Goal: Task Accomplishment & Management: Manage account settings

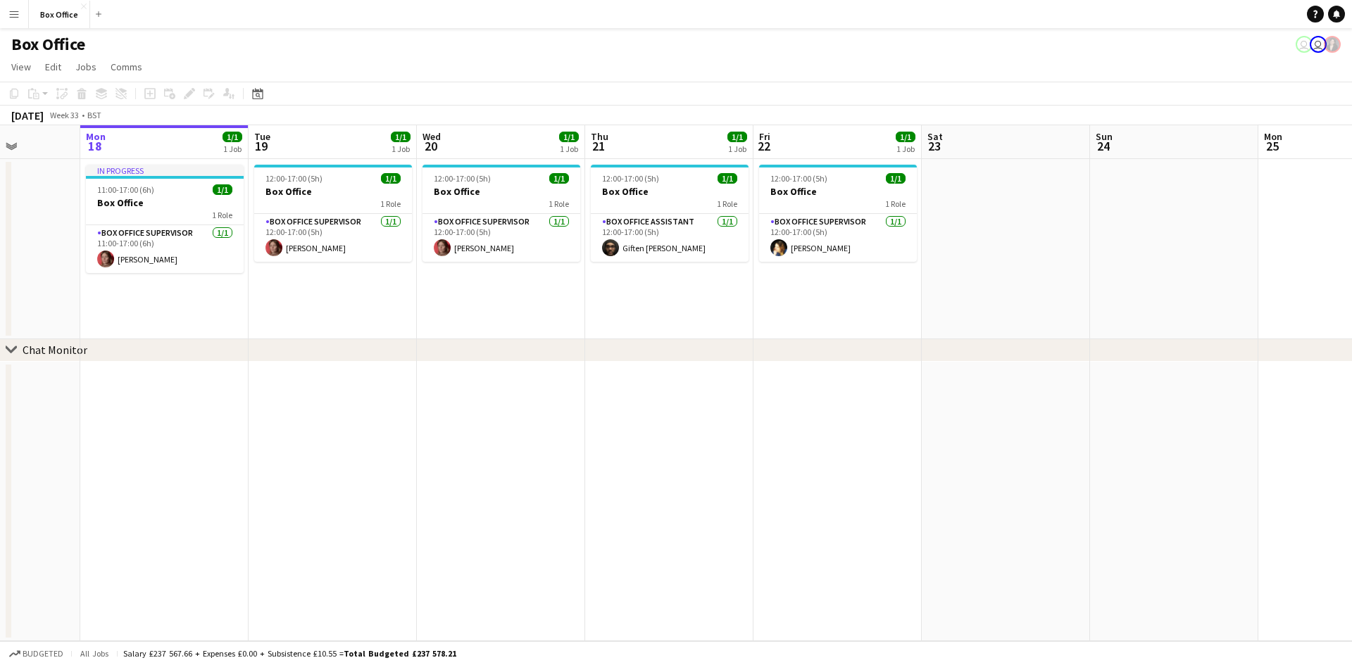
scroll to position [0, 444]
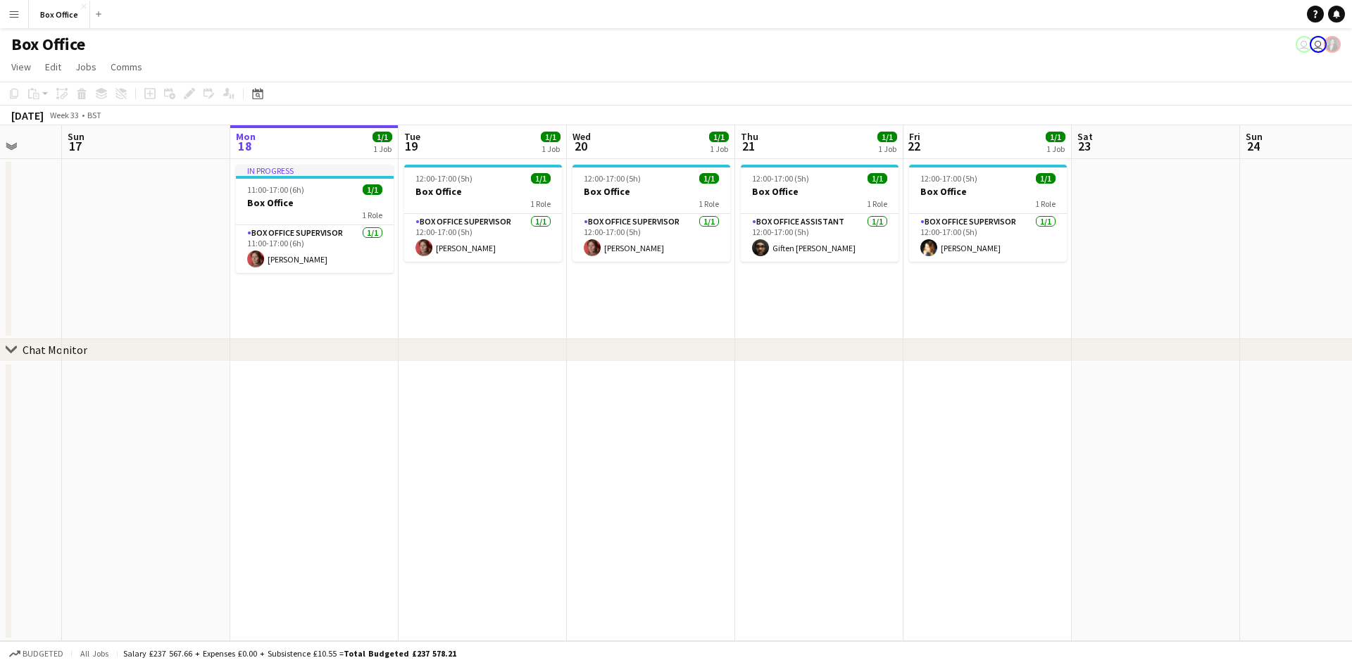
drag, startPoint x: 494, startPoint y: 465, endPoint x: 556, endPoint y: 415, distance: 79.1
click at [556, 415] on app-calendar-viewport "Thu 14 1/1 1 Job Fri 15 1/1 1 Job Sat 16 Sun 17 Mon 18 1/1 1 Job Tue 19 1/1 1 J…" at bounding box center [676, 383] width 1352 height 516
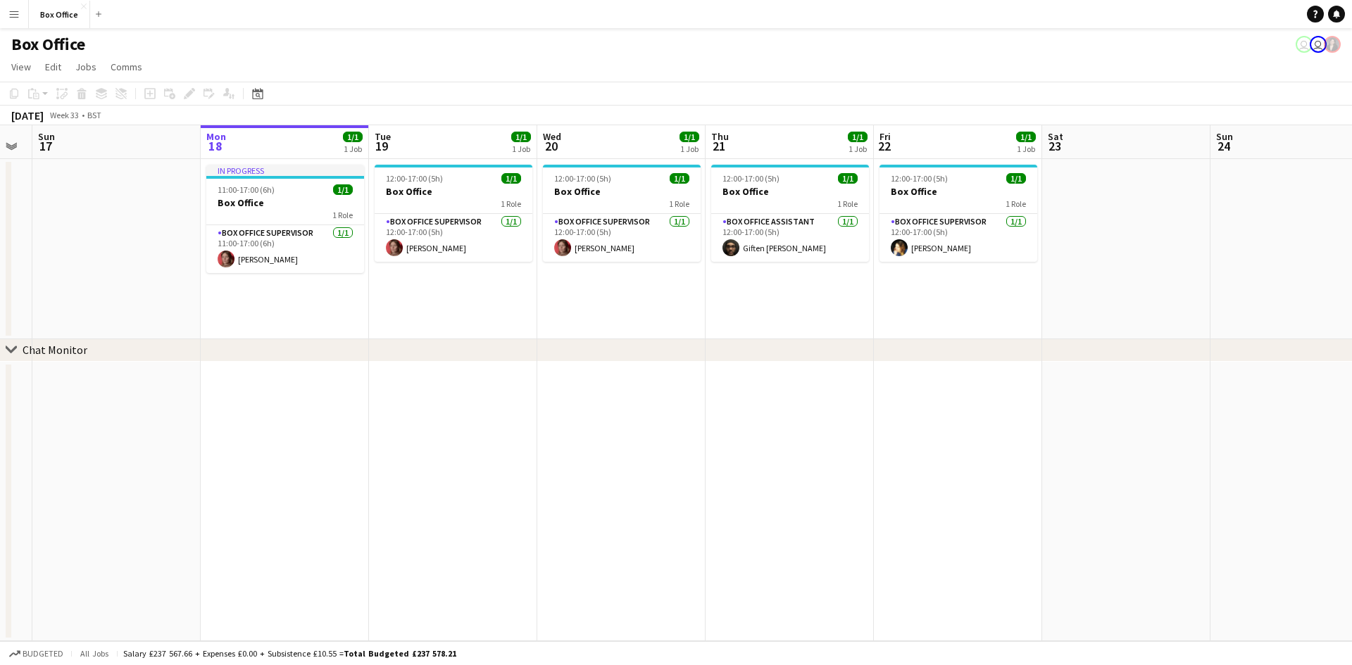
scroll to position [0, 478]
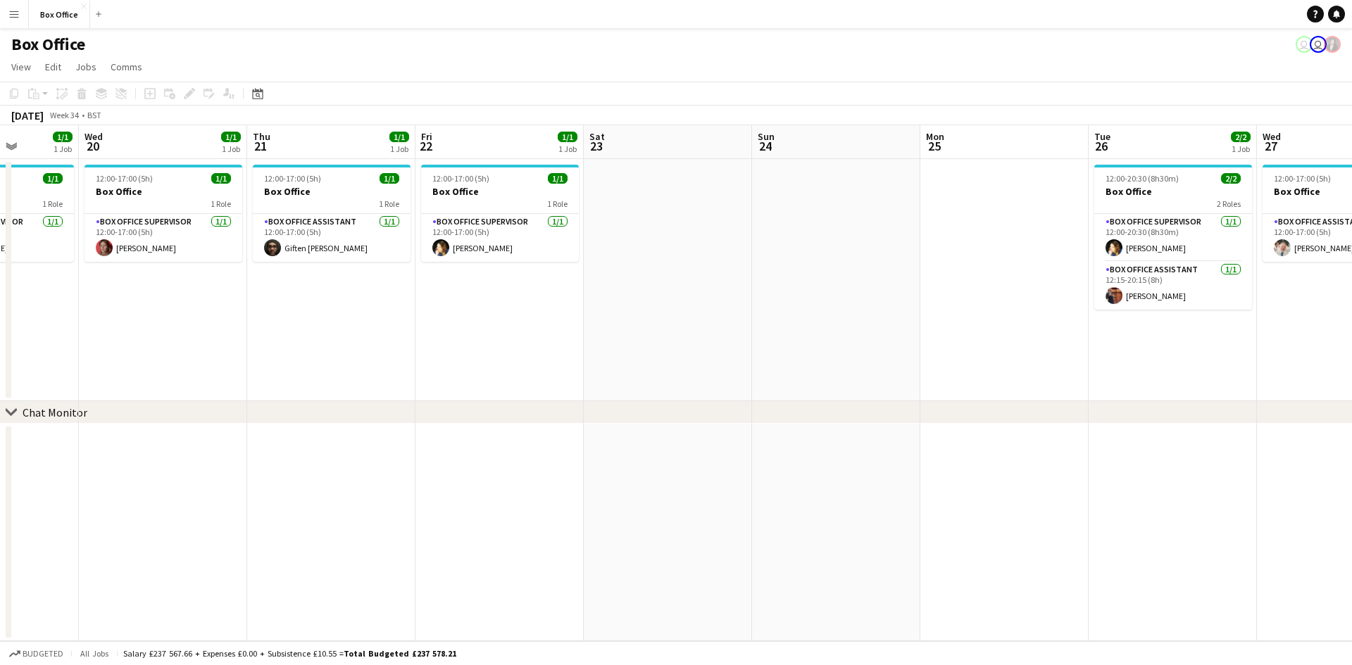
drag, startPoint x: 957, startPoint y: 392, endPoint x: 472, endPoint y: 430, distance: 486.6
click at [469, 433] on app-calendar-viewport "Sat 16 Sun 17 Mon 18 1/1 1 Job Tue 19 1/1 1 Job Wed 20 1/1 1 Job Thu 21 1/1 1 J…" at bounding box center [676, 383] width 1352 height 516
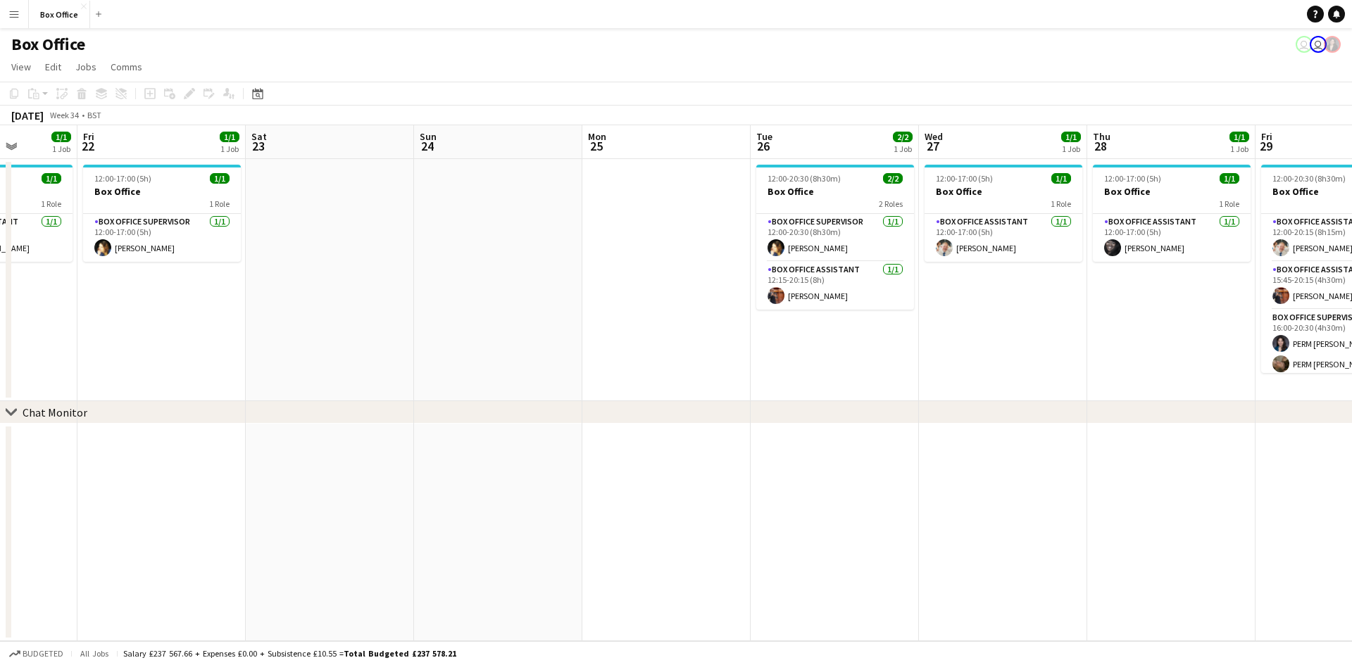
drag, startPoint x: 988, startPoint y: 367, endPoint x: 653, endPoint y: 375, distance: 334.6
click at [651, 377] on app-calendar-viewport "Mon 18 1/1 1 Job Tue 19 1/1 1 Job Wed 20 1/1 1 Job Thu 21 1/1 1 Job Fri 22 1/1 …" at bounding box center [676, 383] width 1352 height 516
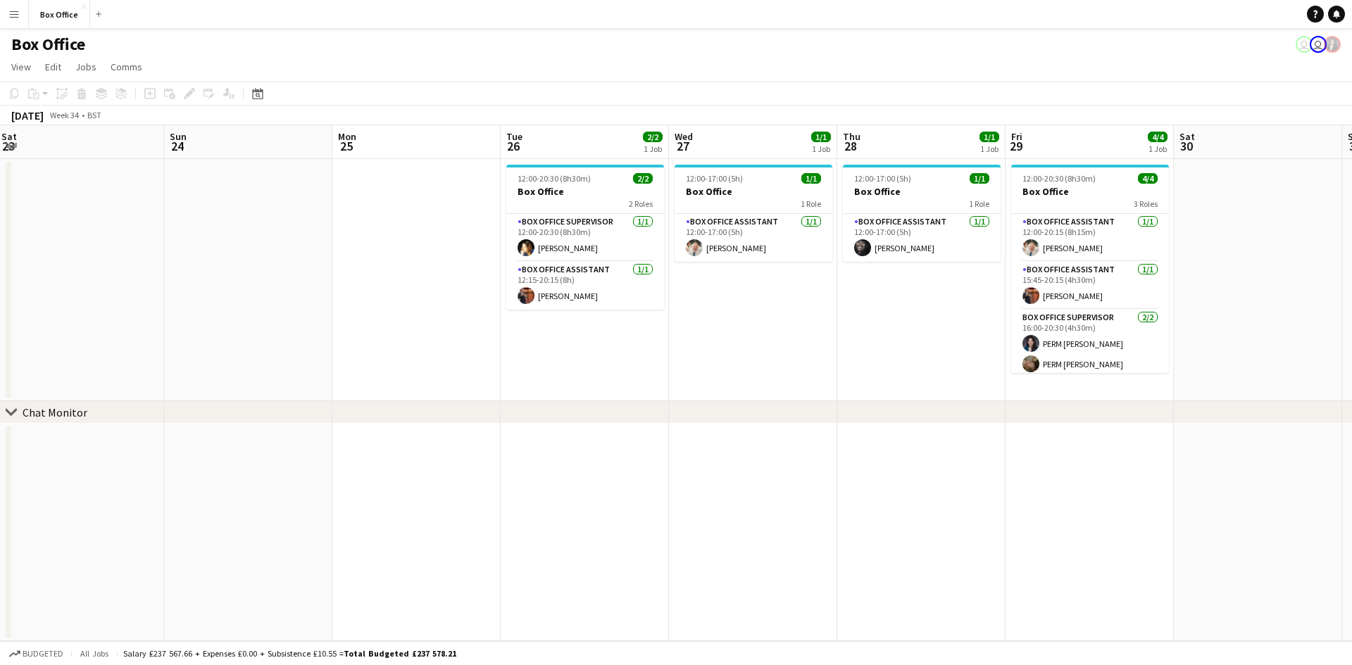
scroll to position [0, 519]
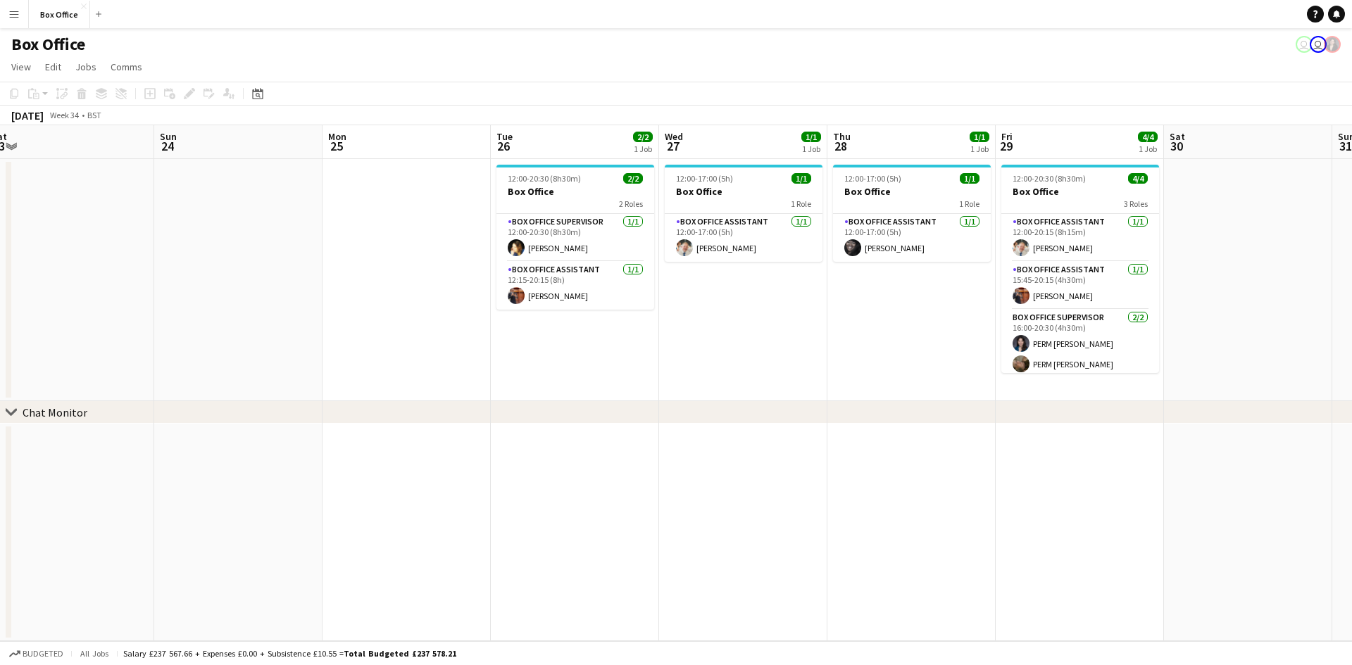
drag, startPoint x: 973, startPoint y: 335, endPoint x: 713, endPoint y: 351, distance: 260.3
click at [713, 351] on app-calendar-viewport "Wed 20 1/1 1 Job Thu 21 1/1 1 Job Fri 22 1/1 1 Job Sat 23 Sun 24 Mon 25 Tue 26 …" at bounding box center [676, 383] width 1352 height 516
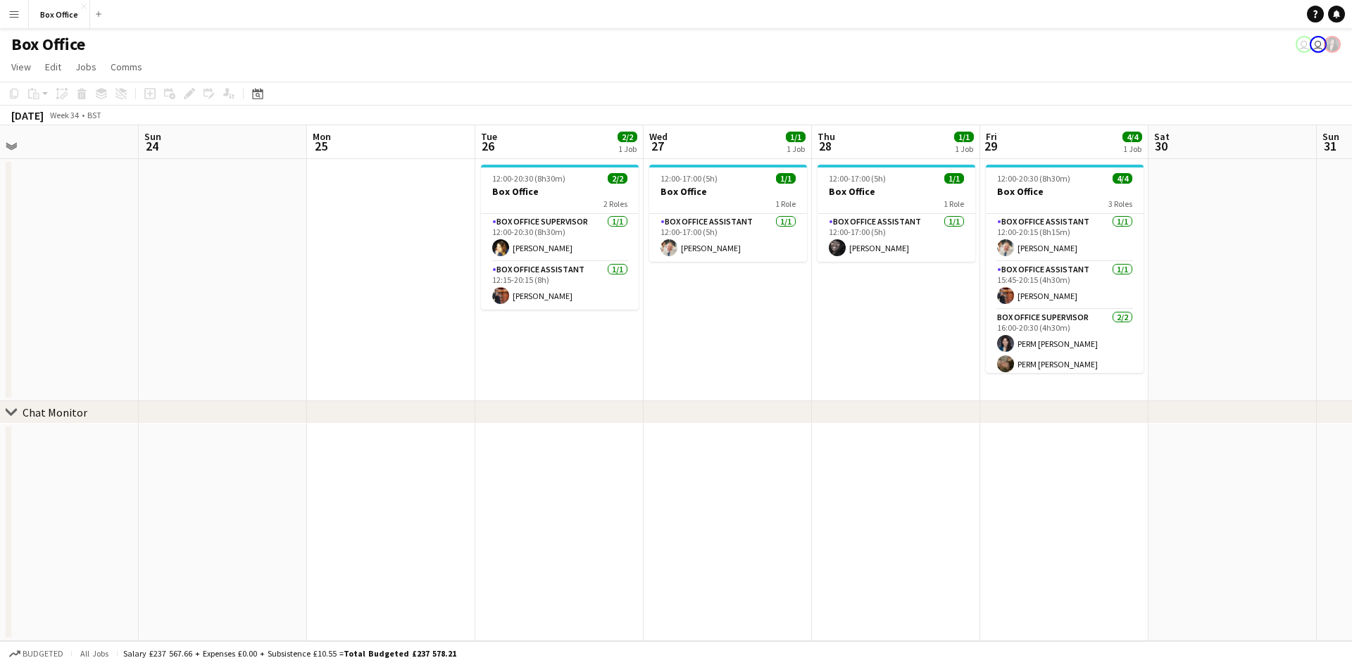
scroll to position [0, 544]
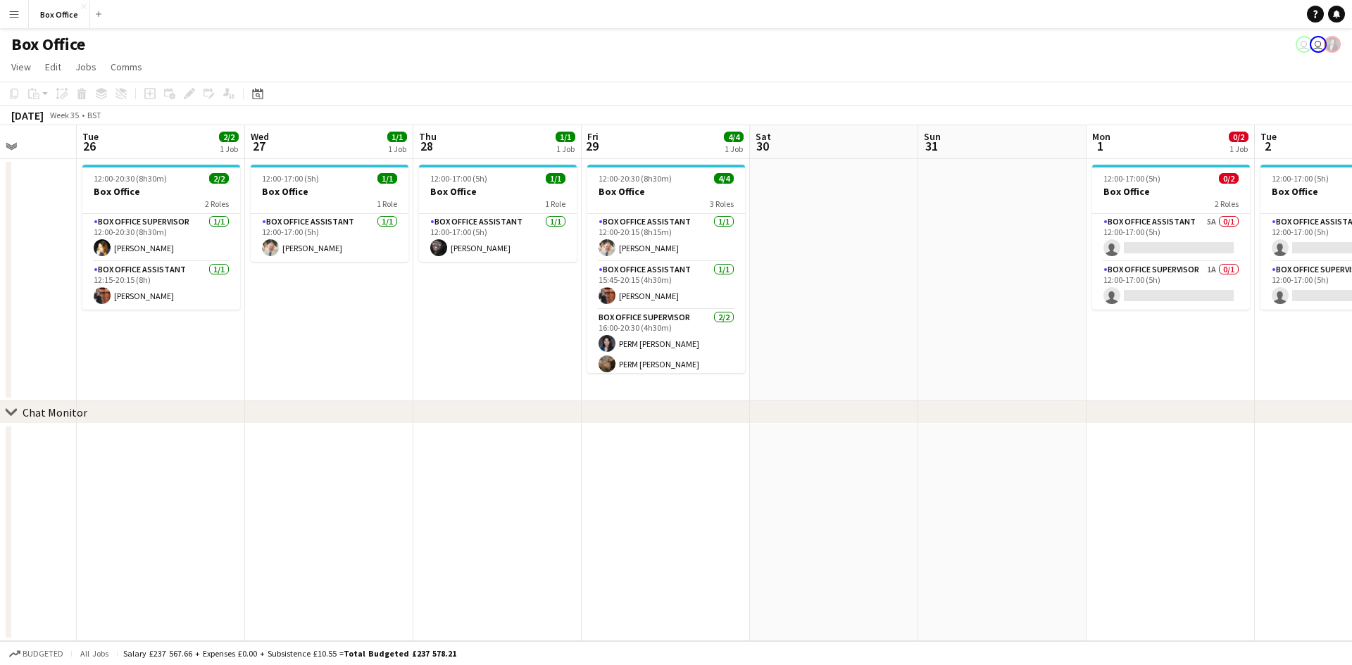
drag, startPoint x: 933, startPoint y: 311, endPoint x: 499, endPoint y: 351, distance: 435.6
click at [499, 351] on app-calendar-viewport "Fri 22 1/1 1 Job Sat 23 Sun 24 Mon 25 Tue 26 2/2 1 Job Wed 27 1/1 1 Job Thu 28 …" at bounding box center [676, 383] width 1352 height 516
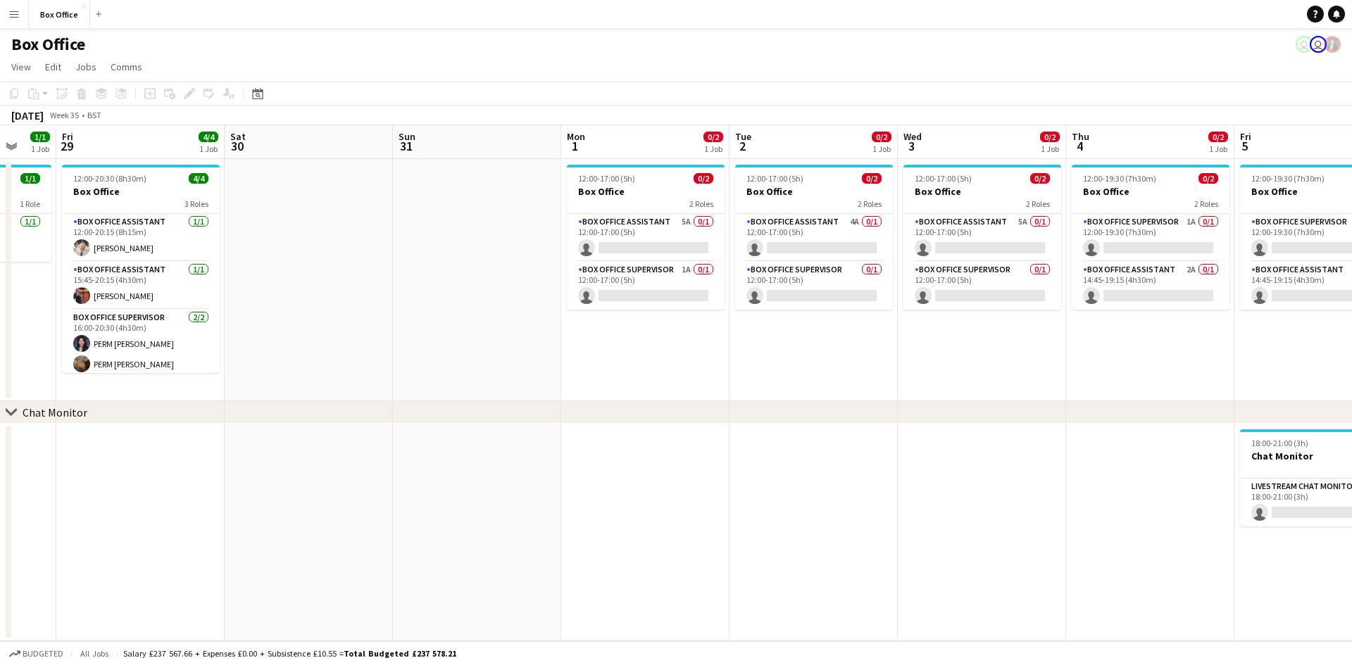
drag, startPoint x: 1156, startPoint y: 352, endPoint x: 649, endPoint y: 350, distance: 507.0
click at [649, 350] on app-calendar-viewport "Tue 26 2/2 1 Job Wed 27 1/1 1 Job Thu 28 1/1 1 Job Fri 29 4/4 1 Job Sat 30 Sun …" at bounding box center [676, 383] width 1352 height 516
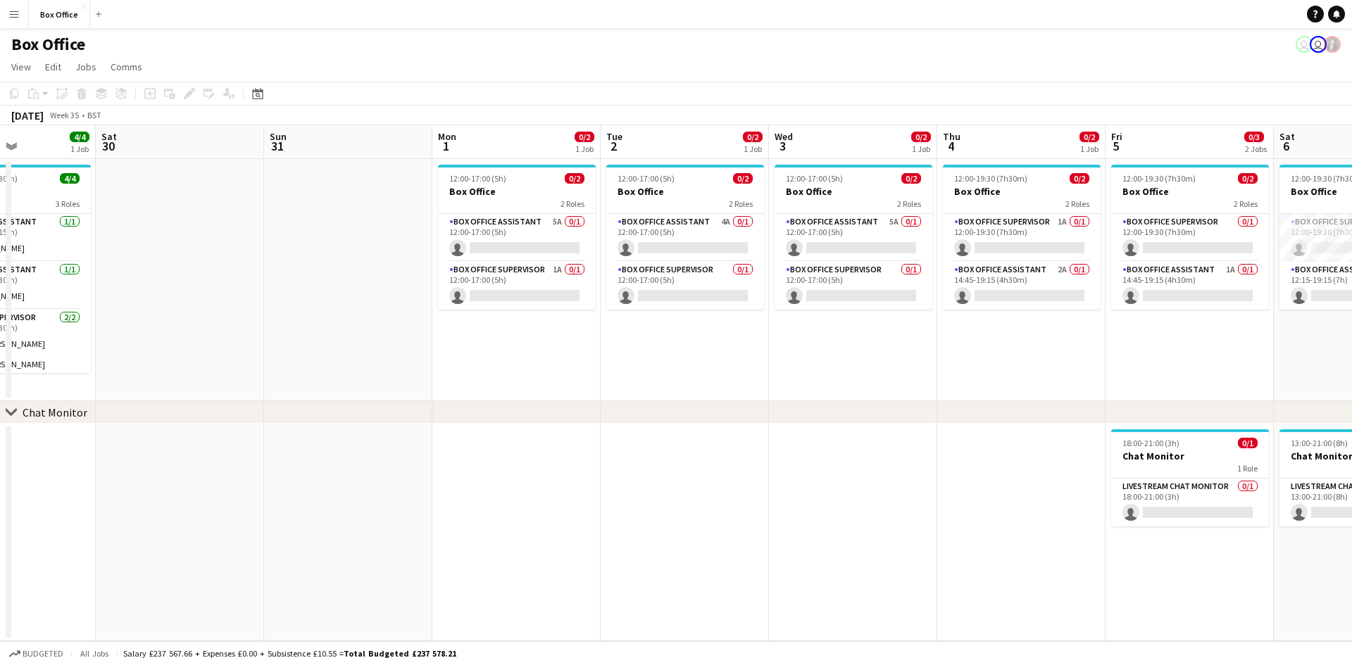
drag, startPoint x: 888, startPoint y: 335, endPoint x: 658, endPoint y: 340, distance: 229.6
click at [658, 340] on app-calendar-viewport "Tue 26 2/2 1 Job Wed 27 1/1 1 Job Thu 28 1/1 1 Job Fri 29 4/4 1 Job Sat 30 Sun …" at bounding box center [676, 383] width 1352 height 516
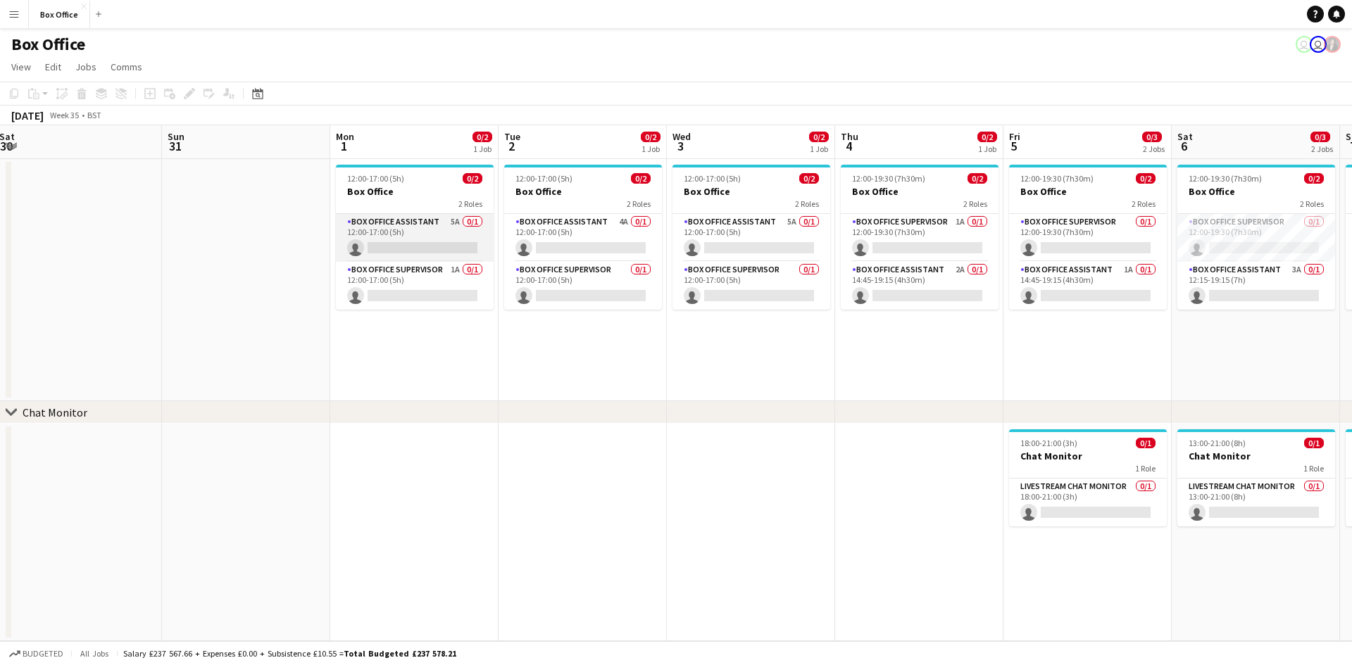
click at [412, 222] on app-card-role "Box Office Assistant 5A 0/1 12:00-17:00 (5h) single-neutral-actions" at bounding box center [415, 238] width 158 height 48
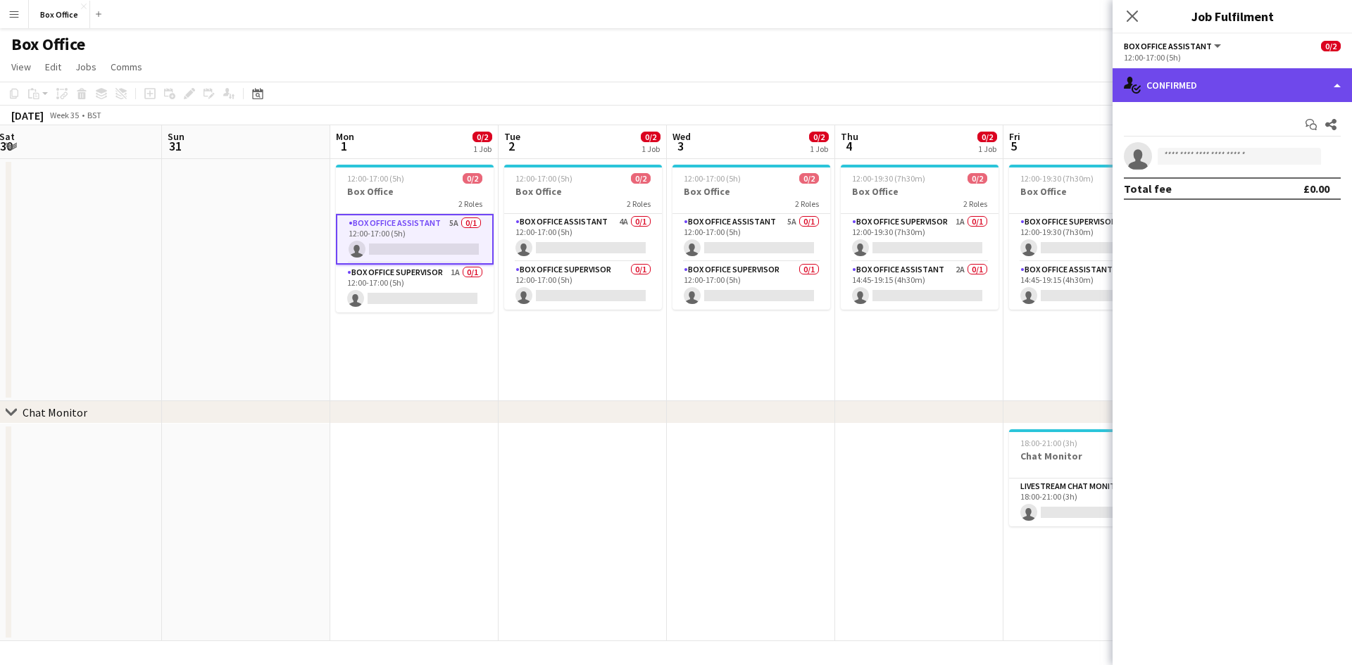
click at [725, 83] on div "single-neutral-actions-check-2 Confirmed" at bounding box center [1232, 85] width 239 height 34
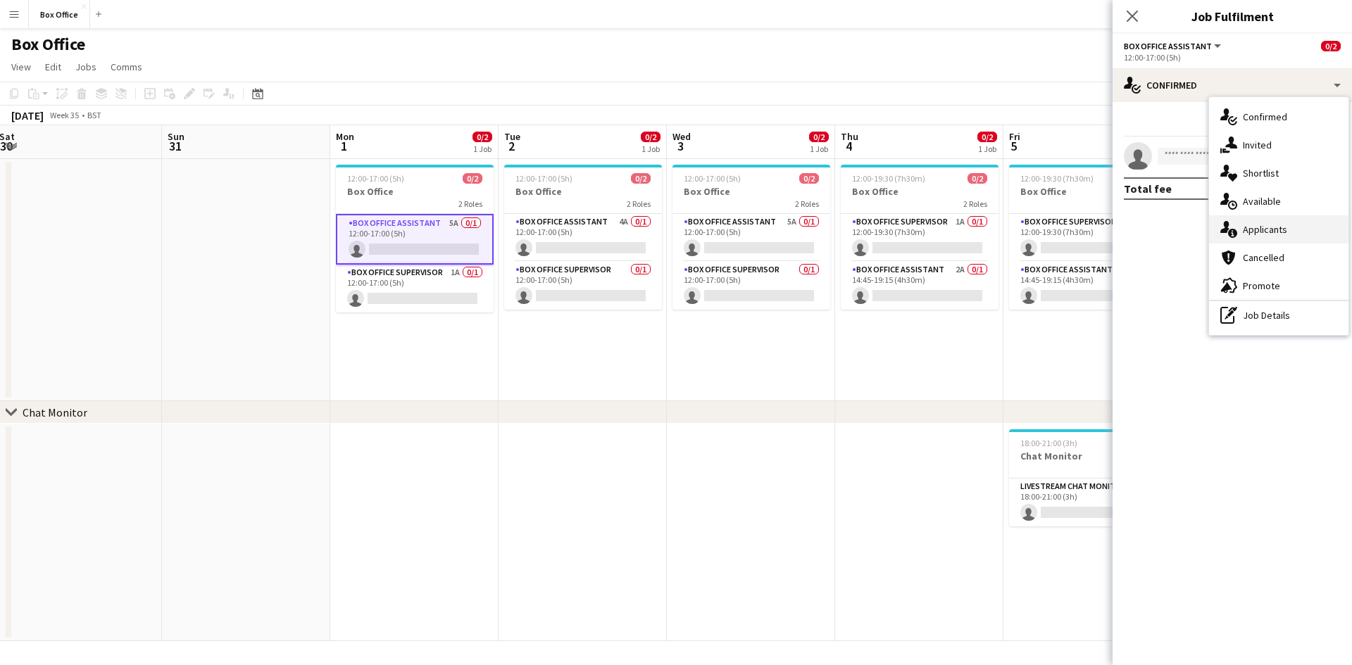
click at [725, 234] on div "single-neutral-actions-information Applicants" at bounding box center [1278, 229] width 139 height 28
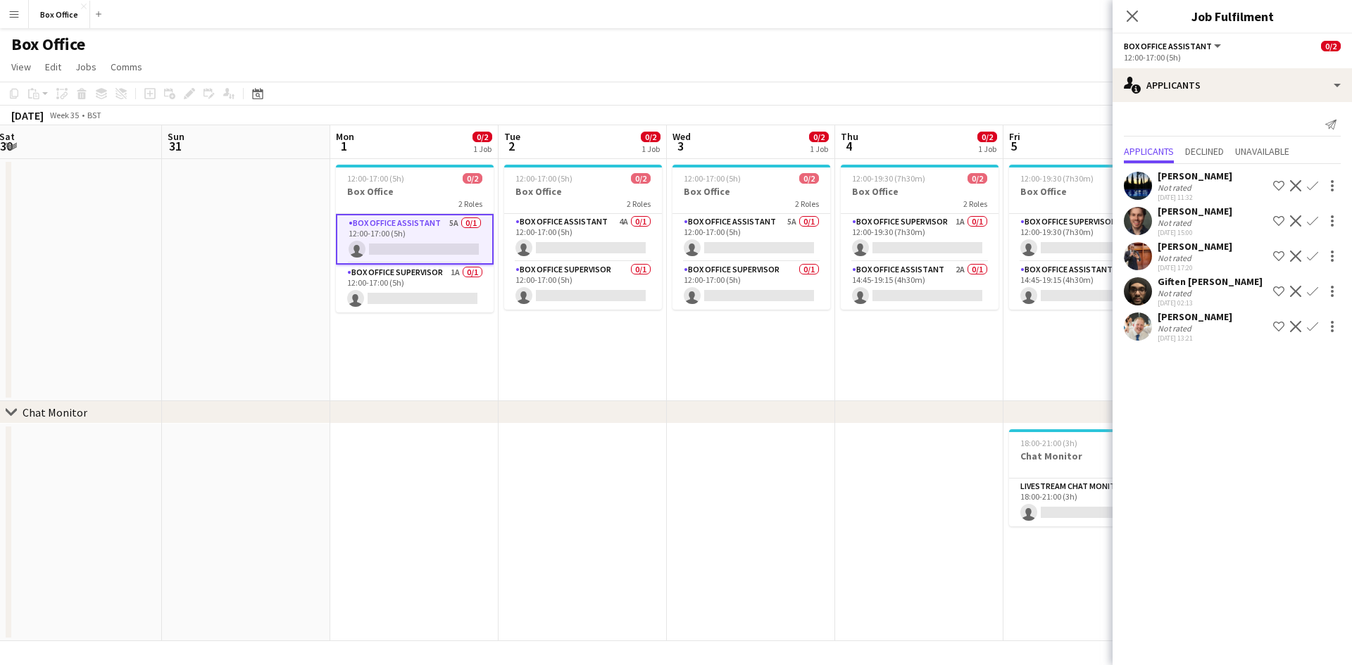
click at [725, 365] on app-date-cell "12:00-17:00 (5h) 0/2 Box Office 2 Roles Box Office Assistant 5A 0/1 12:00-17:00…" at bounding box center [751, 280] width 168 height 242
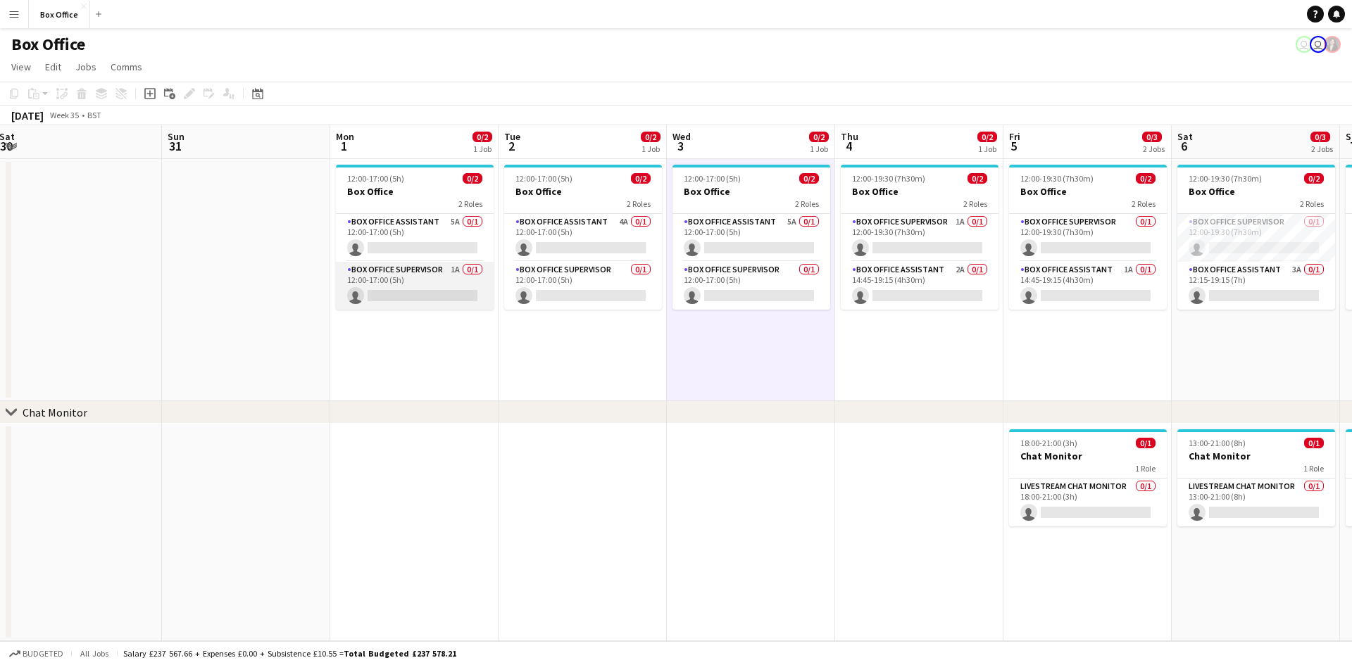
click at [430, 270] on app-card-role "Box Office Supervisor 1A 0/1 12:00-17:00 (5h) single-neutral-actions" at bounding box center [415, 286] width 158 height 48
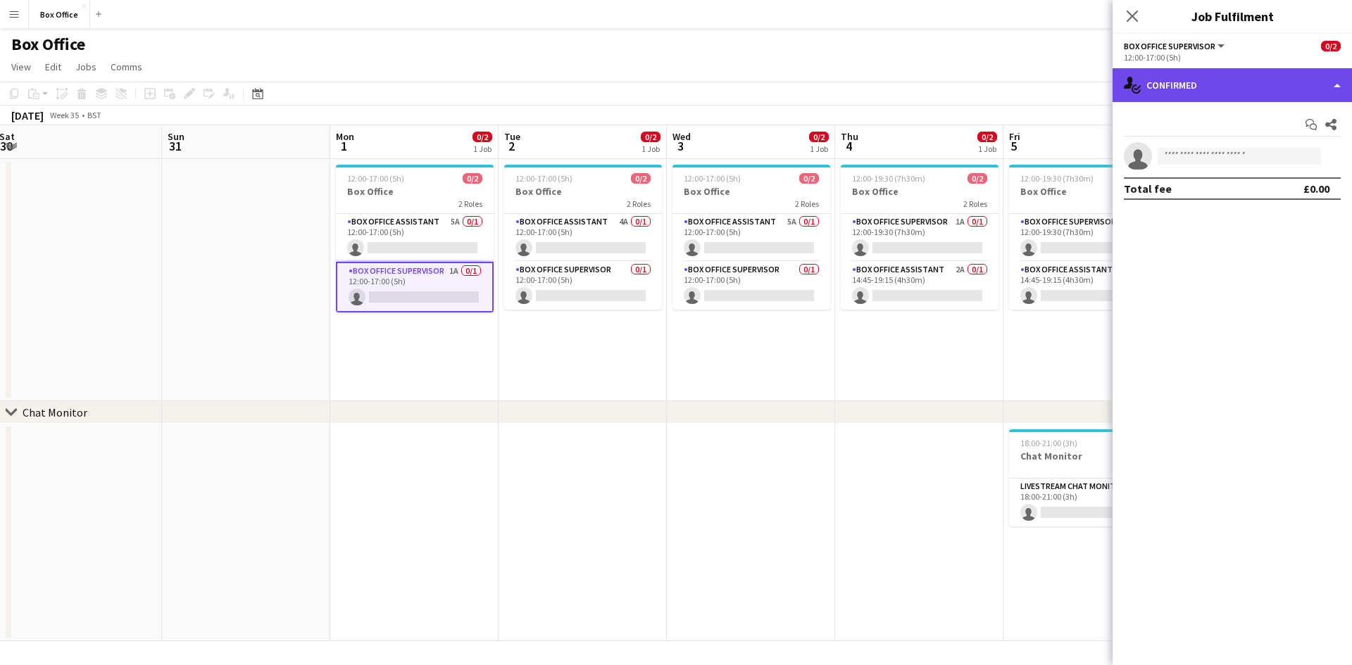
click at [725, 83] on div "single-neutral-actions-check-2 Confirmed" at bounding box center [1232, 85] width 239 height 34
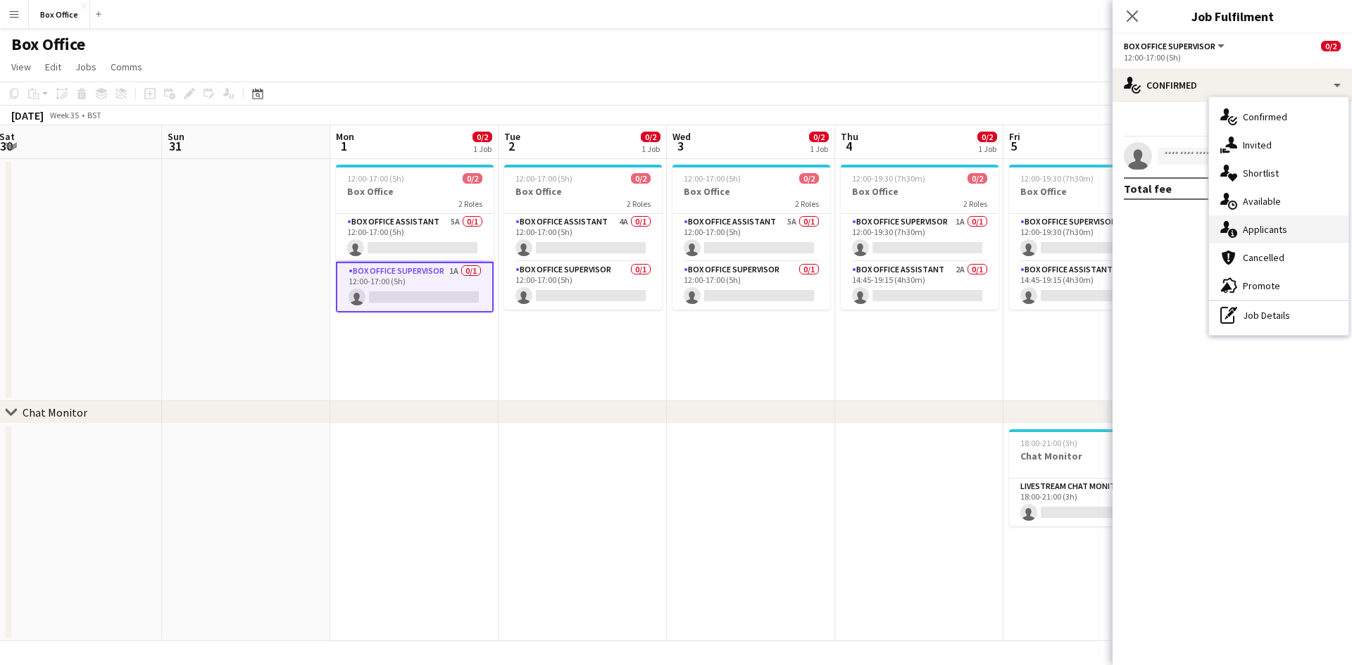
click at [725, 227] on div "single-neutral-actions-information Applicants" at bounding box center [1278, 229] width 139 height 28
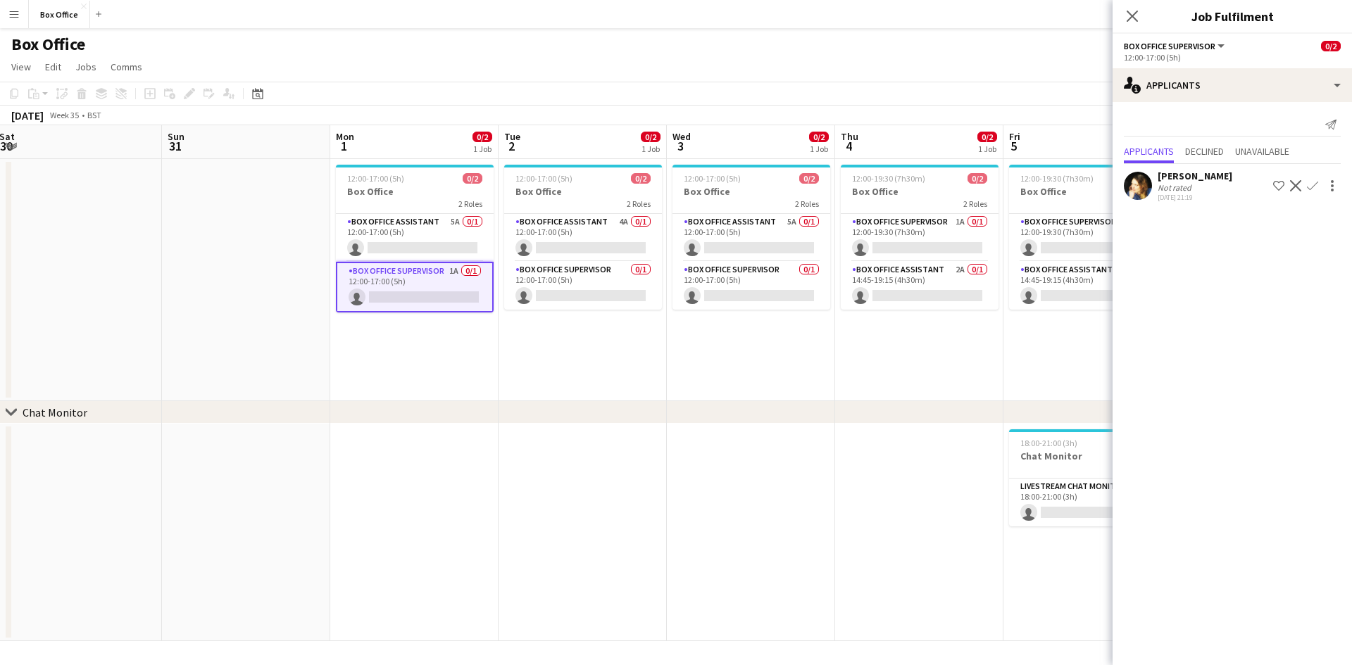
click at [725, 187] on app-icon "Confirm" at bounding box center [1312, 185] width 11 height 11
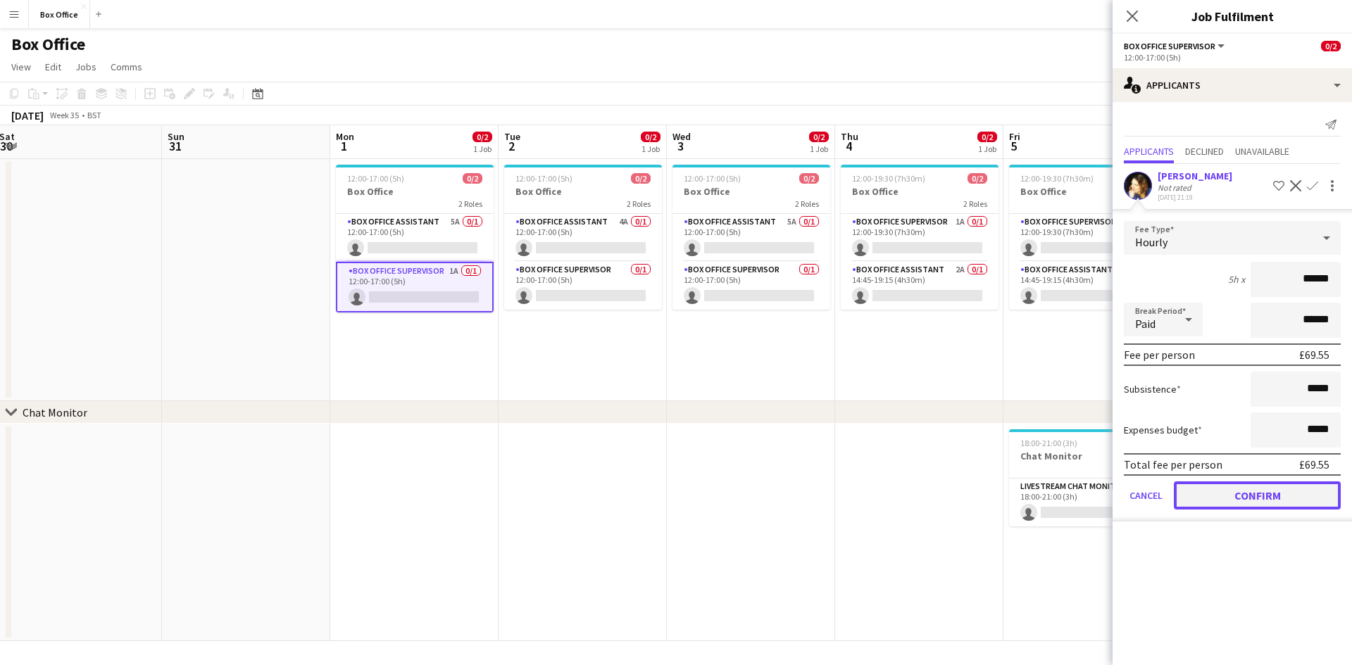
click at [725, 497] on button "Confirm" at bounding box center [1257, 496] width 167 height 28
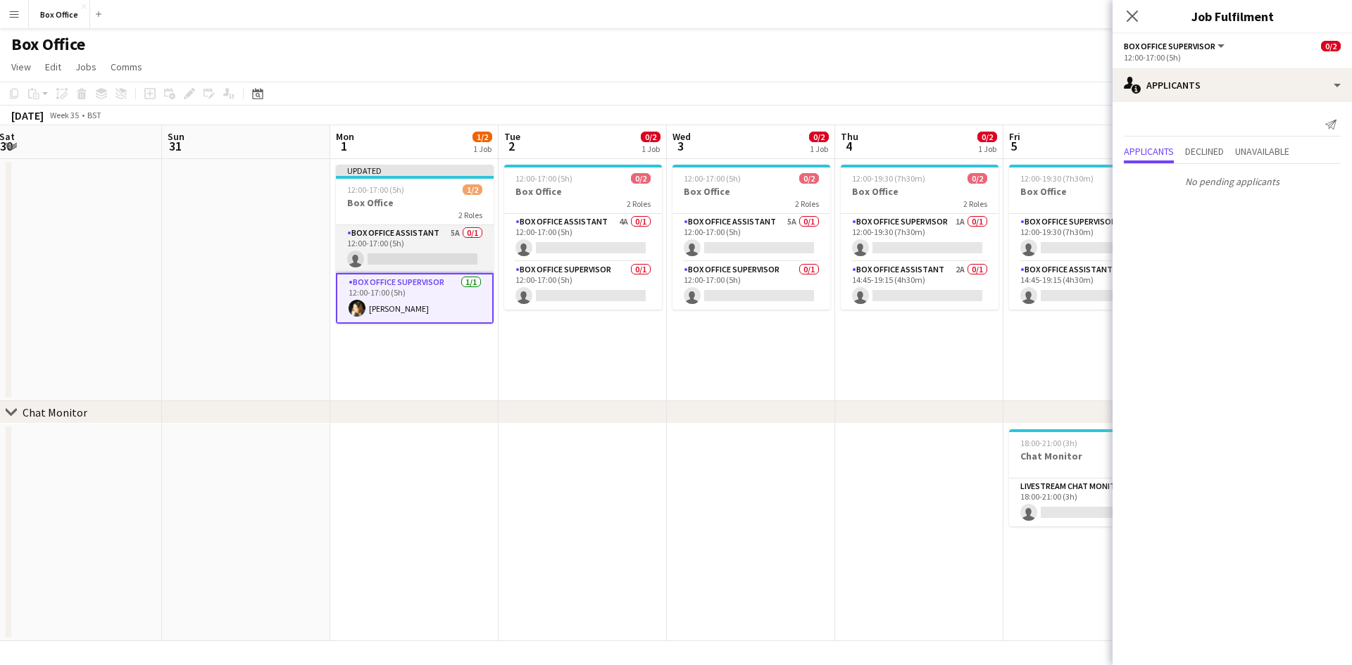
click at [416, 232] on app-card-role "Box Office Assistant 5A 0/1 12:00-17:00 (5h) single-neutral-actions" at bounding box center [415, 249] width 158 height 48
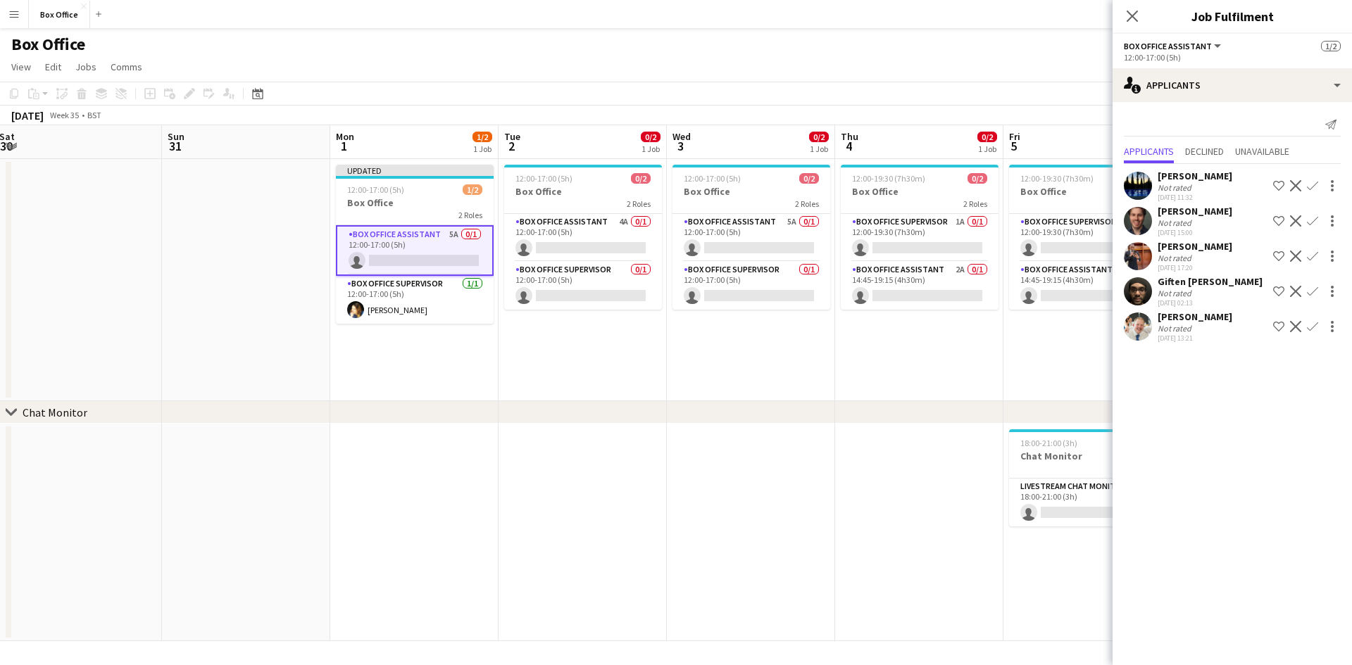
drag, startPoint x: 401, startPoint y: 231, endPoint x: 376, endPoint y: 237, distance: 25.4
click at [376, 237] on app-card-role "Box Office Assistant 5A 0/1 12:00-17:00 (5h) single-neutral-actions" at bounding box center [415, 250] width 158 height 51
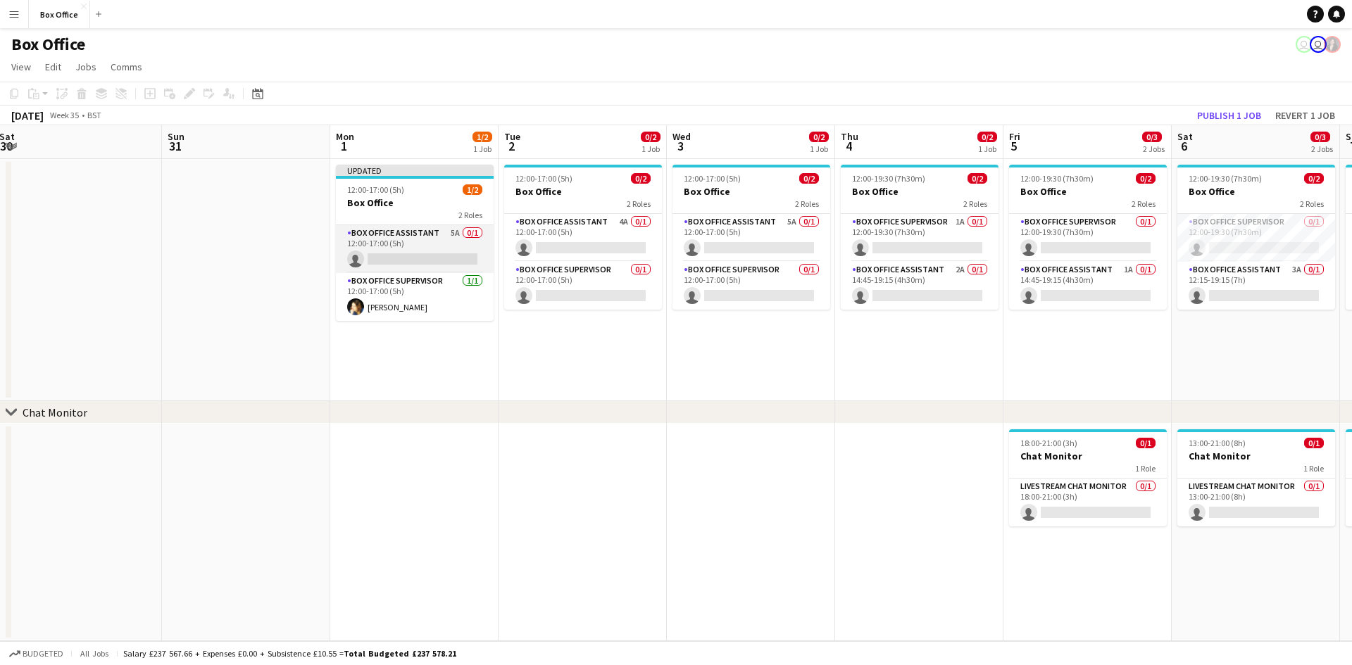
click at [401, 230] on app-card-role "Box Office Assistant 5A 0/1 12:00-17:00 (5h) single-neutral-actions" at bounding box center [415, 249] width 158 height 48
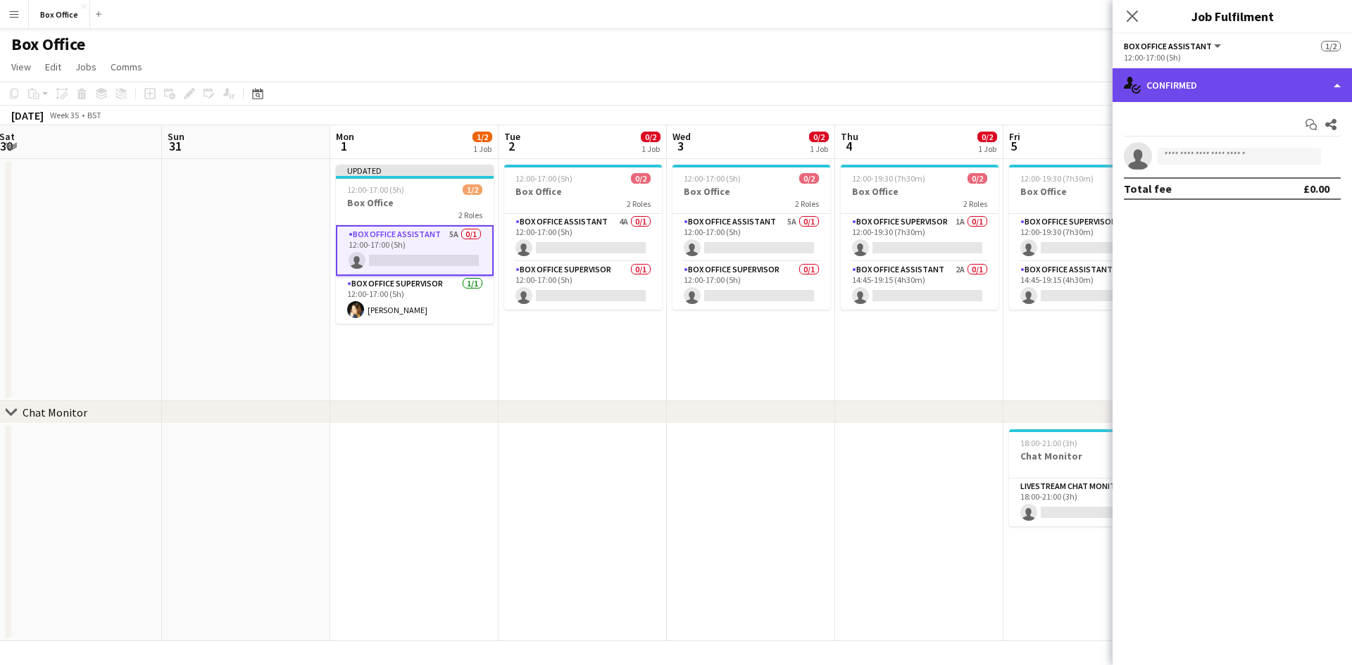
click at [725, 83] on div "single-neutral-actions-check-2 Confirmed" at bounding box center [1232, 85] width 239 height 34
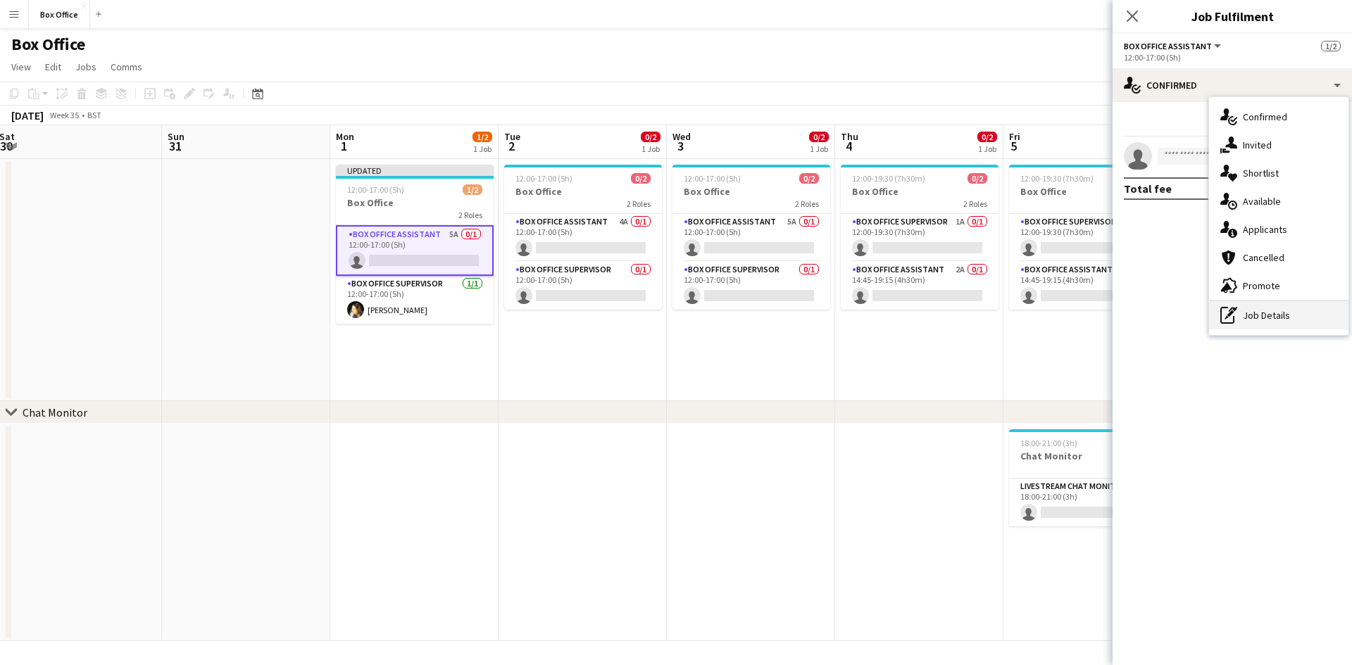
click at [725, 310] on div "pen-write Job Details" at bounding box center [1278, 315] width 139 height 28
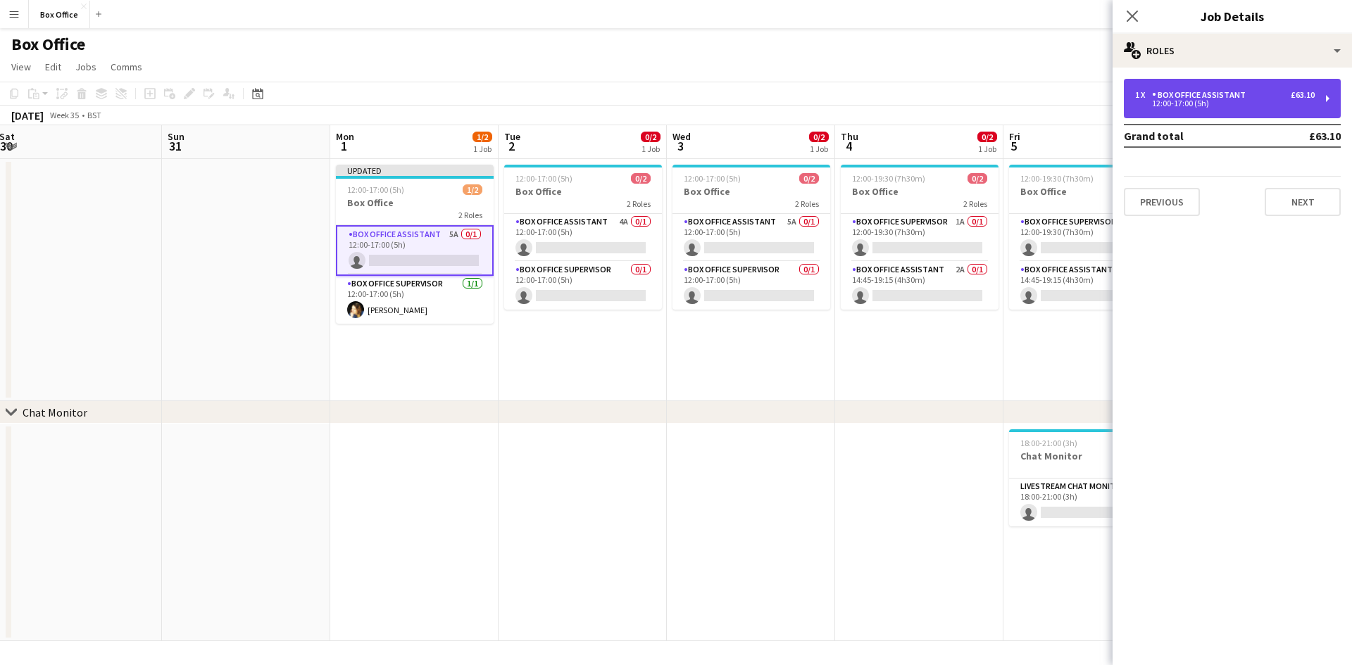
click at [725, 84] on div "1 x Box Office Assistant £63.10 12:00-17:00 (5h)" at bounding box center [1232, 98] width 217 height 39
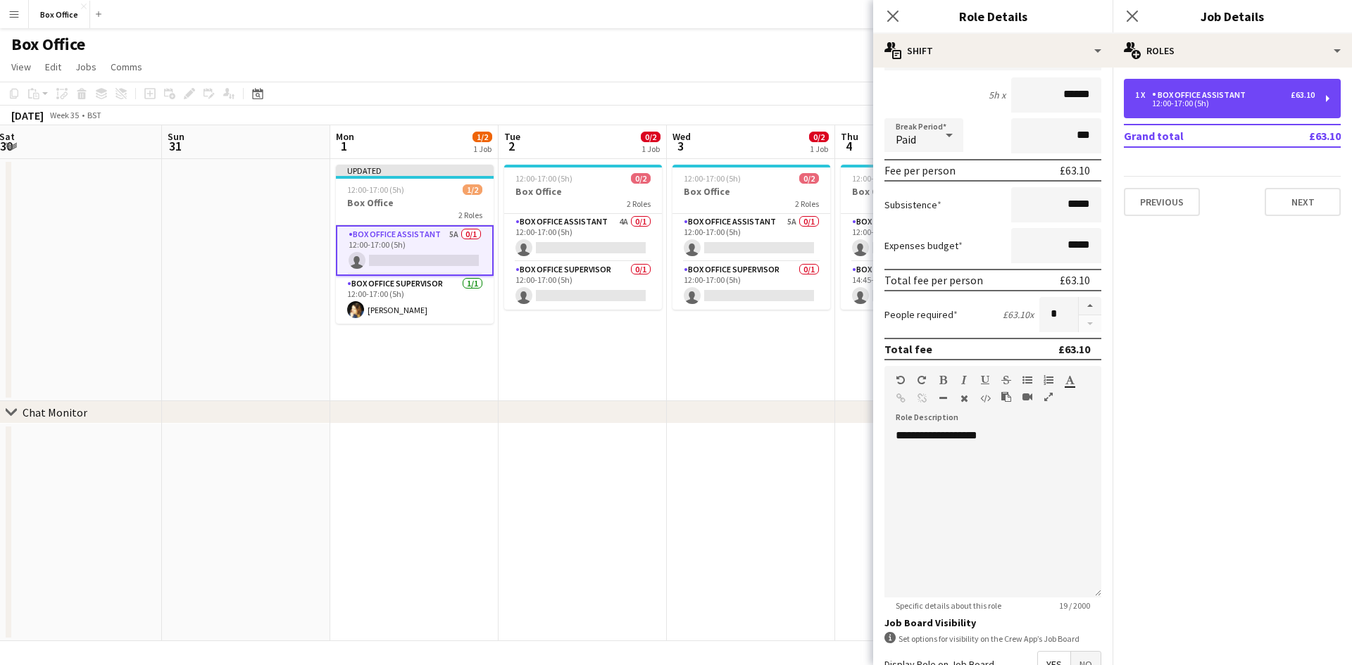
scroll to position [0, 0]
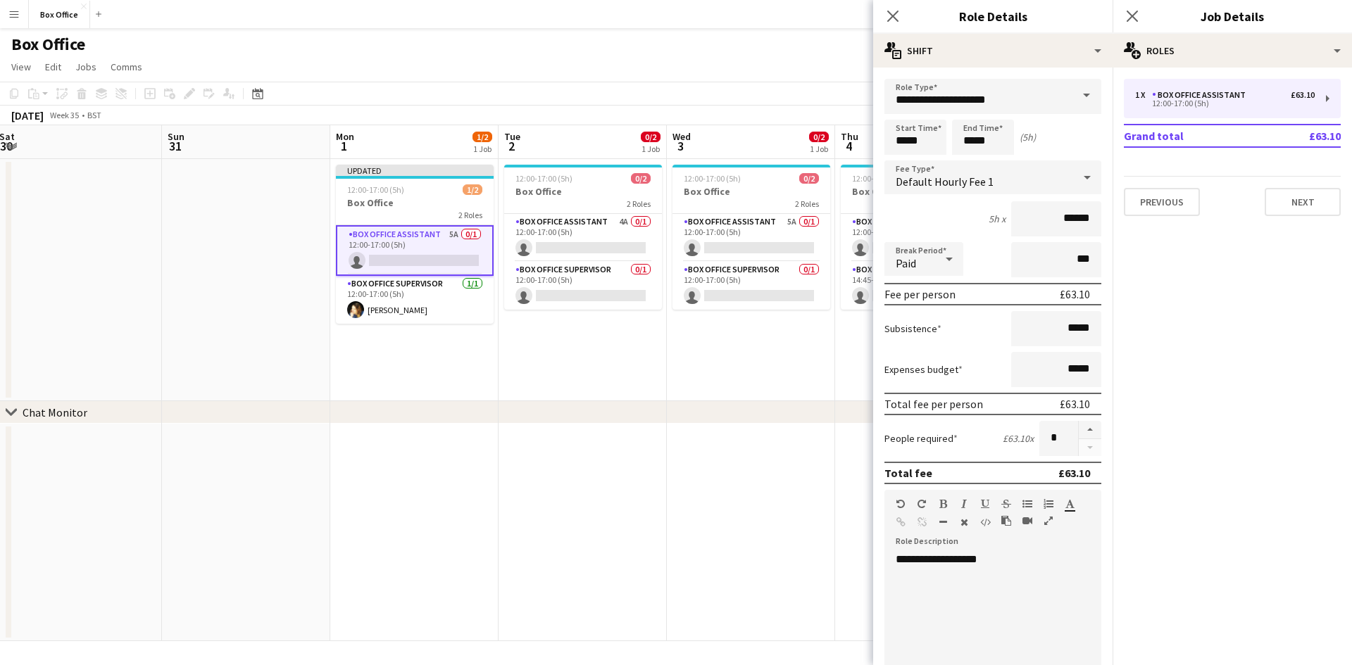
click at [725, 287] on mat-expansion-panel "pencil3 General details 1 x Box Office Assistant £63.10 12:00-17:00 (5h) Grand …" at bounding box center [1232, 367] width 239 height 598
click at [725, 19] on icon at bounding box center [1131, 15] width 13 height 13
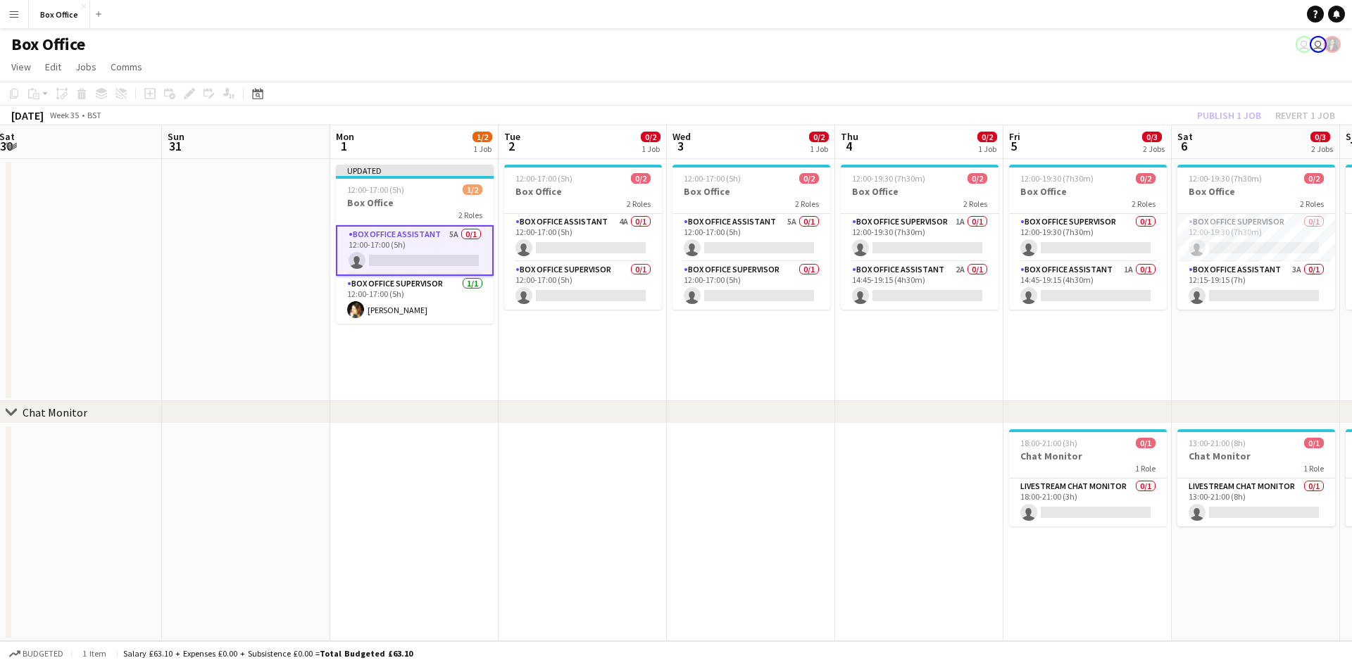
click at [434, 227] on app-card-role "Box Office Assistant 5A 0/1 12:00-17:00 (5h) single-neutral-actions" at bounding box center [415, 250] width 158 height 51
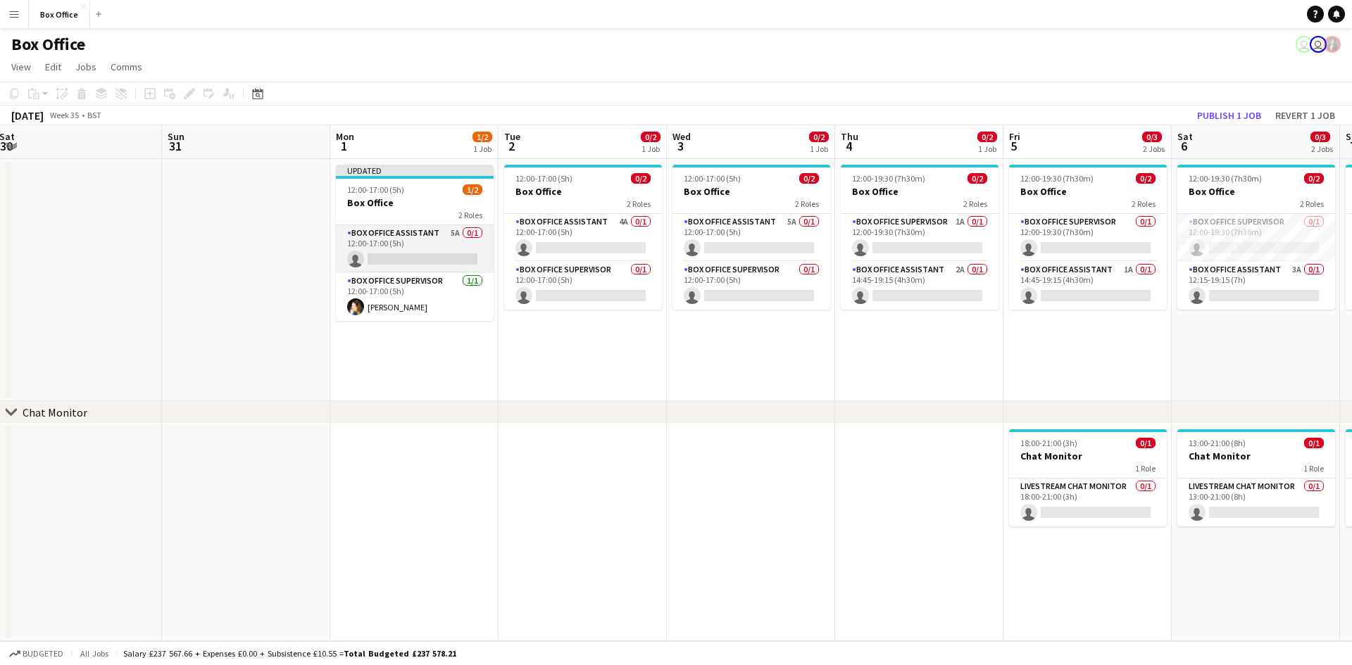
click at [429, 233] on app-card-role "Box Office Assistant 5A 0/1 12:00-17:00 (5h) single-neutral-actions" at bounding box center [415, 249] width 158 height 48
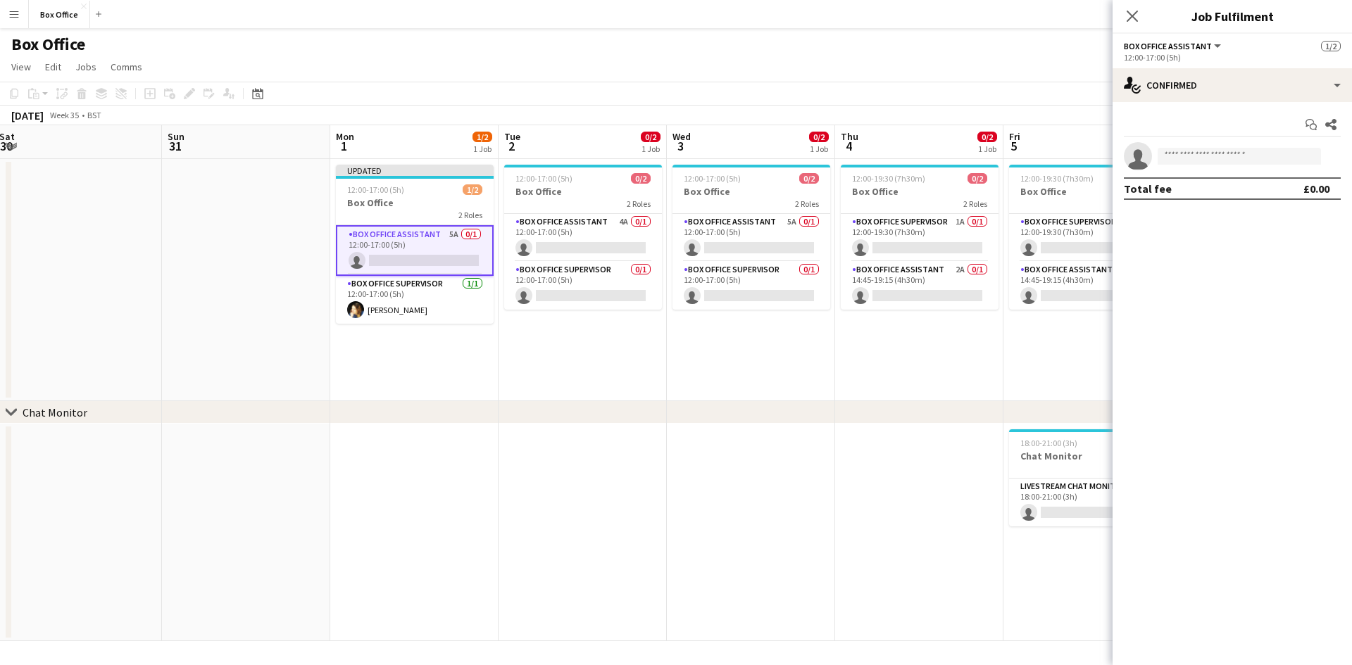
drag, startPoint x: 429, startPoint y: 233, endPoint x: 399, endPoint y: 240, distance: 31.1
click at [399, 240] on app-card-role "Box Office Assistant 5A 0/1 12:00-17:00 (5h) single-neutral-actions" at bounding box center [415, 250] width 158 height 51
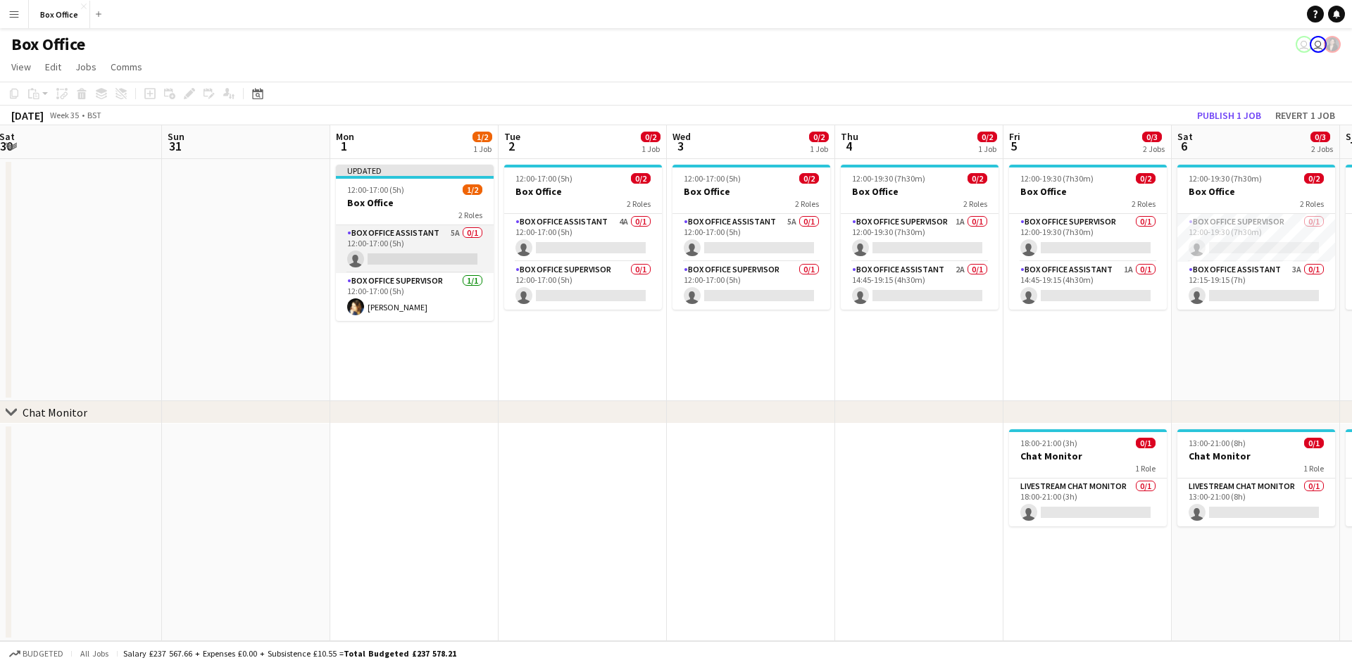
click at [394, 234] on app-card-role "Box Office Assistant 5A 0/1 12:00-17:00 (5h) single-neutral-actions" at bounding box center [415, 249] width 158 height 48
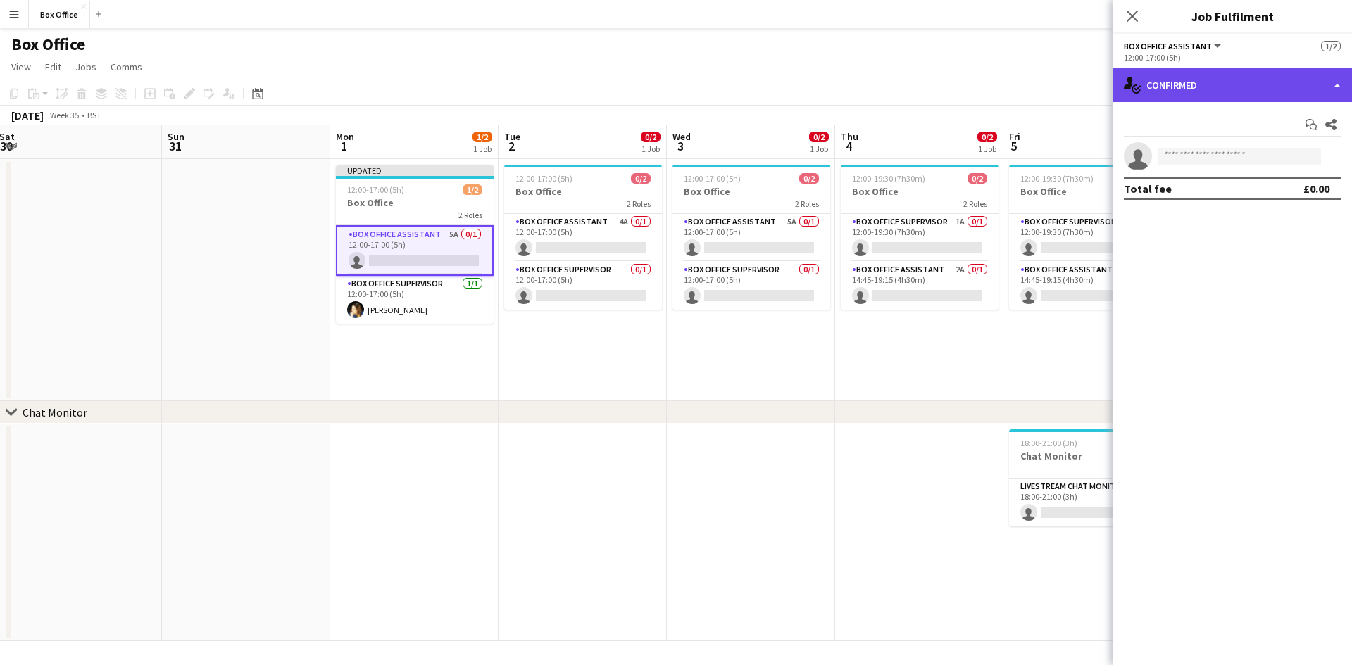
click at [725, 81] on div "single-neutral-actions-check-2 Confirmed" at bounding box center [1232, 85] width 239 height 34
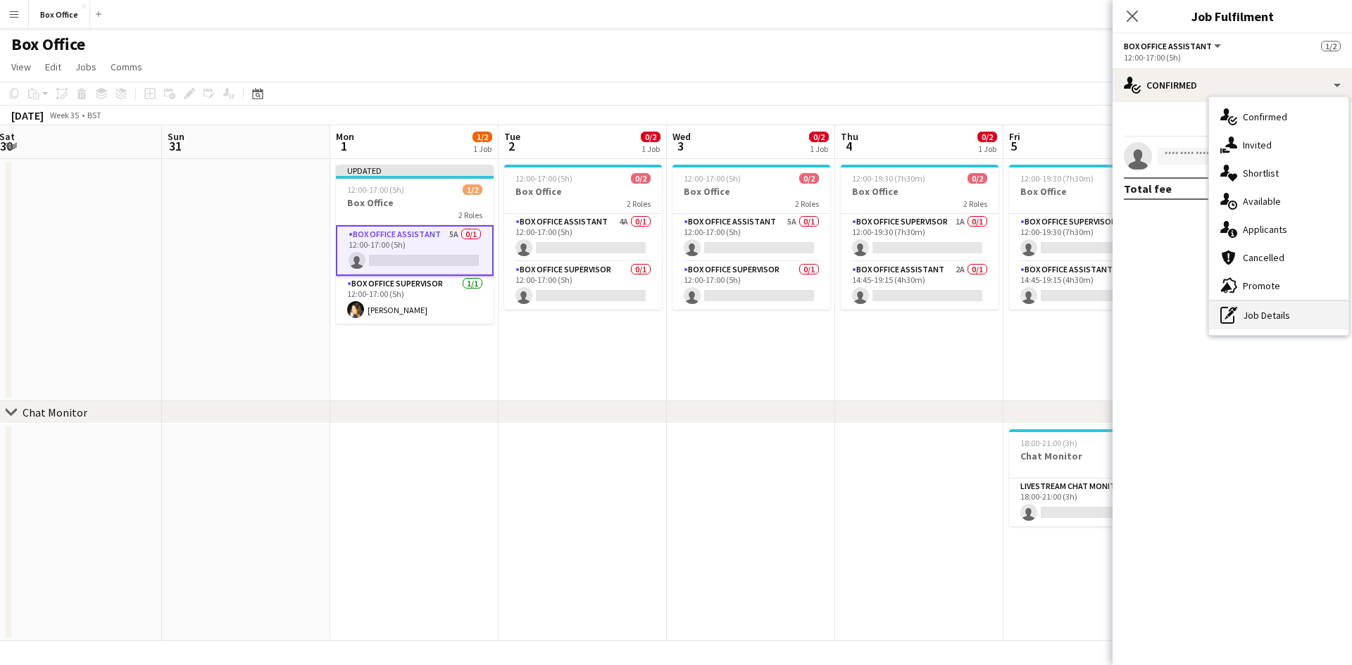
click at [725, 310] on div "pen-write Job Details" at bounding box center [1278, 315] width 139 height 28
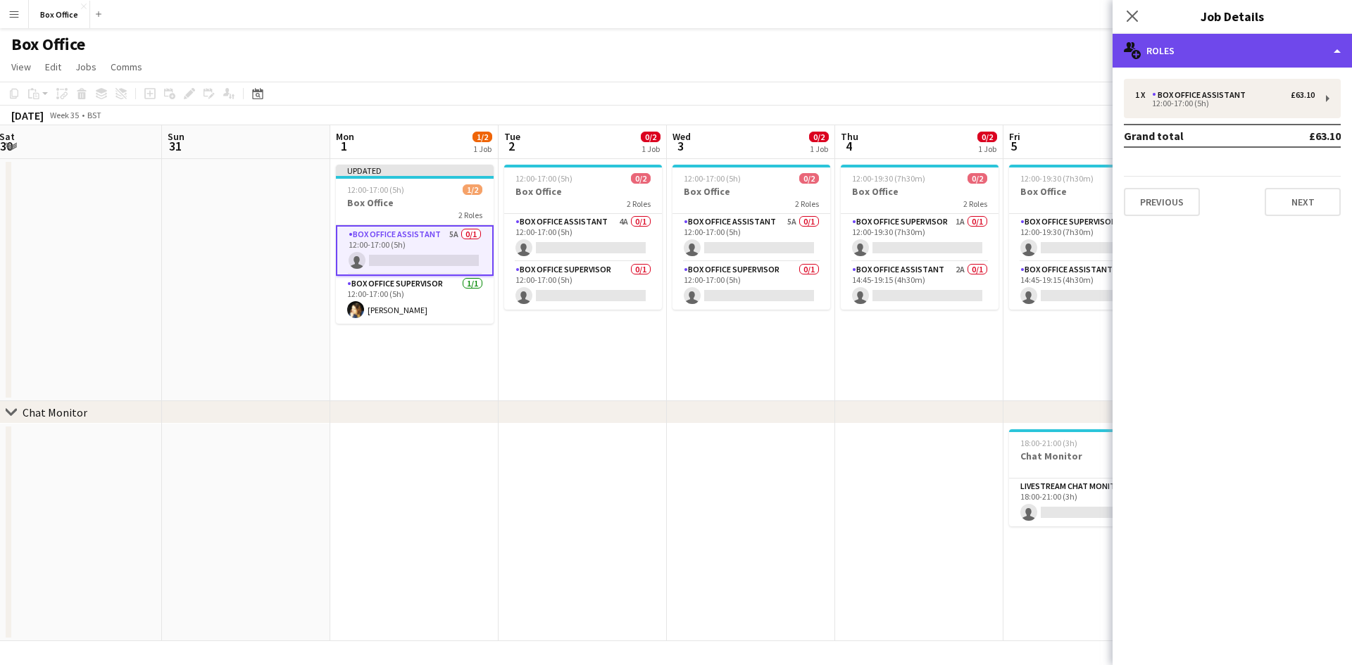
click at [725, 52] on div "multiple-users-add Roles" at bounding box center [1232, 51] width 239 height 34
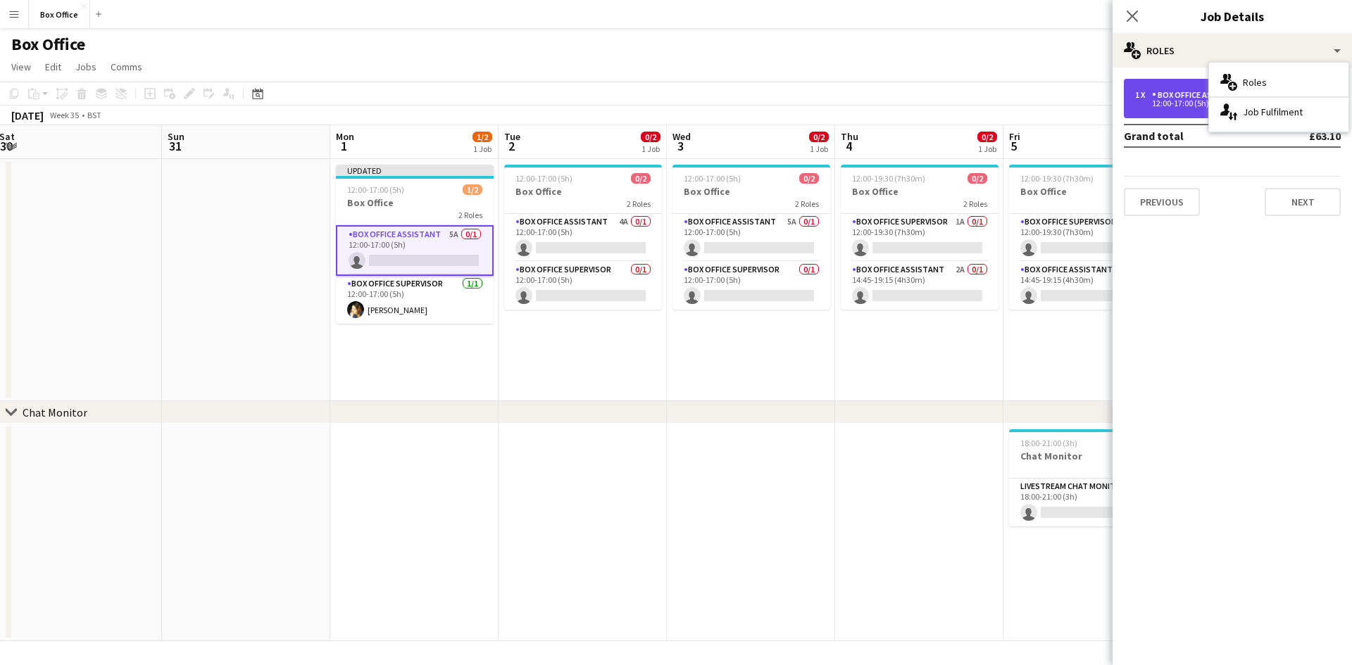
click at [725, 91] on div "Box Office Assistant" at bounding box center [1201, 95] width 99 height 10
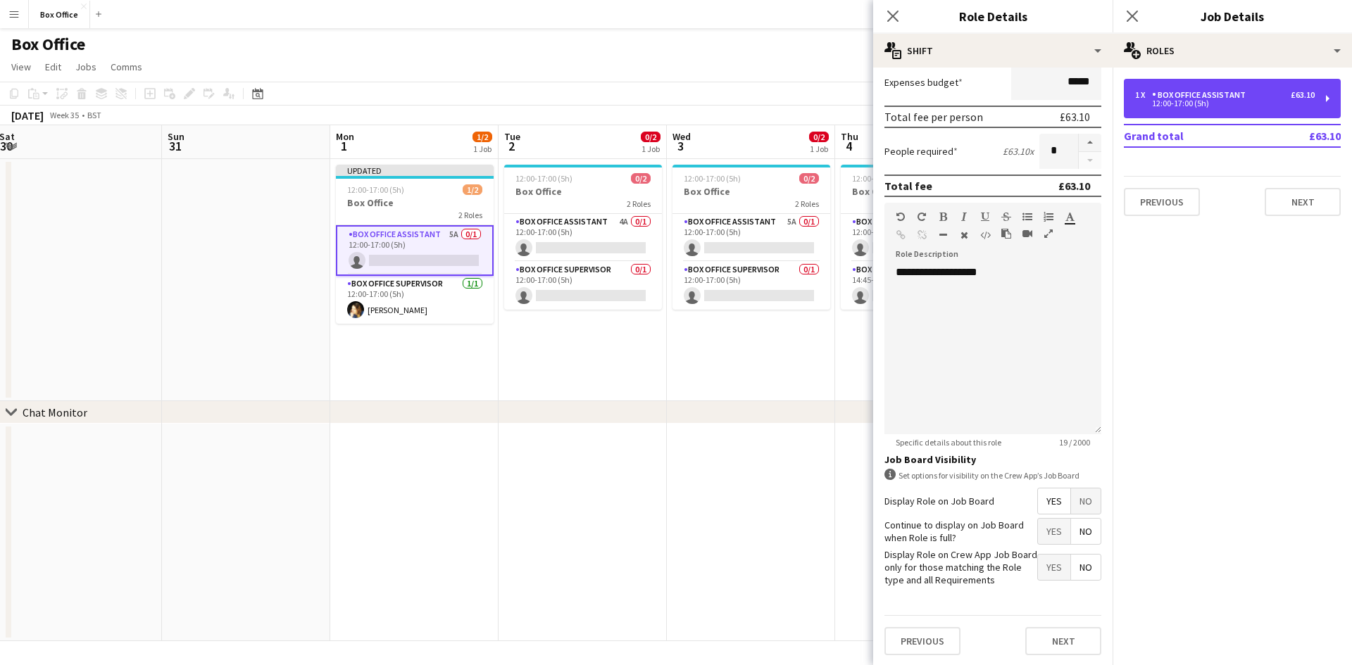
scroll to position [289, 0]
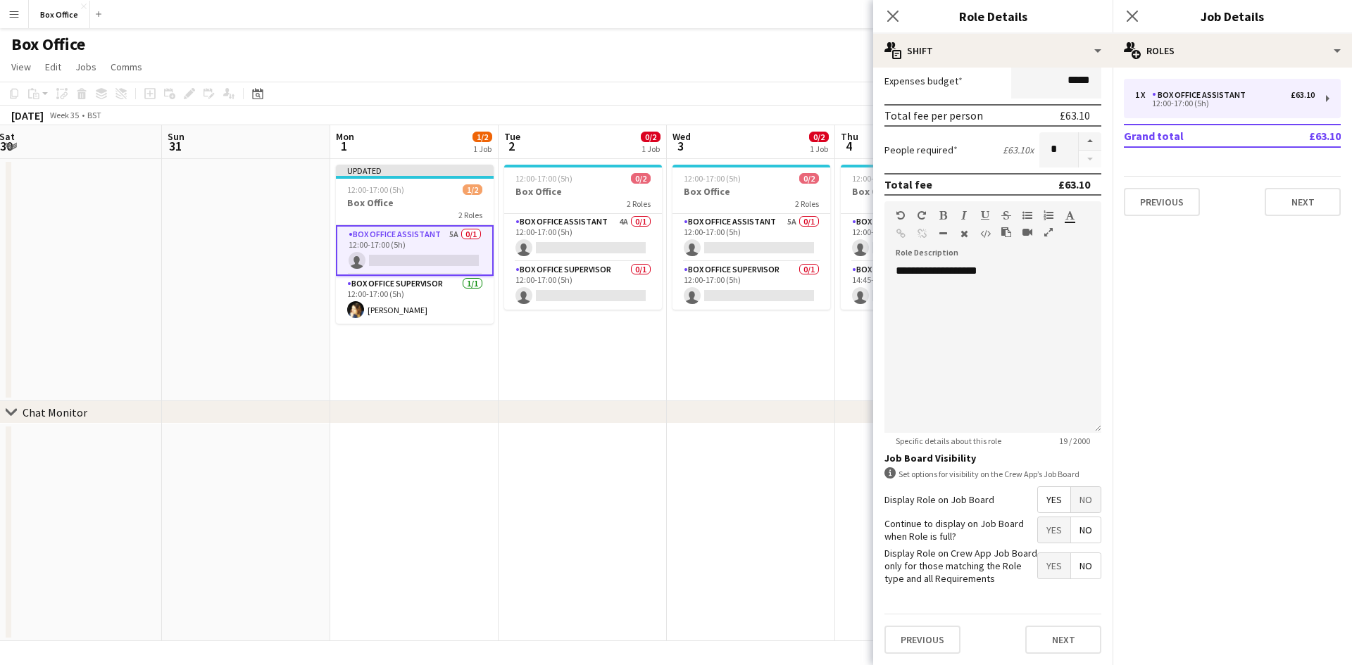
click at [725, 496] on span "No" at bounding box center [1086, 499] width 30 height 25
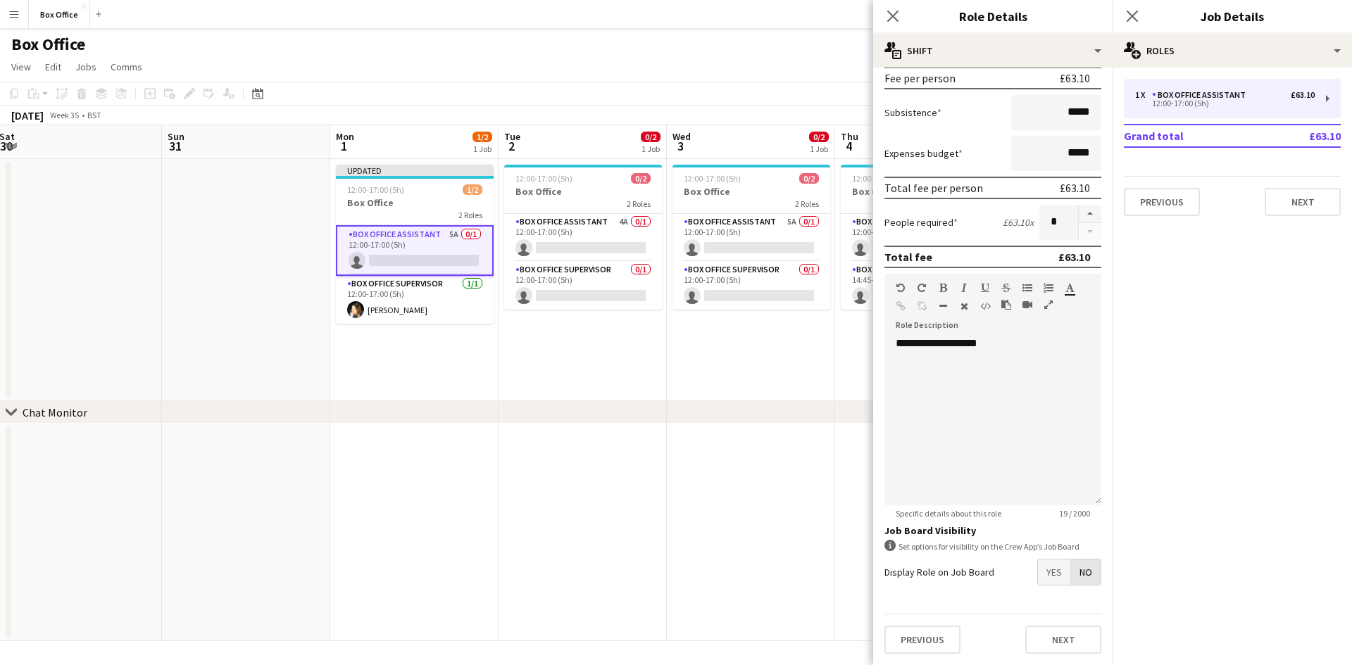
scroll to position [216, 0]
click at [725, 633] on button "Next" at bounding box center [1063, 640] width 76 height 28
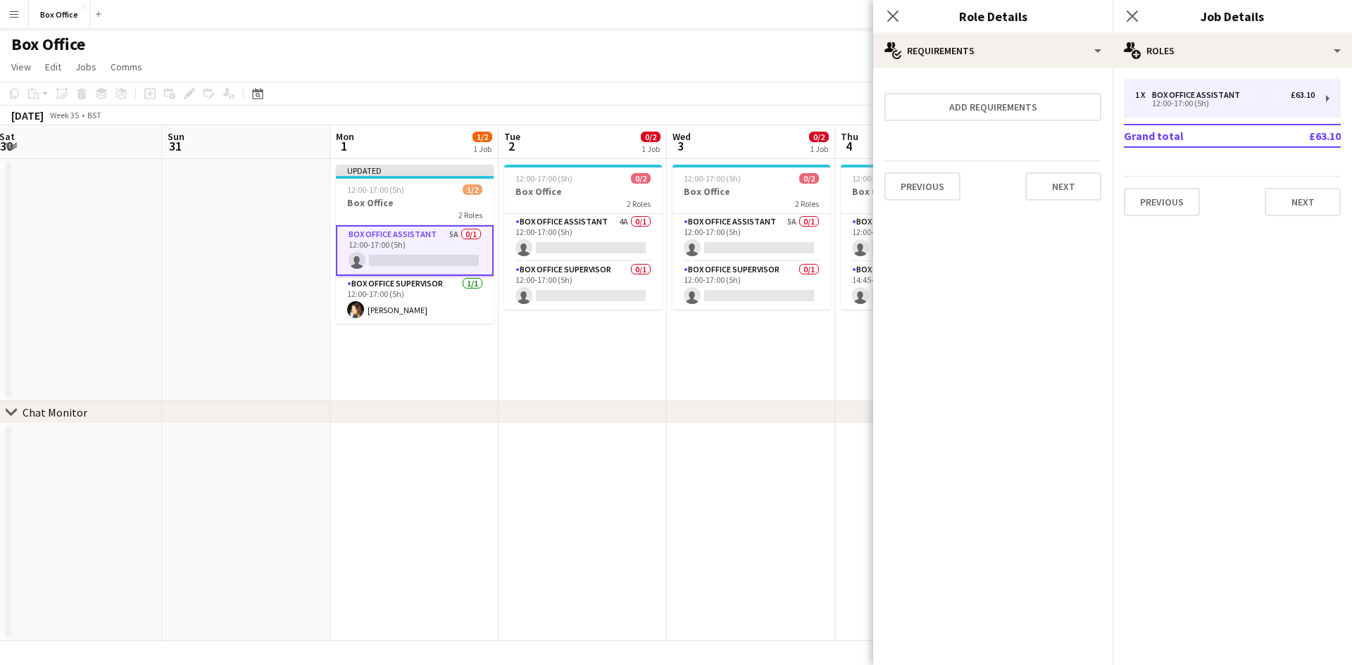
scroll to position [0, 0]
click at [725, 184] on button "Next" at bounding box center [1063, 187] width 76 height 28
click at [725, 19] on icon "Close pop-in" at bounding box center [1131, 15] width 13 height 13
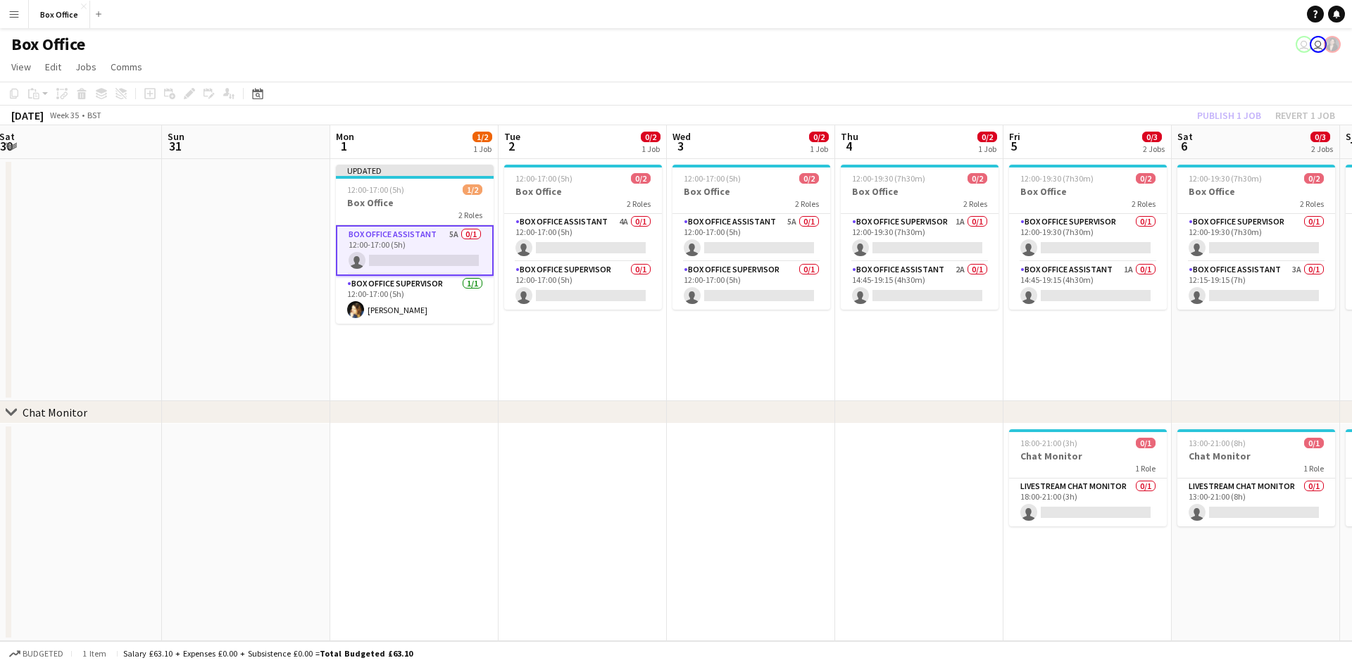
click at [421, 232] on app-card-role "Box Office Assistant 5A 0/1 12:00-17:00 (5h) single-neutral-actions" at bounding box center [415, 250] width 158 height 51
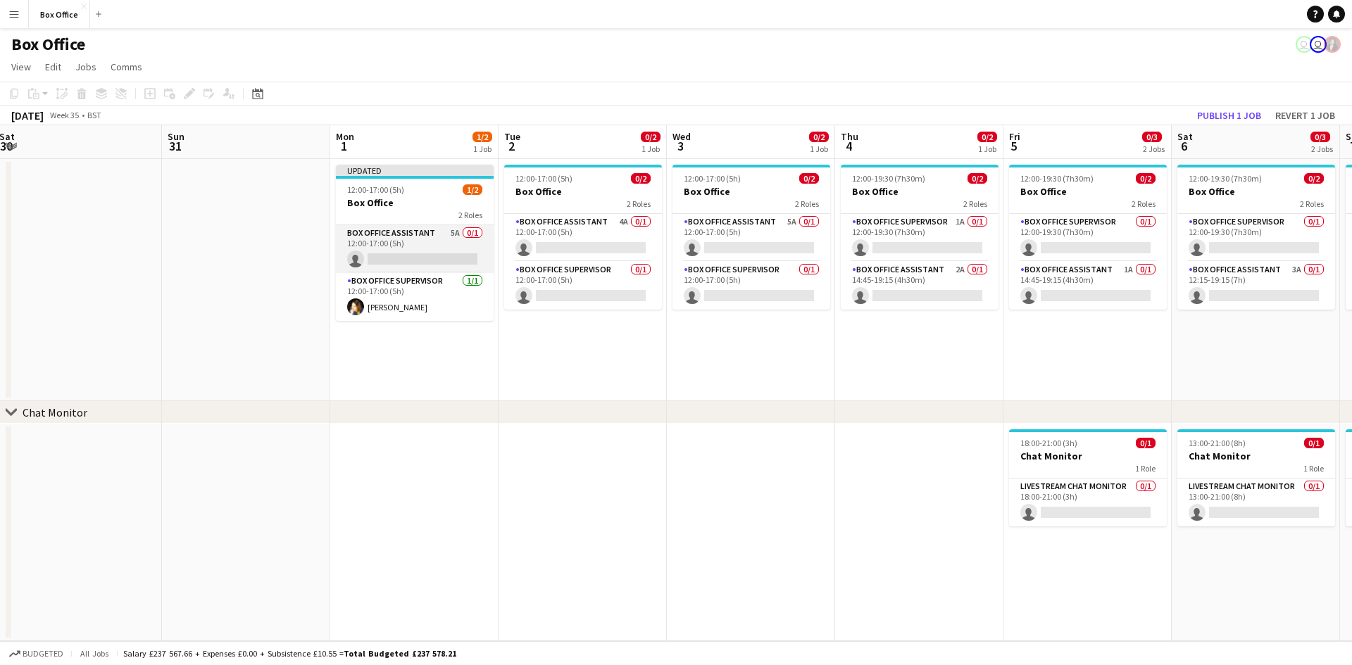
click at [420, 231] on app-card-role "Box Office Assistant 5A 0/1 12:00-17:00 (5h) single-neutral-actions" at bounding box center [415, 249] width 158 height 48
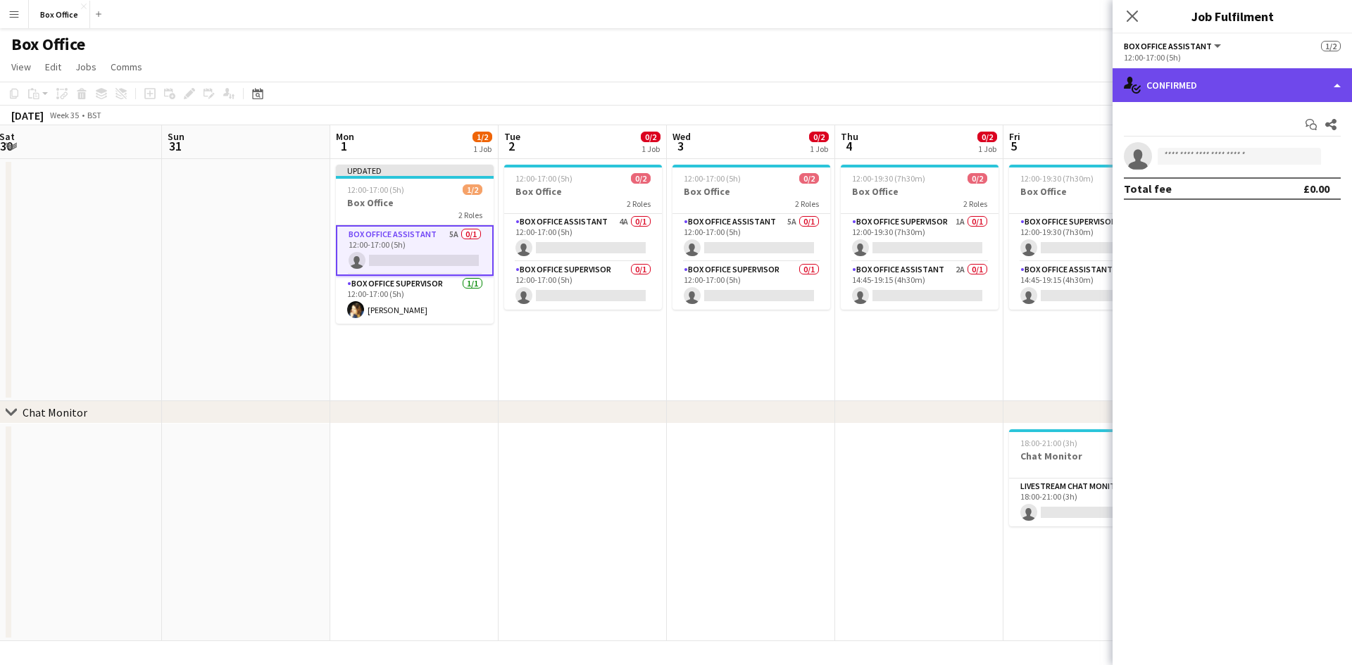
click at [725, 80] on div "single-neutral-actions-check-2 Confirmed" at bounding box center [1232, 85] width 239 height 34
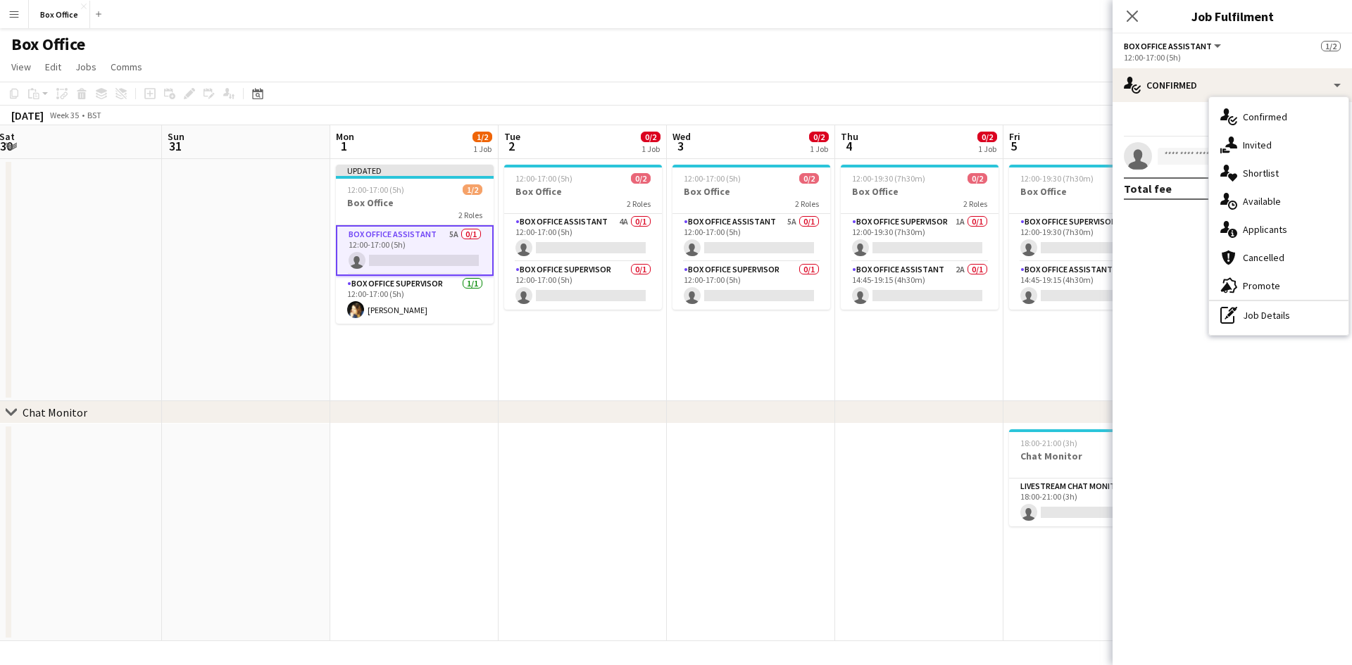
click at [116, 190] on app-date-cell at bounding box center [78, 280] width 168 height 242
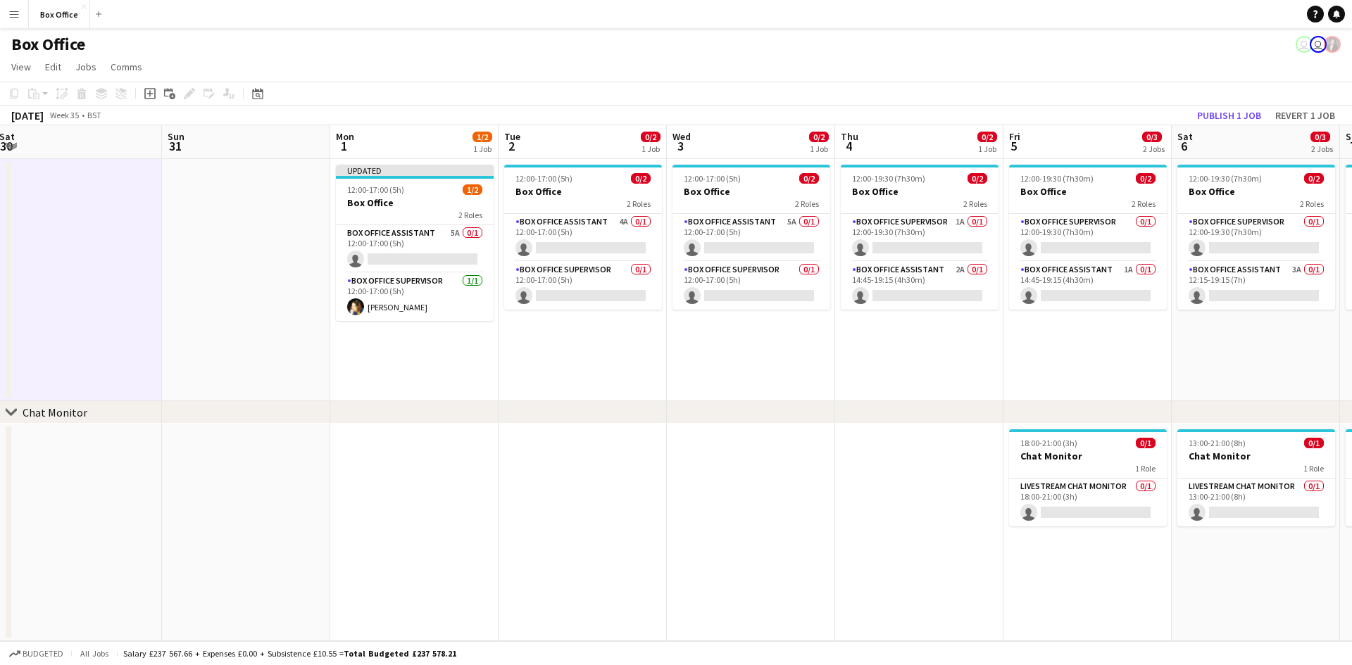
drag, startPoint x: 108, startPoint y: 236, endPoint x: 117, endPoint y: 228, distance: 12.0
click at [108, 236] on app-date-cell at bounding box center [78, 280] width 168 height 242
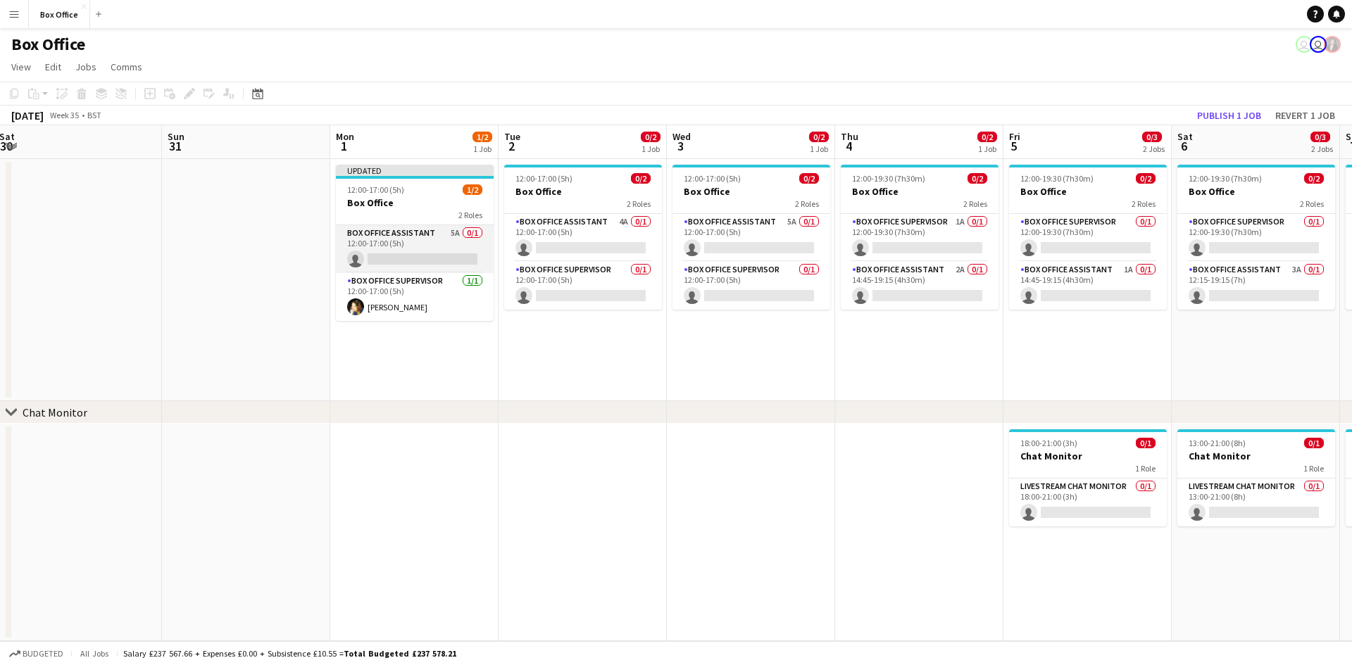
click at [387, 231] on app-card-role "Box Office Assistant 5A 0/1 12:00-17:00 (5h) single-neutral-actions" at bounding box center [415, 249] width 158 height 48
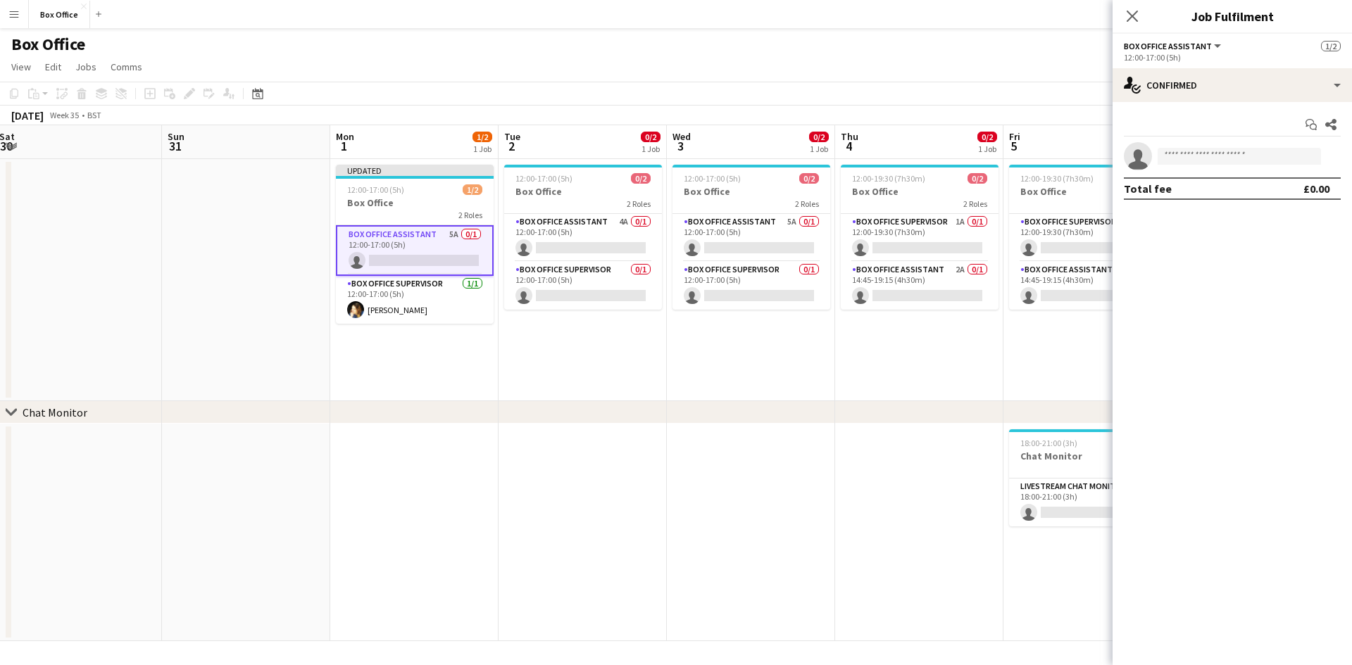
click at [725, 43] on span "Box Office Assistant" at bounding box center [1168, 46] width 88 height 11
click at [725, 39] on div "Box Office Assistant All roles Box Office Assistant 1/2" at bounding box center [1232, 45] width 217 height 13
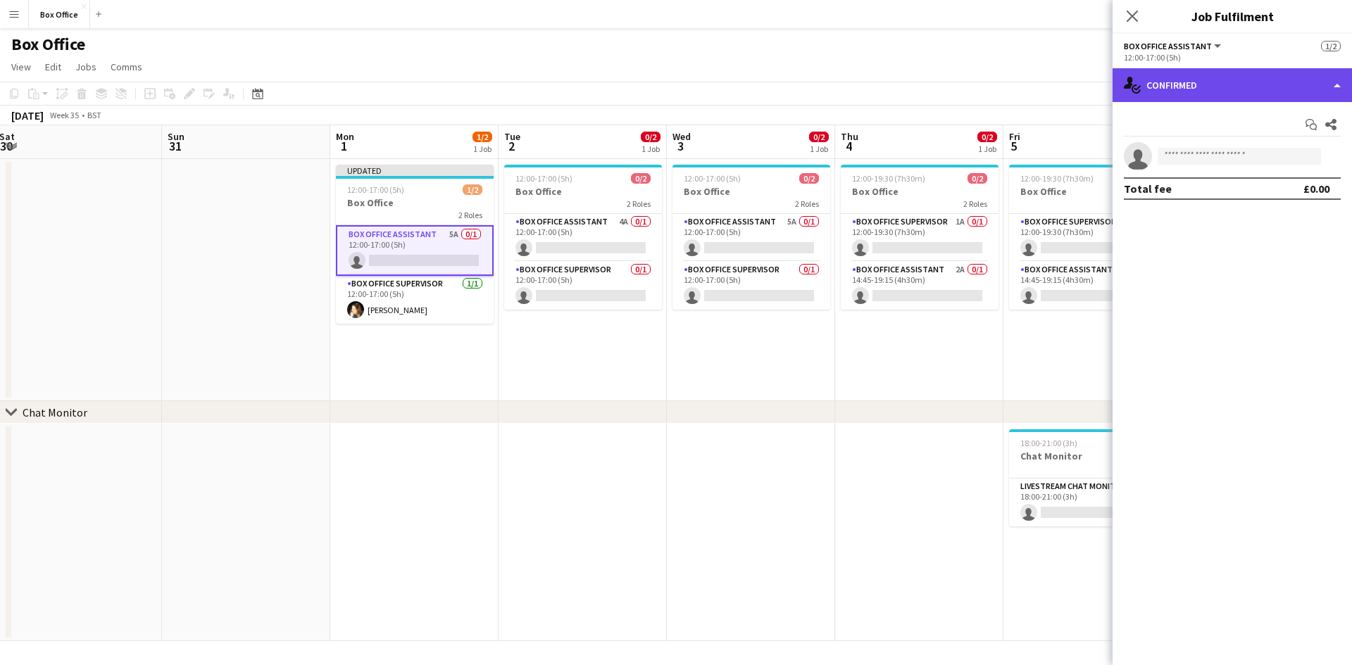
click at [725, 87] on div "single-neutral-actions-check-2 Confirmed" at bounding box center [1232, 85] width 239 height 34
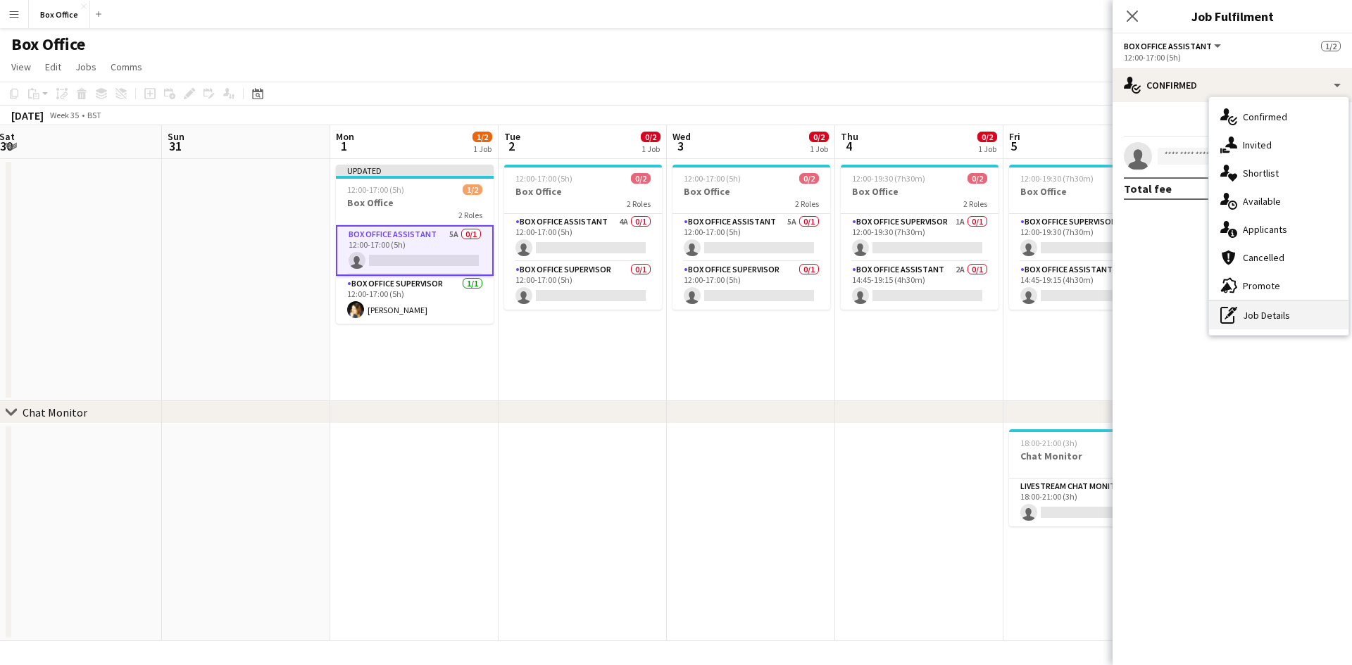
click at [725, 316] on div "pen-write Job Details" at bounding box center [1278, 315] width 139 height 28
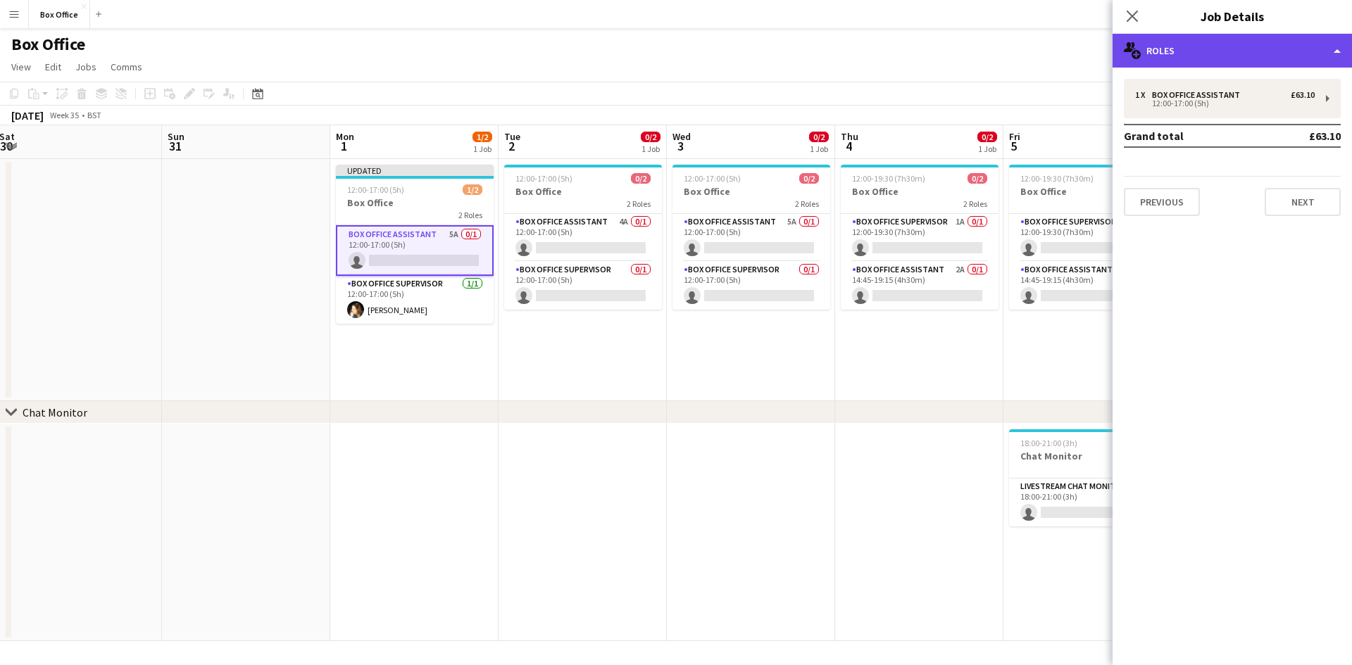
click at [725, 51] on div "multiple-users-add Roles" at bounding box center [1232, 51] width 239 height 34
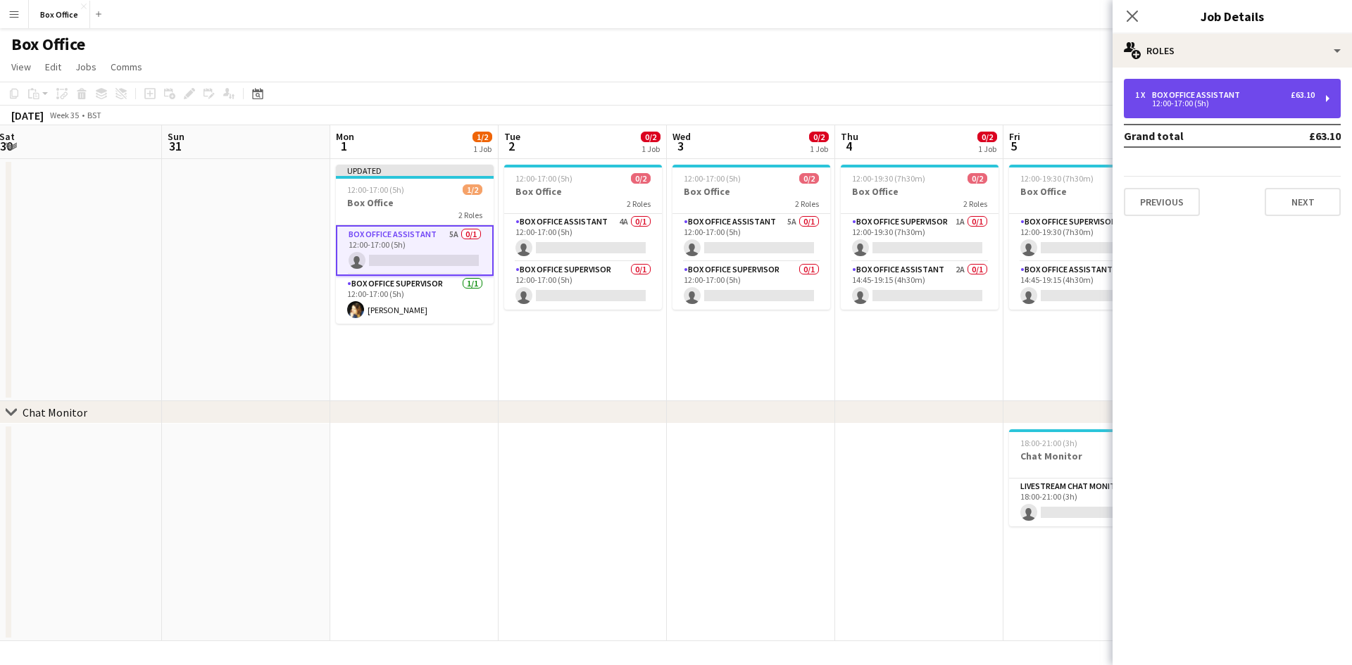
click at [725, 99] on div "1 x Box Office Assistant £63.10 12:00-17:00 (5h)" at bounding box center [1232, 98] width 217 height 39
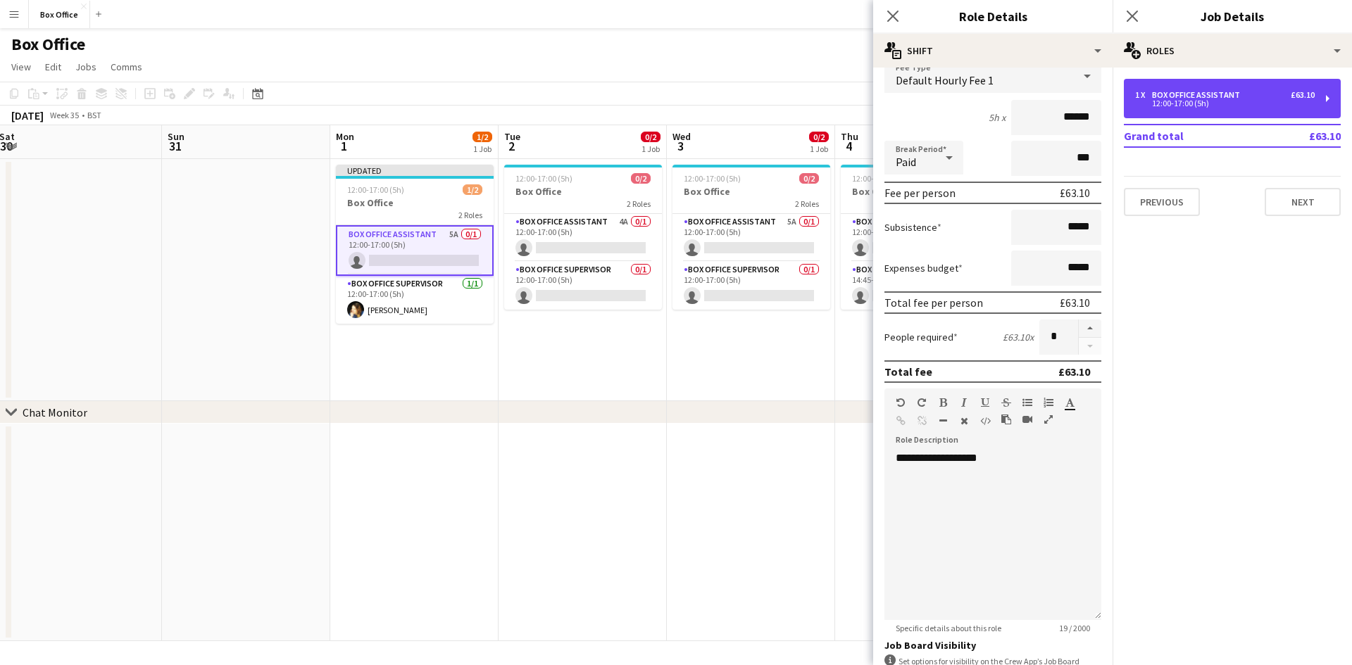
scroll to position [216, 0]
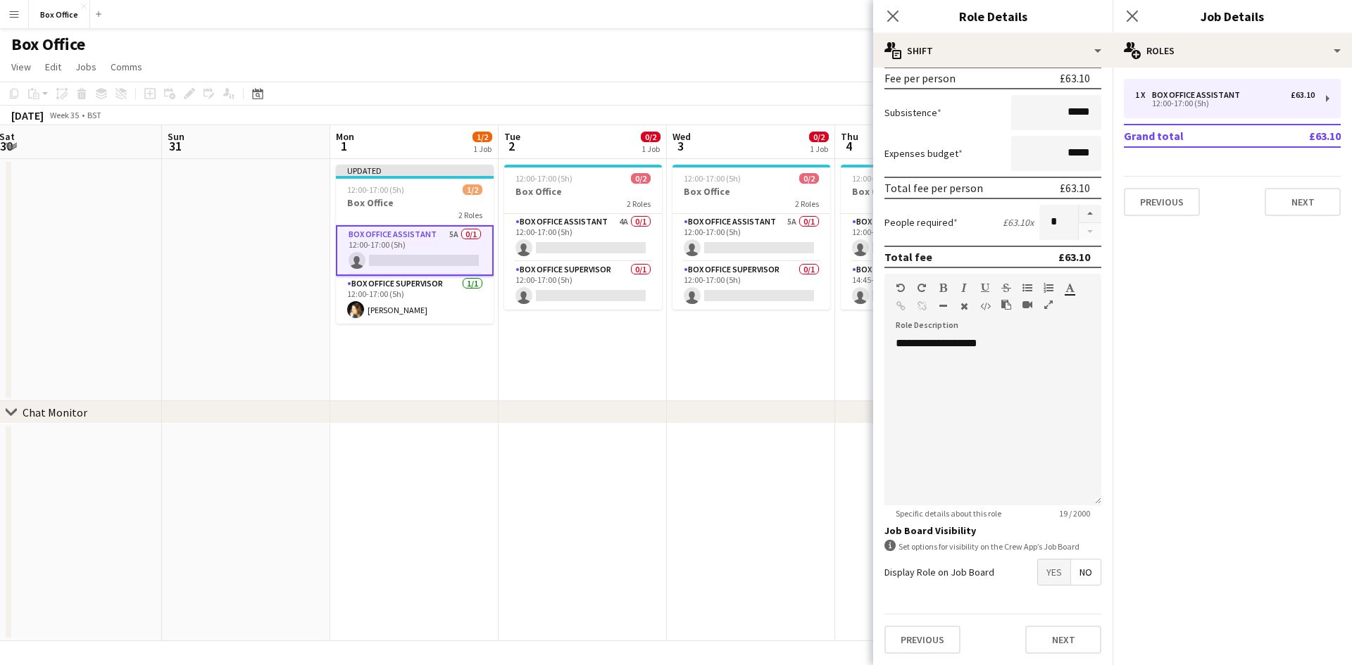
click at [725, 569] on span "Yes" at bounding box center [1054, 572] width 32 height 25
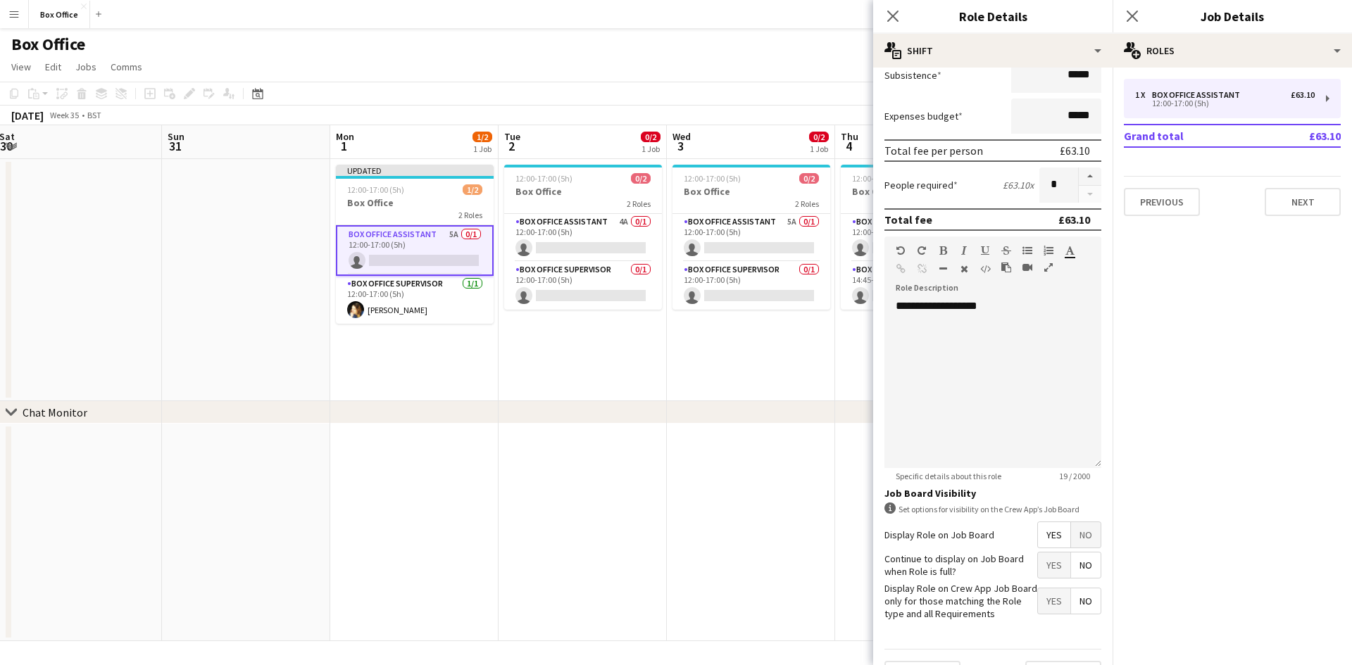
scroll to position [289, 0]
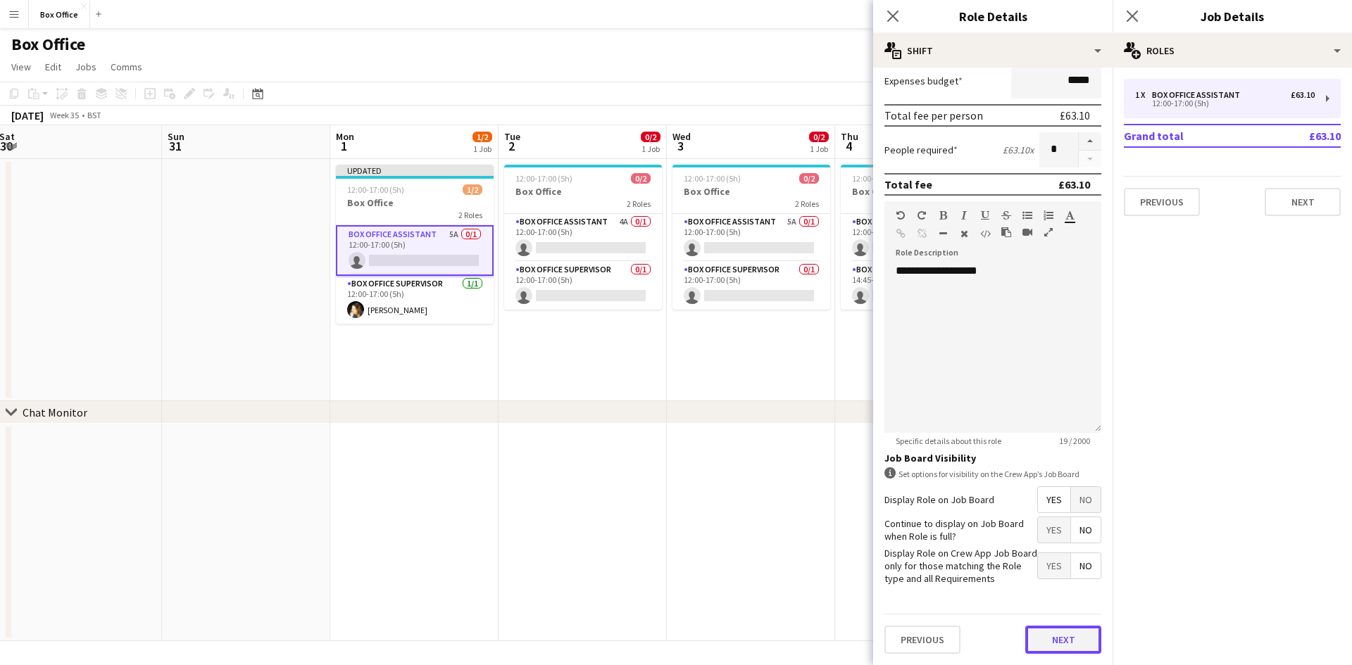
click at [725, 640] on button "Next" at bounding box center [1063, 640] width 76 height 28
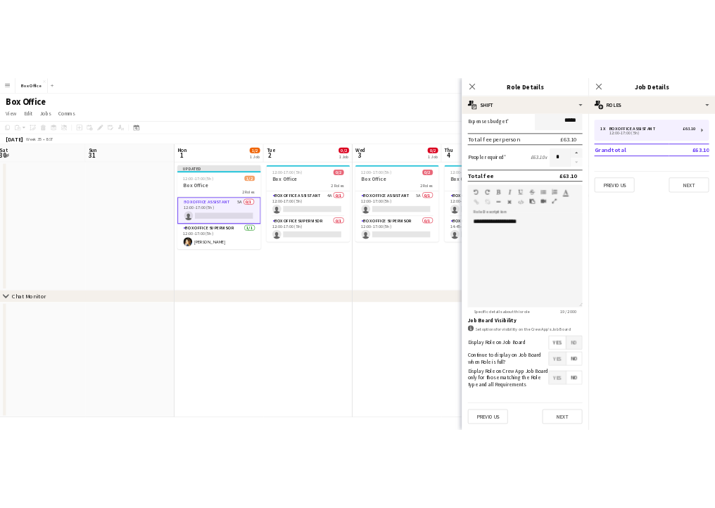
scroll to position [0, 0]
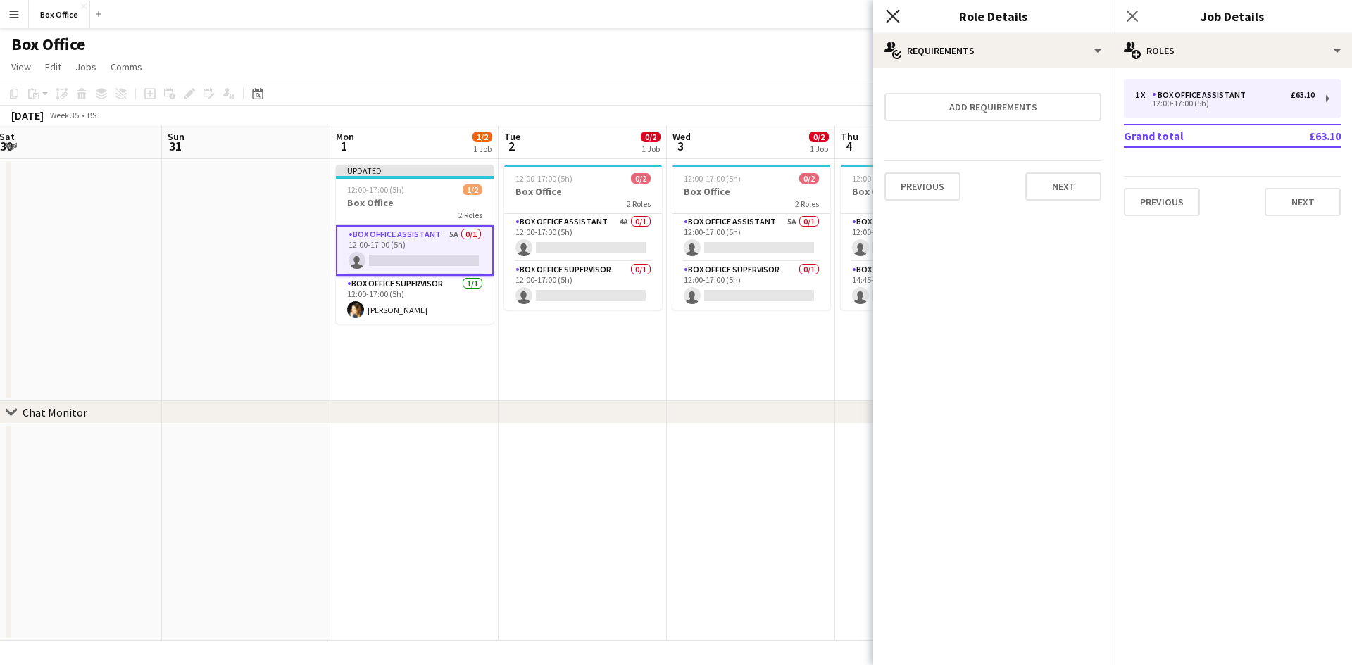
click at [725, 15] on icon at bounding box center [892, 15] width 13 height 13
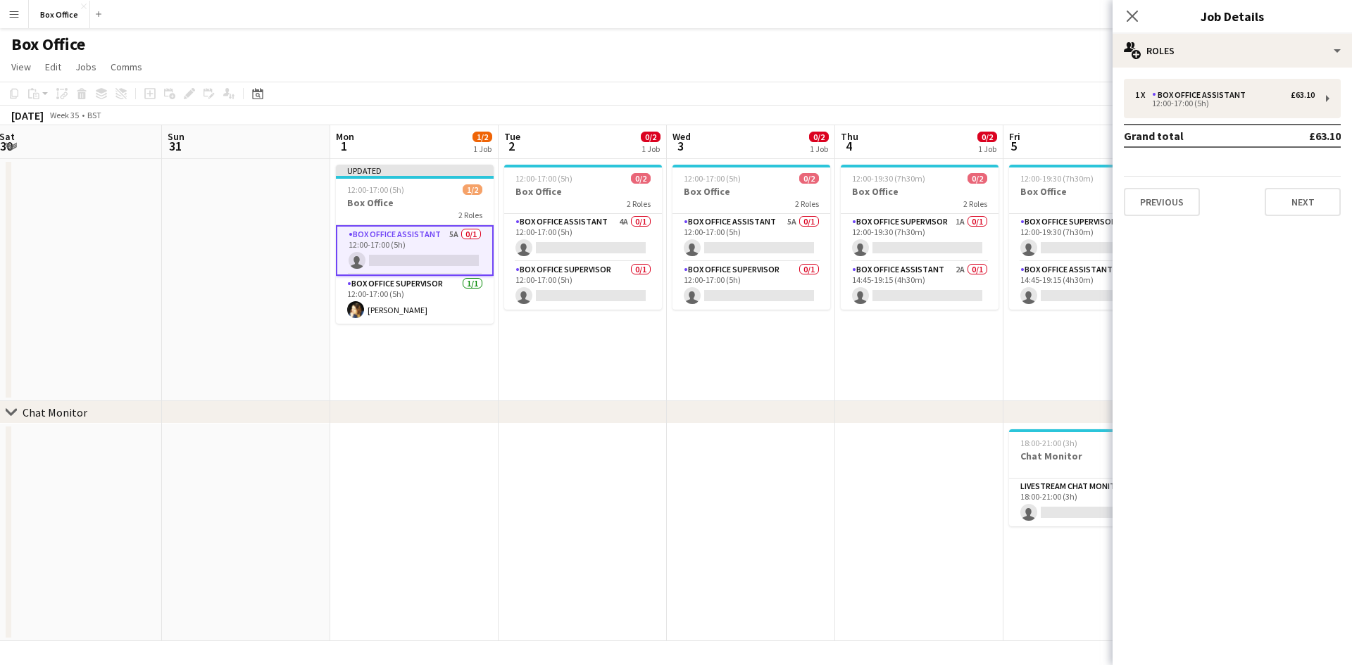
click at [725, 372] on mat-expansion-panel "pencil3 General details 1 x Box Office Assistant £63.10 12:00-17:00 (5h) Grand …" at bounding box center [1232, 367] width 239 height 598
click at [725, 428] on mat-expansion-panel "pencil3 General details 1 x Box Office Assistant £63.10 12:00-17:00 (5h) Grand …" at bounding box center [1232, 367] width 239 height 598
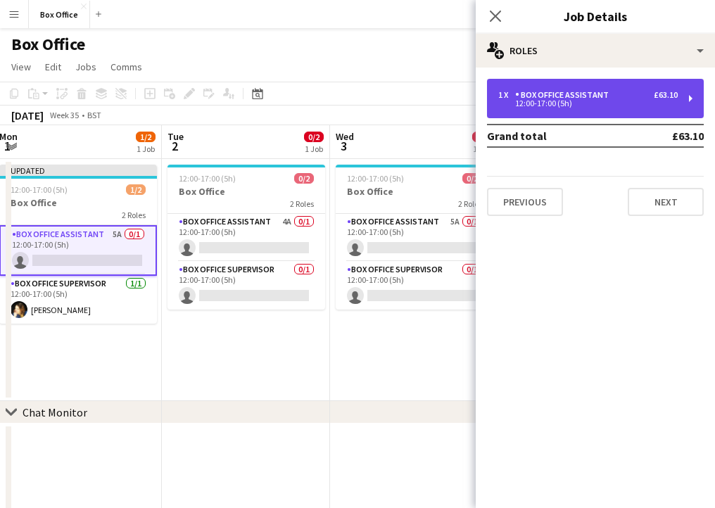
click at [680, 92] on div "1 x Box Office Assistant £63.10 12:00-17:00 (5h)" at bounding box center [595, 98] width 217 height 39
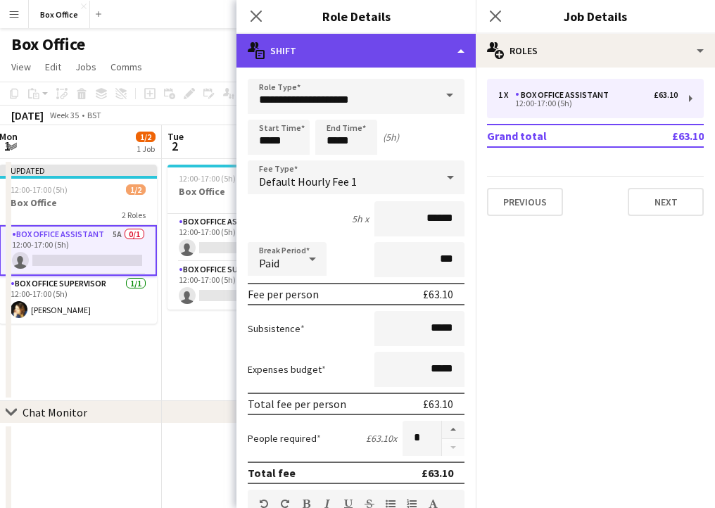
click at [451, 42] on div "multiple-actions-text Shift" at bounding box center [356, 51] width 239 height 34
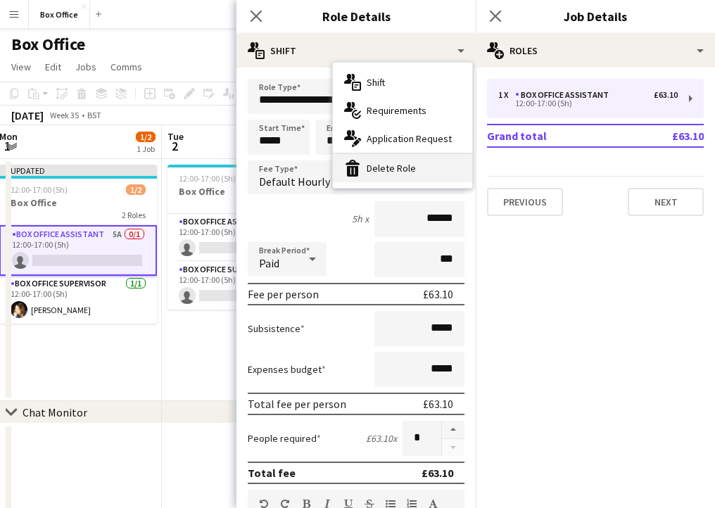
click at [412, 170] on div "bin-2 Delete Role" at bounding box center [402, 168] width 139 height 28
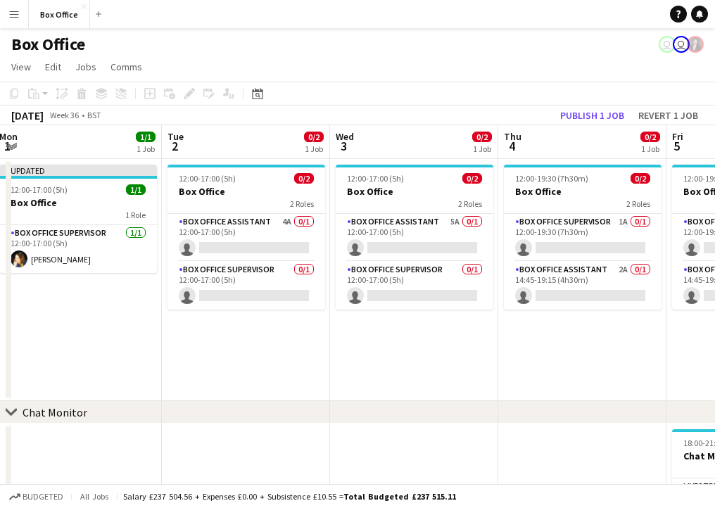
click at [347, 380] on app-date-cell "12:00-17:00 (5h) 0/2 Box Office 2 Roles Box Office Assistant 5A 0/1 12:00-17:00…" at bounding box center [414, 280] width 168 height 242
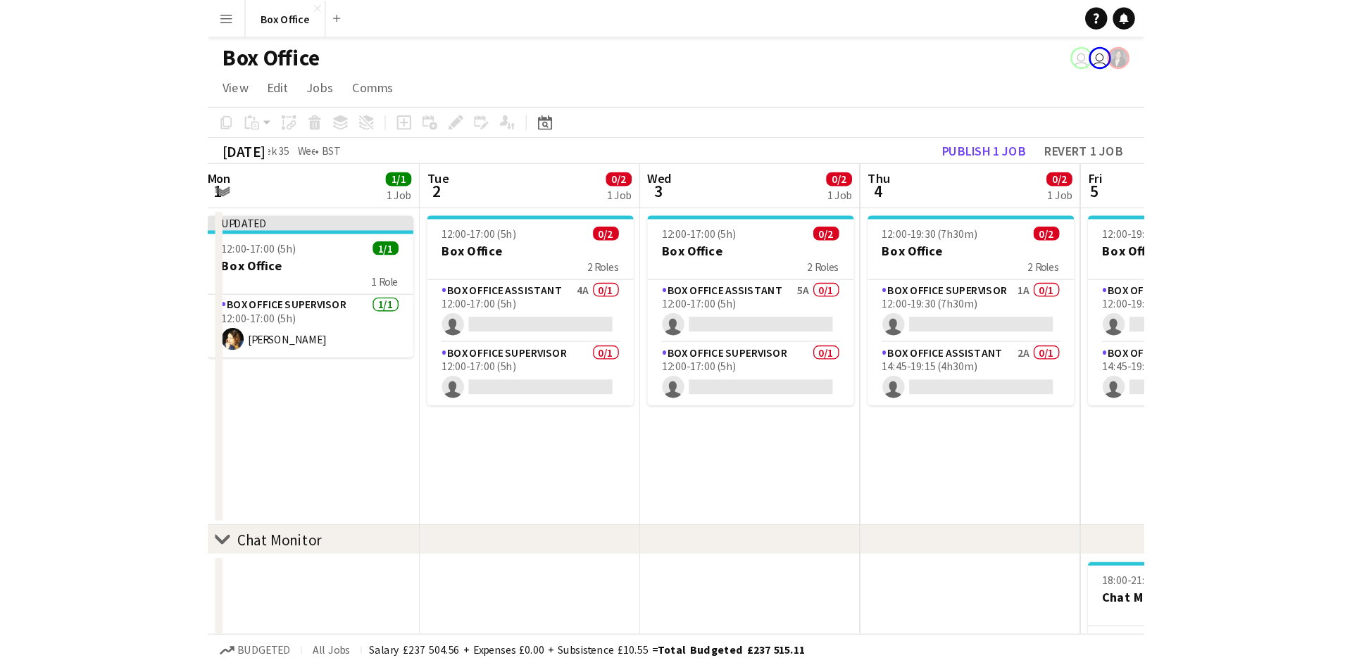
scroll to position [0, 676]
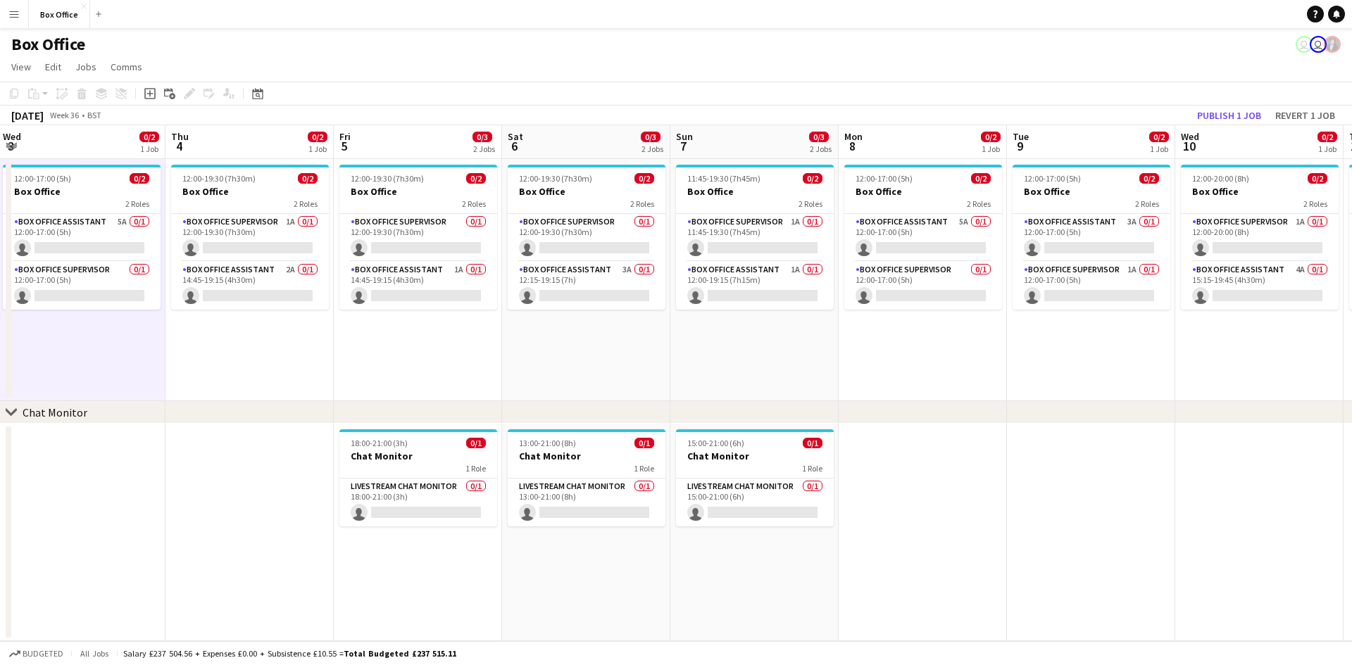
click at [725, 521] on app-date-cell at bounding box center [923, 533] width 168 height 218
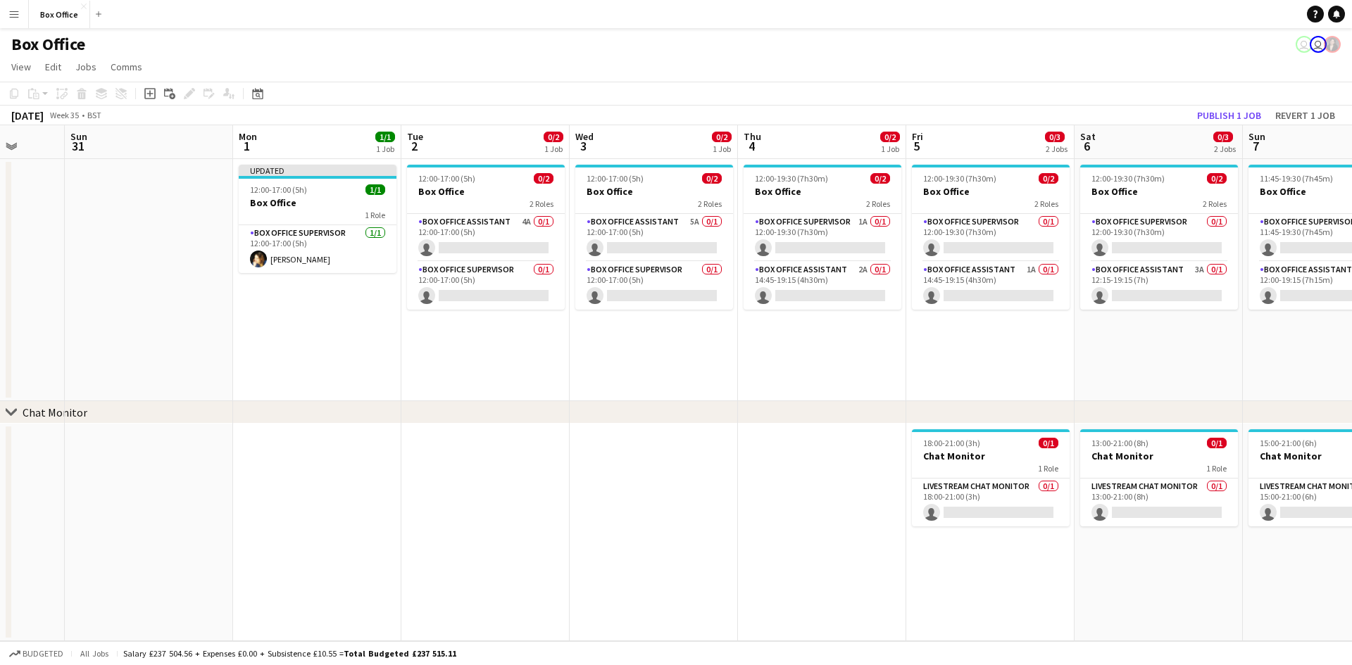
scroll to position [0, 498]
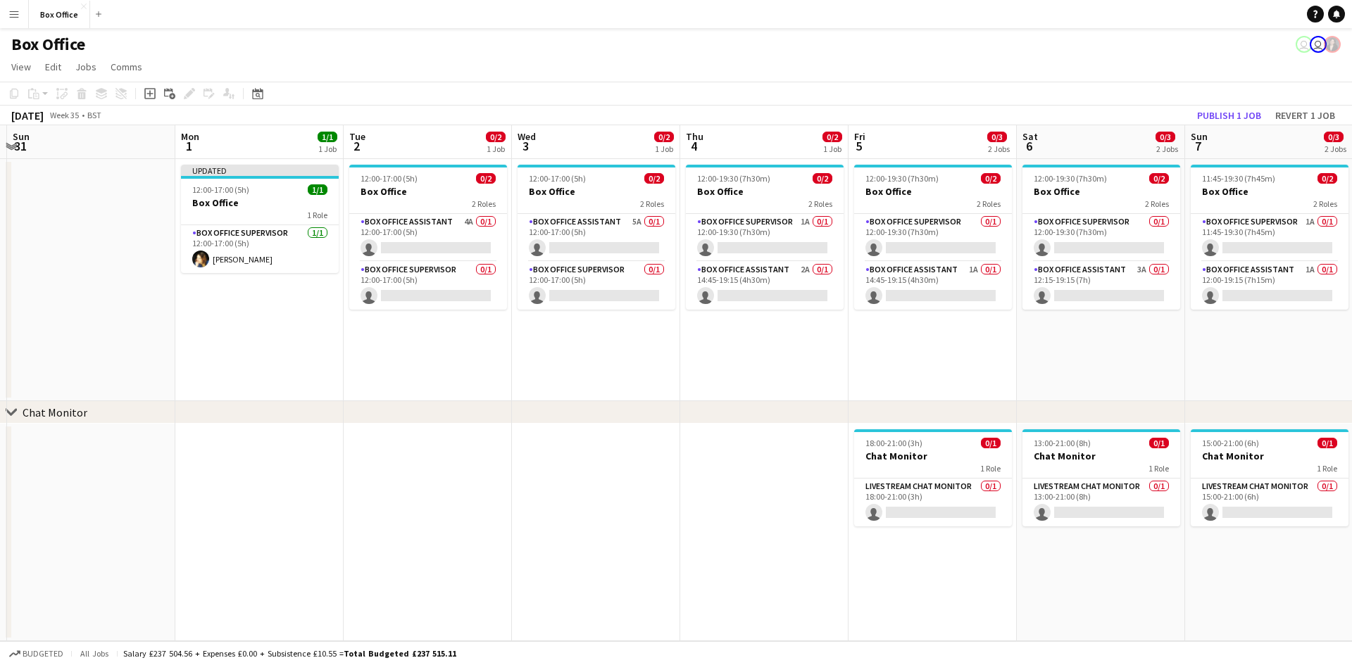
drag, startPoint x: 392, startPoint y: 375, endPoint x: 878, endPoint y: 354, distance: 486.3
click at [725, 354] on app-calendar-viewport "Thu 28 1/1 1 Job Fri 29 4/4 1 Job Sat 30 Sun 31 Mon 1 1/1 1 Job Tue 2 0/2 1 Job…" at bounding box center [676, 383] width 1352 height 516
click at [425, 222] on app-card-role "Box Office Assistant 4A 0/1 12:00-17:00 (5h) single-neutral-actions" at bounding box center [428, 238] width 158 height 48
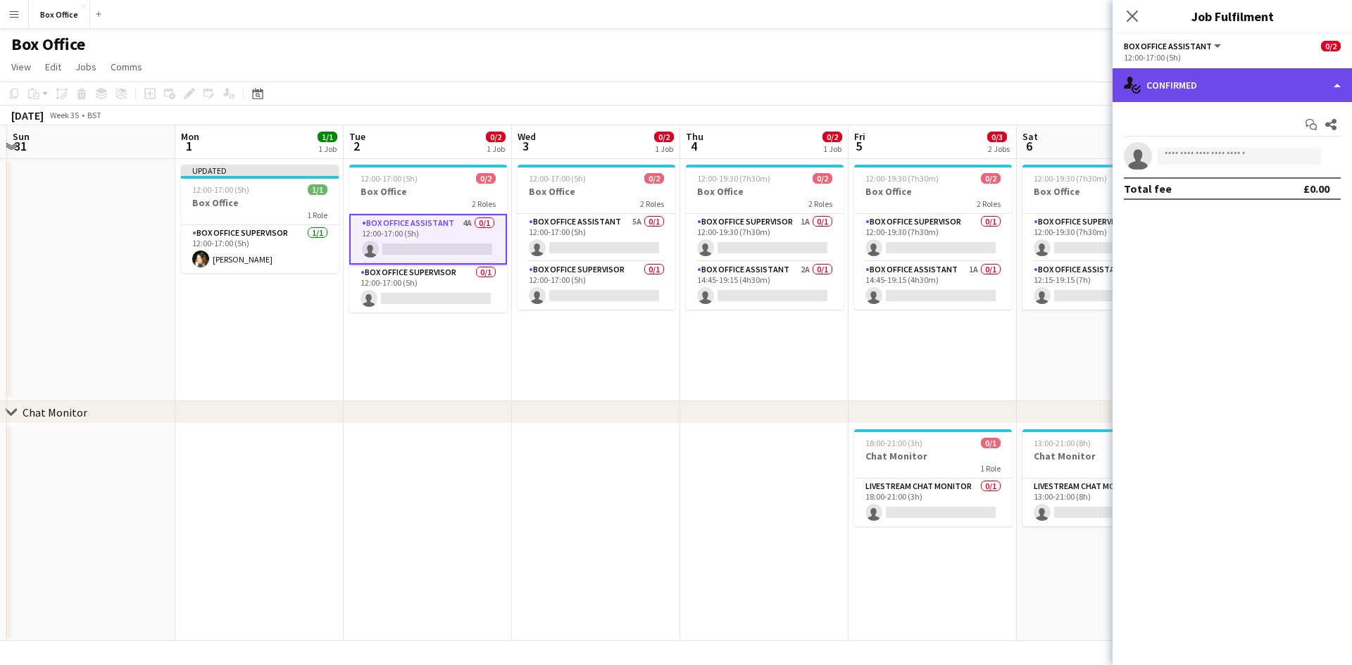
click at [725, 84] on div "single-neutral-actions-check-2 Confirmed" at bounding box center [1232, 85] width 239 height 34
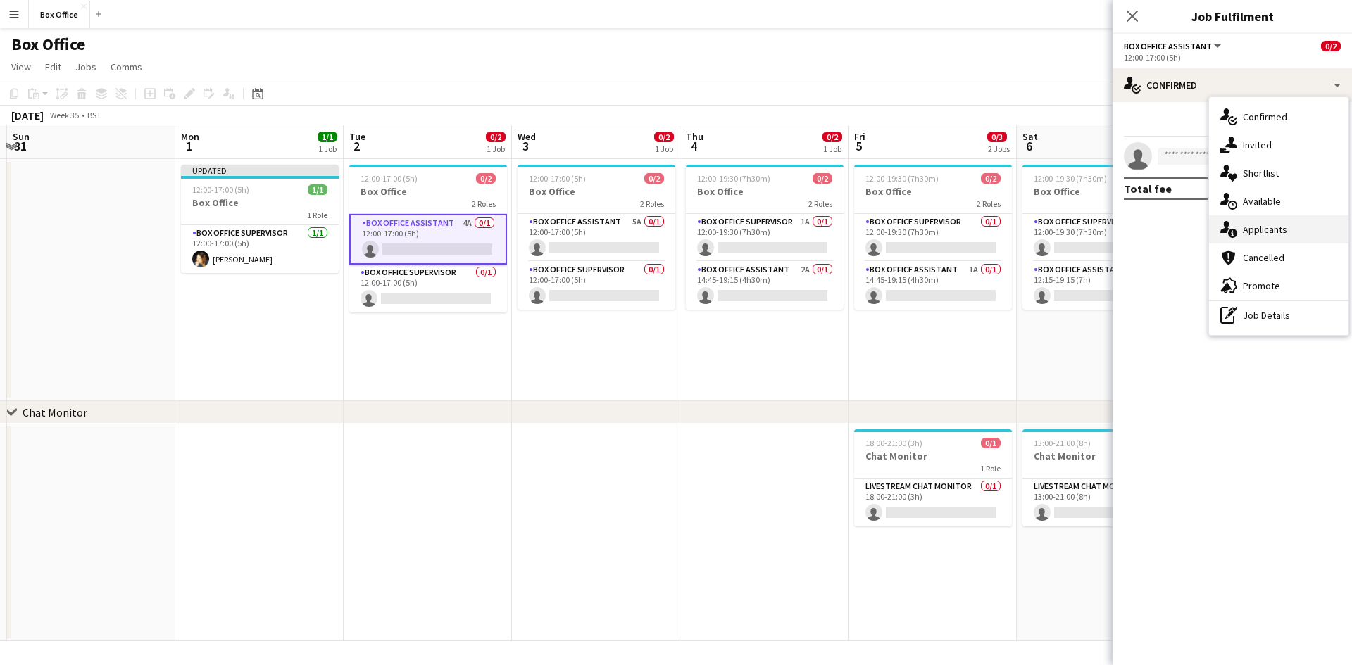
click at [725, 237] on div "single-neutral-actions-information Applicants" at bounding box center [1278, 229] width 139 height 28
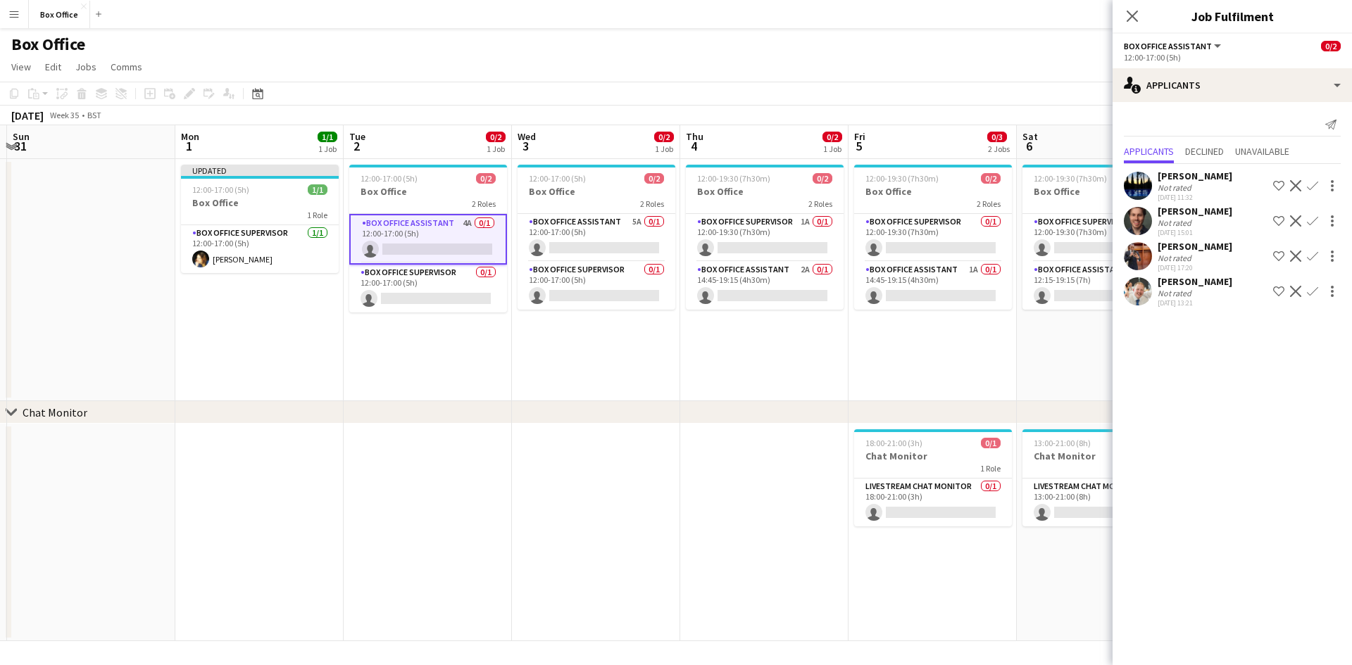
click at [725, 223] on app-icon "Confirm" at bounding box center [1312, 220] width 11 height 11
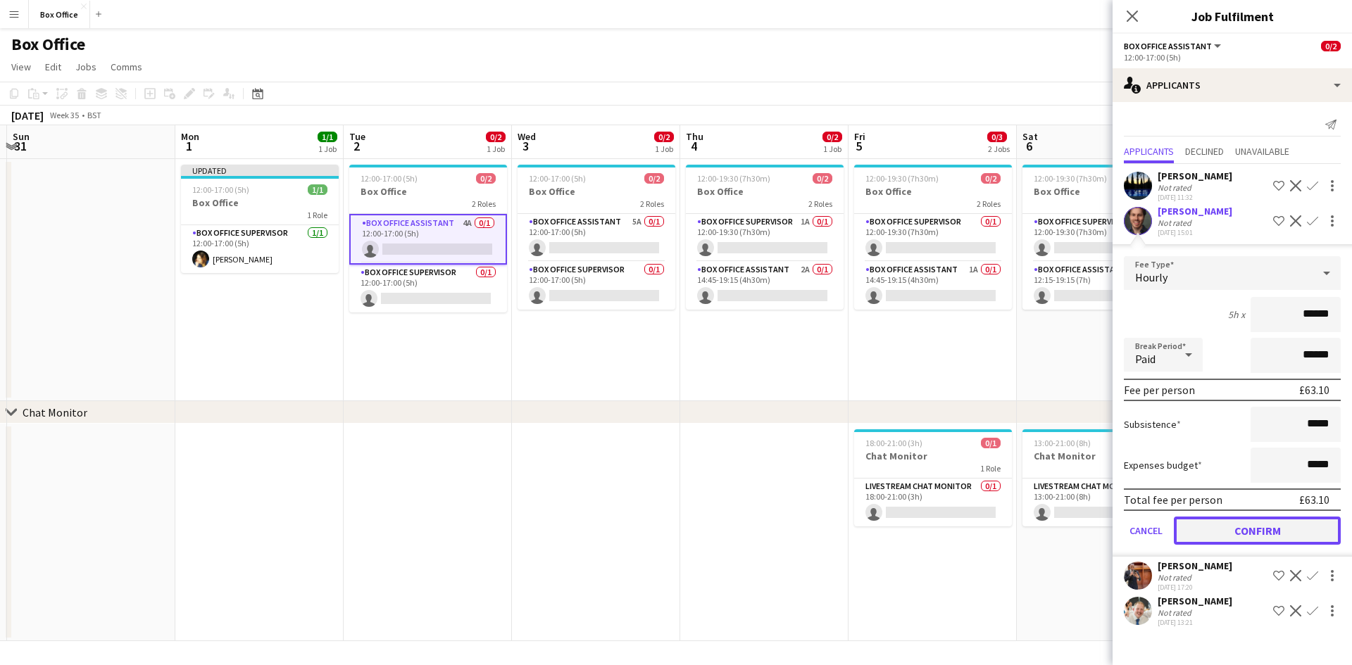
click at [725, 527] on button "Confirm" at bounding box center [1257, 531] width 167 height 28
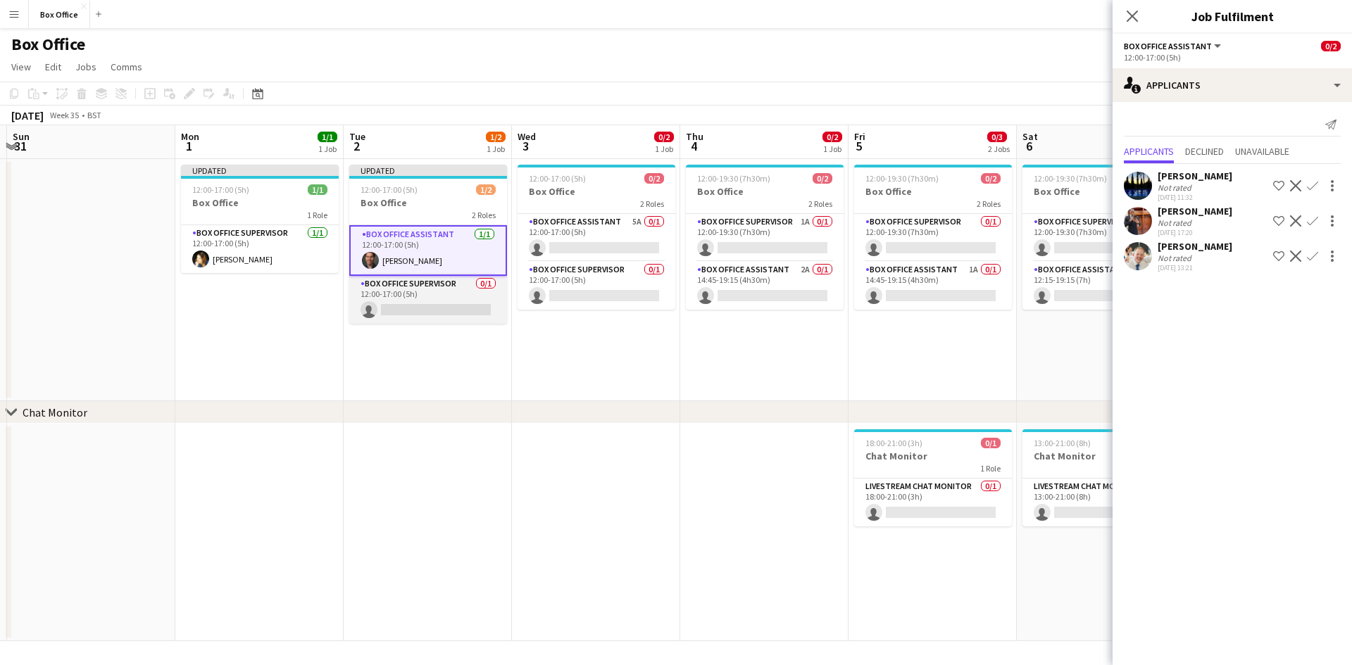
click at [434, 287] on app-card-role "Box Office Supervisor 0/1 12:00-17:00 (5h) single-neutral-actions" at bounding box center [428, 300] width 158 height 48
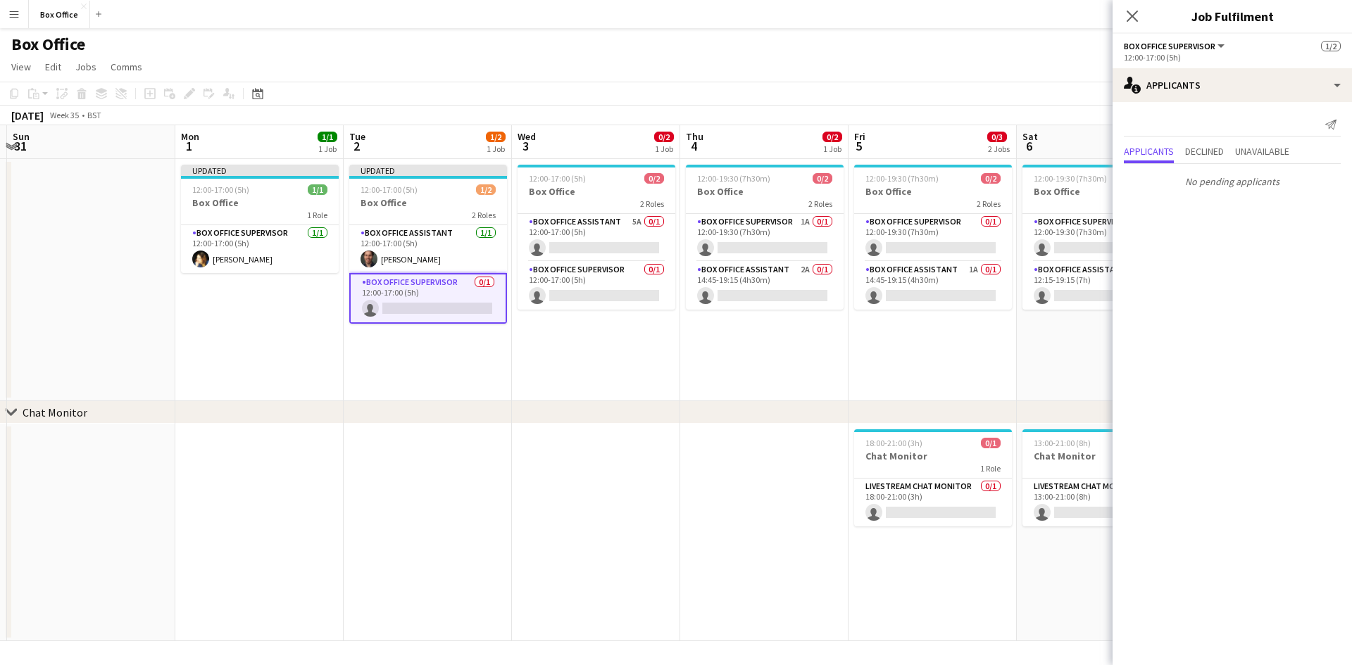
click at [725, 48] on span "Box Office Supervisor" at bounding box center [1170, 46] width 92 height 11
click at [725, 75] on div "single-neutral-actions-information Applicants" at bounding box center [1232, 85] width 239 height 34
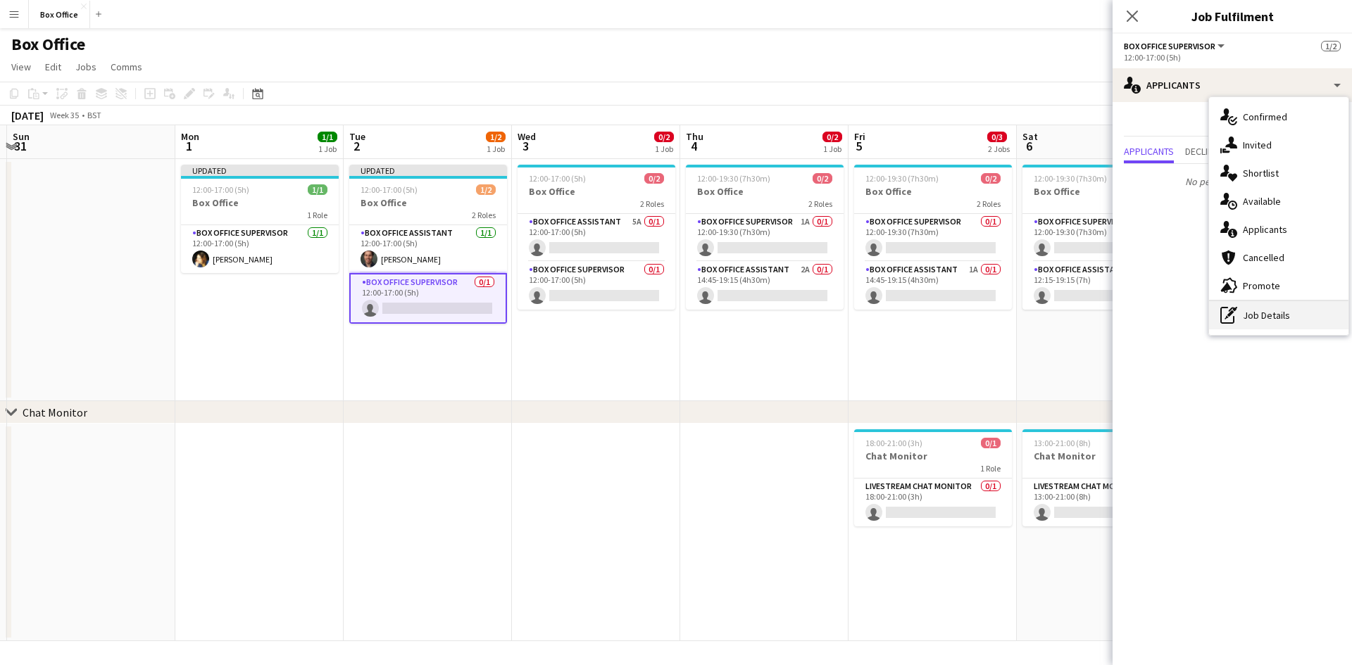
click at [725, 315] on div "pen-write Job Details" at bounding box center [1278, 315] width 139 height 28
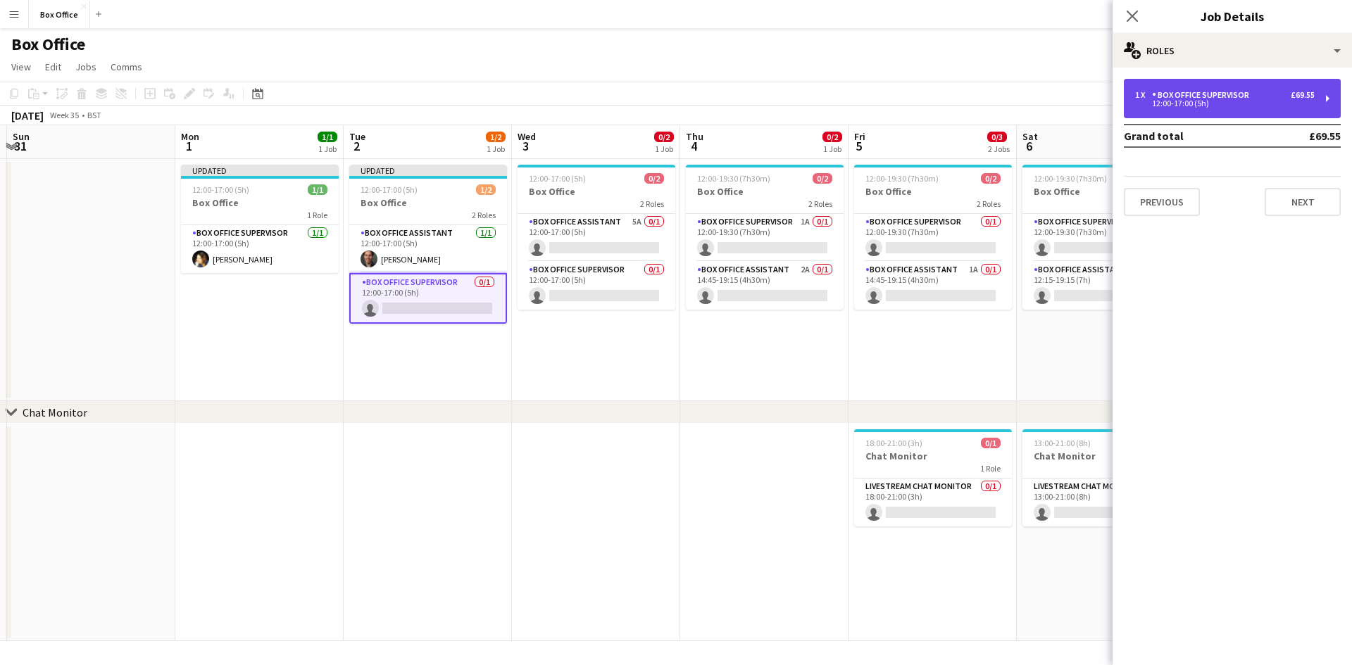
click at [725, 97] on div "1 x Box Office Supervisor £69.55 12:00-17:00 (5h)" at bounding box center [1232, 98] width 217 height 39
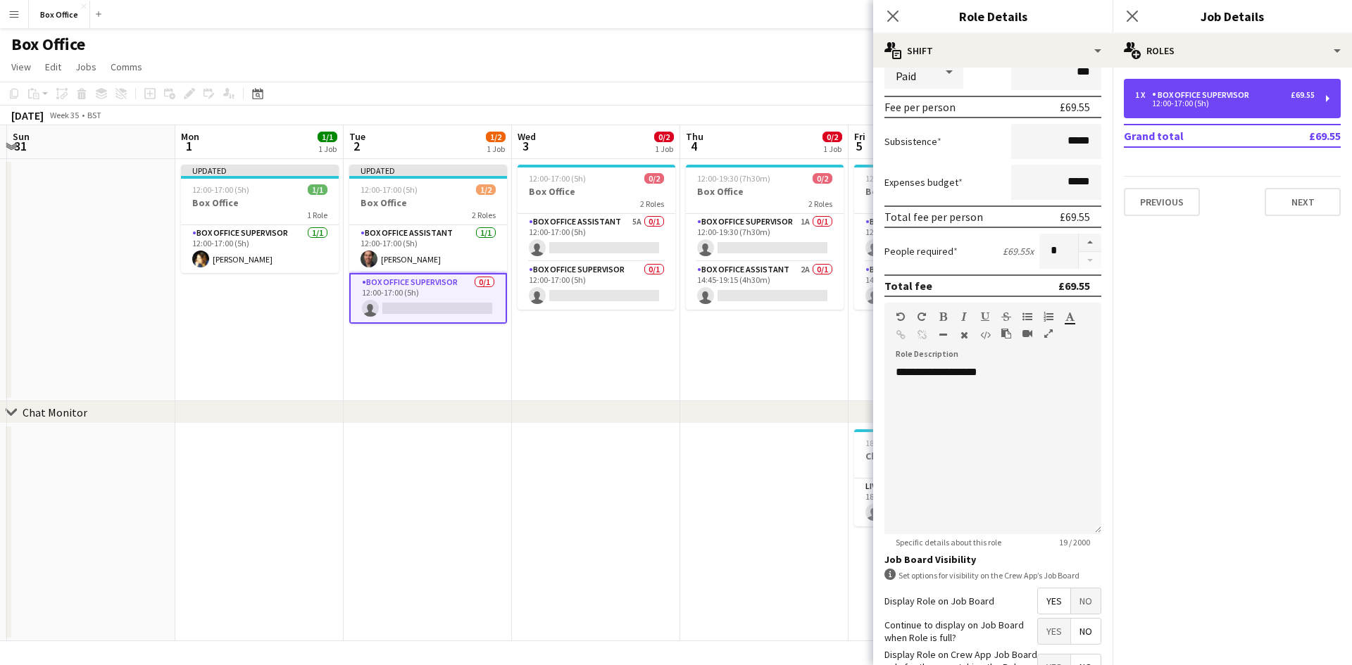
scroll to position [289, 0]
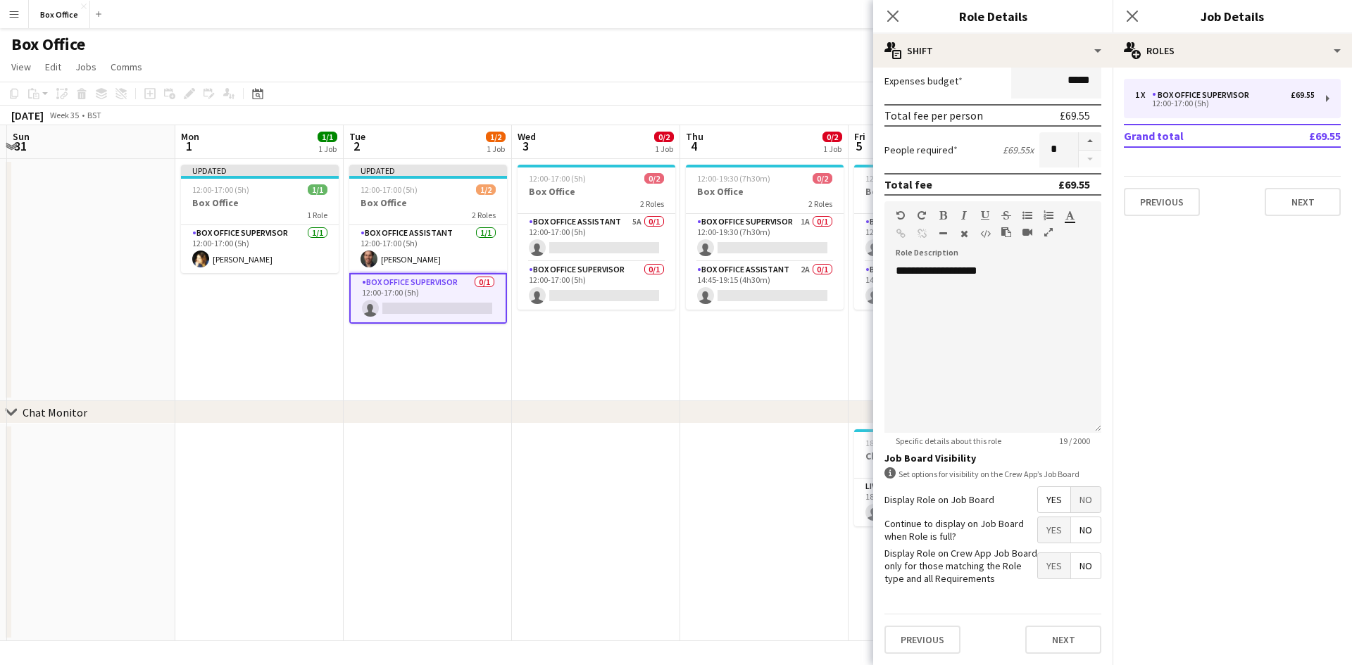
drag, startPoint x: 1033, startPoint y: 539, endPoint x: 970, endPoint y: 502, distance: 72.6
click at [725, 508] on div "Display Role on Job Board Yes No" at bounding box center [992, 500] width 217 height 27
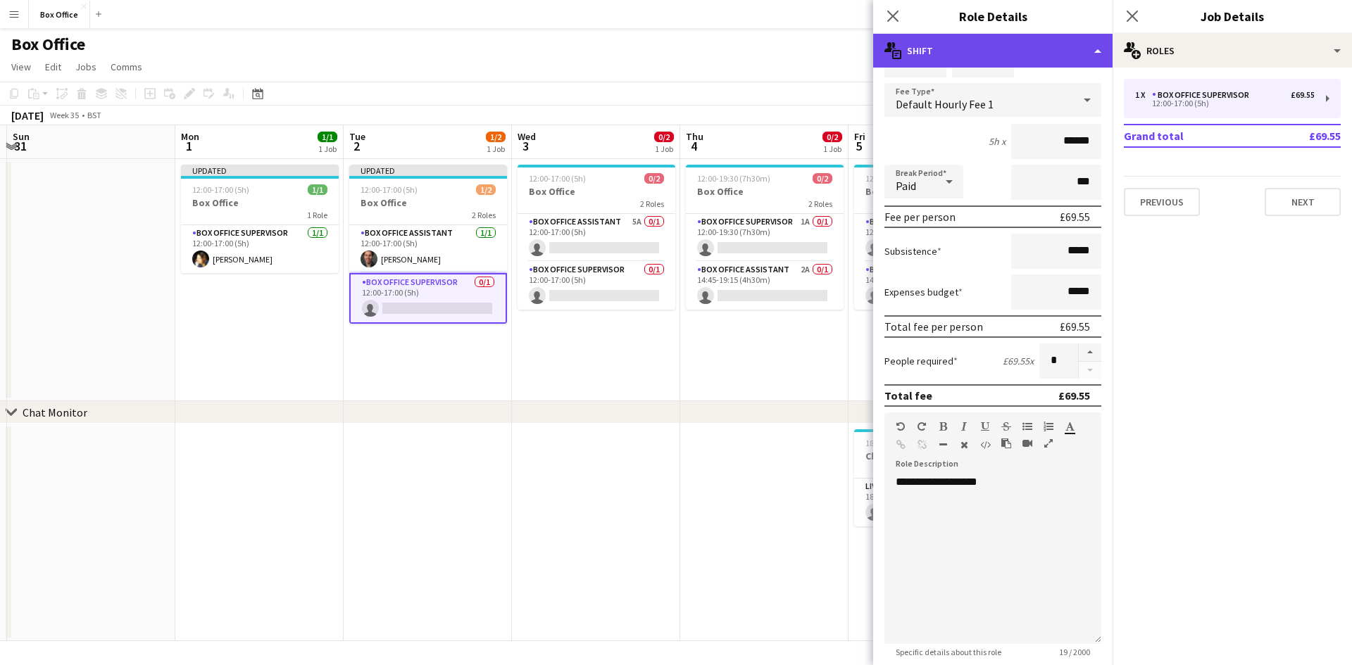
click at [725, 44] on div "multiple-actions-text Shift" at bounding box center [992, 51] width 239 height 34
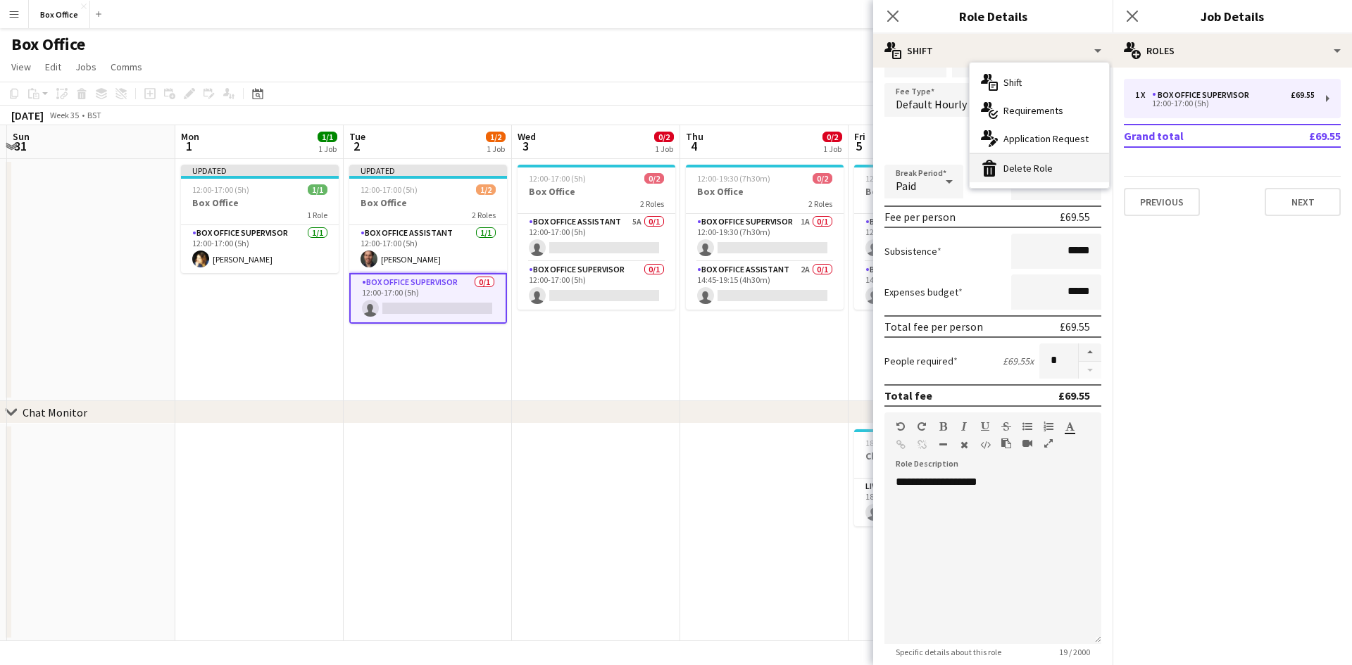
click at [725, 173] on div "bin-2 Delete Role" at bounding box center [1039, 168] width 139 height 28
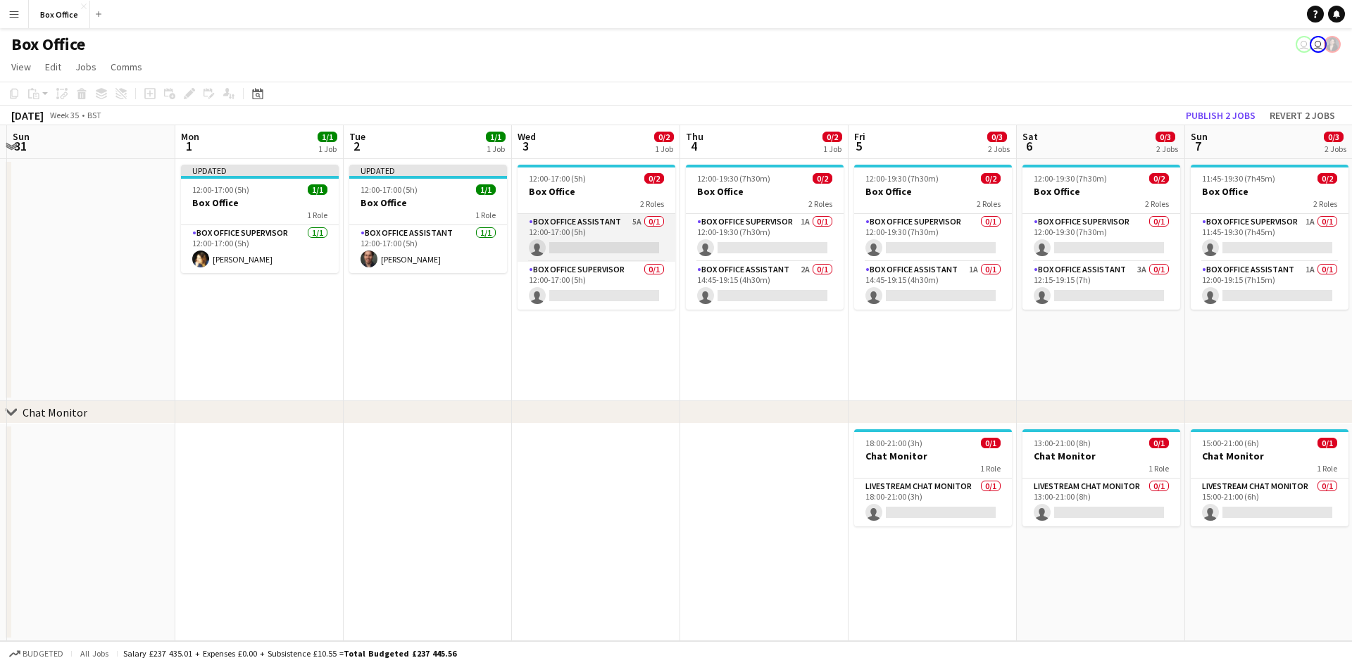
click at [575, 220] on app-card-role "Box Office Assistant 5A 0/1 12:00-17:00 (5h) single-neutral-actions" at bounding box center [597, 238] width 158 height 48
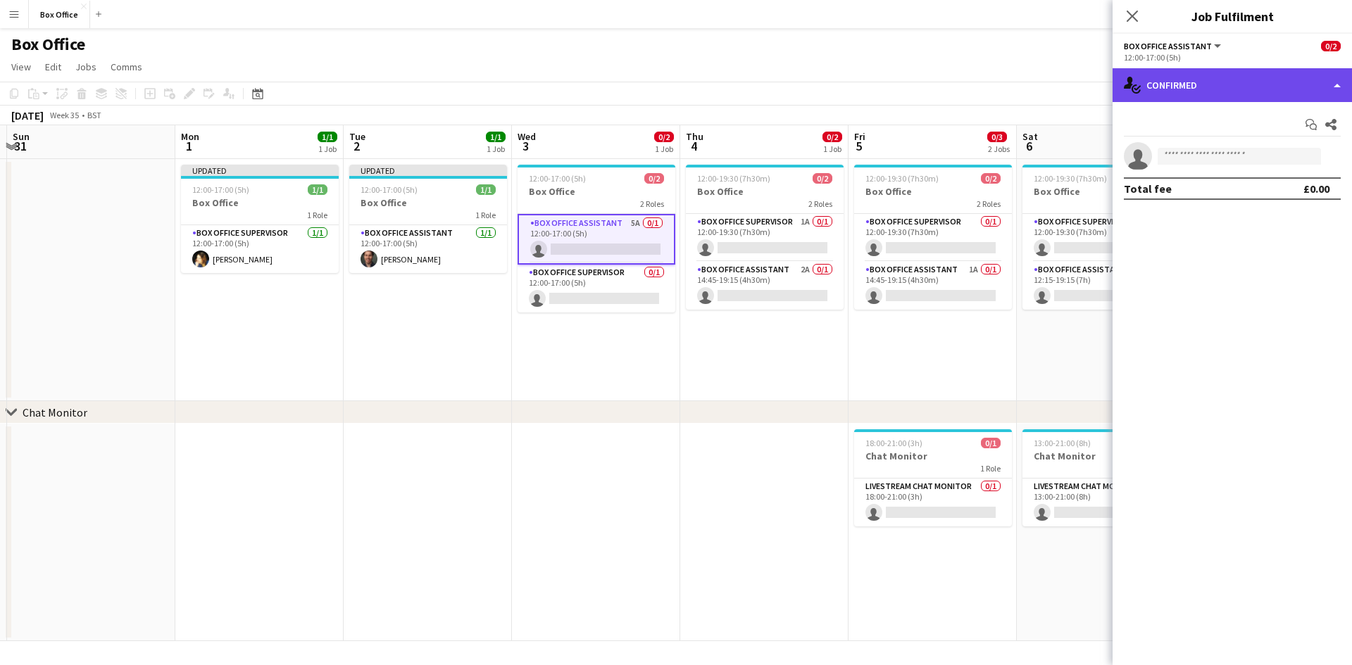
click at [725, 78] on div "single-neutral-actions-check-2 Confirmed" at bounding box center [1232, 85] width 239 height 34
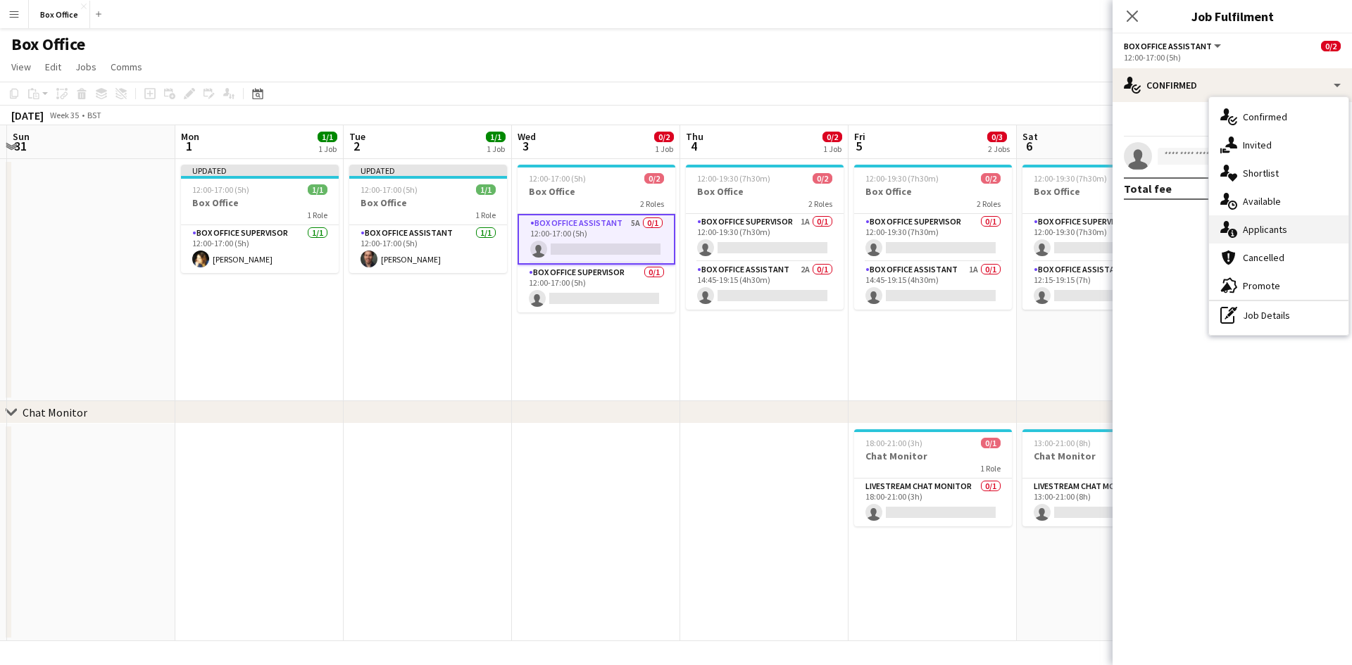
click at [725, 233] on div "single-neutral-actions-information Applicants" at bounding box center [1278, 229] width 139 height 28
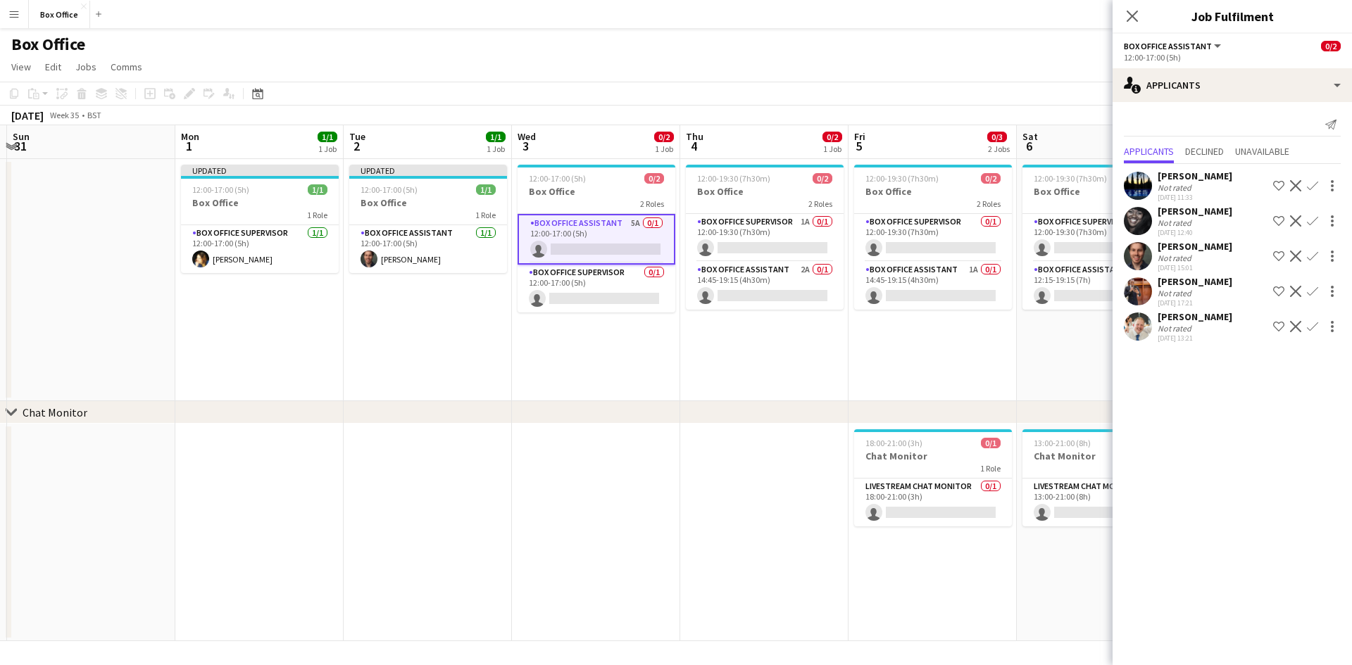
click at [725, 293] on app-icon "Confirm" at bounding box center [1312, 291] width 11 height 11
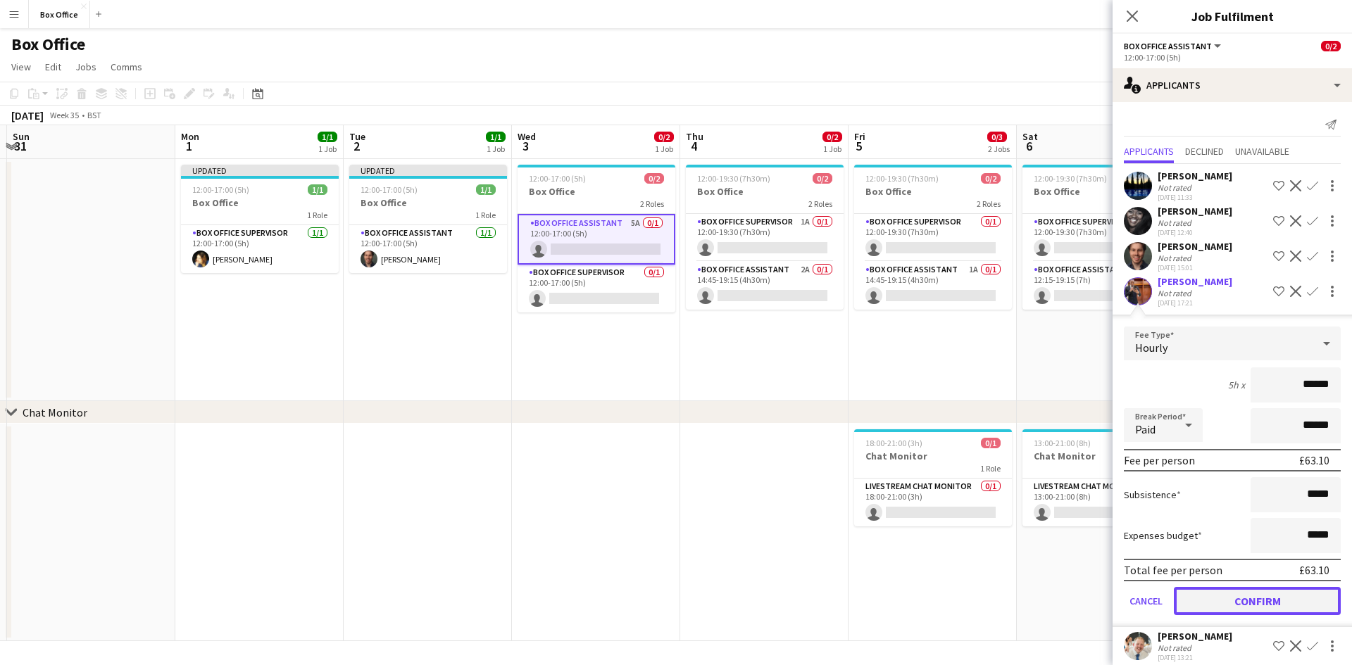
click at [725, 602] on button "Confirm" at bounding box center [1257, 601] width 167 height 28
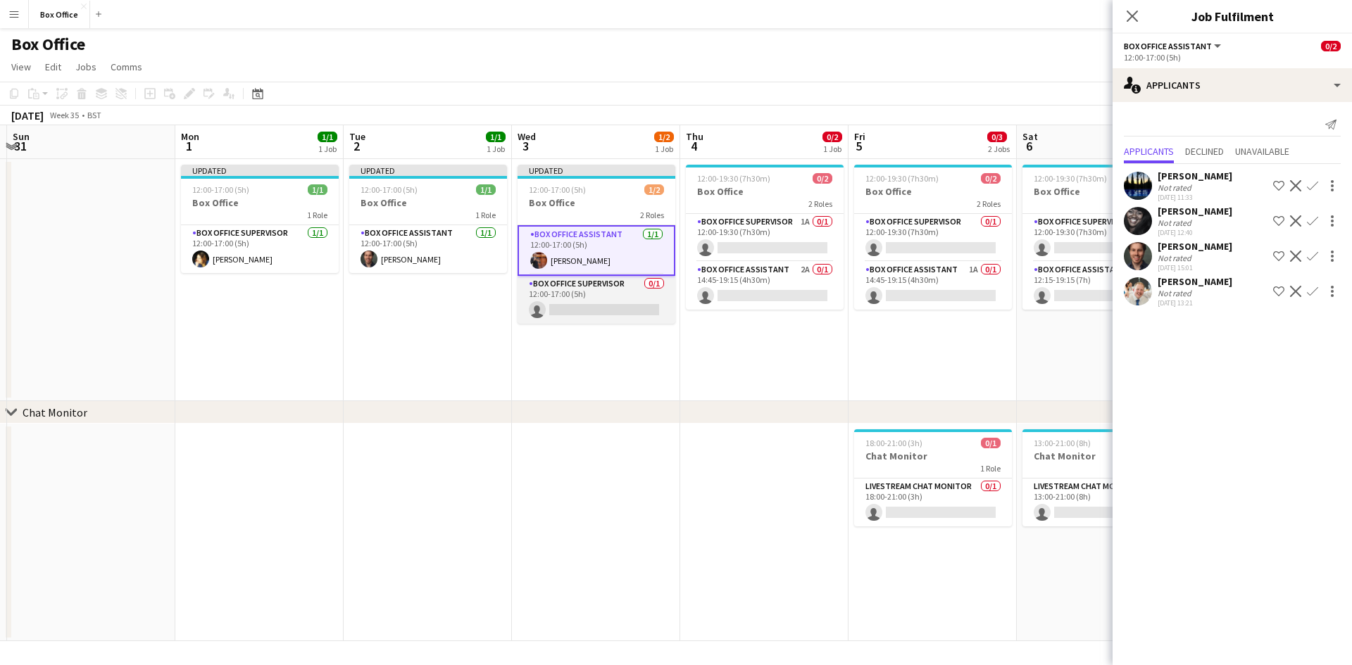
click at [608, 281] on app-card-role "Box Office Supervisor 0/1 12:00-17:00 (5h) single-neutral-actions" at bounding box center [597, 300] width 158 height 48
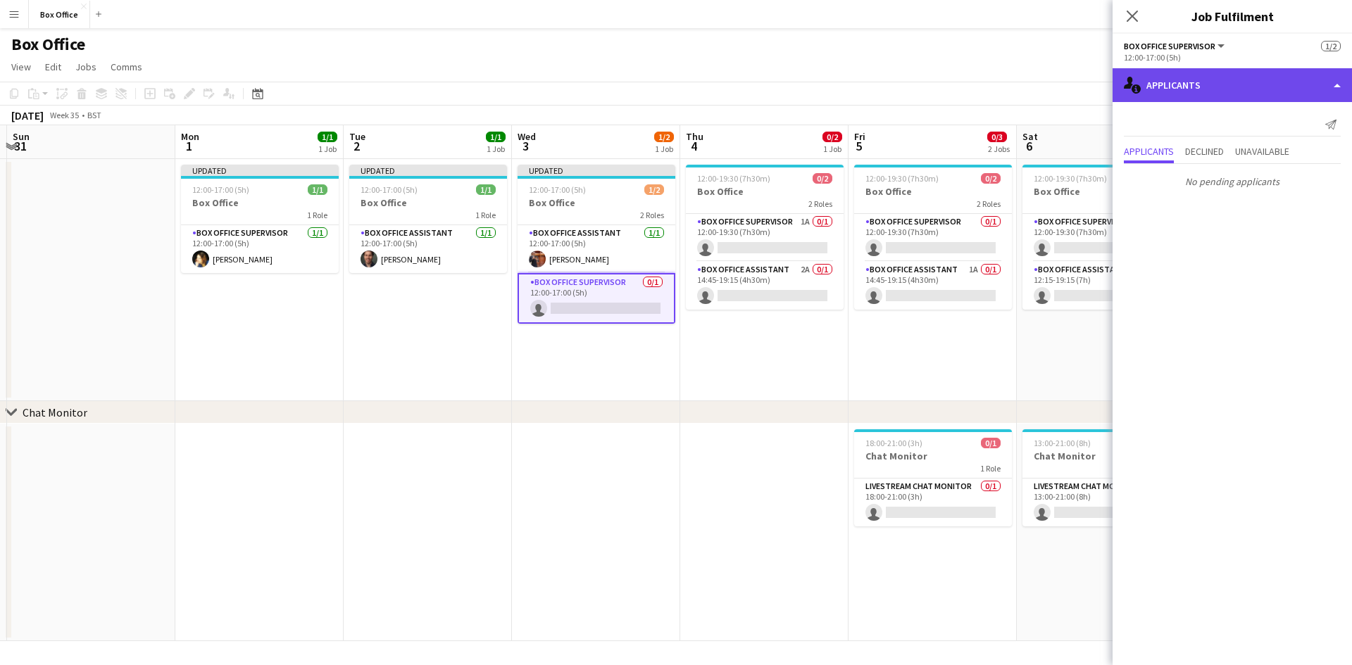
click at [725, 80] on div "single-neutral-actions-information Applicants" at bounding box center [1232, 85] width 239 height 34
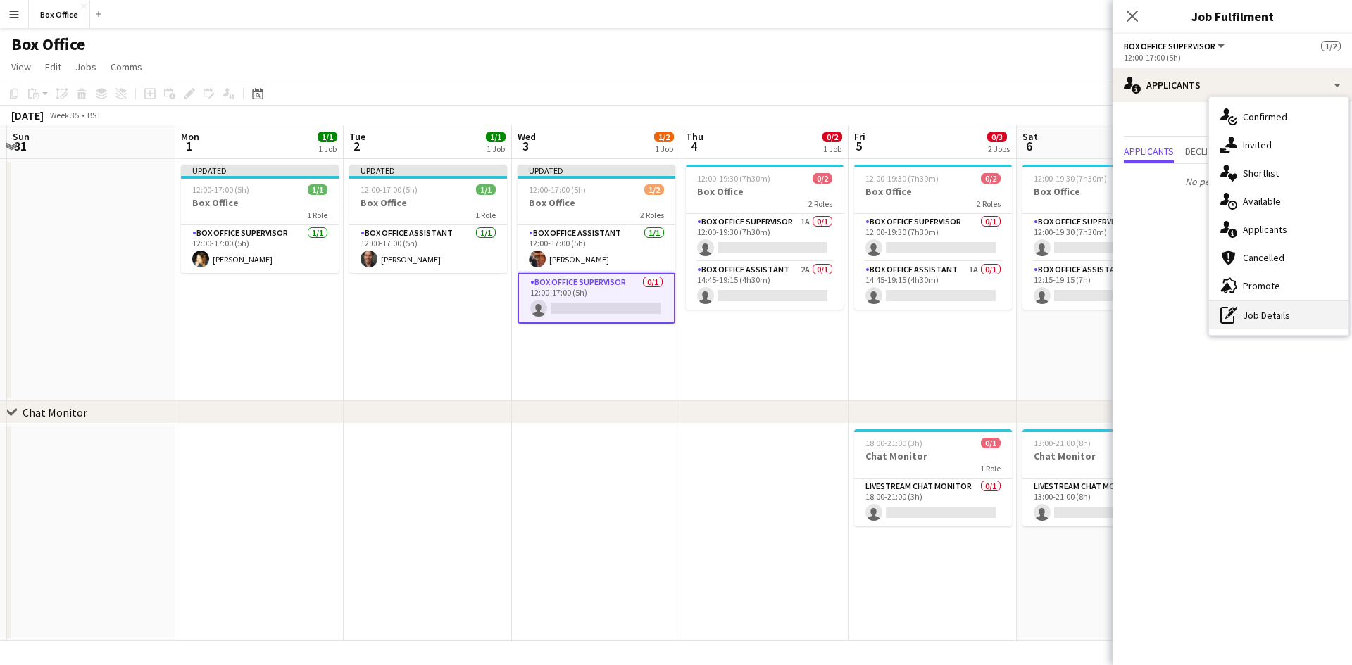
click at [725, 315] on div "pen-write Job Details" at bounding box center [1278, 315] width 139 height 28
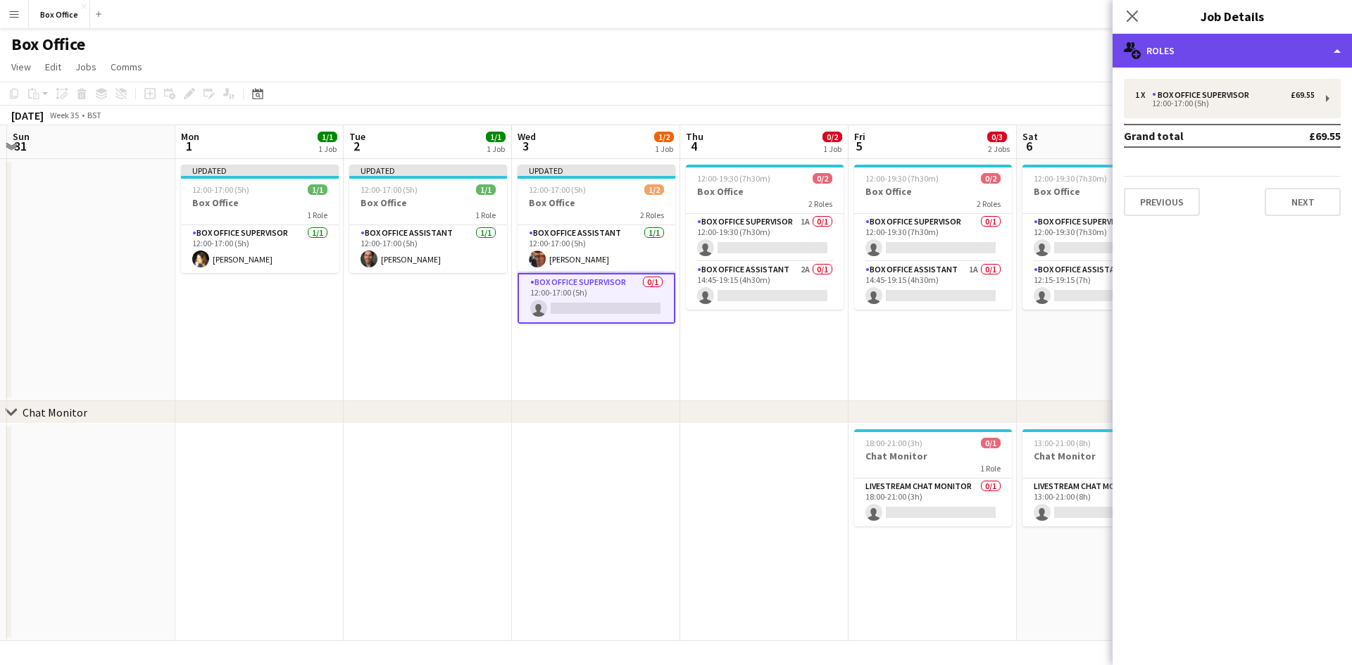
click at [725, 52] on div "multiple-users-add Roles" at bounding box center [1232, 51] width 239 height 34
drag, startPoint x: 1178, startPoint y: 48, endPoint x: 1233, endPoint y: 75, distance: 61.4
click at [725, 48] on div "multiple-users-add Roles" at bounding box center [1232, 51] width 239 height 34
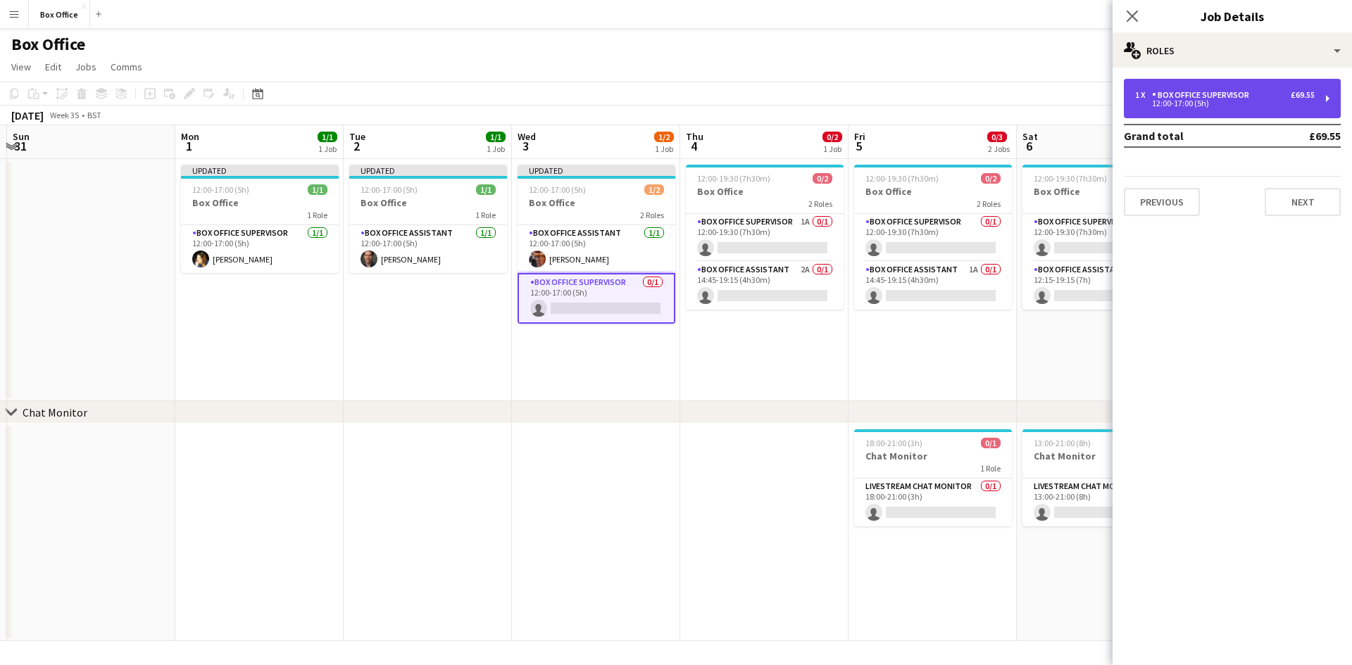
click at [725, 87] on div "1 x Box Office Supervisor £69.55 12:00-17:00 (5h)" at bounding box center [1232, 98] width 217 height 39
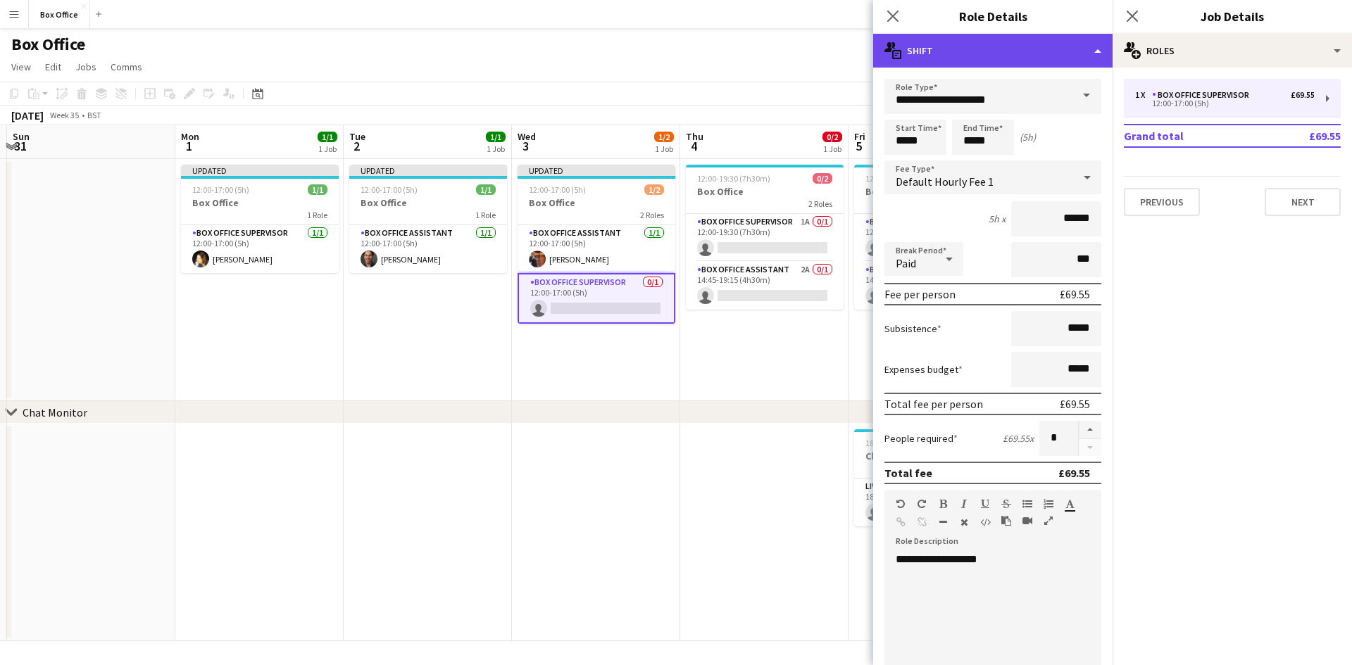
click at [725, 52] on div "multiple-actions-text Shift" at bounding box center [992, 51] width 239 height 34
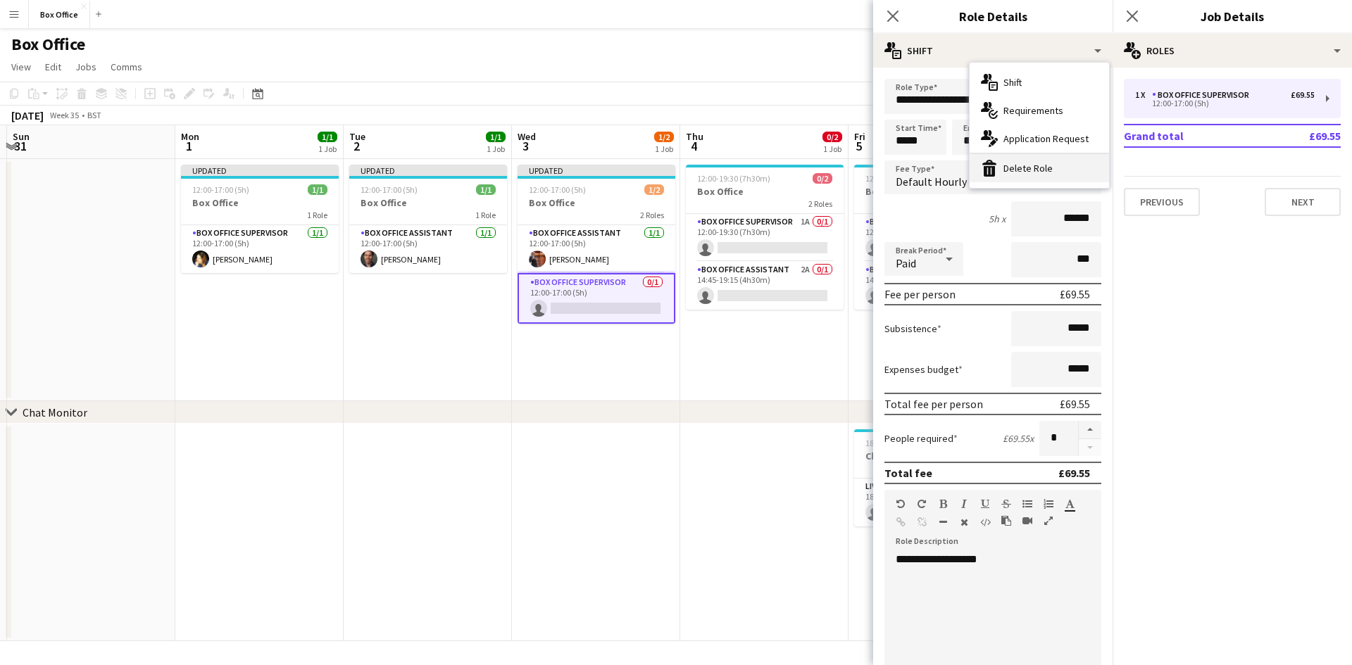
click at [725, 165] on div "bin-2 Delete Role" at bounding box center [1039, 168] width 139 height 28
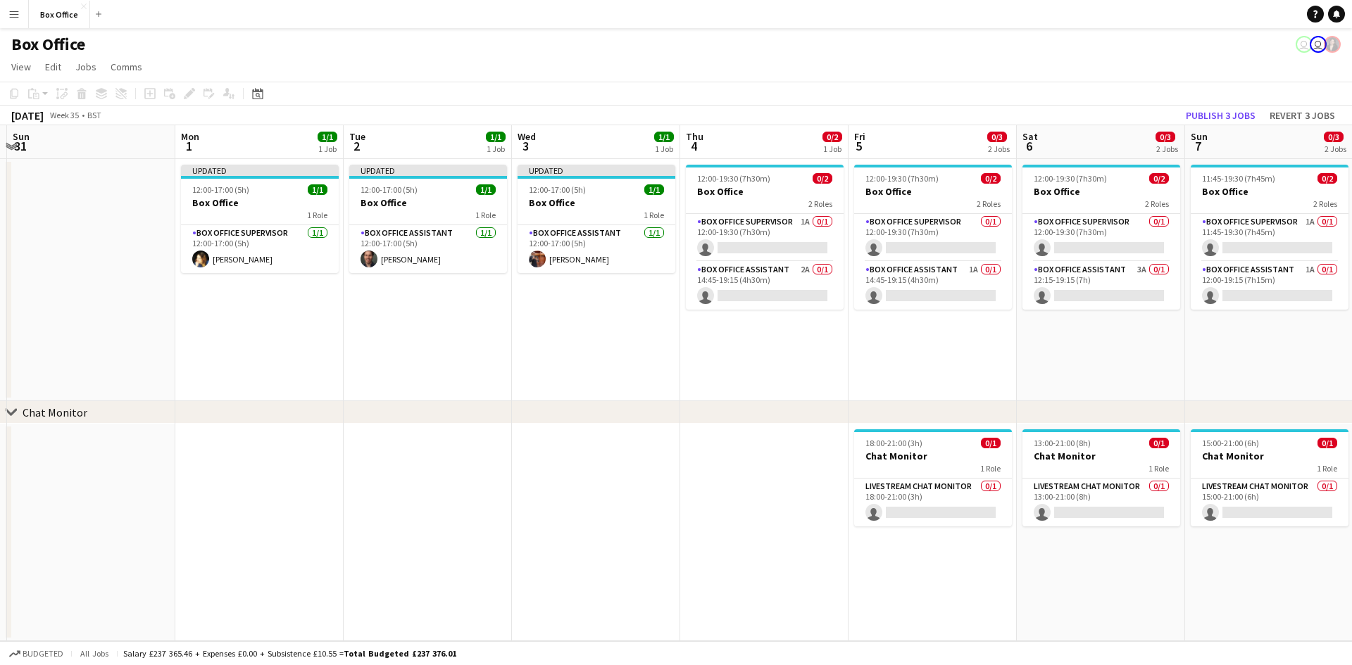
click at [725, 377] on app-date-cell "12:00-19:30 (7h30m) 0/2 Box Office 2 Roles Box Office Supervisor 1A 0/1 12:00-1…" at bounding box center [764, 280] width 168 height 242
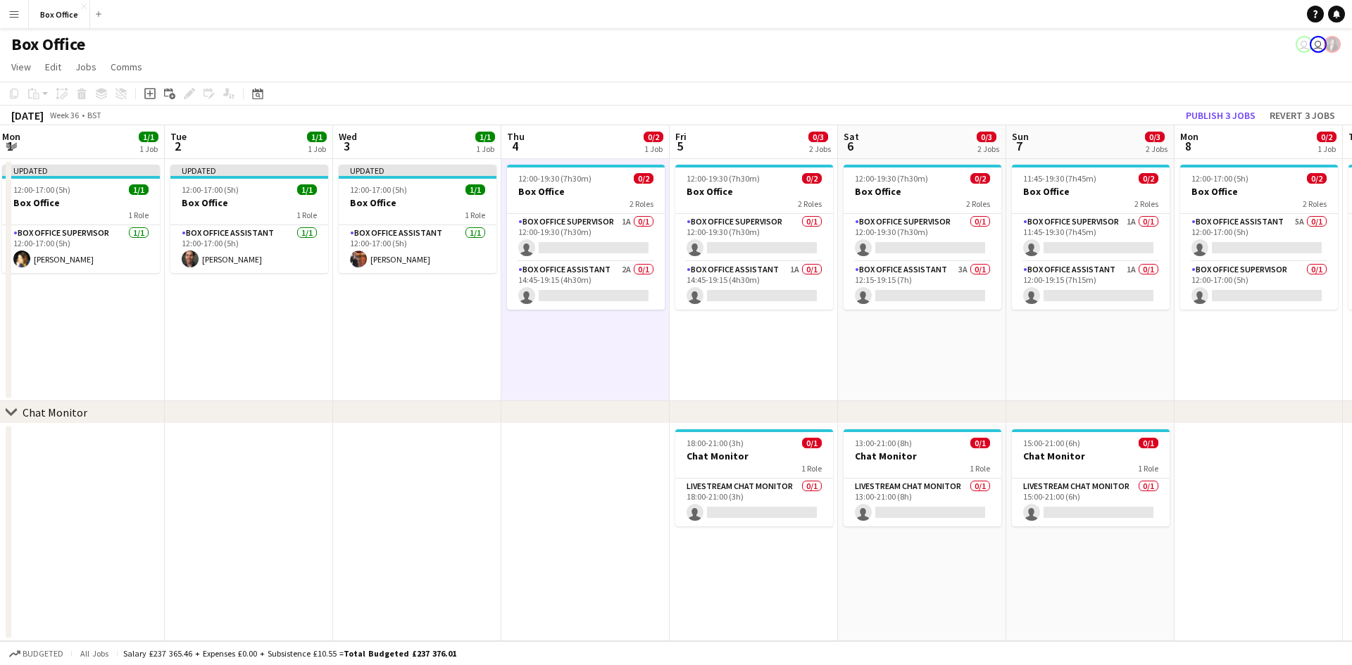
scroll to position [0, 684]
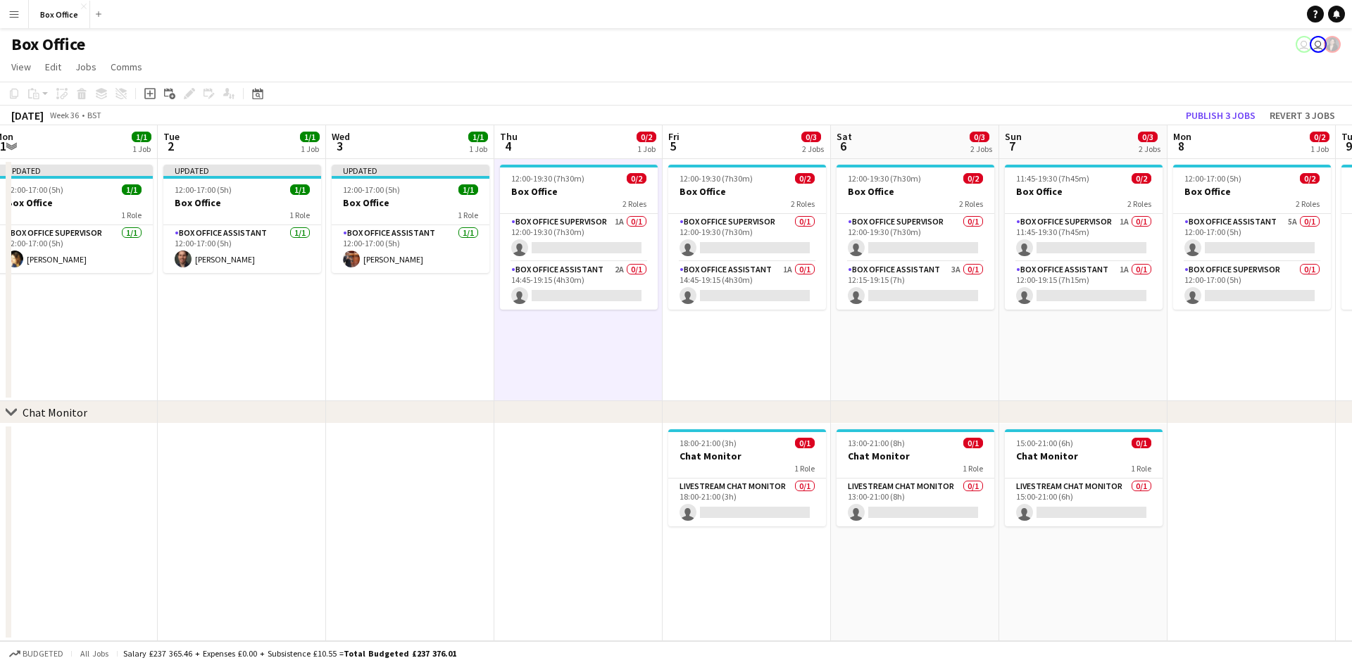
drag, startPoint x: 852, startPoint y: 359, endPoint x: 666, endPoint y: 361, distance: 185.9
click at [666, 361] on app-calendar-viewport "Thu 28 1/1 1 Job Fri 29 4/4 1 Job Sat 30 Sun 31 Mon 1 1/1 1 Job Tue 2 1/1 1 Job…" at bounding box center [676, 383] width 1352 height 516
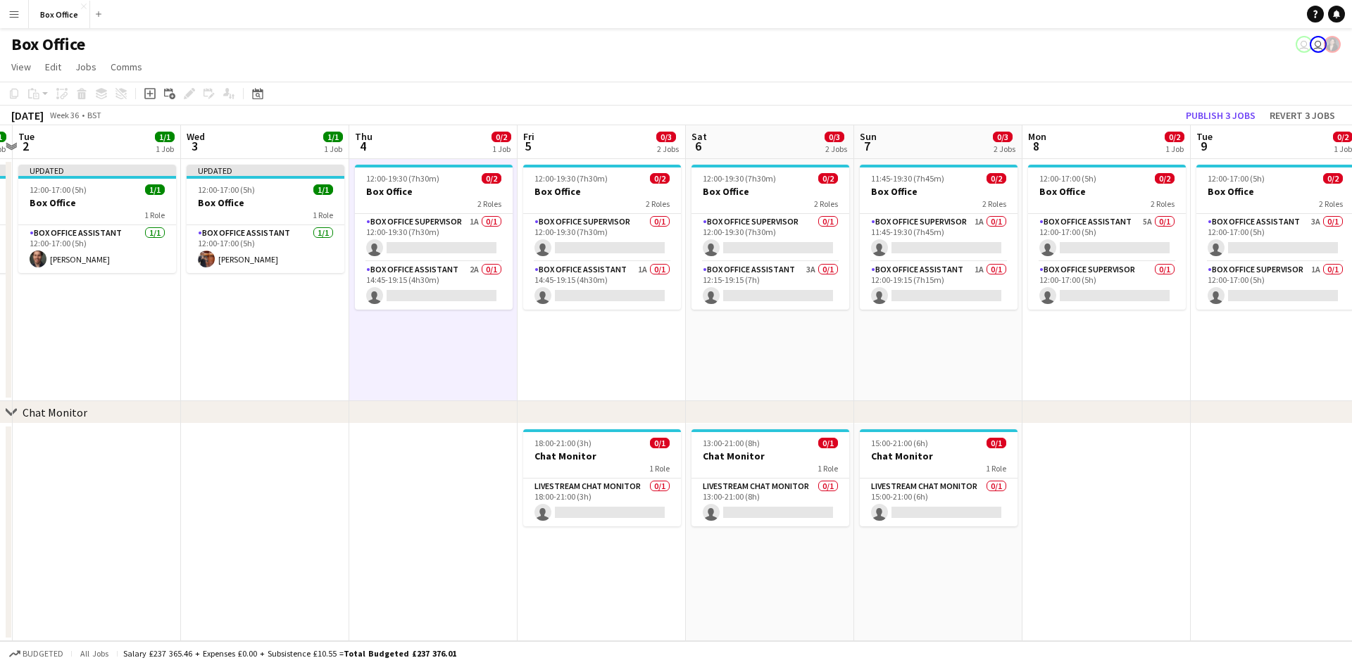
scroll to position [0, 495]
drag, startPoint x: 816, startPoint y: 356, endPoint x: 667, endPoint y: 370, distance: 150.0
click at [668, 372] on app-calendar-viewport "Sat 30 Sun 31 Mon 1 1/1 1 Job Tue 2 1/1 1 Job Wed 3 1/1 1 Job Thu 4 0/2 1 Job F…" at bounding box center [676, 383] width 1352 height 516
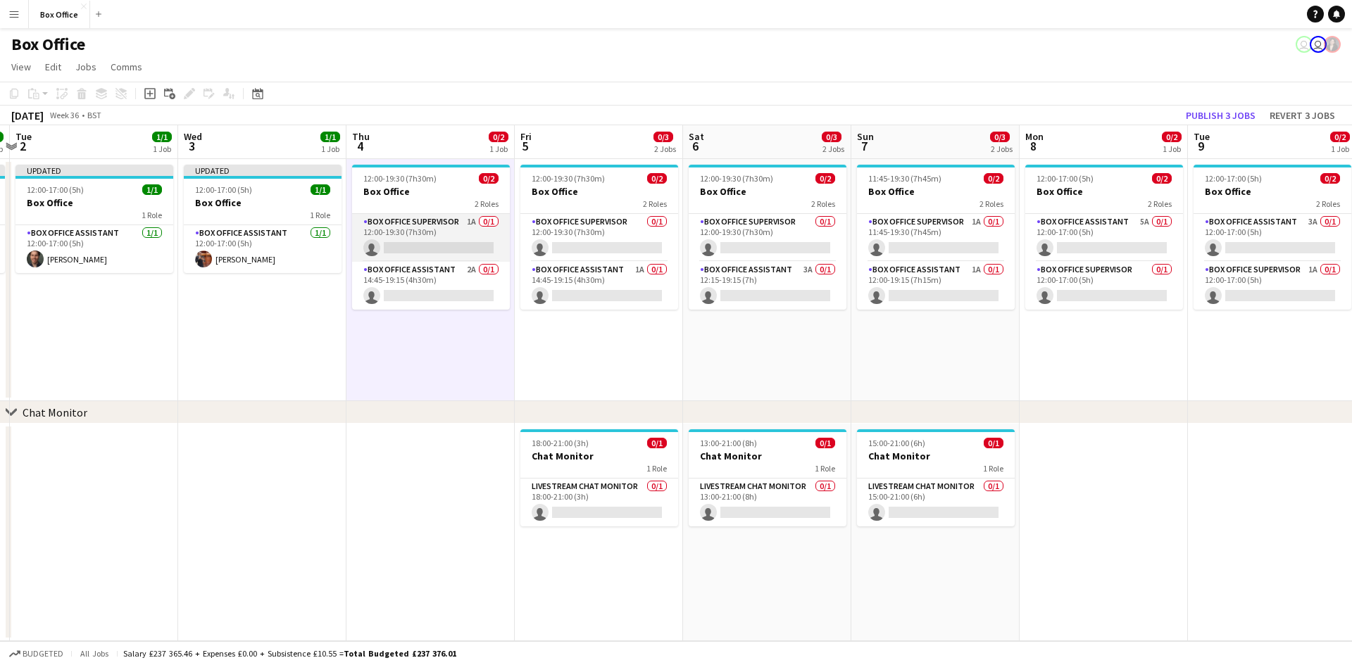
click at [426, 220] on app-card-role "Box Office Supervisor 1A 0/1 12:00-19:30 (7h30m) single-neutral-actions" at bounding box center [431, 238] width 158 height 48
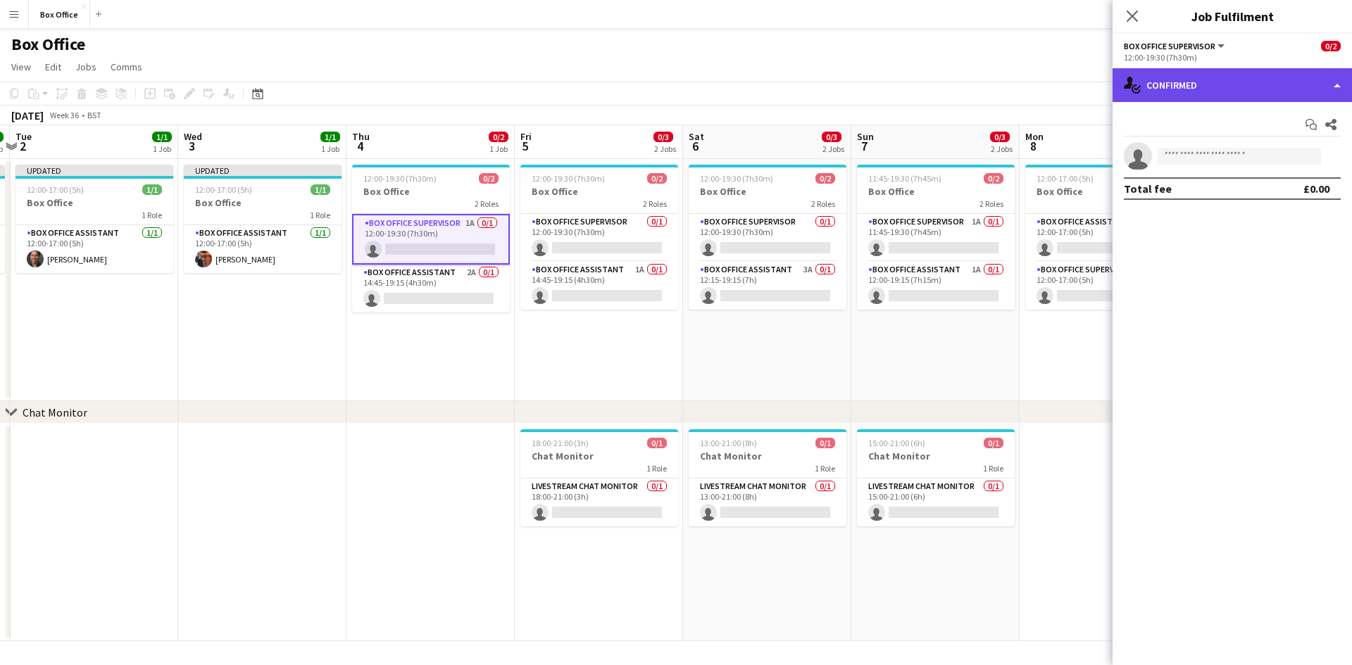
click at [725, 83] on div "single-neutral-actions-check-2 Confirmed" at bounding box center [1232, 85] width 239 height 34
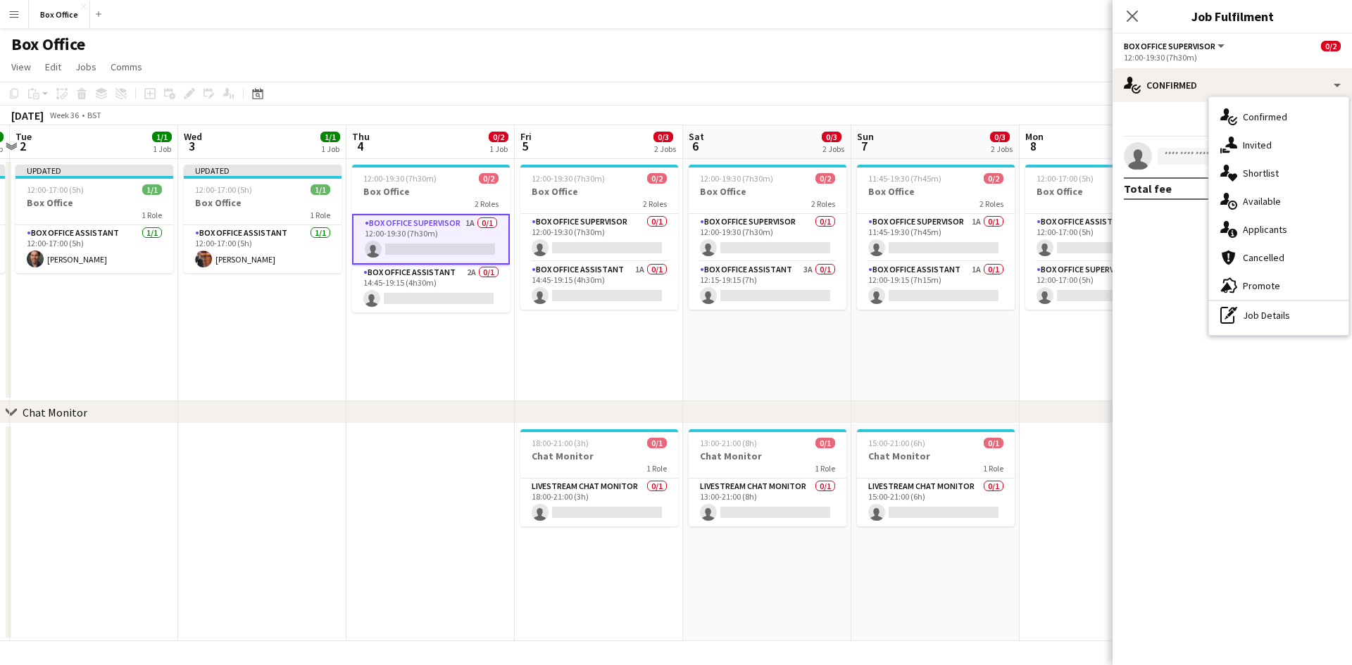
click at [725, 230] on div "single-neutral-actions-information Applicants" at bounding box center [1278, 229] width 139 height 28
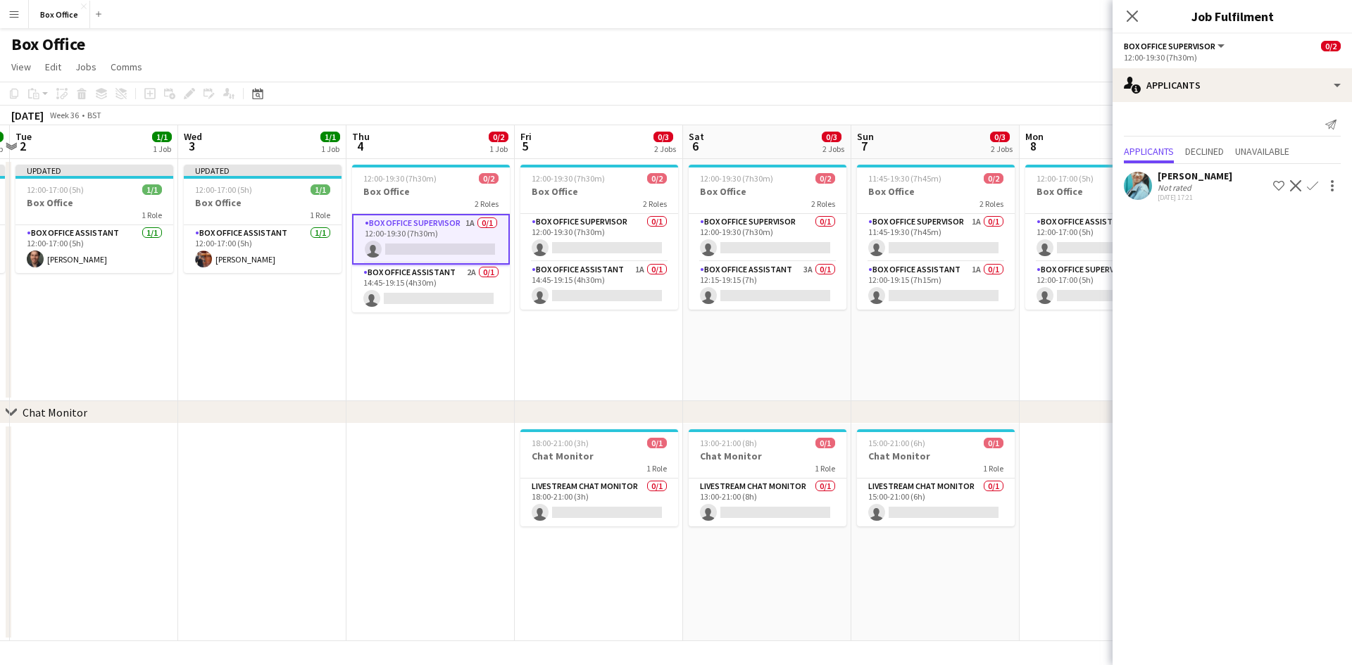
click at [725, 188] on app-icon "Confirm" at bounding box center [1312, 185] width 11 height 11
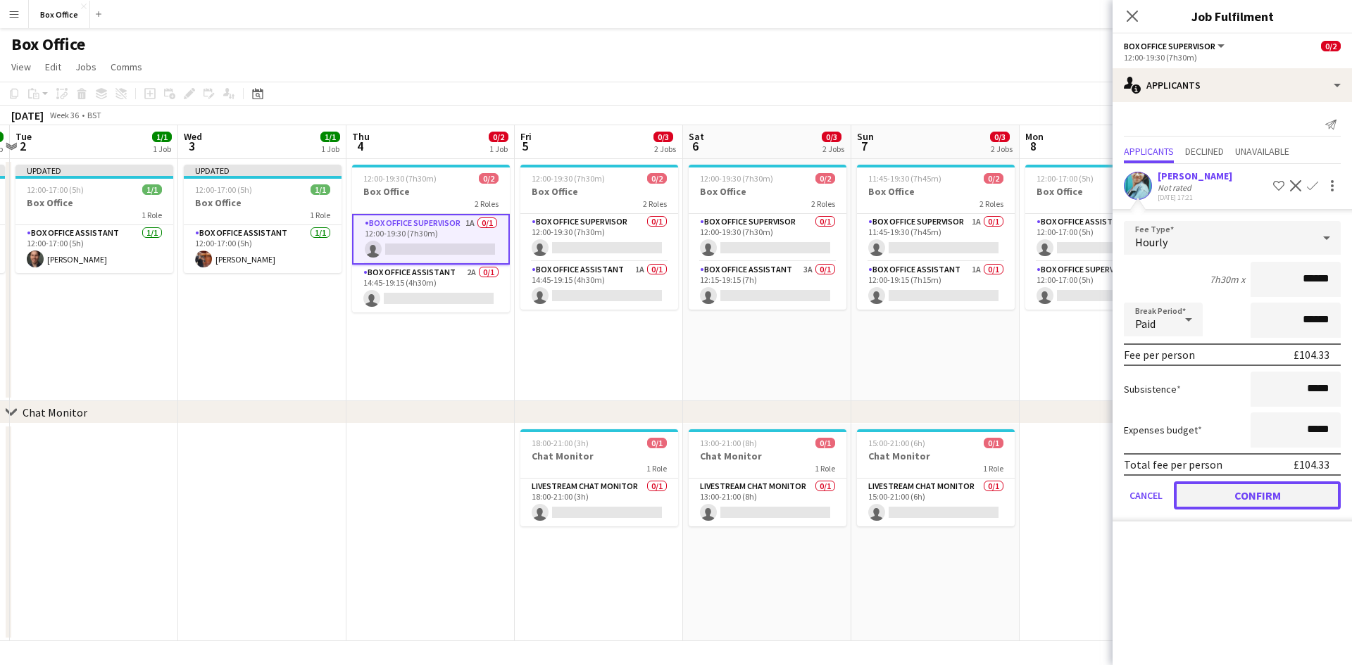
click at [725, 500] on button "Confirm" at bounding box center [1257, 496] width 167 height 28
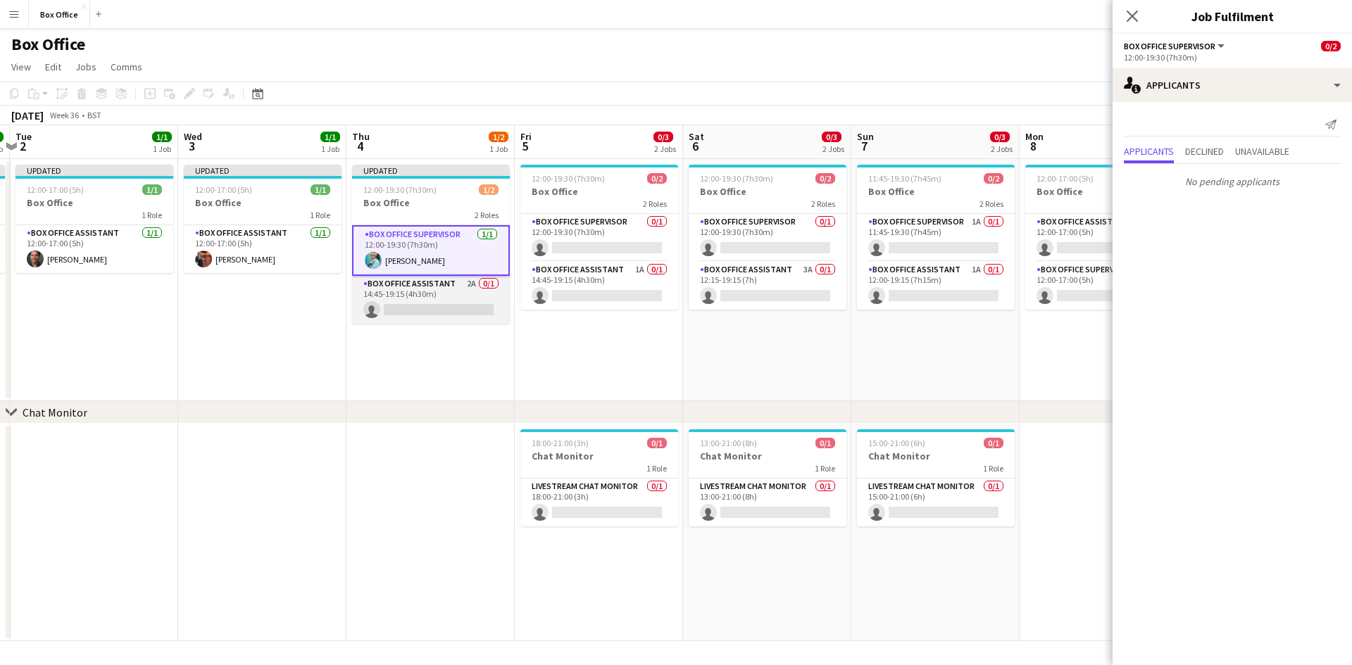
click at [421, 281] on app-card-role "Box Office Assistant 2A 0/1 14:45-19:15 (4h30m) single-neutral-actions" at bounding box center [431, 300] width 158 height 48
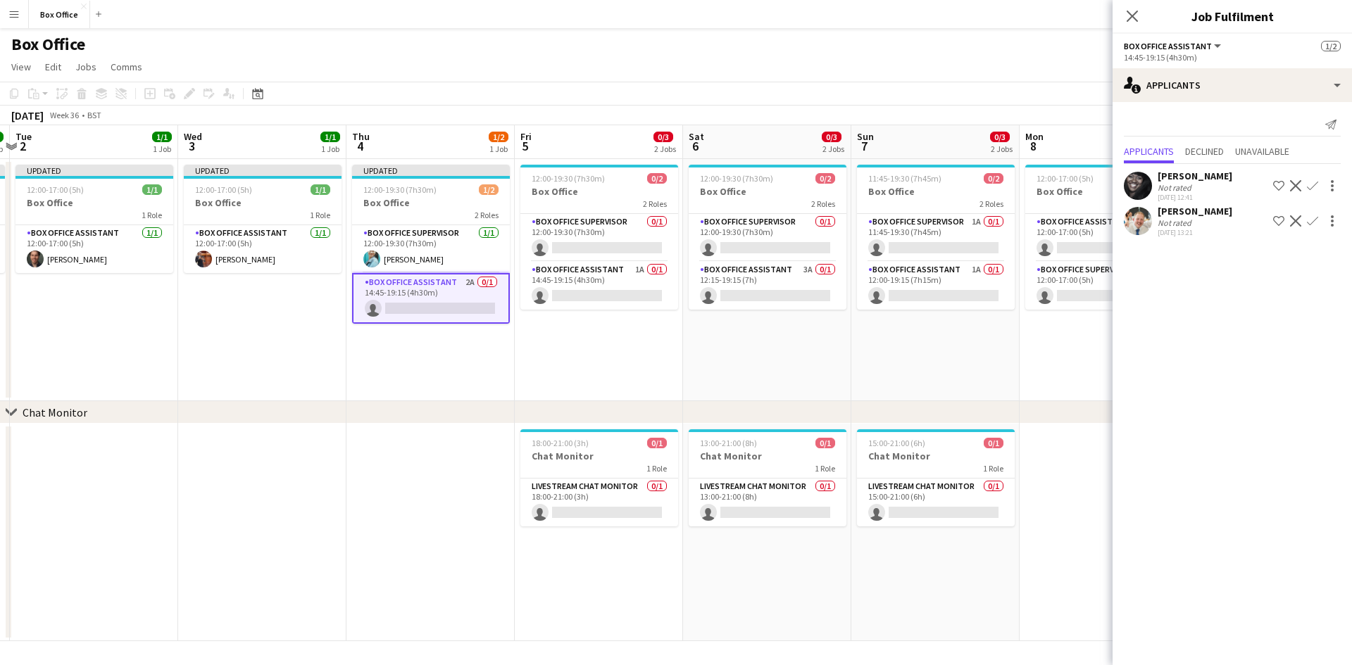
click at [725, 187] on app-icon "Confirm" at bounding box center [1312, 185] width 11 height 11
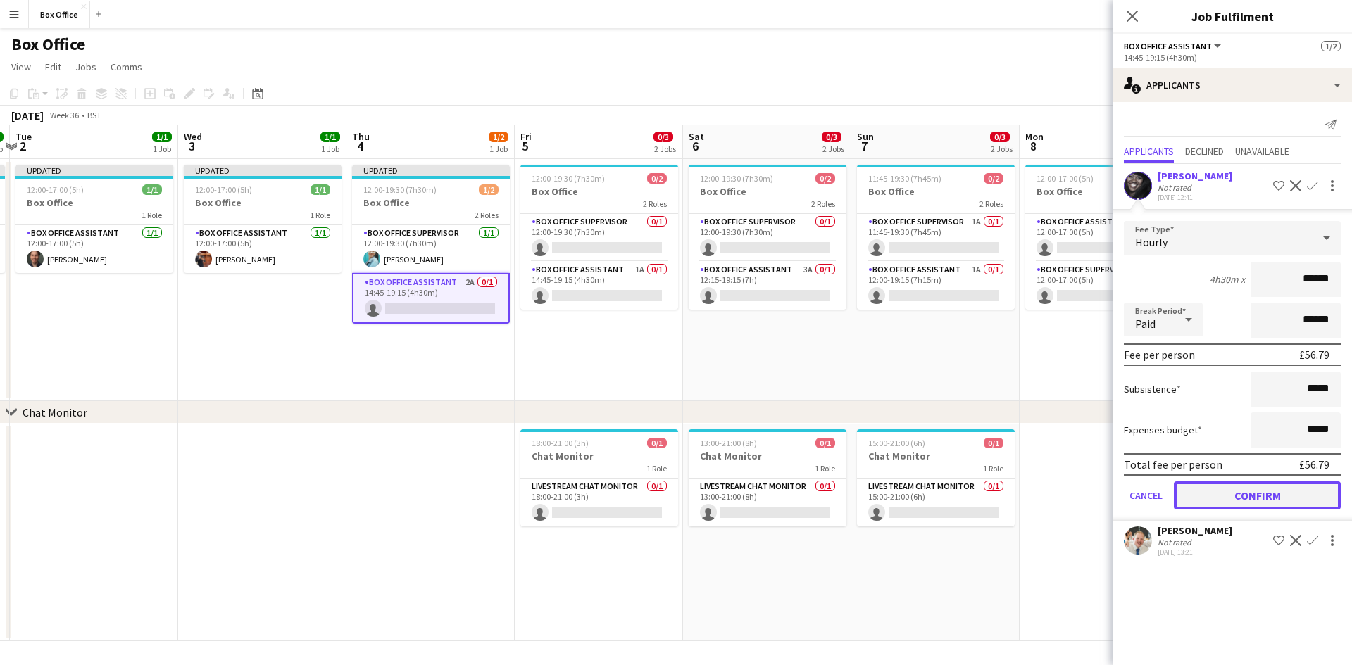
click at [725, 495] on button "Confirm" at bounding box center [1257, 496] width 167 height 28
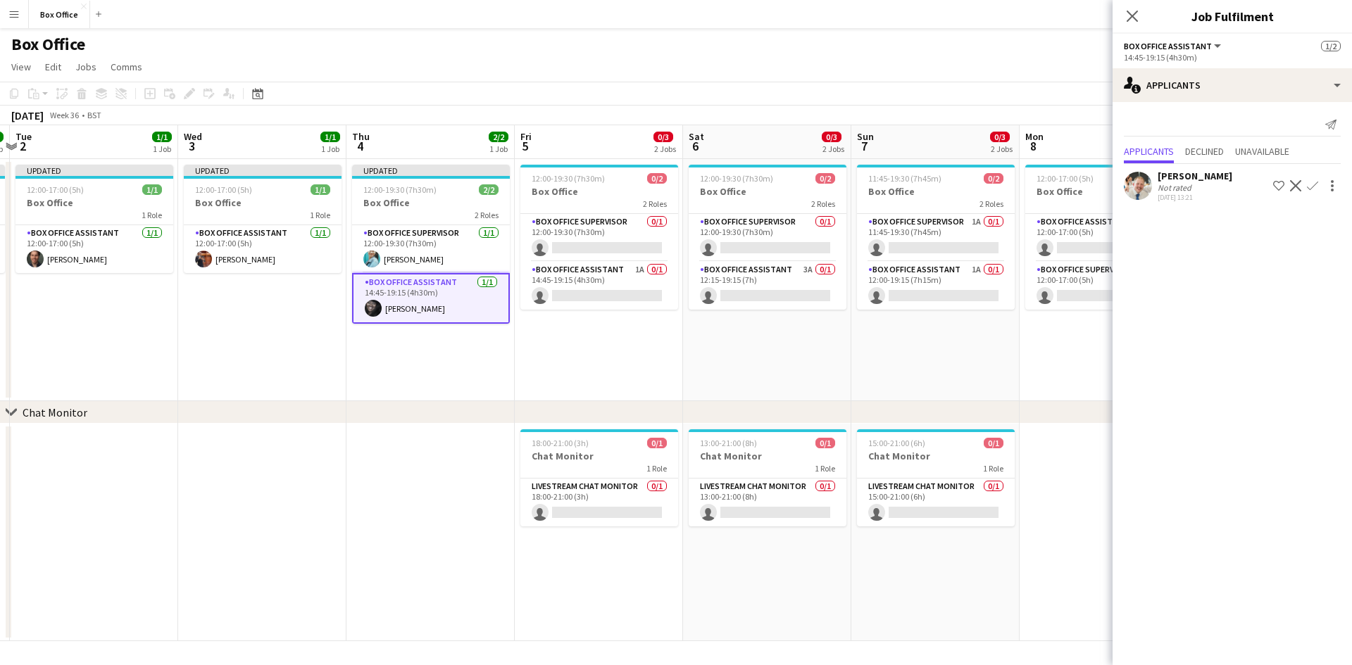
click at [569, 337] on app-date-cell "12:00-19:30 (7h30m) 0/2 Box Office 2 Roles Box Office Supervisor 0/1 12:00-19:3…" at bounding box center [599, 280] width 168 height 242
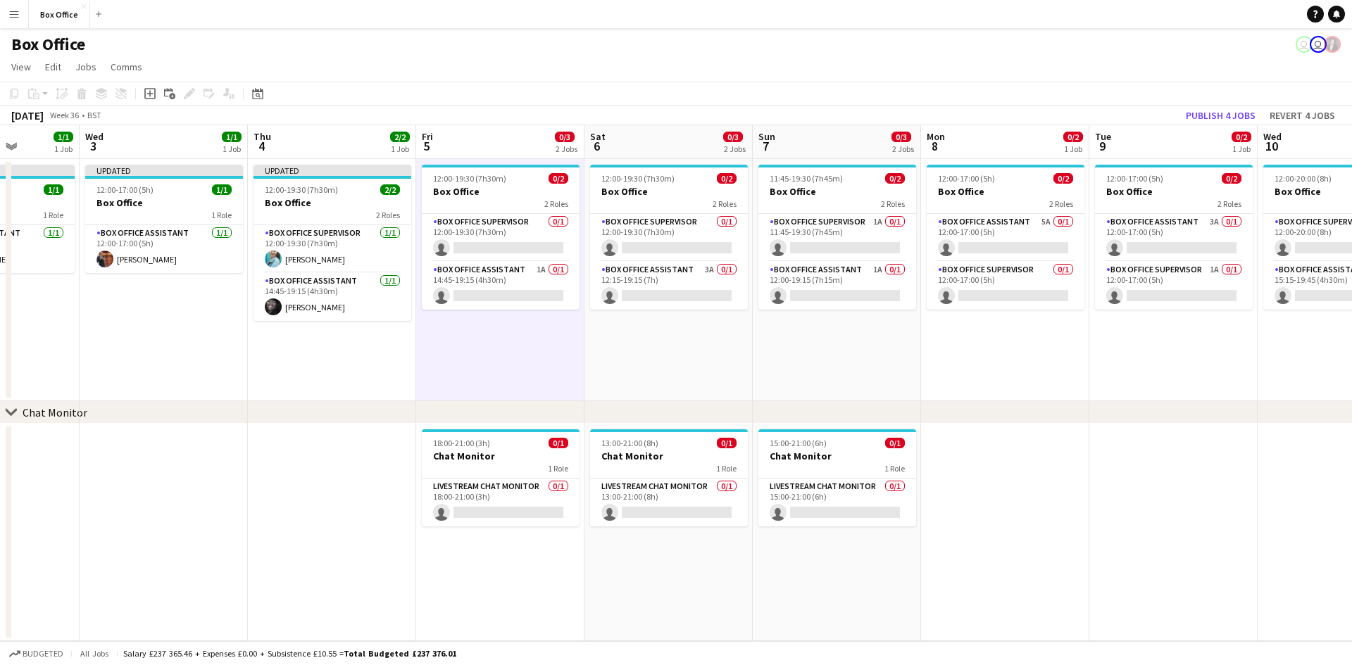
scroll to position [0, 609]
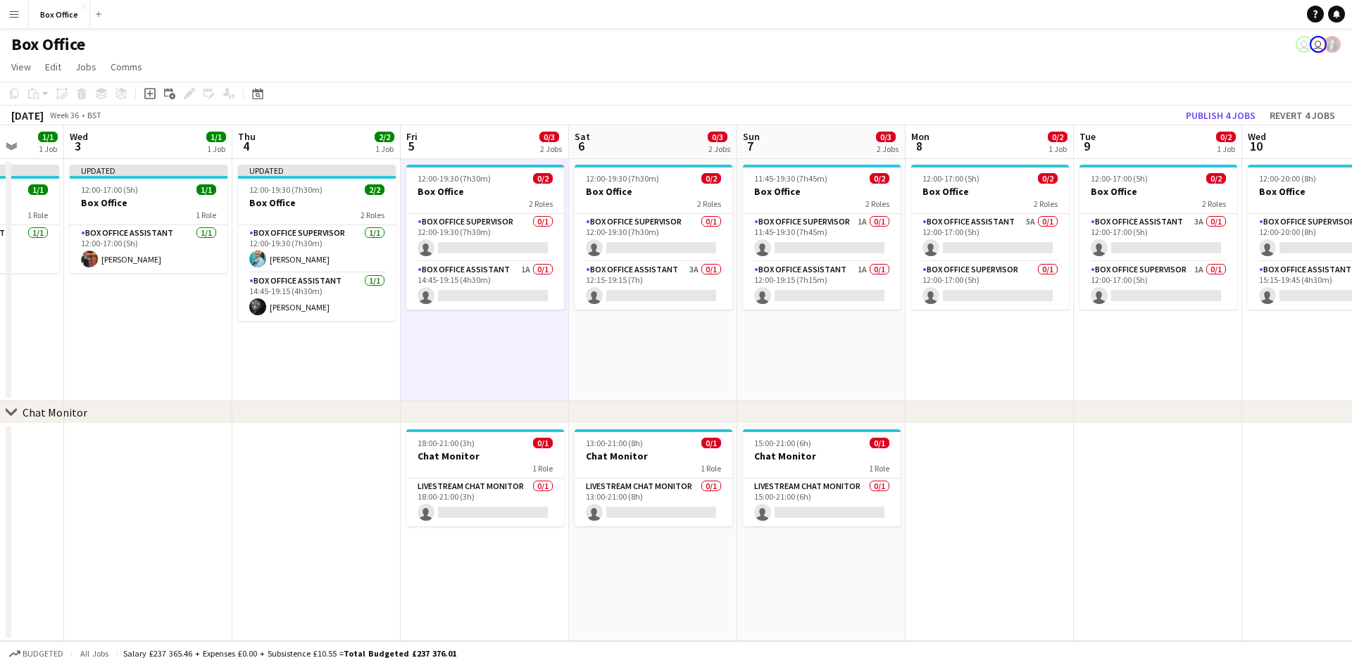
drag, startPoint x: 931, startPoint y: 356, endPoint x: 819, endPoint y: 360, distance: 112.0
click at [725, 360] on app-calendar-viewport "Sat 30 Sun 31 Mon 1 1/1 1 Job Tue 2 1/1 1 Job Wed 3 1/1 1 Job Thu 4 2/2 1 Job F…" at bounding box center [676, 383] width 1352 height 516
click at [487, 221] on app-card-role "Box Office Supervisor 0/1 12:00-19:30 (7h30m) single-neutral-actions" at bounding box center [485, 238] width 158 height 48
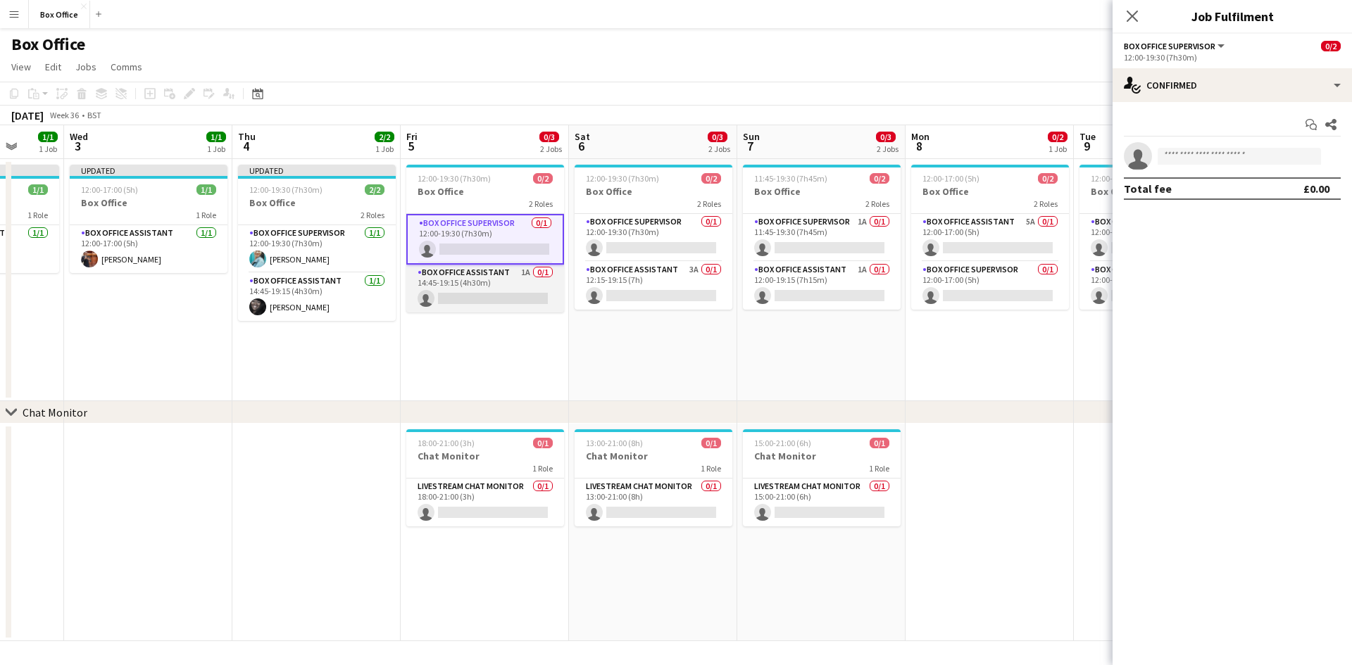
click at [489, 273] on app-card-role "Box Office Assistant 1A 0/1 14:45-19:15 (4h30m) single-neutral-actions" at bounding box center [485, 289] width 158 height 48
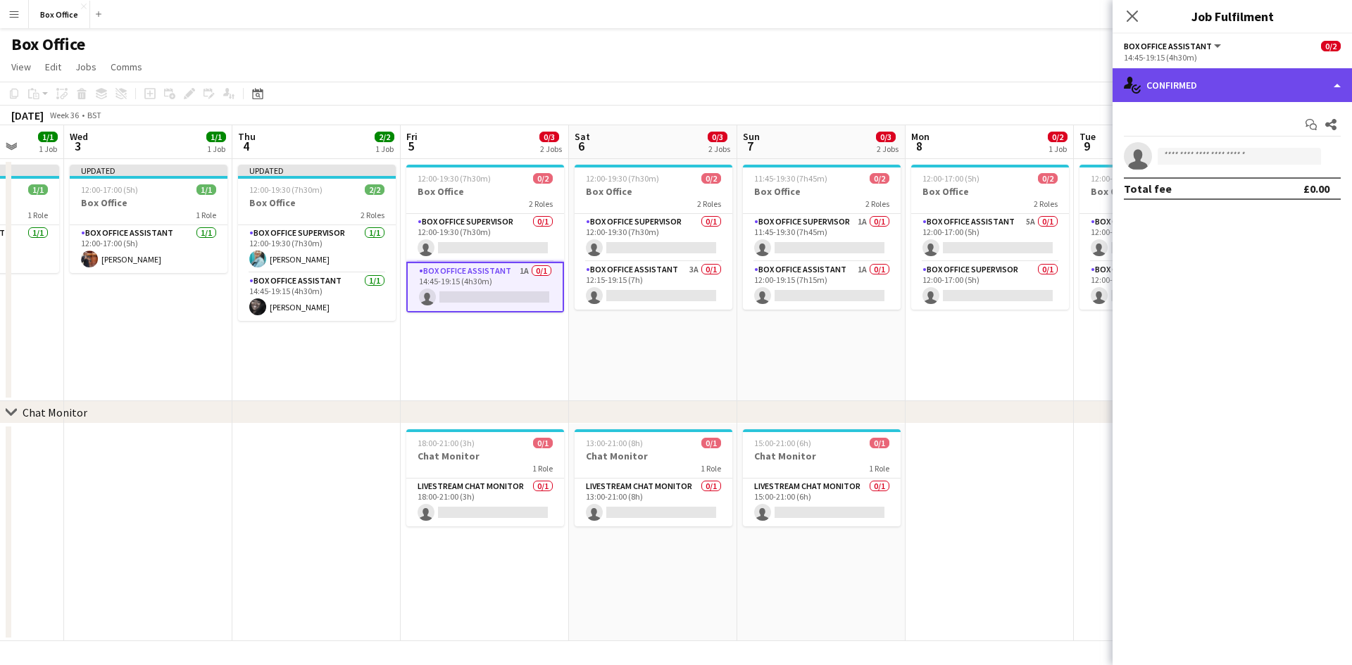
click at [725, 82] on div "single-neutral-actions-check-2 Confirmed" at bounding box center [1232, 85] width 239 height 34
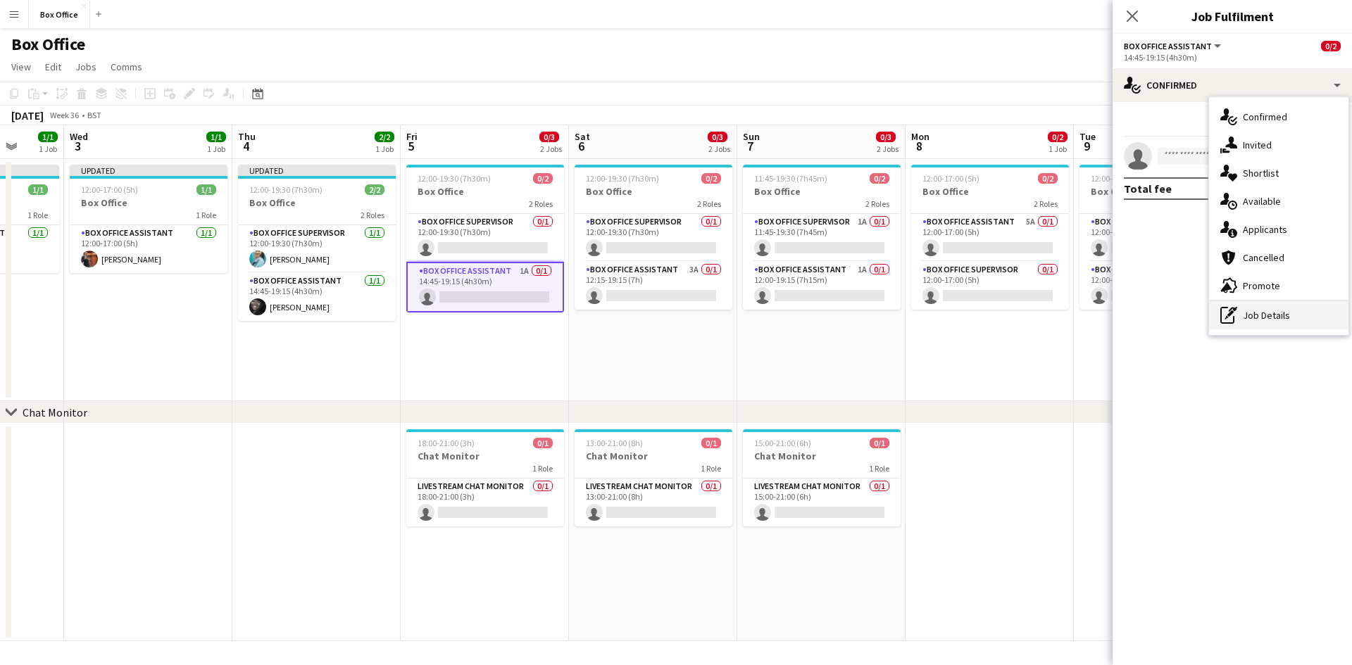
click at [725, 310] on div "pen-write Job Details" at bounding box center [1278, 315] width 139 height 28
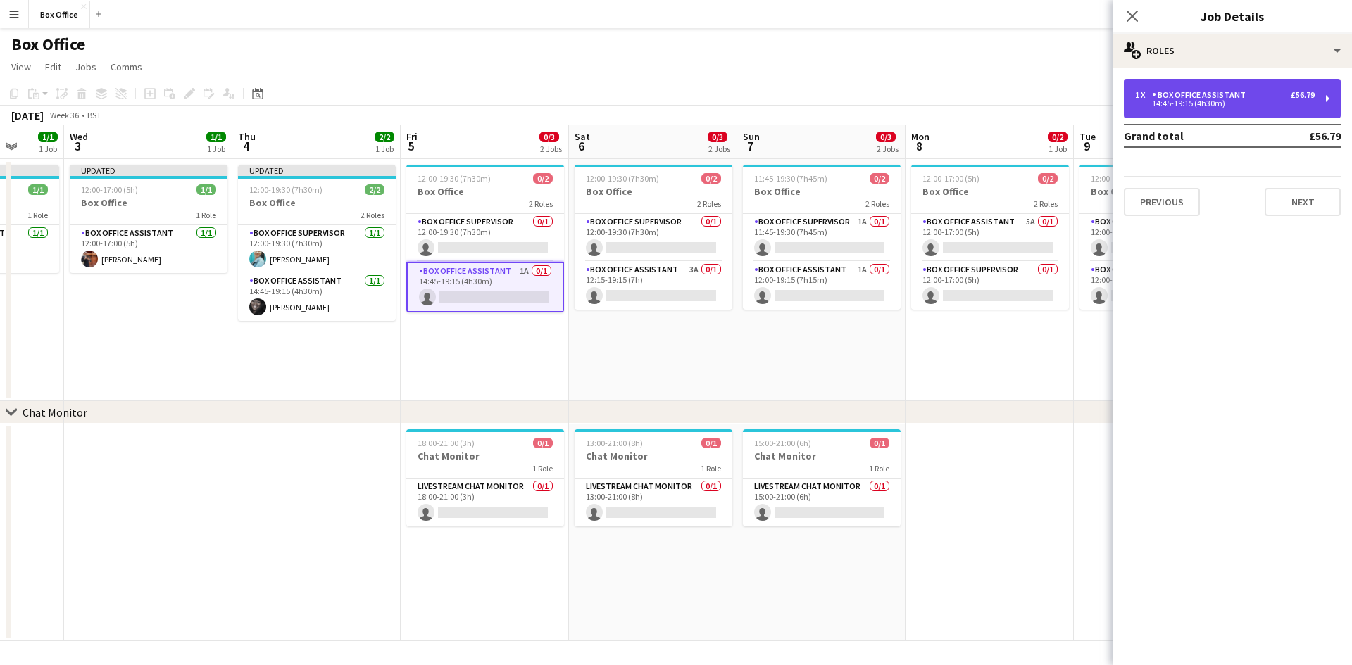
click at [725, 100] on div "1 x Box Office Assistant £56.79 14:45-19:15 (4h30m)" at bounding box center [1232, 98] width 217 height 39
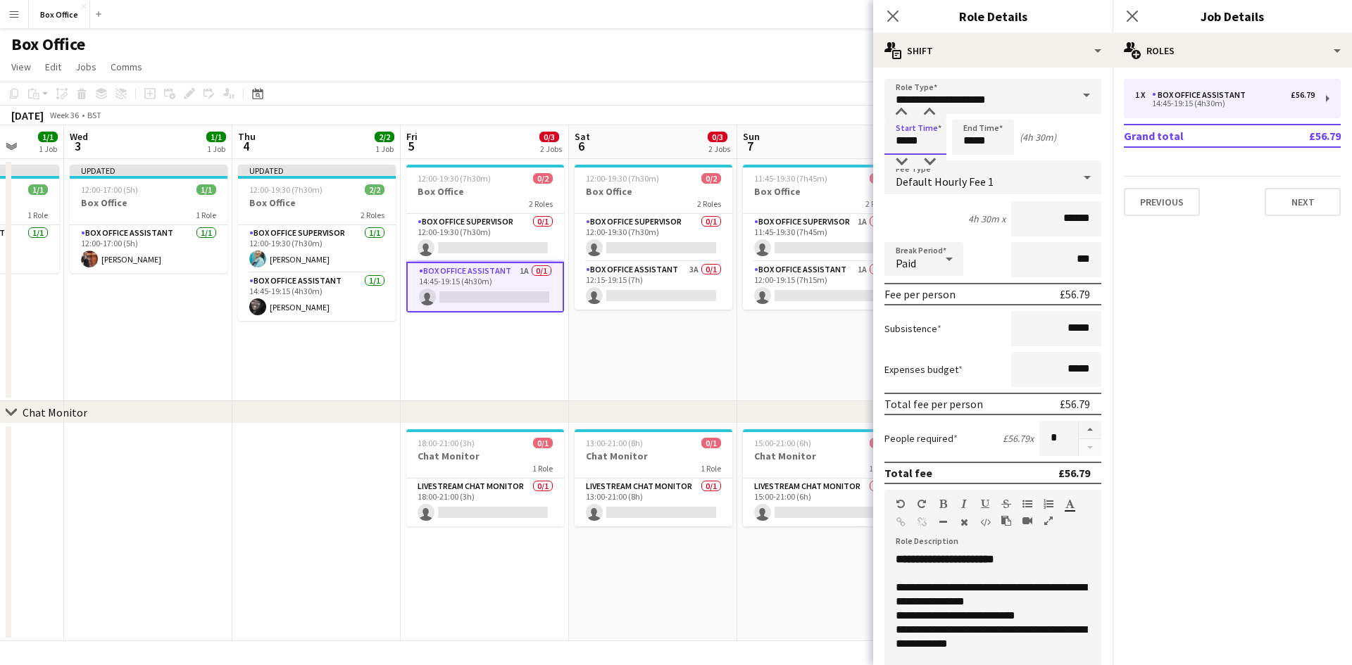
drag, startPoint x: 891, startPoint y: 143, endPoint x: 863, endPoint y: 143, distance: 28.9
click at [725, 143] on body "Menu Boards Boards Boards All jobs Status Workforce Workforce My Workforce Recr…" at bounding box center [676, 332] width 1352 height 665
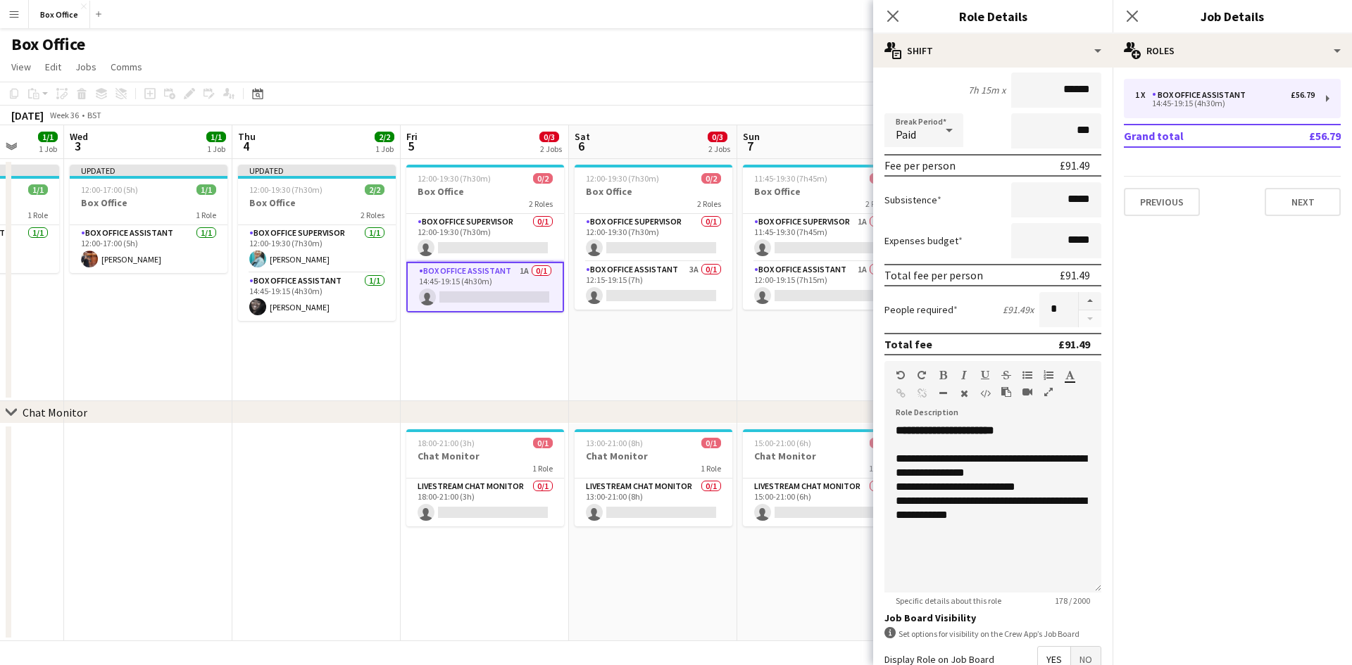
scroll to position [289, 0]
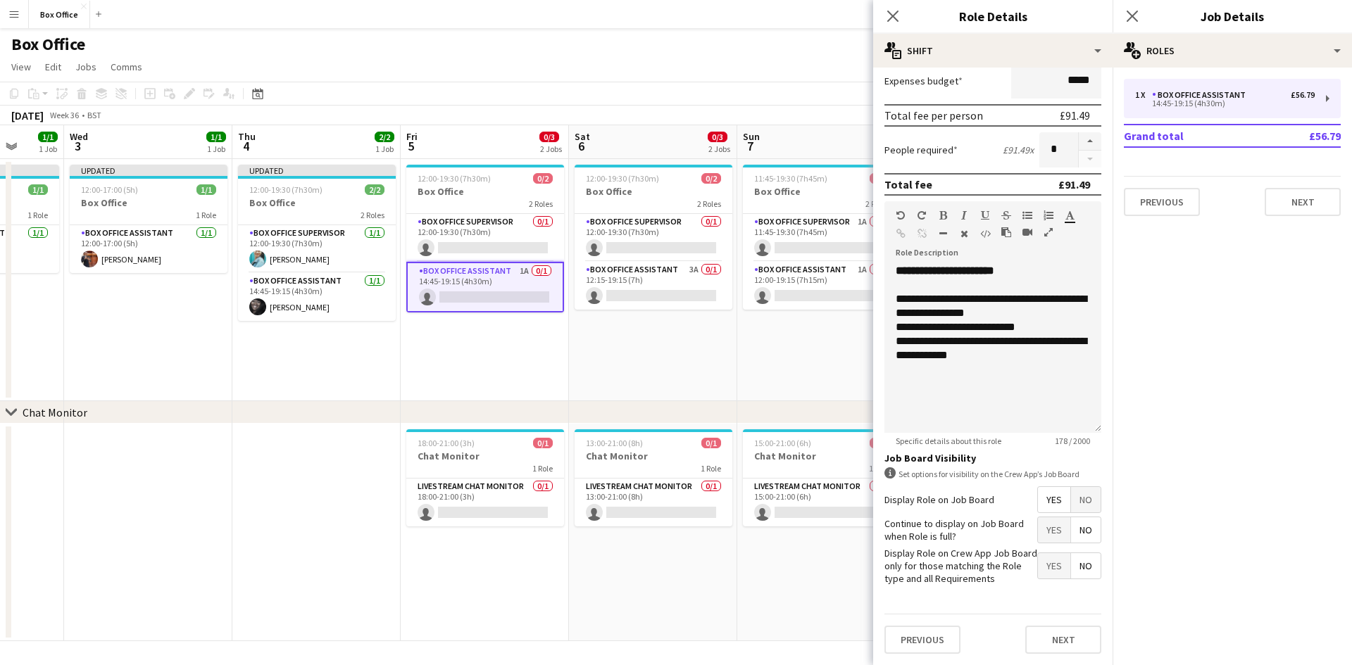
type input "*****"
click at [725, 632] on button "Next" at bounding box center [1063, 640] width 76 height 28
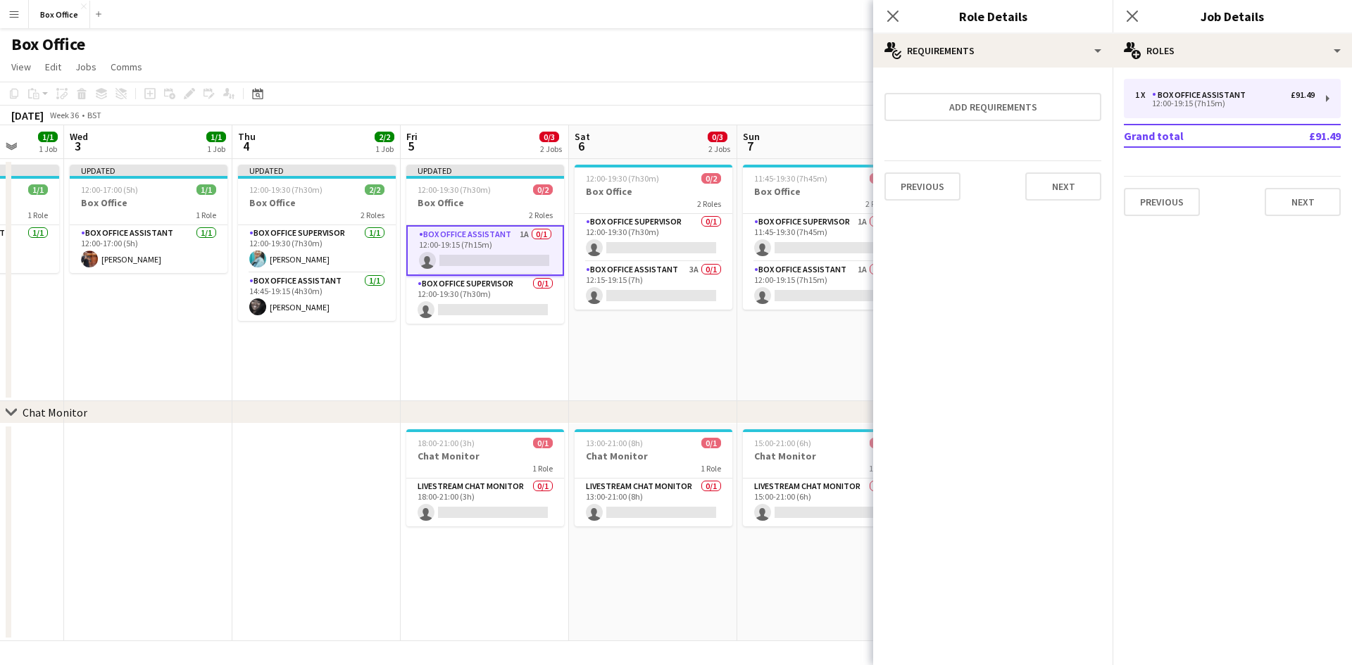
scroll to position [0, 0]
drag, startPoint x: 1305, startPoint y: 387, endPoint x: 1110, endPoint y: 101, distance: 345.9
click at [725, 384] on mat-expansion-panel "pencil3 General details 1 x Box Office Assistant £91.49 12:00-19:15 (7h15m) Gra…" at bounding box center [1232, 367] width 239 height 598
click at [725, 21] on icon "Close pop-in" at bounding box center [1131, 15] width 13 height 13
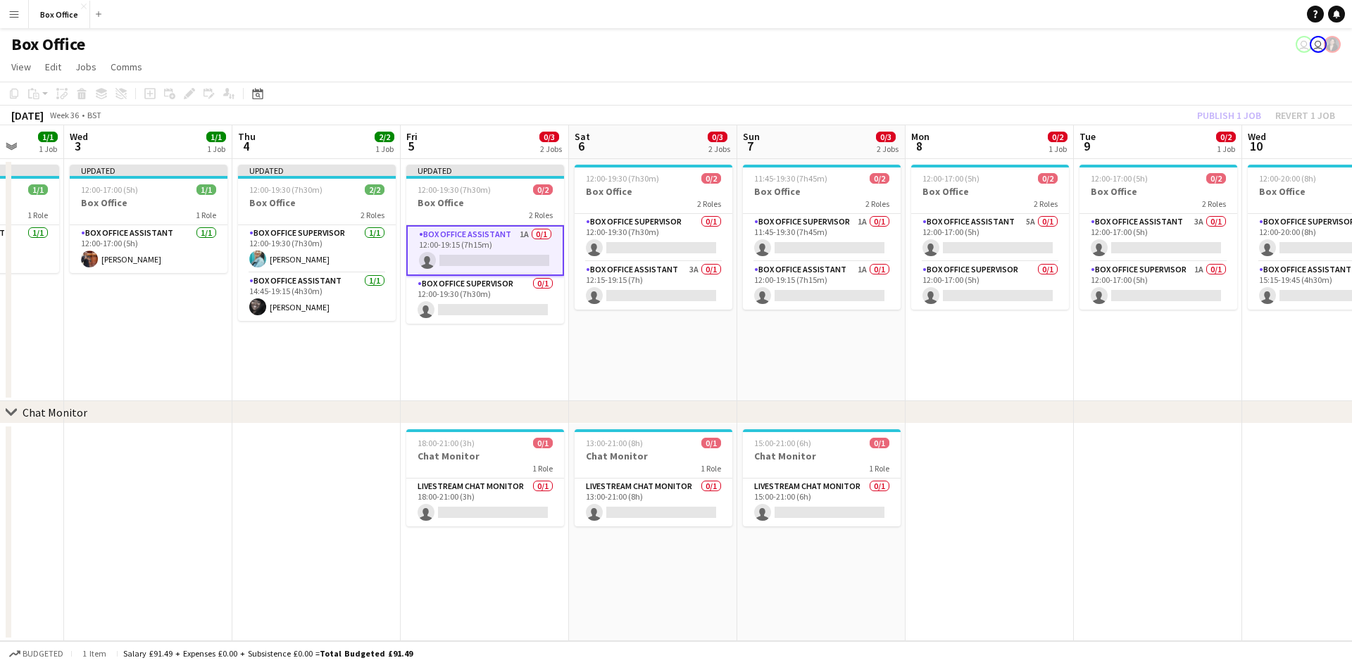
click at [477, 241] on app-card-role "Box Office Assistant 1A 0/1 12:00-19:15 (7h15m) single-neutral-actions" at bounding box center [485, 250] width 158 height 51
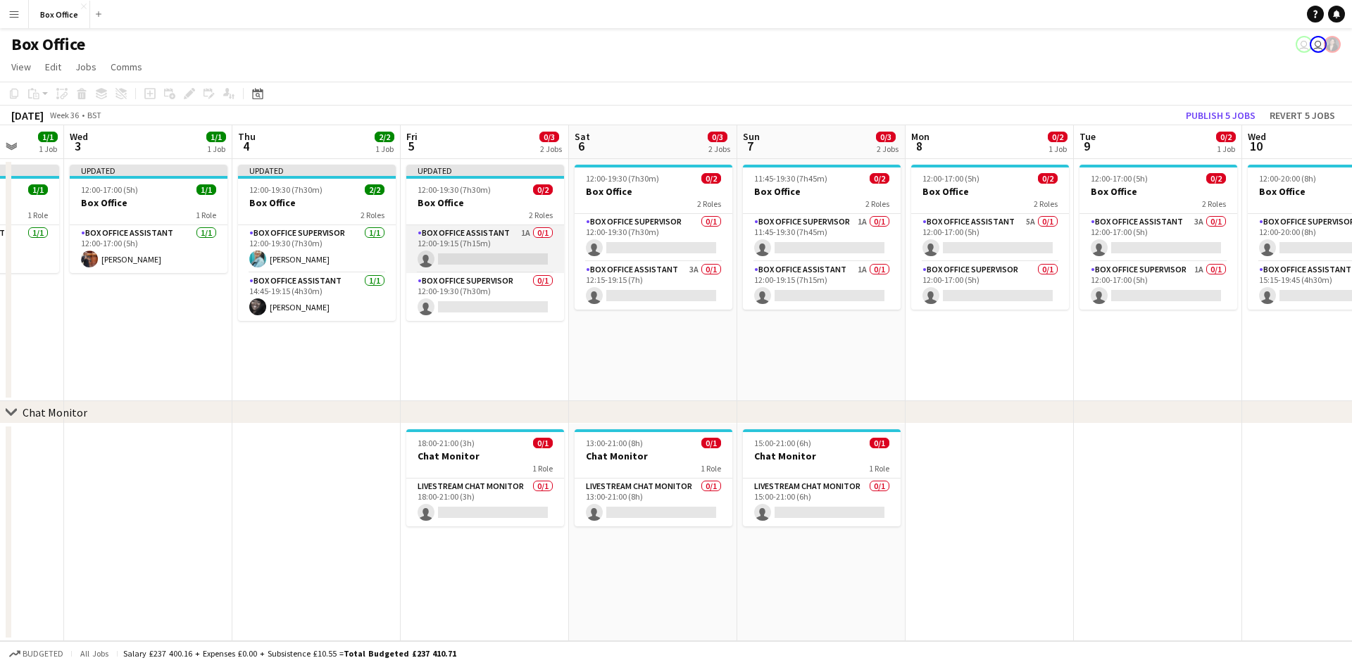
click at [475, 229] on app-card-role "Box Office Assistant 1A 0/1 12:00-19:15 (7h15m) single-neutral-actions" at bounding box center [485, 249] width 158 height 48
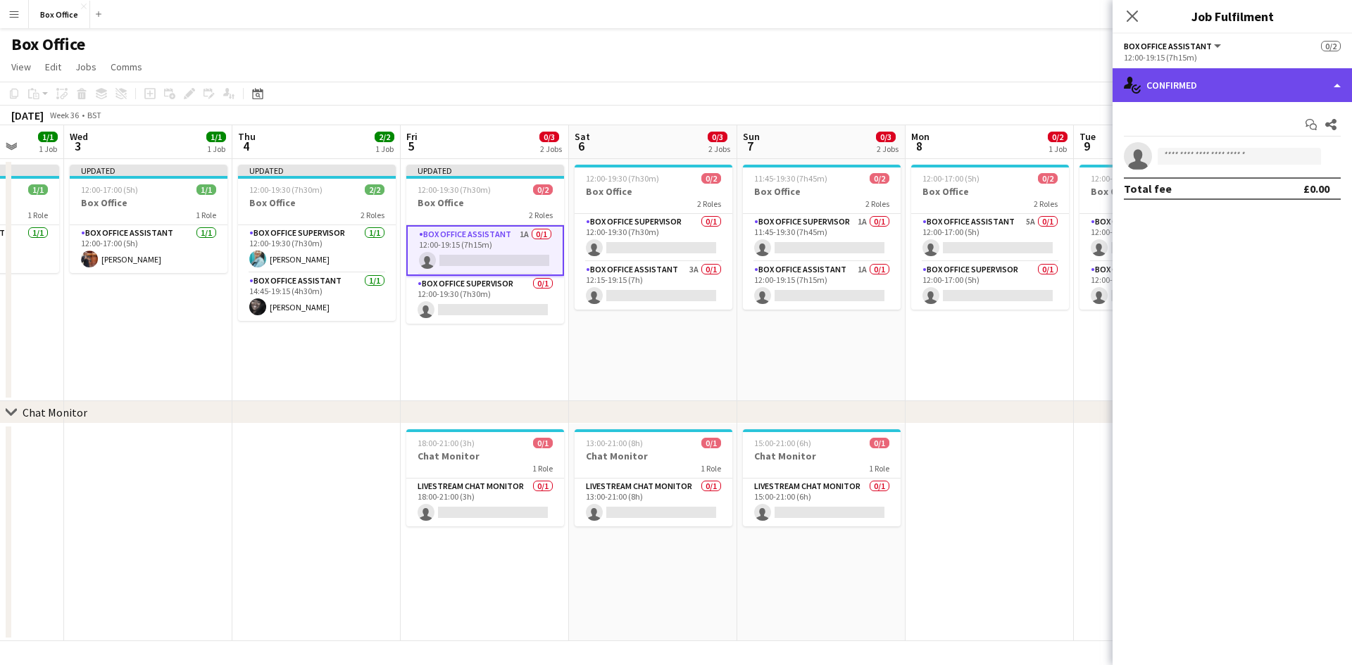
click at [725, 87] on div "single-neutral-actions-check-2 Confirmed" at bounding box center [1232, 85] width 239 height 34
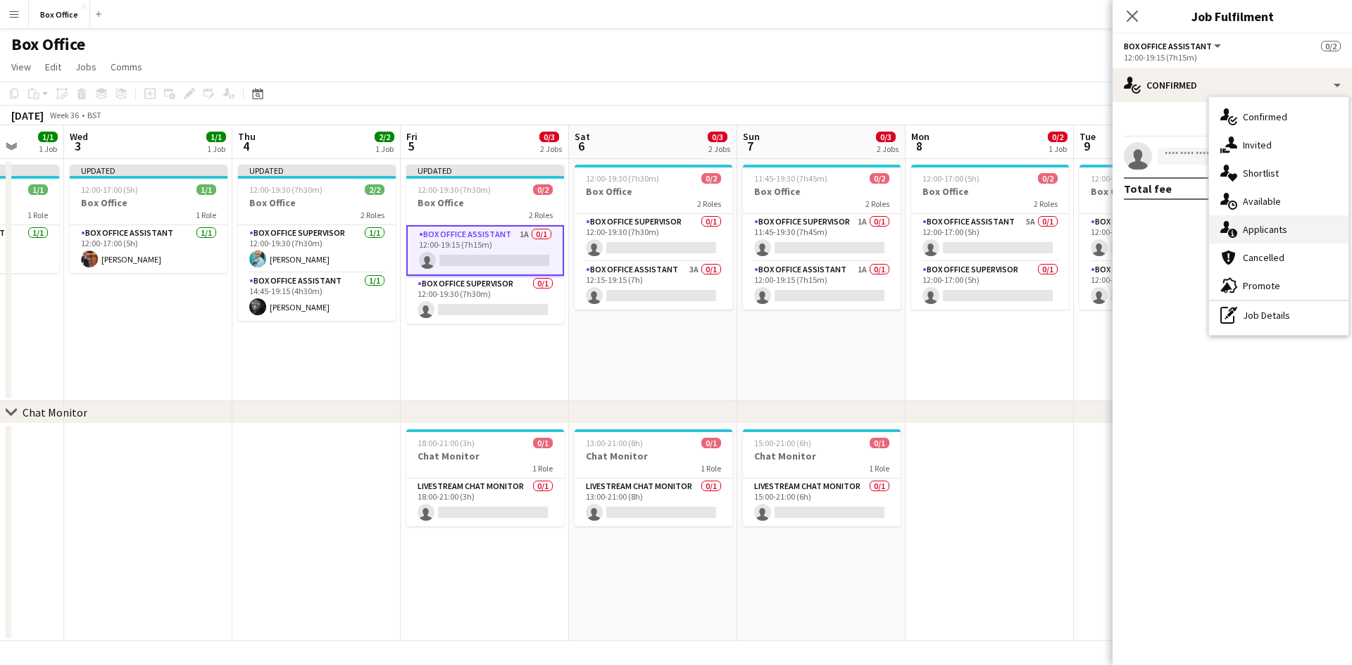
click at [725, 228] on div "single-neutral-actions-information Applicants" at bounding box center [1278, 229] width 139 height 28
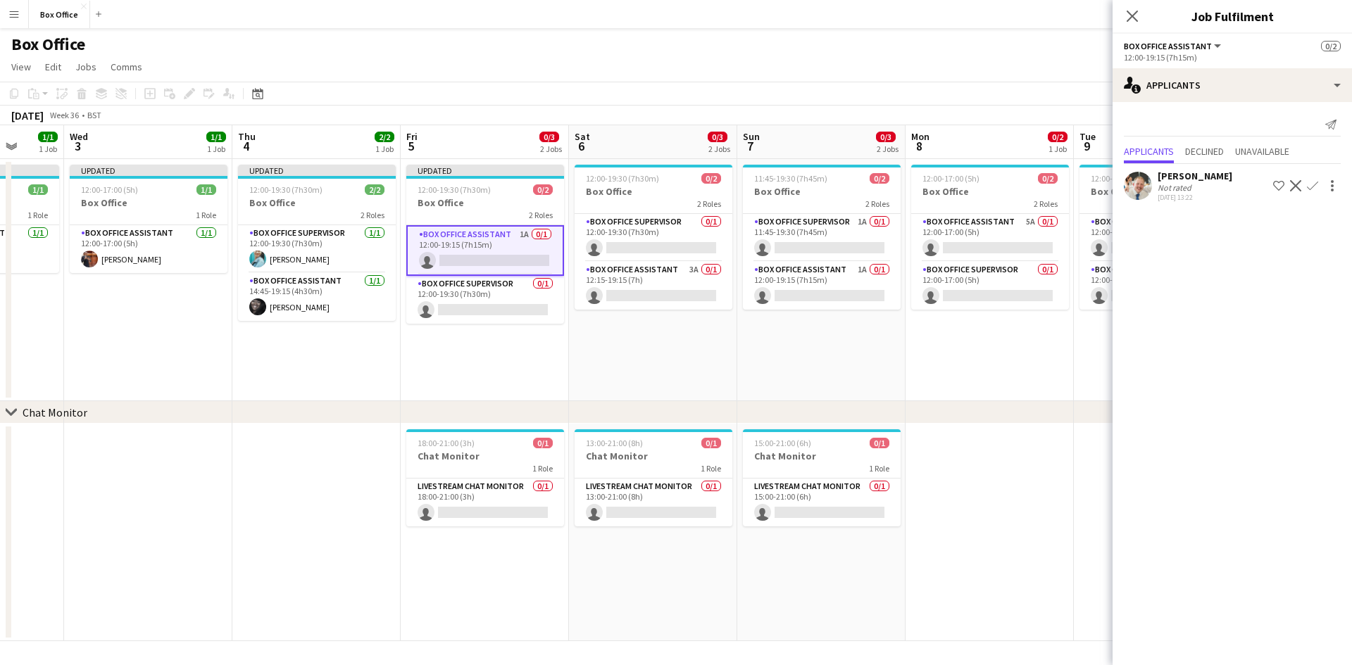
click at [725, 188] on app-icon "Confirm" at bounding box center [1312, 185] width 11 height 11
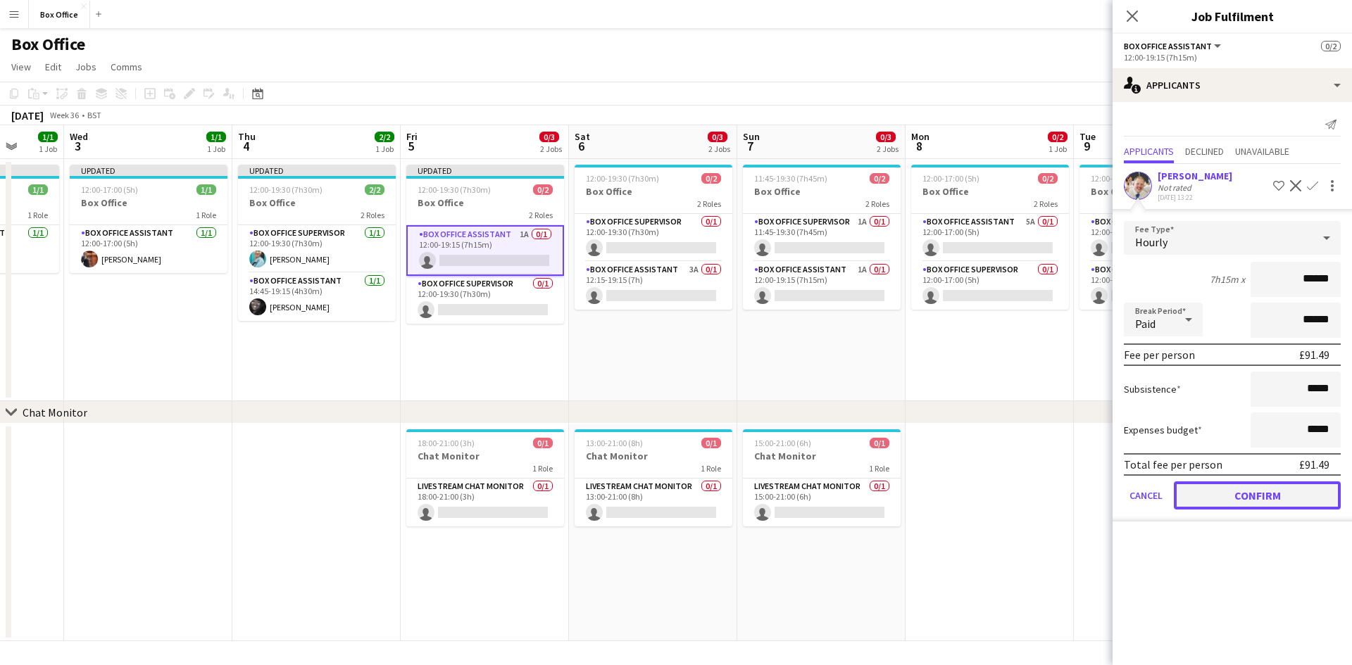
click at [725, 496] on button "Confirm" at bounding box center [1257, 496] width 167 height 28
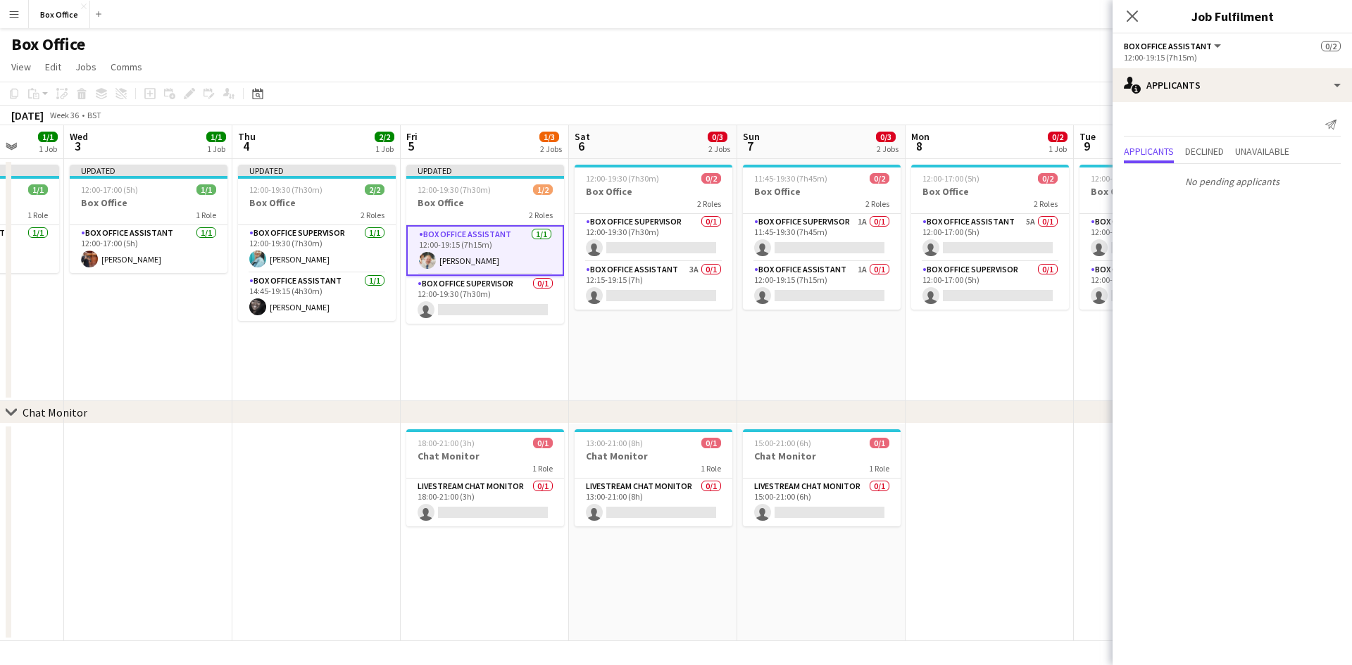
click at [725, 353] on app-date-cell "12:00-17:00 (5h) 0/2 Box Office 2 Roles Box Office Assistant 5A 0/1 12:00-17:00…" at bounding box center [990, 280] width 168 height 242
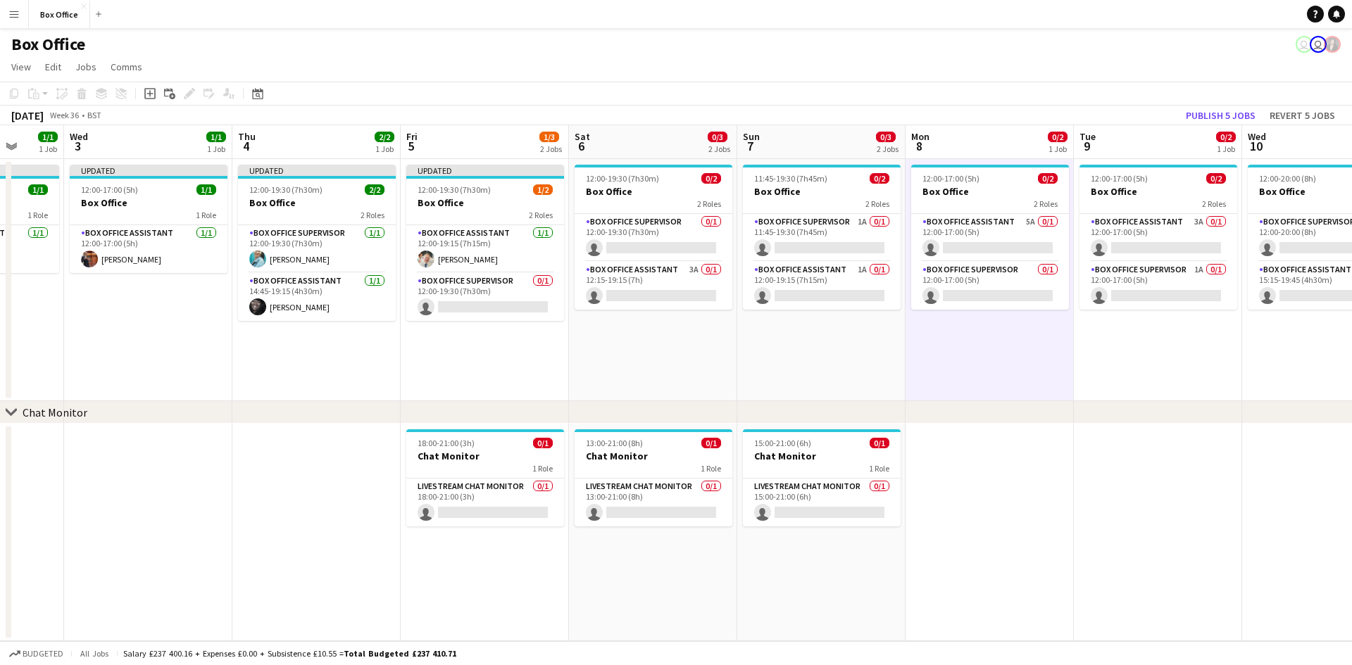
scroll to position [0, 608]
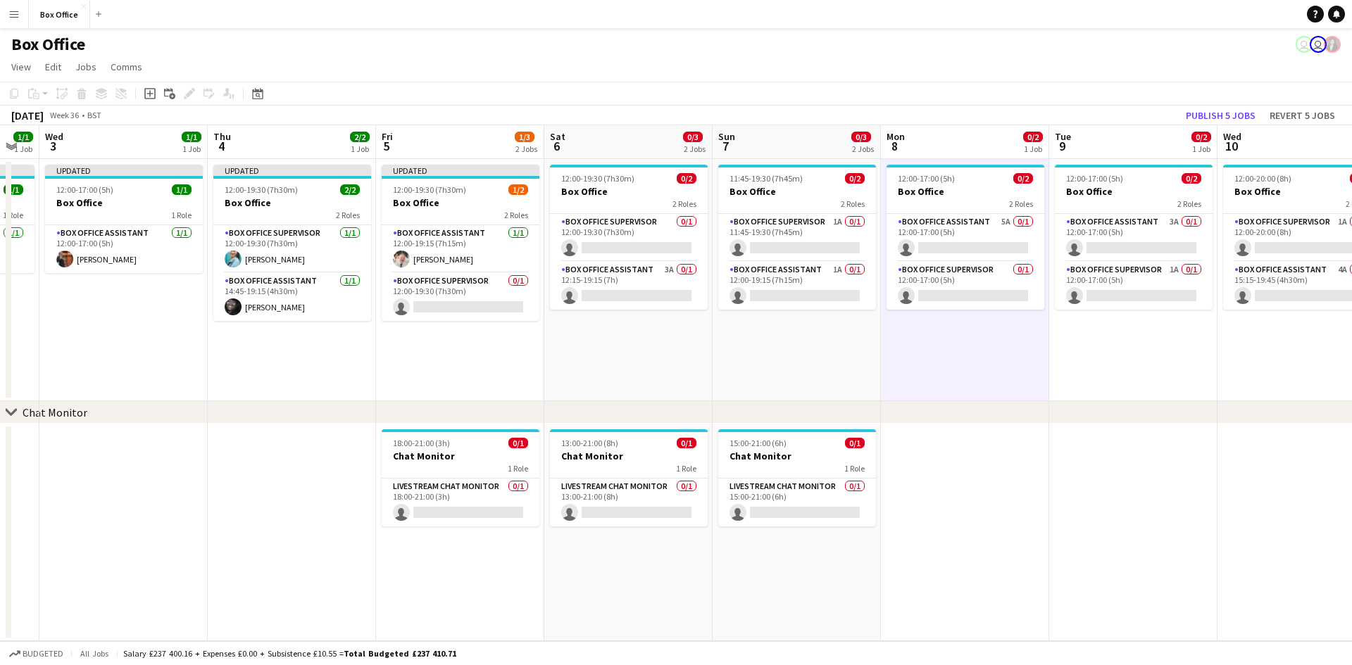
drag, startPoint x: 815, startPoint y: 353, endPoint x: 790, endPoint y: 353, distance: 25.3
click at [725, 353] on app-calendar-viewport "Sat 30 Sun 31 Mon 1 1/1 1 Job Tue 2 1/1 1 Job Wed 3 1/1 1 Job Thu 4 2/2 1 Job F…" at bounding box center [676, 383] width 1352 height 516
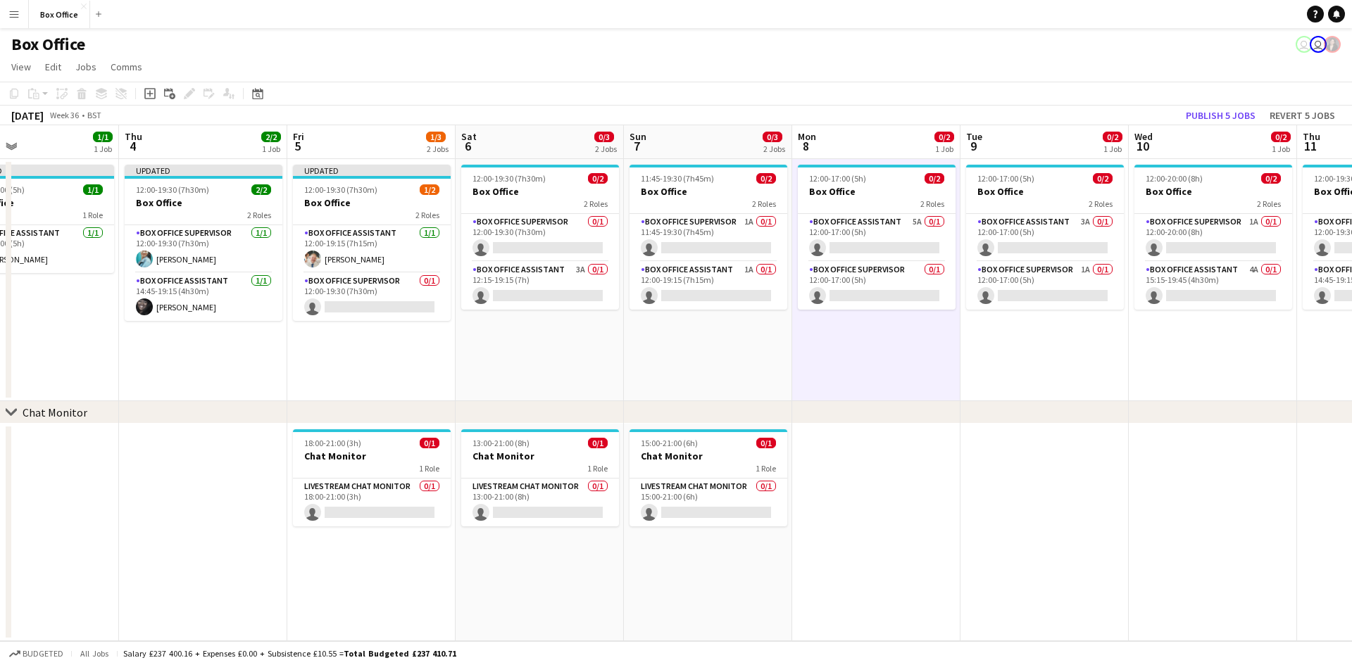
drag, startPoint x: 796, startPoint y: 328, endPoint x: 708, endPoint y: 329, distance: 88.7
click at [708, 329] on app-calendar-viewport "Sat 30 Sun 31 Mon 1 1/1 1 Job Tue 2 1/1 1 Job Wed 3 1/1 1 Job Thu 4 2/2 1 Job F…" at bounding box center [676, 383] width 1352 height 516
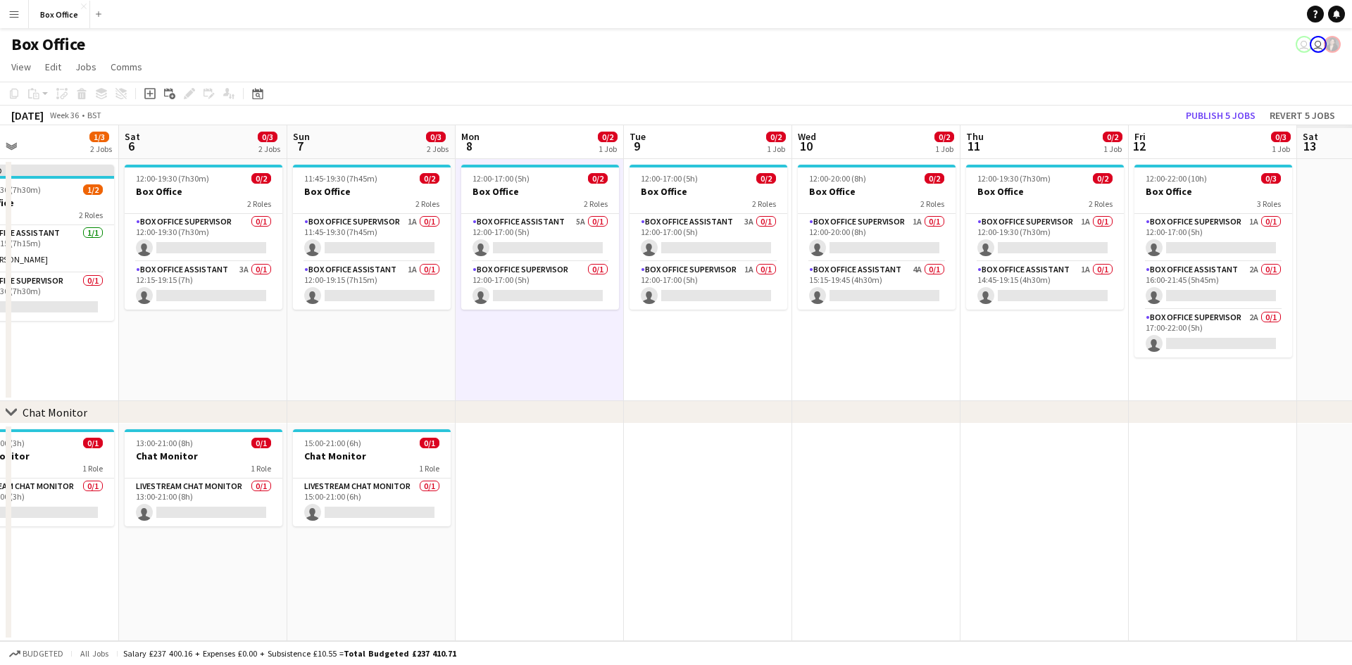
scroll to position [0, 386]
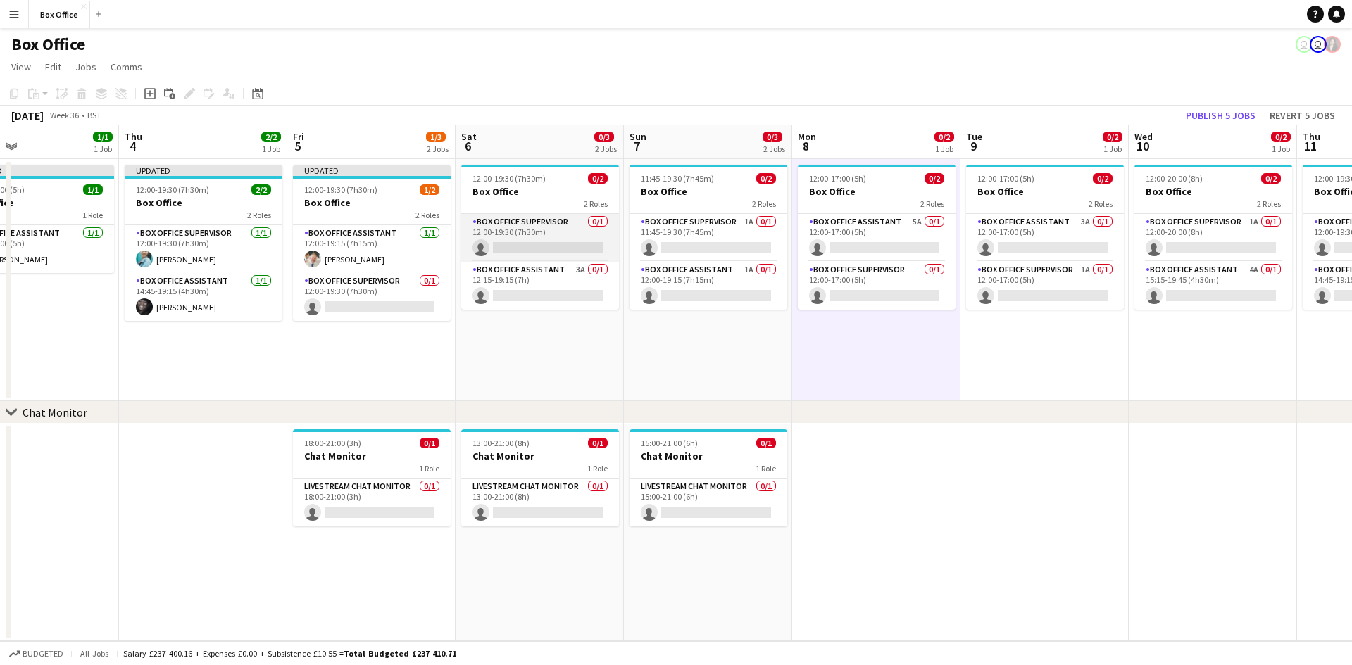
click at [534, 223] on app-card-role "Box Office Supervisor 0/1 12:00-19:30 (7h30m) single-neutral-actions" at bounding box center [540, 238] width 158 height 48
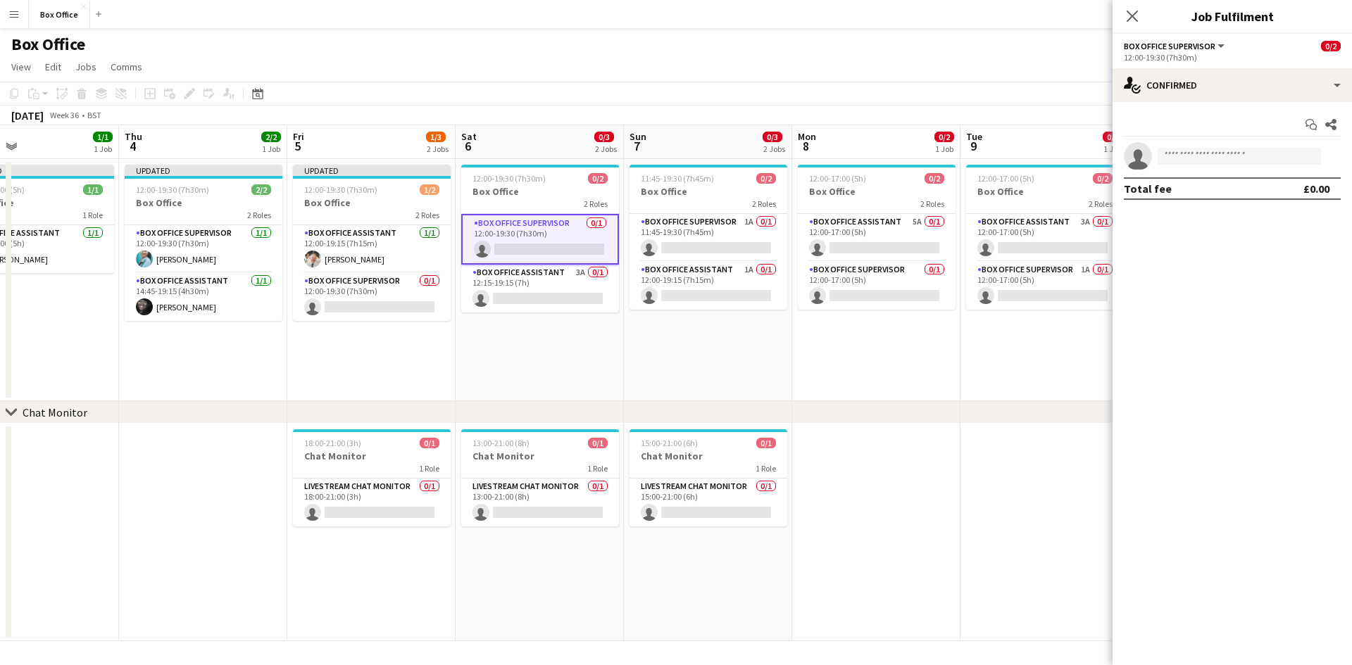
click at [554, 349] on app-date-cell "12:00-19:30 (7h30m) 0/2 Box Office 2 Roles Box Office Supervisor 0/1 12:00-19:3…" at bounding box center [540, 280] width 168 height 242
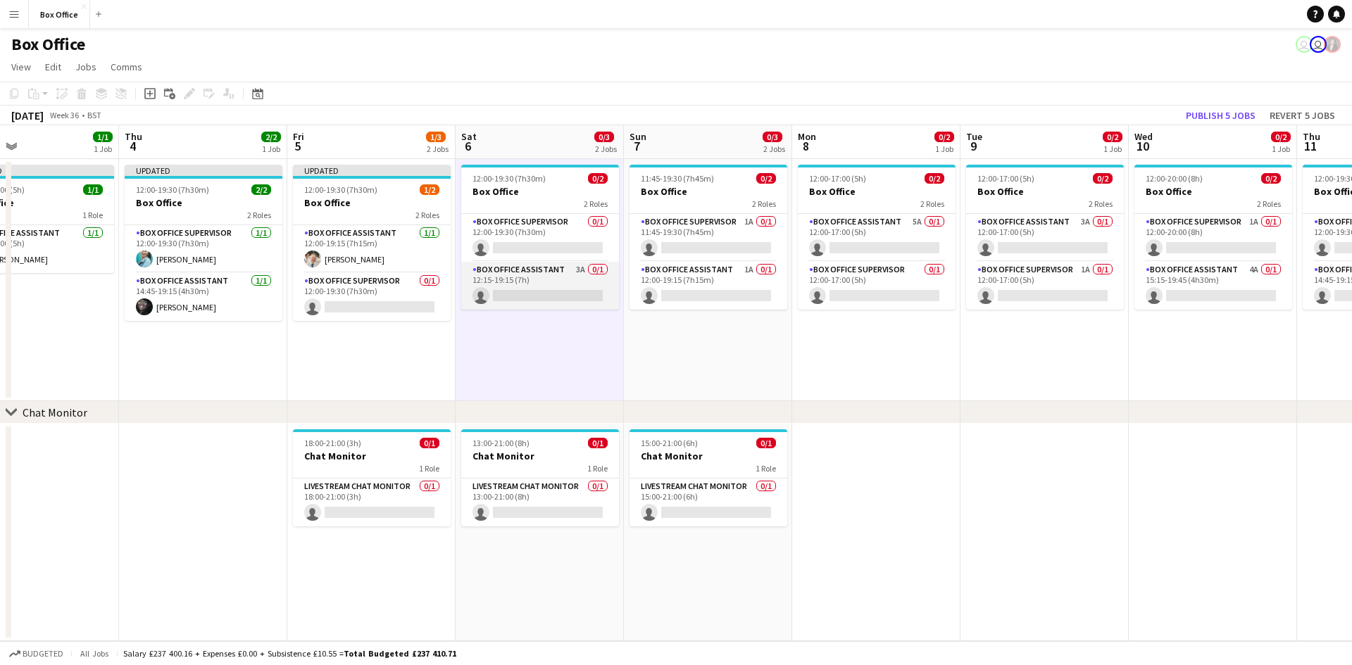
click at [546, 273] on app-card-role "Box Office Assistant 3A 0/1 12:15-19:15 (7h) single-neutral-actions" at bounding box center [540, 286] width 158 height 48
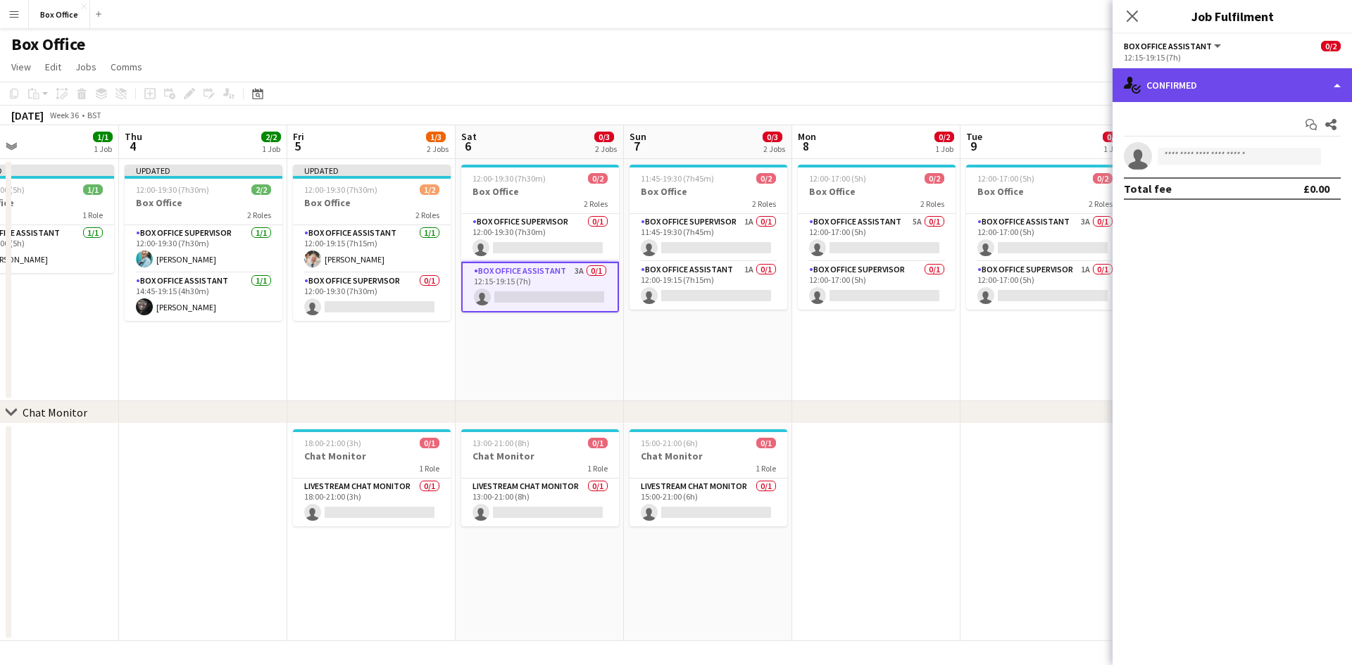
click at [725, 89] on div "single-neutral-actions-check-2 Confirmed" at bounding box center [1232, 85] width 239 height 34
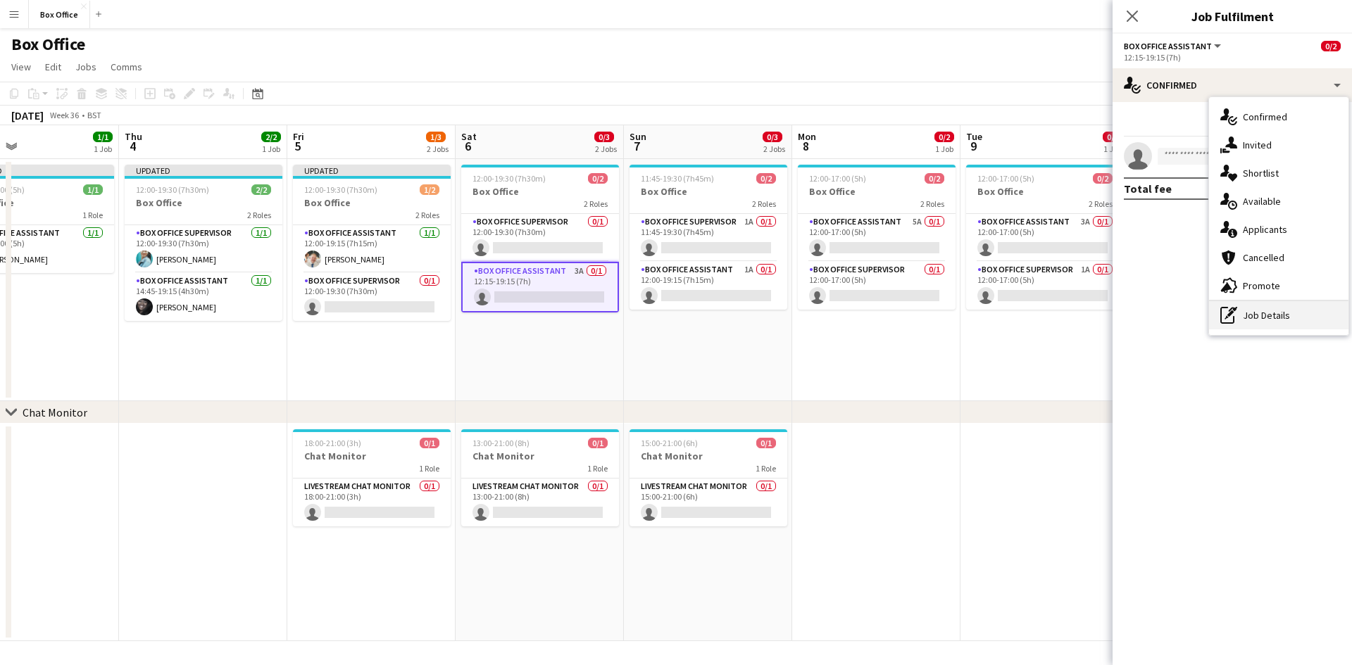
click at [725, 312] on div "pen-write Job Details" at bounding box center [1278, 315] width 139 height 28
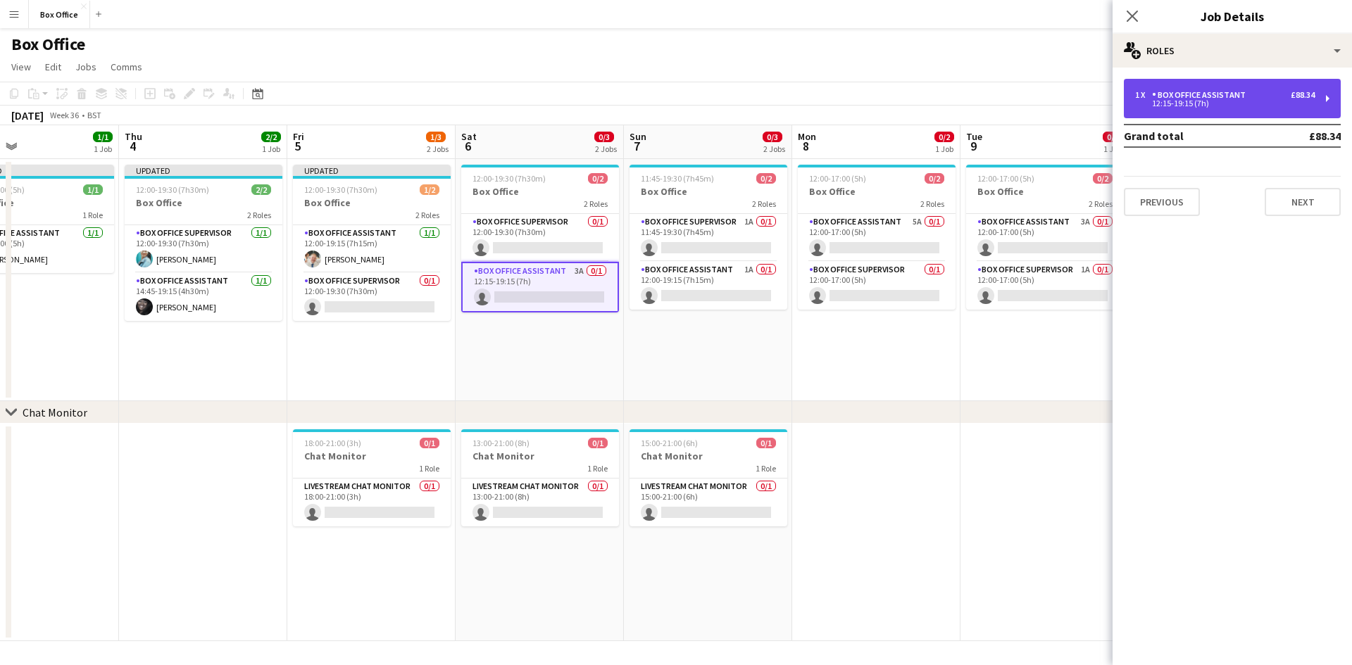
click at [725, 88] on div "1 x Box Office Assistant £88.34 12:15-19:15 (7h)" at bounding box center [1232, 98] width 217 height 39
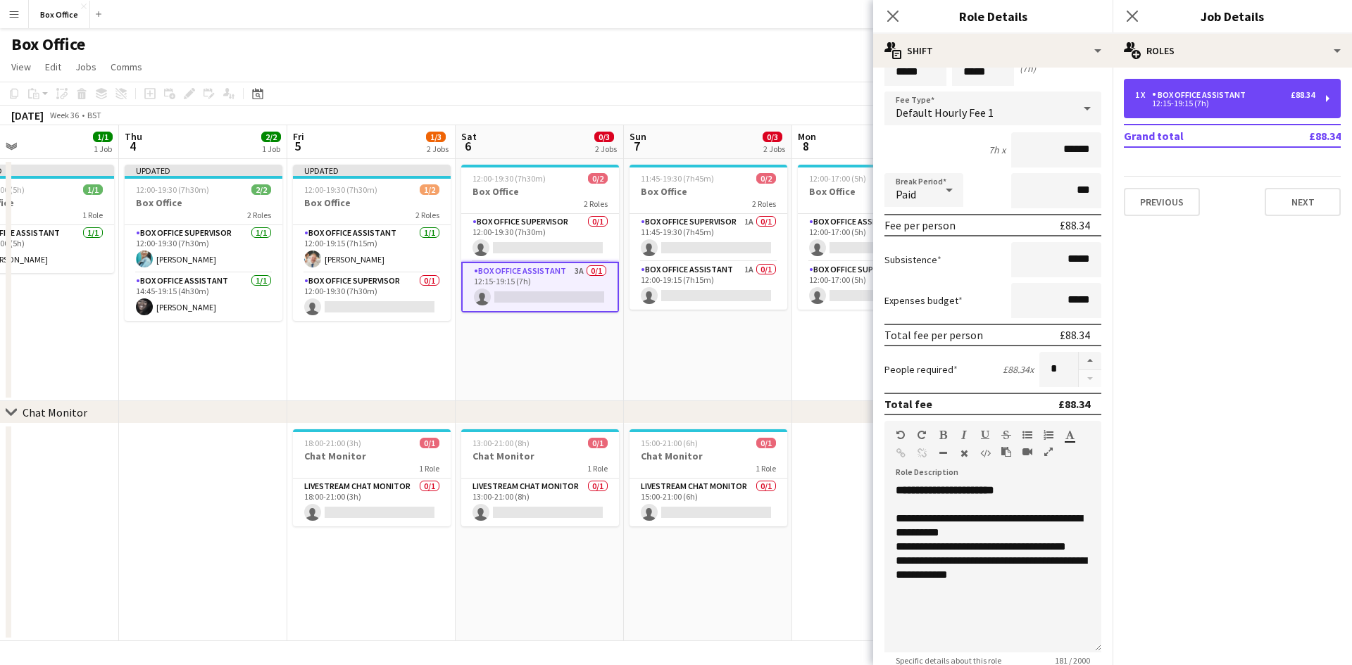
scroll to position [211, 0]
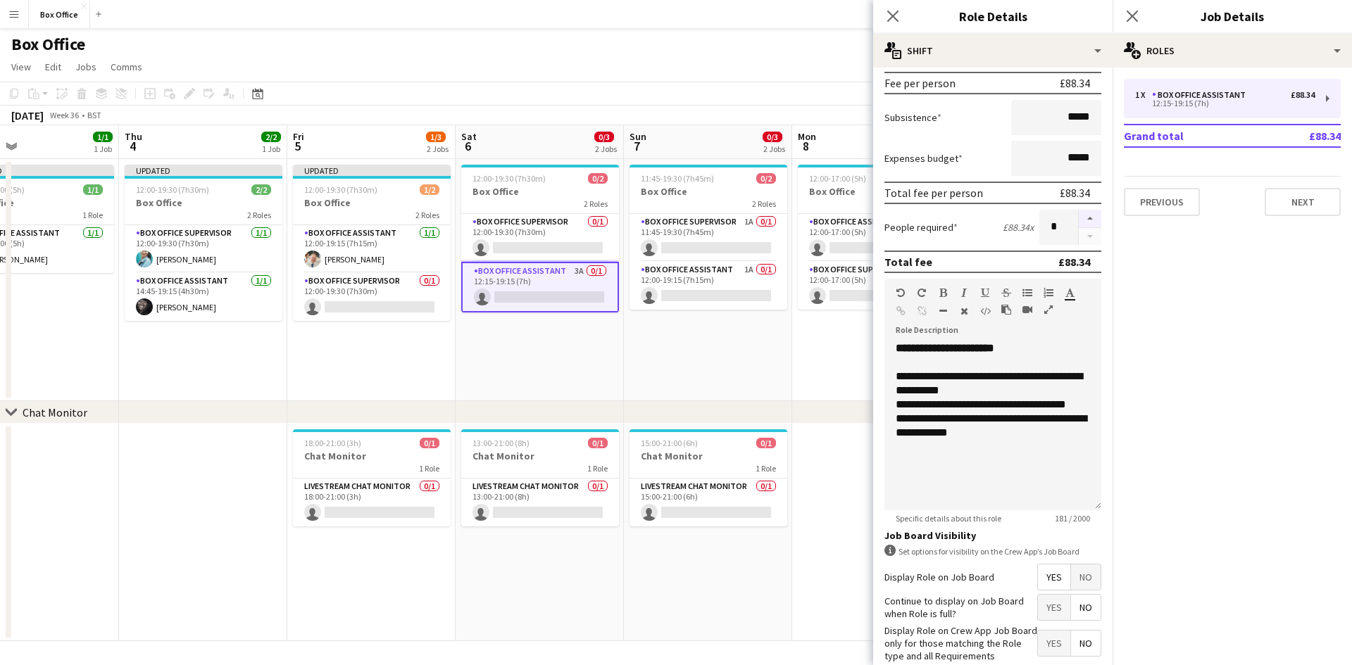
click at [725, 217] on button "button" at bounding box center [1090, 219] width 23 height 18
type input "*"
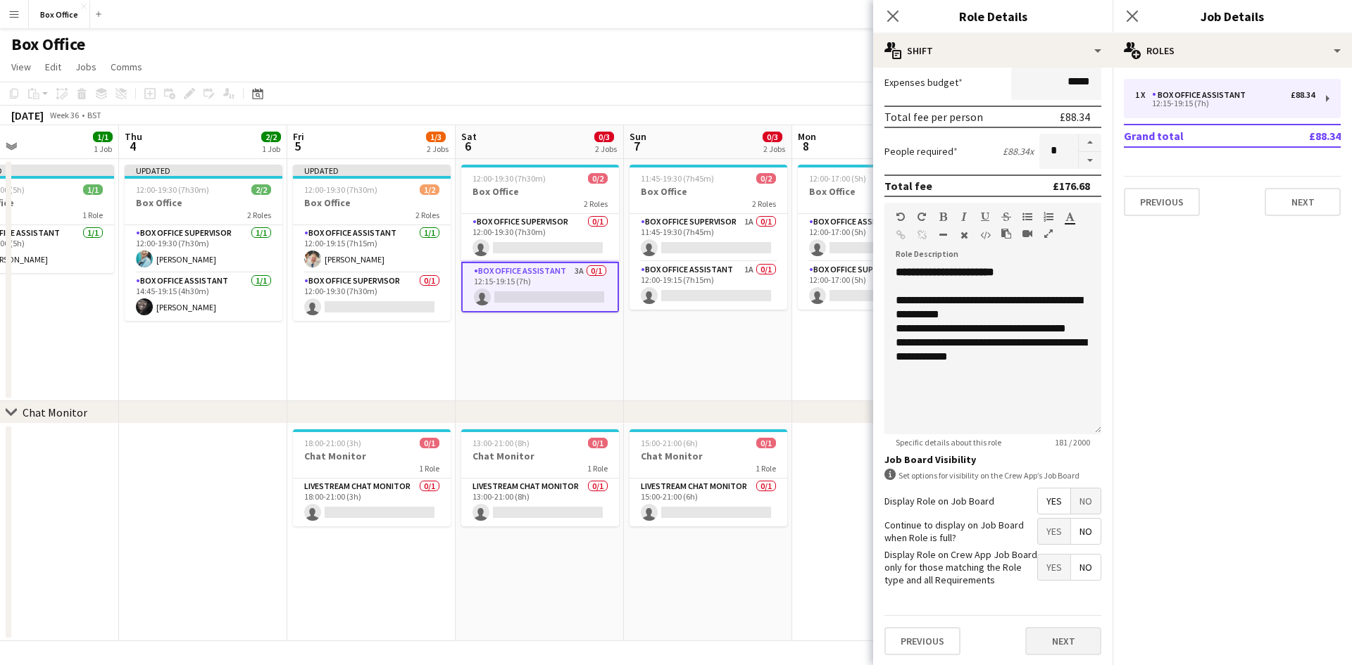
scroll to position [289, 0]
click at [725, 641] on button "Next" at bounding box center [1063, 640] width 76 height 28
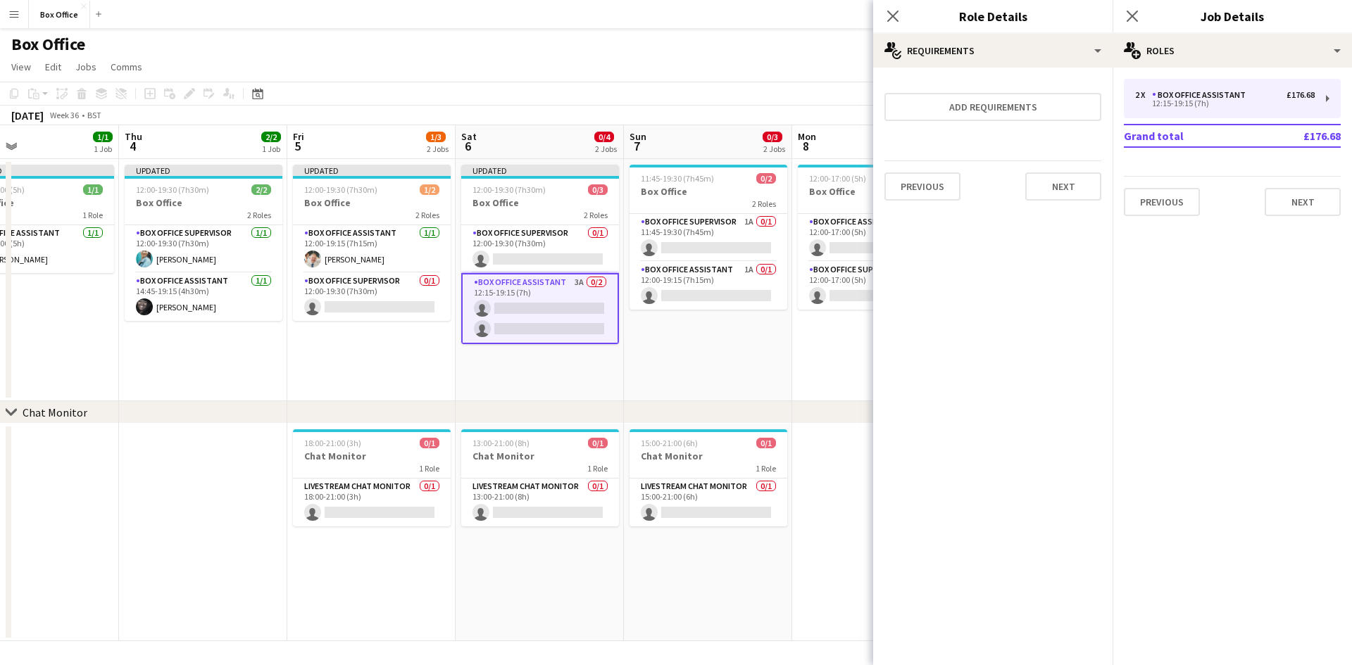
scroll to position [0, 0]
drag, startPoint x: 737, startPoint y: 354, endPoint x: 608, endPoint y: 358, distance: 128.9
click at [725, 354] on app-date-cell "11:45-19:30 (7h45m) 0/2 Box Office 2 Roles Box Office Supervisor 1A 0/1 11:45-1…" at bounding box center [708, 280] width 168 height 242
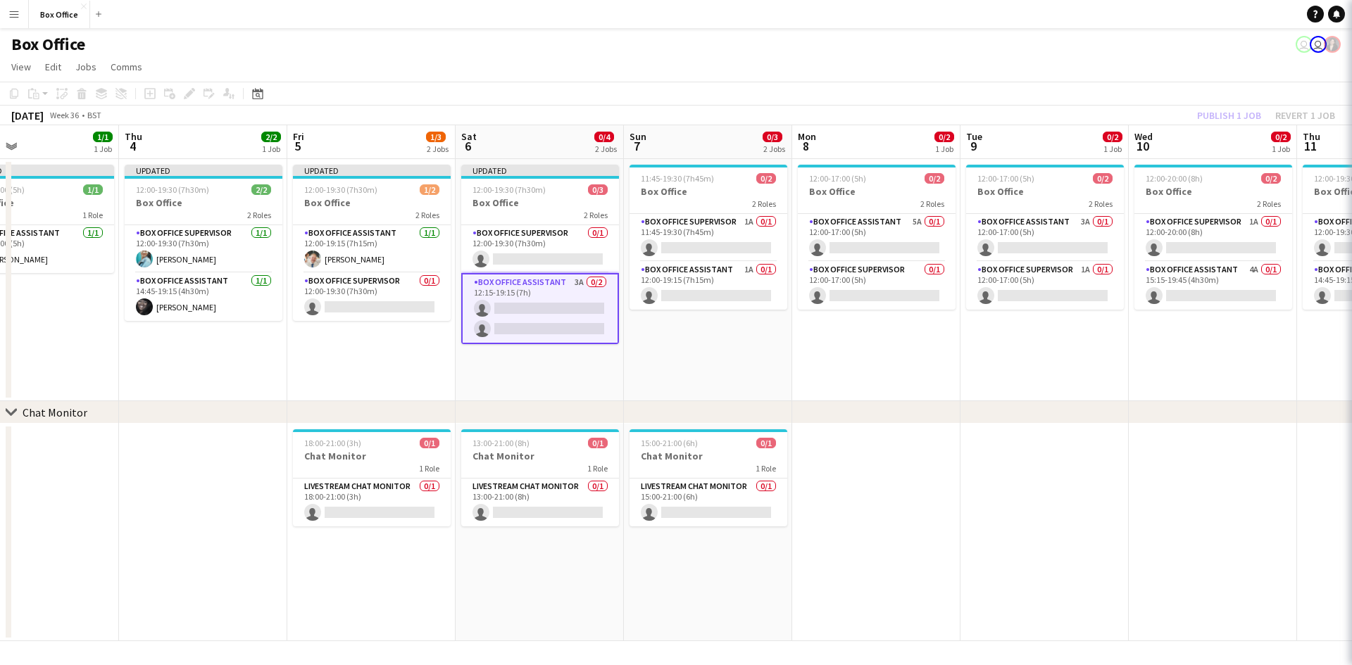
scroll to position [0, 387]
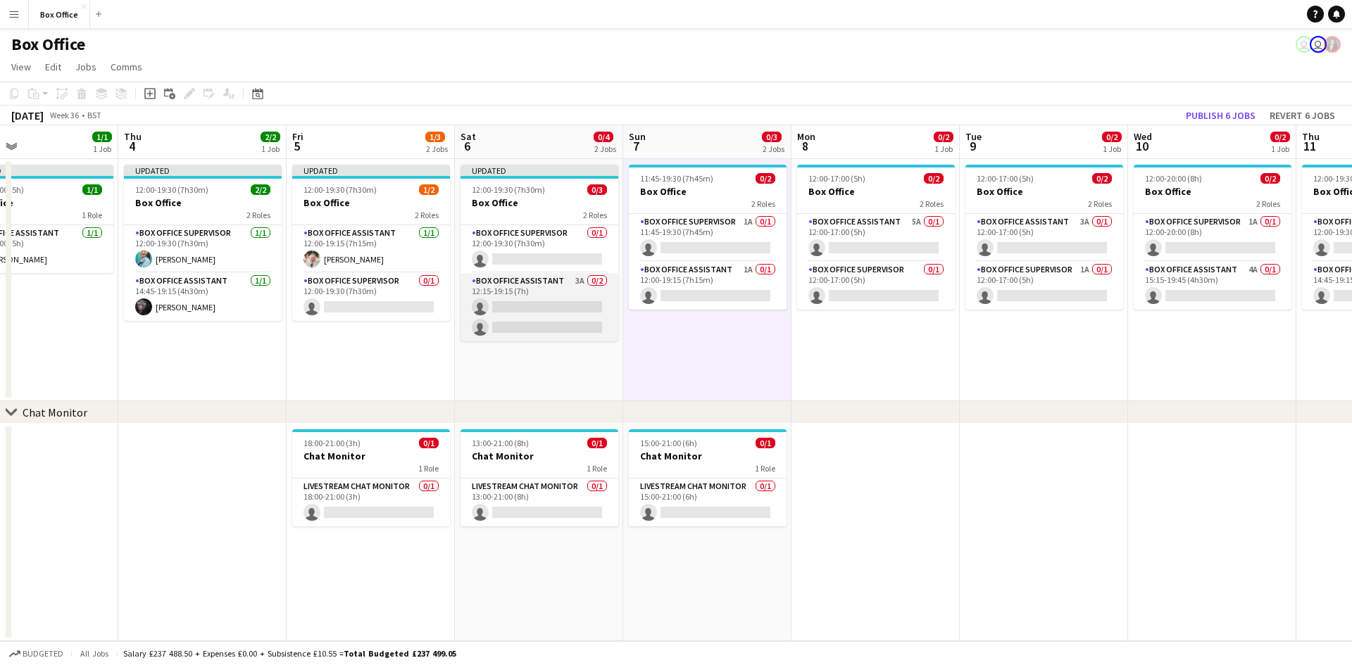
click at [530, 286] on app-card-role "Box Office Assistant 3A 0/2 12:15-19:15 (7h) single-neutral-actions single-neut…" at bounding box center [540, 307] width 158 height 68
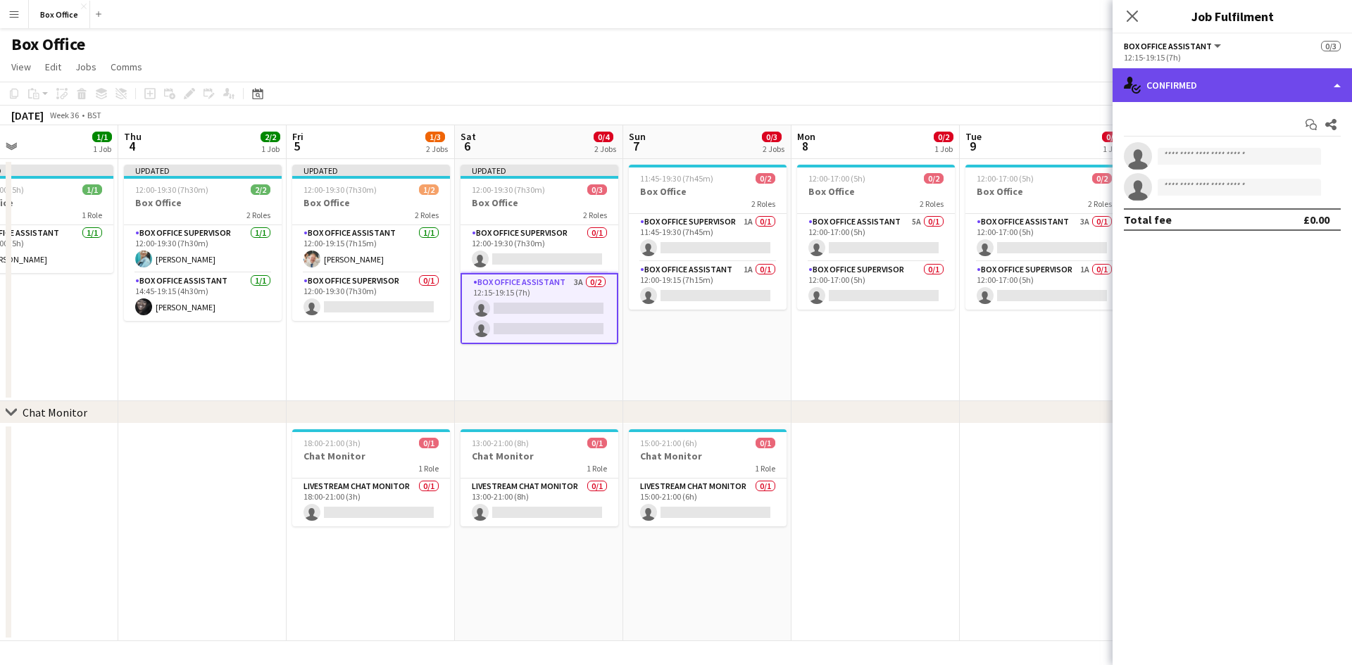
drag, startPoint x: 1329, startPoint y: 75, endPoint x: 1307, endPoint y: 157, distance: 85.4
click at [725, 75] on div "single-neutral-actions-check-2 Confirmed" at bounding box center [1232, 85] width 239 height 34
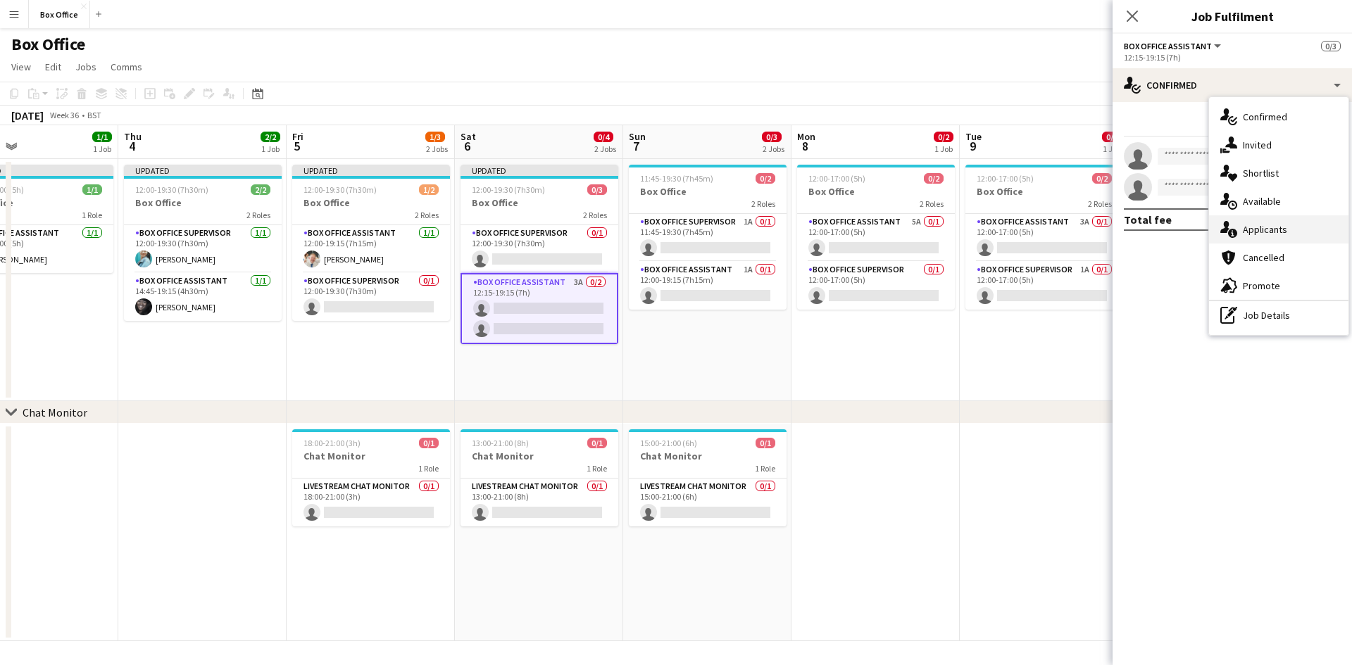
click at [725, 235] on div "single-neutral-actions-information Applicants" at bounding box center [1278, 229] width 139 height 28
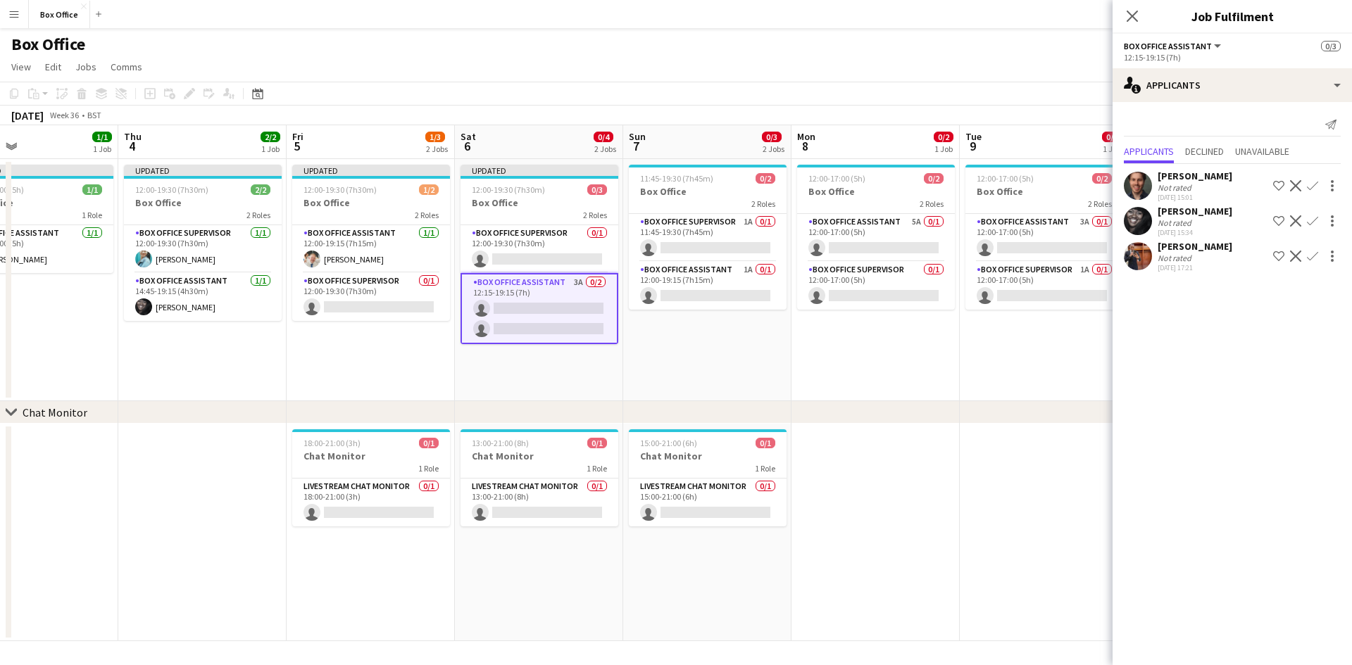
click at [725, 257] on app-icon "Confirm" at bounding box center [1312, 256] width 11 height 11
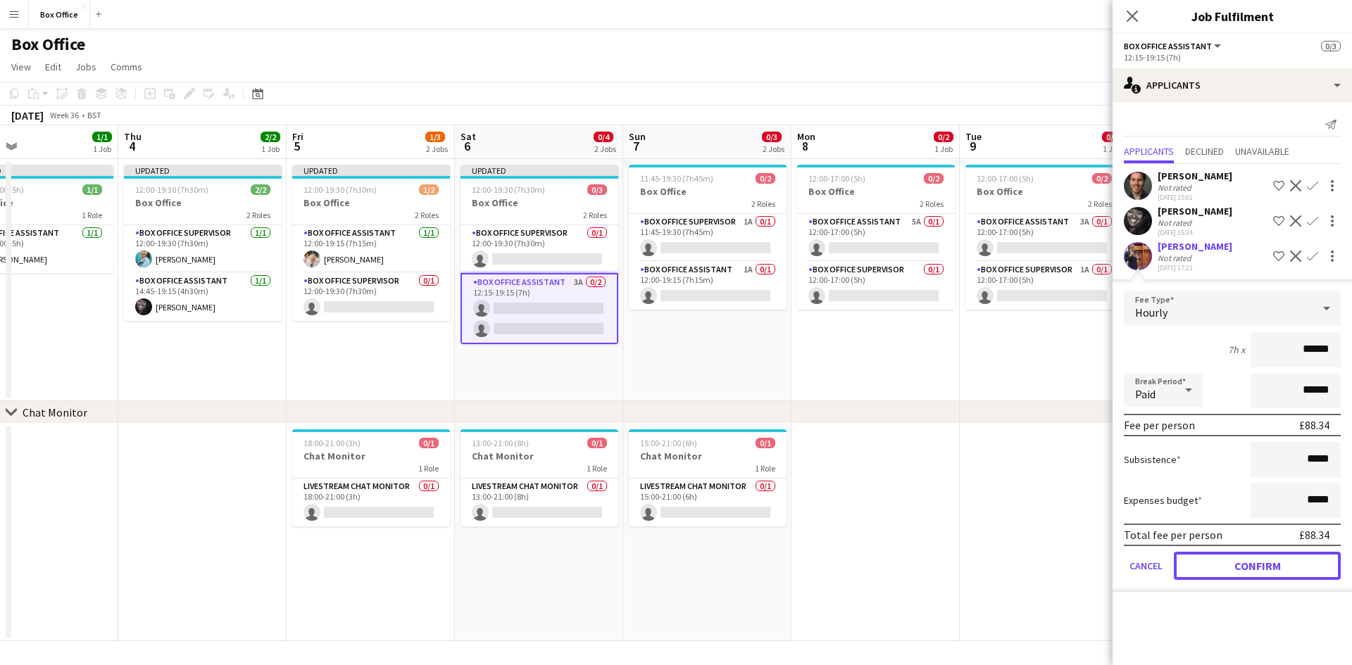
click at [725, 558] on button "Confirm" at bounding box center [1257, 566] width 167 height 28
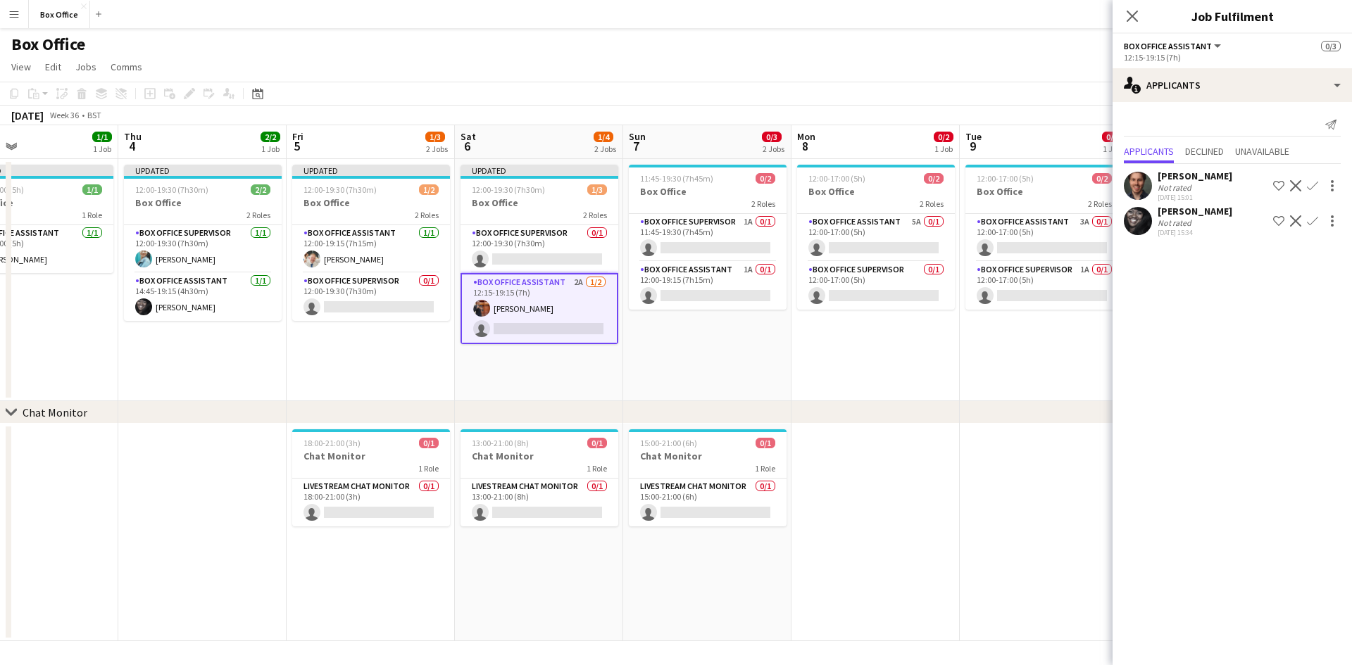
click at [725, 189] on app-icon "Confirm" at bounding box center [1312, 185] width 11 height 11
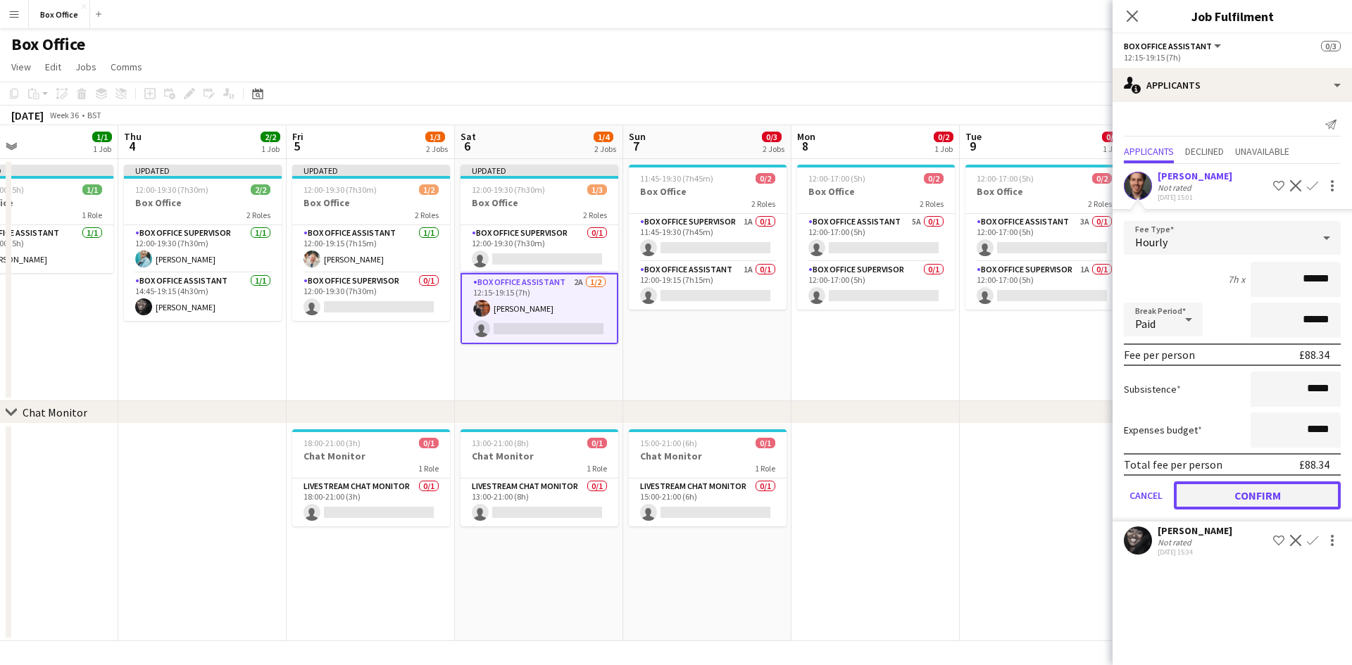
click at [725, 497] on button "Confirm" at bounding box center [1257, 496] width 167 height 28
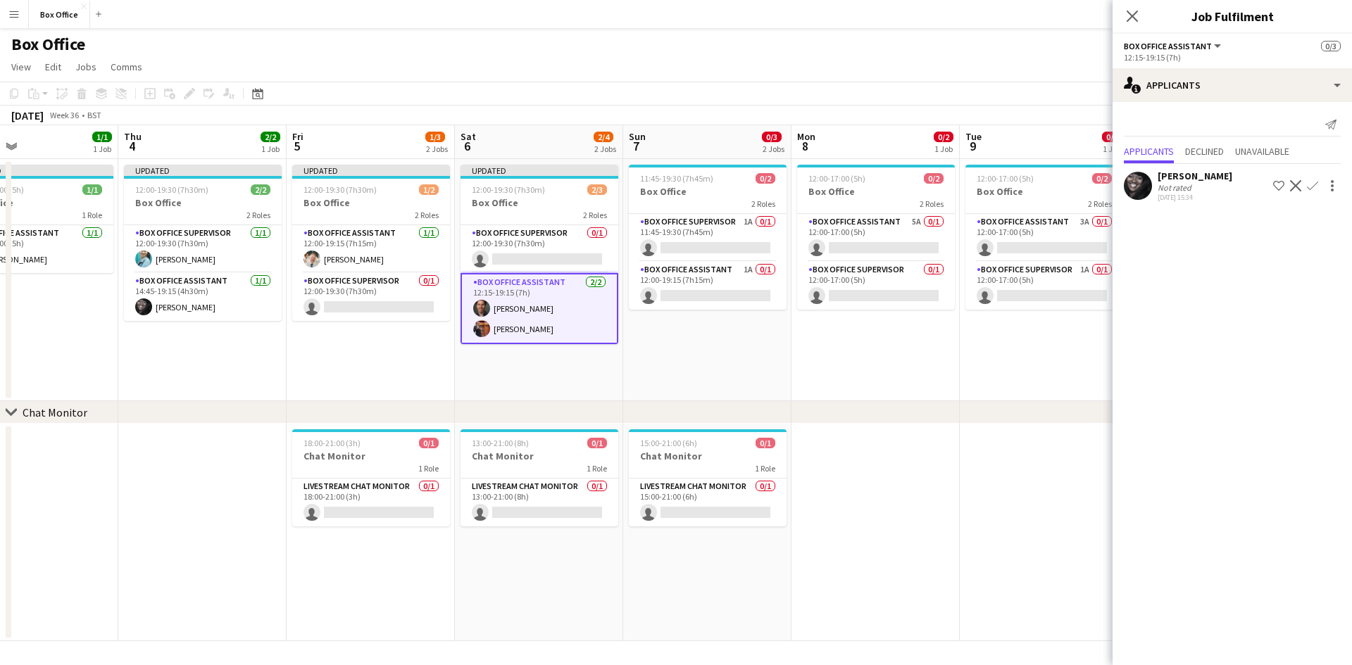
click at [725, 349] on app-date-cell "12:00-17:00 (5h) 0/2 Box Office 2 Roles Box Office Assistant 5A 0/1 12:00-17:00…" at bounding box center [875, 280] width 168 height 242
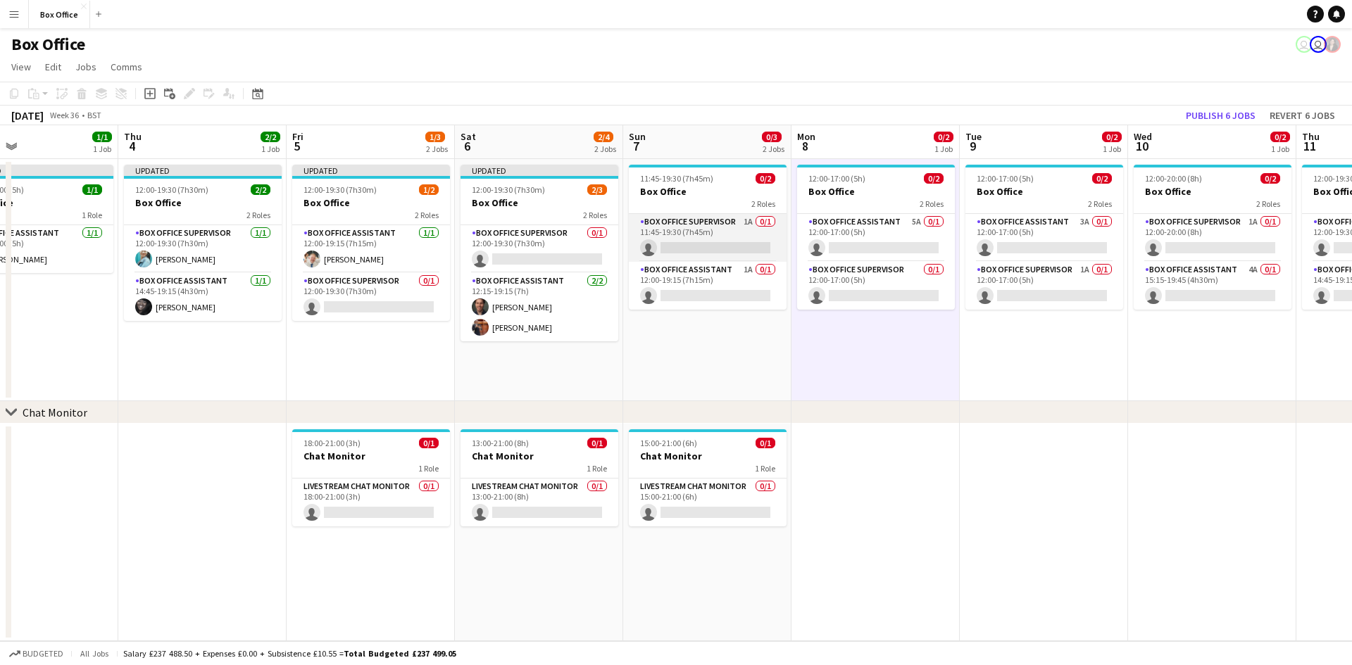
click at [711, 214] on app-card-role "Box Office Supervisor 1A 0/1 11:45-19:30 (7h45m) single-neutral-actions" at bounding box center [708, 238] width 158 height 48
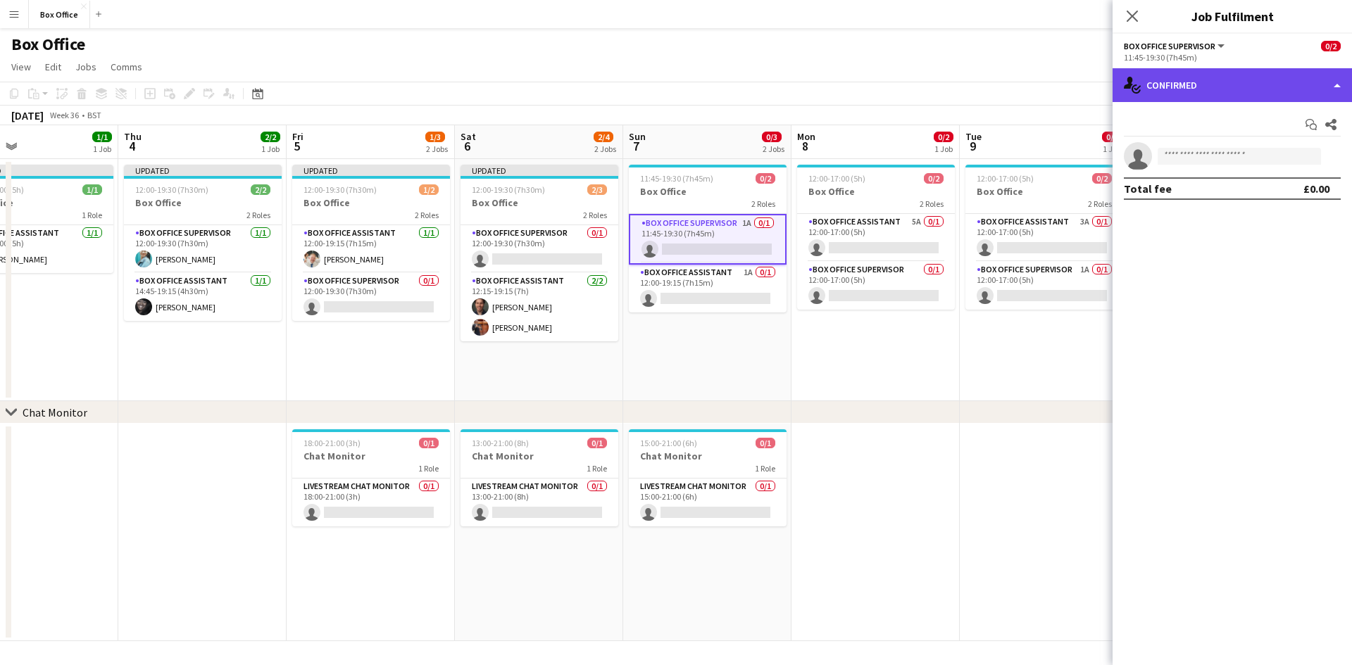
click at [725, 80] on div "single-neutral-actions-check-2 Confirmed" at bounding box center [1232, 85] width 239 height 34
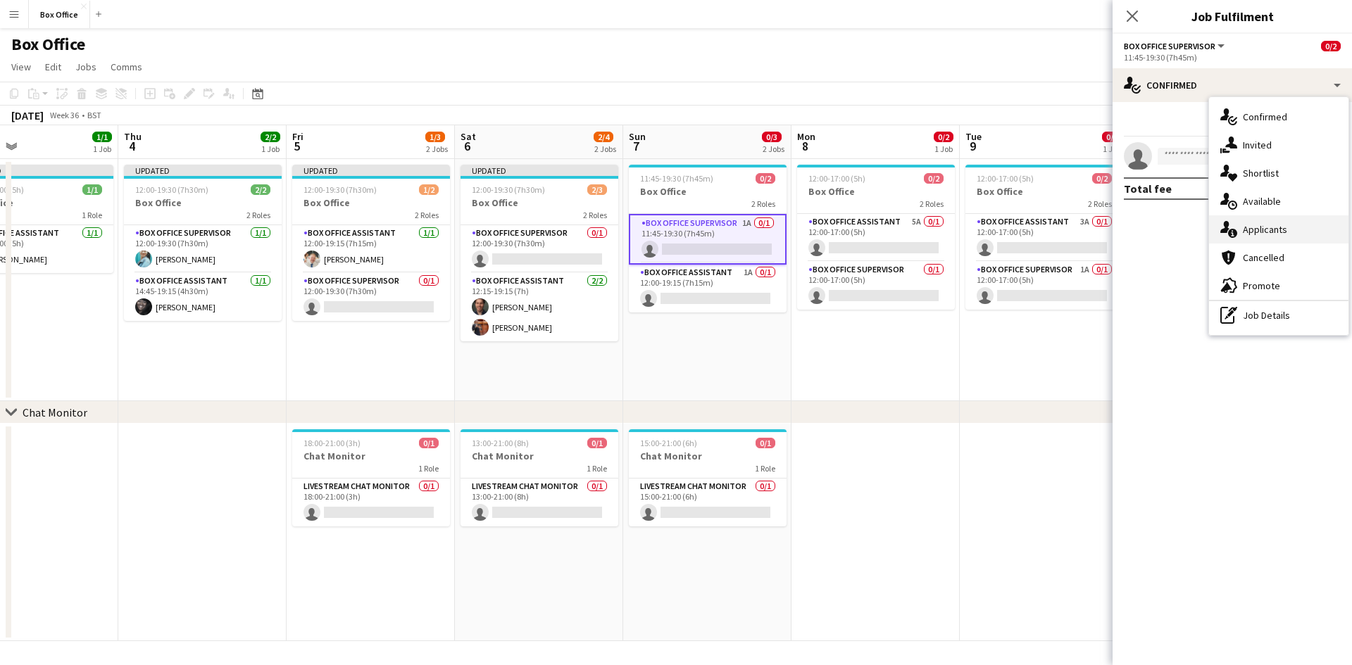
click at [725, 227] on div "single-neutral-actions-information Applicants" at bounding box center [1278, 229] width 139 height 28
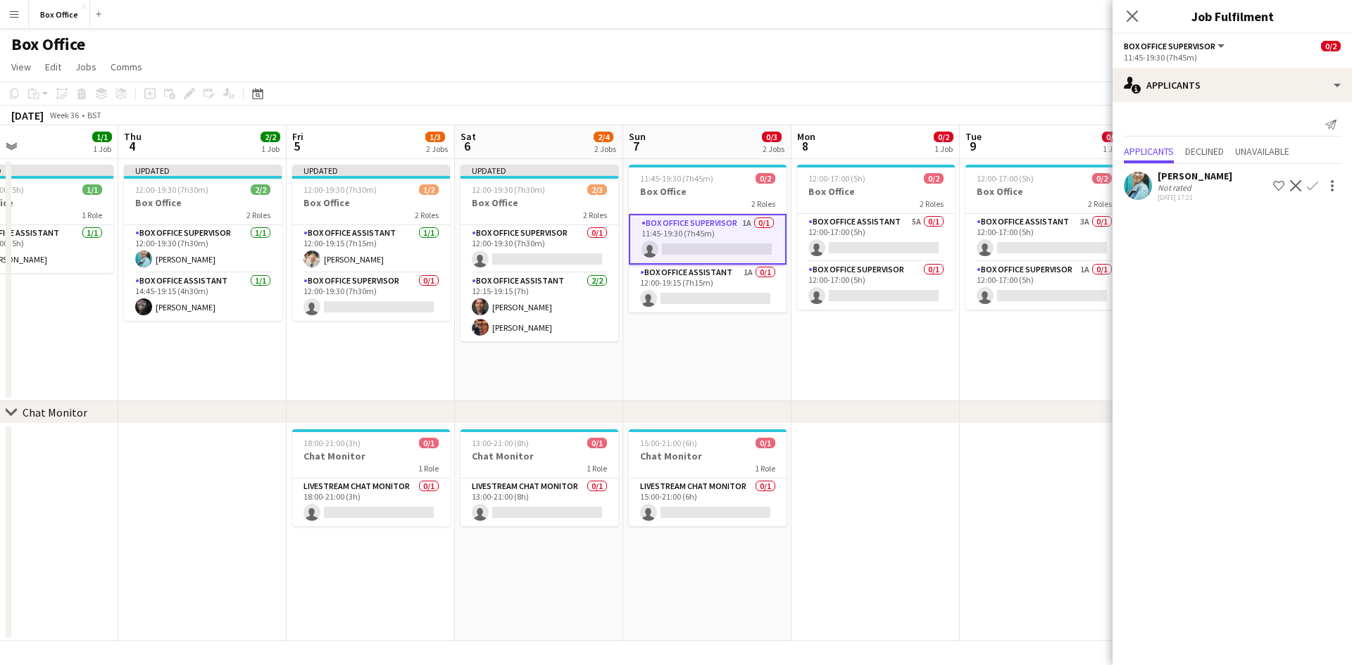
click at [725, 185] on app-icon "Confirm" at bounding box center [1312, 185] width 11 height 11
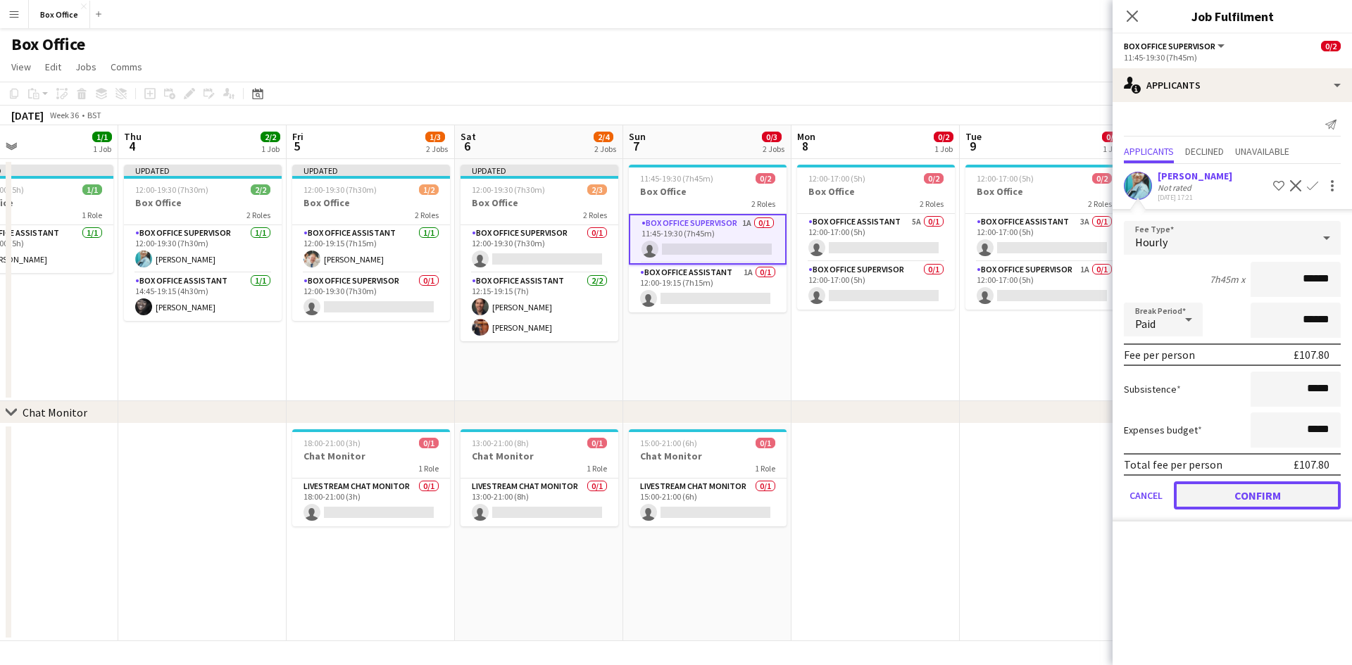
click at [725, 496] on button "Confirm" at bounding box center [1257, 496] width 167 height 28
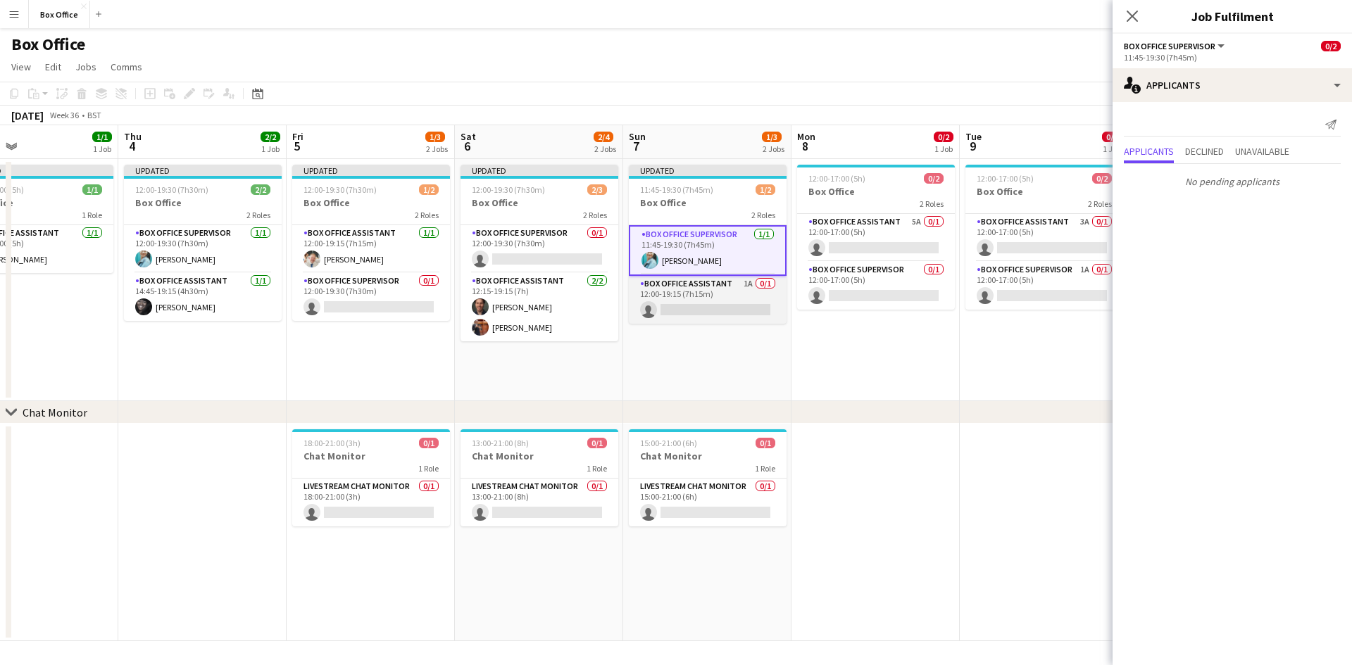
click at [714, 284] on app-card-role "Box Office Assistant 1A 0/1 12:00-19:15 (7h15m) single-neutral-actions" at bounding box center [708, 300] width 158 height 48
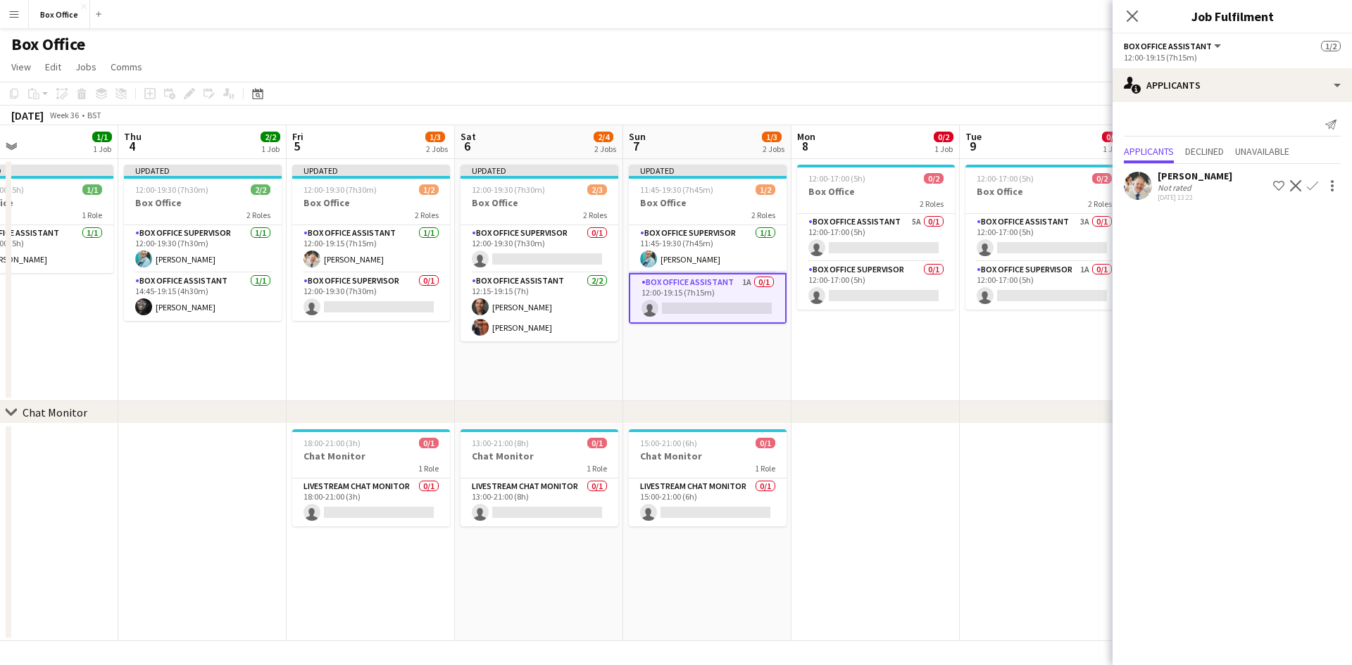
click at [725, 189] on app-icon "Confirm" at bounding box center [1312, 185] width 11 height 11
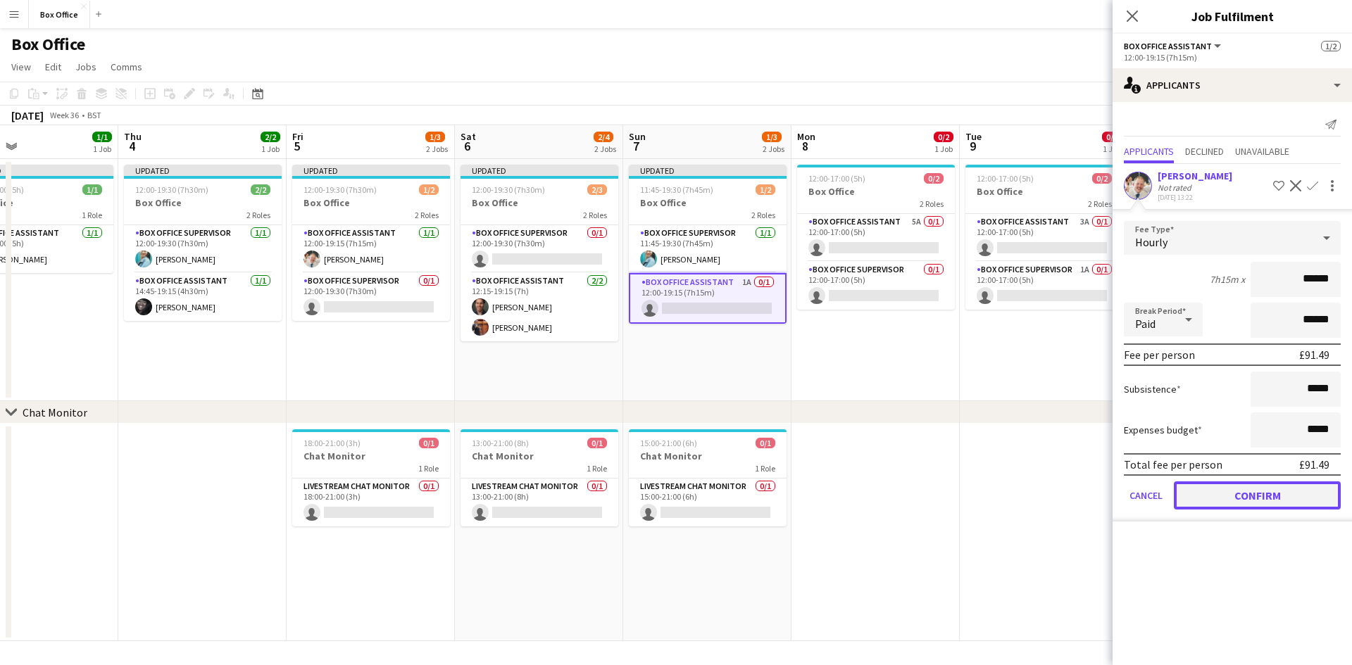
click at [725, 496] on button "Confirm" at bounding box center [1257, 496] width 167 height 28
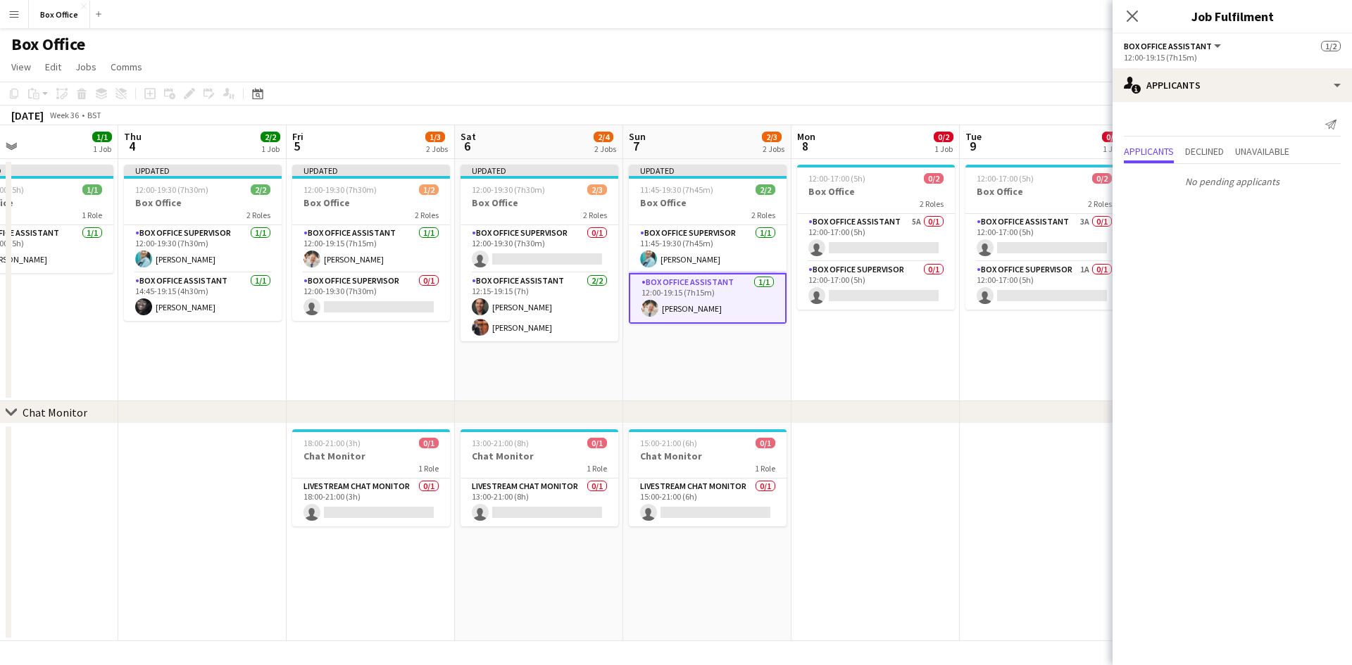
click at [394, 356] on app-date-cell "Updated 12:00-19:30 (7h30m) 1/2 Box Office 2 Roles Box Office Assistant 1/1 12:…" at bounding box center [371, 280] width 168 height 242
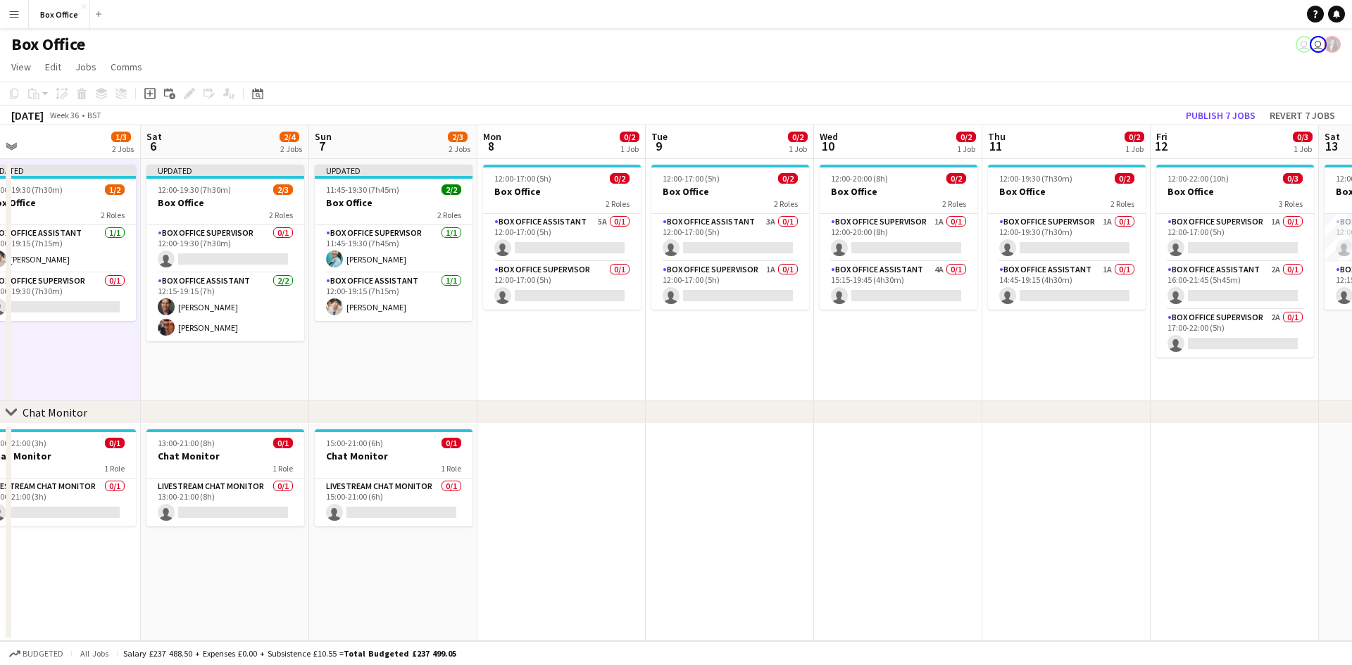
scroll to position [0, 415]
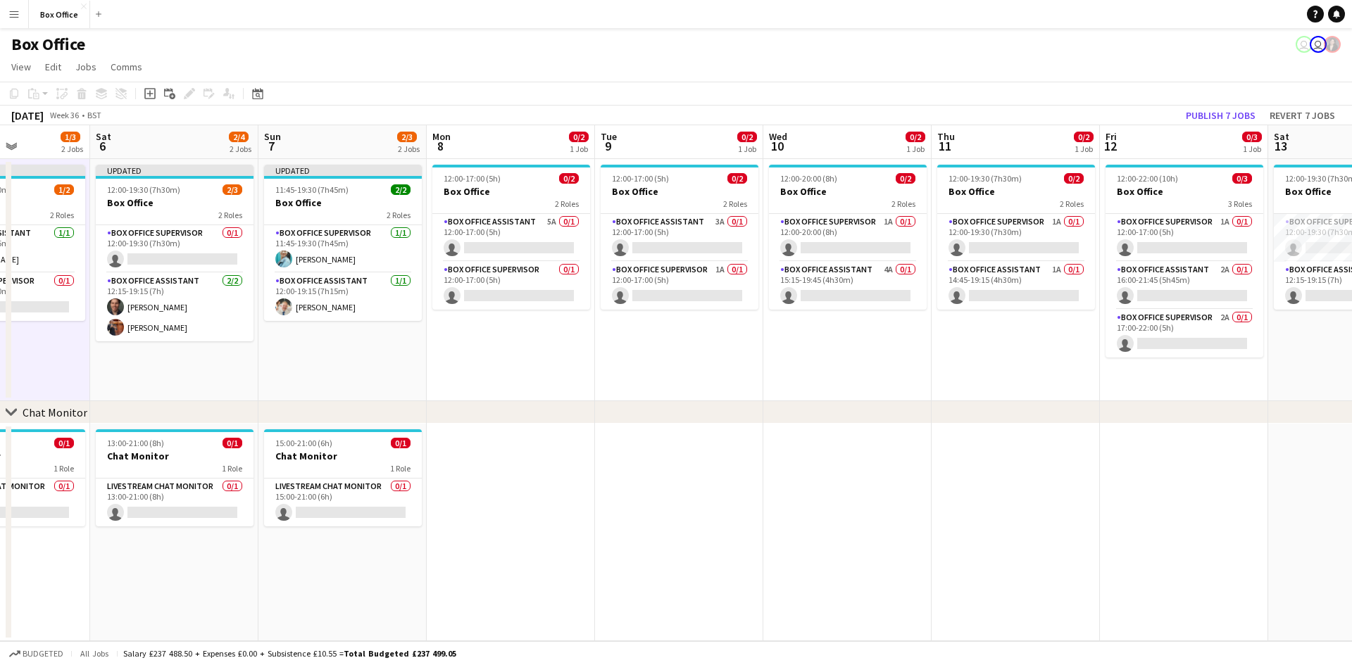
drag, startPoint x: 1108, startPoint y: 336, endPoint x: 744, endPoint y: 339, distance: 364.8
click at [725, 339] on app-calendar-viewport "Wed 3 1/1 1 Job Thu 4 2/2 1 Job Fri 5 1/3 2 Jobs Sat 6 2/4 2 Jobs Sun 7 2/3 2 J…" at bounding box center [676, 383] width 1352 height 516
click at [505, 220] on app-card-role "Box Office Assistant 5A 0/1 12:00-17:00 (5h) single-neutral-actions" at bounding box center [511, 238] width 158 height 48
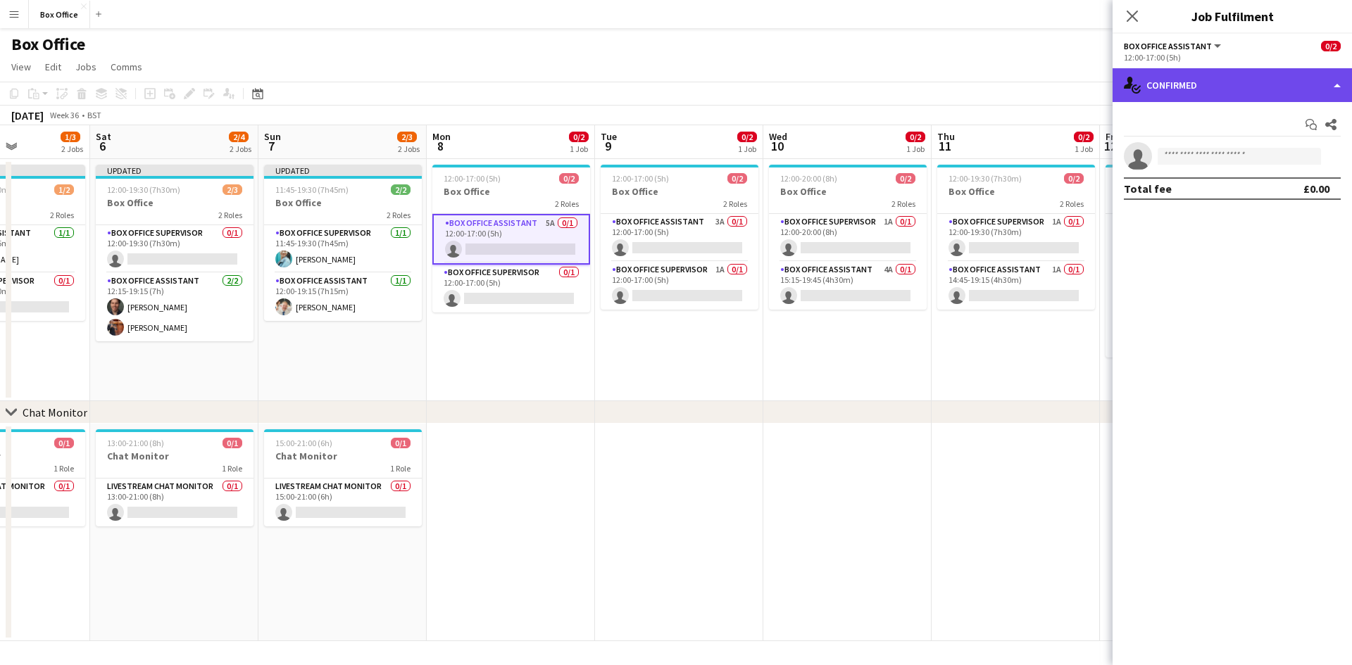
click at [725, 89] on div "single-neutral-actions-check-2 Confirmed" at bounding box center [1232, 85] width 239 height 34
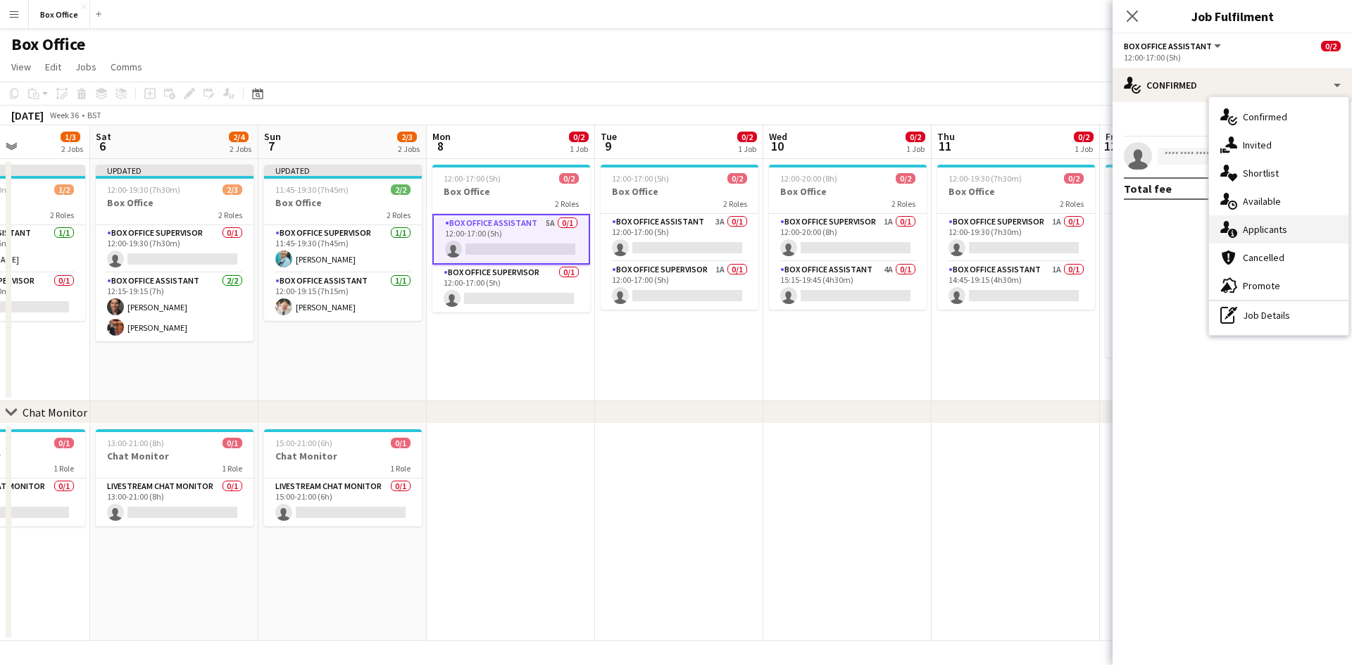
click at [725, 226] on div "single-neutral-actions-information Applicants" at bounding box center [1278, 229] width 139 height 28
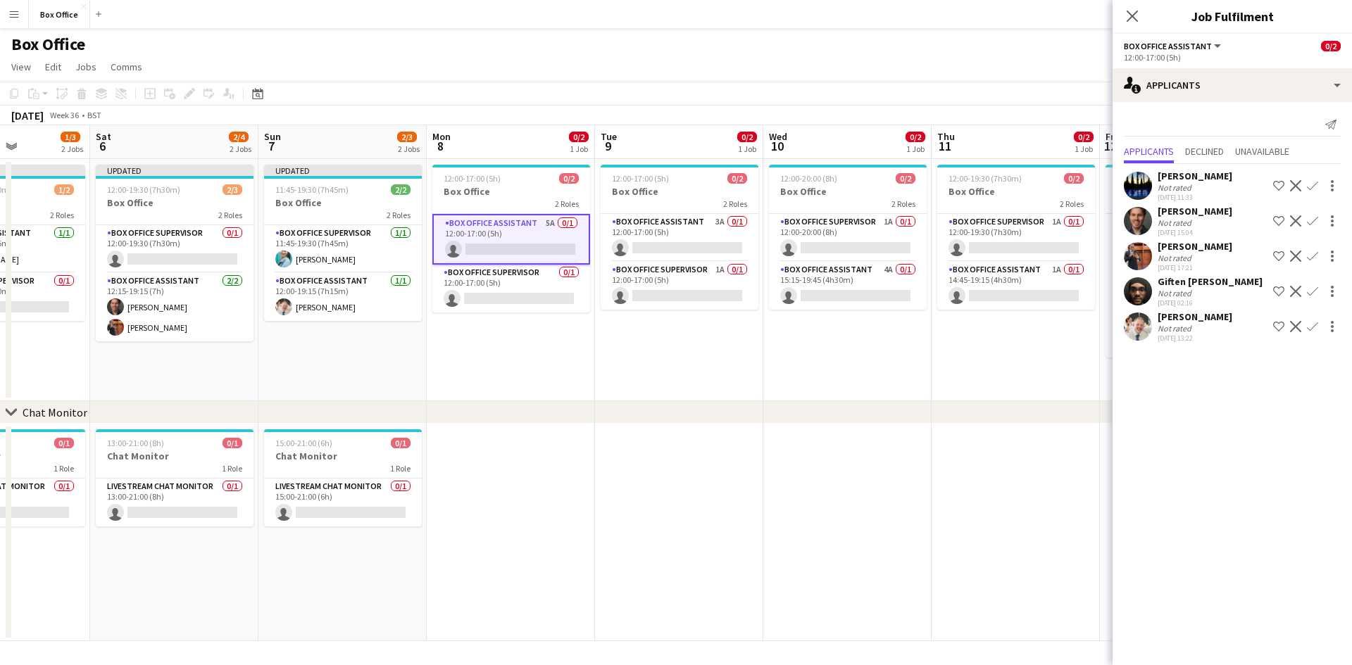
click at [725, 185] on app-icon "Confirm" at bounding box center [1312, 185] width 11 height 11
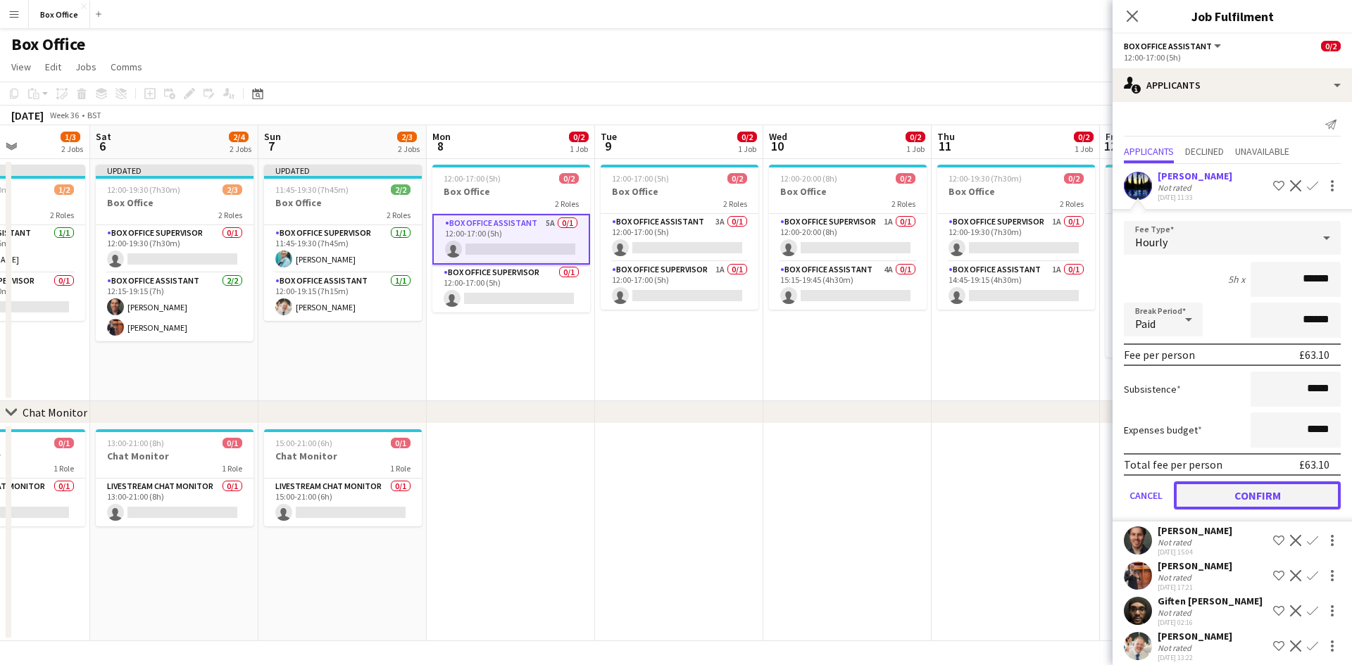
click at [725, 494] on button "Confirm" at bounding box center [1257, 496] width 167 height 28
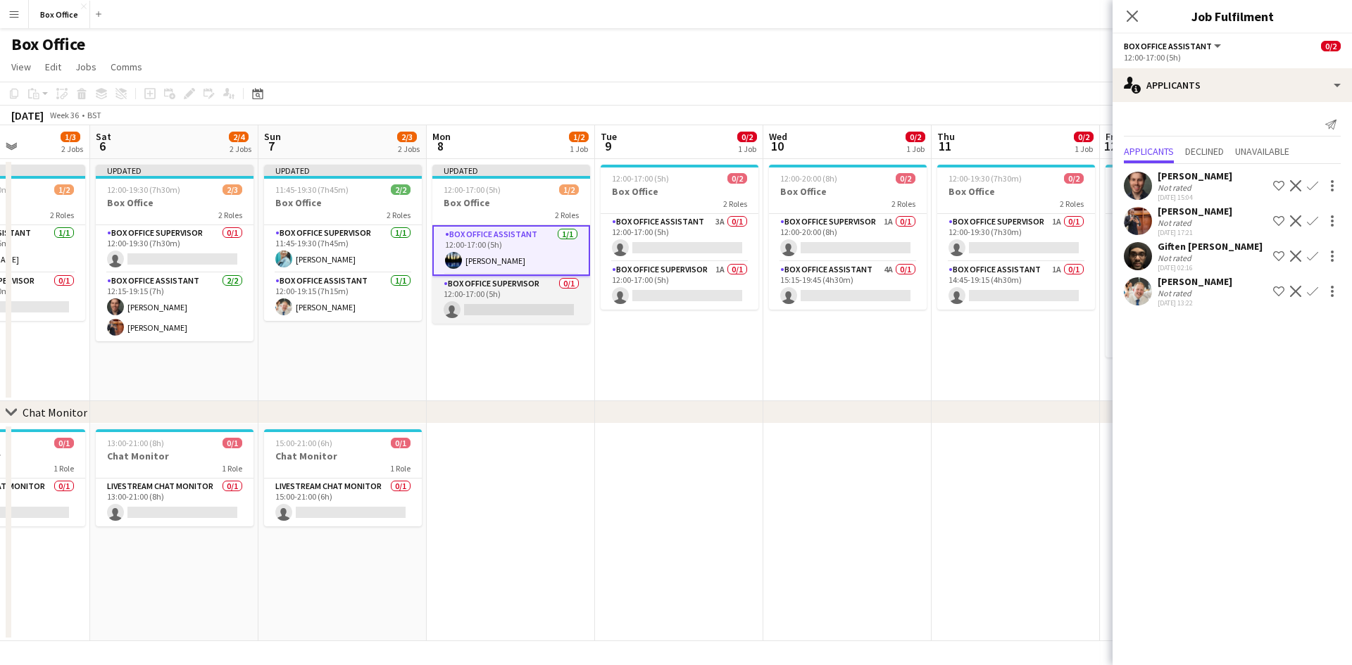
click at [522, 287] on app-card-role "Box Office Supervisor 0/1 12:00-17:00 (5h) single-neutral-actions" at bounding box center [511, 300] width 158 height 48
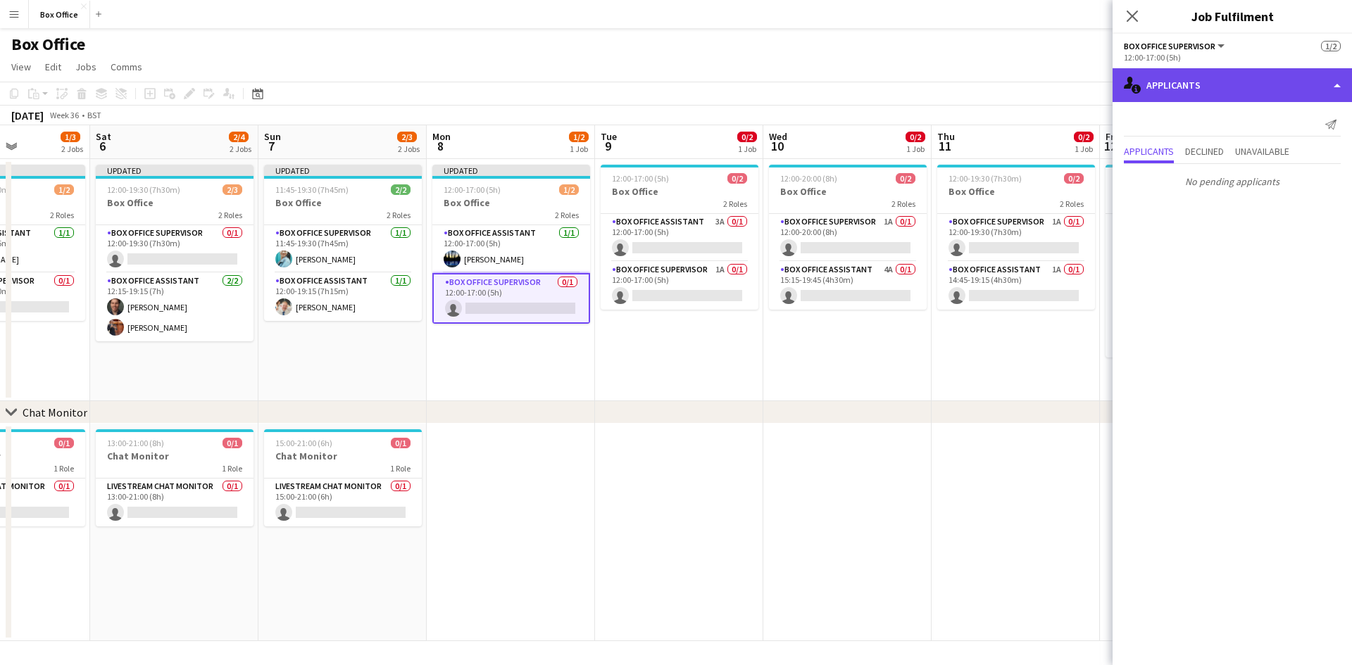
click at [725, 91] on div "single-neutral-actions-information Applicants" at bounding box center [1232, 85] width 239 height 34
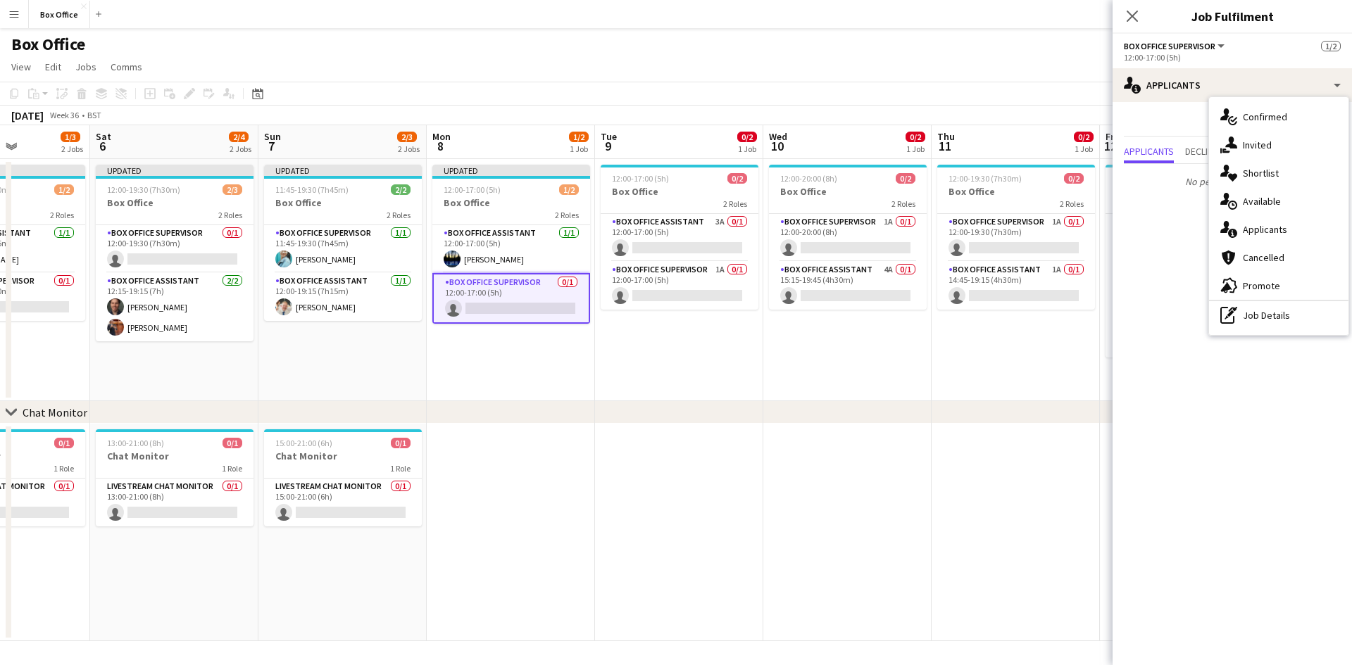
click at [725, 320] on div "pen-write Job Details" at bounding box center [1278, 315] width 139 height 28
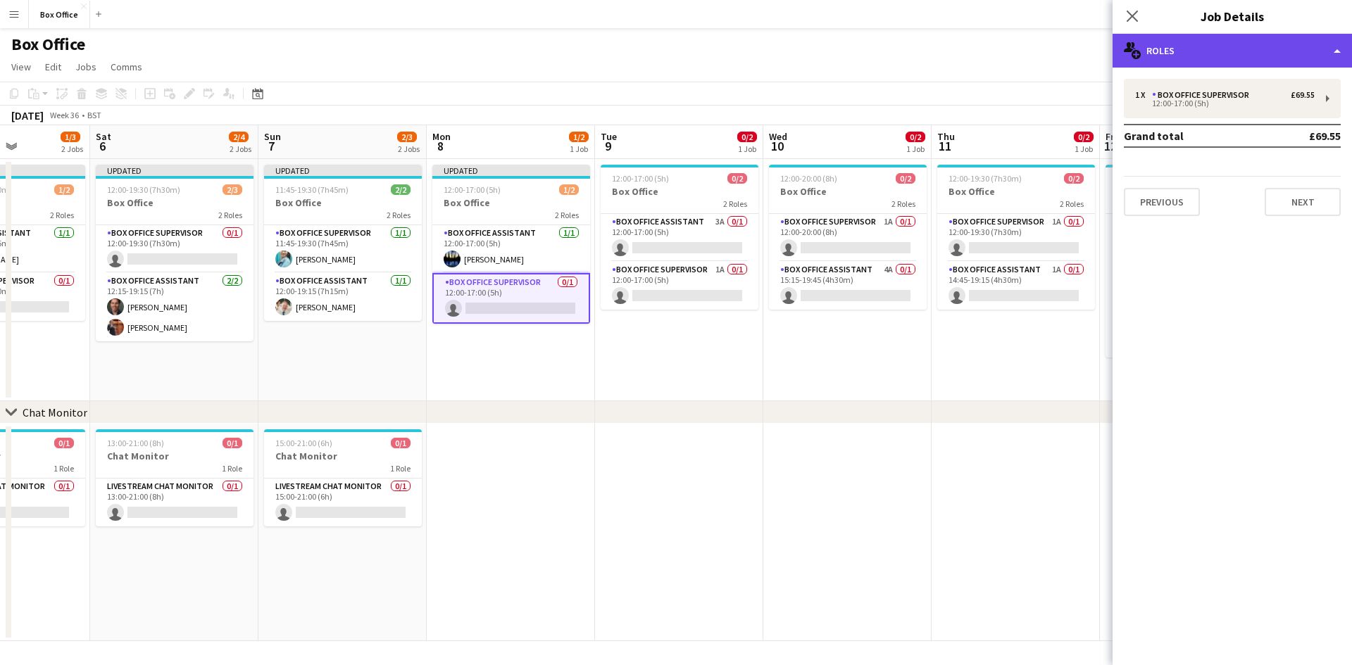
click at [725, 49] on div "multiple-users-add Roles" at bounding box center [1232, 51] width 239 height 34
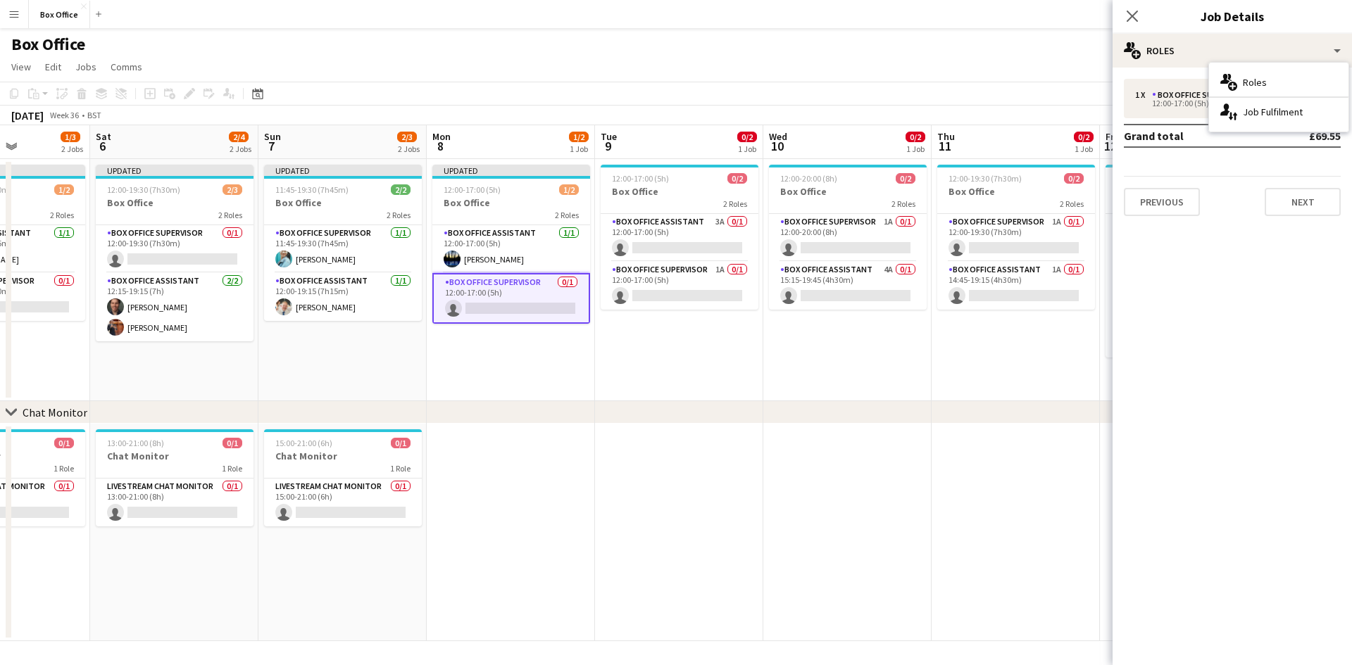
click at [725, 74] on div "1 x Box Office Supervisor £69.55 12:00-17:00 (5h) Grand total £69.55 Previous N…" at bounding box center [1232, 148] width 239 height 160
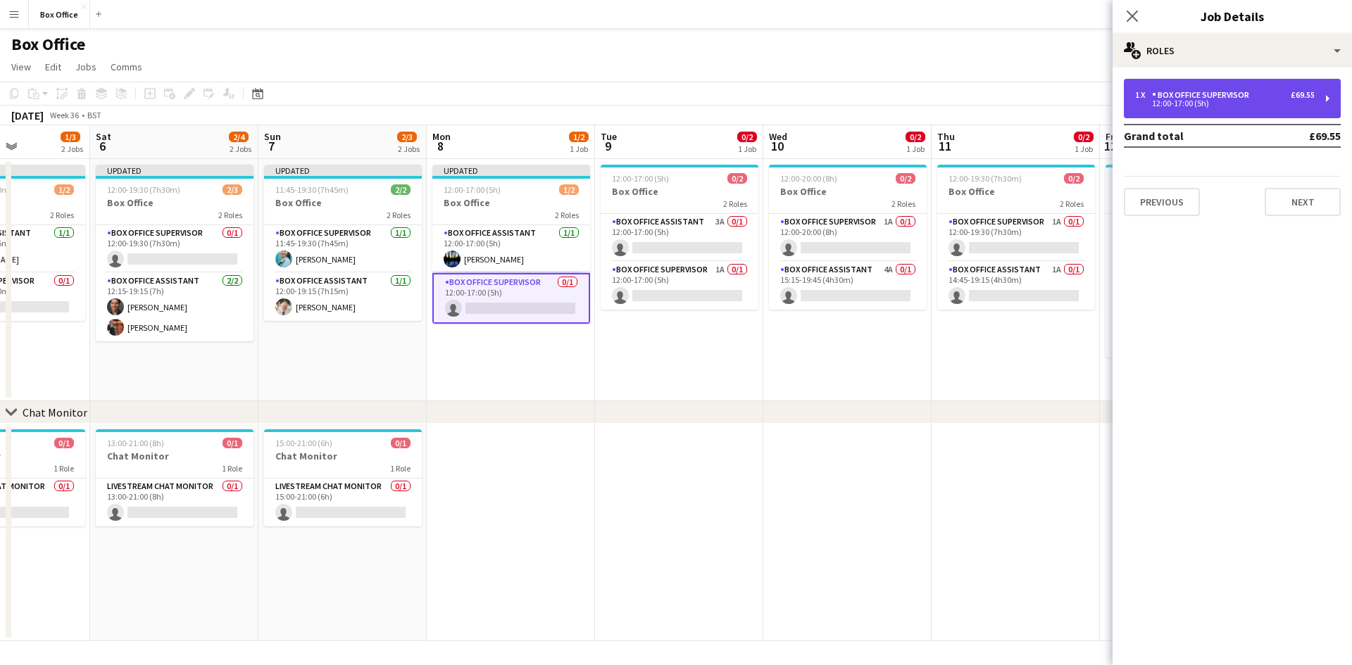
click at [725, 111] on div "1 x Box Office Supervisor £69.55 12:00-17:00 (5h)" at bounding box center [1232, 98] width 217 height 39
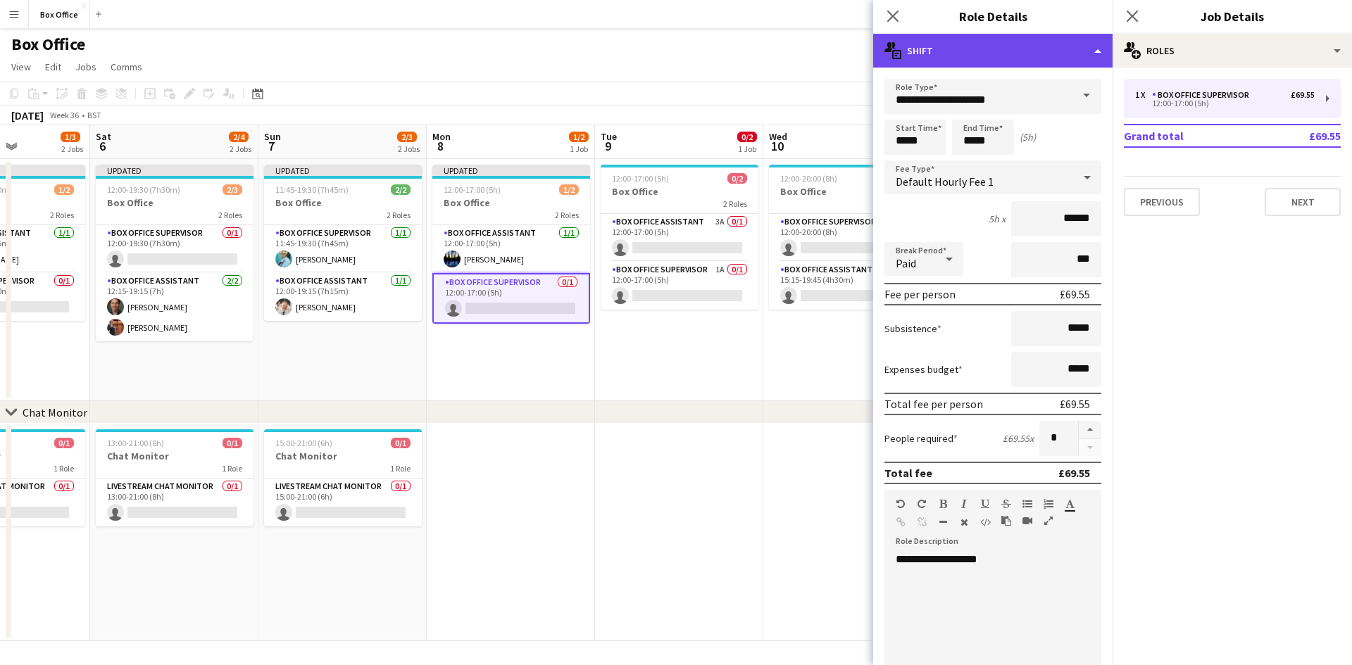
click at [725, 54] on div "multiple-actions-text Shift" at bounding box center [992, 51] width 239 height 34
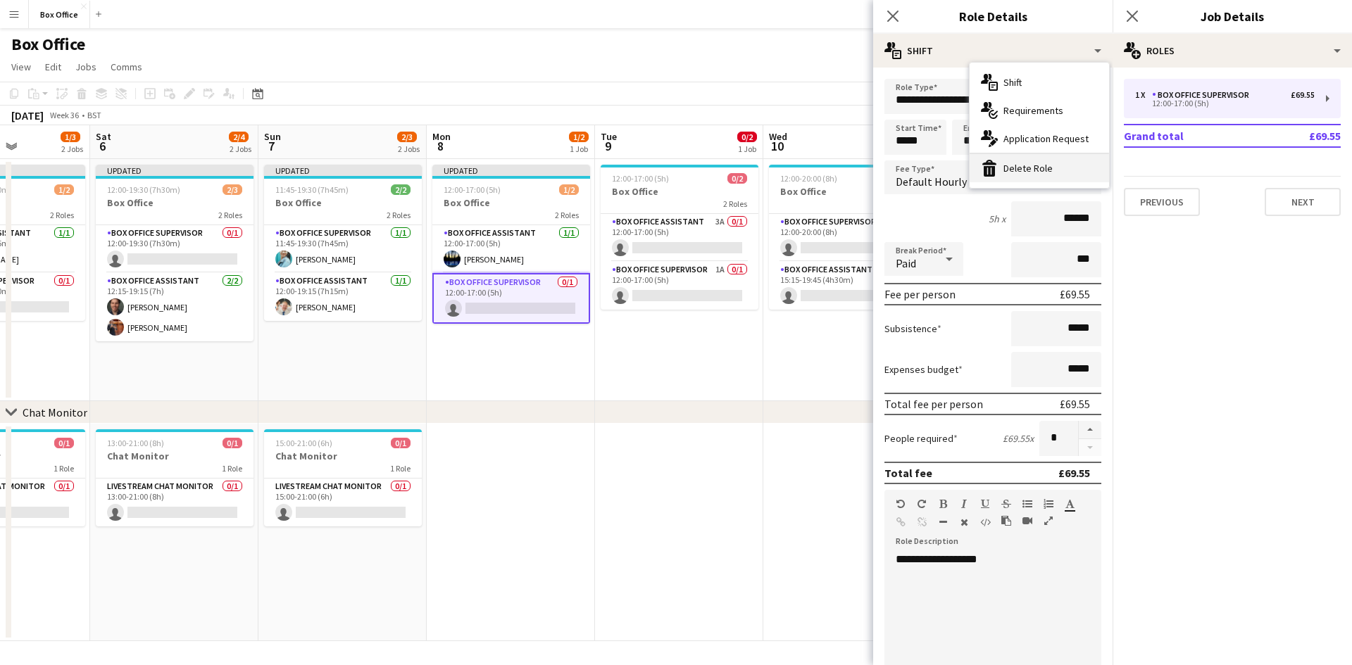
click at [725, 170] on div "bin-2 Delete Role" at bounding box center [1039, 168] width 139 height 28
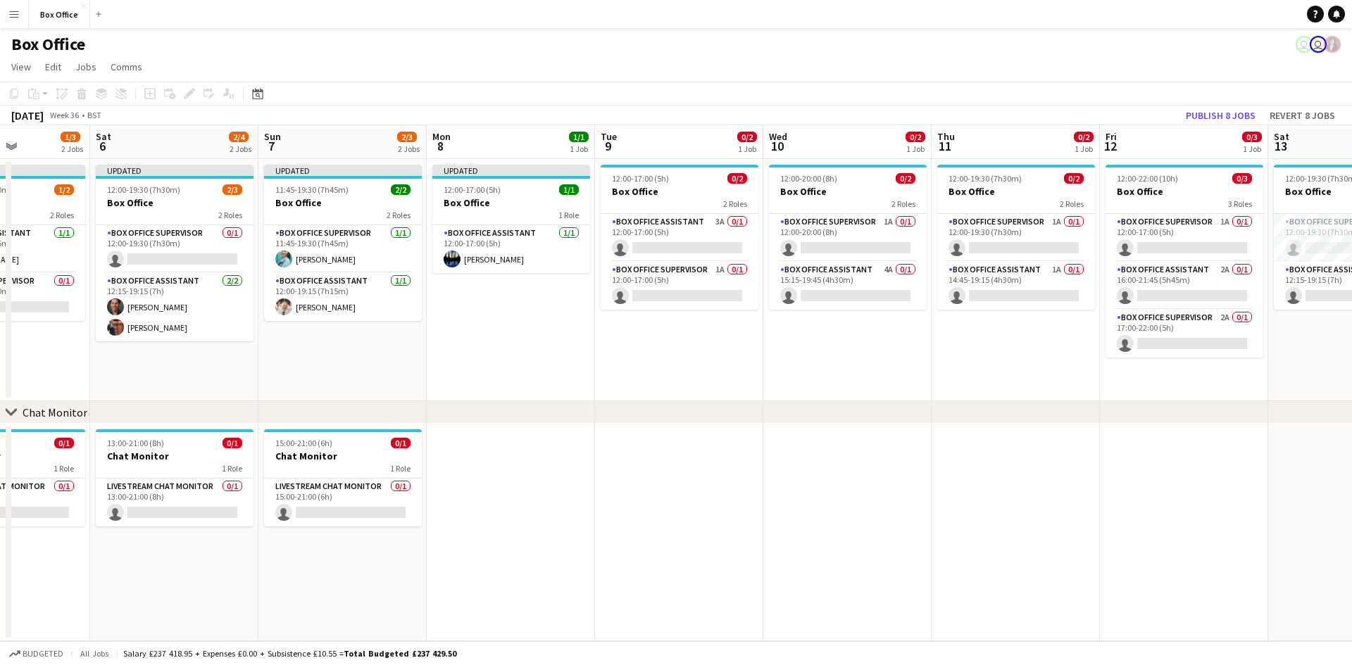
click at [725, 345] on app-date-cell "12:00-20:00 (8h) 0/2 Box Office 2 Roles Box Office Supervisor 1A 0/1 12:00-20:0…" at bounding box center [847, 280] width 168 height 242
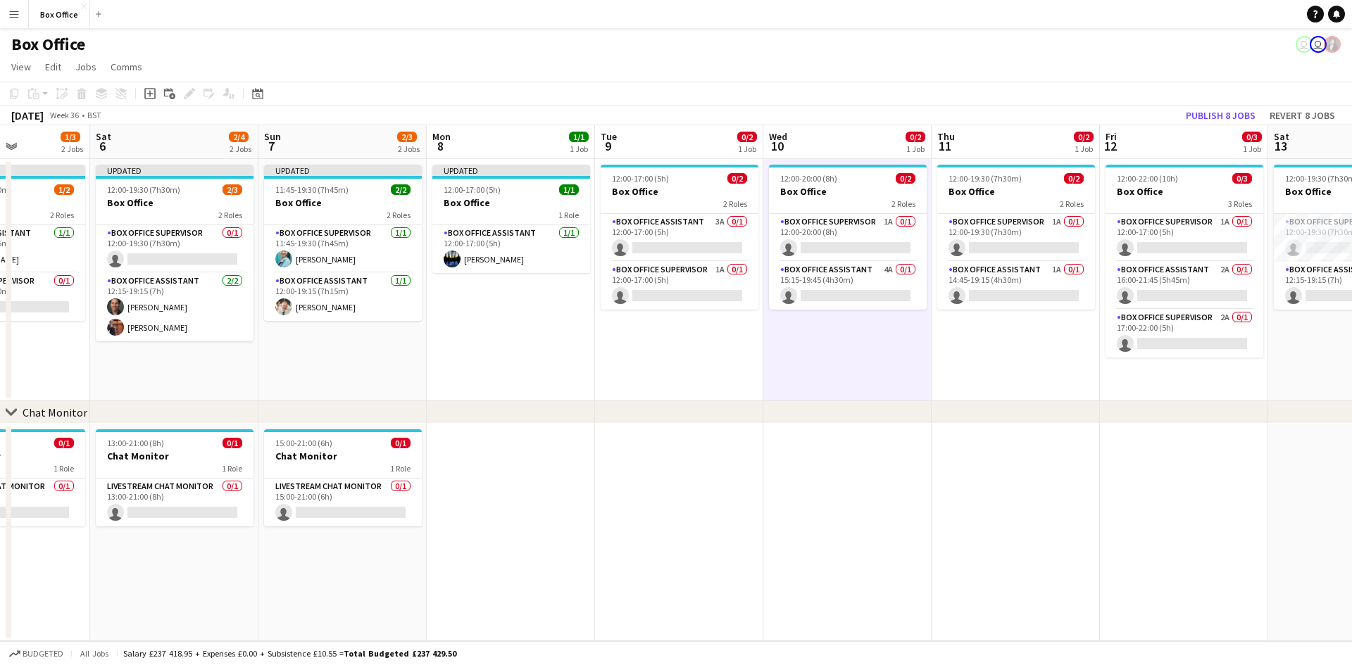
click at [725, 346] on app-date-cell "12:00-19:30 (7h30m) 0/2 Box Office 2 Roles Box Office Supervisor 1A 0/1 12:00-1…" at bounding box center [1016, 280] width 168 height 242
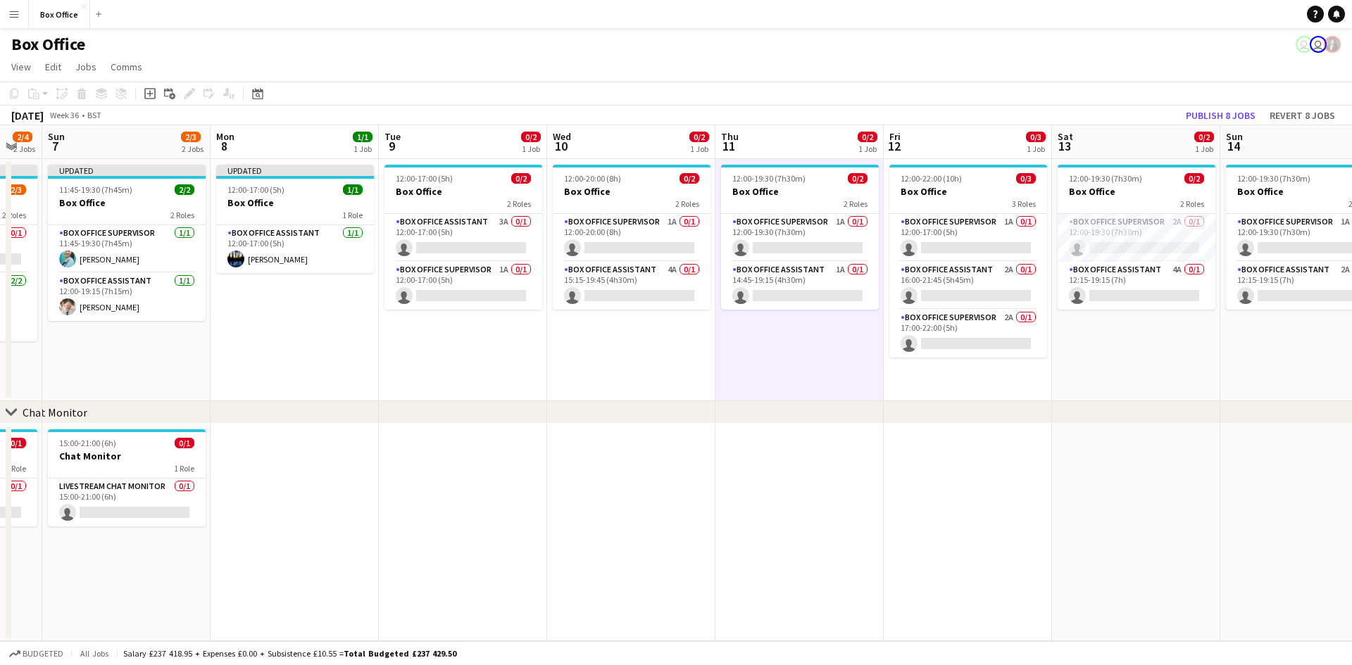
drag, startPoint x: 921, startPoint y: 495, endPoint x: 704, endPoint y: 489, distance: 217.0
click at [704, 489] on app-calendar-viewport "Wed 3 1/1 1 Job Thu 4 2/2 1 Job Fri 5 1/3 2 Jobs Sat 6 2/4 2 Jobs Sun 7 2/3 2 J…" at bounding box center [676, 383] width 1352 height 516
click at [460, 221] on app-card-role "Box Office Assistant 3A 0/1 12:00-17:00 (5h) single-neutral-actions" at bounding box center [463, 238] width 158 height 48
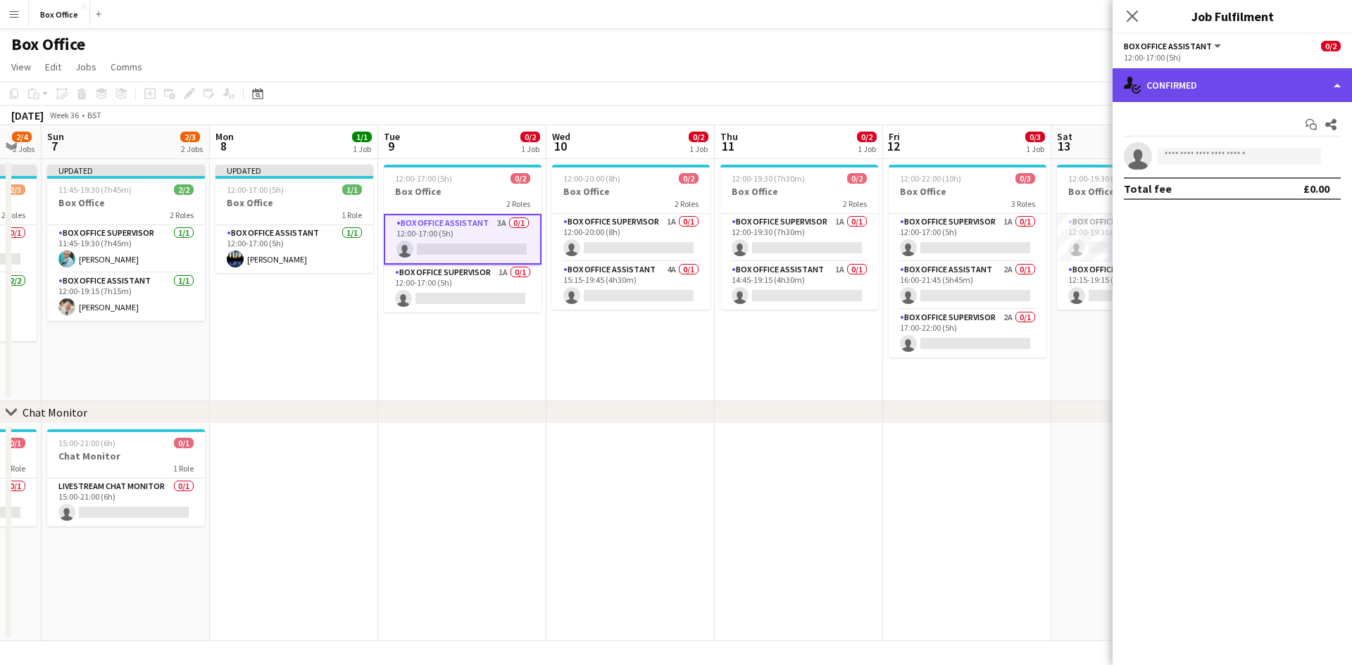
click at [725, 87] on div "single-neutral-actions-check-2 Confirmed" at bounding box center [1232, 85] width 239 height 34
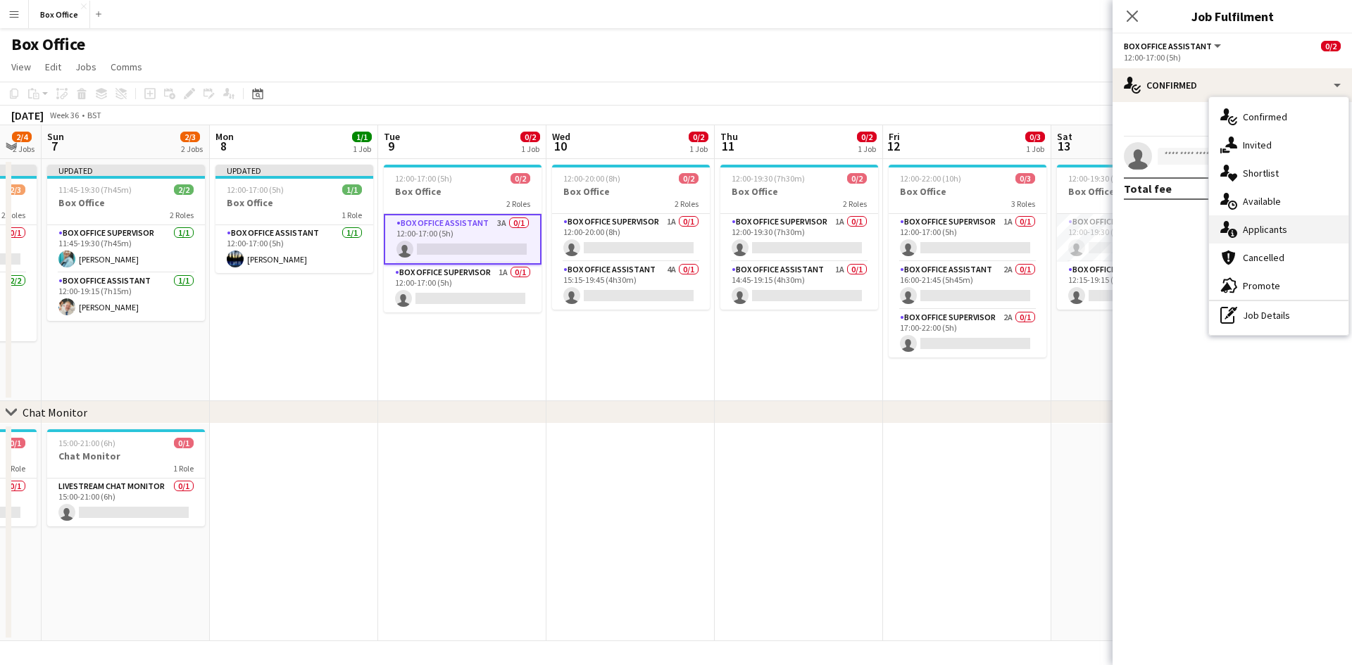
click at [725, 239] on div "single-neutral-actions-information Applicants" at bounding box center [1278, 229] width 139 height 28
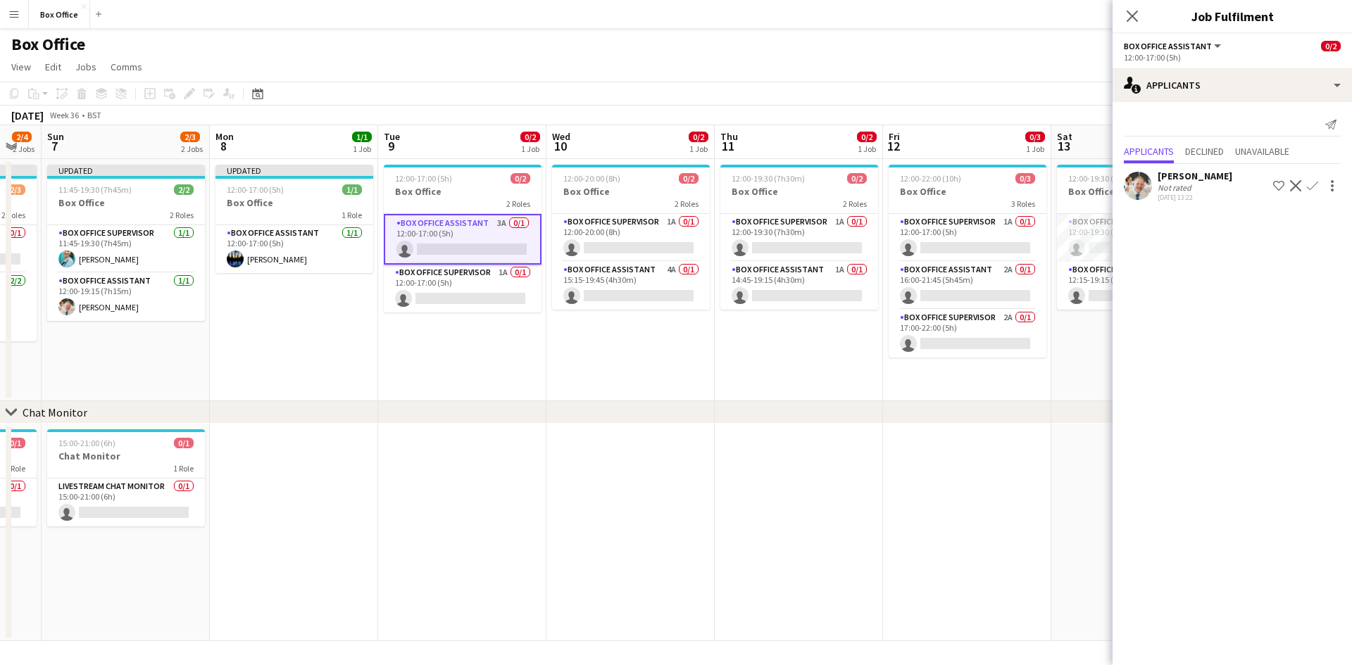
click at [725, 189] on app-icon "Confirm" at bounding box center [1312, 185] width 11 height 11
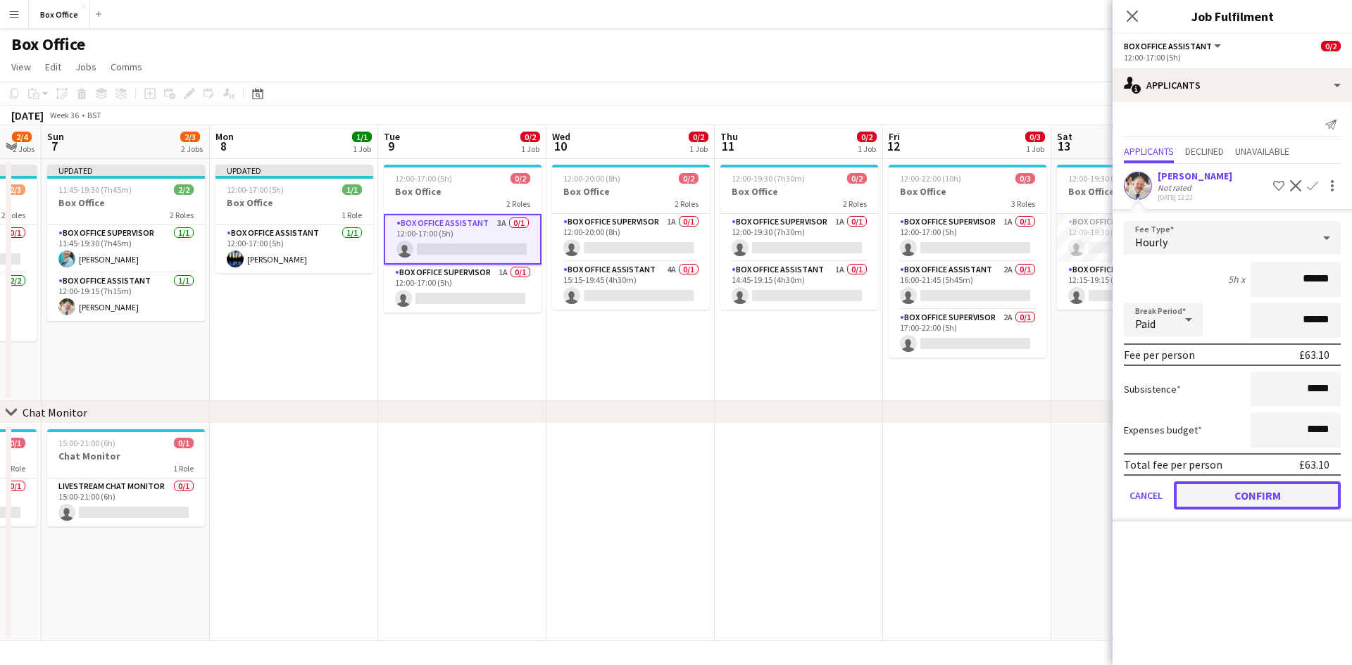
click at [725, 498] on button "Confirm" at bounding box center [1257, 496] width 167 height 28
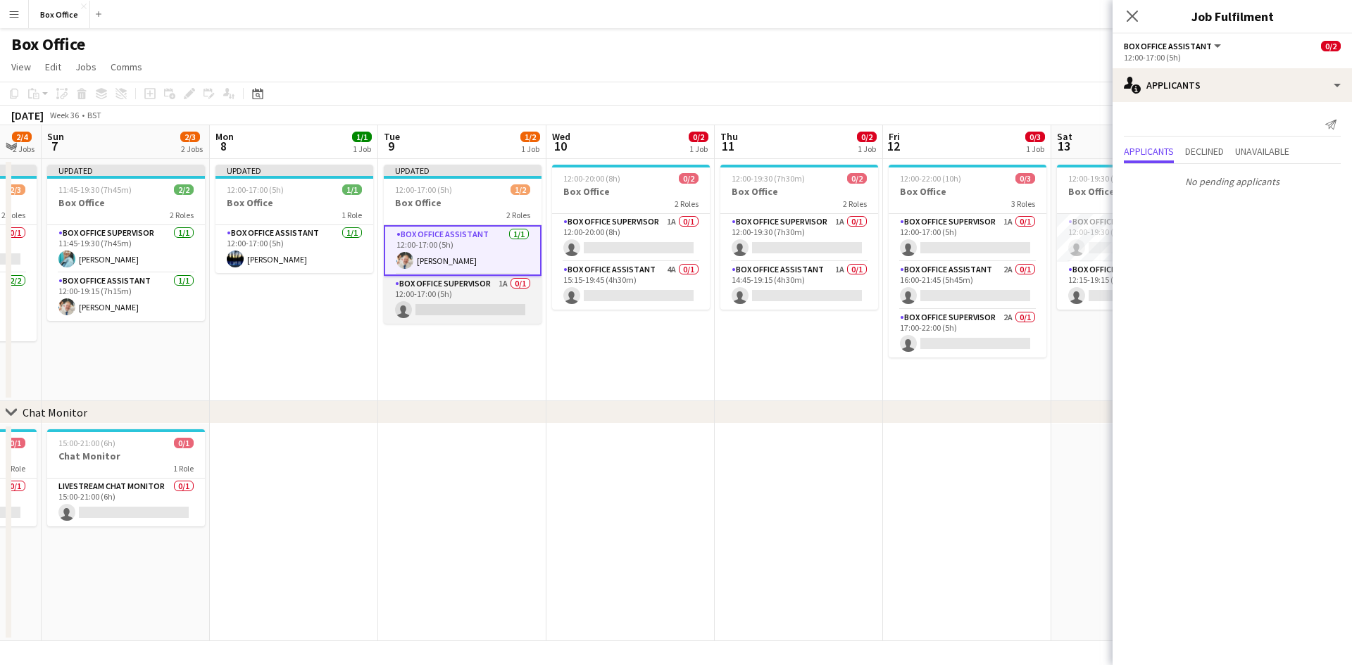
click at [487, 290] on app-card-role "Box Office Supervisor 1A 0/1 12:00-17:00 (5h) single-neutral-actions" at bounding box center [463, 300] width 158 height 48
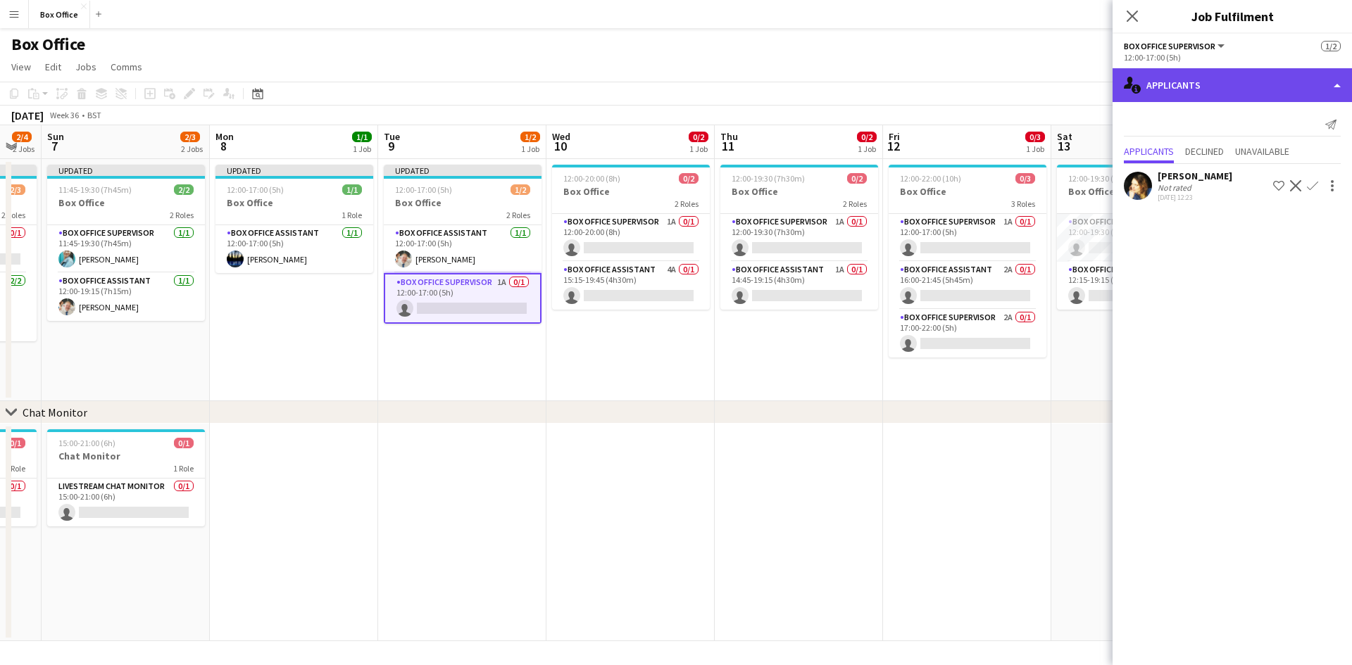
click at [725, 89] on div "single-neutral-actions-information Applicants" at bounding box center [1232, 85] width 239 height 34
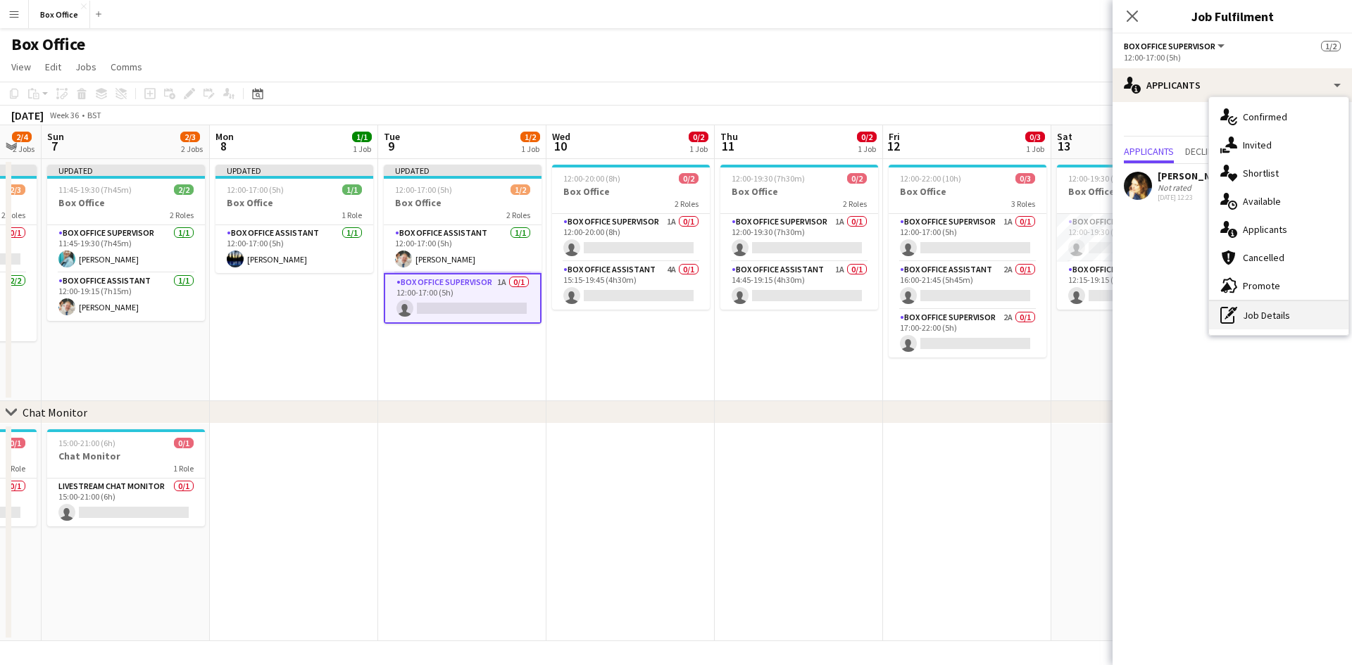
click at [725, 318] on div "pen-write Job Details" at bounding box center [1278, 315] width 139 height 28
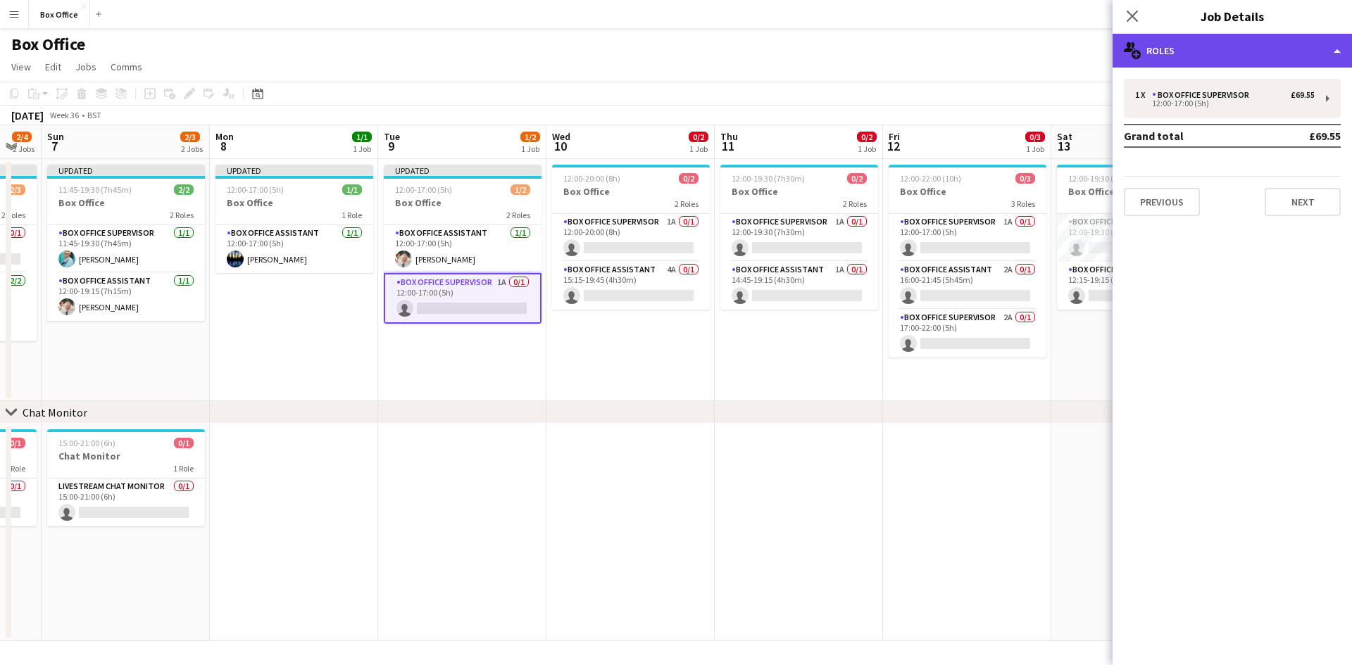
click at [725, 41] on div "multiple-users-add Roles" at bounding box center [1232, 51] width 239 height 34
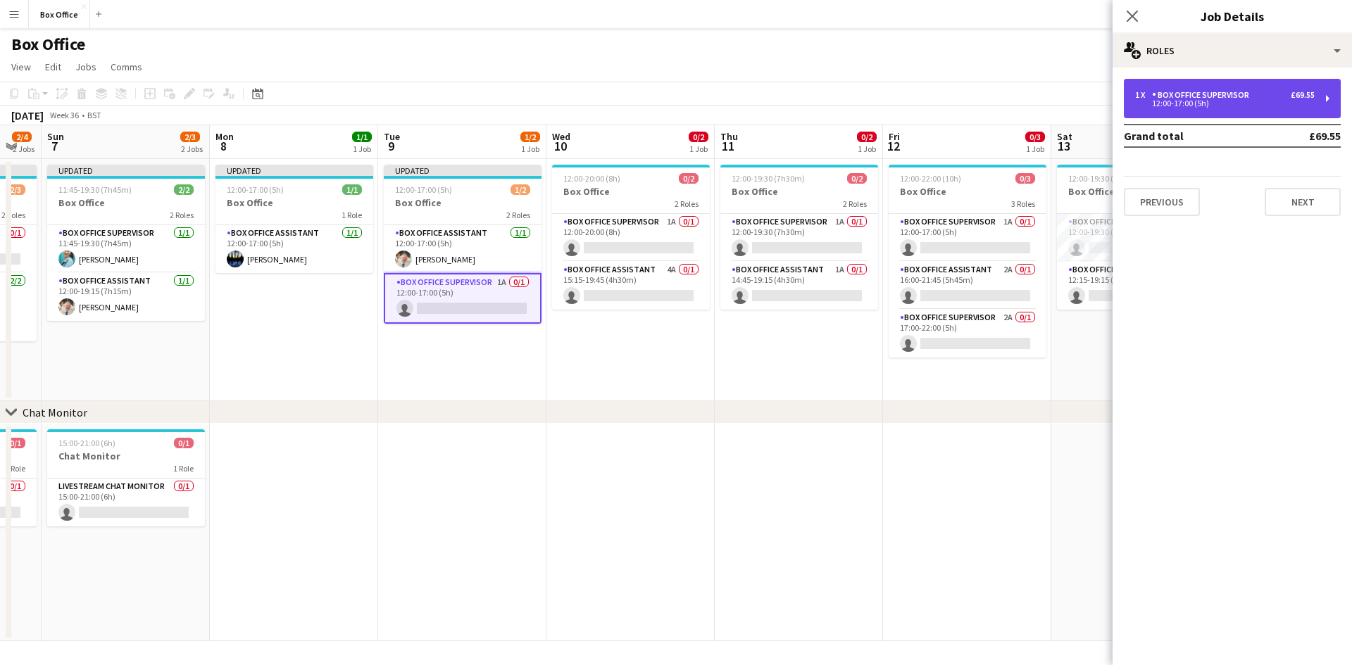
click at [725, 105] on div "12:00-17:00 (5h)" at bounding box center [1225, 103] width 180 height 7
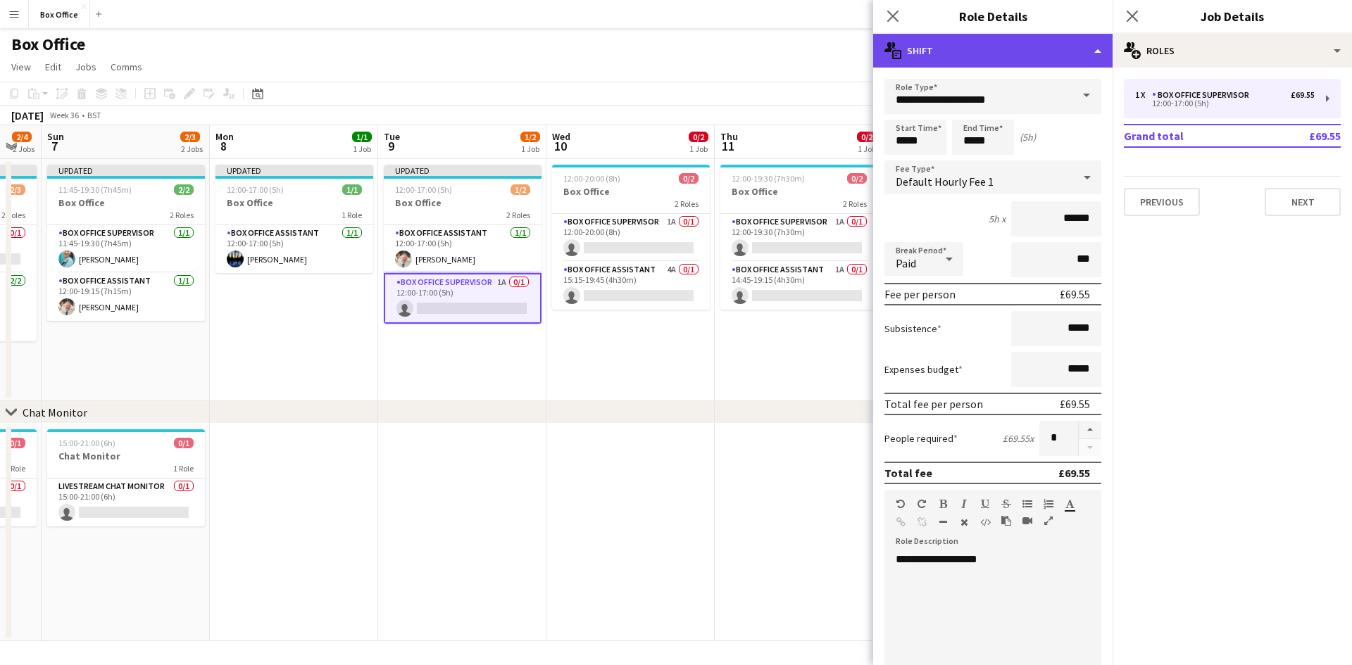
click at [725, 46] on div "multiple-actions-text Shift" at bounding box center [992, 51] width 239 height 34
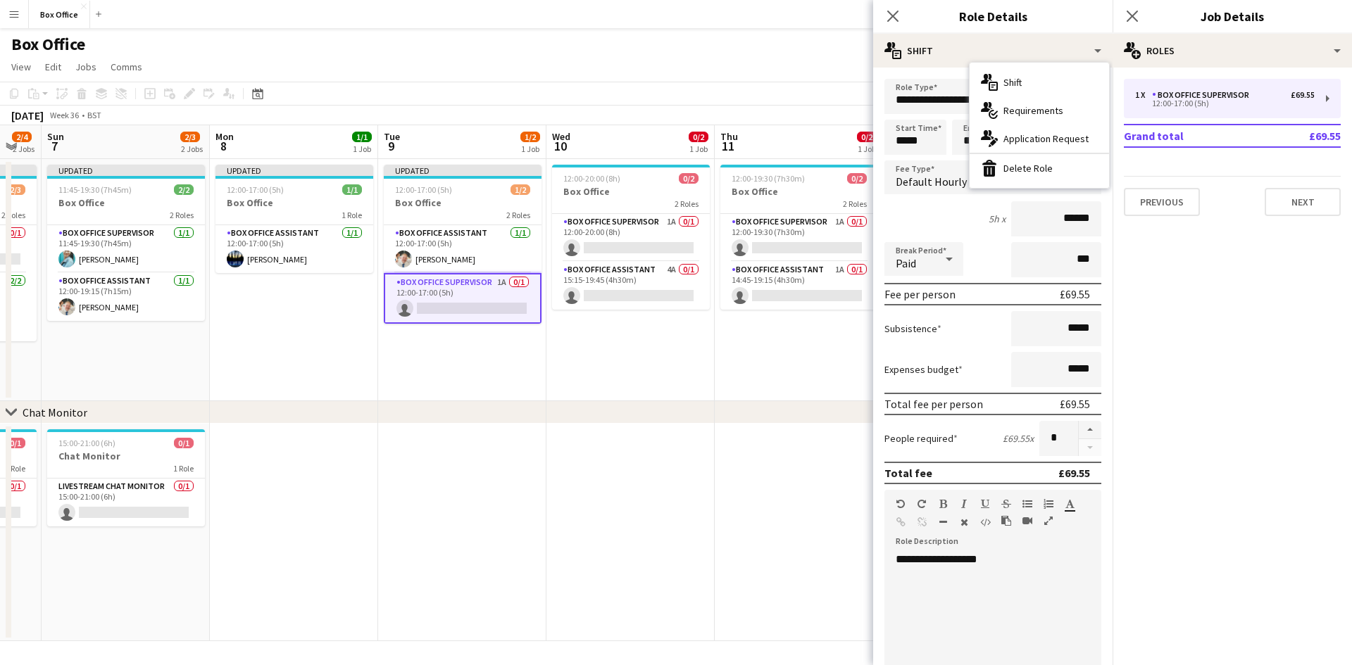
click at [725, 173] on div "bin-2 Delete Role" at bounding box center [1039, 168] width 139 height 28
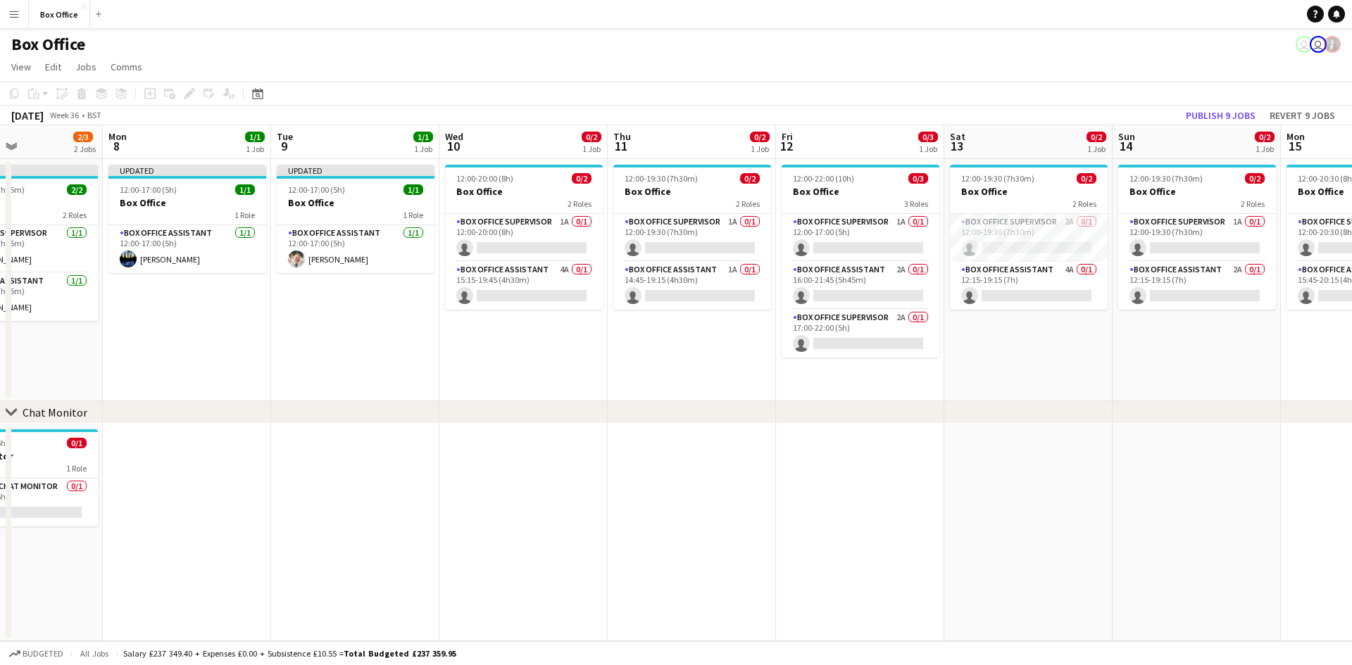
scroll to position [0, 432]
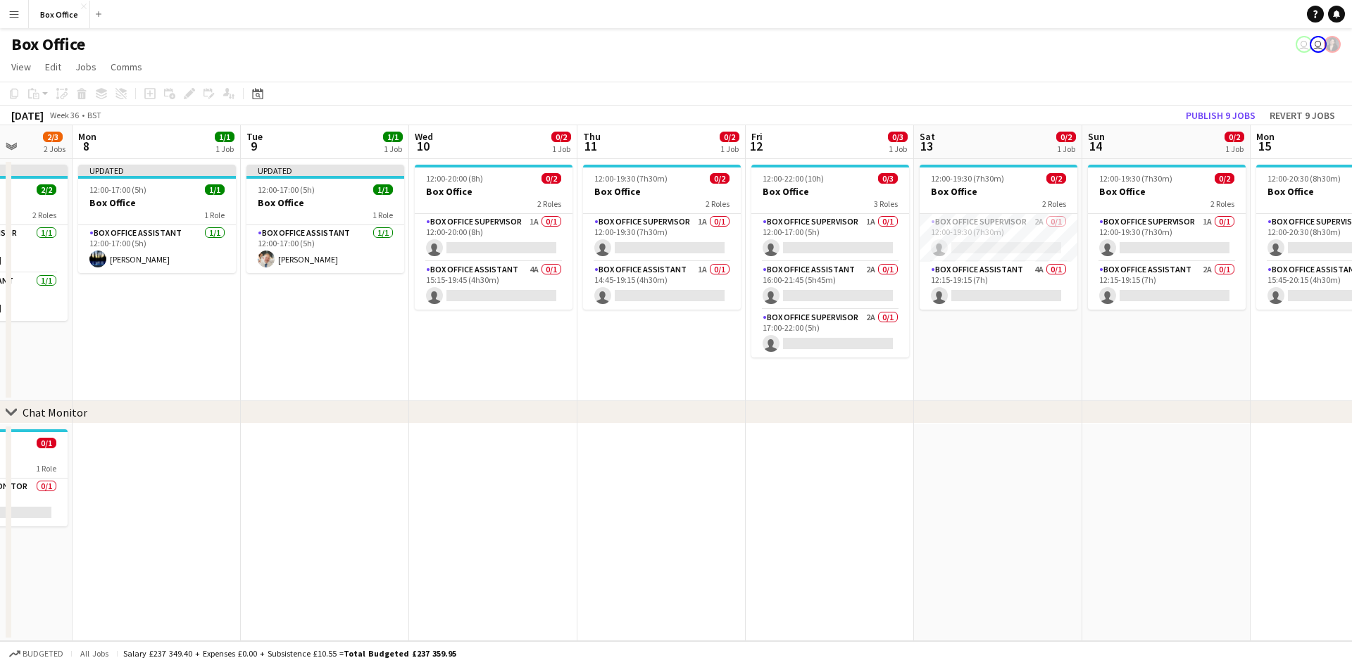
drag, startPoint x: 793, startPoint y: 353, endPoint x: 656, endPoint y: 381, distance: 140.2
click at [656, 381] on app-calendar-viewport "Fri 5 1/3 2 Jobs Sat 6 2/4 2 Jobs Sun 7 2/3 2 Jobs Mon 8 1/1 1 Job Tue 9 1/1 1 …" at bounding box center [676, 383] width 1352 height 516
click at [488, 225] on app-card-role "Box Office Supervisor 1A 0/1 12:00-20:00 (8h) single-neutral-actions" at bounding box center [494, 238] width 158 height 48
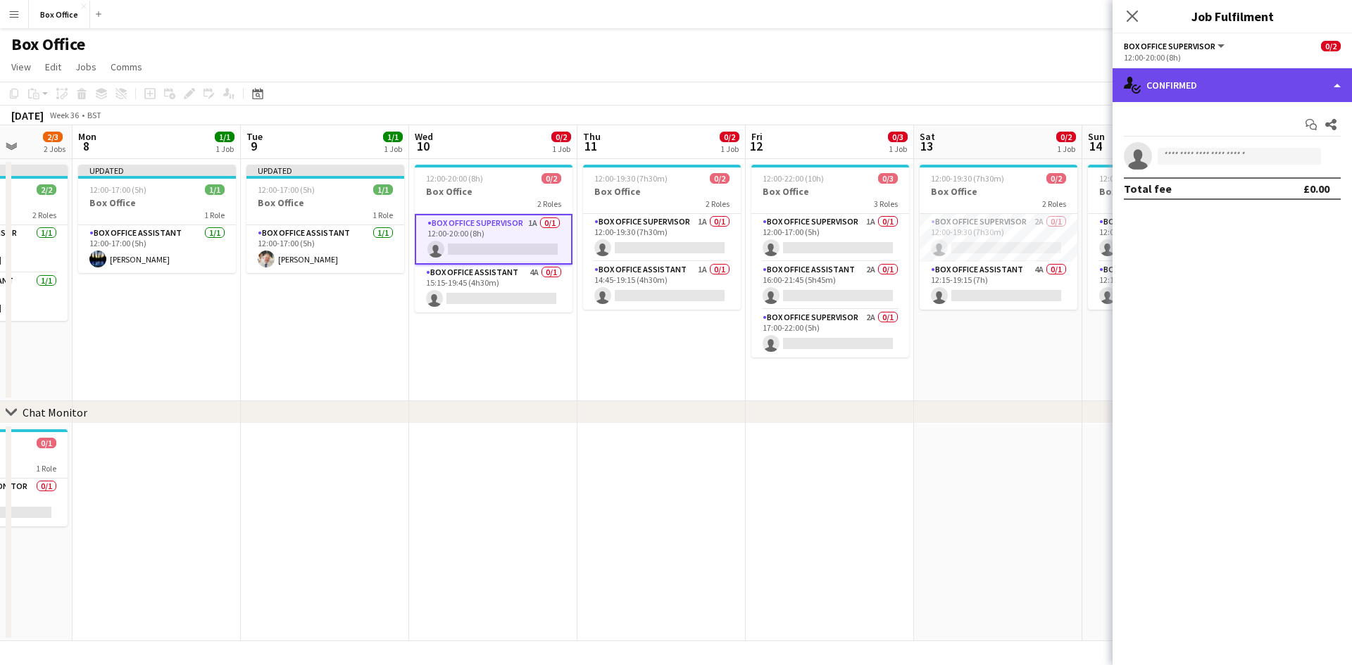
click at [725, 83] on div "single-neutral-actions-check-2 Confirmed" at bounding box center [1232, 85] width 239 height 34
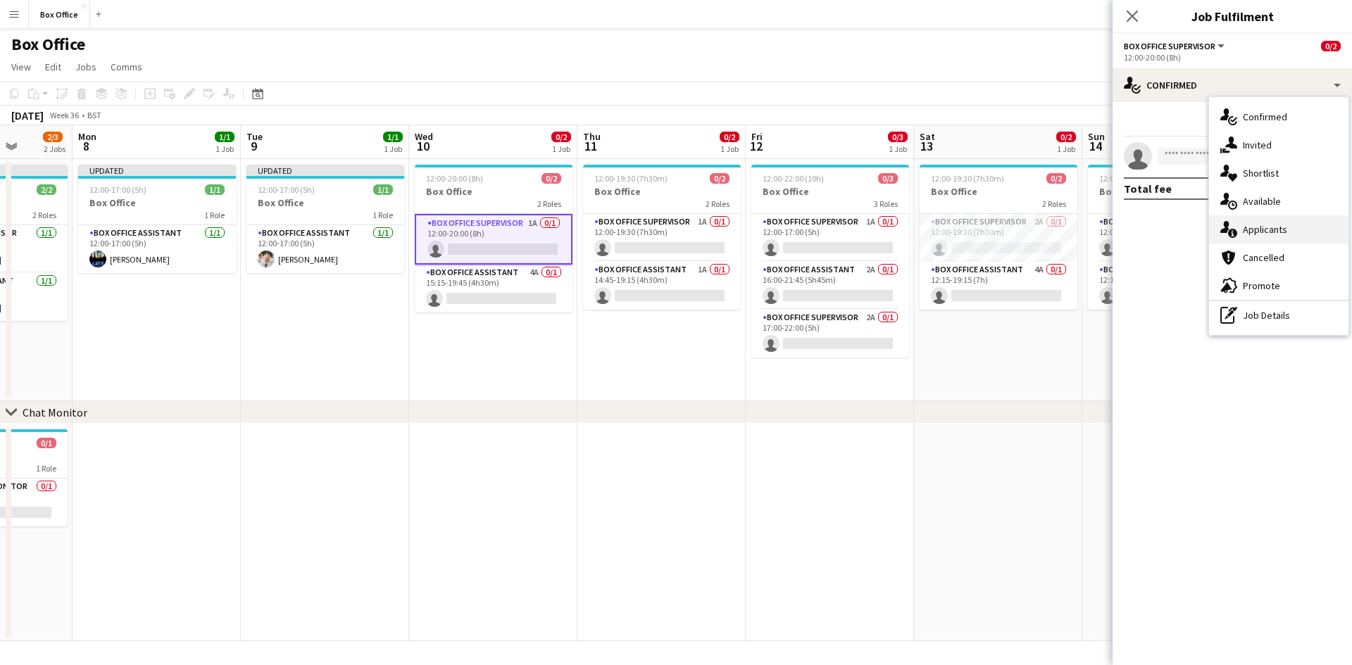
click at [725, 236] on div "single-neutral-actions-information Applicants" at bounding box center [1278, 229] width 139 height 28
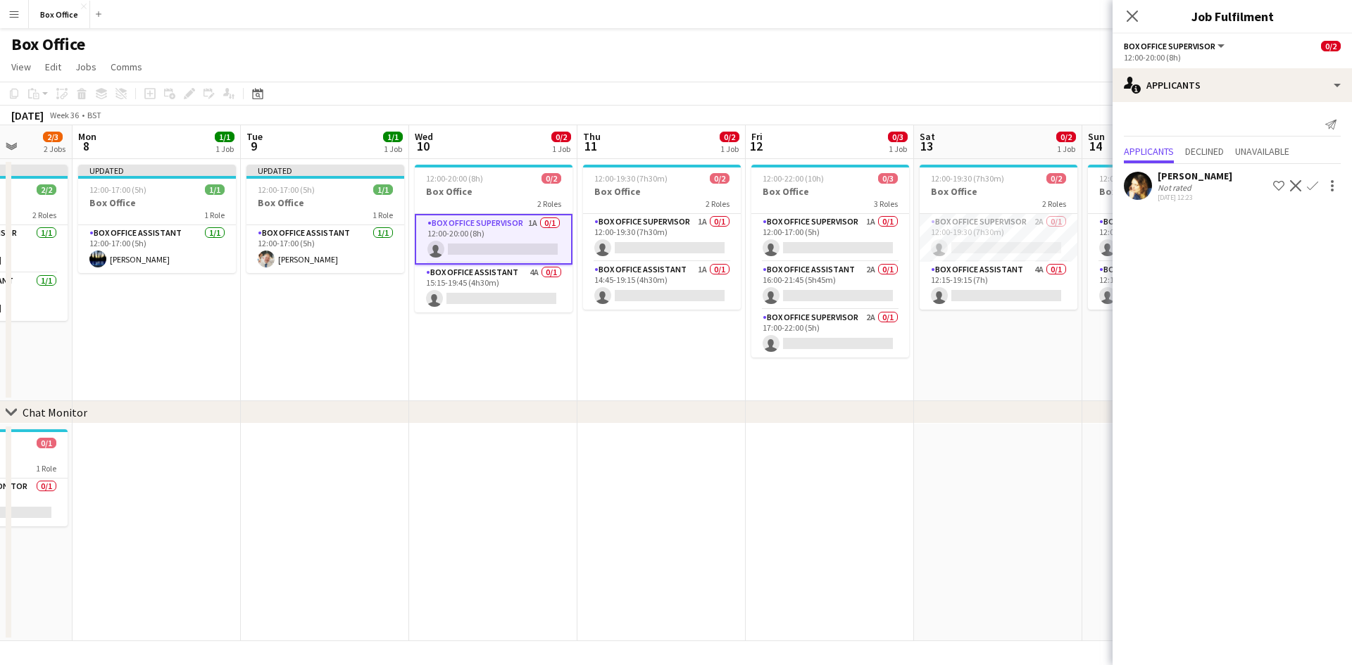
click at [725, 186] on app-icon "Confirm" at bounding box center [1312, 185] width 11 height 11
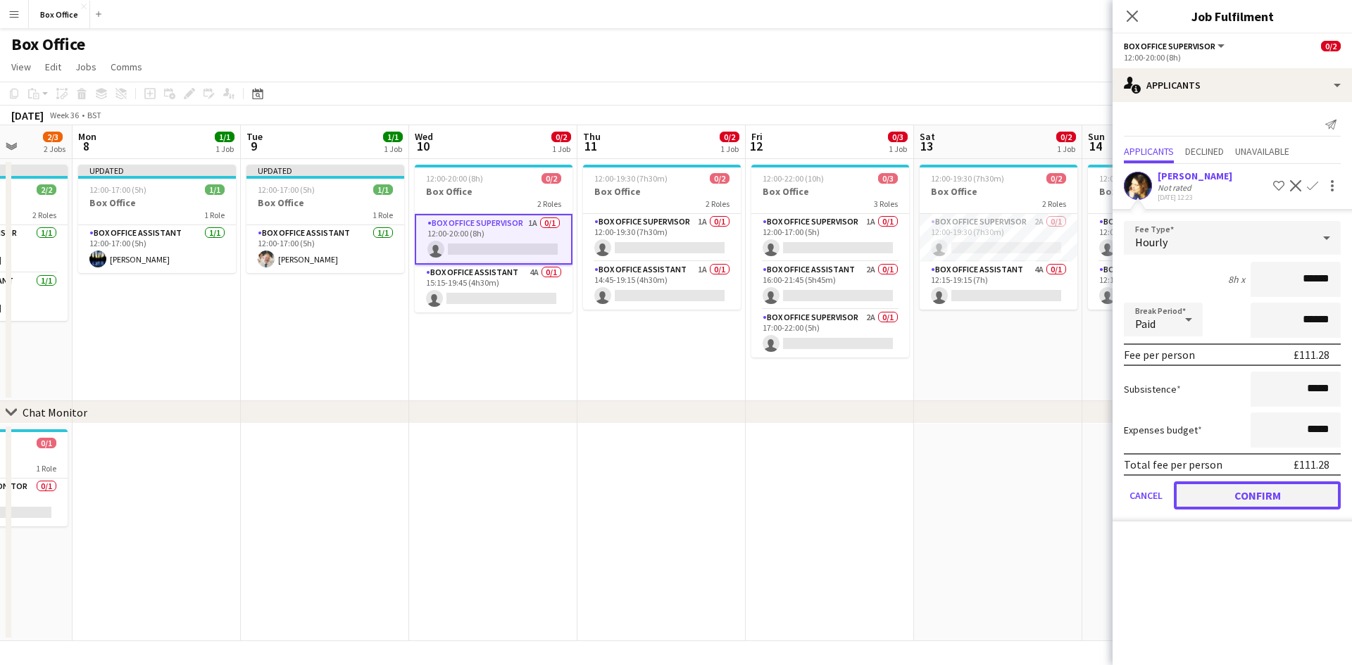
click at [725, 491] on button "Confirm" at bounding box center [1257, 496] width 167 height 28
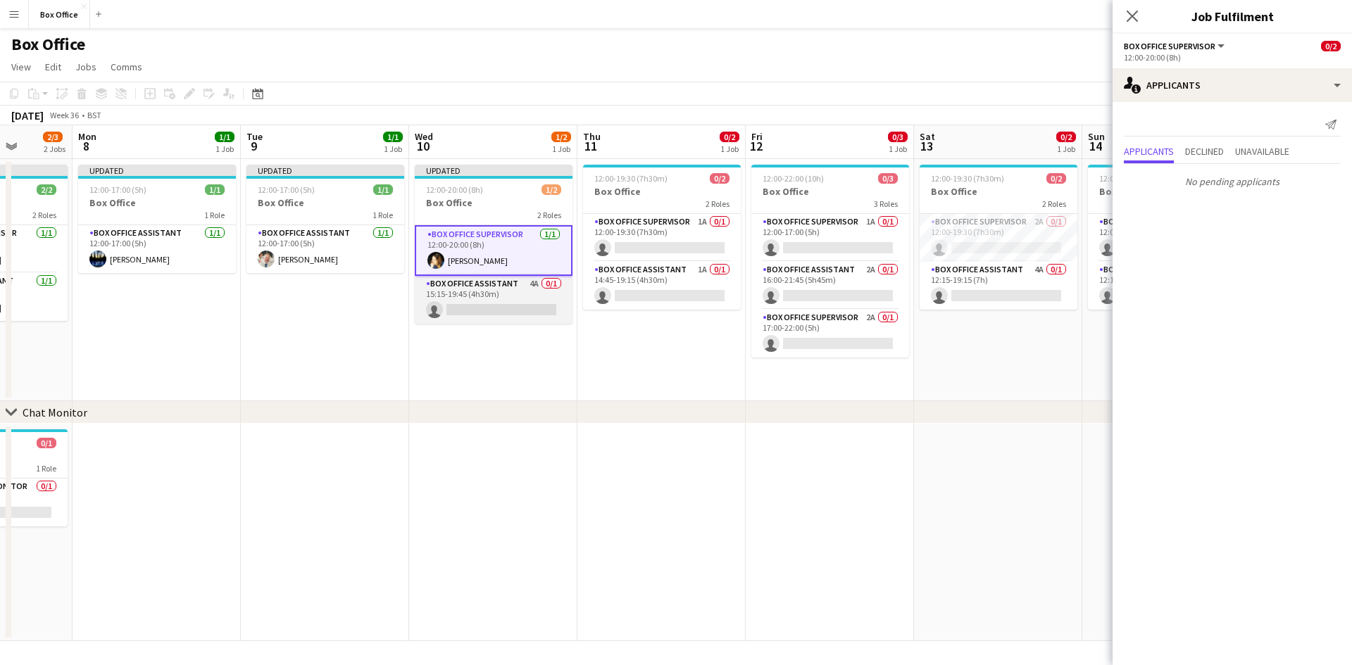
click at [491, 283] on app-card-role "Box Office Assistant 4A 0/1 15:15-19:45 (4h30m) single-neutral-actions" at bounding box center [494, 300] width 158 height 48
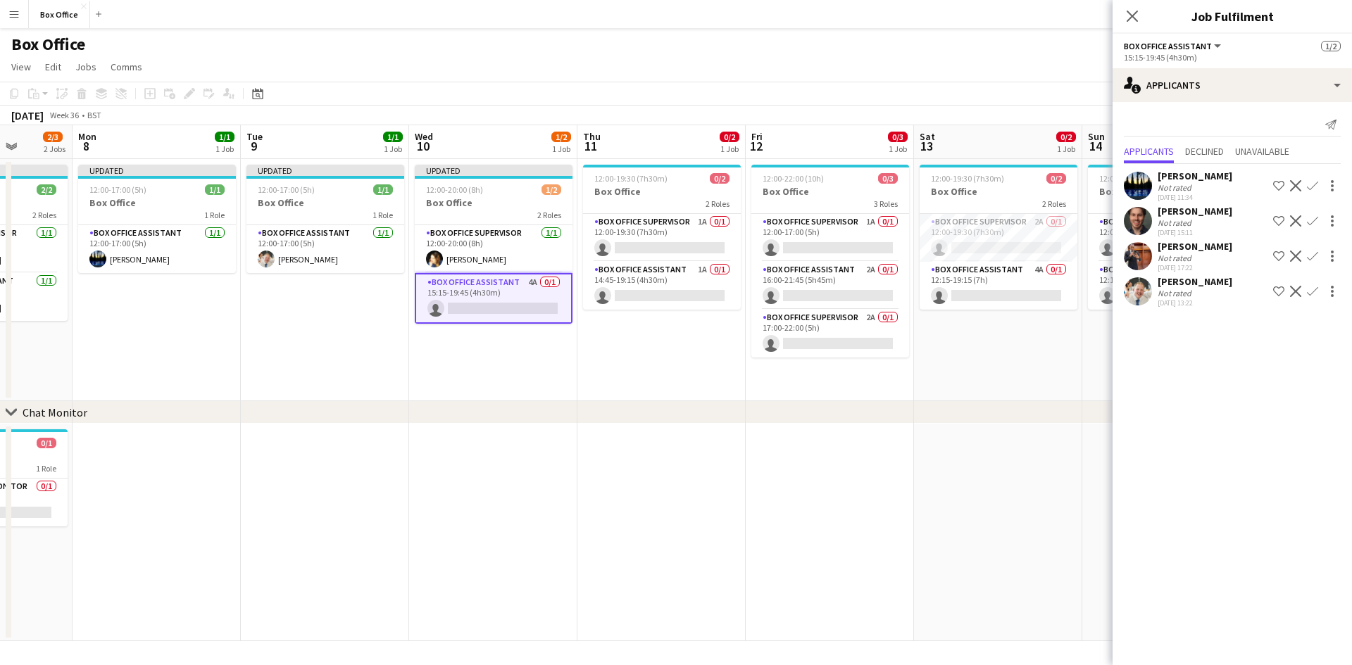
click at [725, 187] on app-icon "Confirm" at bounding box center [1312, 185] width 11 height 11
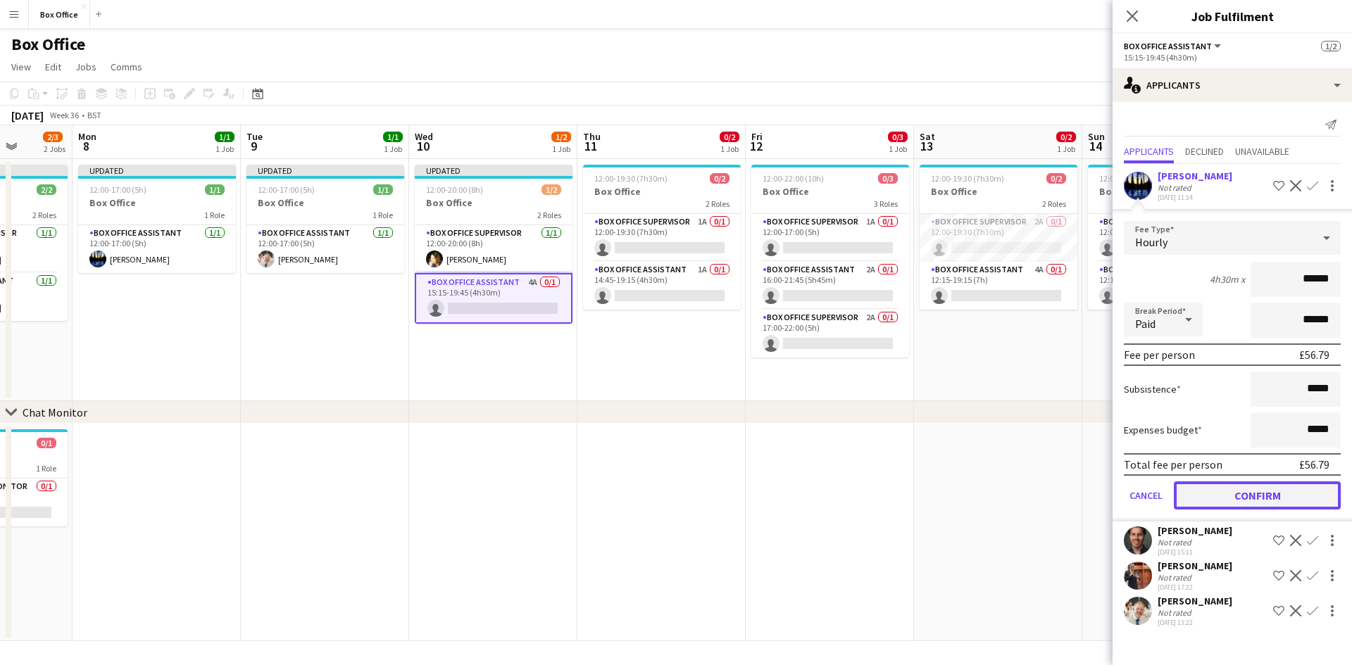
click at [725, 491] on button "Confirm" at bounding box center [1257, 496] width 167 height 28
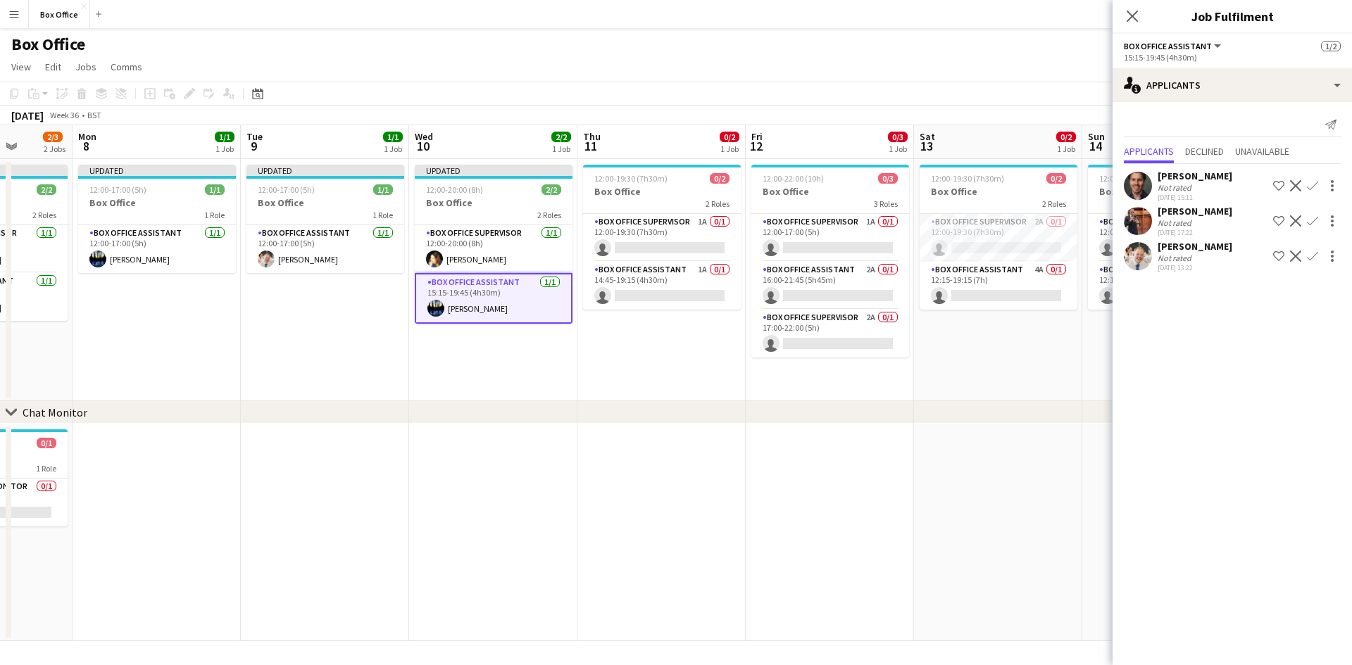
click at [725, 358] on app-date-cell "12:00-22:00 (10h) 0/3 Box Office 3 Roles Box Office Supervisor 1A 0/1 12:00-17:…" at bounding box center [830, 280] width 168 height 242
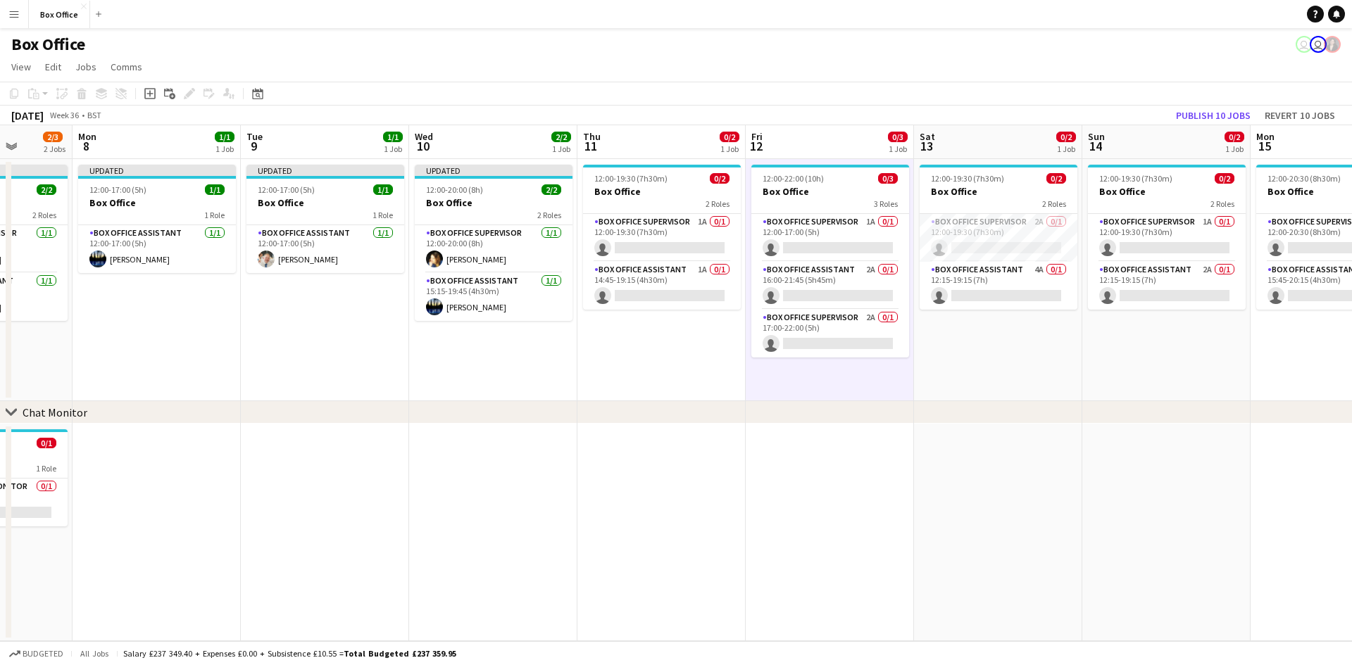
scroll to position [0, 434]
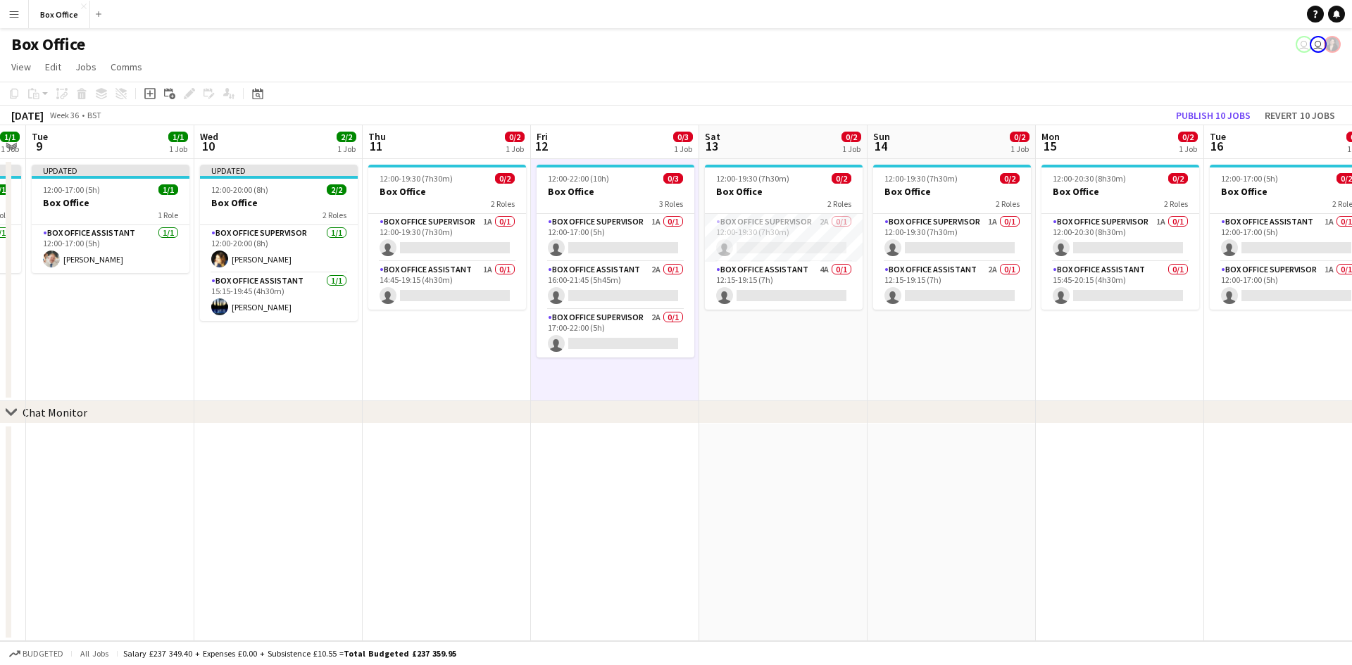
drag, startPoint x: 974, startPoint y: 501, endPoint x: 753, endPoint y: 509, distance: 220.5
click at [725, 509] on app-calendar-viewport "Fri 5 1/3 2 Jobs Sat 6 2/4 2 Jobs Sun 7 2/3 2 Jobs Mon 8 1/1 1 Job Tue 9 1/1 1 …" at bounding box center [676, 383] width 1352 height 516
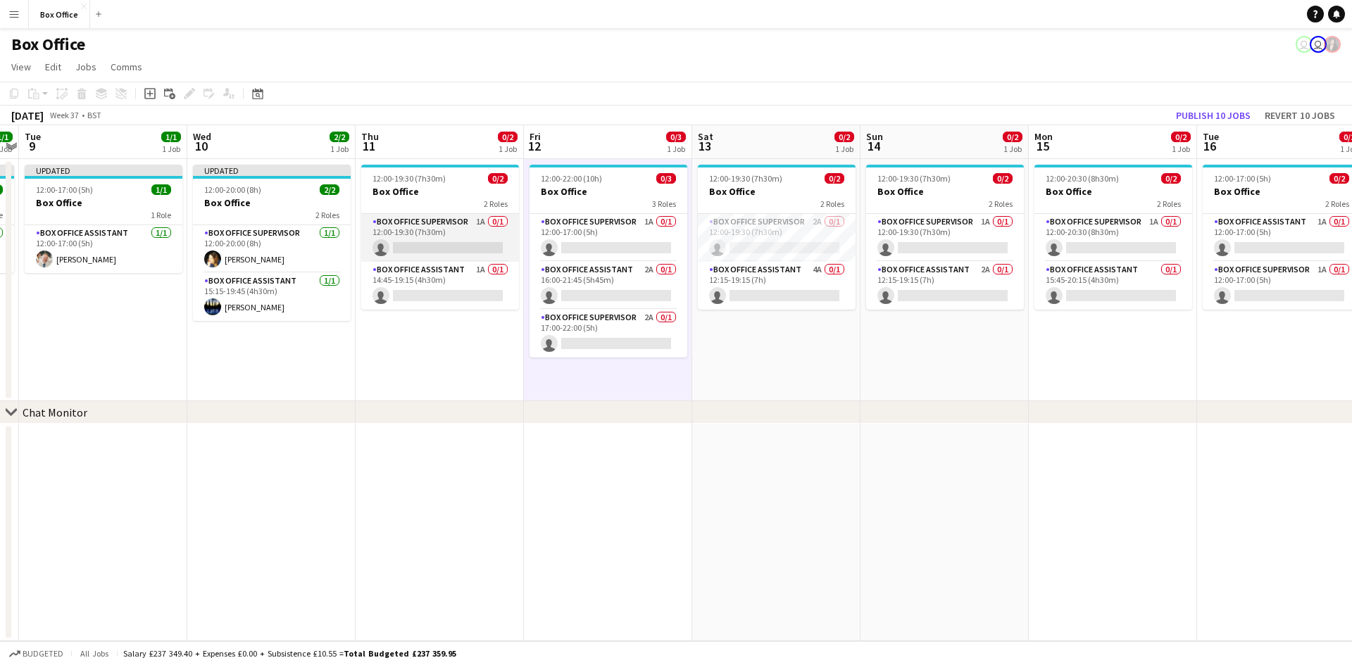
click at [441, 223] on app-card-role "Box Office Supervisor 1A 0/1 12:00-19:30 (7h30m) single-neutral-actions" at bounding box center [440, 238] width 158 height 48
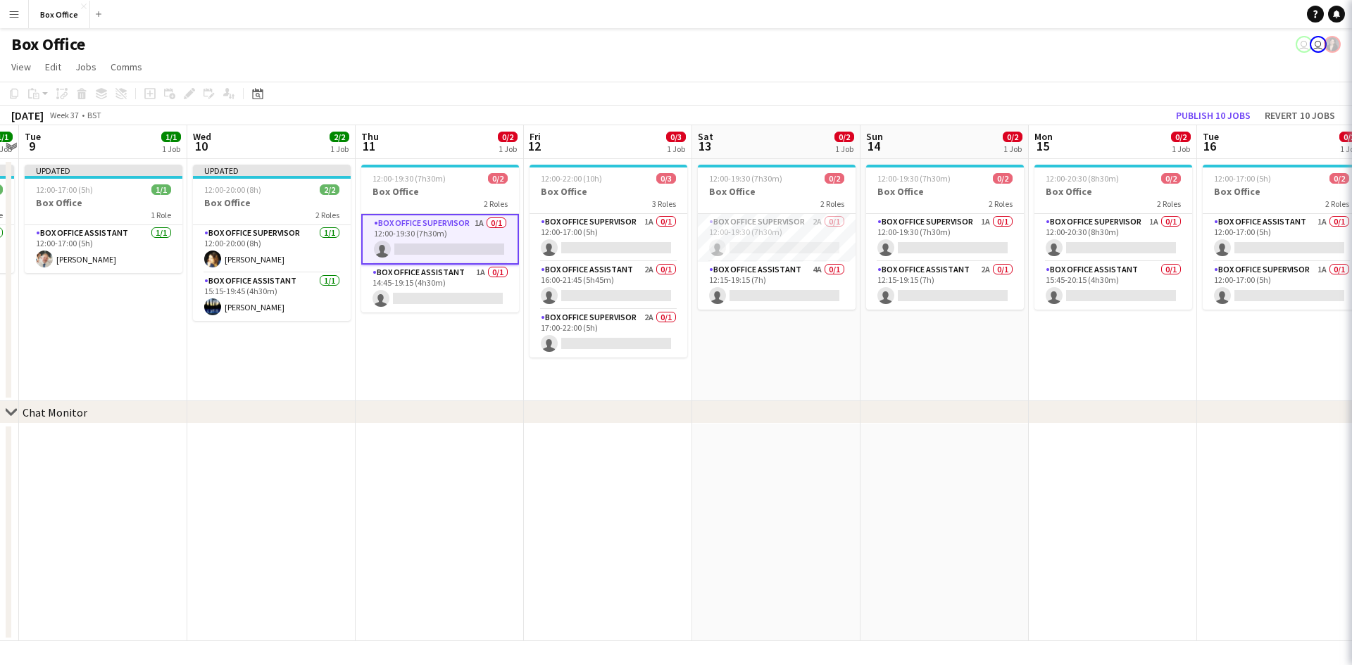
scroll to position [0, 655]
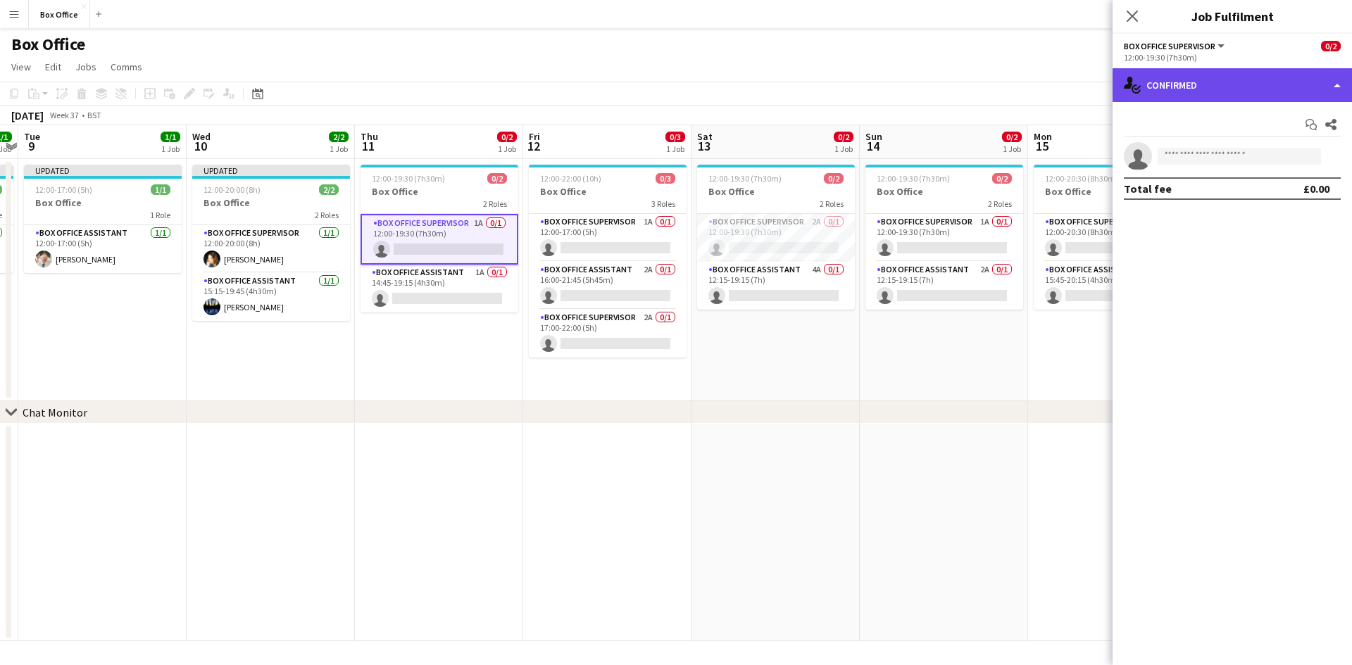
click at [725, 84] on div "single-neutral-actions-check-2 Confirmed" at bounding box center [1232, 85] width 239 height 34
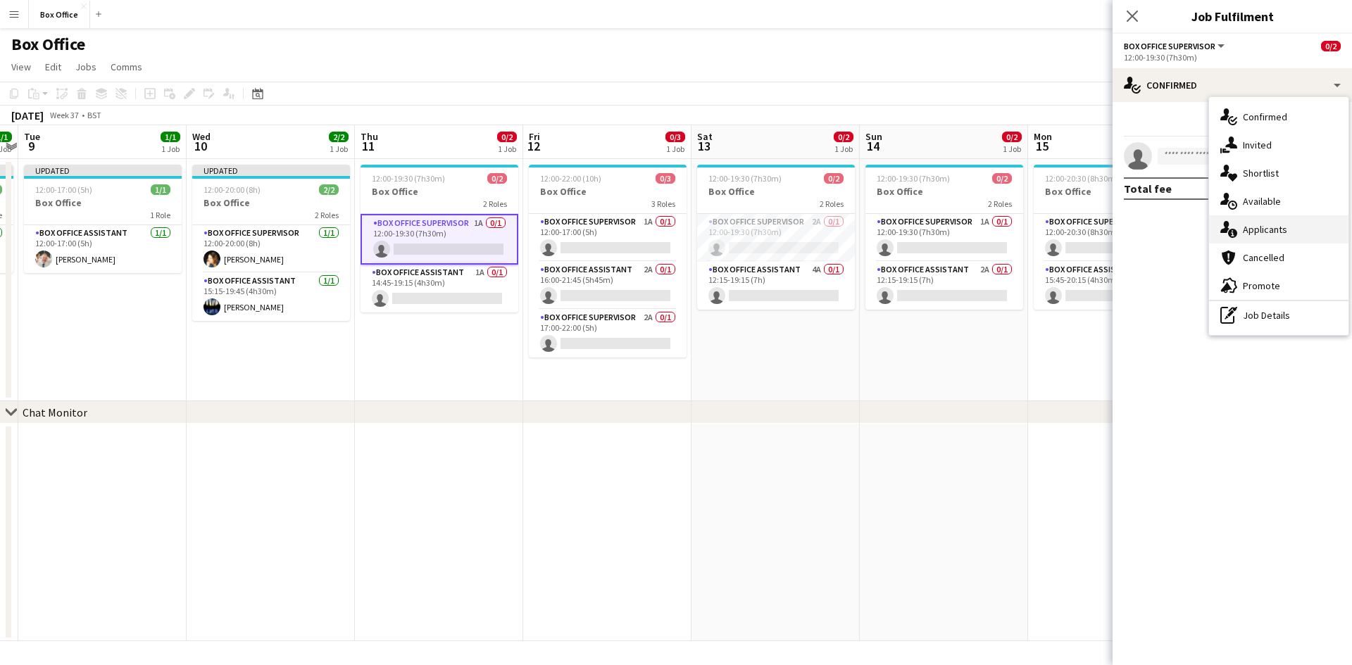
click at [725, 234] on div "single-neutral-actions-information Applicants" at bounding box center [1278, 229] width 139 height 28
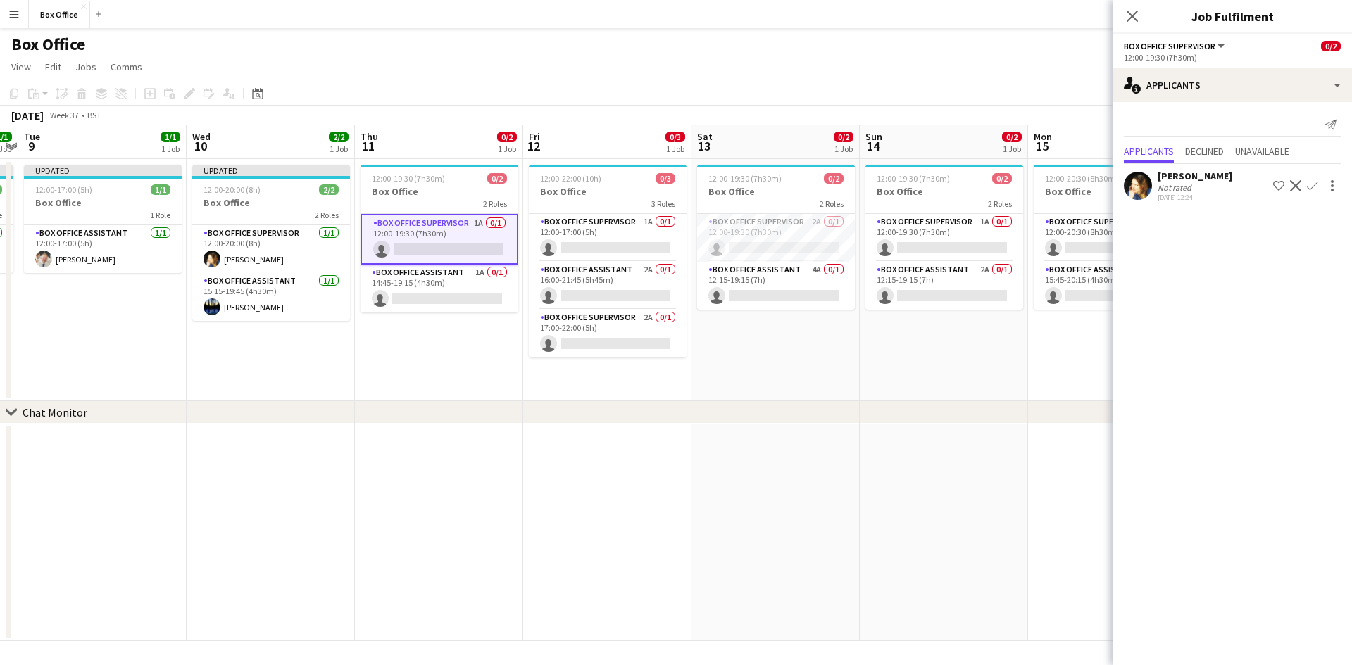
click at [725, 184] on app-icon "Confirm" at bounding box center [1312, 185] width 11 height 11
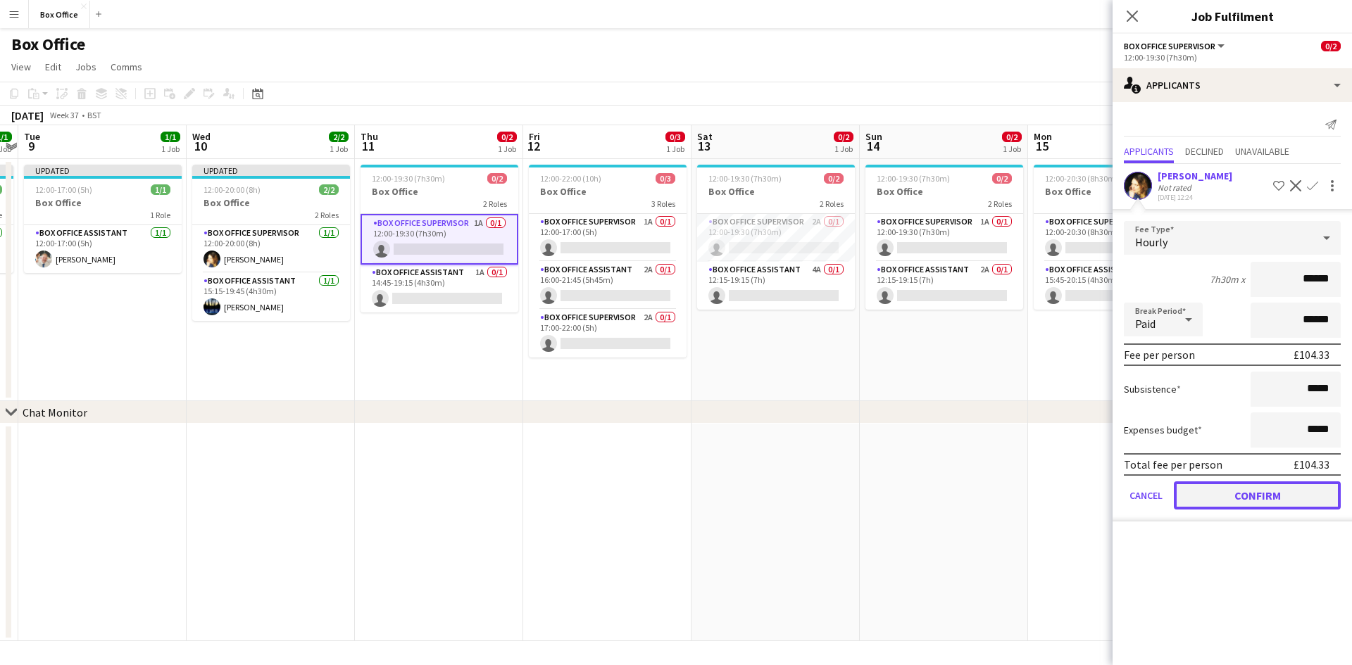
click at [725, 497] on button "Confirm" at bounding box center [1257, 496] width 167 height 28
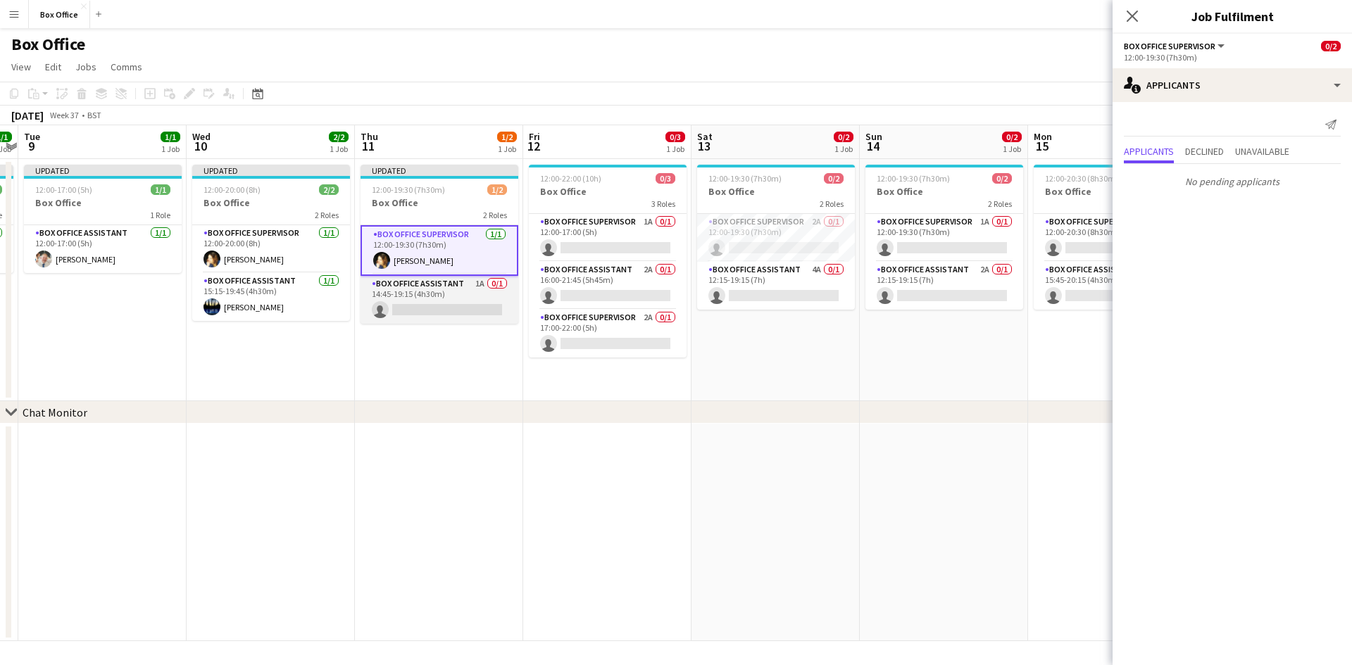
click at [452, 284] on app-card-role "Box Office Assistant 1A 0/1 14:45-19:15 (4h30m) single-neutral-actions" at bounding box center [440, 300] width 158 height 48
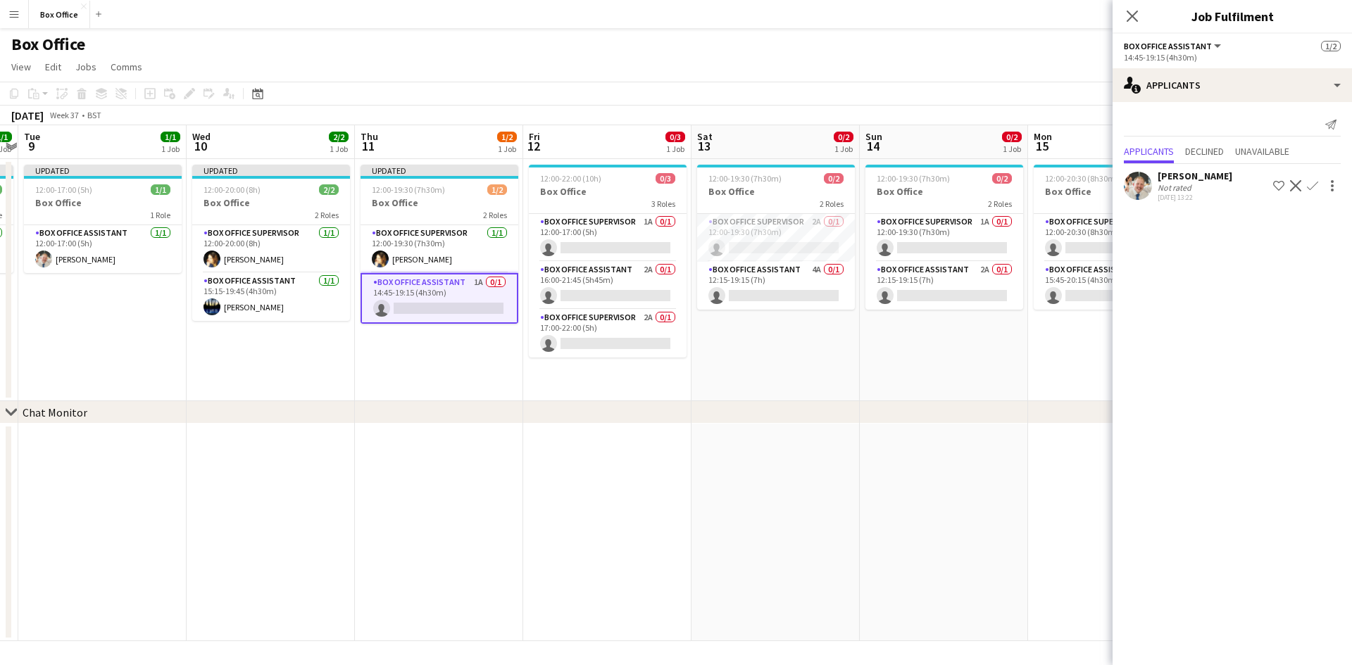
click at [725, 187] on app-icon "Confirm" at bounding box center [1312, 185] width 11 height 11
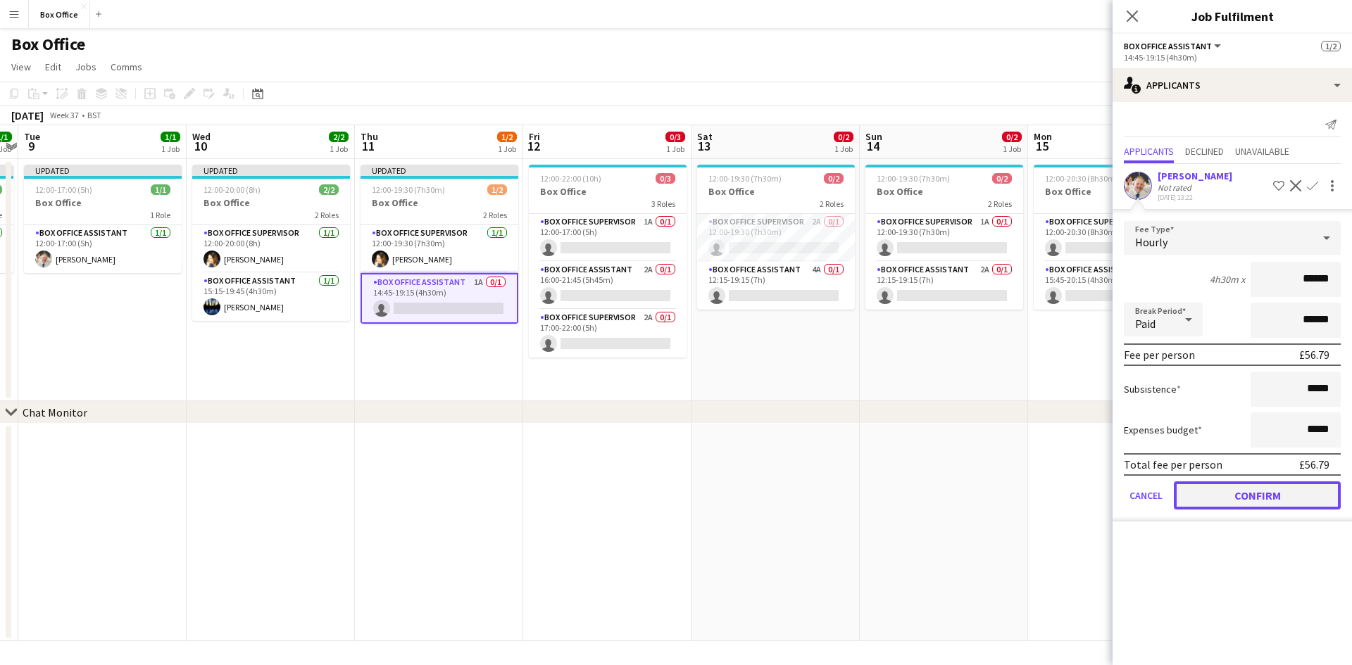
click at [725, 493] on button "Confirm" at bounding box center [1257, 496] width 167 height 28
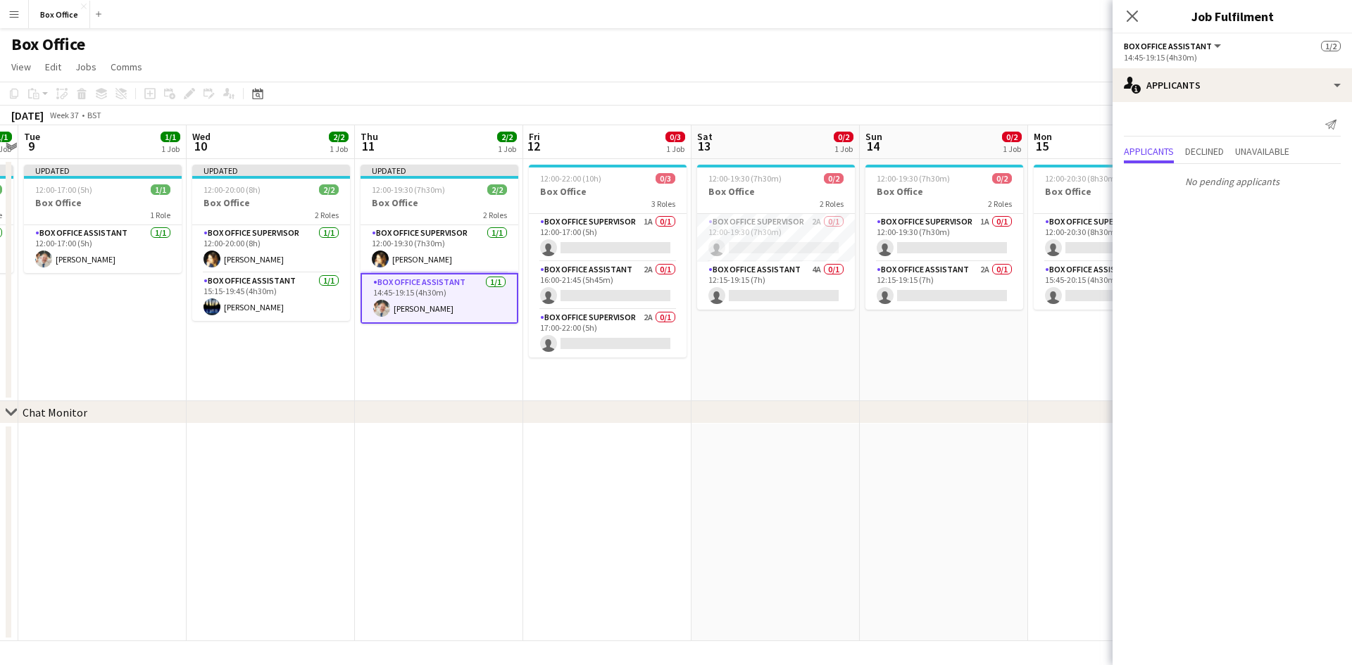
click at [725, 349] on app-date-cell "12:00-19:30 (7h30m) 0/2 Box Office 2 Roles Box Office Supervisor 2A 0/1 12:00-1…" at bounding box center [775, 280] width 168 height 242
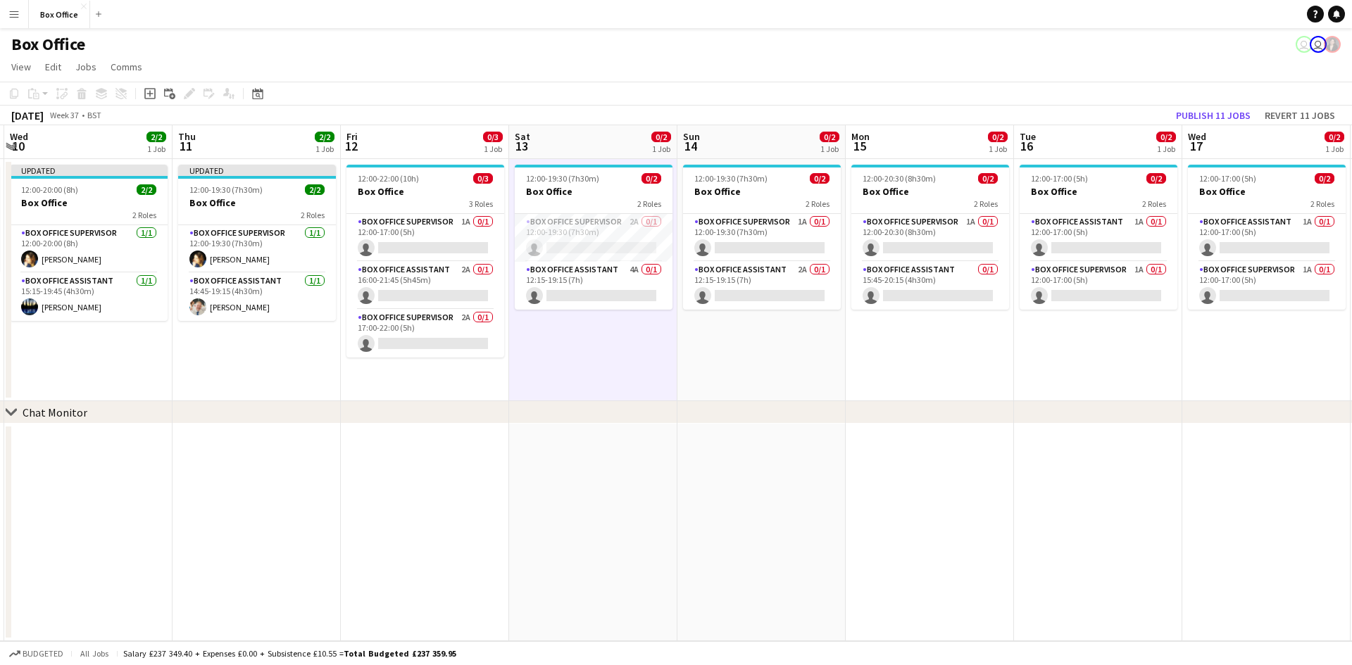
drag, startPoint x: 965, startPoint y: 524, endPoint x: 794, endPoint y: 550, distance: 173.1
click at [725, 550] on app-calendar-viewport "Sun 7 2/3 2 Jobs Mon 8 1/1 1 Job Tue 9 1/1 1 Job Wed 10 2/2 1 Job Thu 11 2/2 1 …" at bounding box center [676, 383] width 1352 height 516
click at [409, 222] on app-card-role "Box Office Supervisor 1A 0/1 12:00-17:00 (5h) single-neutral-actions" at bounding box center [425, 238] width 158 height 48
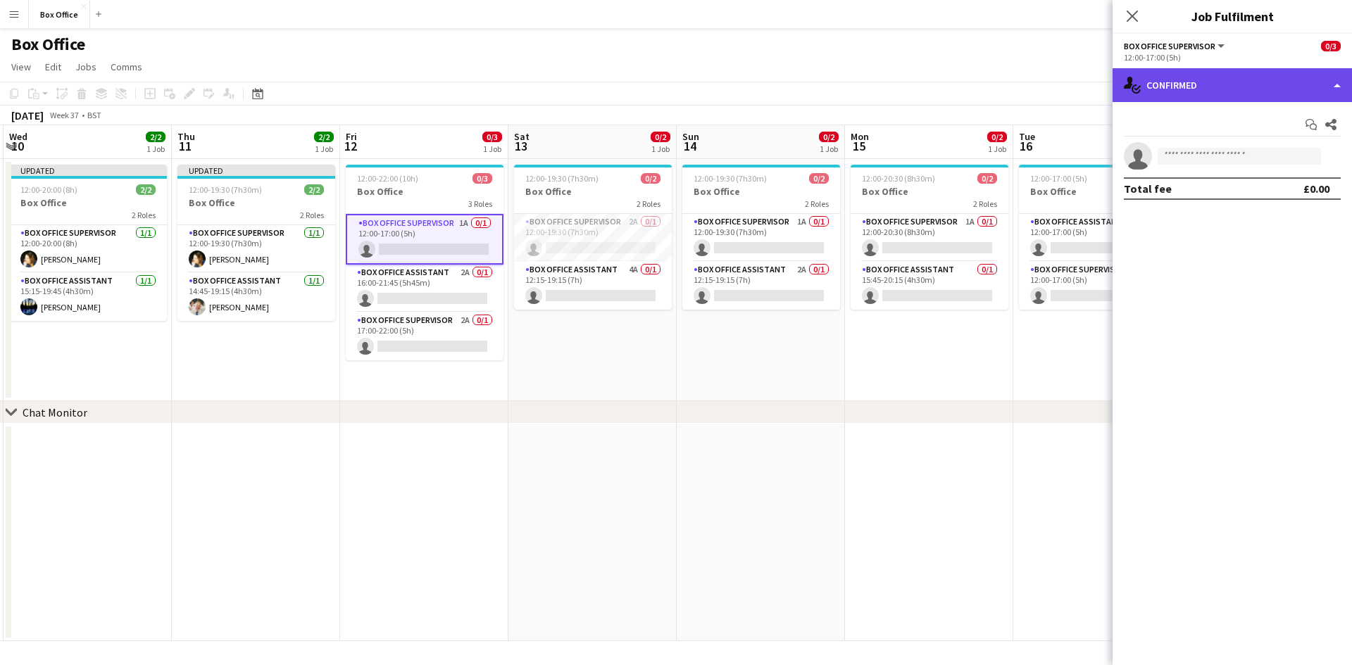
click at [725, 89] on div "single-neutral-actions-check-2 Confirmed" at bounding box center [1232, 85] width 239 height 34
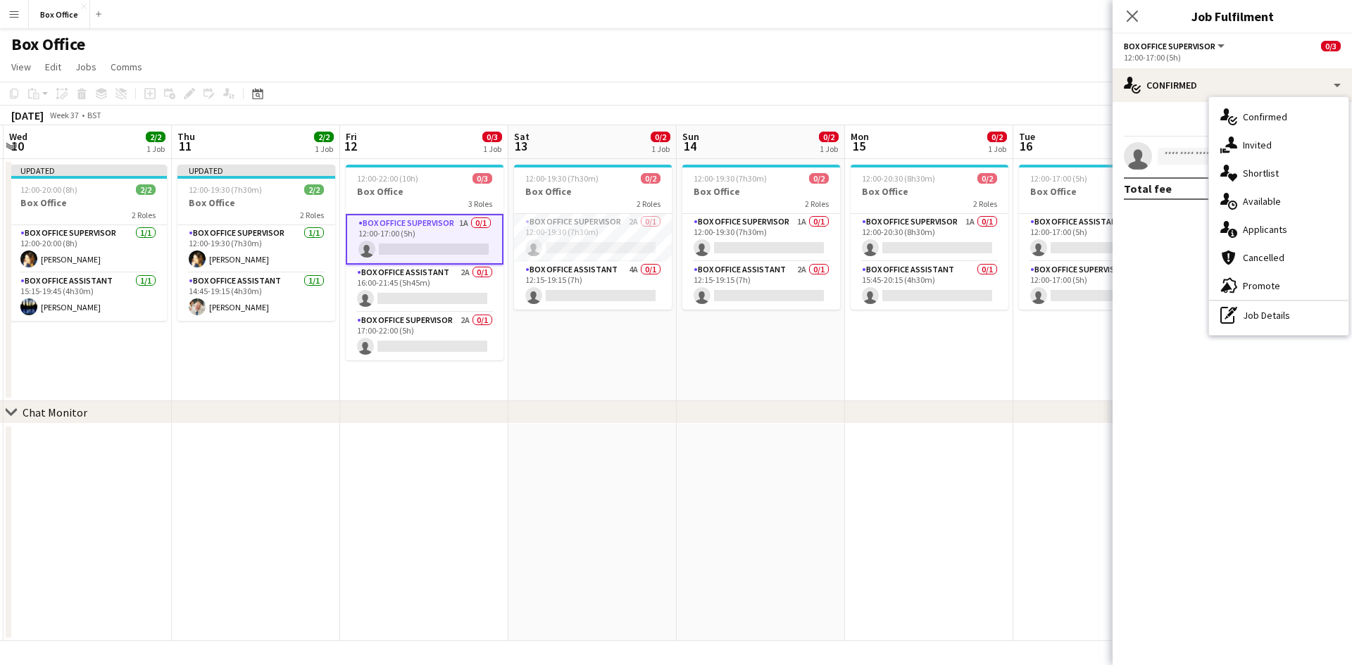
click at [725, 325] on mat-expansion-panel "check Confirmed Start chat Share single-neutral-actions Total fee £0.00" at bounding box center [1232, 383] width 239 height 563
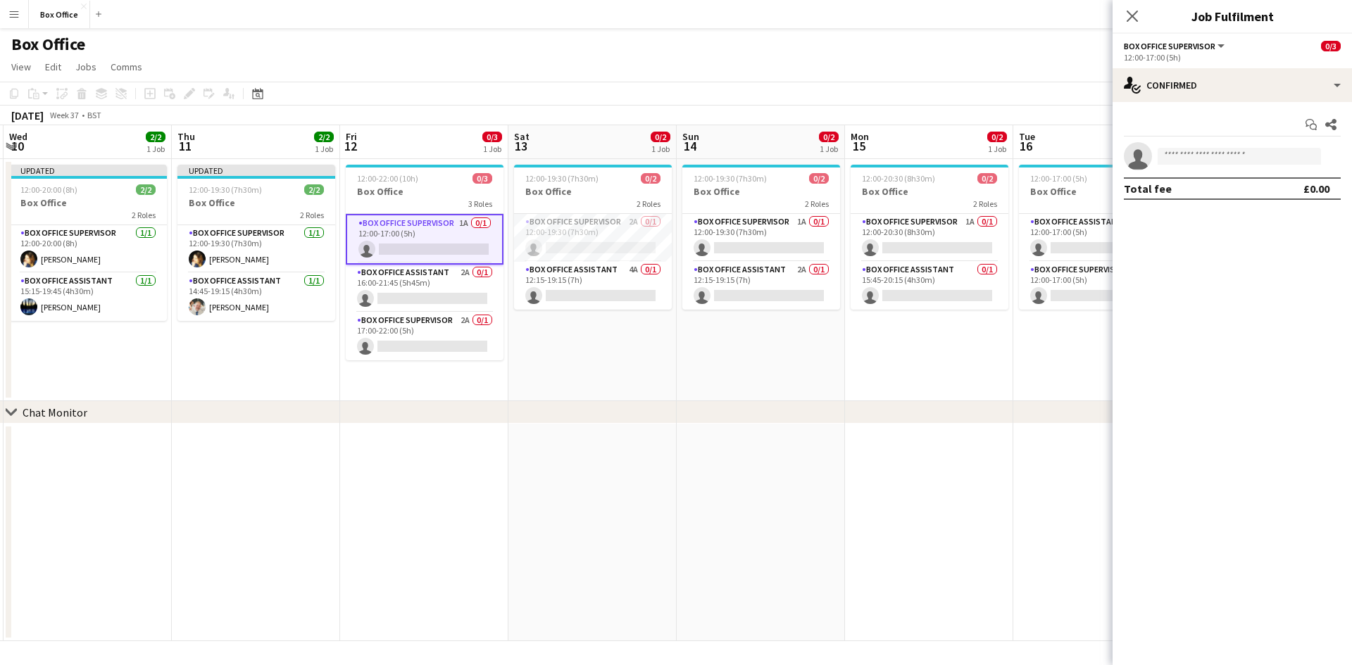
click at [409, 224] on app-card-role "Box Office Supervisor 1A 0/1 12:00-17:00 (5h) single-neutral-actions" at bounding box center [425, 239] width 158 height 51
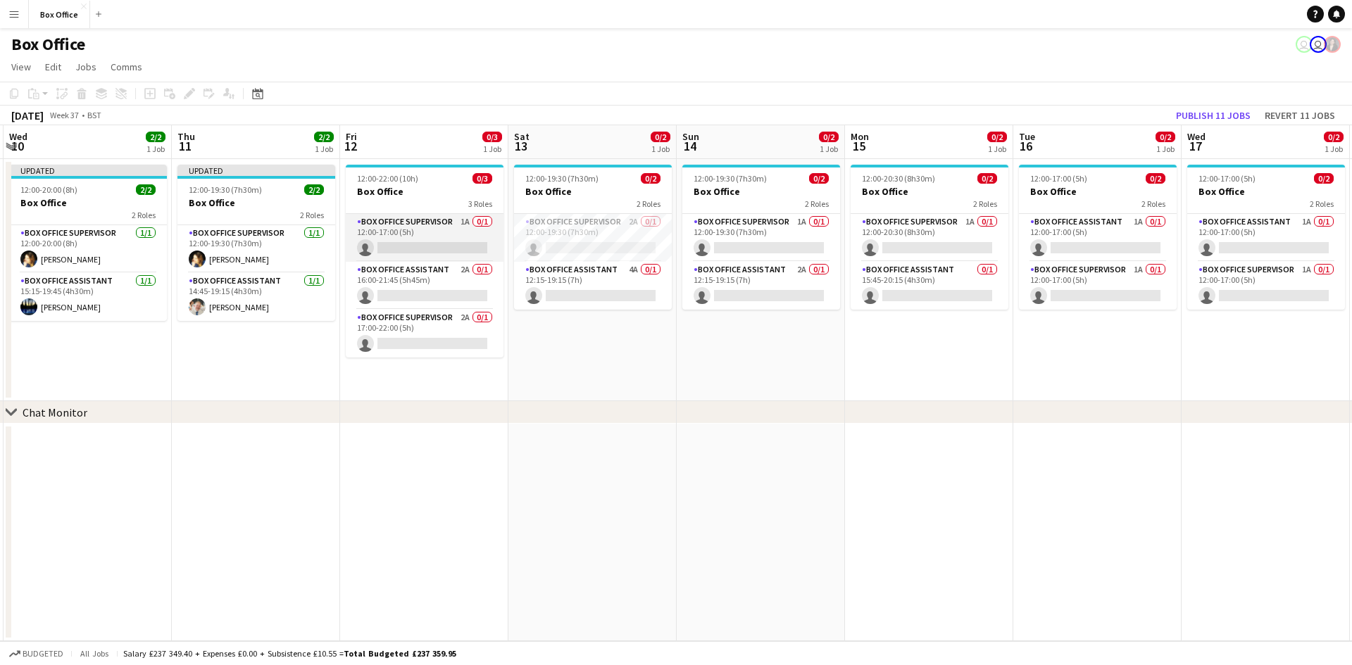
click at [409, 224] on app-card-role "Box Office Supervisor 1A 0/1 12:00-17:00 (5h) single-neutral-actions" at bounding box center [425, 238] width 158 height 48
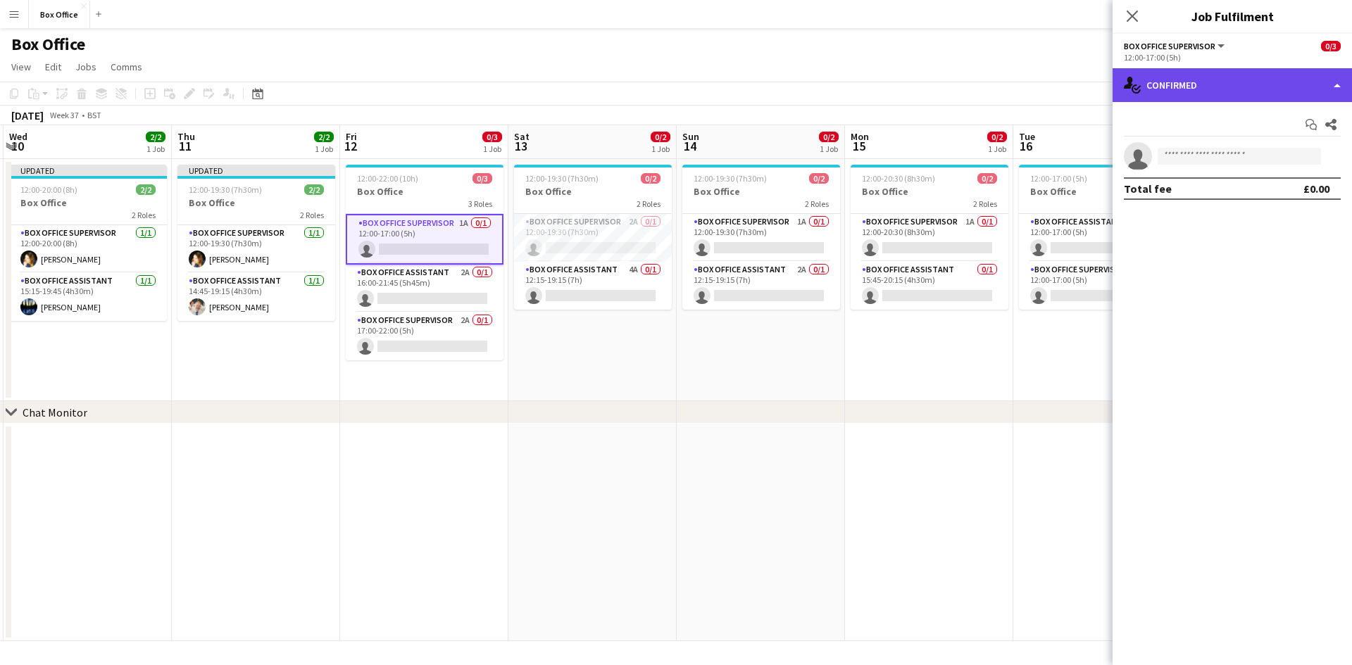
click at [725, 76] on div "single-neutral-actions-check-2 Confirmed" at bounding box center [1232, 85] width 239 height 34
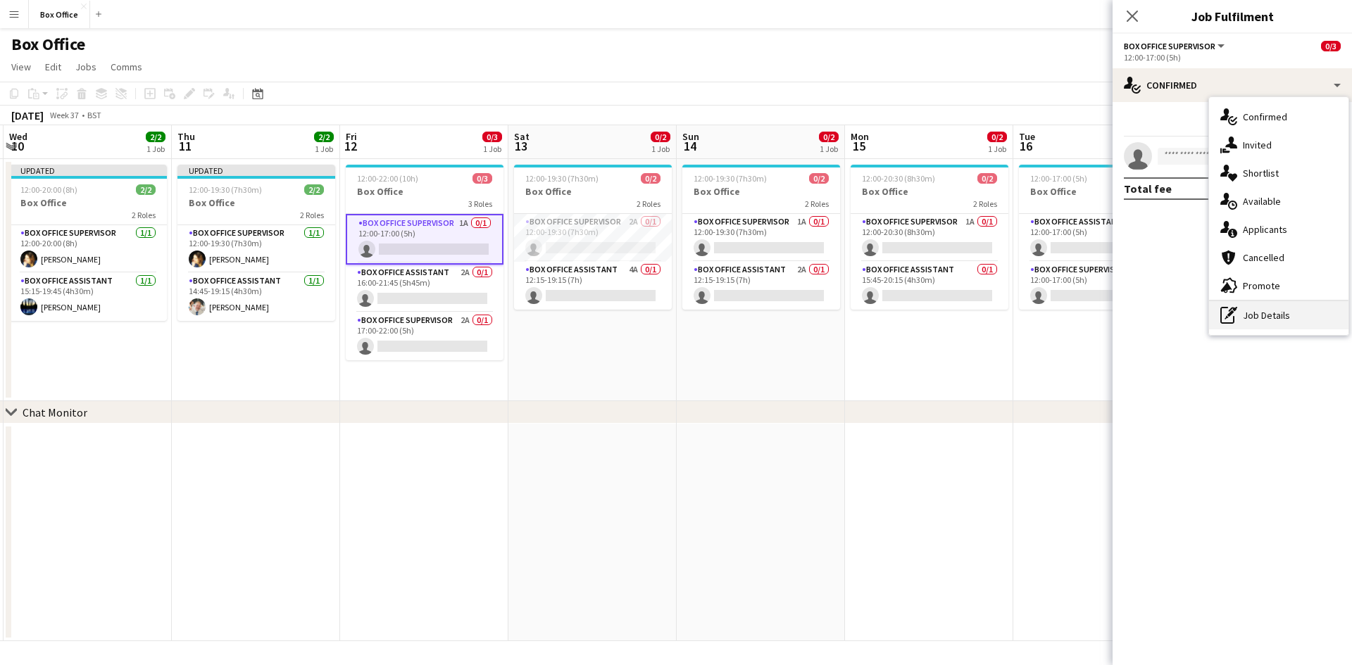
click at [725, 318] on div "pen-write Job Details" at bounding box center [1278, 315] width 139 height 28
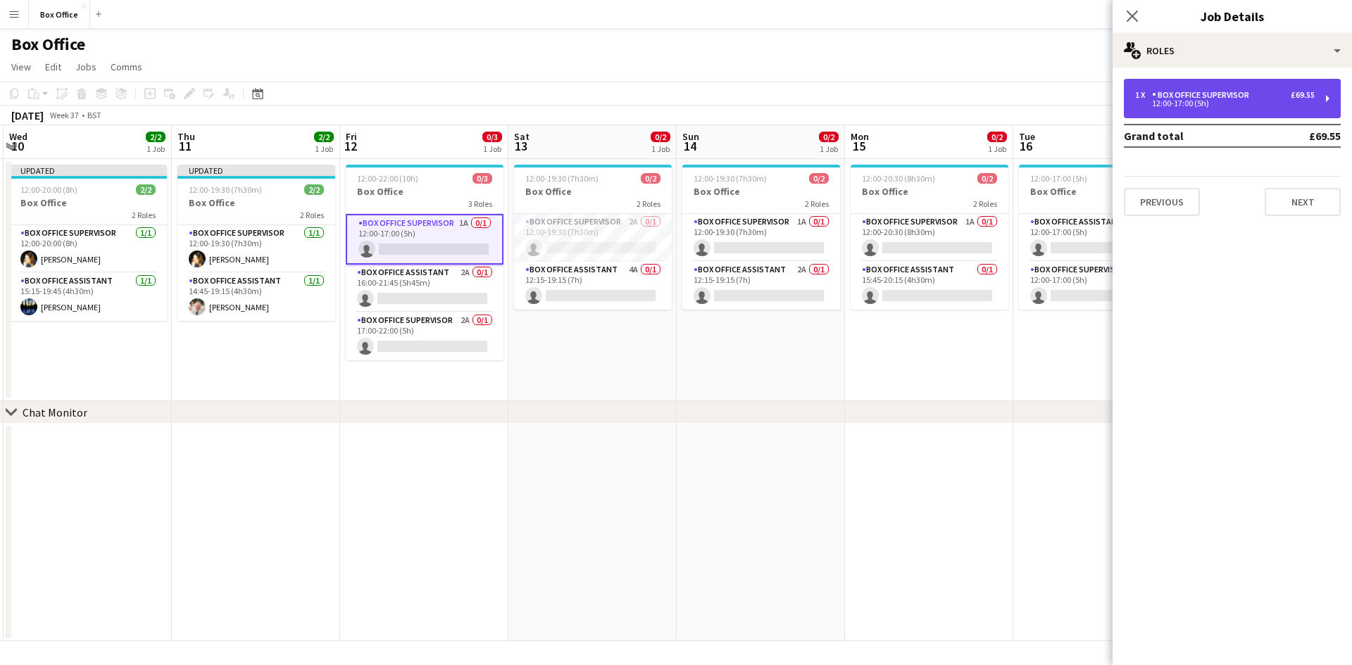
click at [725, 95] on div "1 x Box Office Supervisor £69.55" at bounding box center [1225, 95] width 180 height 10
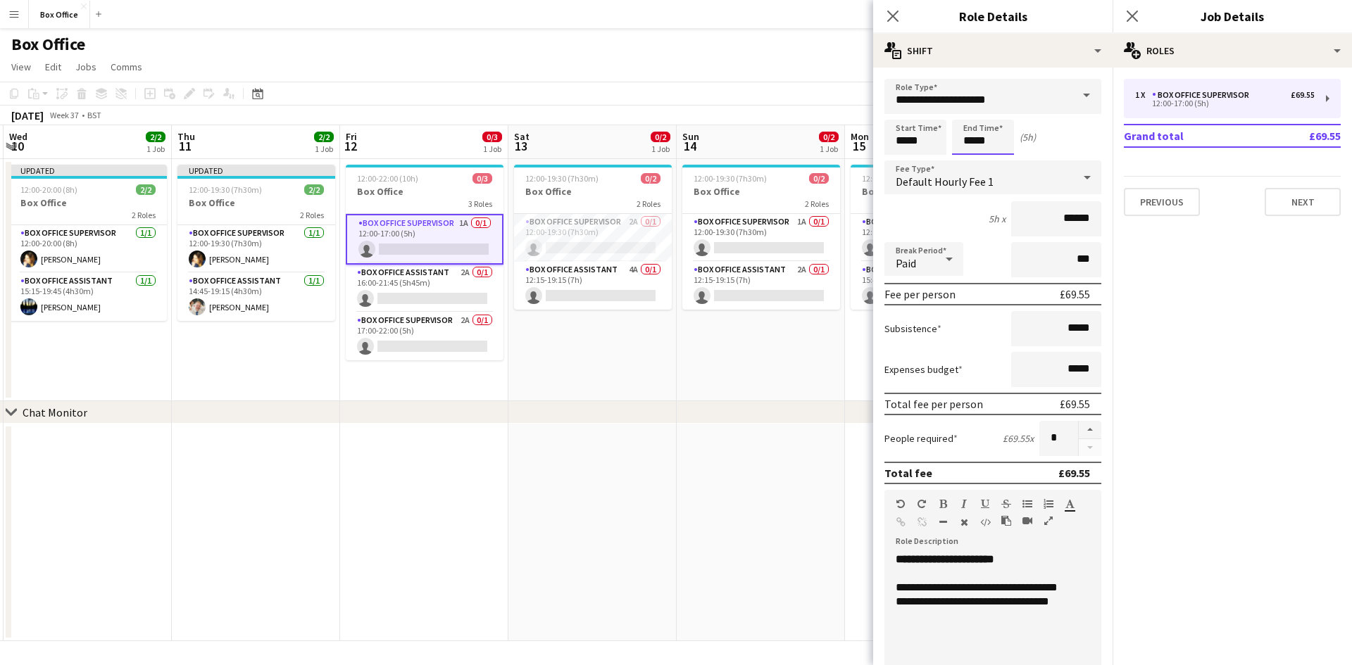
click at [725, 140] on input "*****" at bounding box center [983, 137] width 62 height 35
click at [725, 139] on input "*****" at bounding box center [983, 137] width 62 height 35
click at [725, 140] on input "*****" at bounding box center [983, 137] width 62 height 35
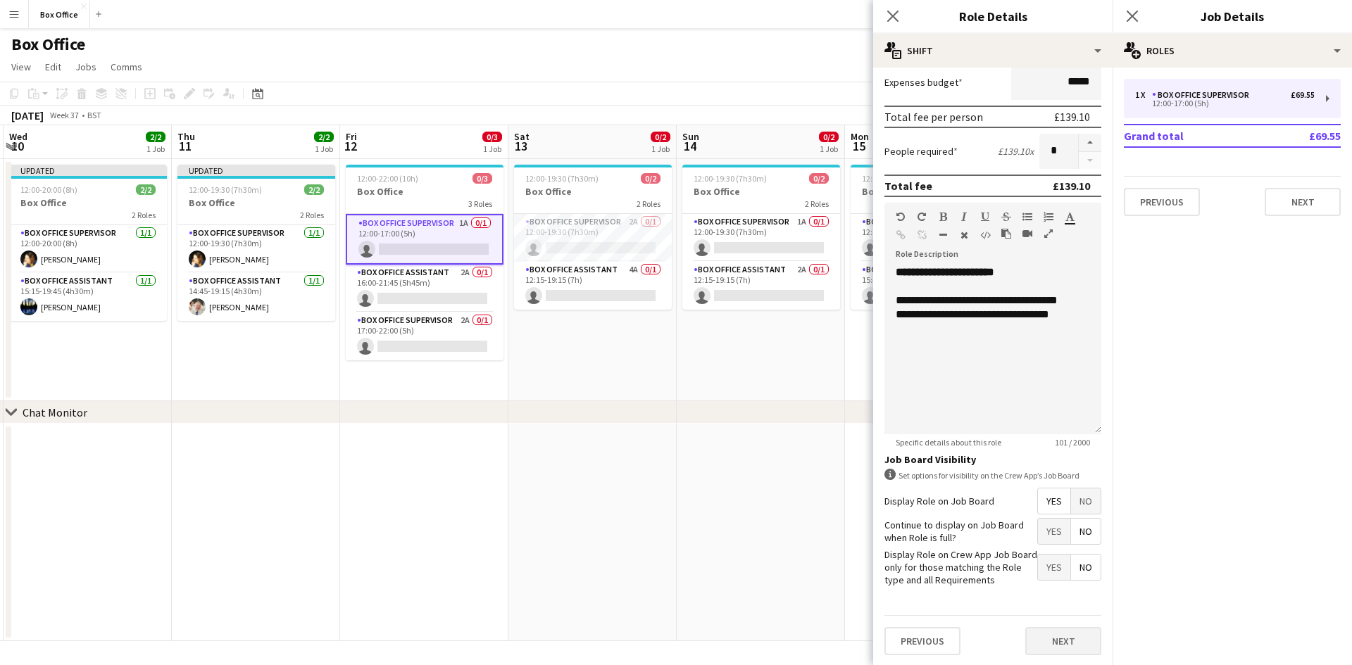
scroll to position [289, 0]
type input "*****"
drag, startPoint x: 1055, startPoint y: 639, endPoint x: 1056, endPoint y: 630, distance: 9.9
click at [725, 639] on button "Next" at bounding box center [1063, 640] width 76 height 28
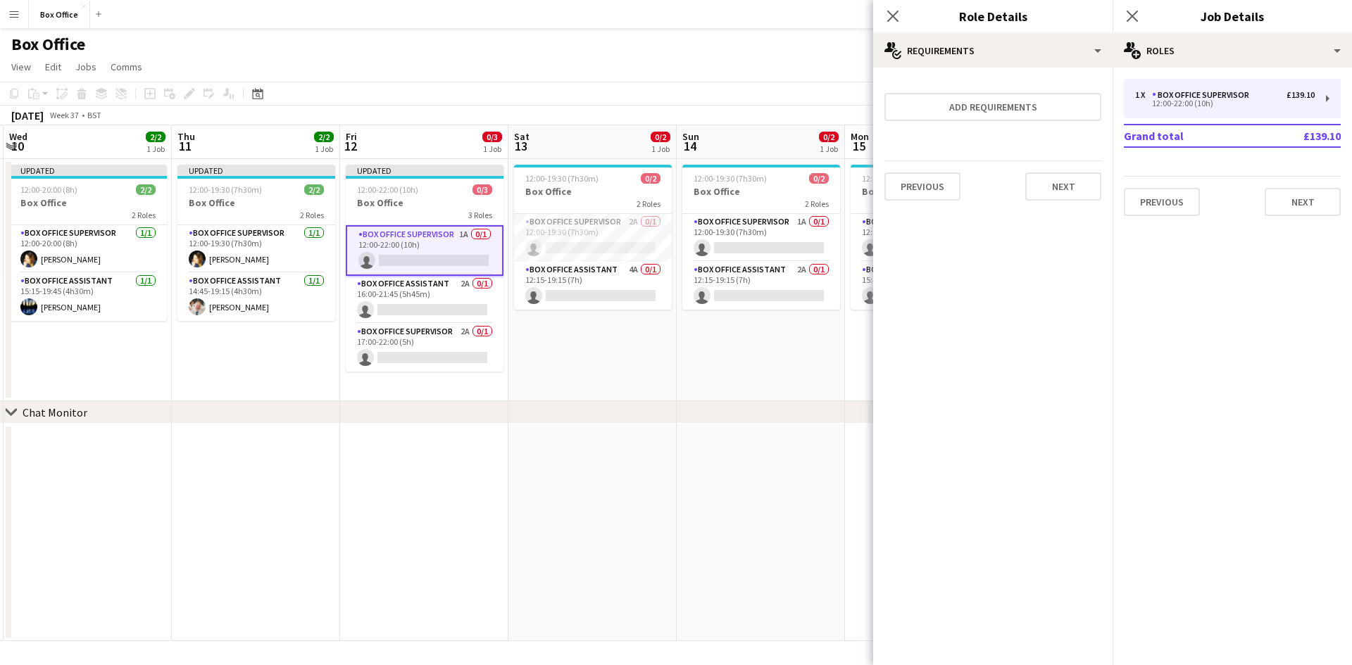
scroll to position [0, 0]
click at [395, 320] on app-card-role "Box Office Assistant 2A 0/1 16:00-21:45 (5h45m) single-neutral-actions" at bounding box center [425, 300] width 158 height 48
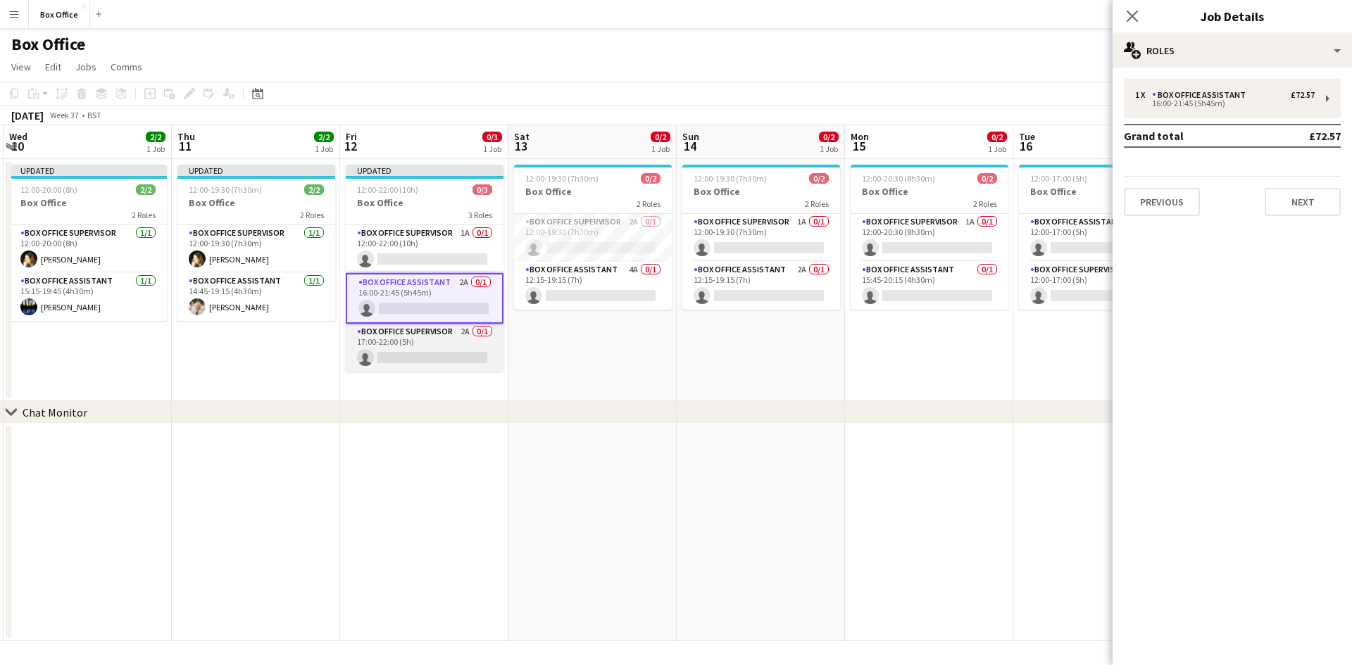
click at [399, 339] on app-card-role "Box Office Supervisor 2A 0/1 17:00-22:00 (5h) single-neutral-actions" at bounding box center [425, 348] width 158 height 48
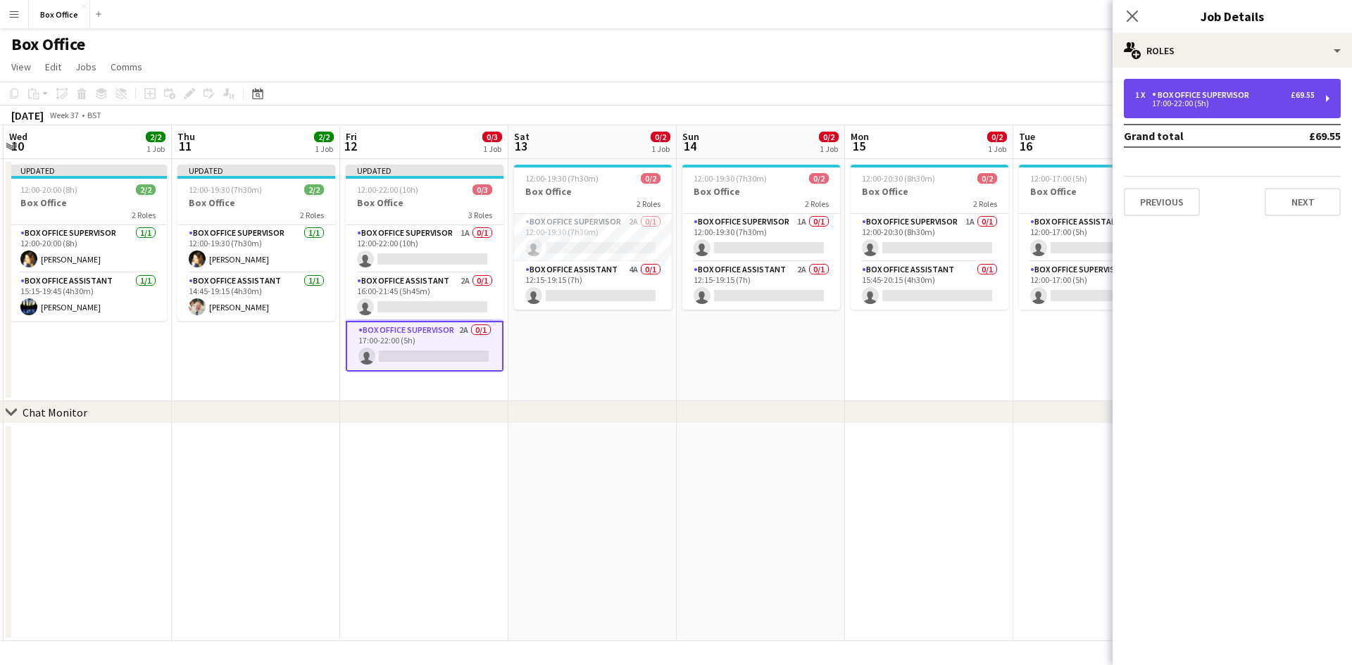
click at [725, 99] on div "1 x Box Office Supervisor £69.55" at bounding box center [1225, 95] width 180 height 10
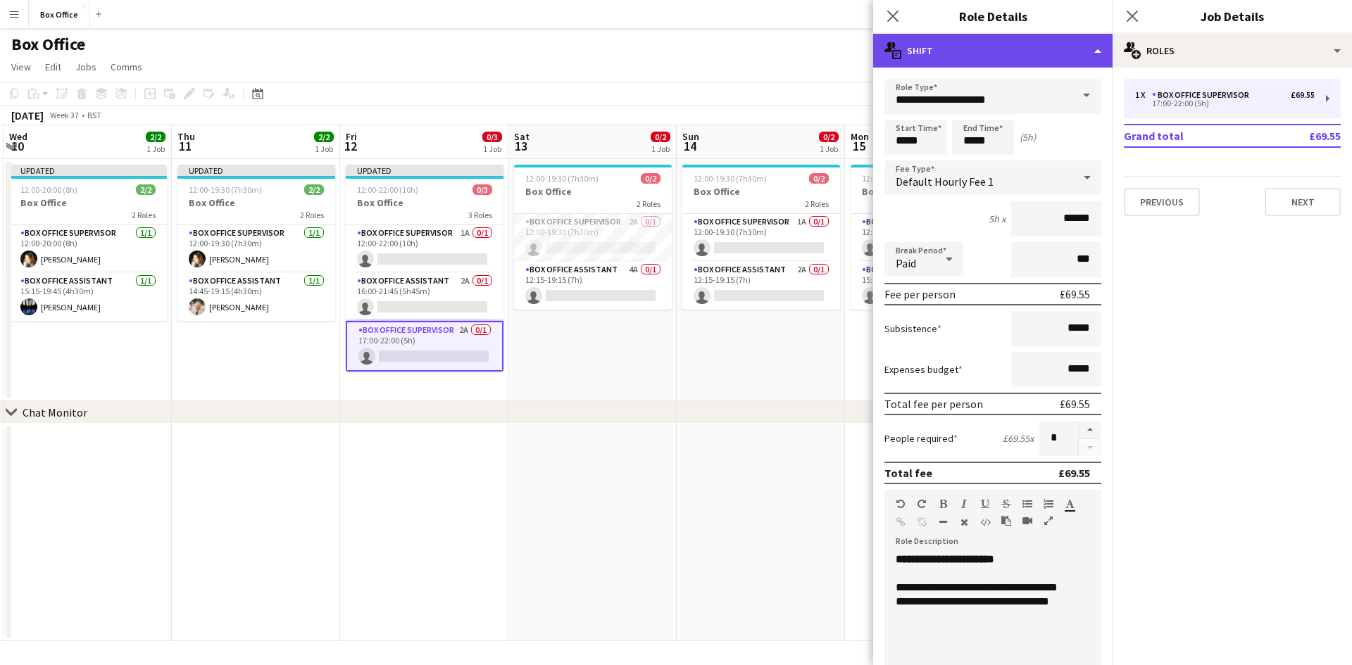
click at [725, 46] on div "multiple-actions-text Shift" at bounding box center [992, 51] width 239 height 34
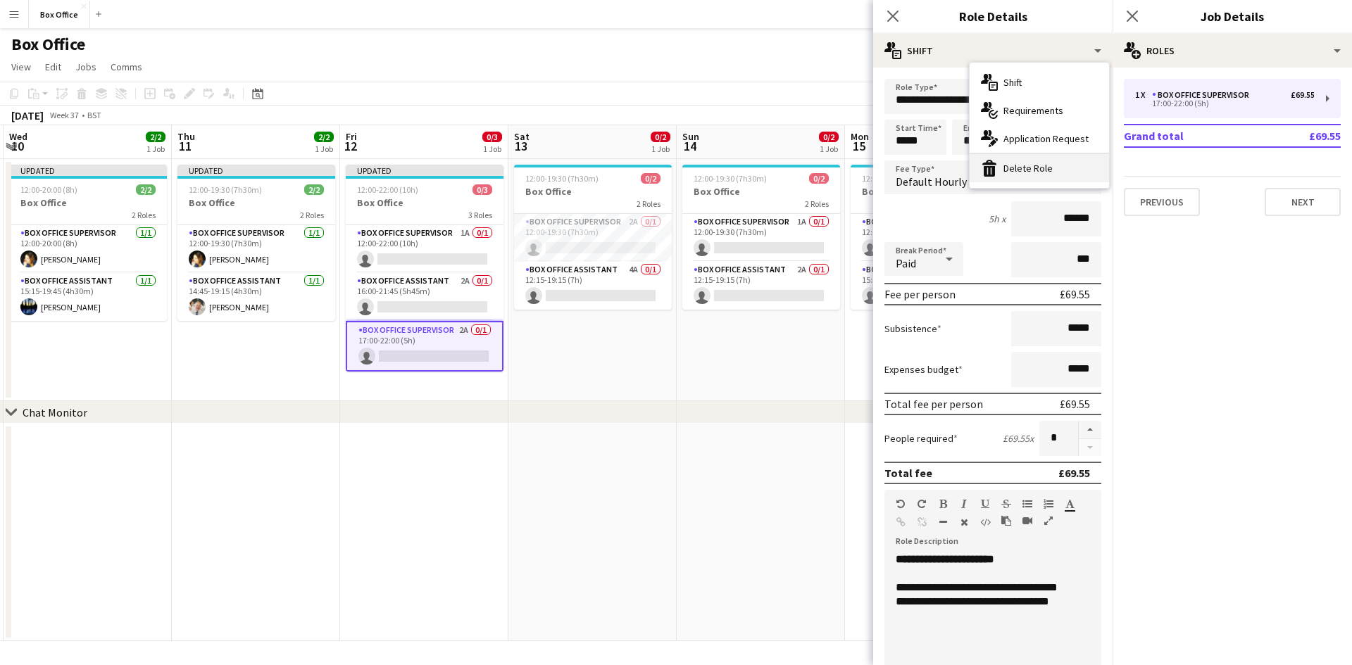
click at [725, 173] on div "bin-2 Delete Role" at bounding box center [1039, 168] width 139 height 28
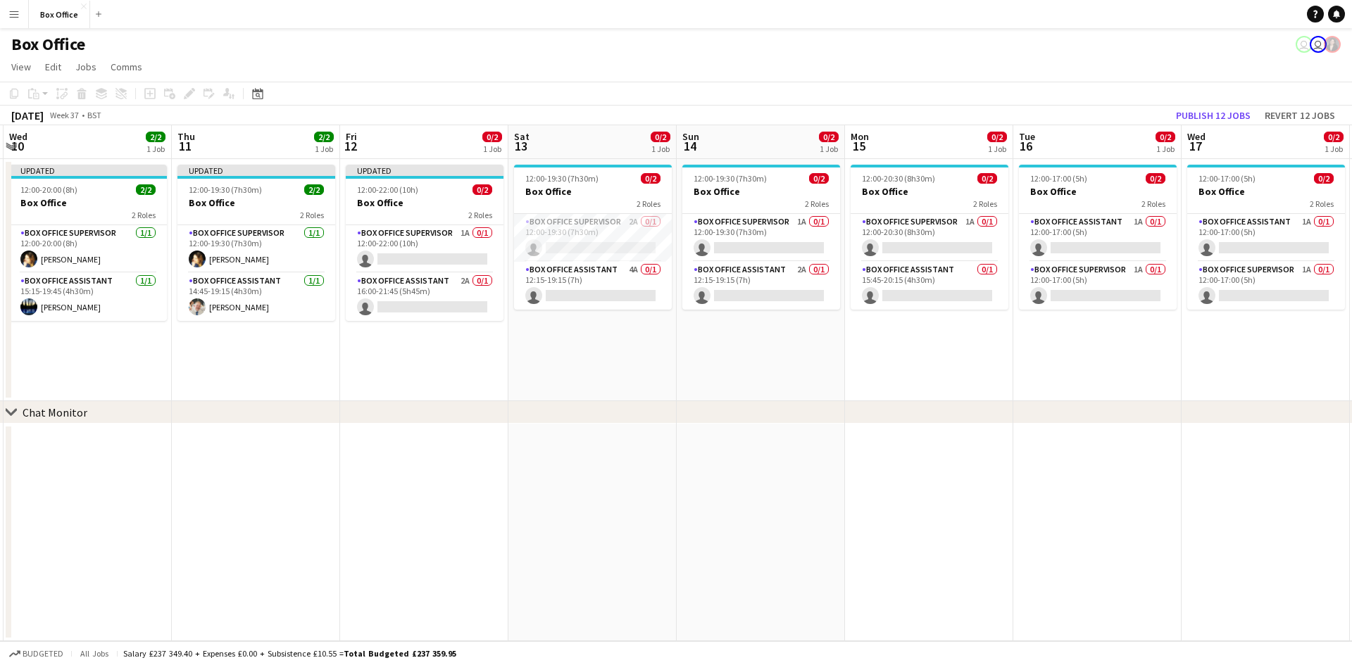
click at [447, 382] on app-date-cell "Updated 12:00-22:00 (10h) 0/2 Box Office 2 Roles Box Office Supervisor 1A 0/1 1…" at bounding box center [424, 280] width 168 height 242
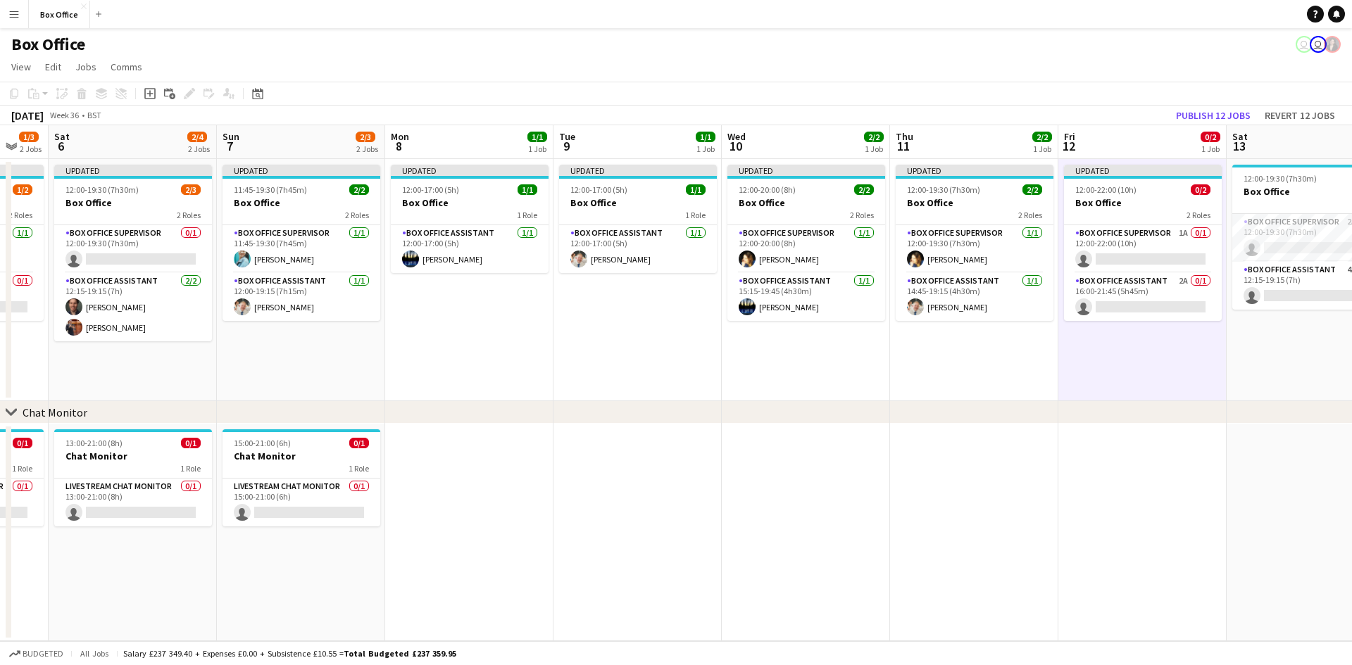
drag, startPoint x: 534, startPoint y: 570, endPoint x: 1084, endPoint y: 470, distance: 559.7
click at [725, 470] on app-calendar-viewport "Thu 4 2/2 1 Job Fri 5 1/3 2 Jobs Sat 6 2/4 2 Jobs Sun 7 2/3 2 Jobs Mon 8 1/1 1 …" at bounding box center [676, 383] width 1352 height 516
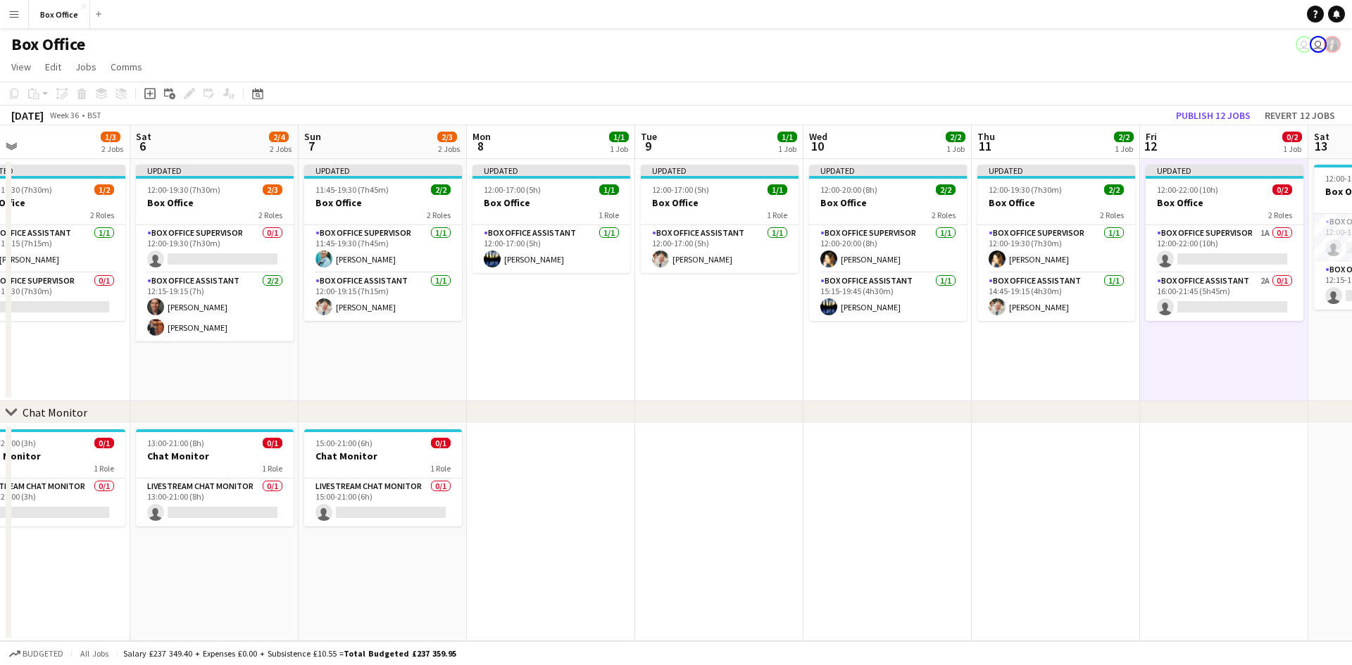
drag, startPoint x: 480, startPoint y: 489, endPoint x: 1047, endPoint y: 368, distance: 579.6
click at [725, 368] on app-calendar-viewport "Wed 3 1/1 1 Job Thu 4 2/2 1 Job Fri 5 1/3 2 Jobs Sat 6 2/4 2 Jobs Sun 7 2/3 2 J…" at bounding box center [676, 383] width 1352 height 516
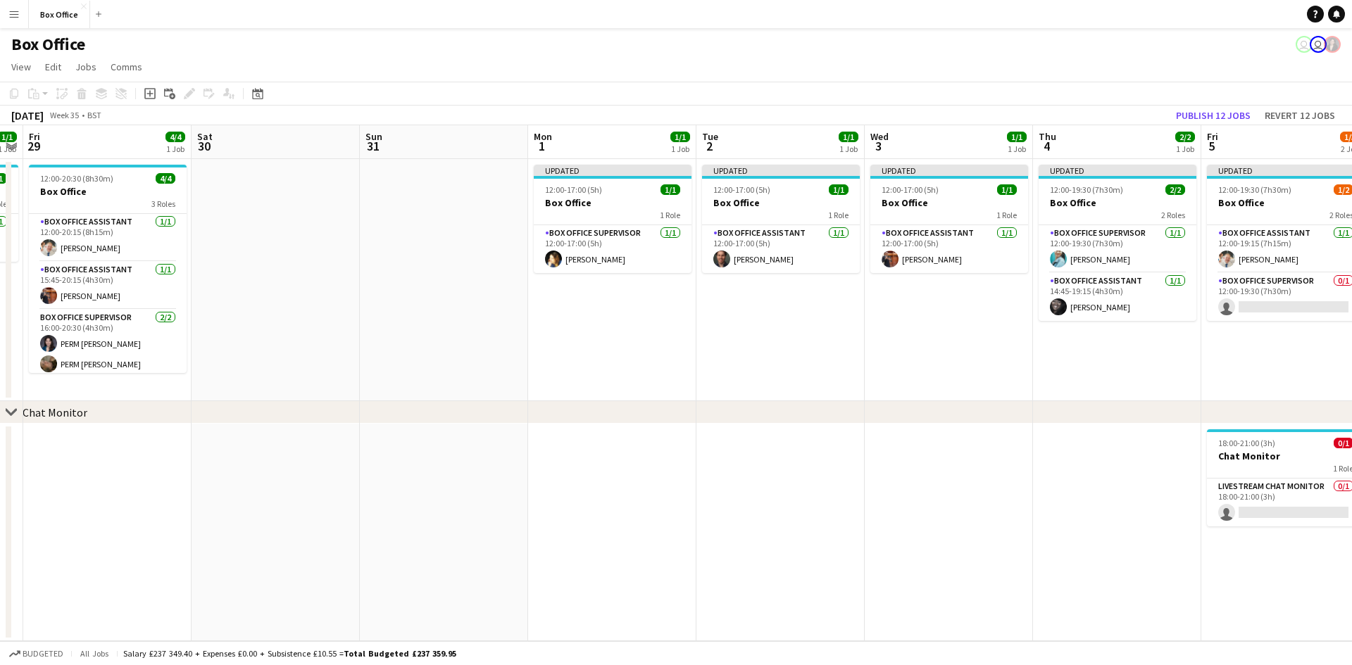
drag, startPoint x: 267, startPoint y: 470, endPoint x: 872, endPoint y: 453, distance: 605.8
click at [725, 456] on app-calendar-viewport "Wed 27 1/1 1 Job Thu 28 1/1 1 Job Fri 29 4/4 1 Job Sat 30 Sun 31 Mon 1 1/1 1 Jo…" at bounding box center [676, 383] width 1352 height 516
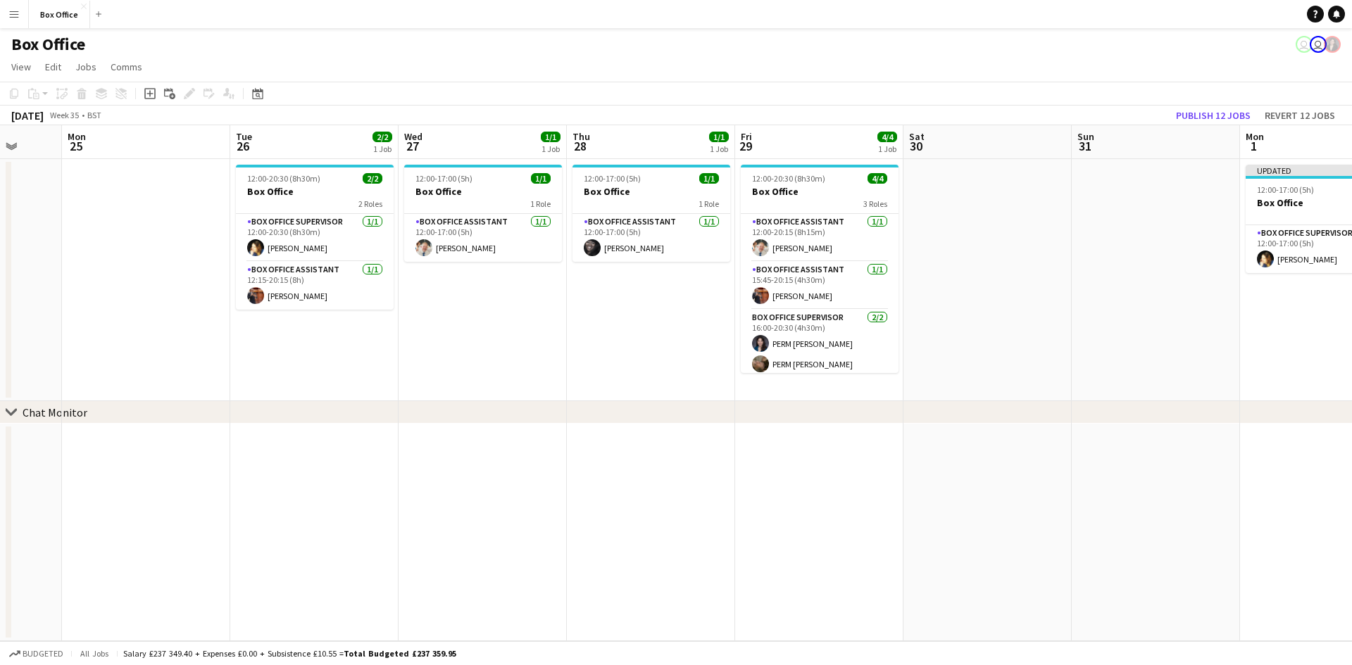
drag, startPoint x: 141, startPoint y: 487, endPoint x: 851, endPoint y: 457, distance: 710.4
click at [725, 457] on app-calendar-viewport "Fri 22 1/1 1 Job Sat 23 Sun 24 Mon 25 Tue 26 2/2 1 Job Wed 27 1/1 1 Job Thu 28 …" at bounding box center [676, 383] width 1352 height 516
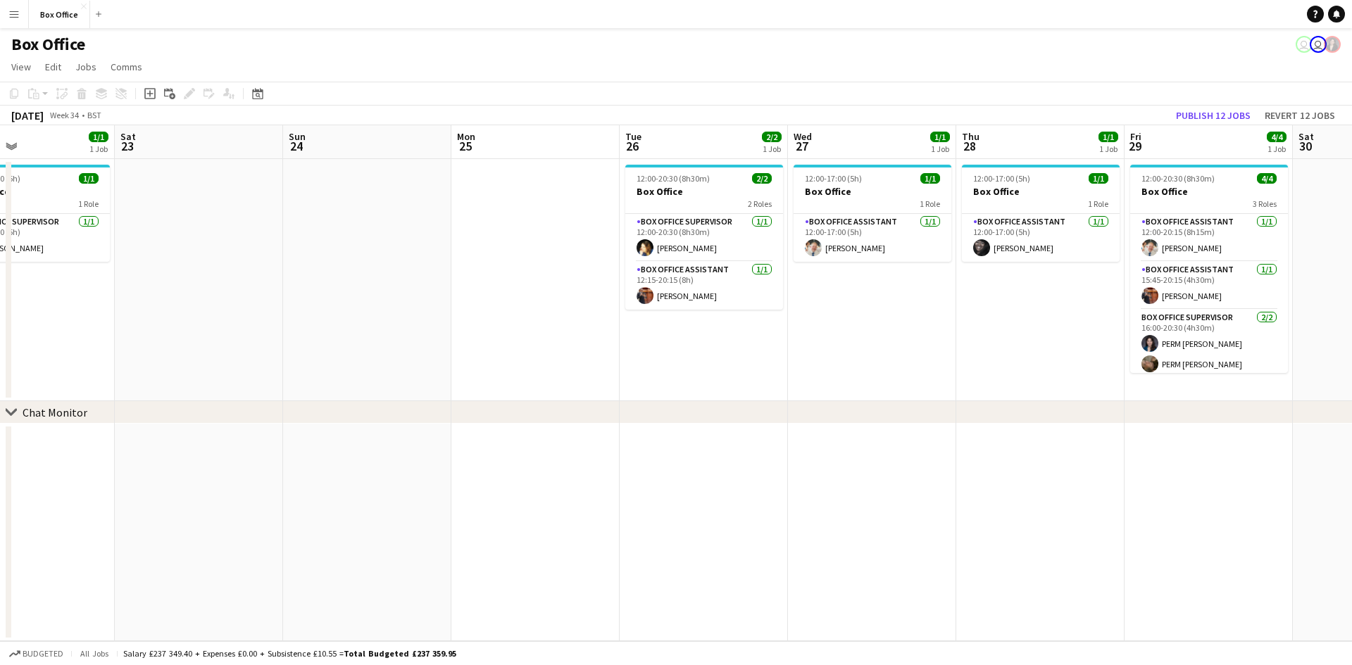
drag, startPoint x: 480, startPoint y: 461, endPoint x: 879, endPoint y: 441, distance: 399.1
click at [725, 441] on app-calendar-viewport "Wed 20 1/1 1 Job Thu 21 1/1 1 Job Fri 22 1/1 1 Job Sat 23 Sun 24 Mon 25 Tue 26 …" at bounding box center [676, 383] width 1352 height 516
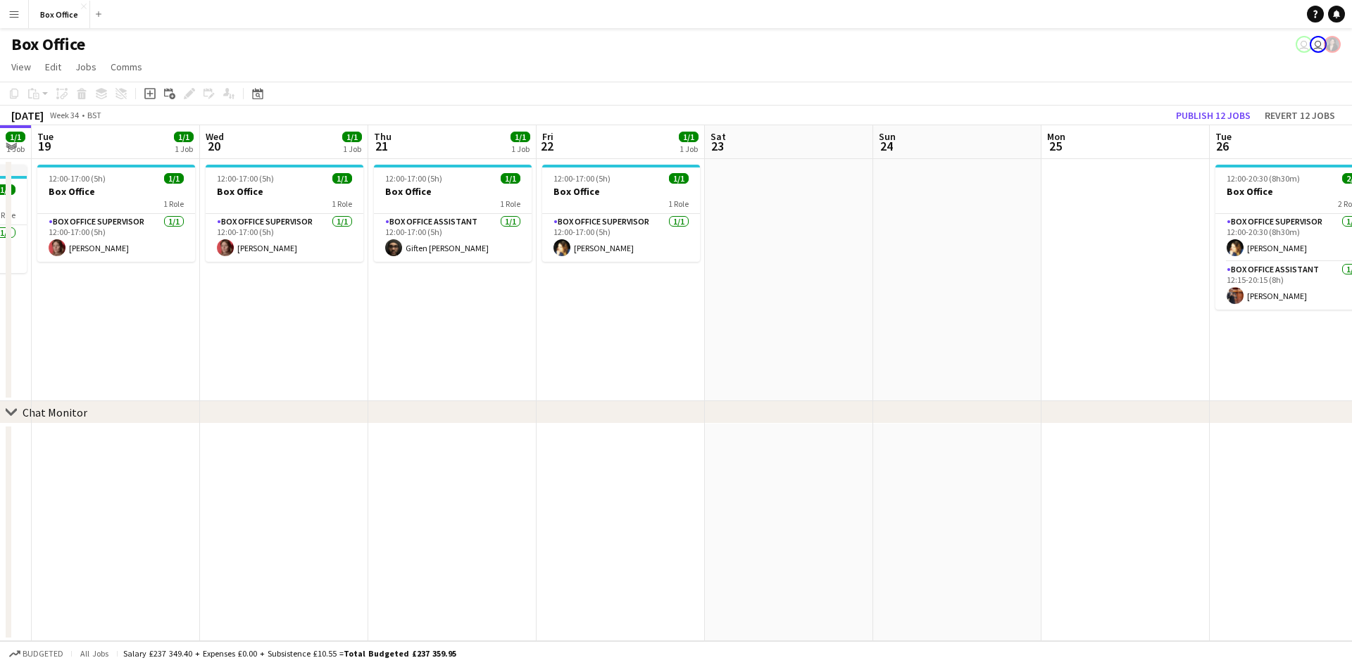
drag, startPoint x: 463, startPoint y: 453, endPoint x: 935, endPoint y: 432, distance: 472.9
click at [725, 432] on app-calendar-viewport "Sun 17 Mon 18 1/1 1 Job Tue 19 1/1 1 Job Wed 20 1/1 1 Job Thu 21 1/1 1 Job Fri …" at bounding box center [676, 383] width 1352 height 516
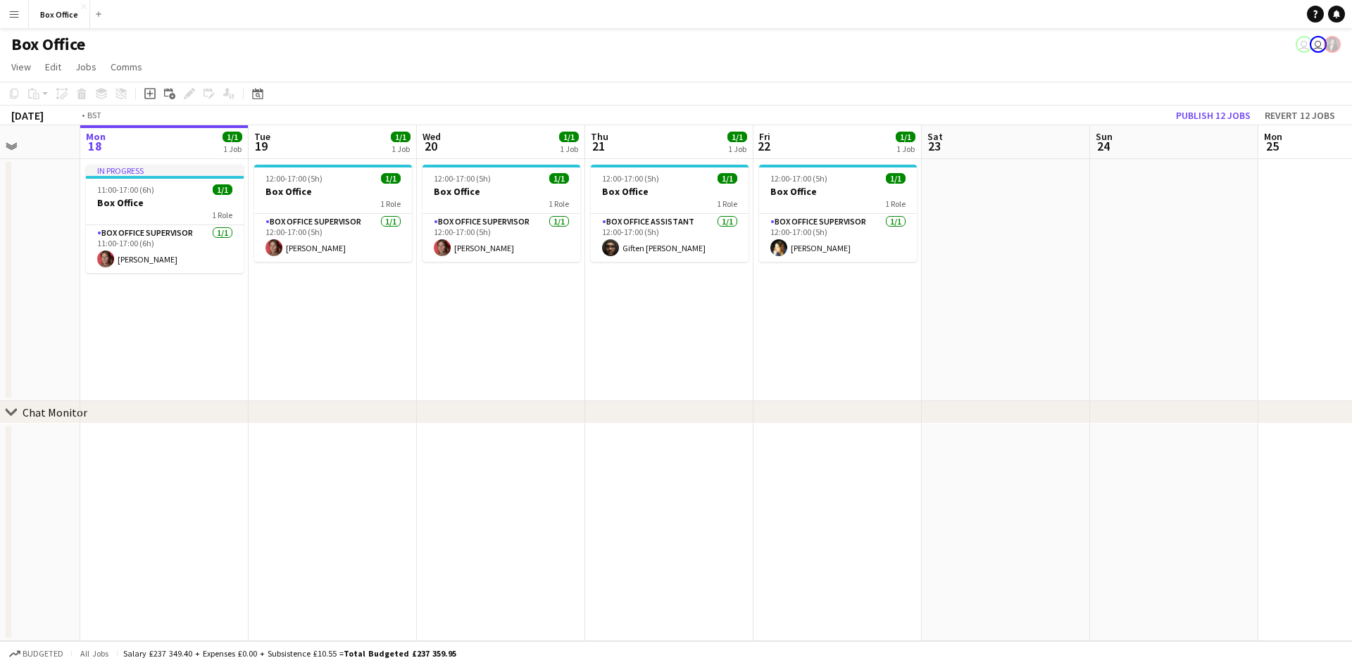
drag, startPoint x: 402, startPoint y: 436, endPoint x: 267, endPoint y: 376, distance: 147.9
click at [130, 387] on app-calendar-viewport "Fri 15 1/1 1 Job Sat 16 Sun 17 Mon 18 1/1 1 Job Tue 19 1/1 1 Job Wed 20 1/1 1 J…" at bounding box center [676, 383] width 1352 height 516
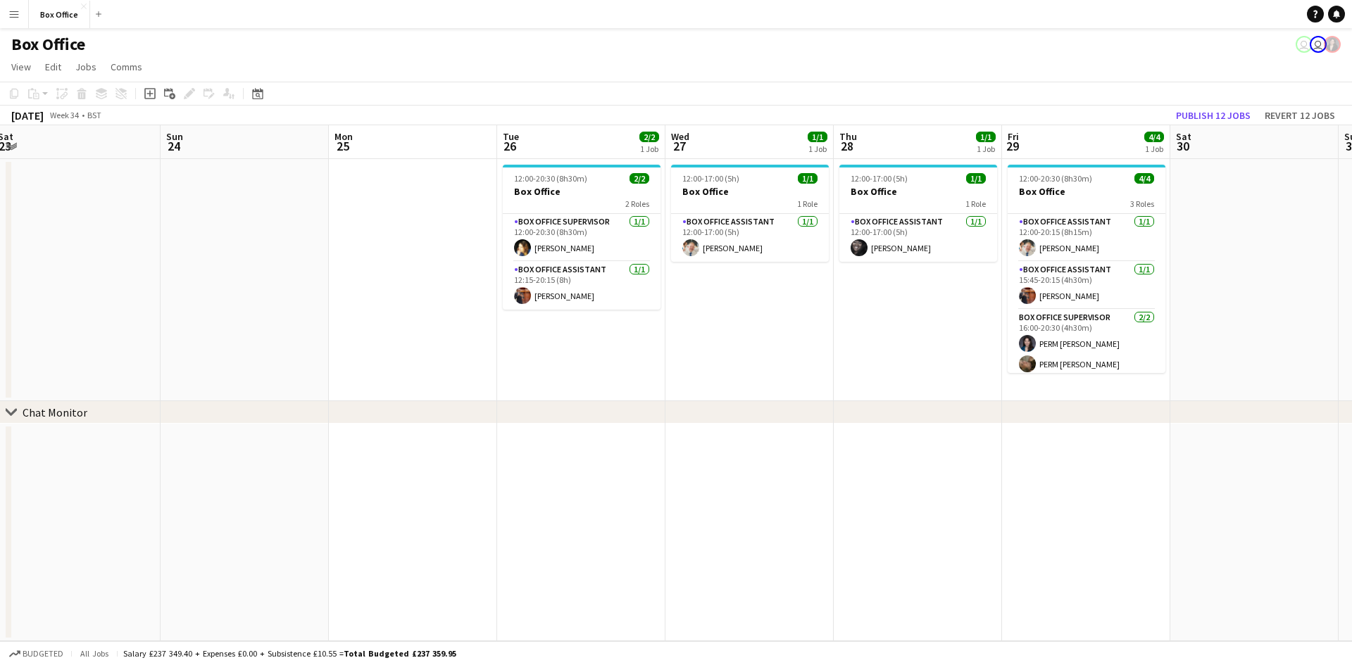
drag, startPoint x: 986, startPoint y: 370, endPoint x: 746, endPoint y: 328, distance: 243.0
click at [525, 326] on app-calendar-viewport "Wed 20 1/1 1 Job Thu 21 1/1 1 Job Fri 22 1/1 1 Job Sat 23 Sun 24 Mon 25 Tue 26 …" at bounding box center [676, 383] width 1352 height 516
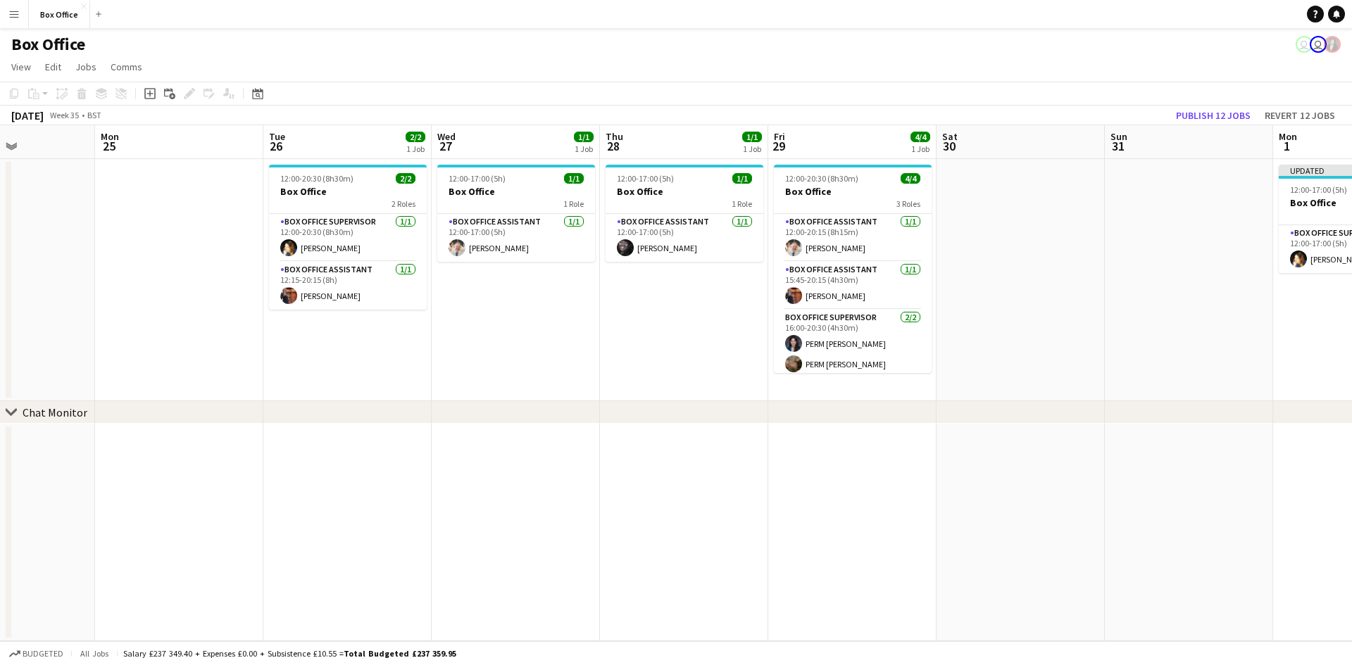
drag, startPoint x: 1017, startPoint y: 446, endPoint x: 860, endPoint y: 391, distance: 165.7
click at [520, 394] on app-calendar-viewport "Fri 22 1/1 1 Job Sat 23 Sun 24 Mon 25 Tue 26 2/2 1 Job Wed 27 1/1 1 Job Thu 28 …" at bounding box center [676, 383] width 1352 height 516
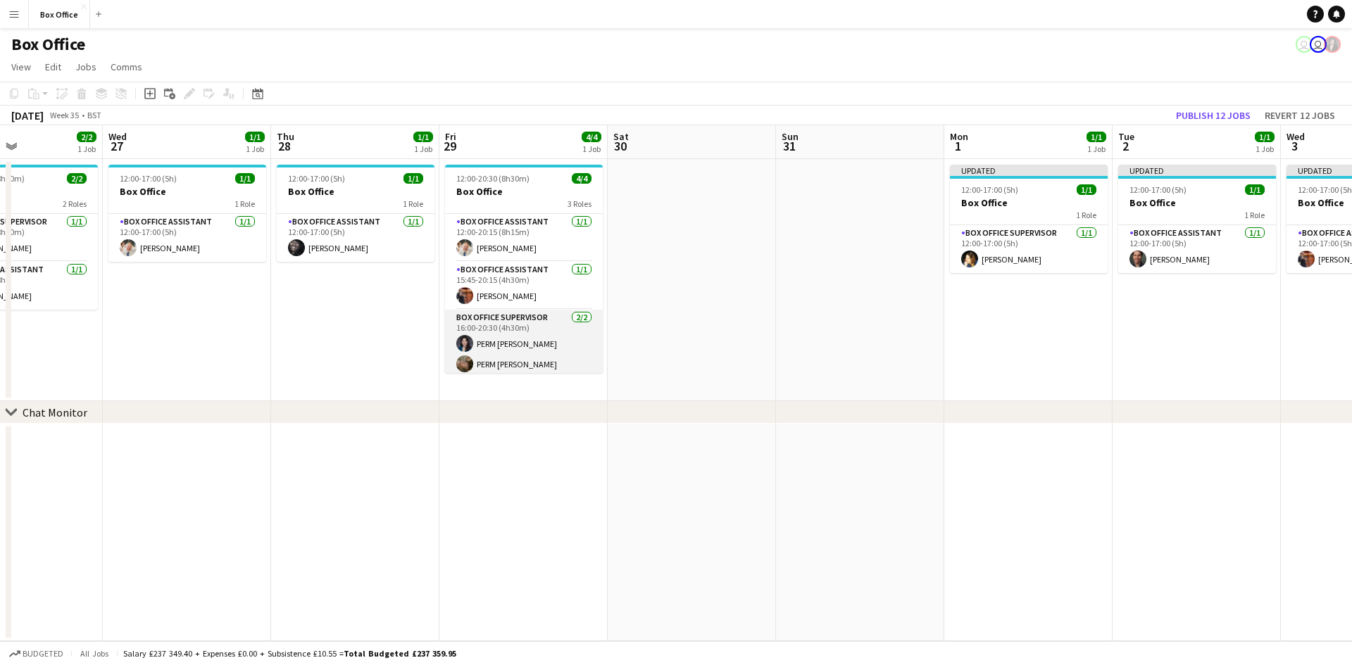
drag, startPoint x: 1206, startPoint y: 418, endPoint x: 589, endPoint y: 330, distance: 622.4
click at [451, 351] on div "chevron-right Chat Monitor Sun 24 Mon 25 Tue 26 2/2 1 Job Wed 27 1/1 1 Job Thu …" at bounding box center [676, 383] width 1352 height 516
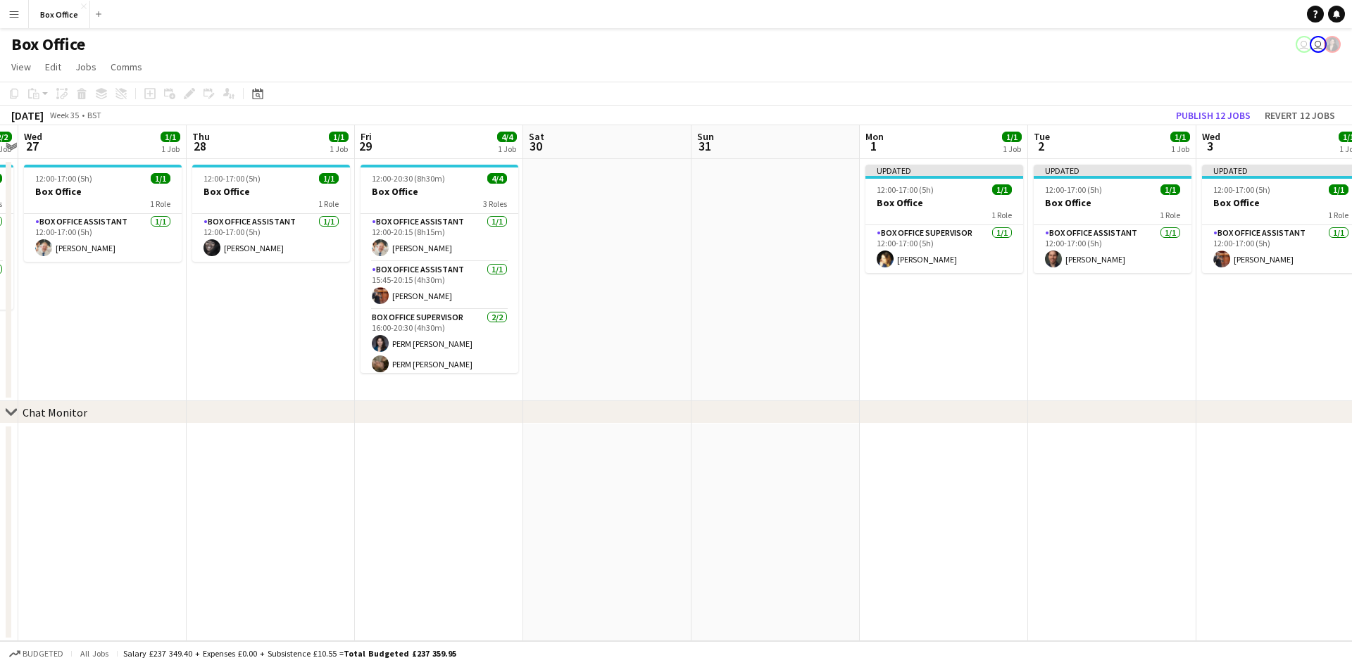
drag, startPoint x: 1075, startPoint y: 320, endPoint x: 317, endPoint y: 215, distance: 765.5
click at [317, 215] on app-calendar-viewport "Sun 24 Mon 25 Tue 26 2/2 1 Job Wed 27 1/1 1 Job Thu 28 1/1 1 Job Fri 29 4/4 1 J…" at bounding box center [676, 383] width 1352 height 516
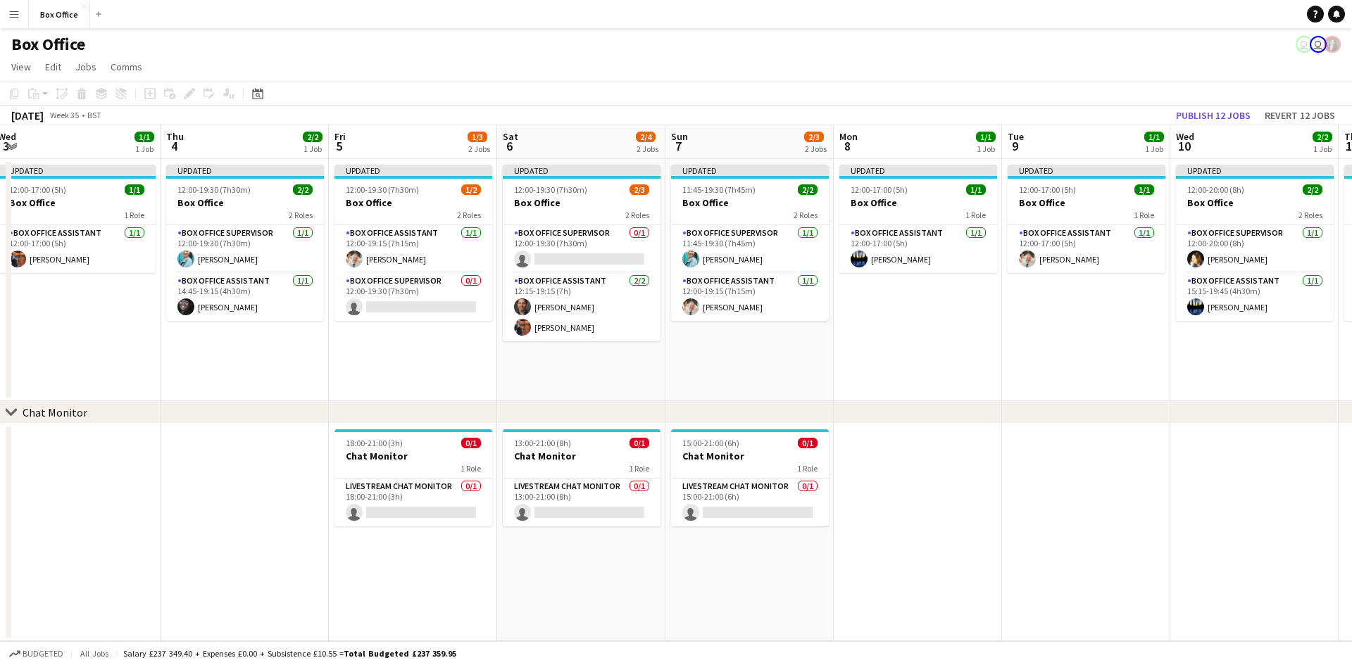
drag, startPoint x: 1195, startPoint y: 364, endPoint x: 767, endPoint y: 356, distance: 428.2
click at [664, 371] on app-calendar-viewport "Sun 31 Mon 1 1/1 1 Job Tue 2 1/1 1 Job Wed 3 1/1 1 Job Thu 4 2/2 1 Job Fri 5 1/…" at bounding box center [676, 383] width 1352 height 516
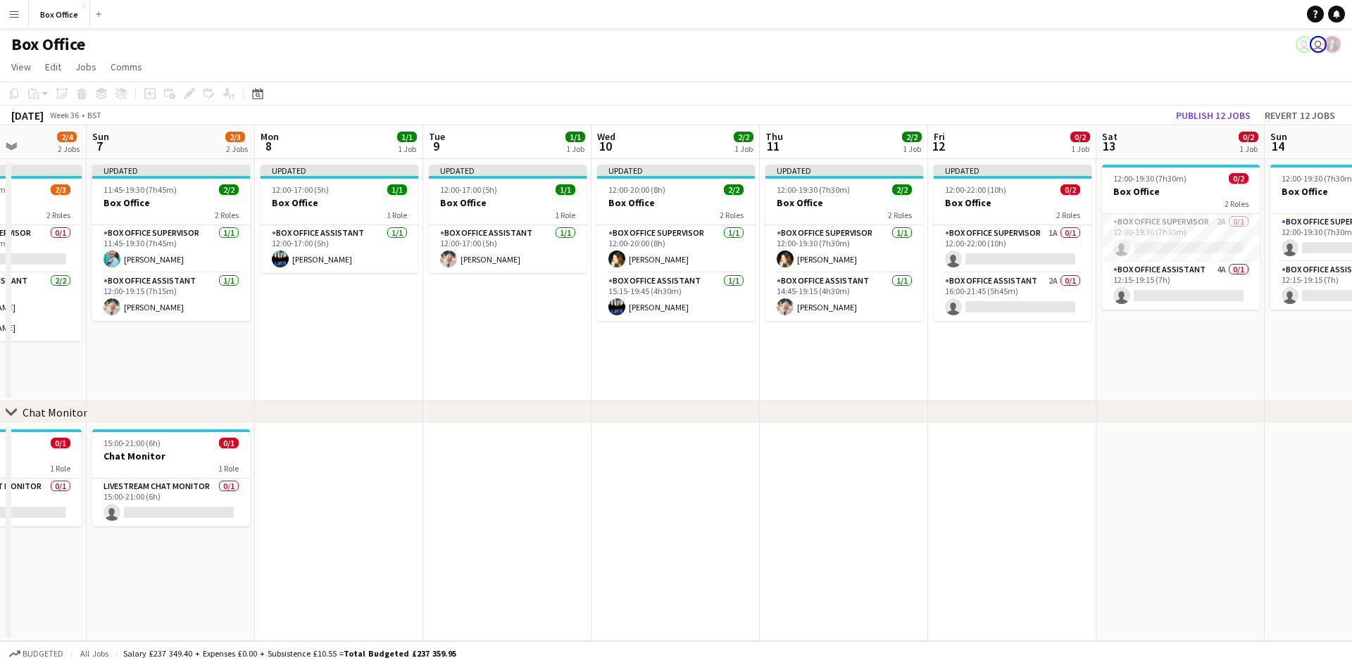
drag, startPoint x: 1110, startPoint y: 340, endPoint x: 529, endPoint y: 307, distance: 581.9
click at [528, 308] on app-calendar-viewport "Thu 4 2/2 1 Job Fri 5 1/3 2 Jobs Sat 6 2/4 2 Jobs Sun 7 2/3 2 Jobs Mon 8 1/1 1 …" at bounding box center [676, 383] width 1352 height 516
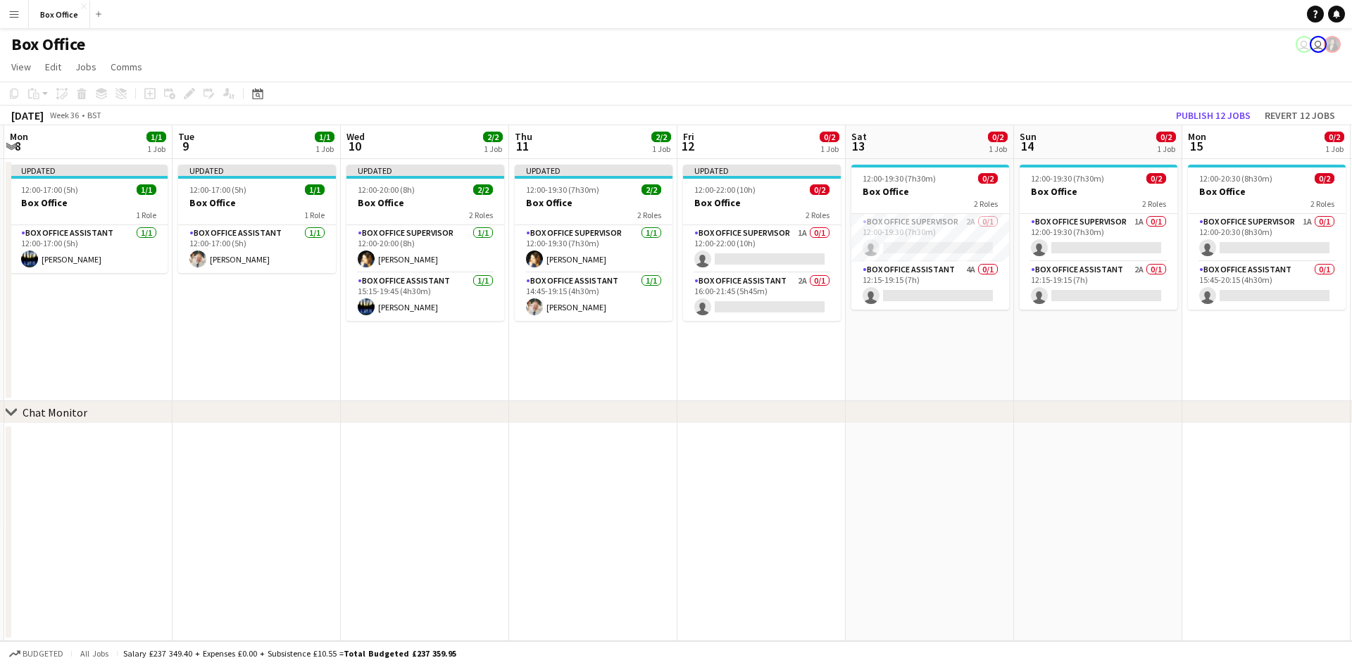
drag, startPoint x: 991, startPoint y: 353, endPoint x: 775, endPoint y: 356, distance: 216.9
click at [725, 356] on app-calendar-viewport "Thu 4 2/2 1 Job Fri 5 1/3 2 Jobs Sat 6 2/4 2 Jobs Sun 7 2/3 2 Jobs Mon 8 1/1 1 …" at bounding box center [676, 383] width 1352 height 516
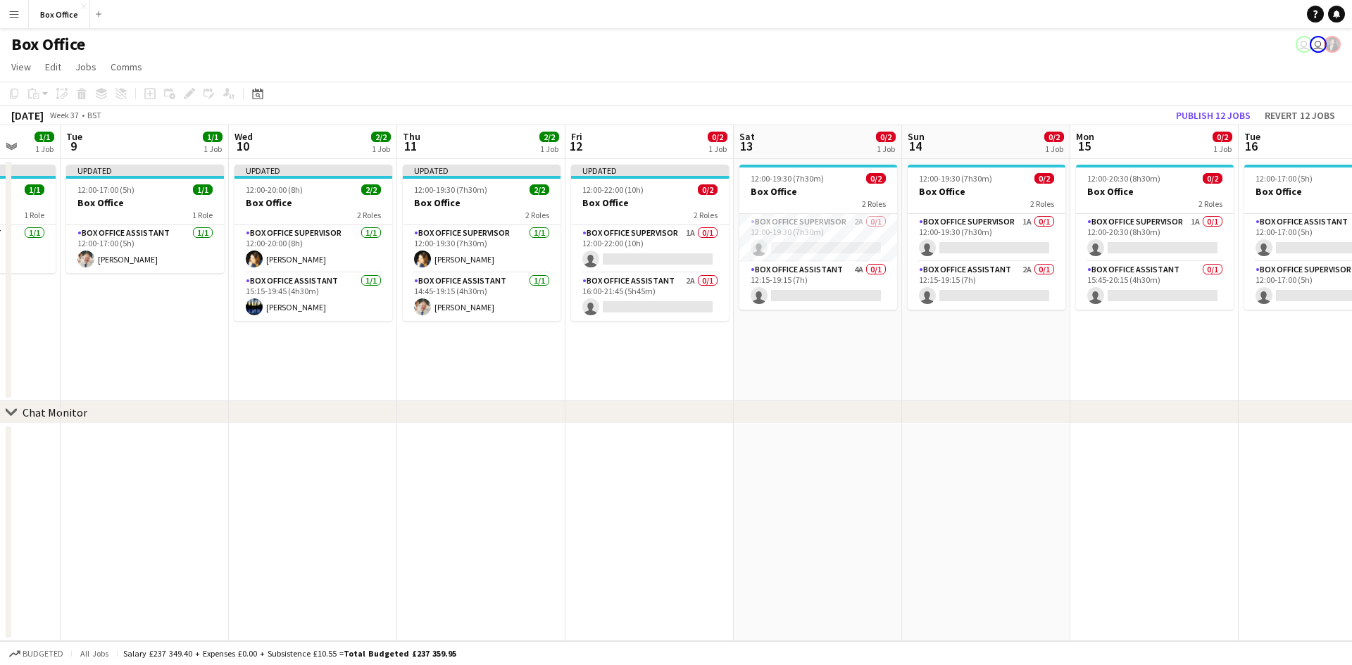
scroll to position [0, 462]
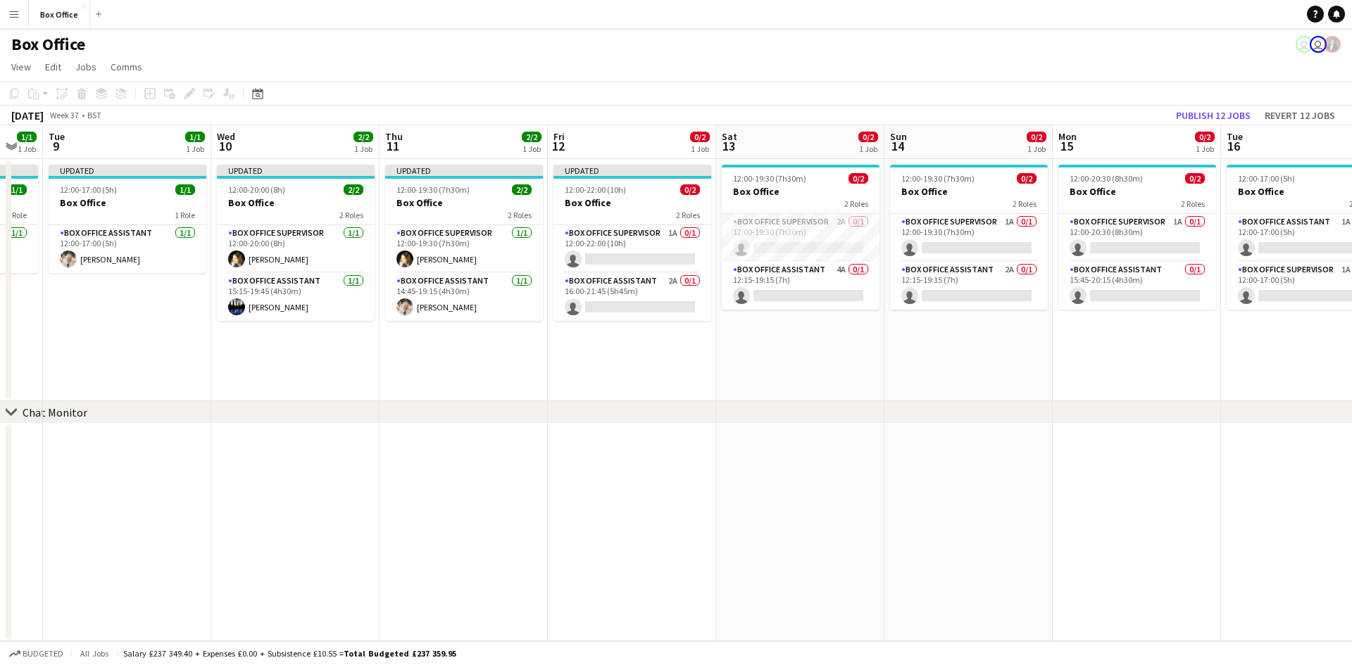
drag, startPoint x: 727, startPoint y: 337, endPoint x: 676, endPoint y: 342, distance: 51.6
click at [676, 342] on app-calendar-viewport "Sat 6 2/4 2 Jobs Sun 7 2/3 2 Jobs Mon 8 1/1 1 Job Tue 9 1/1 1 Job Wed 10 2/2 1 …" at bounding box center [676, 383] width 1352 height 516
click at [725, 225] on app-card-role "Box Office Supervisor 2A 0/1 12:00-19:30 (7h30m) single-neutral-actions" at bounding box center [801, 238] width 158 height 48
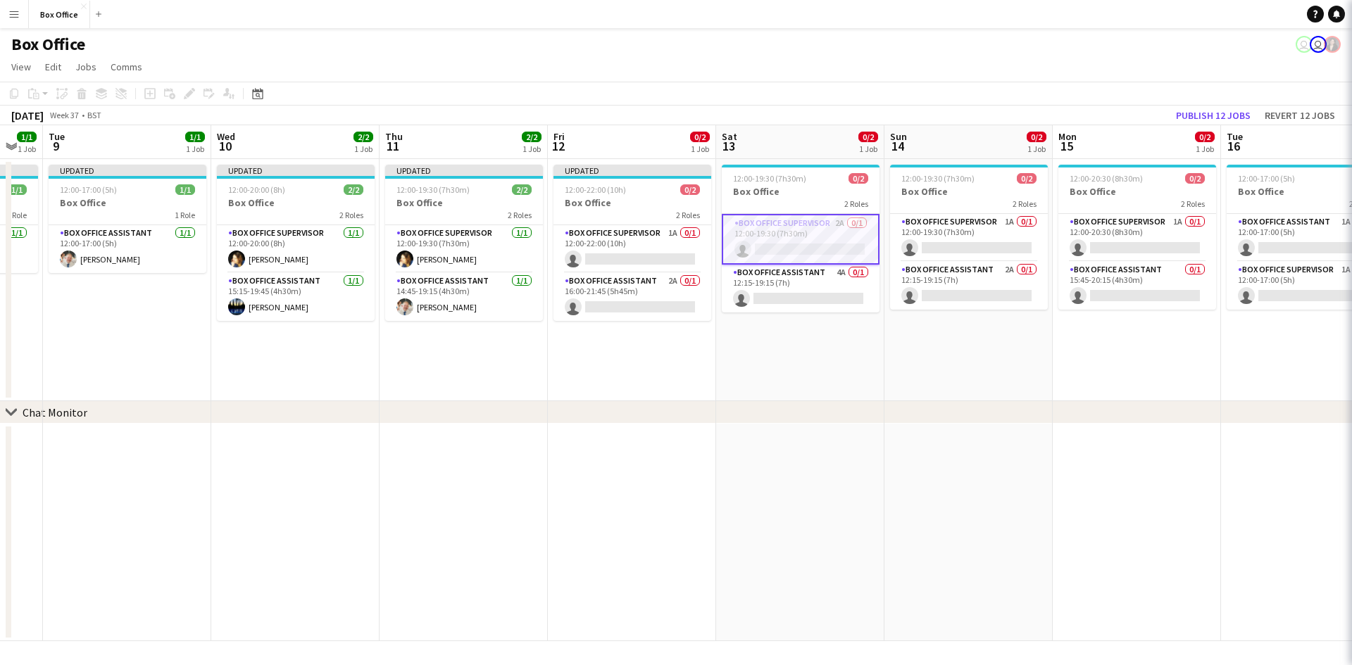
scroll to position [0, 463]
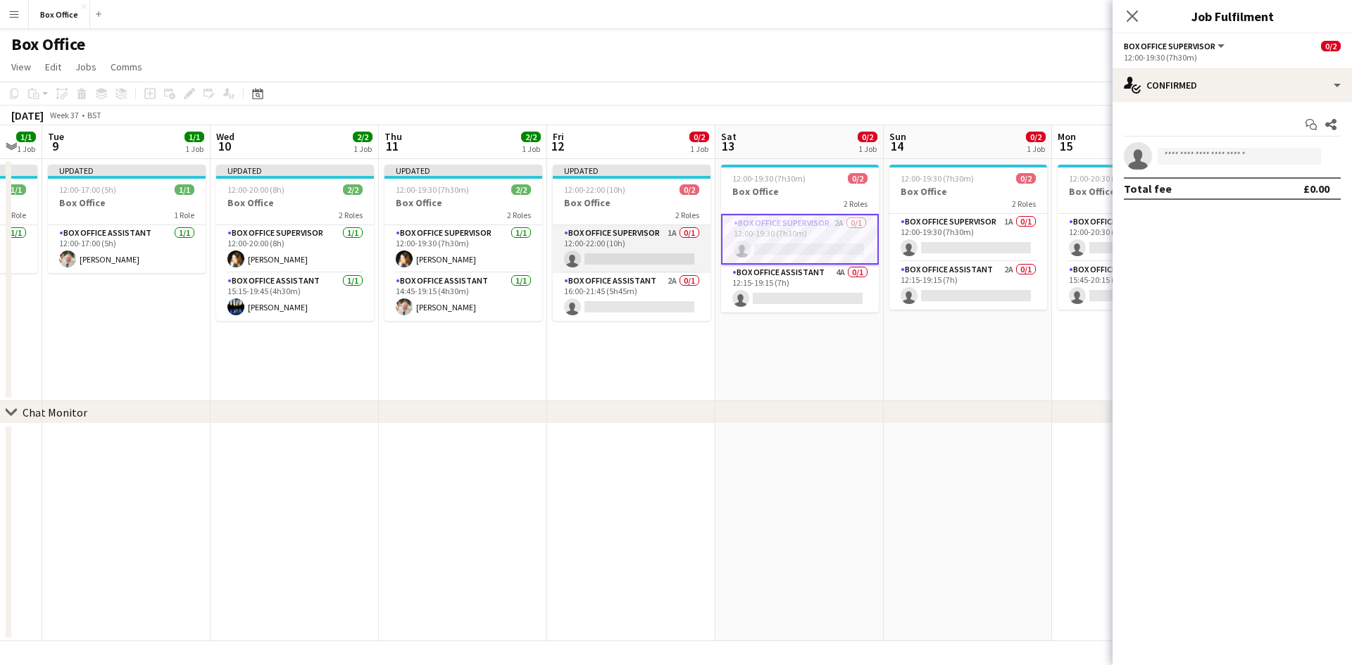
click at [603, 237] on app-card-role "Box Office Supervisor 1A 0/1 12:00-22:00 (10h) single-neutral-actions" at bounding box center [632, 249] width 158 height 48
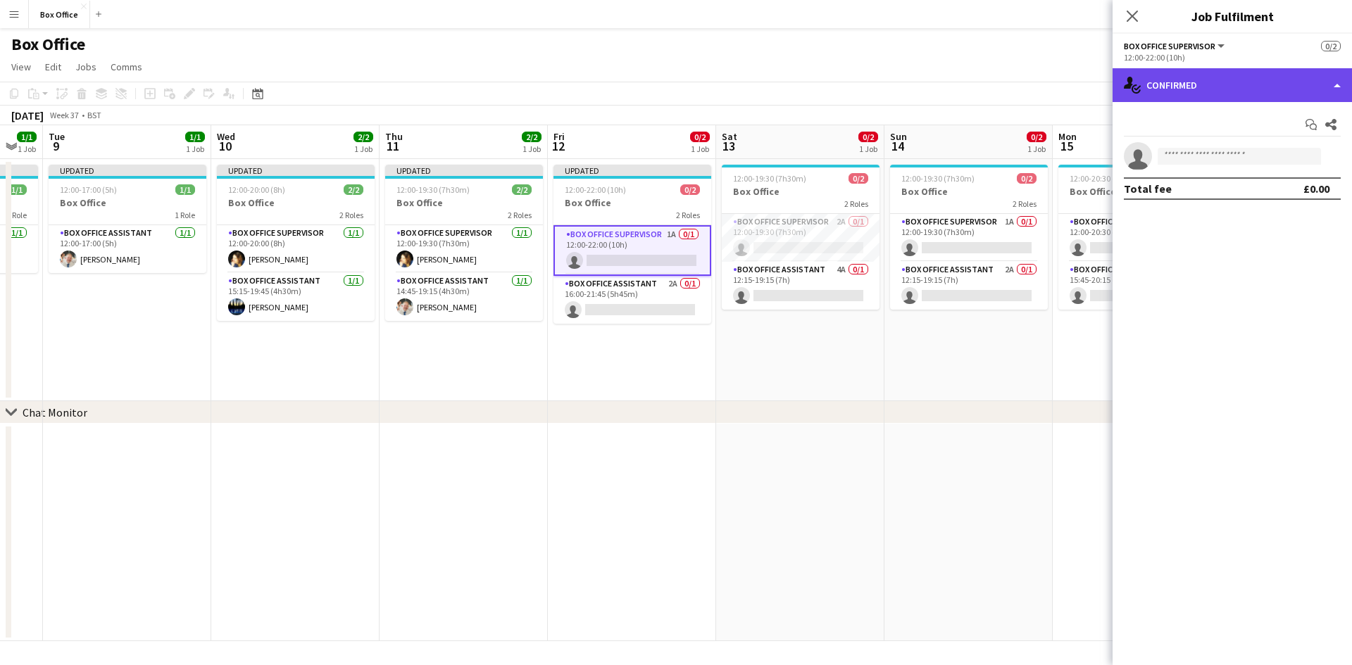
click at [725, 87] on div "single-neutral-actions-check-2 Confirmed" at bounding box center [1232, 85] width 239 height 34
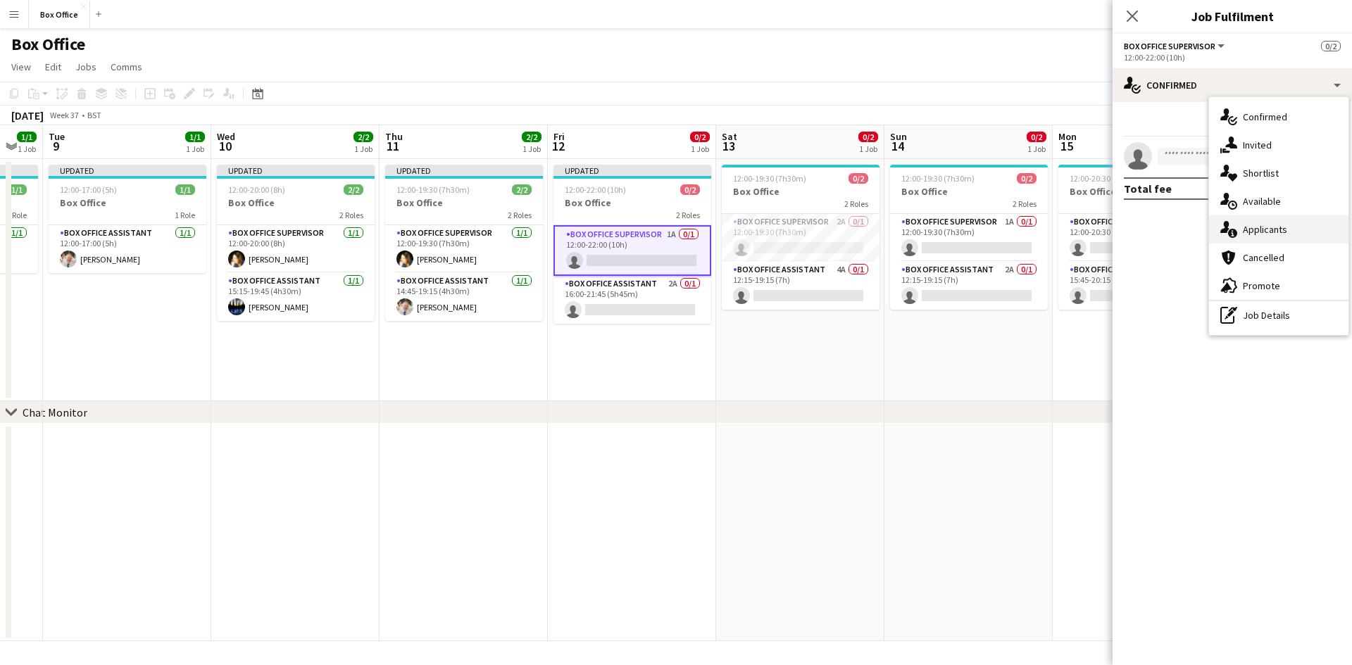
click at [725, 227] on div "single-neutral-actions-information Applicants" at bounding box center [1278, 229] width 139 height 28
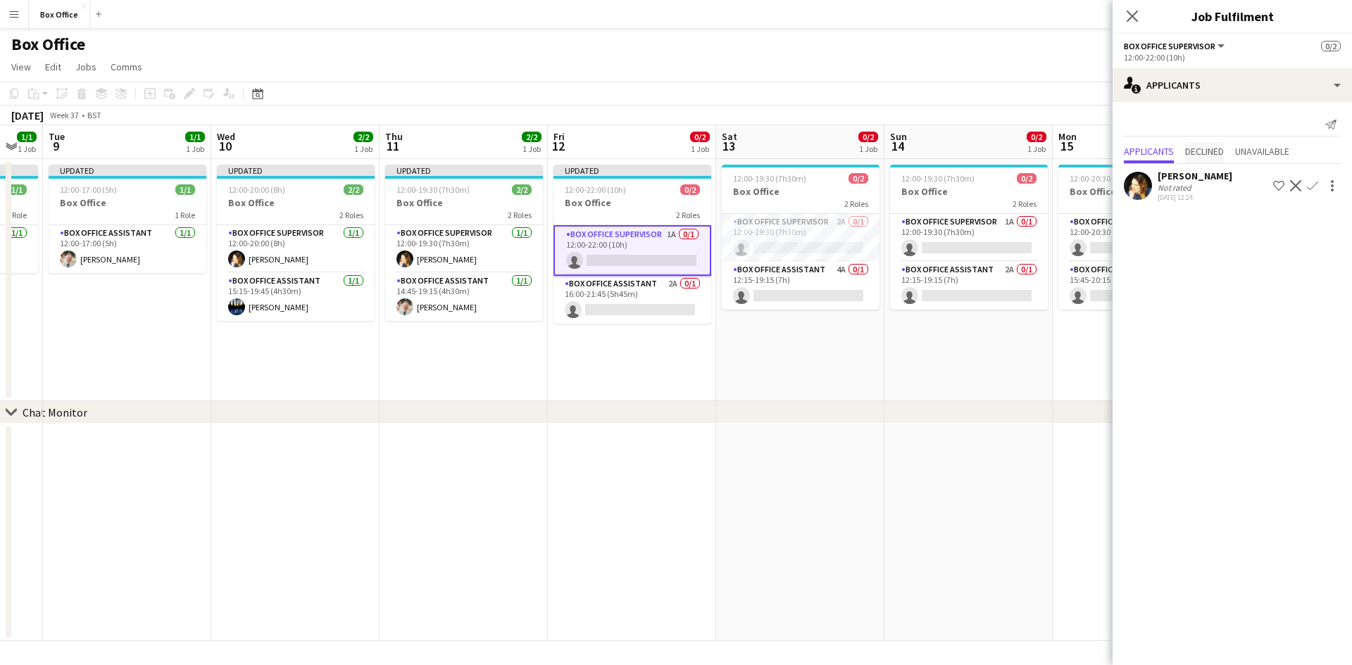
click at [725, 149] on span "Declined" at bounding box center [1204, 151] width 39 height 10
click at [725, 123] on span "Unavailable" at bounding box center [1262, 123] width 54 height 10
click at [725, 124] on span "Applicants" at bounding box center [1149, 123] width 50 height 10
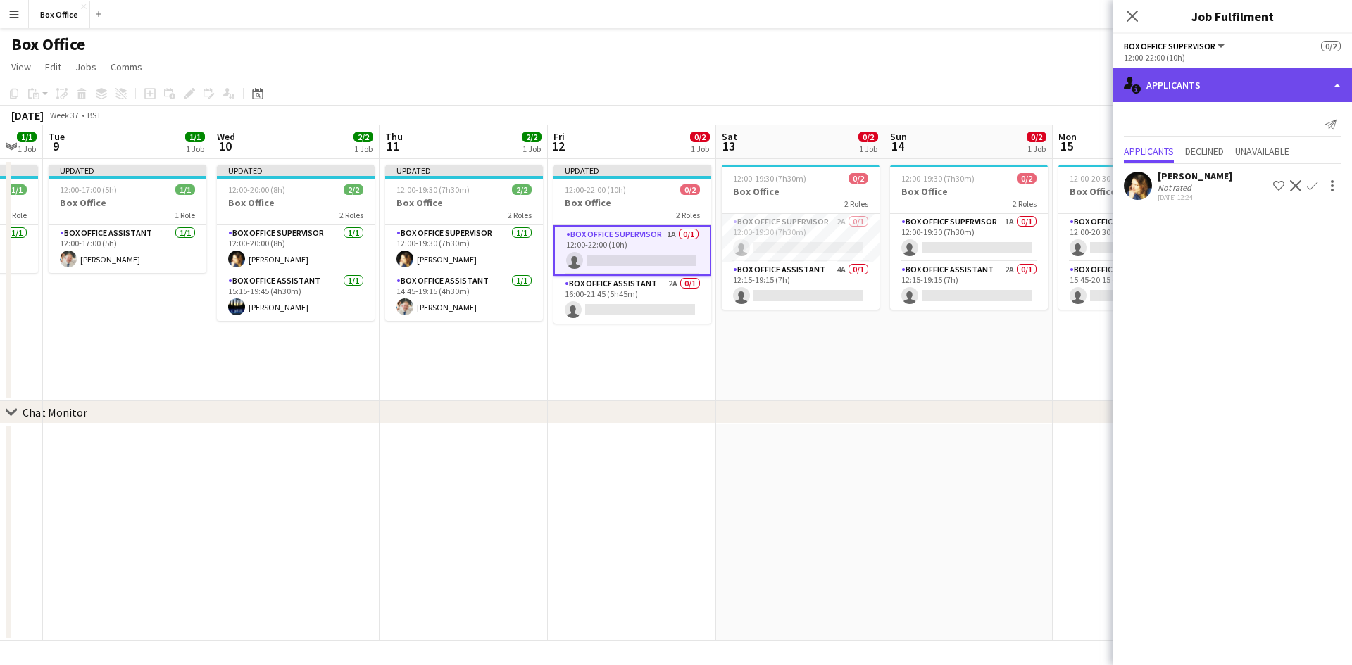
click at [725, 80] on div "single-neutral-actions-information Applicants" at bounding box center [1232, 85] width 239 height 34
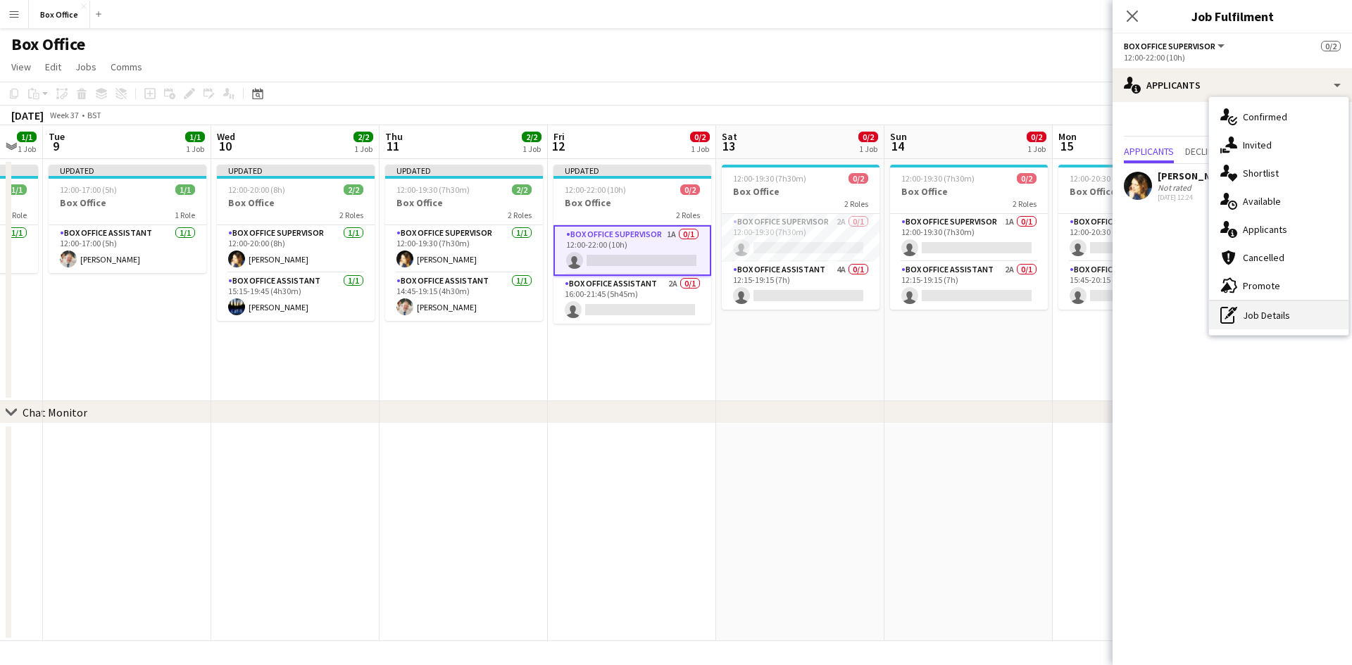
click at [725, 318] on div "pen-write Job Details" at bounding box center [1278, 315] width 139 height 28
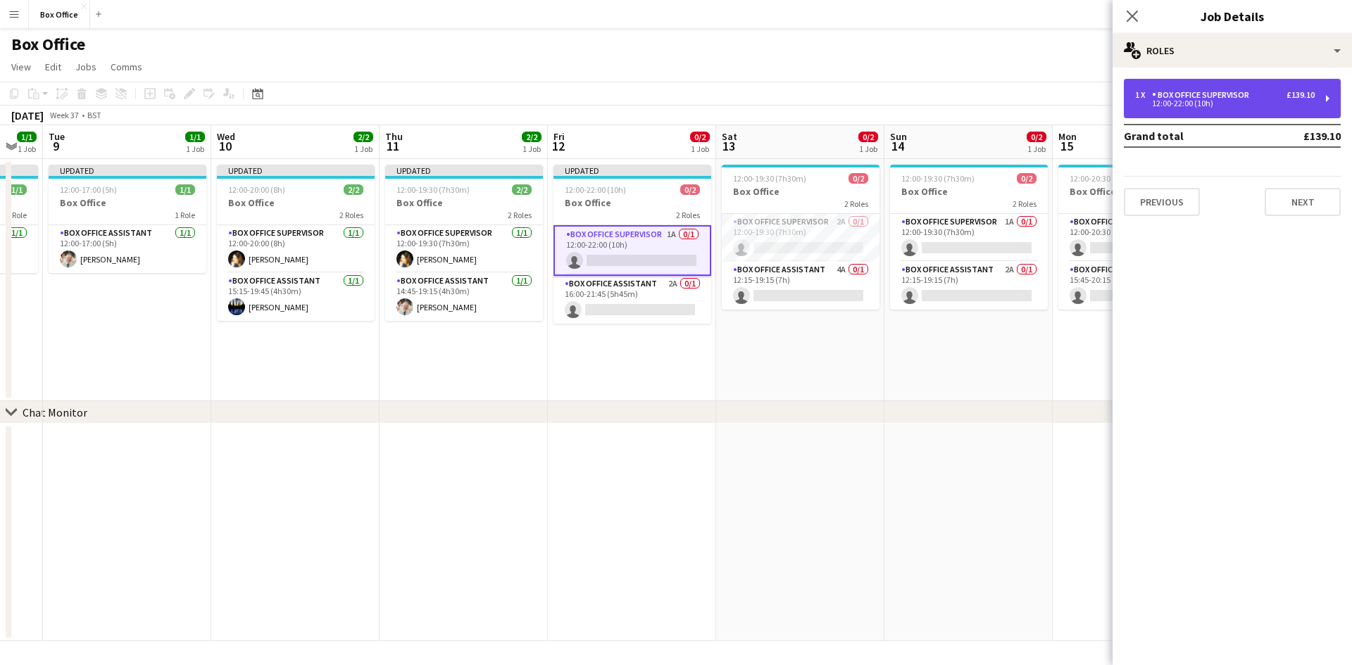
click at [725, 94] on div "Box Office Supervisor" at bounding box center [1203, 95] width 103 height 10
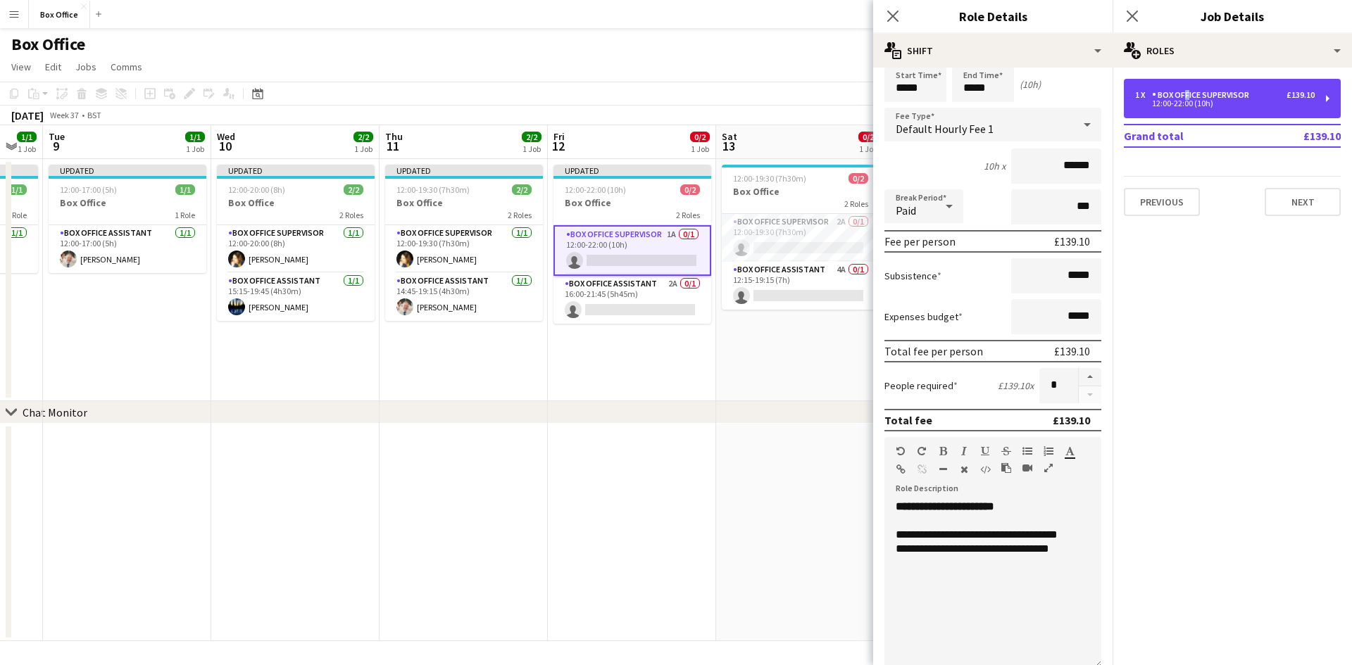
scroll to position [0, 0]
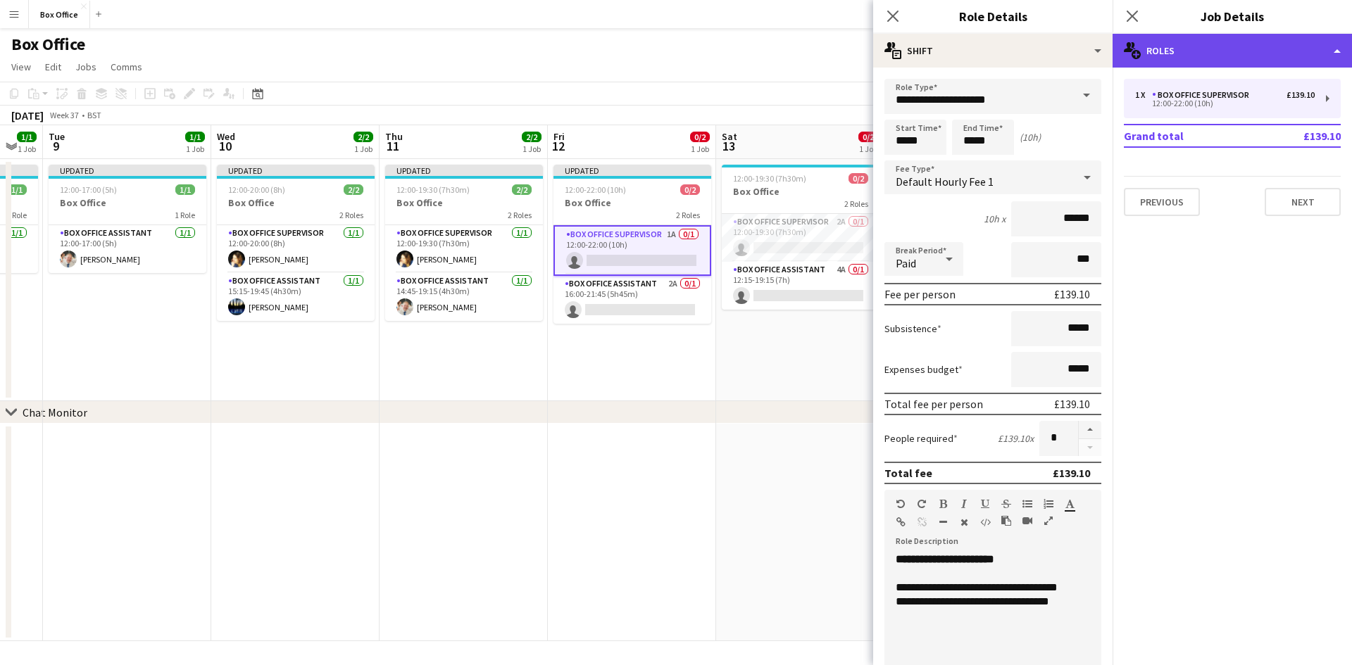
click at [725, 44] on div "multiple-users-add Roles" at bounding box center [1232, 51] width 239 height 34
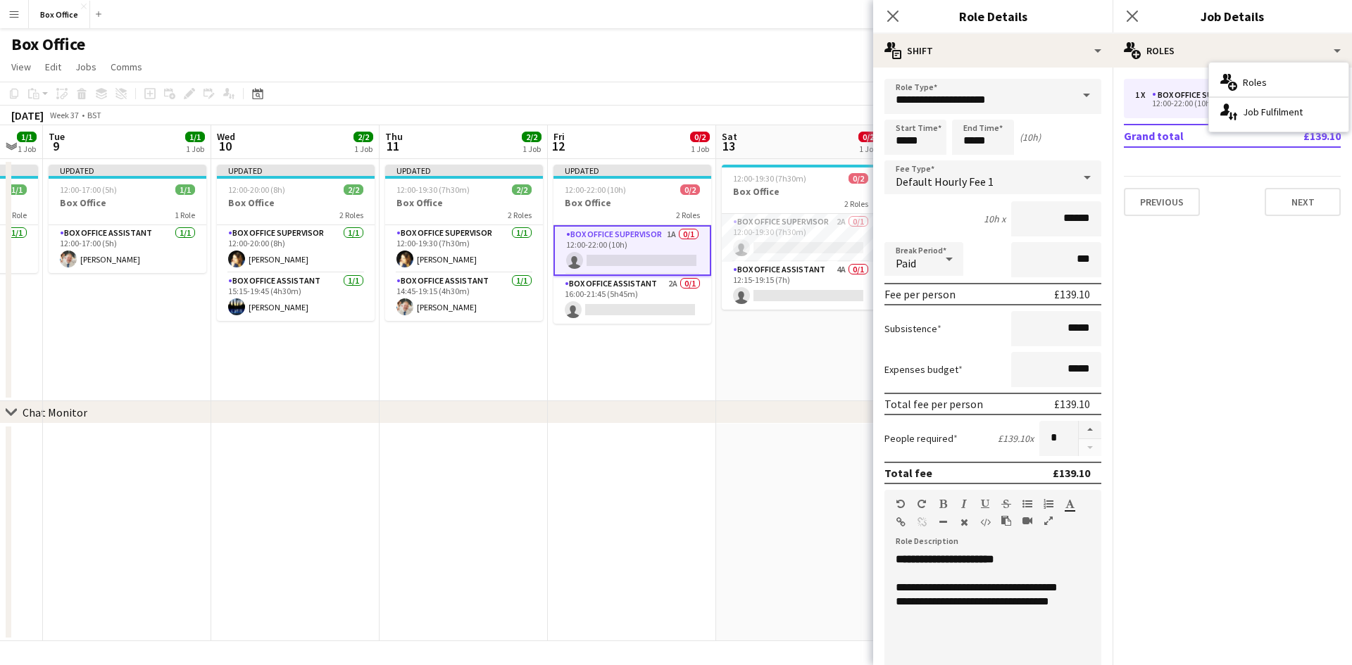
click at [725, 311] on mat-expansion-panel "pencil3 General details 1 x Box Office Supervisor £139.10 12:00-22:00 (10h) Gra…" at bounding box center [1232, 367] width 239 height 598
drag, startPoint x: 894, startPoint y: 15, endPoint x: 922, endPoint y: 8, distance: 28.9
click at [725, 14] on icon "Close pop-in" at bounding box center [892, 16] width 11 height 11
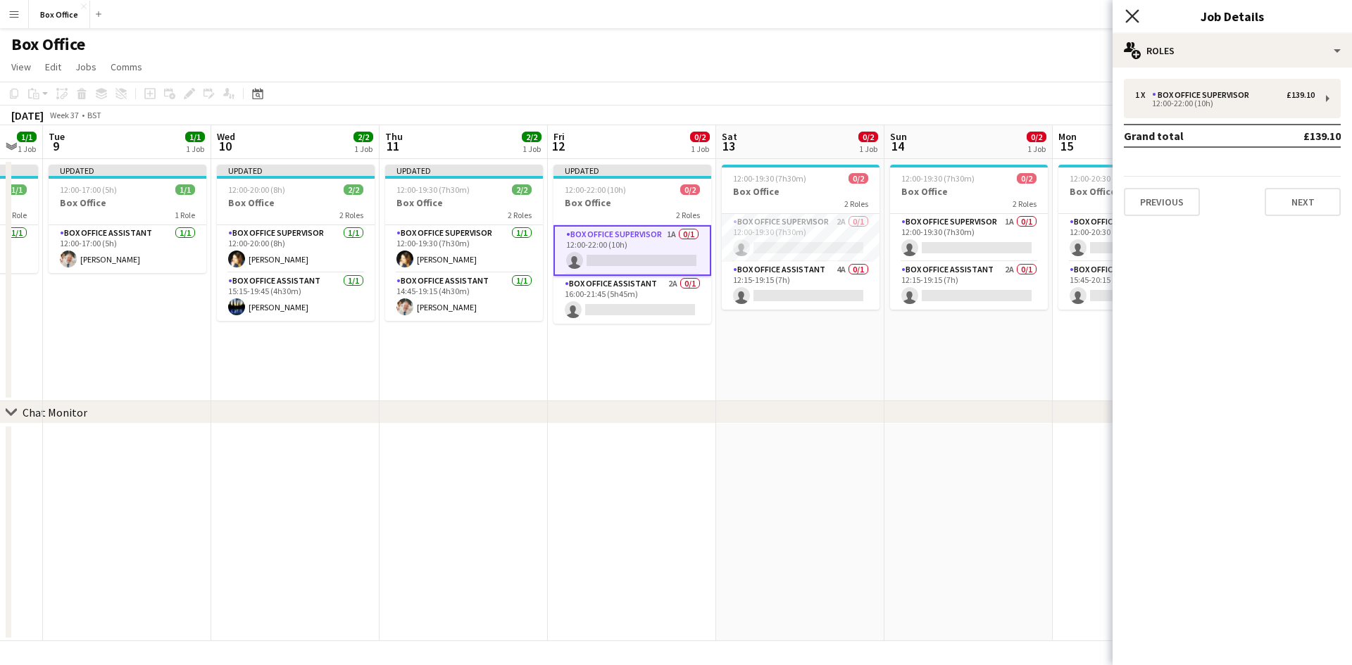
click at [725, 17] on icon "Close pop-in" at bounding box center [1131, 15] width 13 height 13
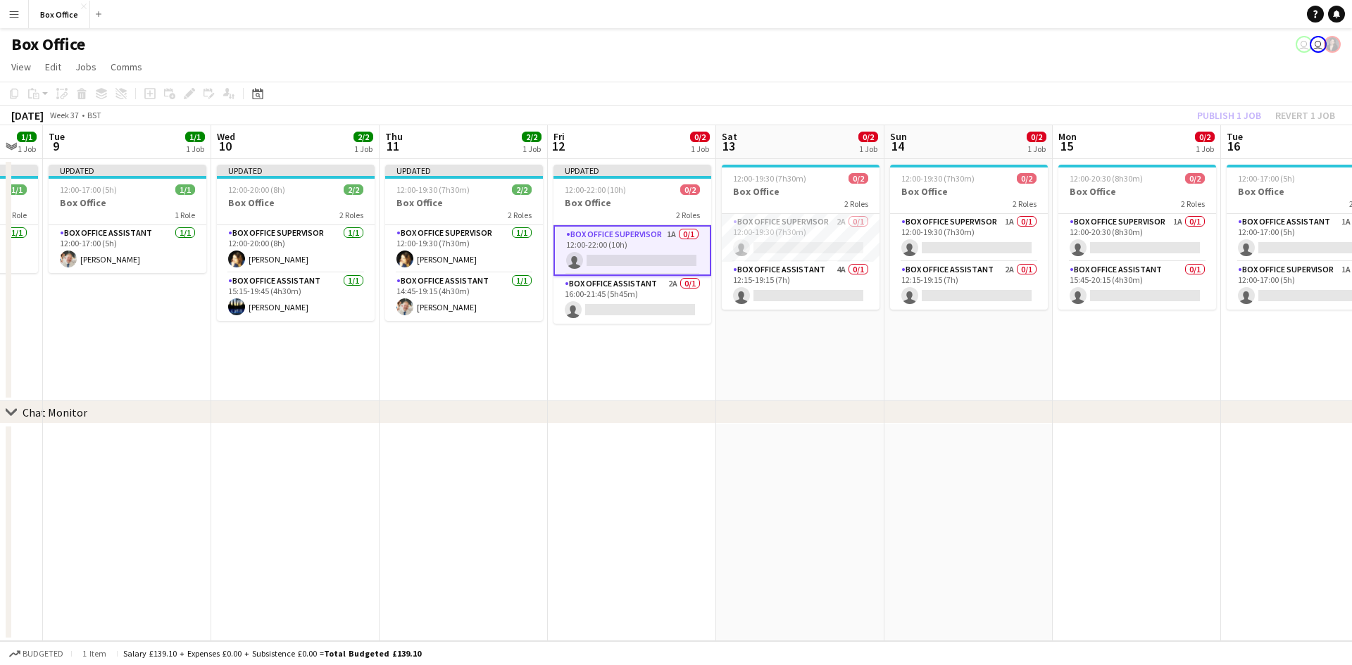
click at [642, 232] on app-card-role "Box Office Supervisor 1A 0/1 12:00-22:00 (10h) single-neutral-actions" at bounding box center [632, 250] width 158 height 51
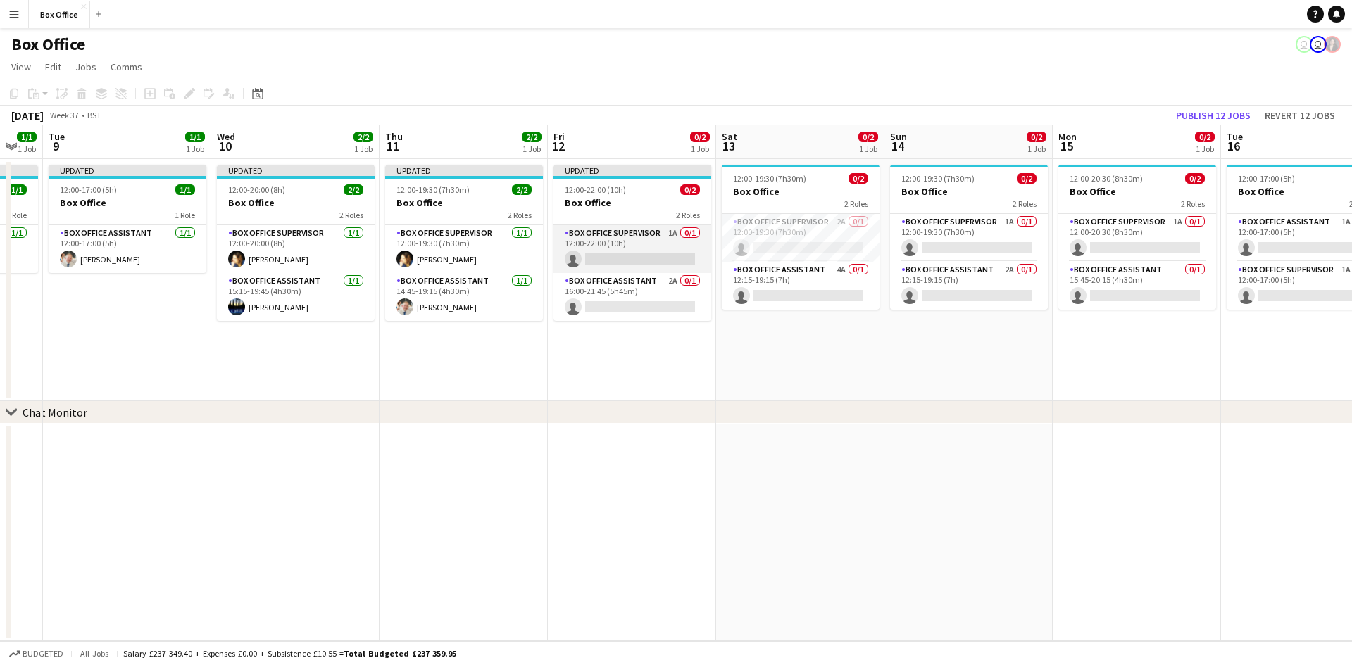
click at [628, 232] on app-card-role "Box Office Supervisor 1A 0/1 12:00-22:00 (10h) single-neutral-actions" at bounding box center [632, 249] width 158 height 48
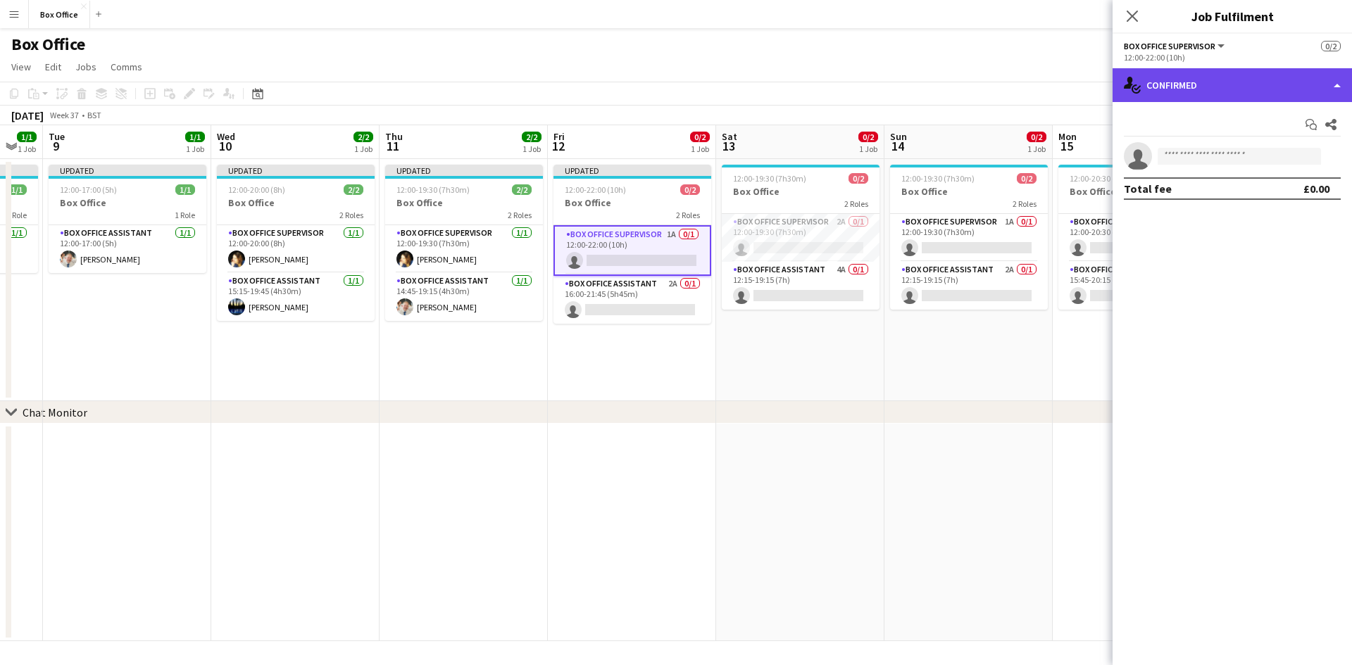
click at [725, 77] on div "single-neutral-actions-check-2 Confirmed" at bounding box center [1232, 85] width 239 height 34
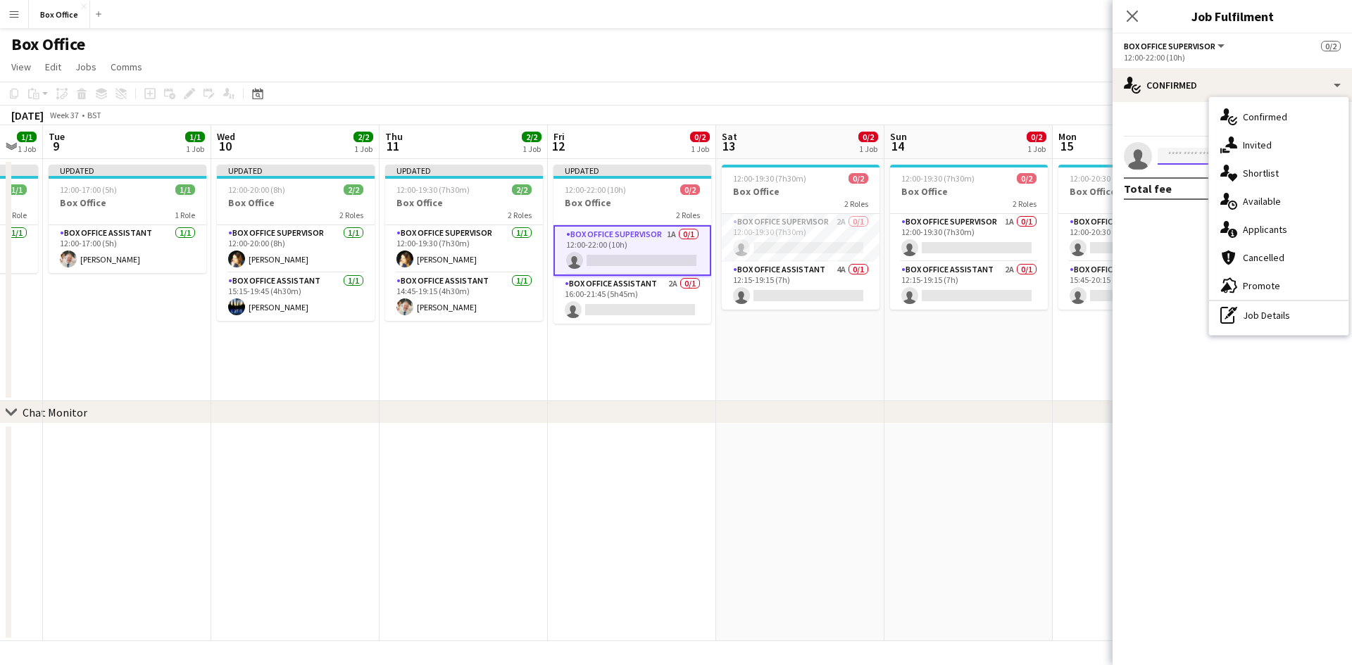
click at [725, 152] on input at bounding box center [1239, 156] width 163 height 17
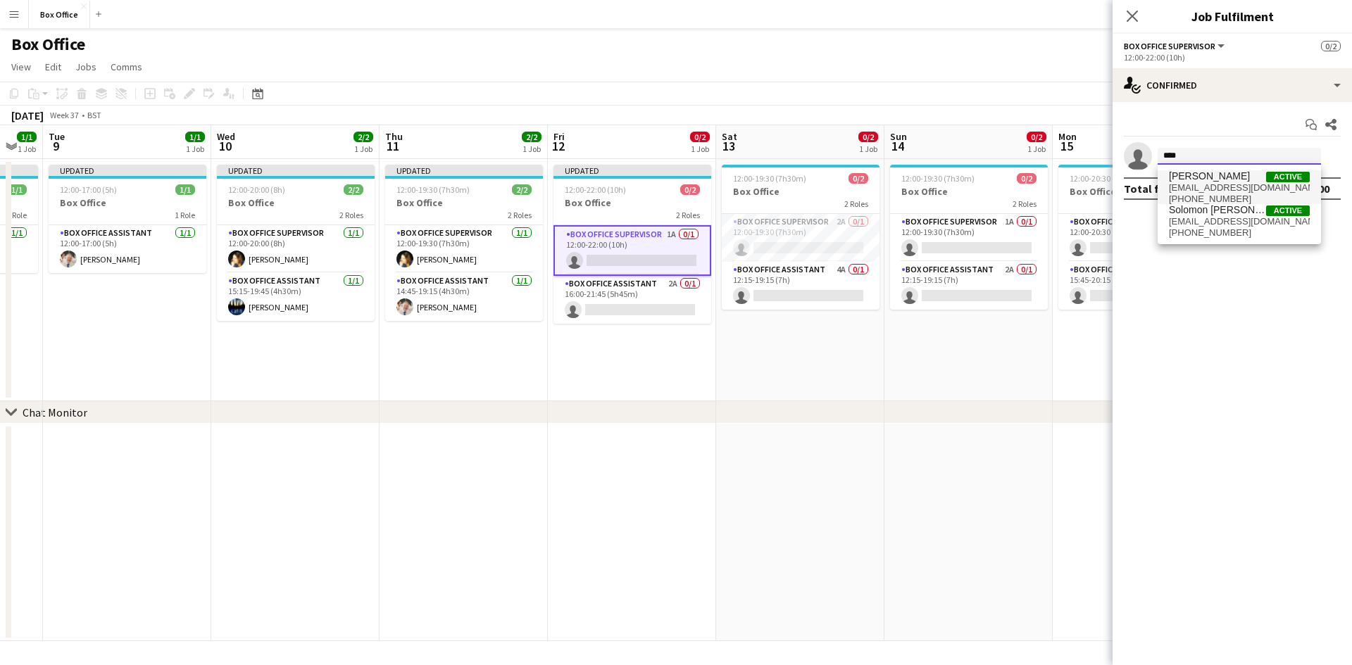
type input "****"
click at [725, 177] on span "Active" at bounding box center [1288, 177] width 44 height 11
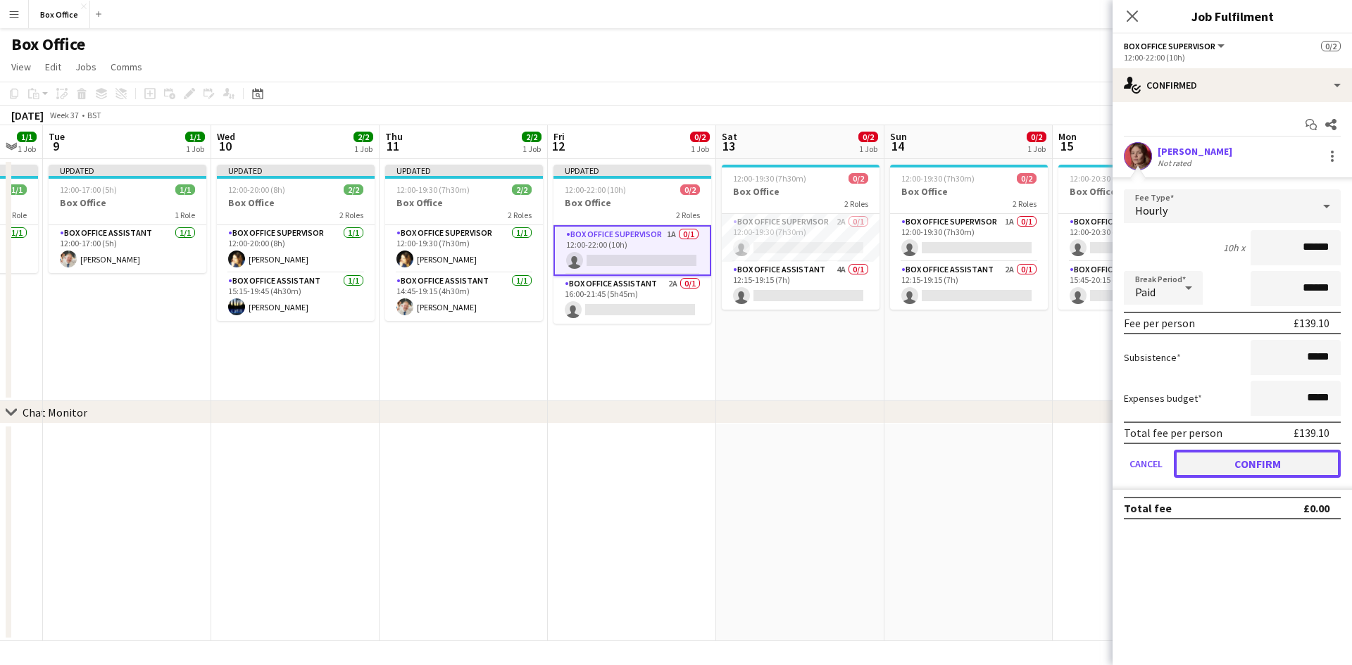
click at [725, 463] on button "Confirm" at bounding box center [1257, 464] width 167 height 28
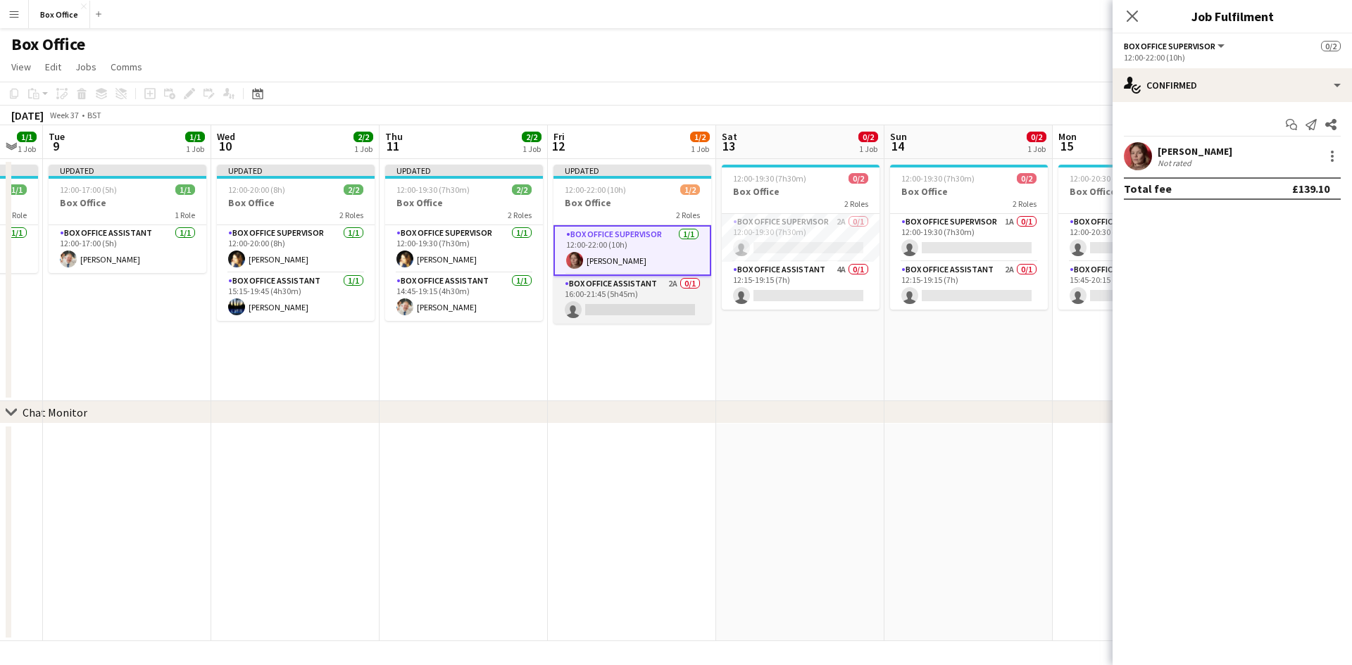
click at [606, 287] on app-card-role "Box Office Assistant 2A 0/1 16:00-21:45 (5h45m) single-neutral-actions" at bounding box center [632, 300] width 158 height 48
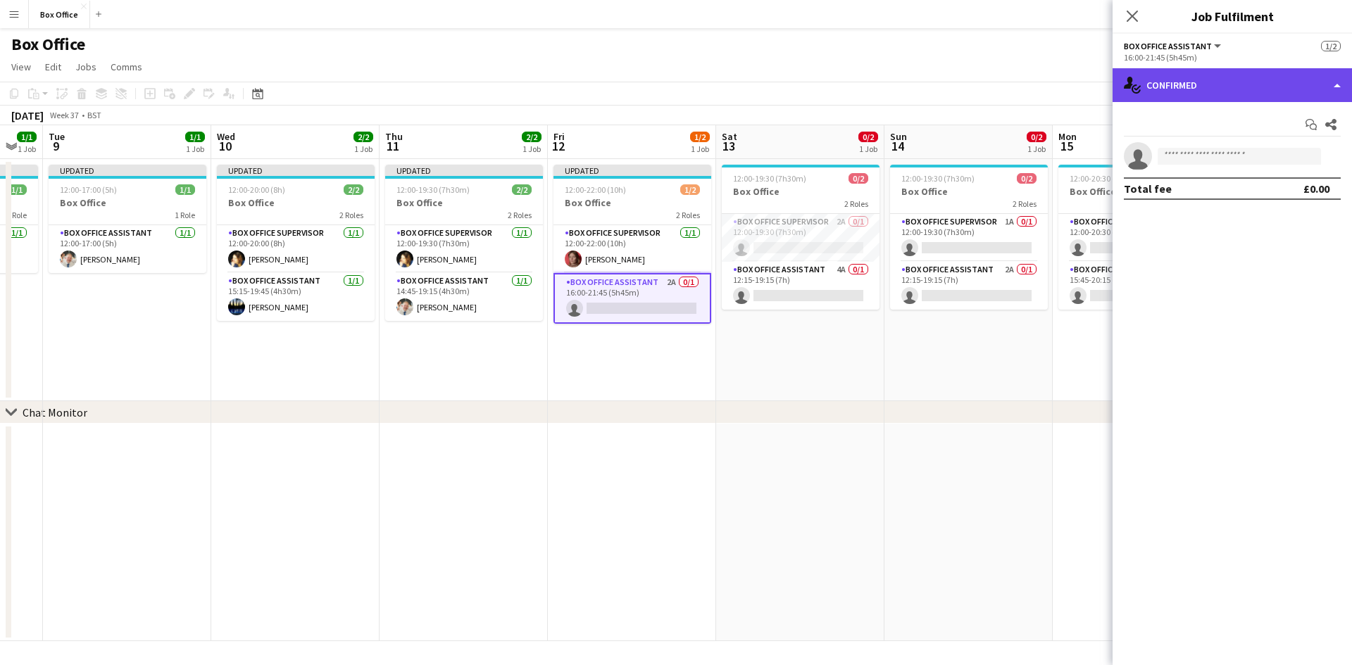
click at [725, 79] on div "single-neutral-actions-check-2 Confirmed" at bounding box center [1232, 85] width 239 height 34
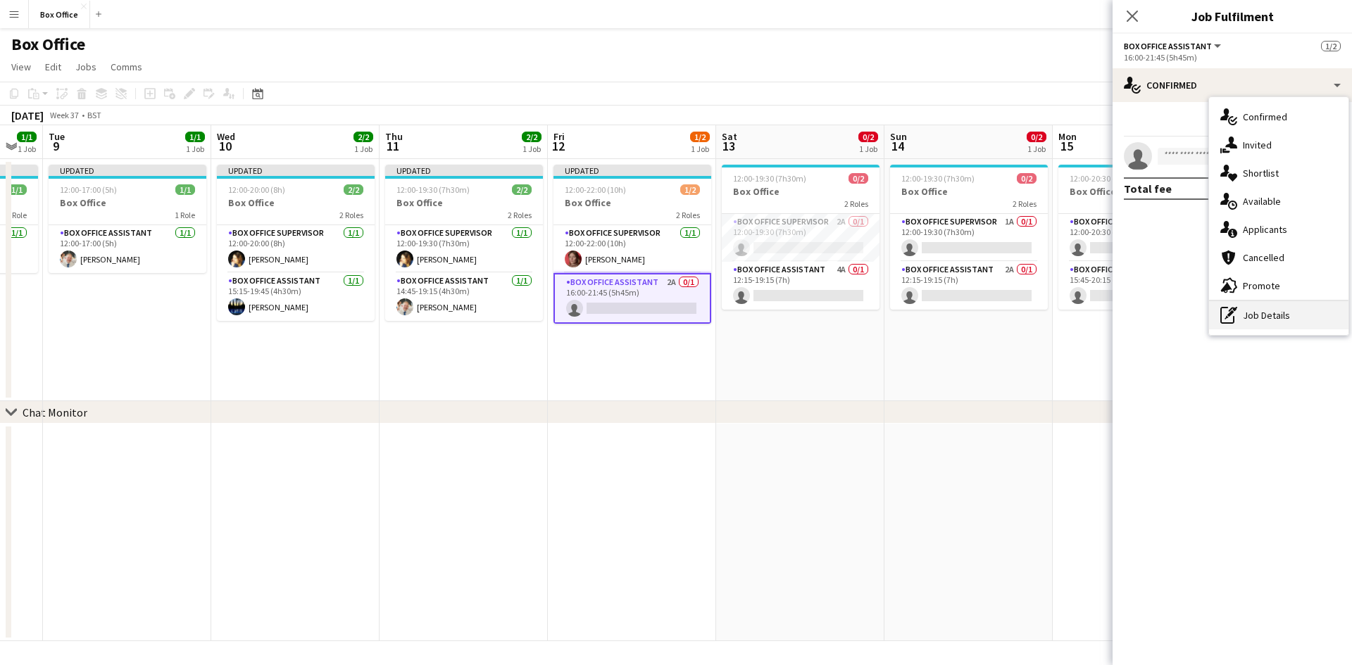
click at [725, 317] on div "pen-write Job Details" at bounding box center [1278, 315] width 139 height 28
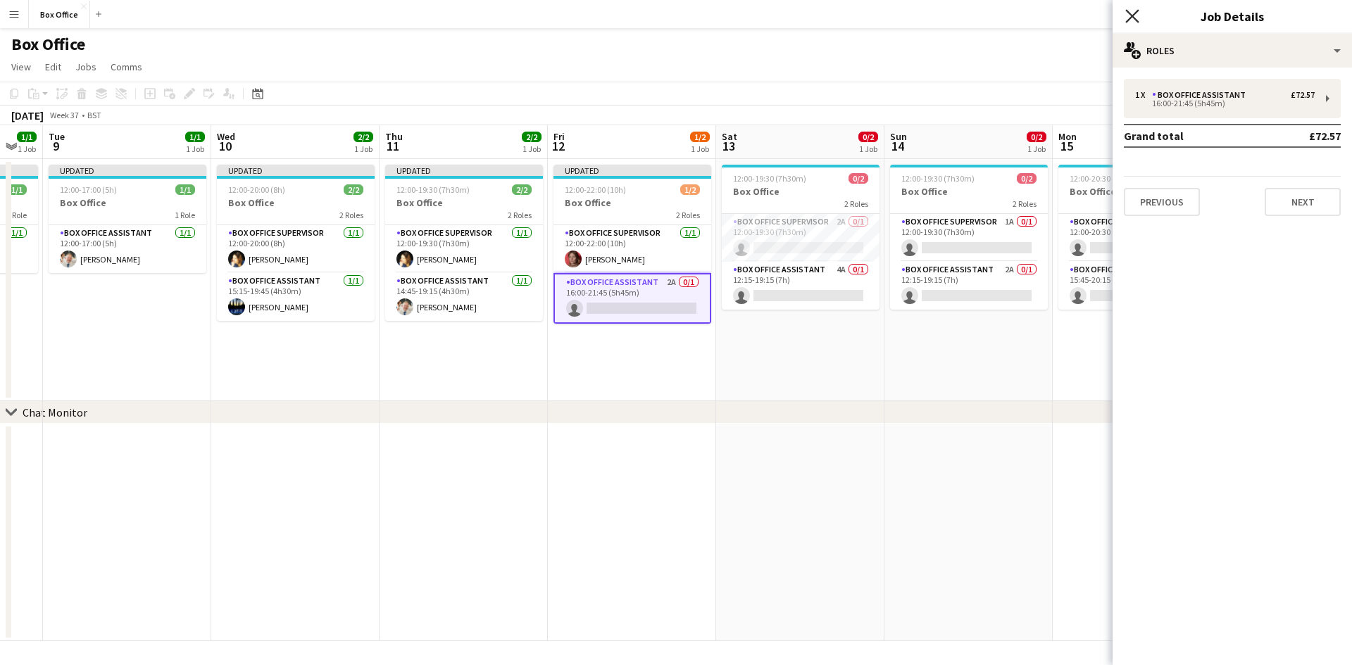
drag, startPoint x: 1131, startPoint y: 13, endPoint x: 1138, endPoint y: 21, distance: 10.5
click at [725, 13] on icon "Close pop-in" at bounding box center [1131, 15] width 13 height 13
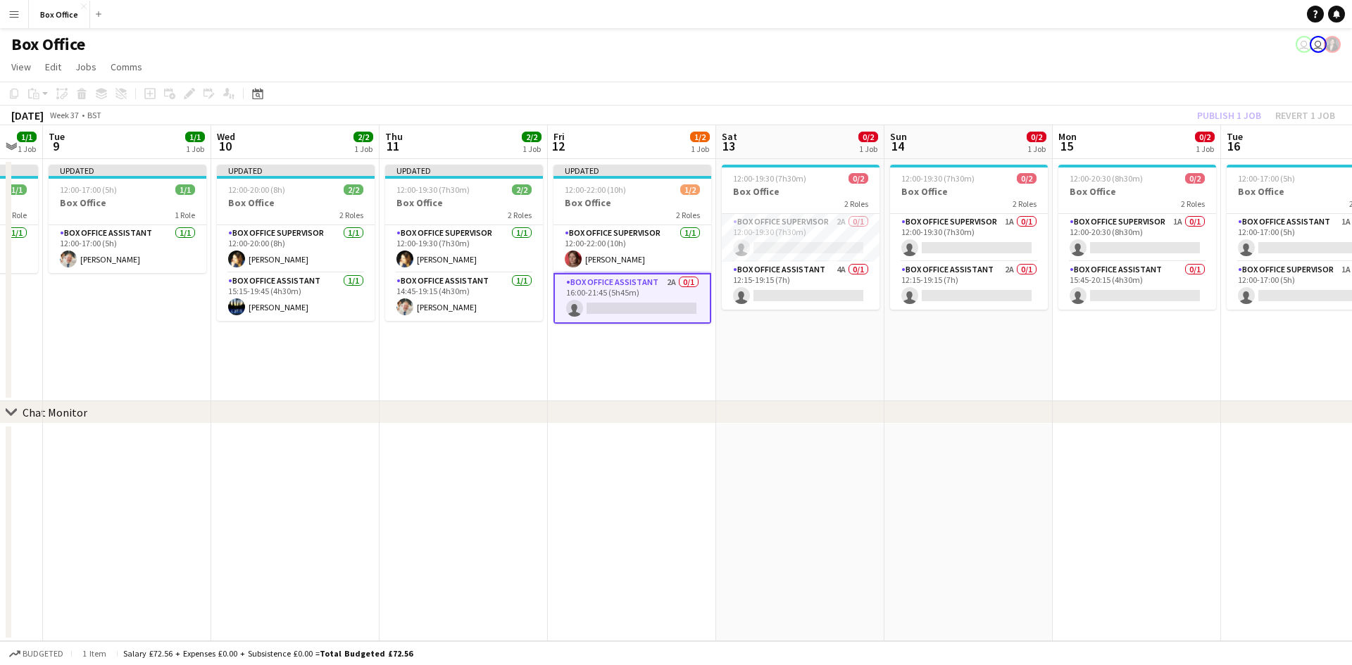
click at [645, 284] on app-card-role "Box Office Assistant 2A 0/1 16:00-21:45 (5h45m) single-neutral-actions" at bounding box center [632, 298] width 158 height 51
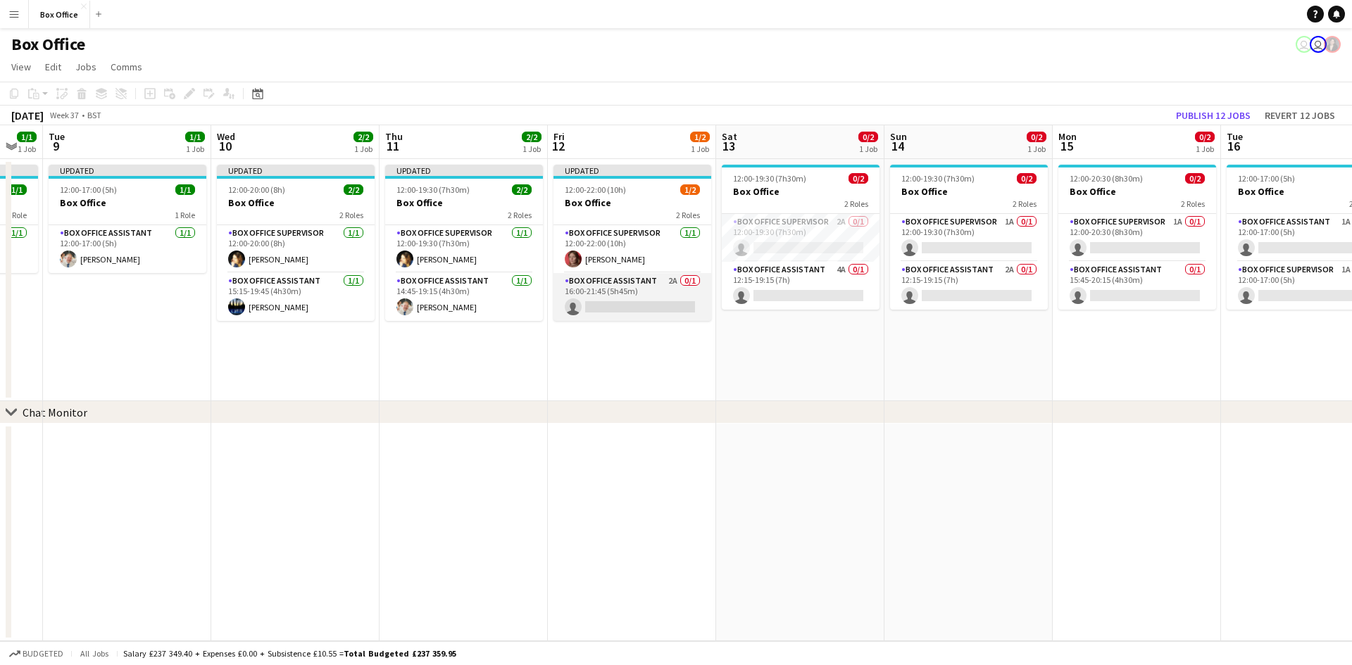
click at [633, 276] on app-card-role "Box Office Assistant 2A 0/1 16:00-21:45 (5h45m) single-neutral-actions" at bounding box center [632, 297] width 158 height 48
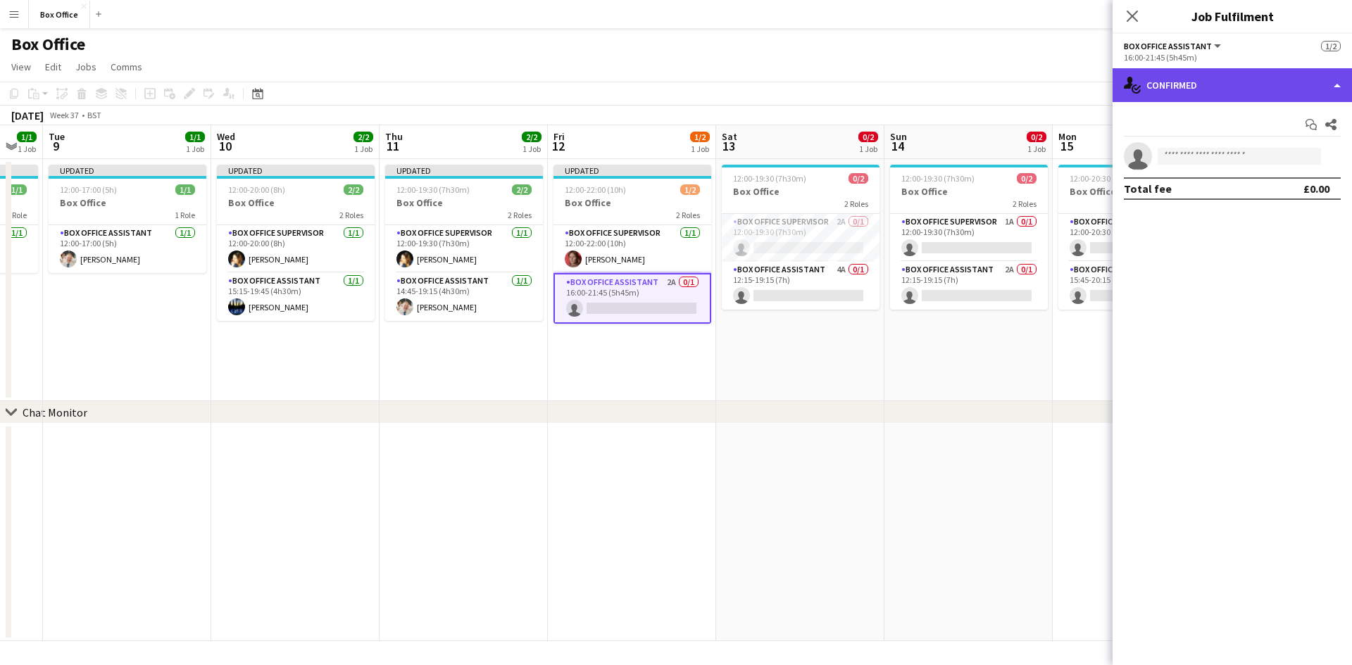
click at [725, 74] on div "single-neutral-actions-check-2 Confirmed" at bounding box center [1232, 85] width 239 height 34
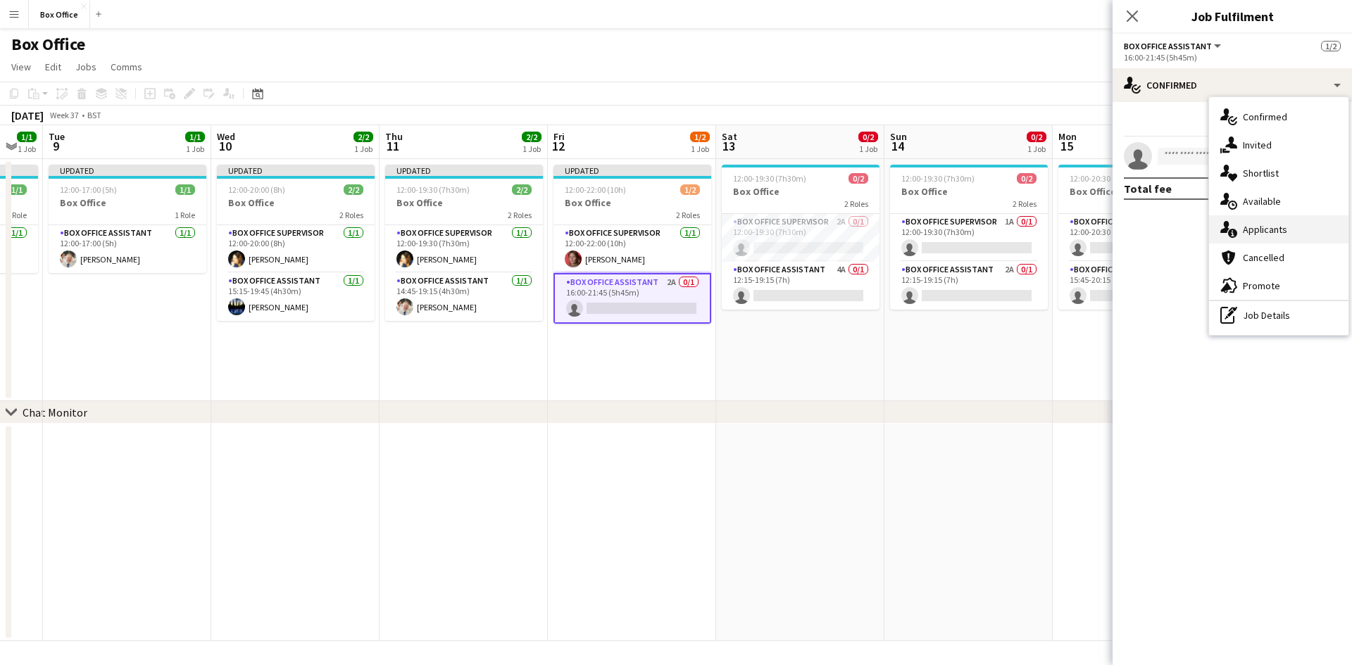
click at [725, 232] on div "single-neutral-actions-information Applicants" at bounding box center [1278, 229] width 139 height 28
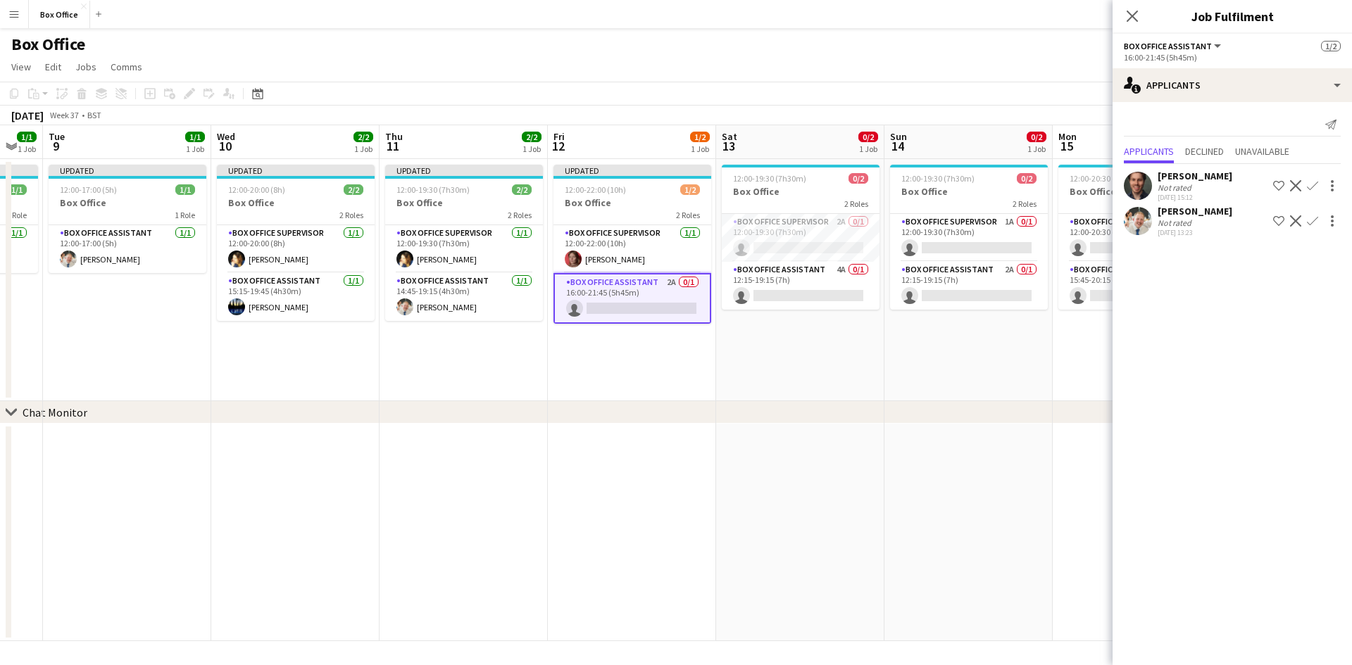
click at [725, 221] on app-icon "Confirm" at bounding box center [1312, 220] width 11 height 11
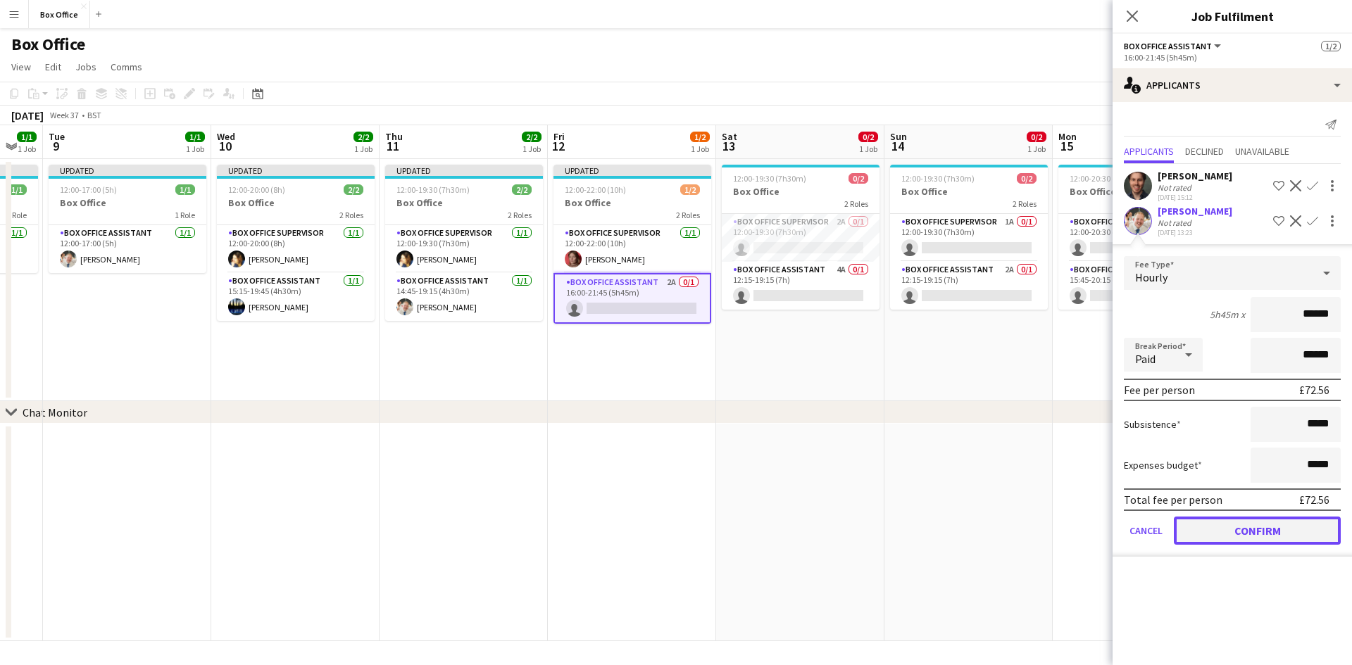
click at [725, 532] on button "Confirm" at bounding box center [1257, 531] width 167 height 28
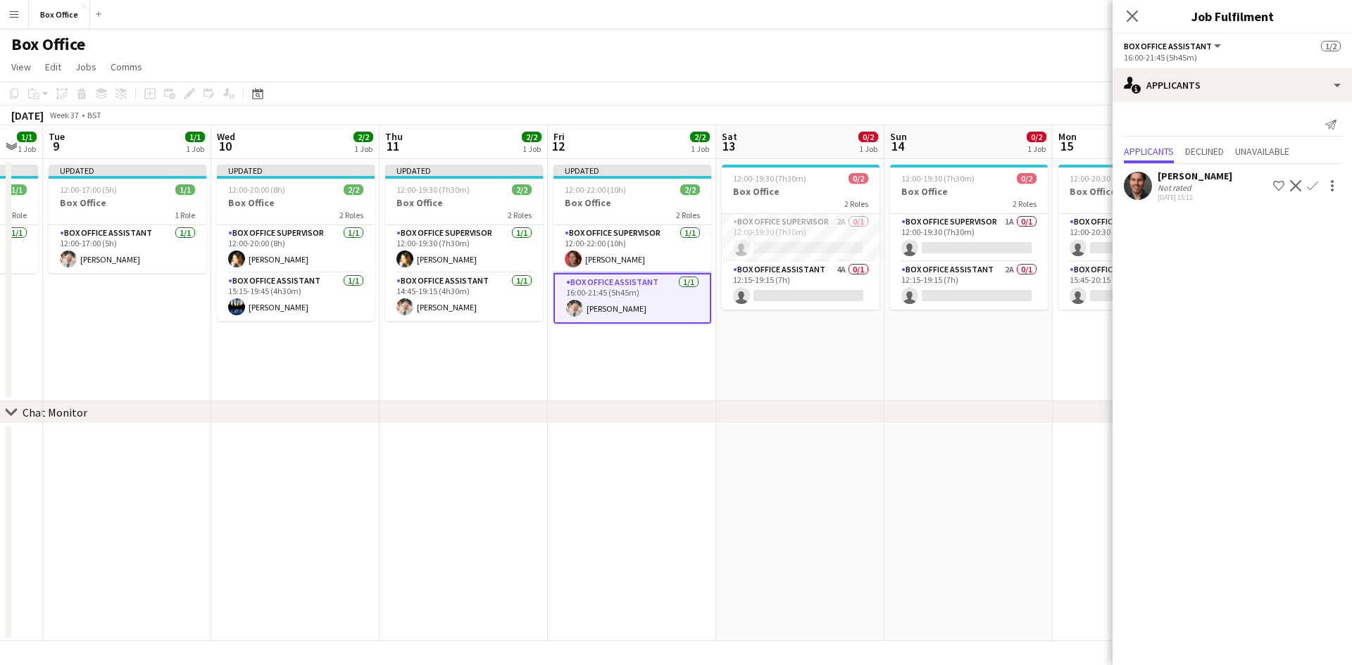
click at [725, 346] on app-date-cell "12:00-19:30 (7h30m) 0/2 Box Office 2 Roles Box Office Supervisor 2A 0/1 12:00-1…" at bounding box center [800, 280] width 168 height 242
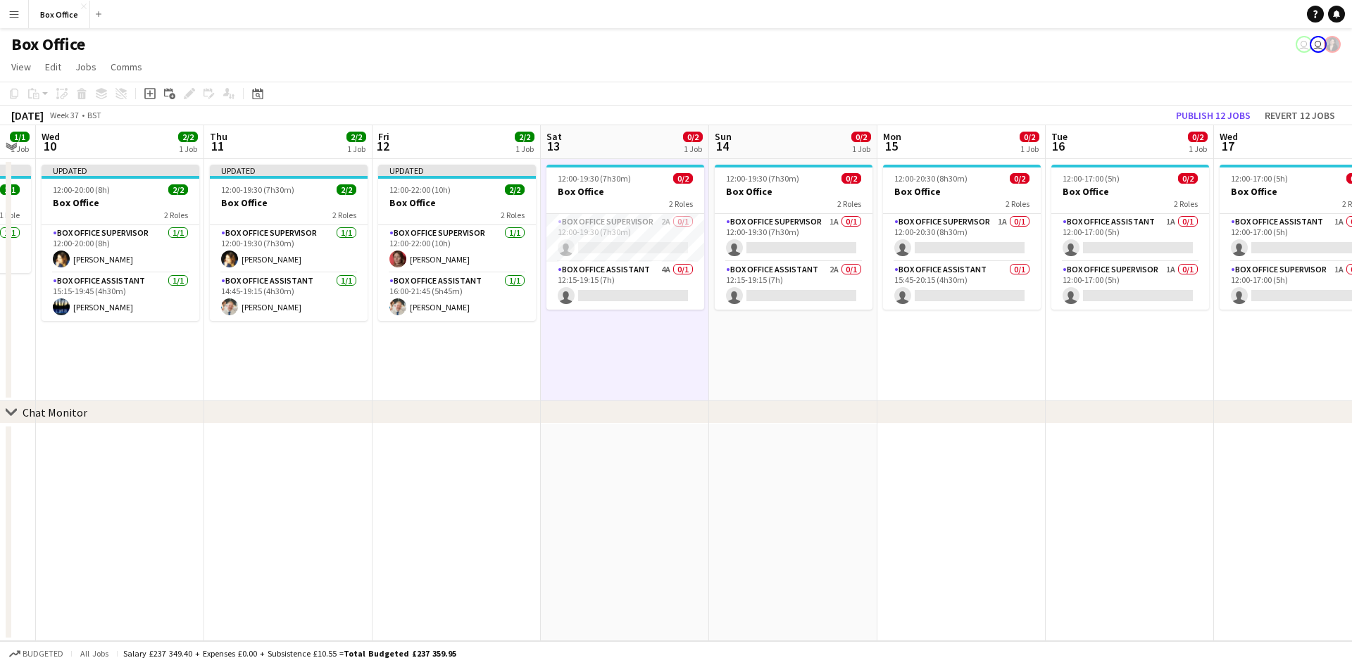
scroll to position [0, 656]
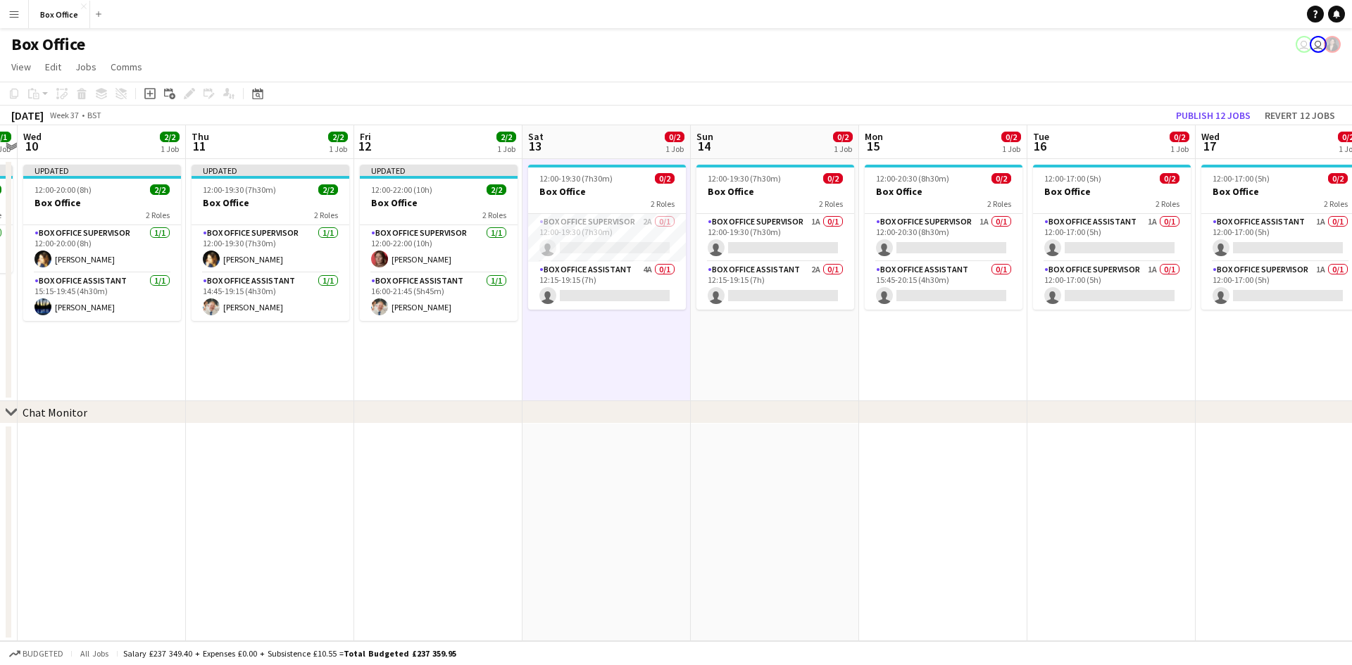
drag, startPoint x: 992, startPoint y: 363, endPoint x: 799, endPoint y: 384, distance: 194.9
click at [725, 384] on app-calendar-viewport "Sat 6 2/4 2 Jobs Sun 7 2/3 2 Jobs Mon 8 1/1 1 Job Tue 9 1/1 1 Job Wed 10 2/2 1 …" at bounding box center [676, 383] width 1352 height 516
click at [604, 217] on app-card-role "Box Office Supervisor 2A 0/1 12:00-19:30 (7h30m) single-neutral-actions" at bounding box center [607, 238] width 158 height 48
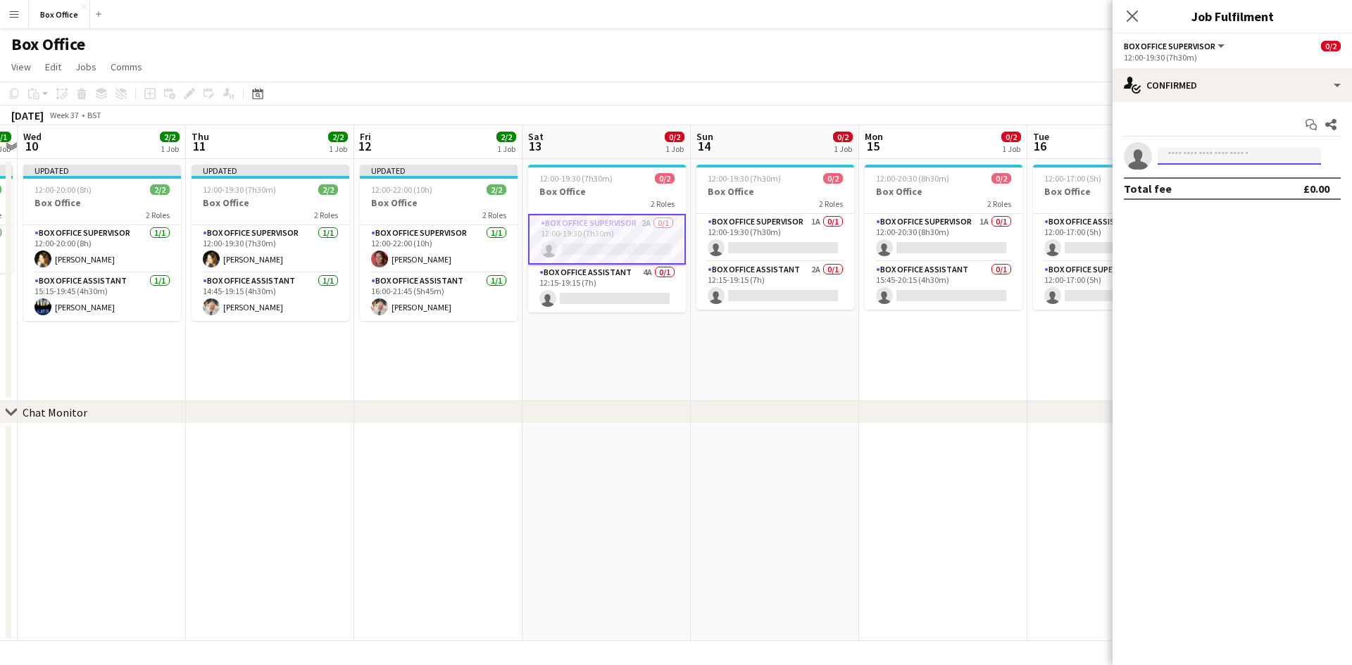
click at [725, 159] on input at bounding box center [1239, 156] width 163 height 17
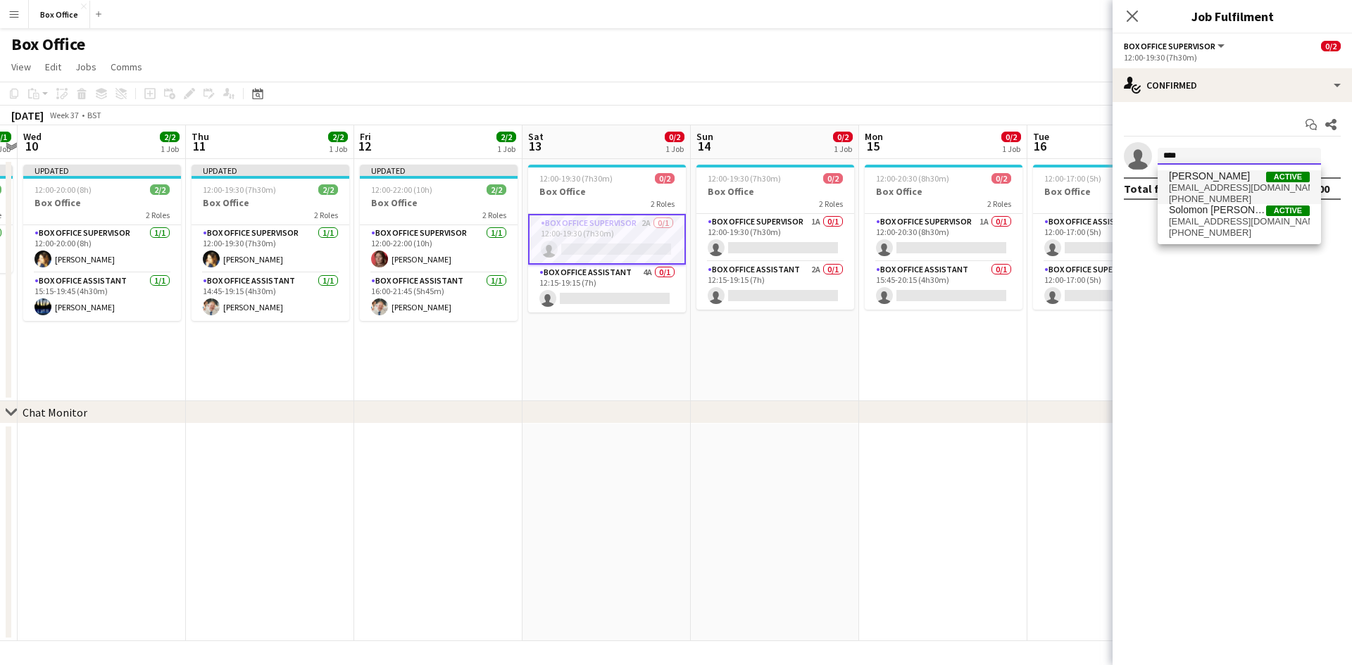
type input "****"
click at [725, 177] on span "Active" at bounding box center [1288, 177] width 44 height 11
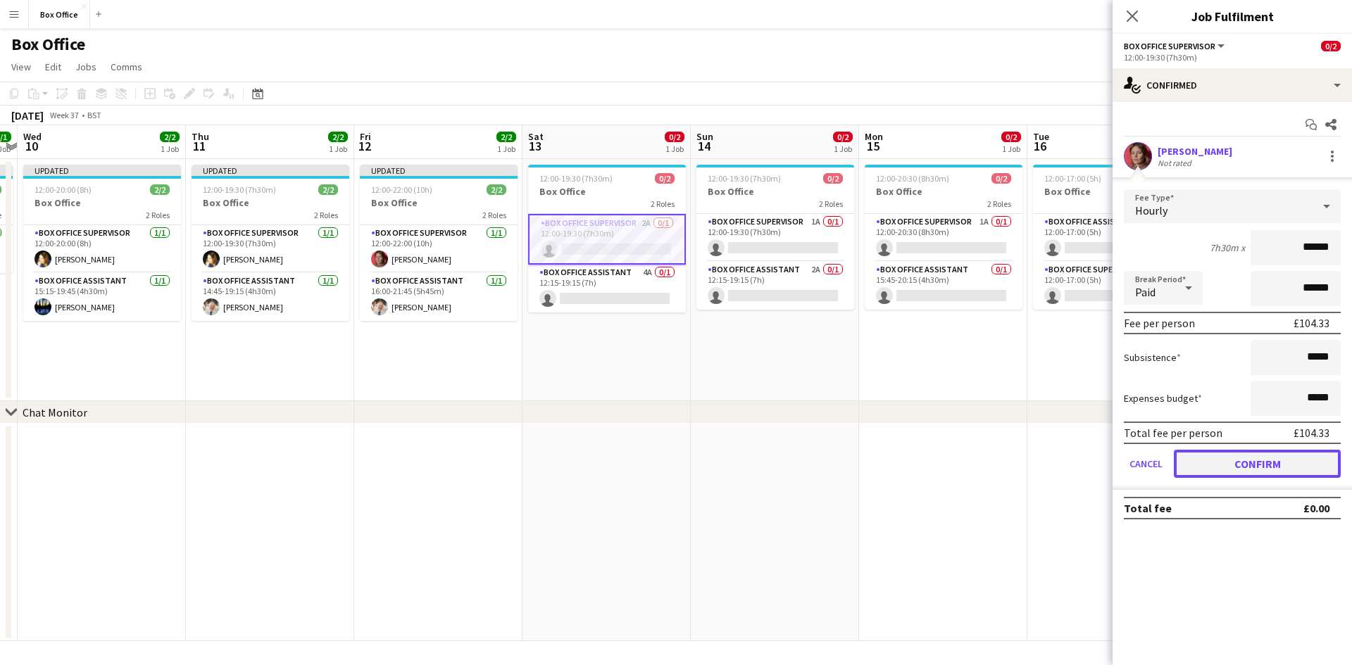
click at [725, 470] on button "Confirm" at bounding box center [1257, 464] width 167 height 28
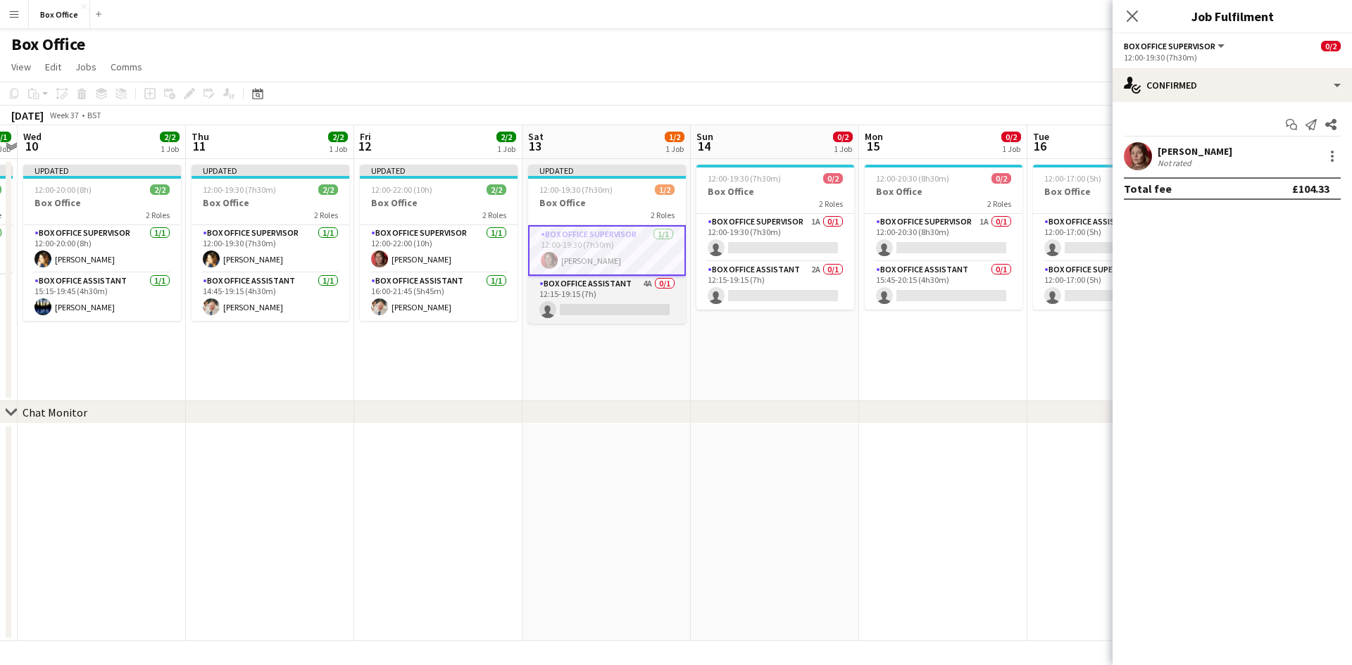
click at [581, 283] on app-card-role "Box Office Assistant 4A 0/1 12:15-19:15 (7h) single-neutral-actions" at bounding box center [607, 300] width 158 height 48
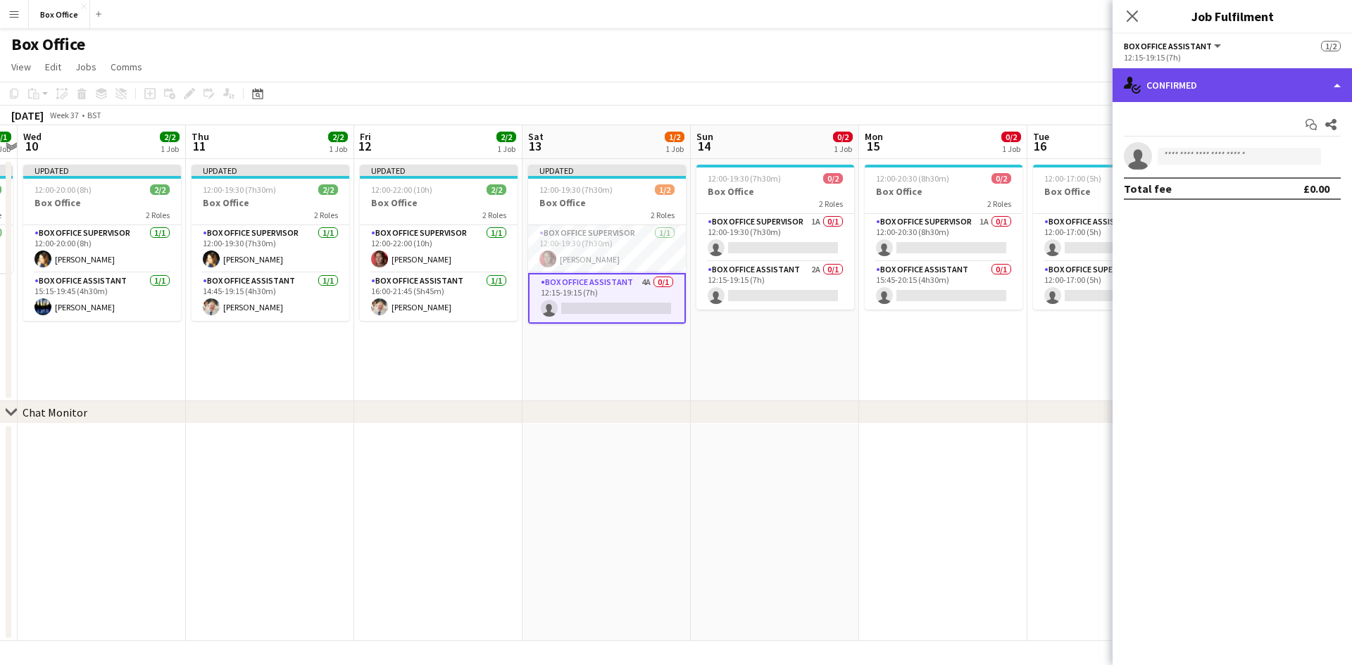
click at [725, 77] on div "single-neutral-actions-check-2 Confirmed" at bounding box center [1232, 85] width 239 height 34
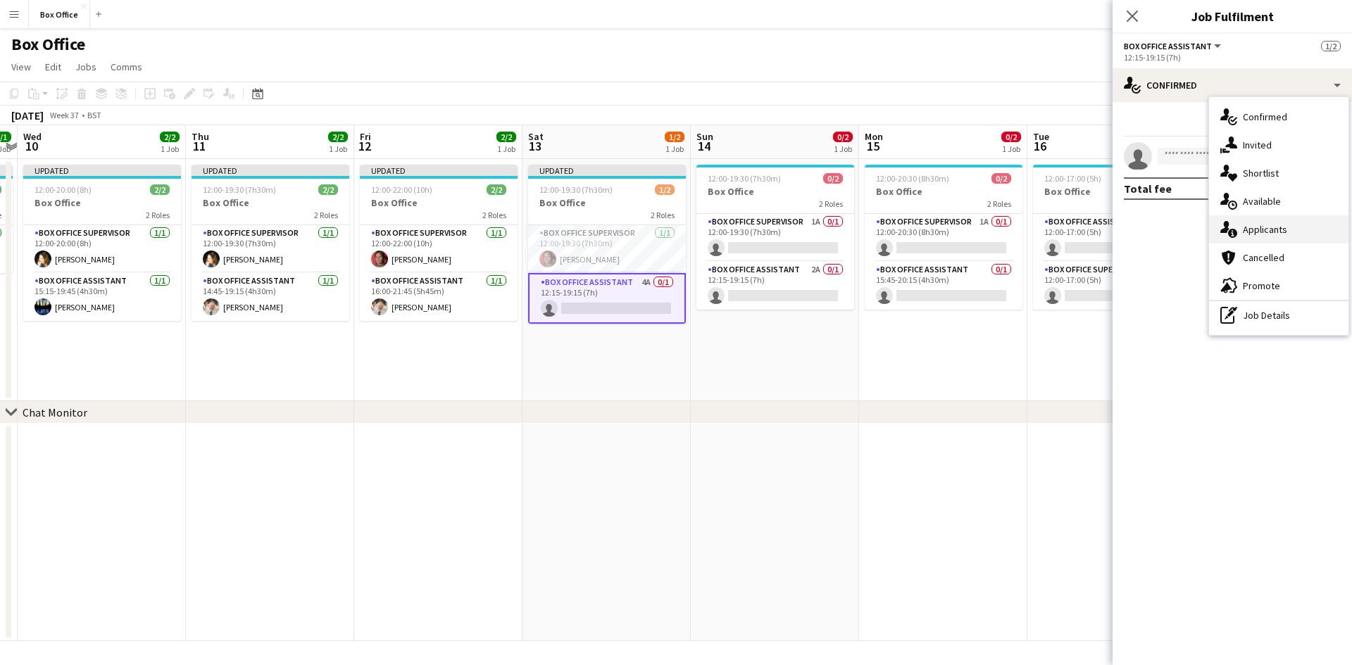
click at [725, 227] on div "single-neutral-actions-information Applicants" at bounding box center [1278, 229] width 139 height 28
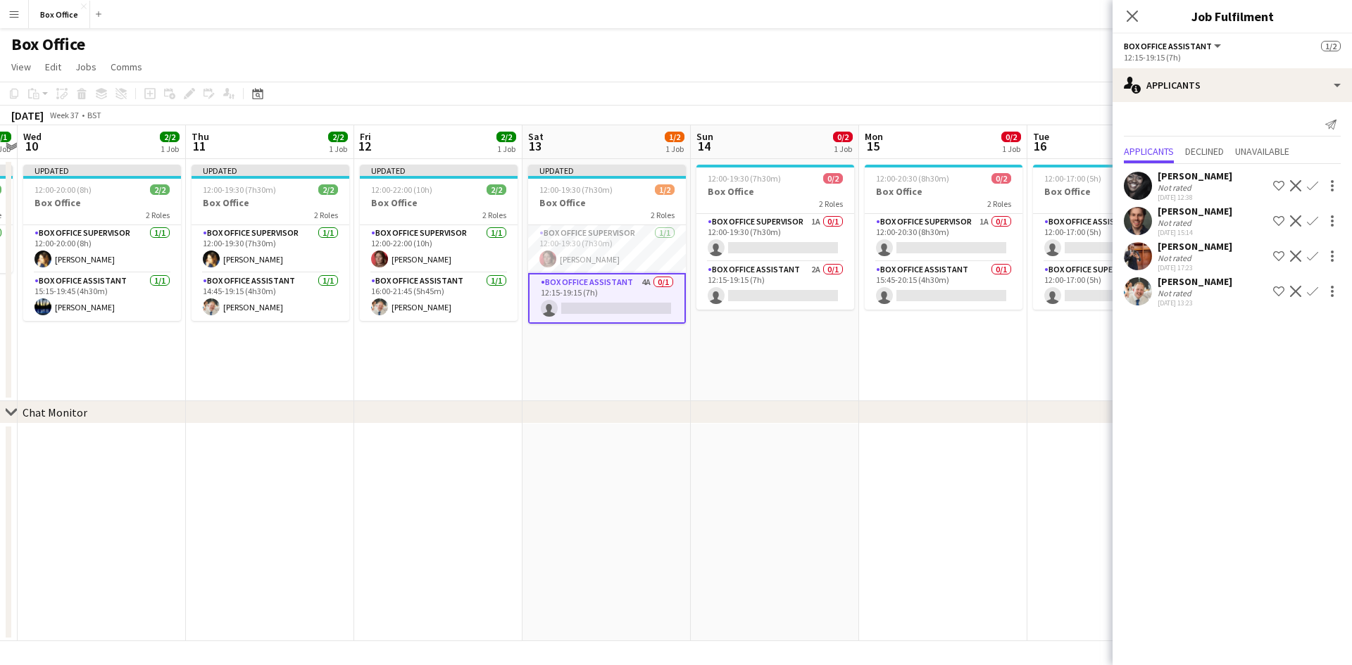
click at [725, 184] on app-icon "Confirm" at bounding box center [1312, 185] width 11 height 11
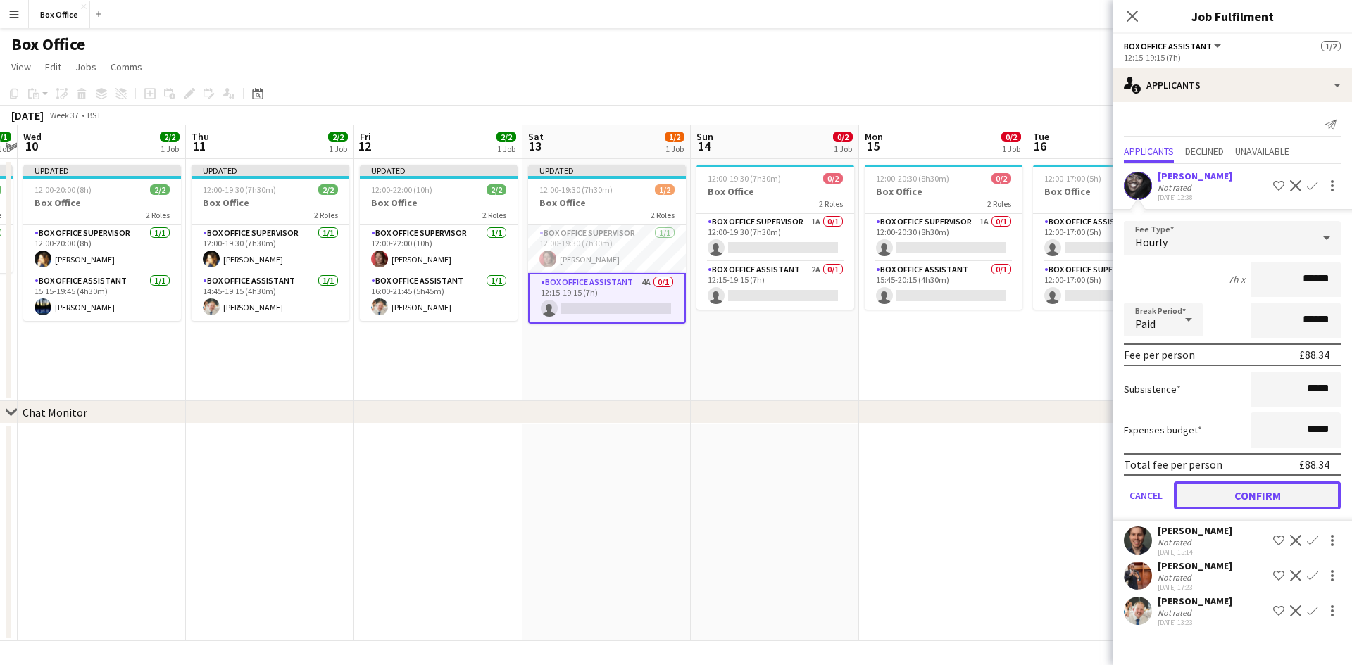
click at [725, 489] on button "Confirm" at bounding box center [1257, 496] width 167 height 28
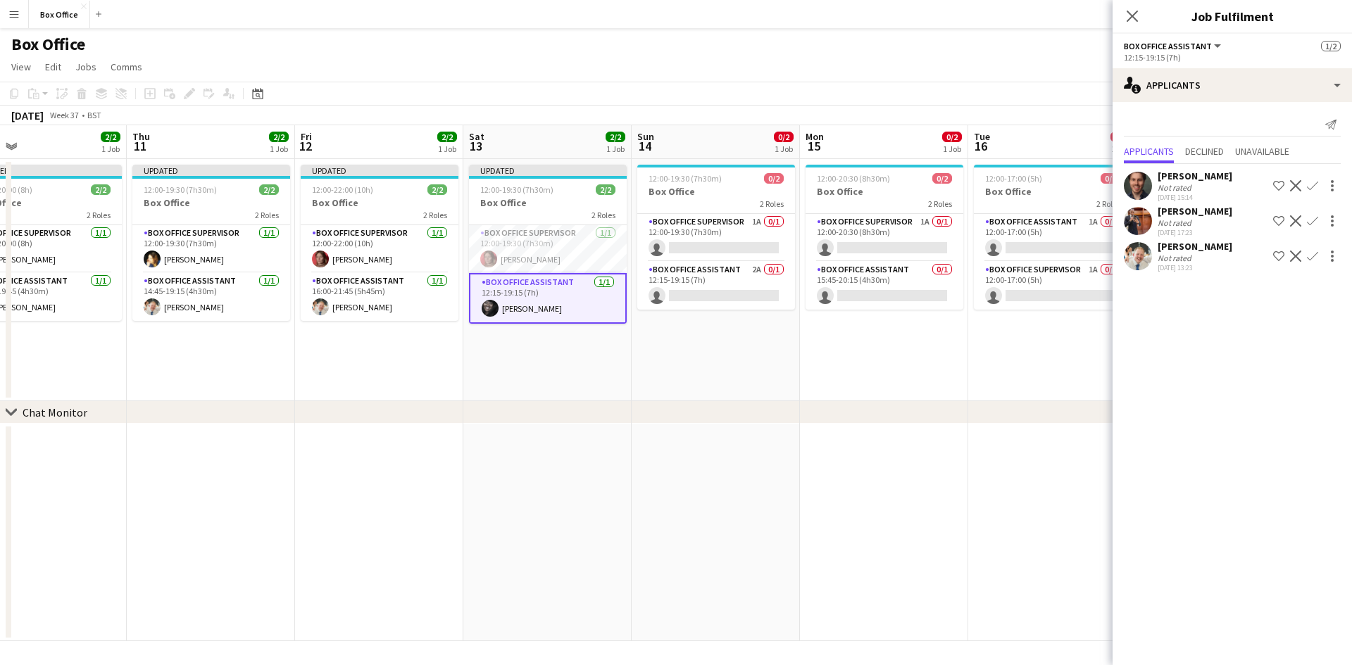
drag, startPoint x: 985, startPoint y: 359, endPoint x: 925, endPoint y: 371, distance: 61.0
click at [725, 371] on app-calendar-viewport "Sat 6 2/4 2 Jobs Sun 7 2/3 2 Jobs Mon 8 1/1 1 Job Tue 9 1/1 1 Job Wed 10 2/2 1 …" at bounding box center [676, 383] width 1352 height 516
click at [684, 219] on app-card-role "Box Office Supervisor 1A 0/1 12:00-19:30 (7h30m) single-neutral-actions" at bounding box center [716, 238] width 158 height 48
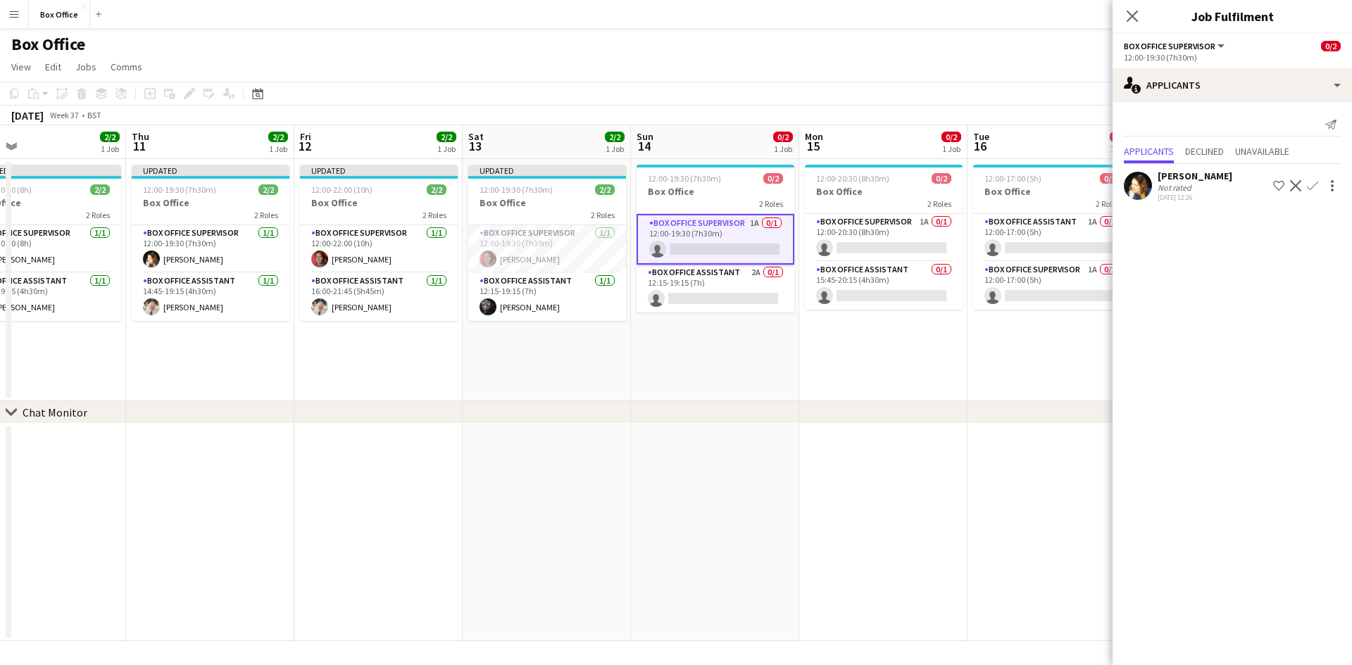
click at [725, 187] on app-icon "Confirm" at bounding box center [1312, 185] width 11 height 11
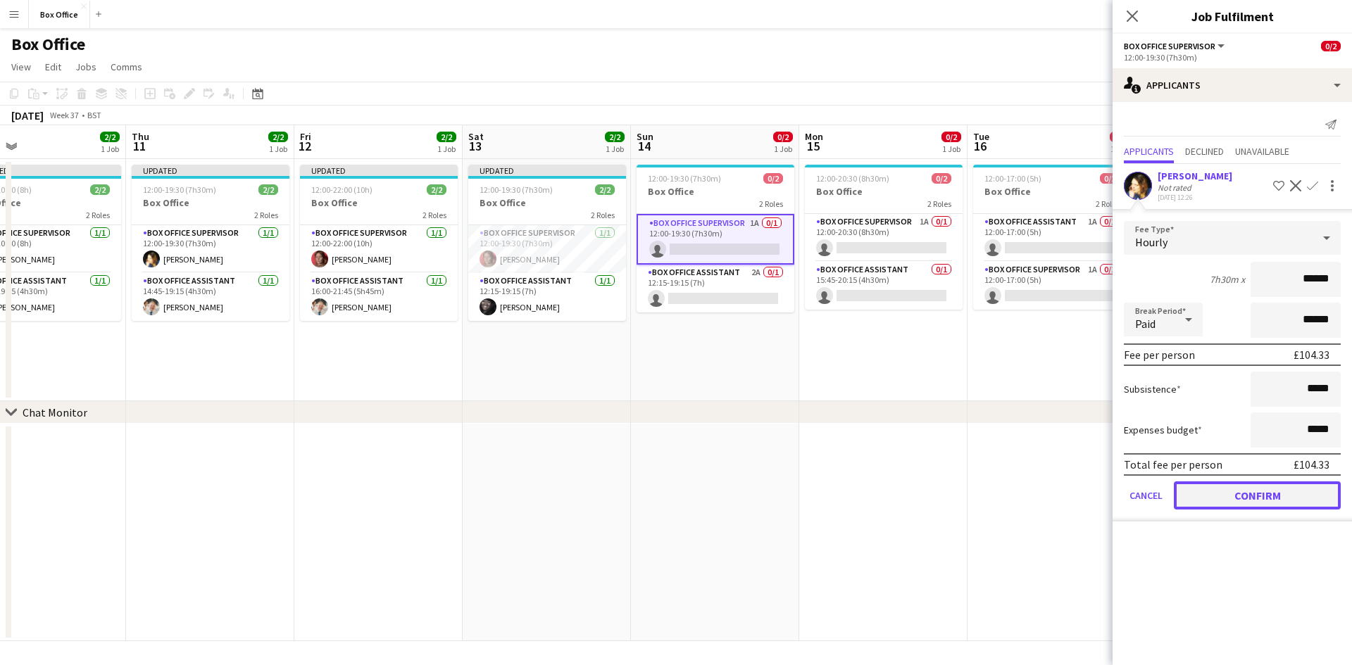
click at [725, 490] on button "Confirm" at bounding box center [1257, 496] width 167 height 28
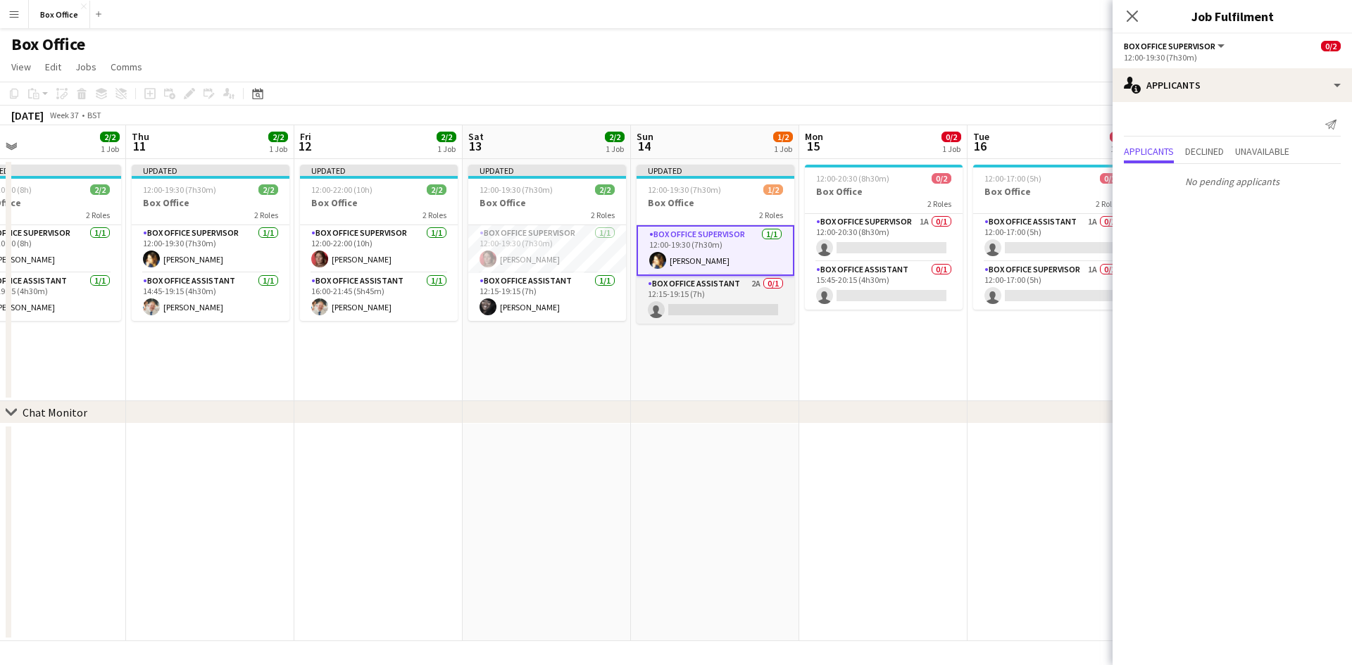
click at [715, 286] on app-card-role "Box Office Assistant 2A 0/1 12:15-19:15 (7h) single-neutral-actions" at bounding box center [716, 300] width 158 height 48
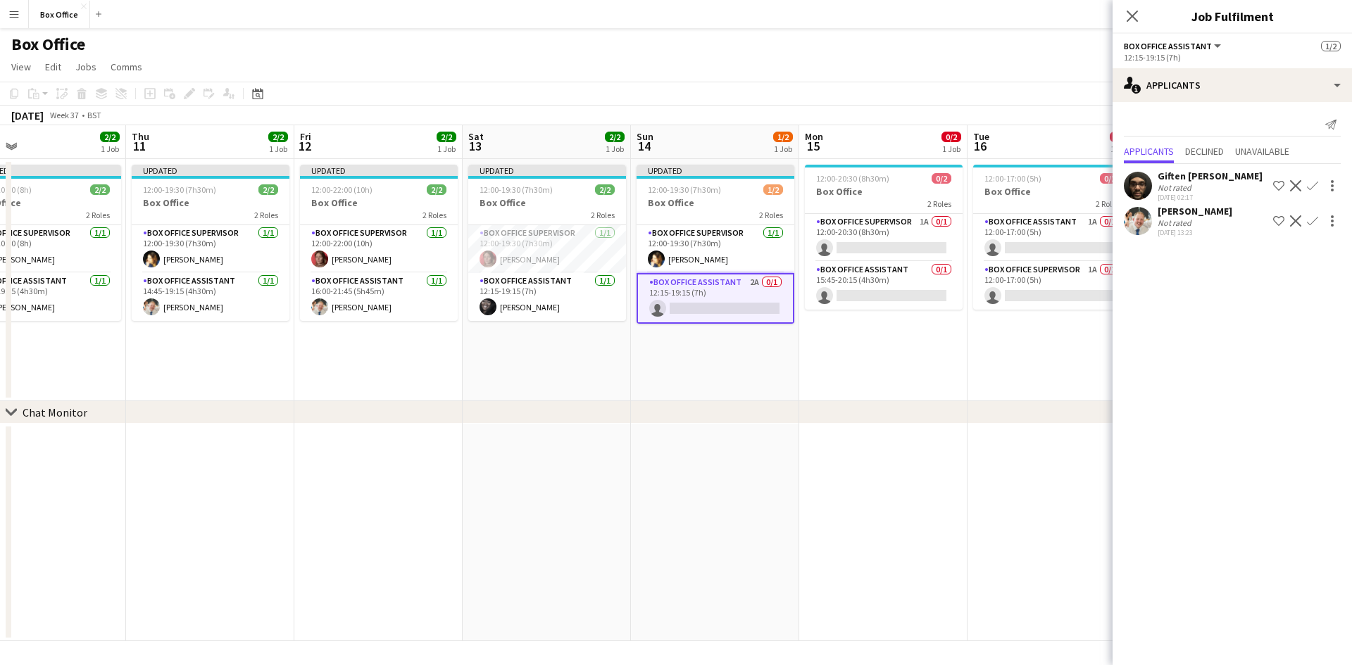
click at [725, 187] on app-icon "Confirm" at bounding box center [1312, 185] width 11 height 11
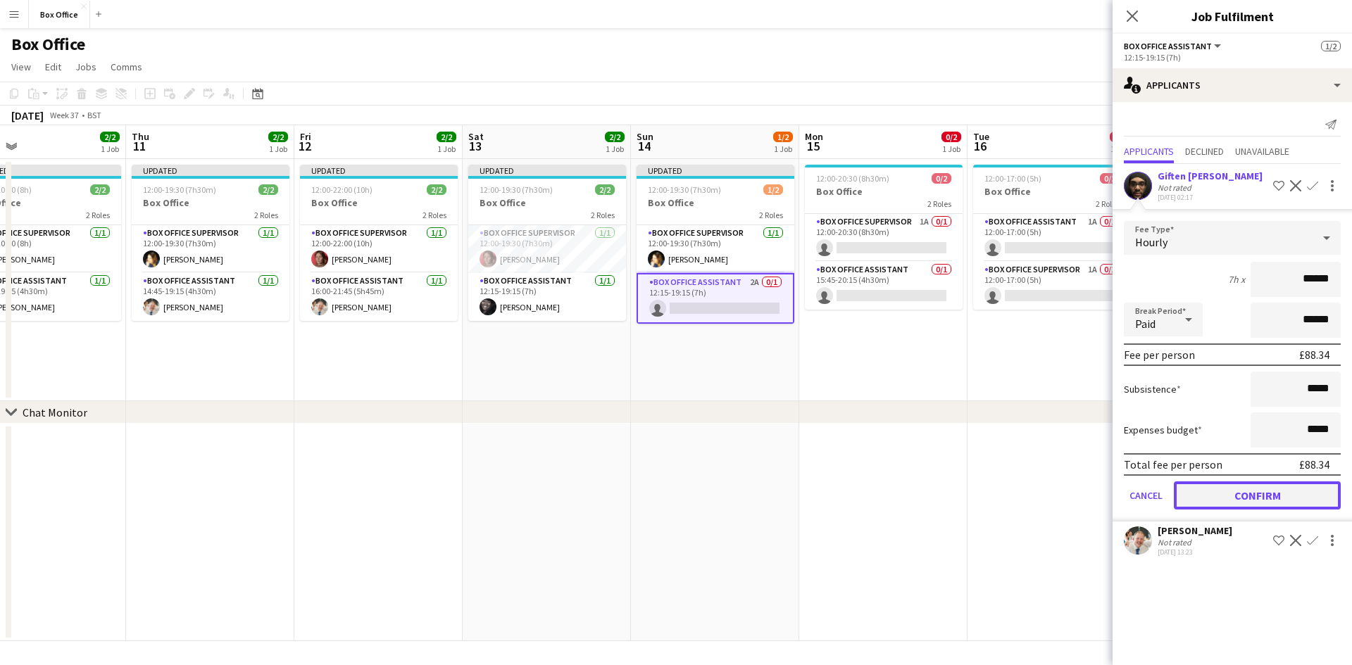
click at [725, 496] on button "Confirm" at bounding box center [1257, 496] width 167 height 28
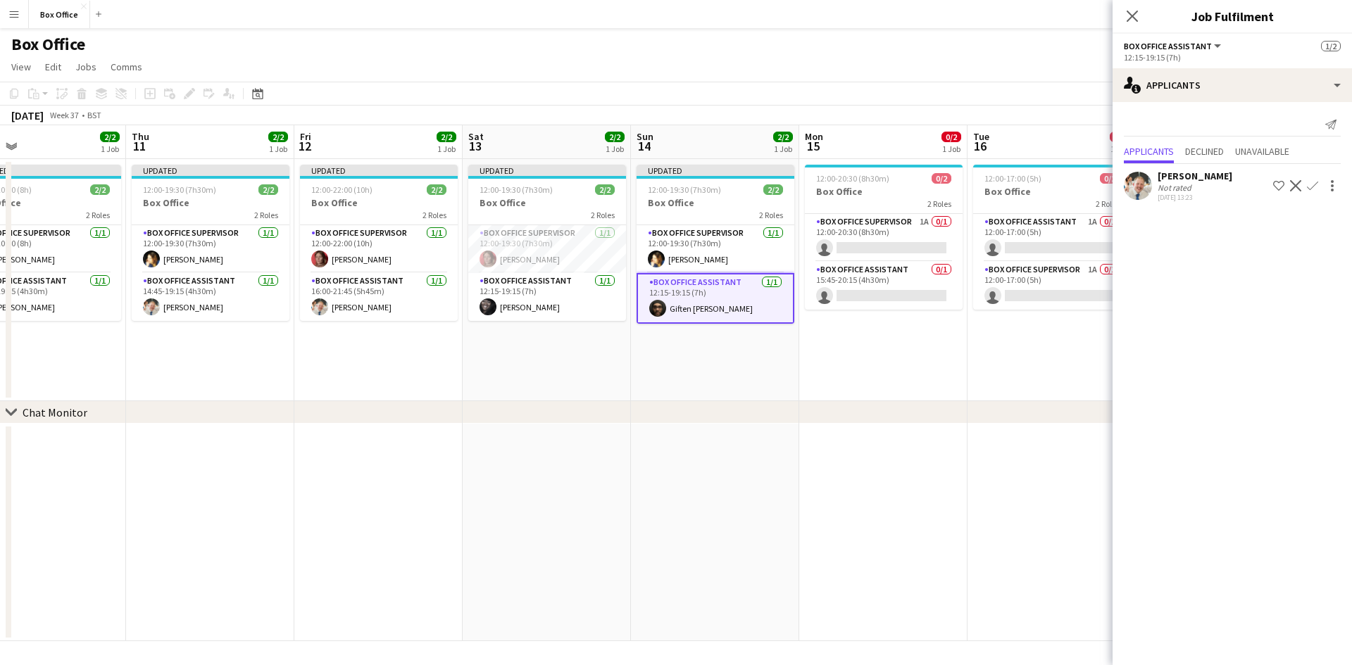
click at [725, 363] on app-date-cell "12:00-20:30 (8h30m) 0/2 Box Office 2 Roles Box Office Supervisor 1A 0/1 12:00-2…" at bounding box center [883, 280] width 168 height 242
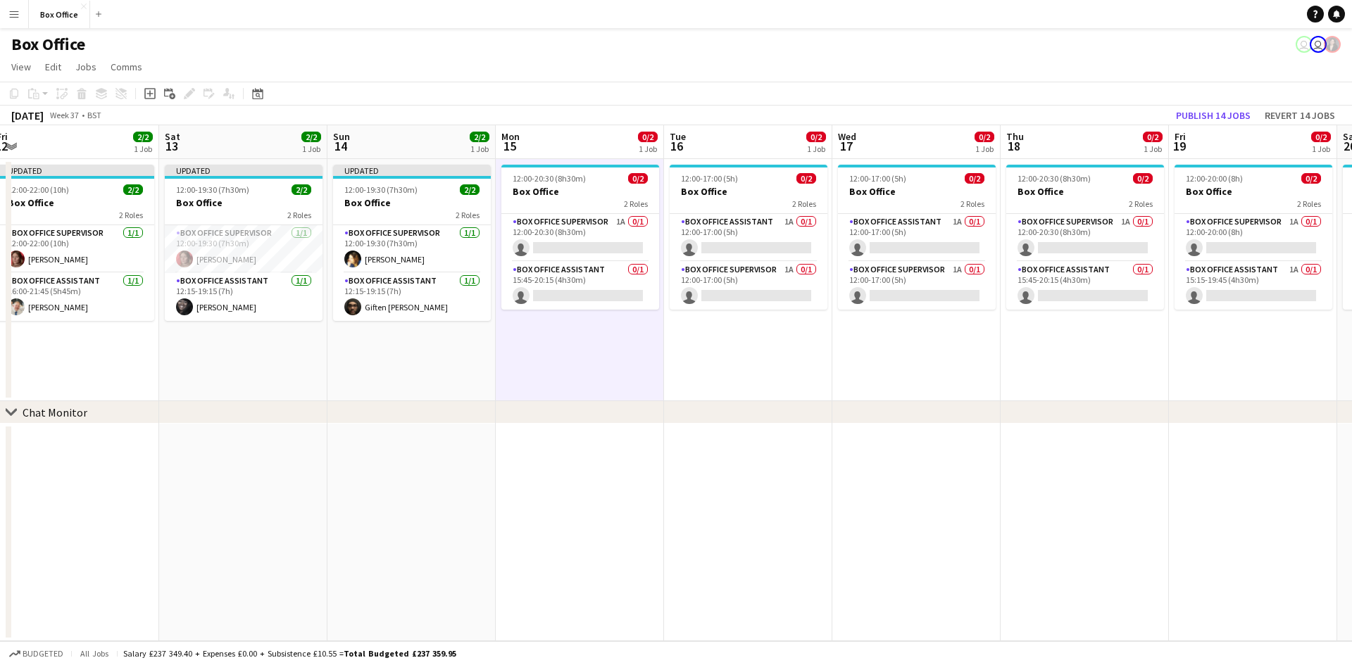
scroll to position [0, 400]
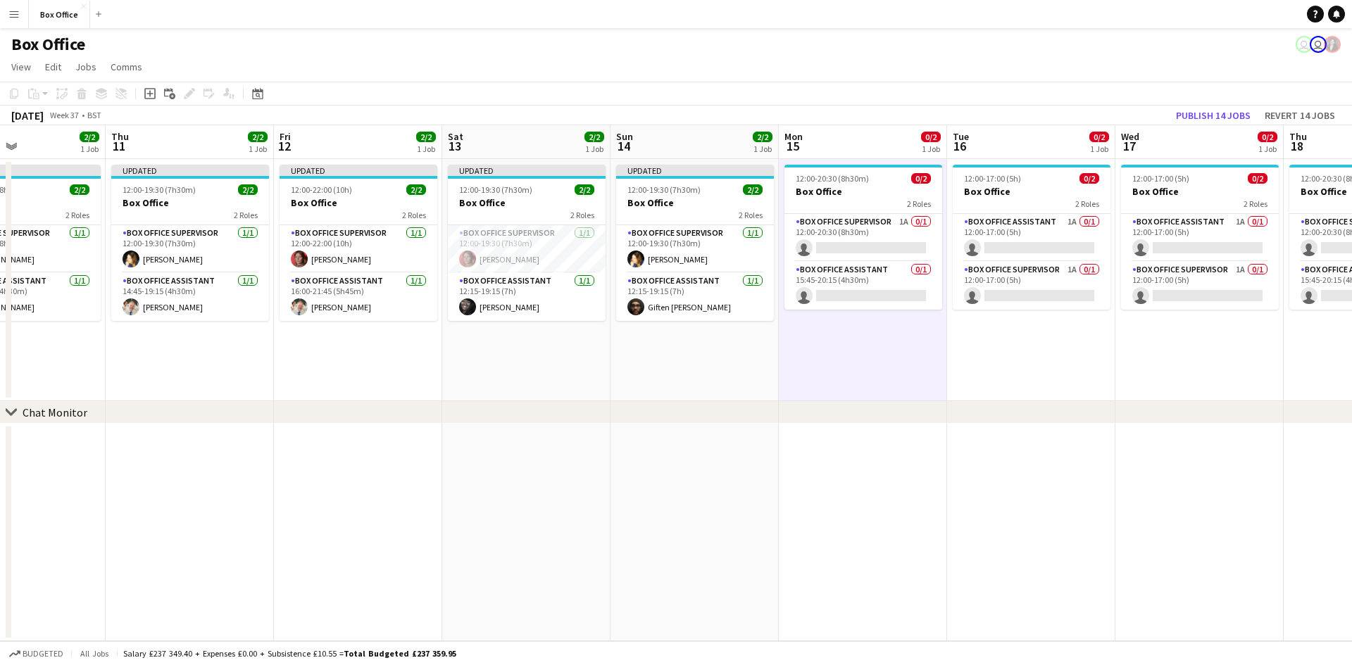
drag, startPoint x: 349, startPoint y: 374, endPoint x: 328, endPoint y: 375, distance: 21.2
click at [328, 375] on app-calendar-viewport "Mon 8 1/1 1 Job Tue 9 1/1 1 Job Wed 10 2/2 1 Job Thu 11 2/2 1 Job Fri 12 2/2 1 …" at bounding box center [676, 383] width 1352 height 516
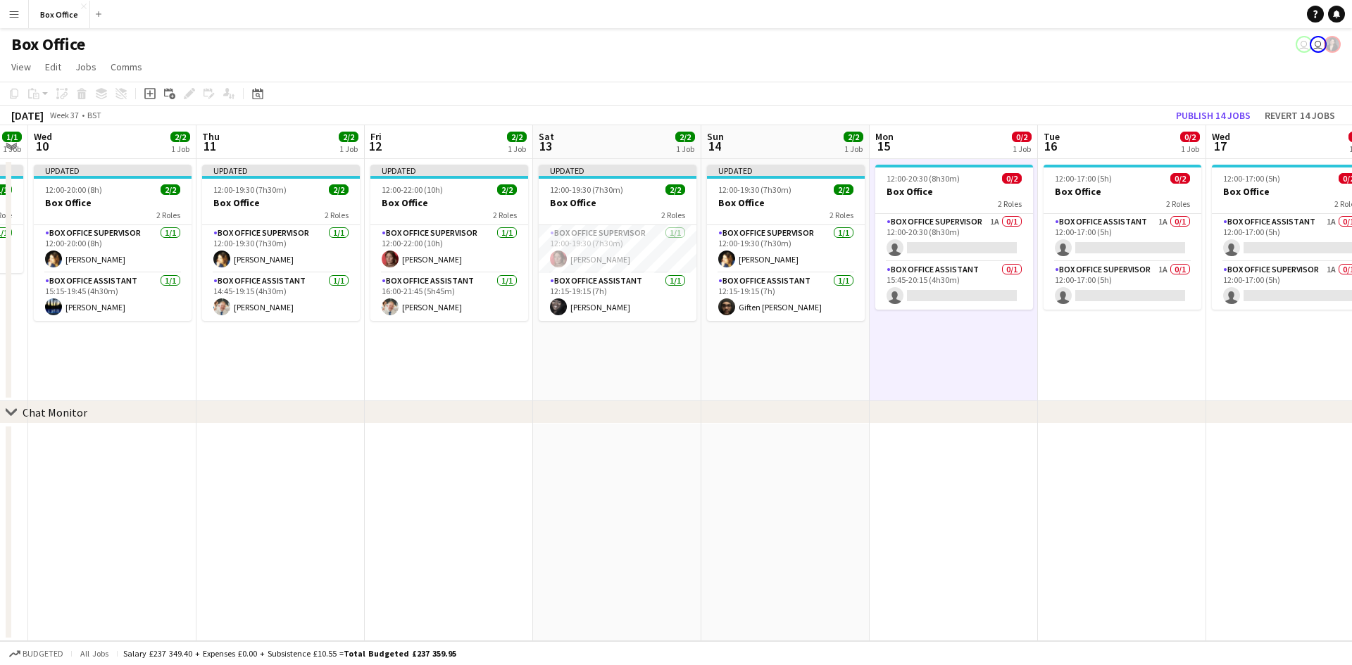
drag, startPoint x: 211, startPoint y: 470, endPoint x: 470, endPoint y: 453, distance: 260.3
click at [470, 453] on app-calendar-viewport "Mon 8 1/1 1 Job Tue 9 1/1 1 Job Wed 10 2/2 1 Job Thu 11 2/2 1 Job Fri 12 2/2 1 …" at bounding box center [676, 383] width 1352 height 516
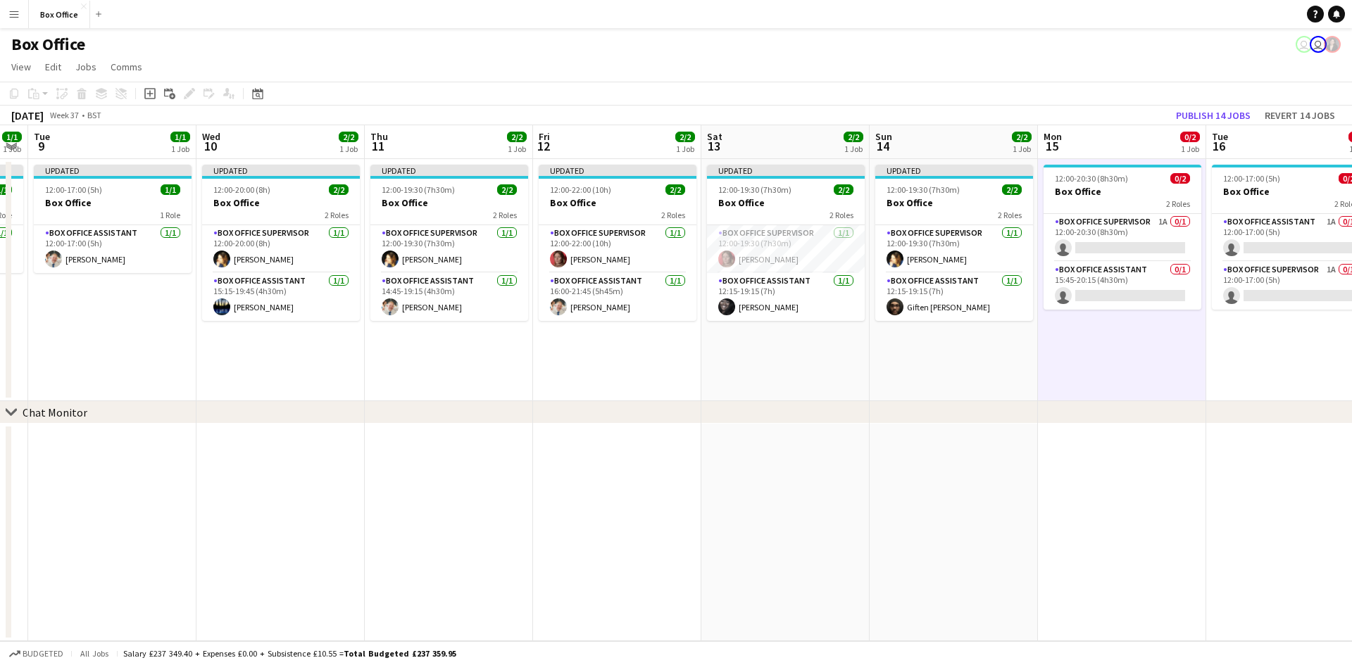
drag, startPoint x: 449, startPoint y: 419, endPoint x: 715, endPoint y: 416, distance: 266.2
click at [715, 416] on div "chevron-right Chat Monitor" at bounding box center [676, 412] width 1352 height 23
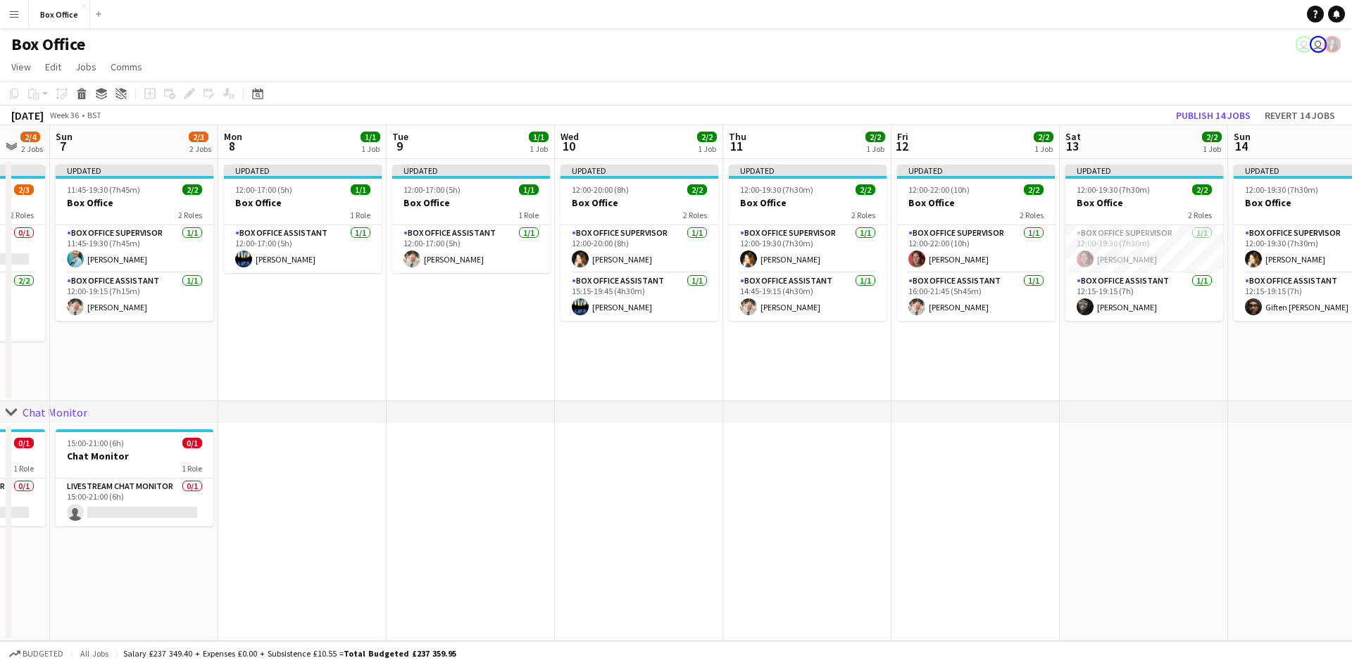
drag, startPoint x: 504, startPoint y: 361, endPoint x: 622, endPoint y: 344, distance: 118.8
click at [725, 323] on app-calendar-viewport "Fri 5 1/3 2 Jobs Sat 6 2/4 2 Jobs Sun 7 2/3 2 Jobs Mon 8 1/1 1 Job Tue 9 1/1 1 …" at bounding box center [676, 383] width 1352 height 516
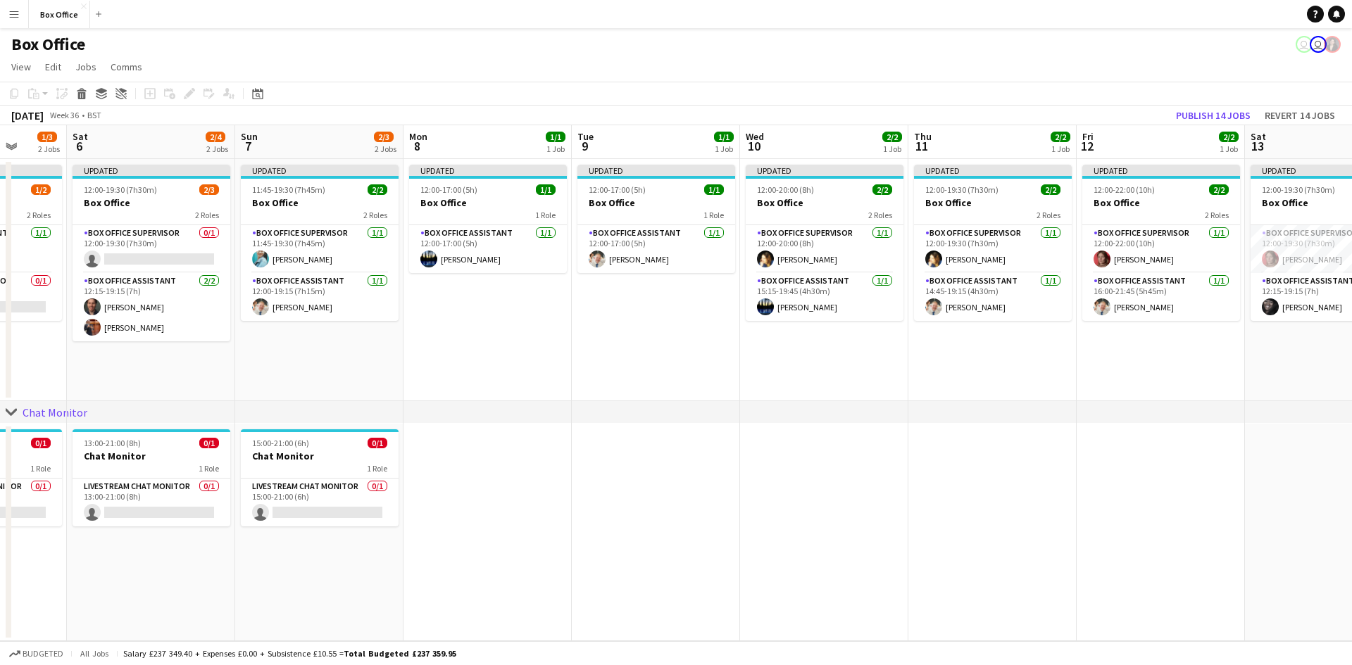
drag, startPoint x: 690, startPoint y: 317, endPoint x: 665, endPoint y: 325, distance: 26.7
click at [701, 317] on app-calendar-viewport "Wed 3 1/1 1 Job Thu 4 2/2 1 Job Fri 5 1/3 2 Jobs Sat 6 2/4 2 Jobs Sun 7 2/3 2 J…" at bounding box center [676, 383] width 1352 height 516
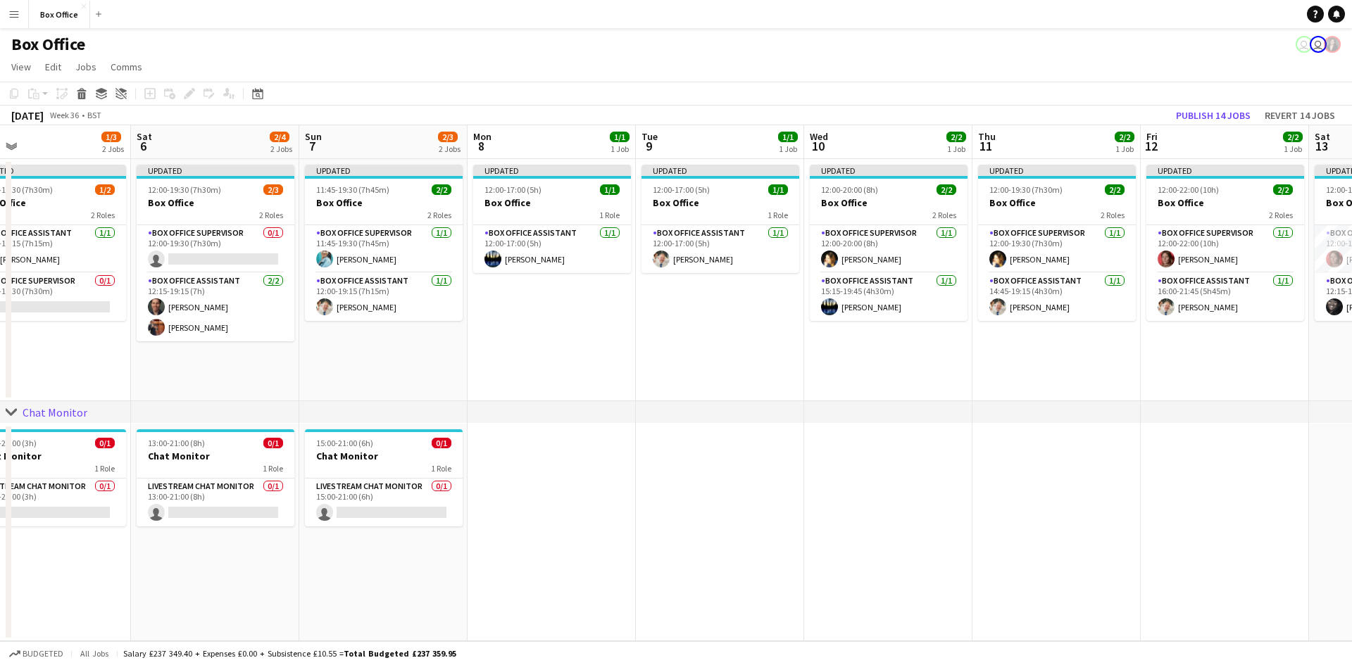
scroll to position [0, 365]
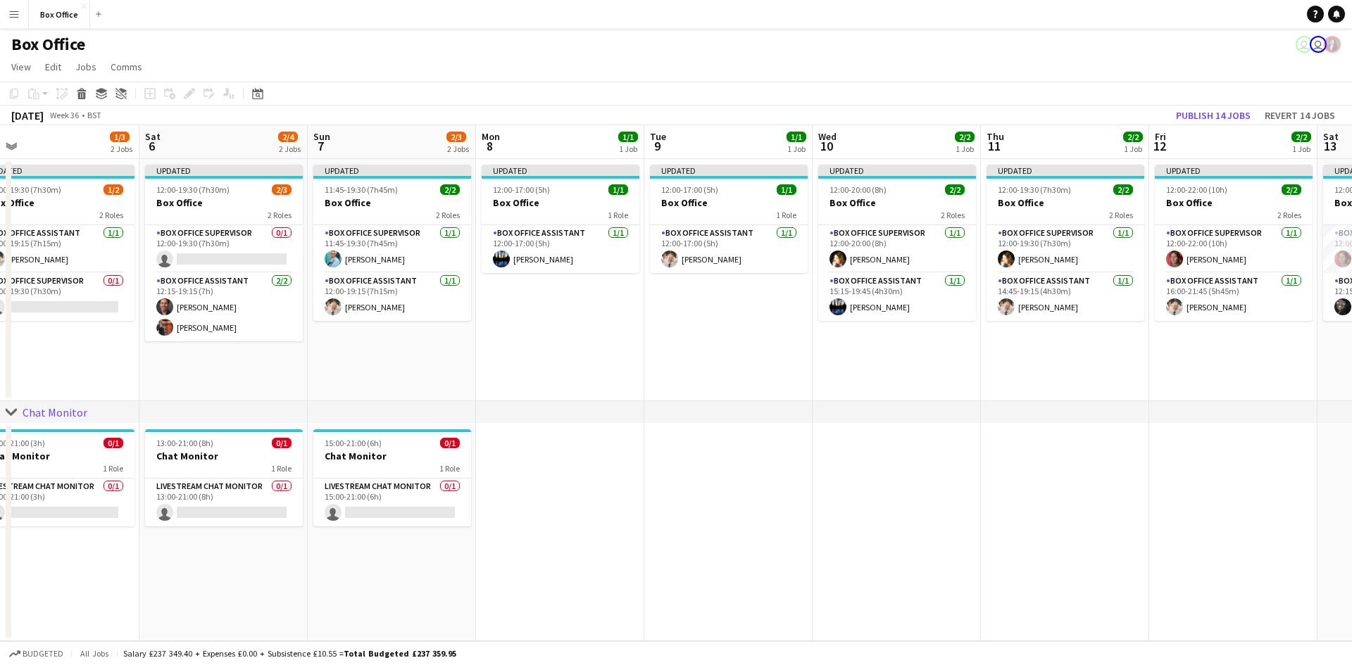
drag, startPoint x: 470, startPoint y: 334, endPoint x: 710, endPoint y: 325, distance: 240.3
click at [710, 325] on app-calendar-viewport "Wed 3 1/1 1 Job Thu 4 2/2 1 Job Fri 5 1/3 2 Jobs Sat 6 2/4 2 Jobs Sun 7 2/3 2 J…" at bounding box center [676, 383] width 1352 height 516
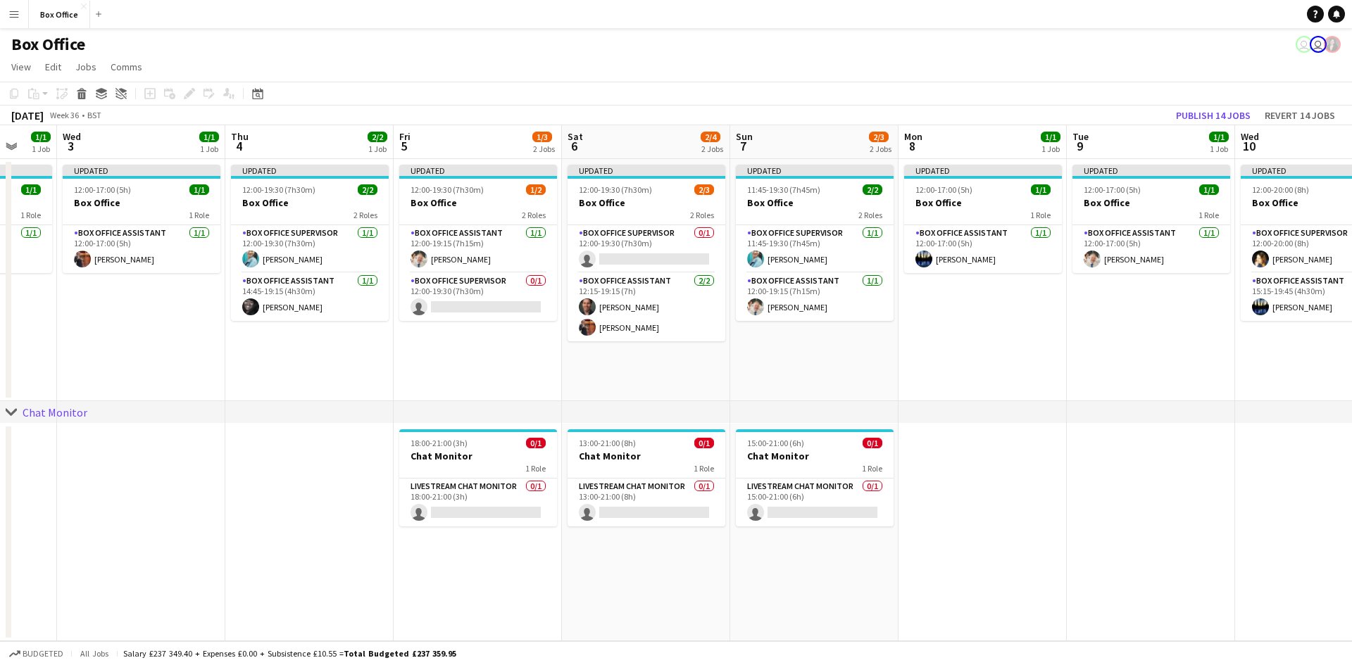
scroll to position [0, 447]
drag, startPoint x: 230, startPoint y: 363, endPoint x: 475, endPoint y: 344, distance: 245.8
click at [475, 344] on app-calendar-viewport "Sun 31 Mon 1 1/1 1 Job Tue 2 1/1 1 Job Wed 3 1/1 1 Job Thu 4 2/2 1 Job Fri 5 1/…" at bounding box center [676, 383] width 1352 height 516
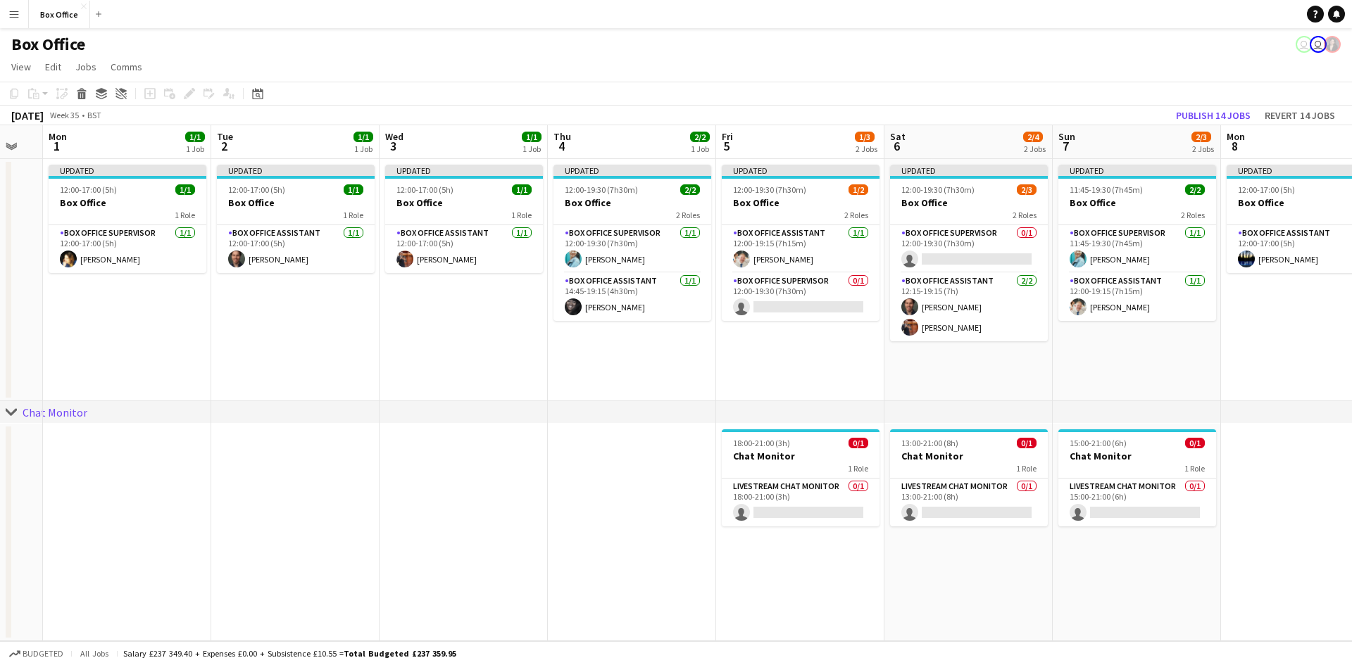
drag, startPoint x: 255, startPoint y: 371, endPoint x: 577, endPoint y: 383, distance: 322.0
click at [577, 383] on app-calendar-viewport "Fri 29 4/4 1 Job Sat 30 Sun 31 Mon 1 1/1 1 Job Tue 2 1/1 1 Job Wed 3 1/1 1 Job …" at bounding box center [676, 383] width 1352 height 516
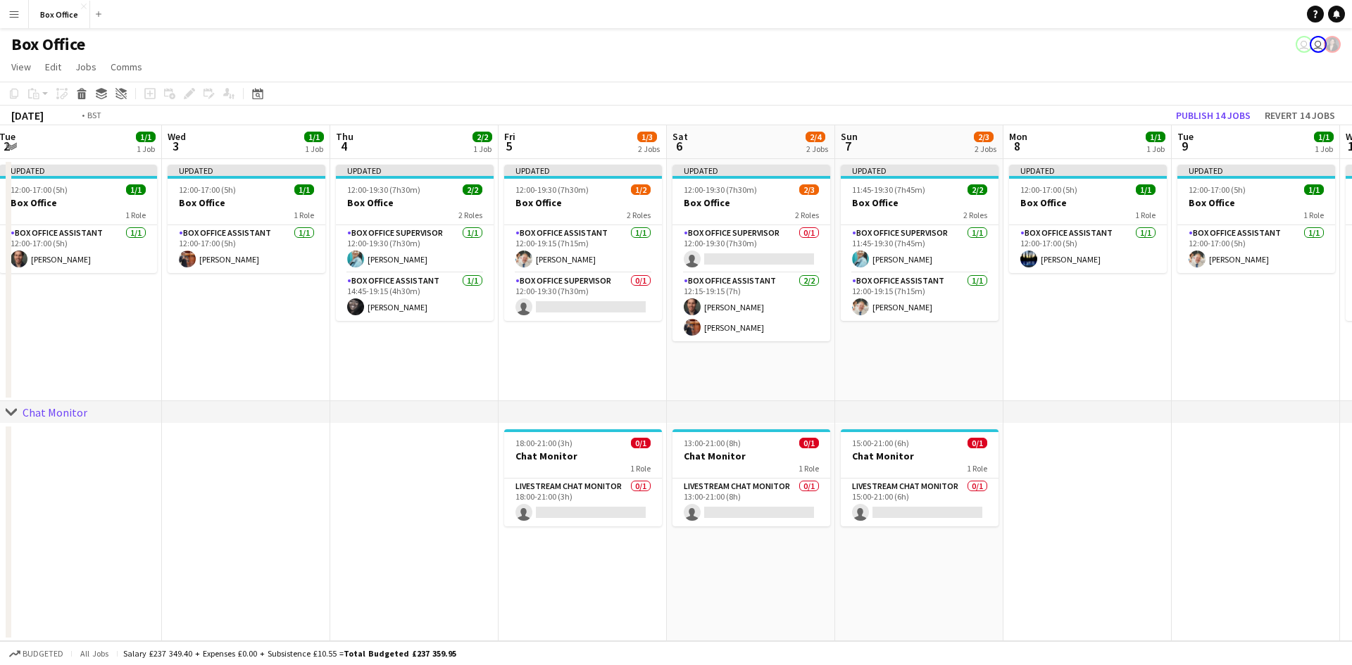
drag, startPoint x: 732, startPoint y: 370, endPoint x: 536, endPoint y: 358, distance: 196.9
click at [522, 362] on app-calendar-viewport "Fri 29 4/4 1 Job Sat 30 Sun 31 Mon 1 1/1 1 Job Tue 2 1/1 1 Job Wed 3 1/1 1 Job …" at bounding box center [676, 383] width 1352 height 516
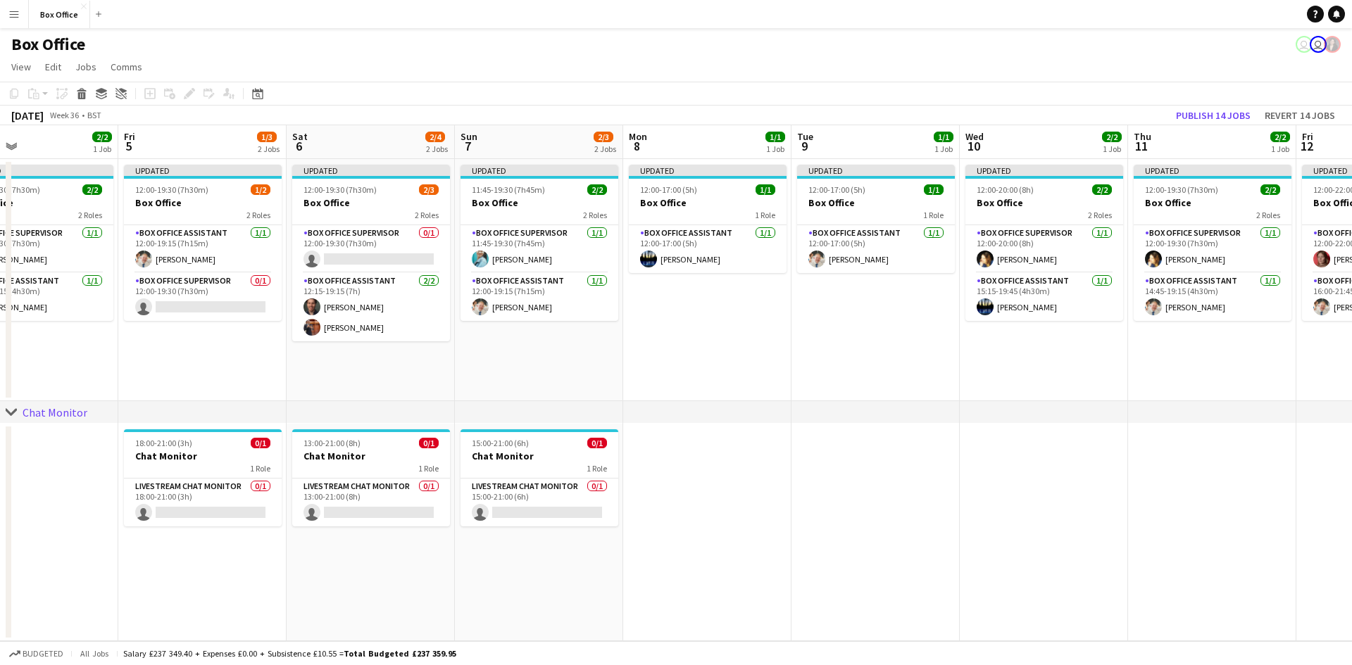
drag, startPoint x: 1075, startPoint y: 343, endPoint x: 670, endPoint y: 343, distance: 405.6
click at [670, 343] on app-calendar-viewport "Sun 31 Mon 1 1/1 1 Job Tue 2 1/1 1 Job Wed 3 1/1 1 Job Thu 4 2/2 1 Job Fri 5 1/…" at bounding box center [676, 383] width 1352 height 516
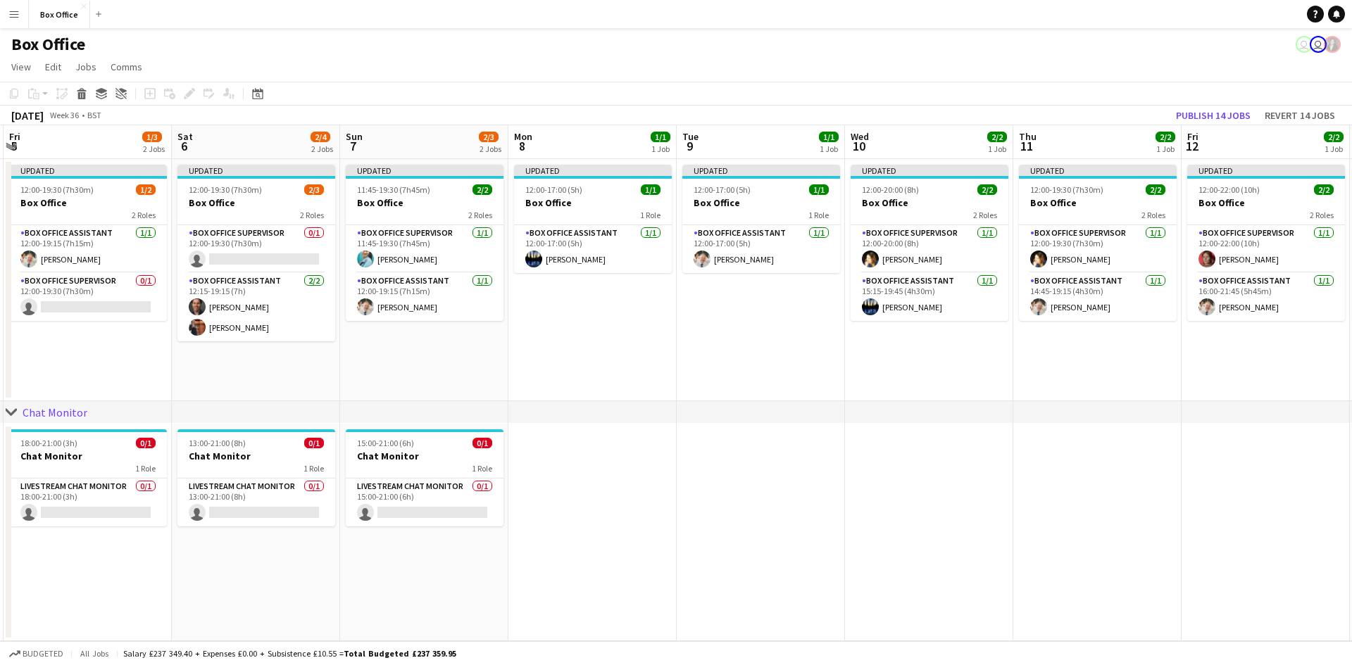
drag, startPoint x: 973, startPoint y: 343, endPoint x: 711, endPoint y: 358, distance: 262.4
click at [544, 337] on app-calendar-viewport "Tue 2 1/1 1 Job Wed 3 1/1 1 Job Thu 4 2/2 1 Job Fri 5 1/3 2 Jobs Sat 6 2/4 2 Jo…" at bounding box center [676, 383] width 1352 height 516
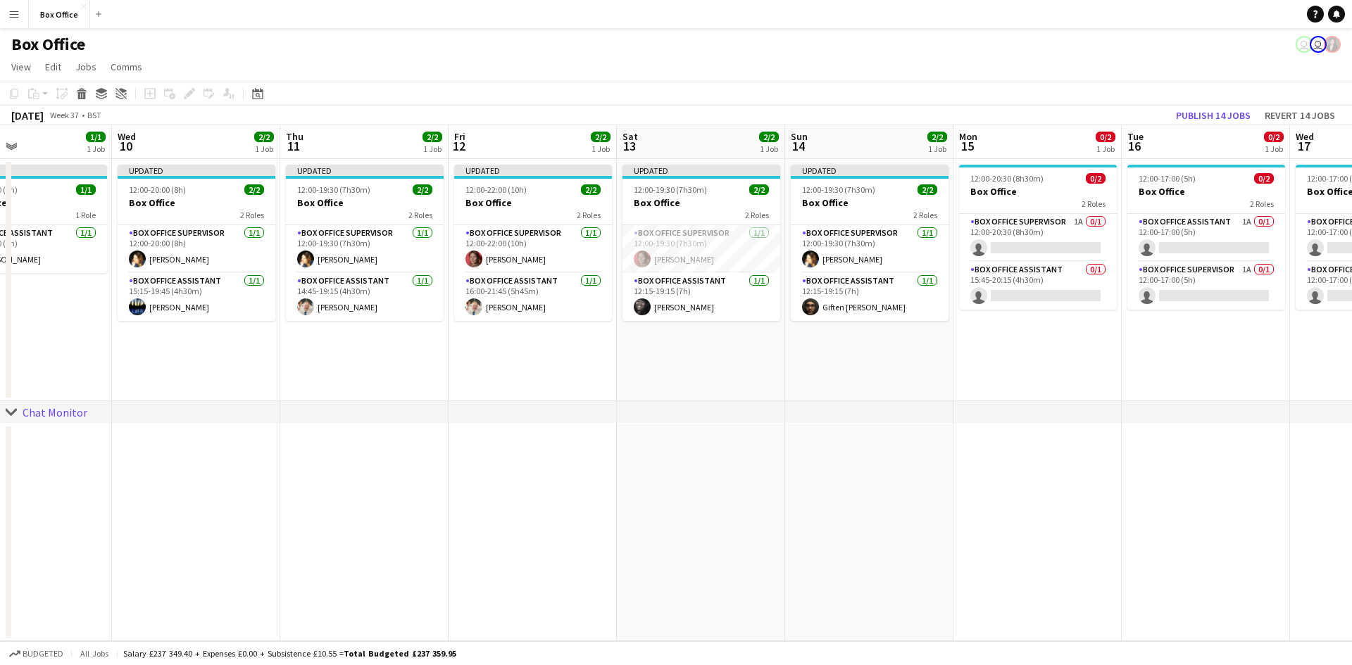
drag, startPoint x: 923, startPoint y: 387, endPoint x: 525, endPoint y: 386, distance: 397.8
click at [525, 386] on app-calendar-viewport "Sat 6 2/4 2 Jobs Sun 7 2/3 2 Jobs Mon 8 1/1 1 Job Tue 9 1/1 1 Job Wed 10 2/2 1 …" at bounding box center [676, 383] width 1352 height 516
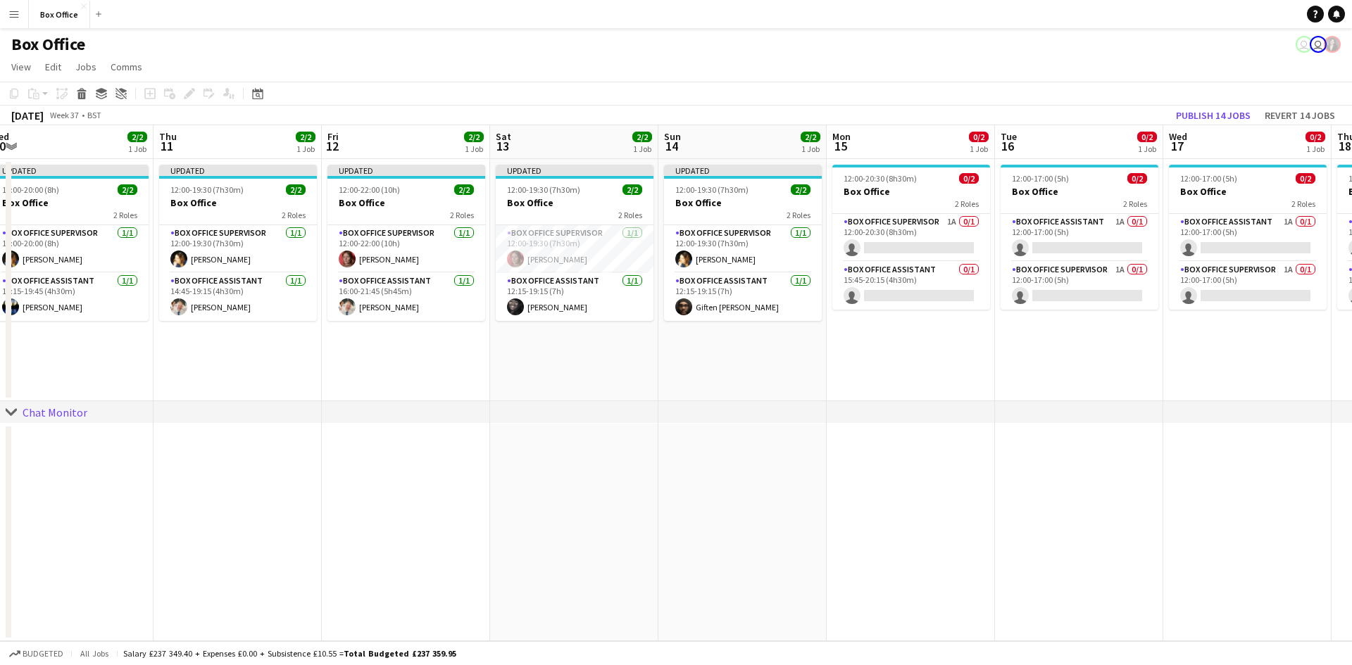
drag, startPoint x: 1084, startPoint y: 387, endPoint x: 956, endPoint y: 376, distance: 127.9
click at [725, 377] on app-calendar-viewport "Sat 6 2/4 2 Jobs Sun 7 2/3 2 Jobs Mon 8 1/1 1 Job Tue 9 1/1 1 Job Wed 10 2/2 1 …" at bounding box center [676, 383] width 1352 height 516
click at [725, 111] on button "Publish 14 jobs" at bounding box center [1213, 115] width 86 height 18
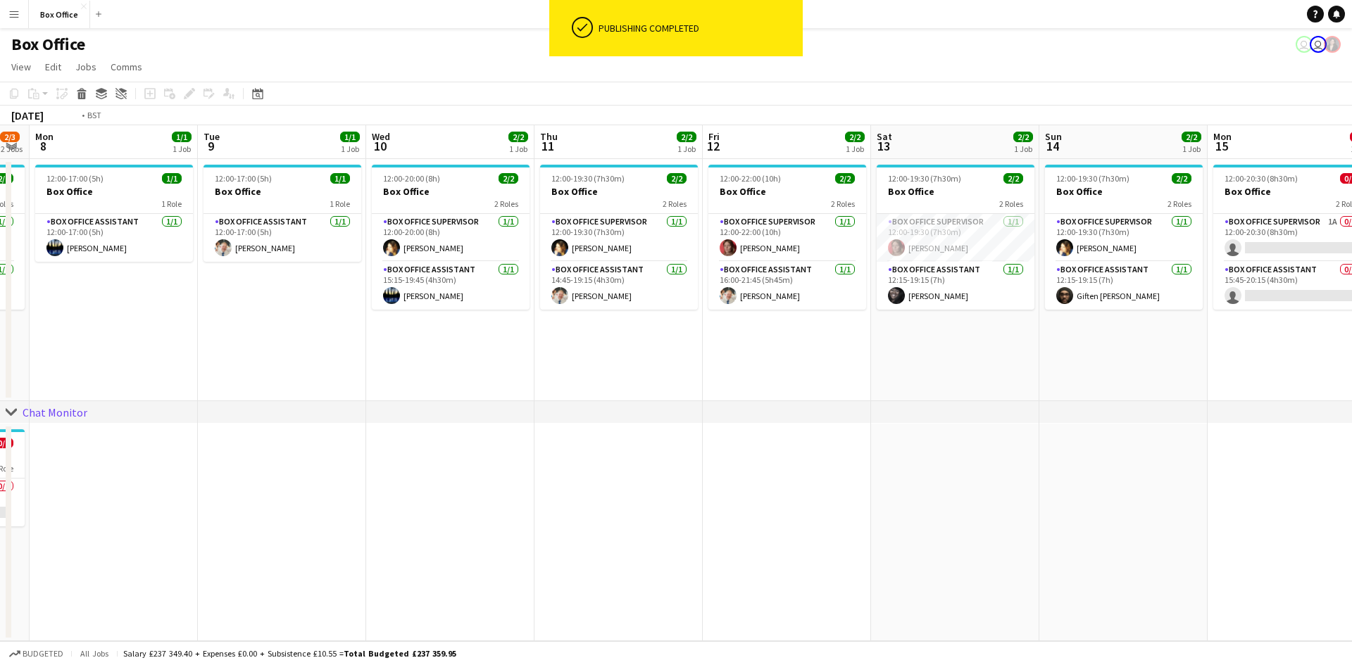
drag, startPoint x: 296, startPoint y: 368, endPoint x: 632, endPoint y: 350, distance: 337.1
click at [679, 328] on app-calendar-viewport "Sat 6 2/4 2 Jobs Sun 7 2/3 2 Jobs Mon 8 1/1 1 Job Tue 9 1/1 1 Job Wed 10 2/2 1 …" at bounding box center [676, 383] width 1352 height 516
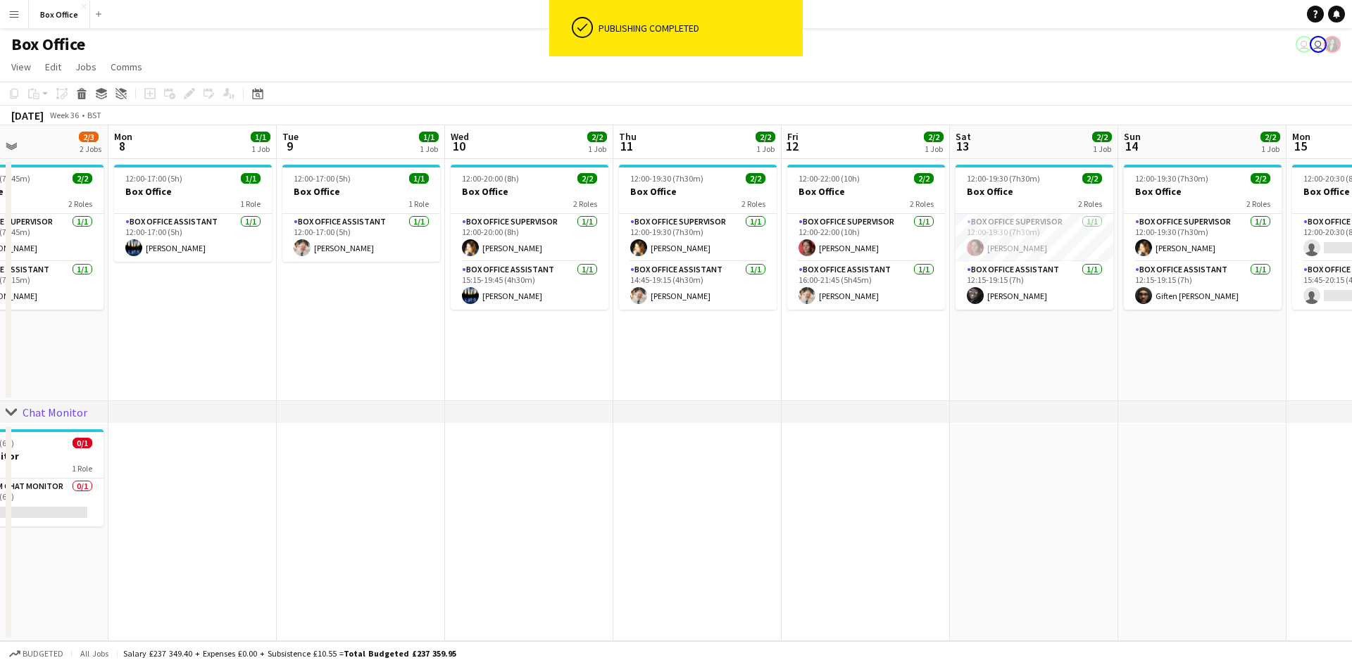
drag, startPoint x: 475, startPoint y: 351, endPoint x: 853, endPoint y: 348, distance: 378.1
click at [725, 345] on app-calendar-viewport "Sat 6 2/4 2 Jobs Sun 7 2/3 2 Jobs Mon 8 1/1 1 Job Tue 9 1/1 1 Job Wed 10 2/2 1 …" at bounding box center [676, 383] width 1352 height 516
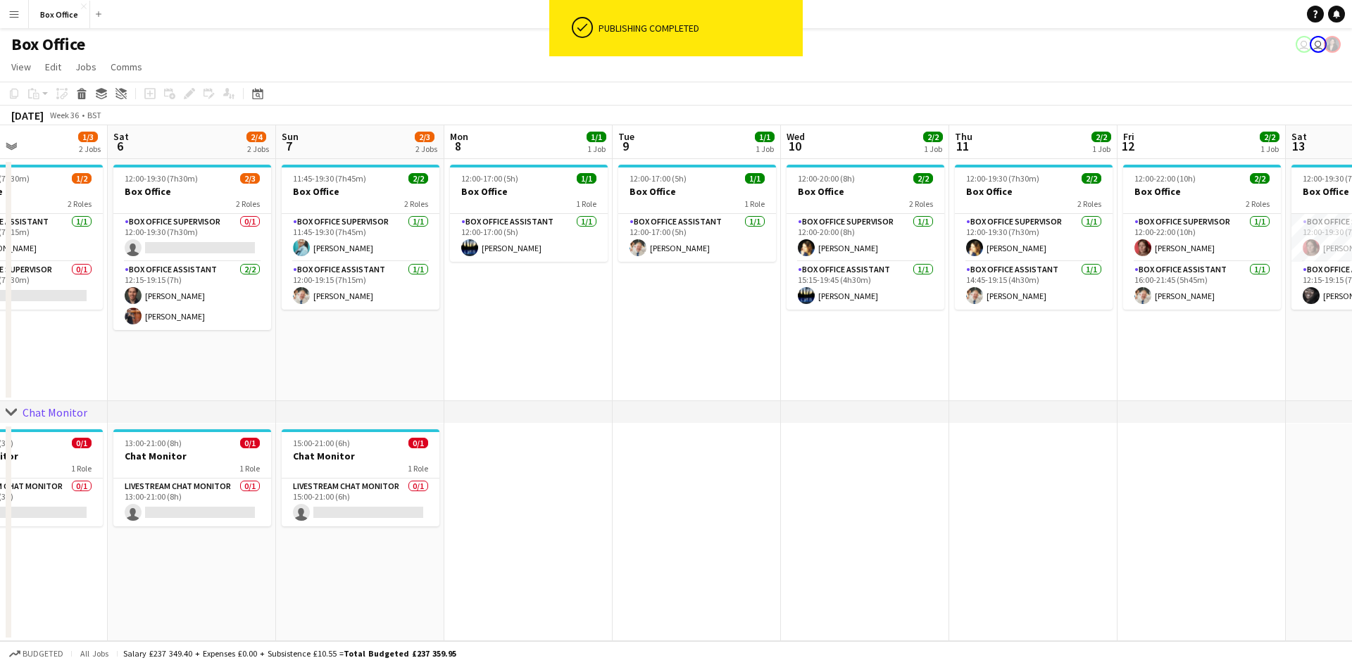
drag, startPoint x: 503, startPoint y: 346, endPoint x: 787, endPoint y: 336, distance: 283.9
click at [725, 325] on app-calendar-viewport "Wed 3 1/1 1 Job Thu 4 2/2 1 Job Fri 5 1/3 2 Jobs Sat 6 2/4 2 Jobs Sun 7 2/3 2 J…" at bounding box center [676, 383] width 1352 height 516
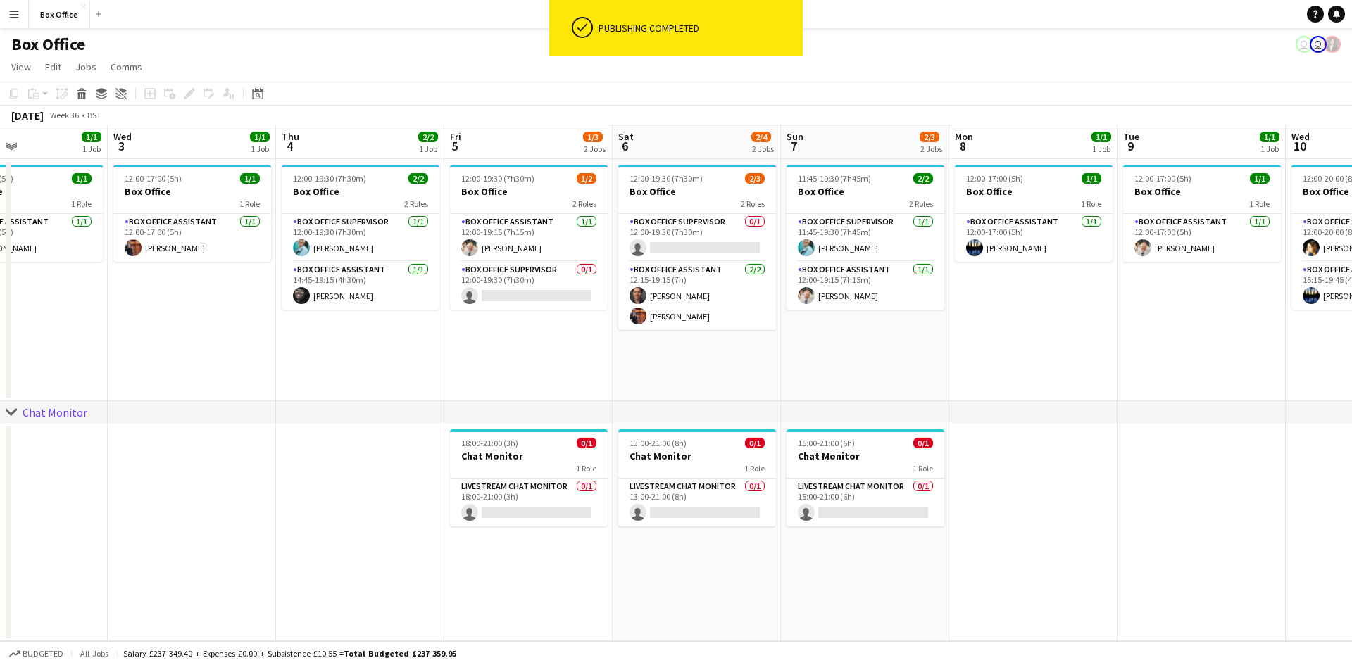
scroll to position [0, 405]
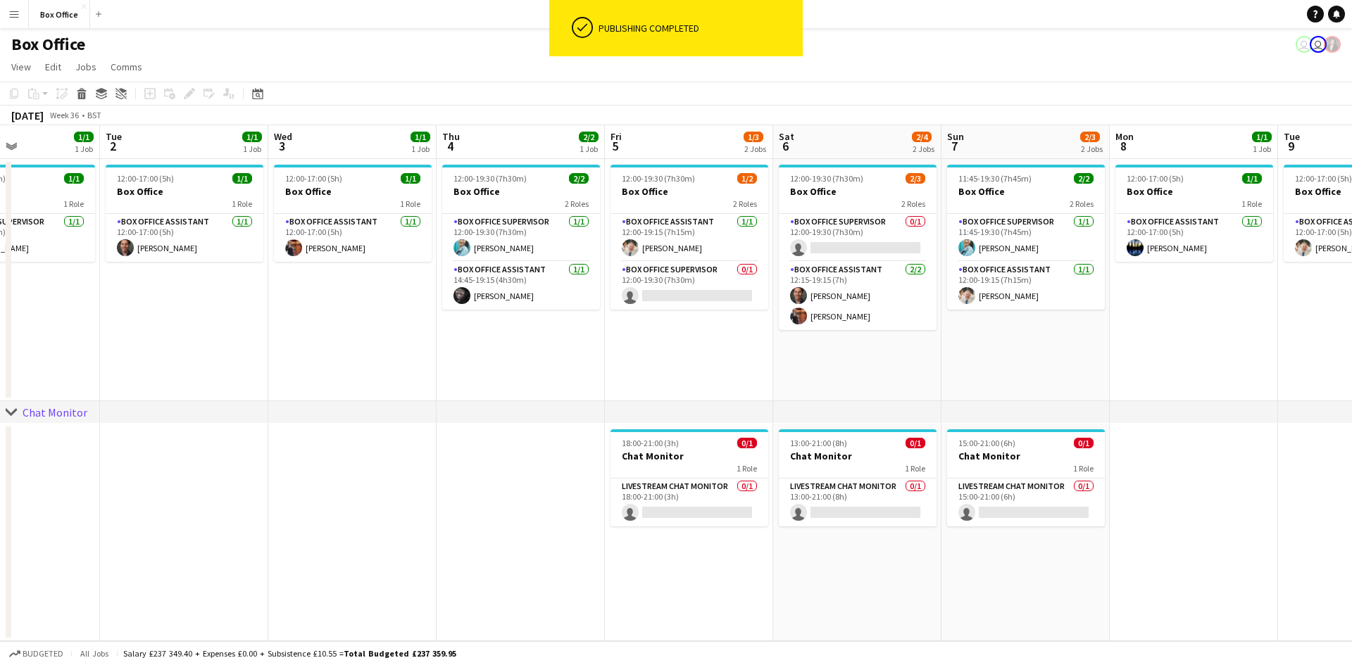
drag, startPoint x: 642, startPoint y: 337, endPoint x: 668, endPoint y: 337, distance: 25.3
click at [668, 337] on app-calendar-viewport "Sat 30 Sun 31 Mon 1 1/1 1 Job Tue 2 1/1 1 Job Wed 3 1/1 1 Job Thu 4 2/2 1 Job F…" at bounding box center [676, 383] width 1352 height 516
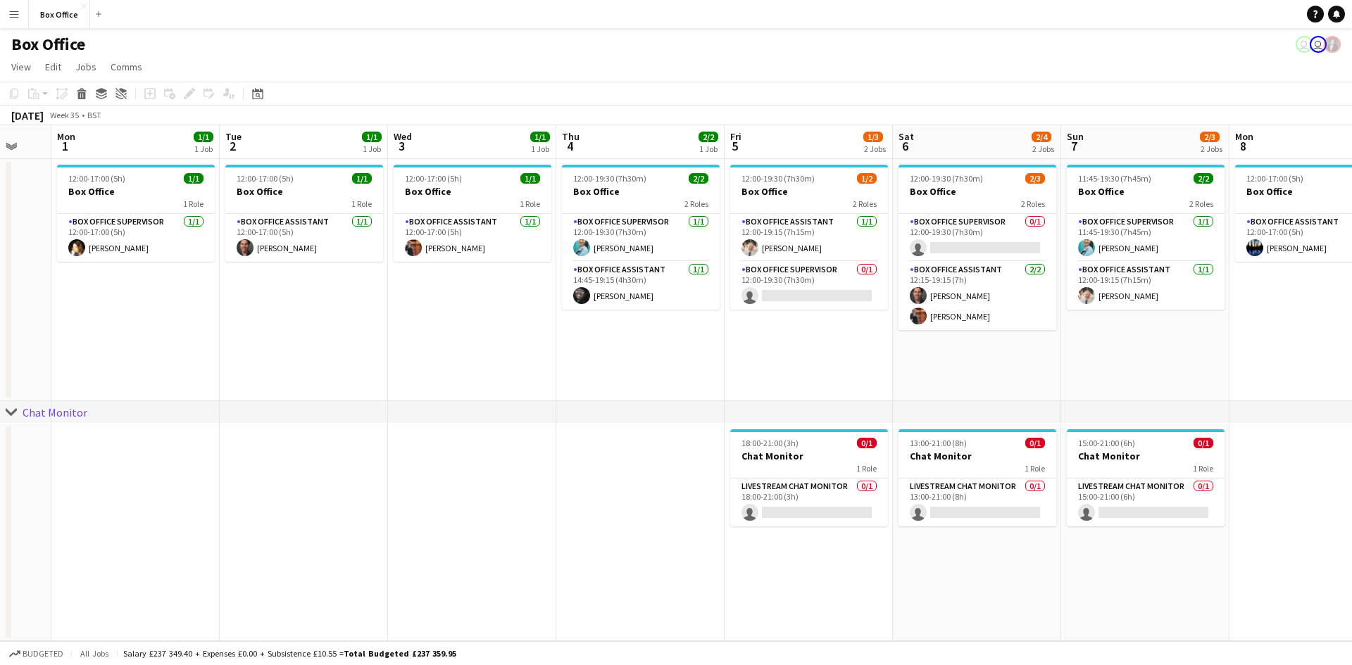
drag, startPoint x: 146, startPoint y: 316, endPoint x: 265, endPoint y: 311, distance: 119.8
click at [265, 311] on app-calendar-viewport "Sat 30 Sun 31 Mon 1 1/1 1 Job Tue 2 1/1 1 Job Wed 3 1/1 1 Job Thu 4 2/2 1 Job F…" at bounding box center [676, 383] width 1352 height 516
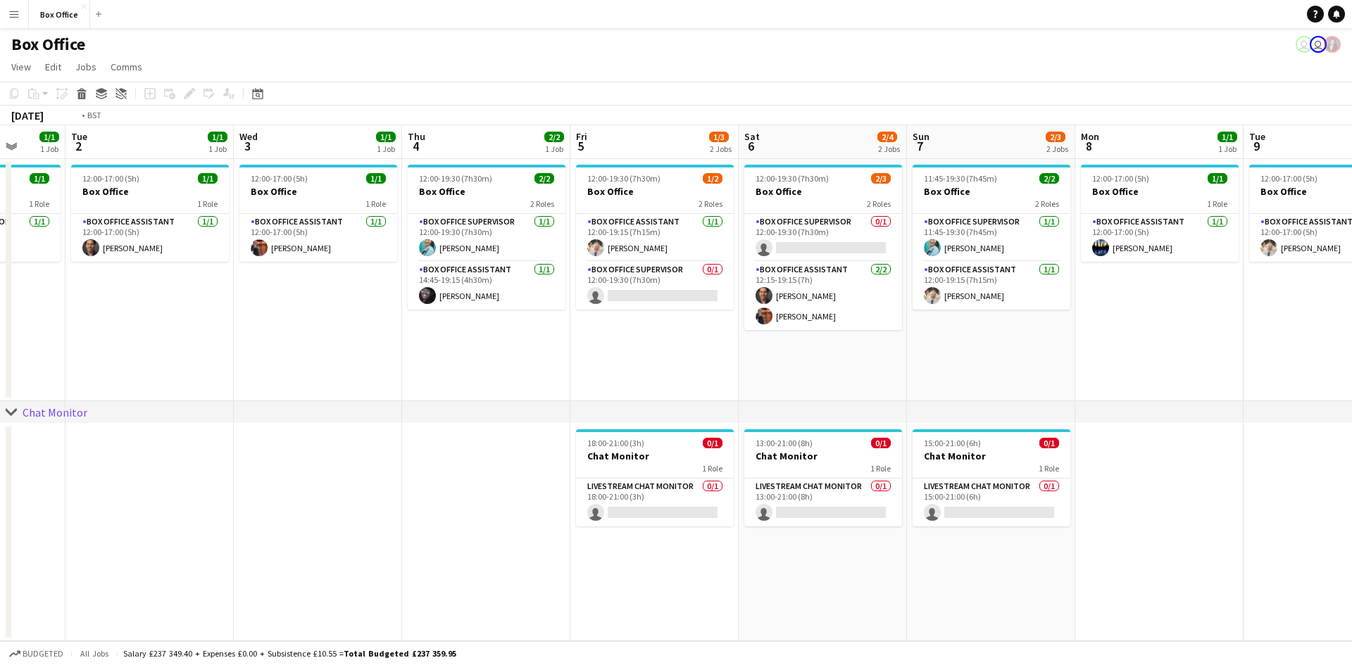
drag, startPoint x: 722, startPoint y: 352, endPoint x: 568, endPoint y: 351, distance: 154.2
click at [568, 351] on app-calendar-viewport "Sat 30 Sun 31 Mon 1 1/1 1 Job Tue 2 1/1 1 Job Wed 3 1/1 1 Job Thu 4 2/2 1 Job F…" at bounding box center [676, 383] width 1352 height 516
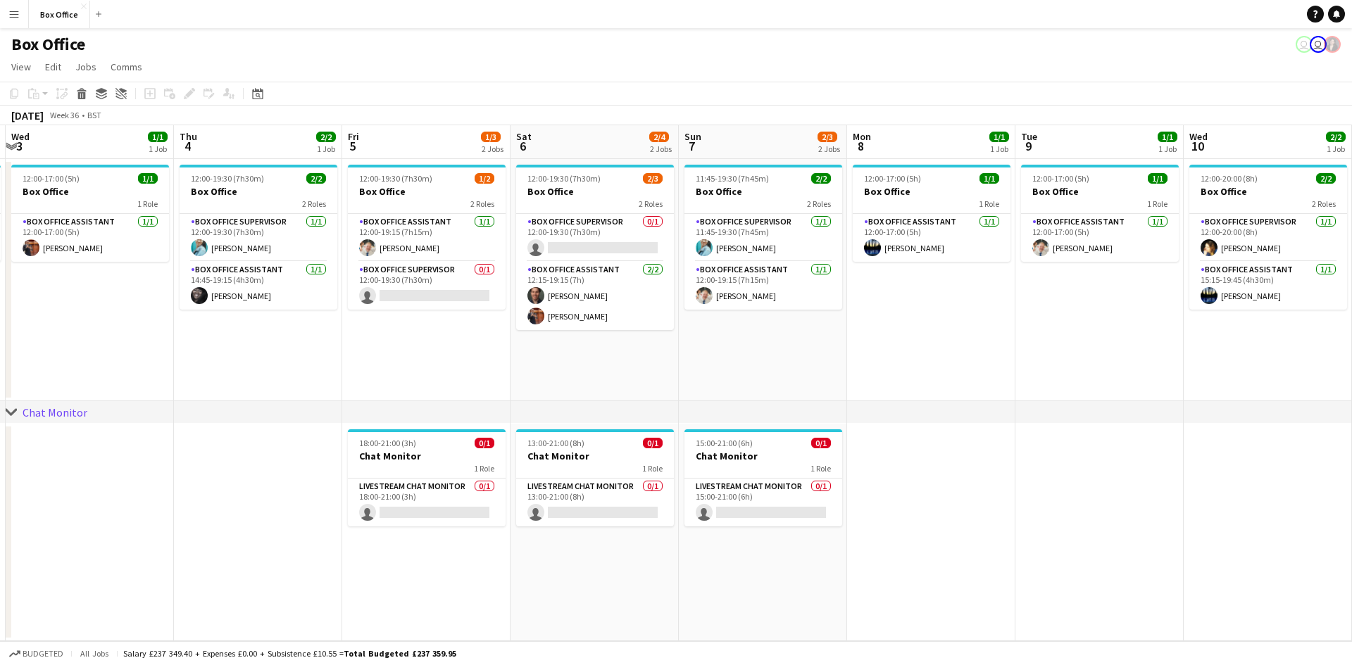
drag, startPoint x: 1207, startPoint y: 353, endPoint x: 979, endPoint y: 346, distance: 228.2
click at [725, 346] on app-calendar-viewport "Sat 30 Sun 31 Mon 1 1/1 1 Job Tue 2 1/1 1 Job Wed 3 1/1 1 Job Thu 4 2/2 1 Job F…" at bounding box center [676, 383] width 1352 height 516
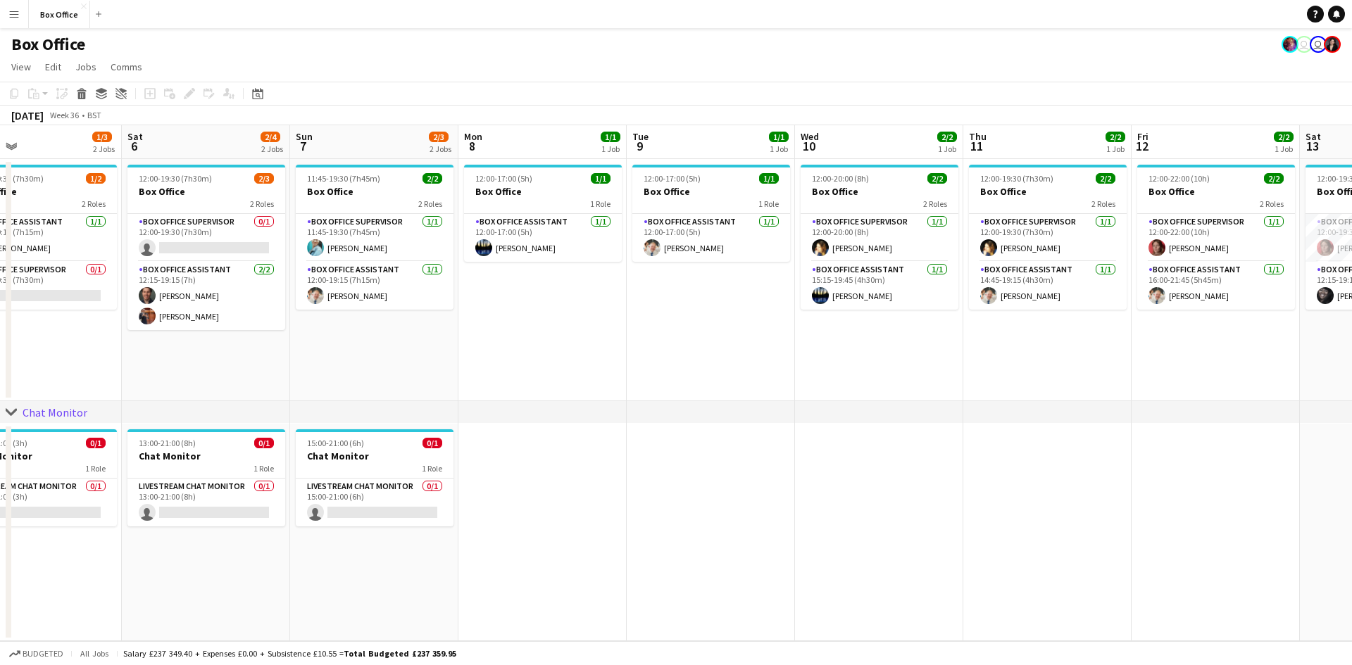
drag, startPoint x: 1007, startPoint y: 321, endPoint x: 626, endPoint y: 338, distance: 381.3
click at [621, 341] on app-calendar-viewport "Mon 1 1/1 1 Job Tue 2 1/1 1 Job Wed 3 1/1 1 Job Thu 4 2/2 1 Job Fri 5 1/3 2 Job…" at bounding box center [676, 383] width 1352 height 516
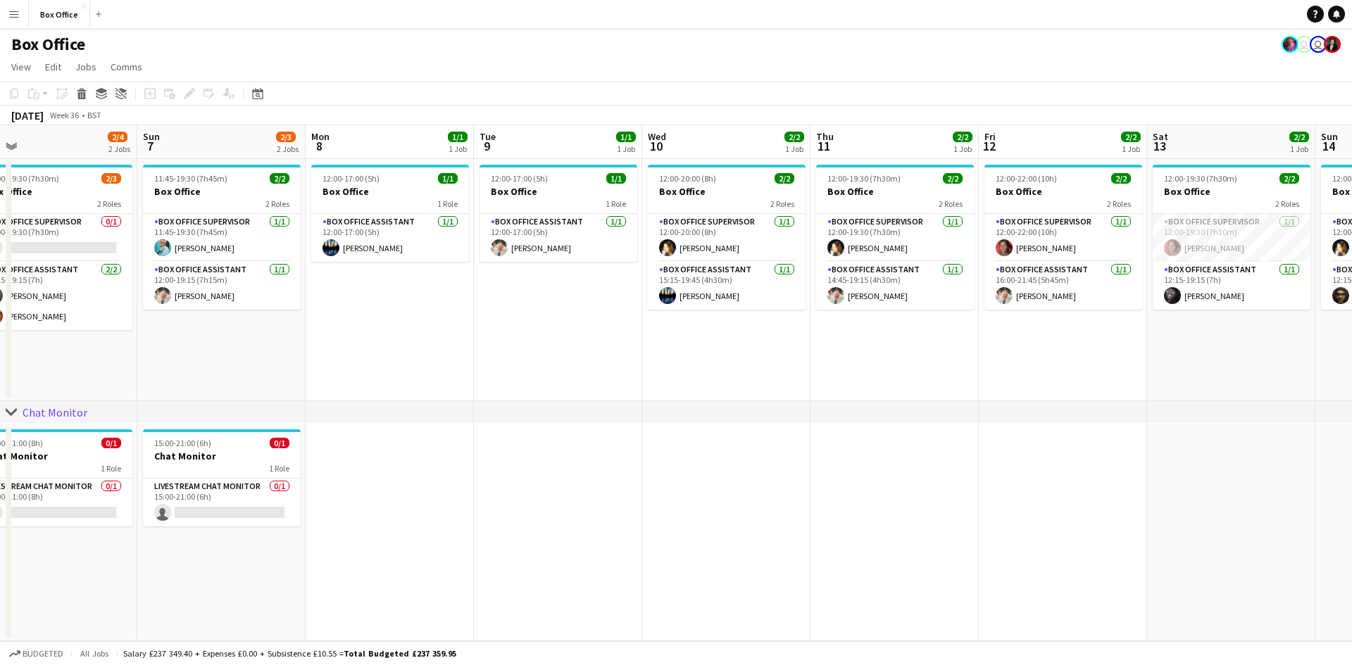
drag, startPoint x: 971, startPoint y: 348, endPoint x: 815, endPoint y: 351, distance: 155.7
click at [725, 351] on app-calendar-viewport "Wed 3 1/1 1 Job Thu 4 2/2 1 Job Fri 5 1/3 2 Jobs Sat 6 2/4 2 Jobs Sun 7 2/3 2 J…" at bounding box center [676, 383] width 1352 height 516
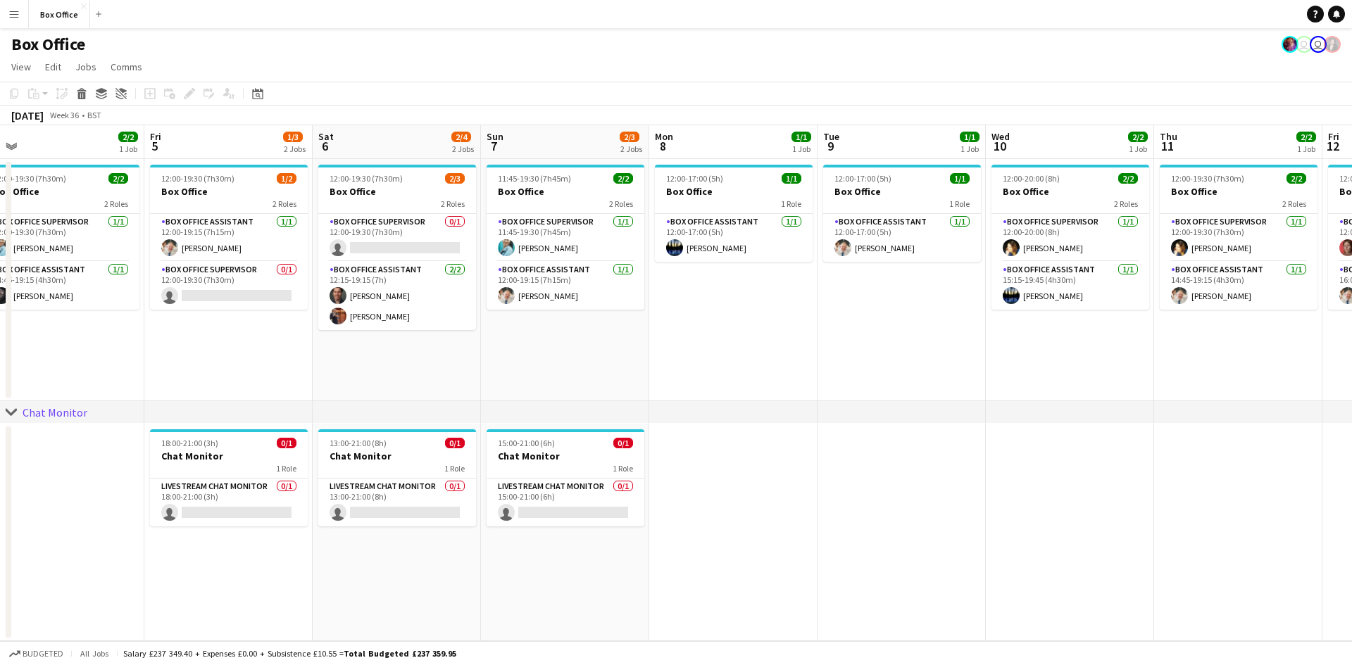
drag, startPoint x: 459, startPoint y: 355, endPoint x: 972, endPoint y: 310, distance: 514.6
click at [725, 309] on app-calendar-viewport "Tue 2 1/1 1 Job Wed 3 1/1 1 Job Thu 4 2/2 1 Job Fri 5 1/3 2 Jobs Sat 6 2/4 2 Jo…" at bounding box center [676, 383] width 1352 height 516
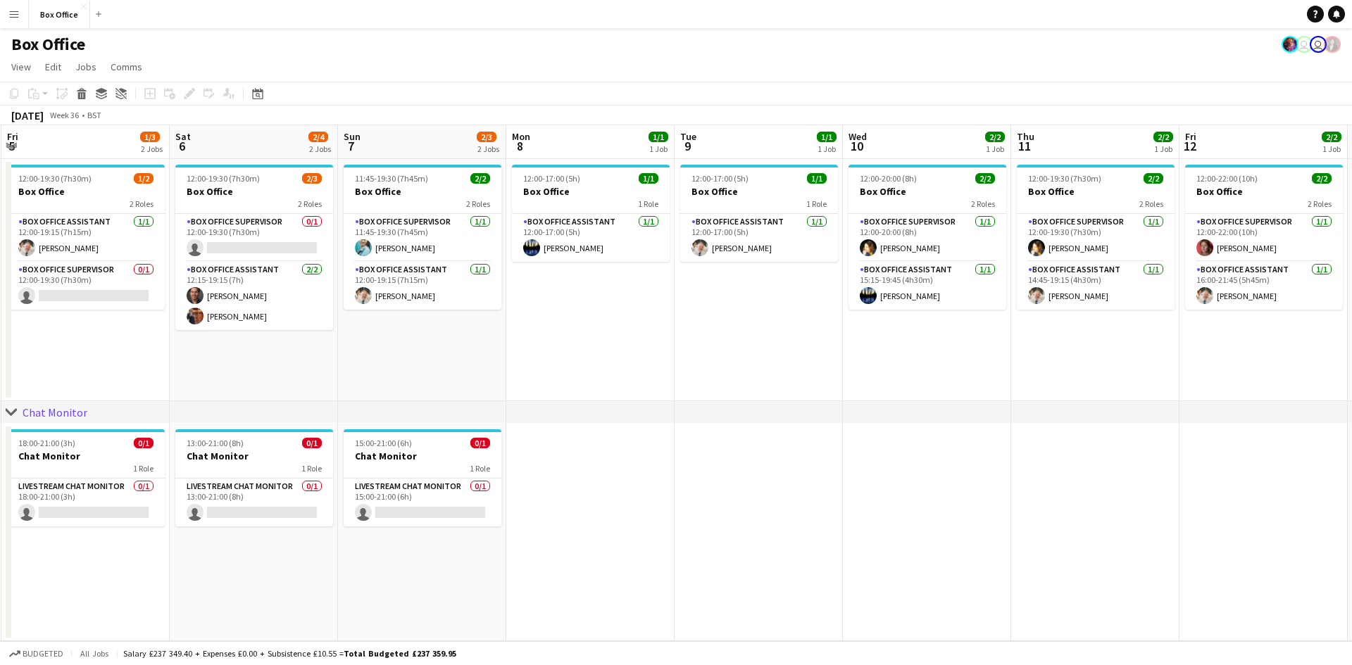
drag, startPoint x: 433, startPoint y: 353, endPoint x: 103, endPoint y: 299, distance: 334.7
click at [75, 306] on app-calendar-viewport "Mon 1 1/1 1 Job Tue 2 1/1 1 Job Wed 3 1/1 1 Job Thu 4 2/2 1 Job Fri 5 1/3 2 Job…" at bounding box center [676, 383] width 1352 height 516
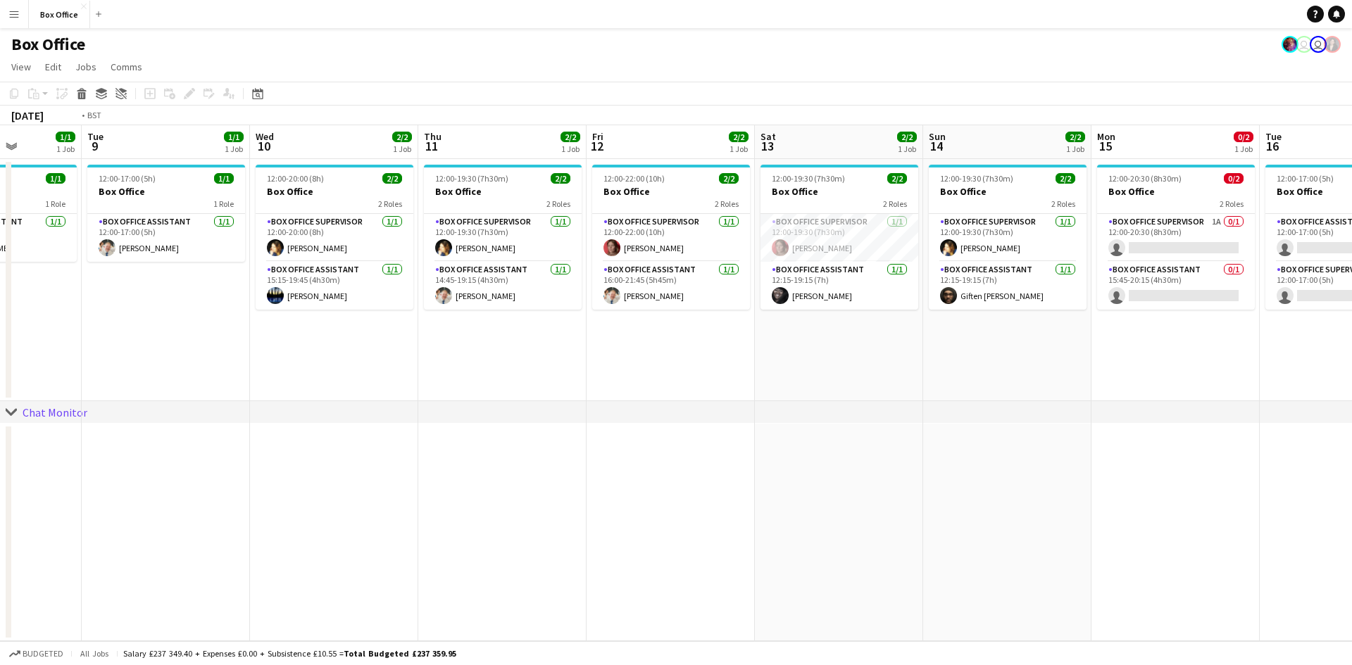
drag, startPoint x: 695, startPoint y: 342, endPoint x: 737, endPoint y: 334, distance: 42.4
click at [435, 340] on app-calendar-viewport "Fri 5 1/3 2 Jobs Sat 6 2/4 2 Jobs Sun 7 2/3 2 Jobs Mon 8 1/1 1 Job Tue 9 1/1 1 …" at bounding box center [676, 383] width 1352 height 516
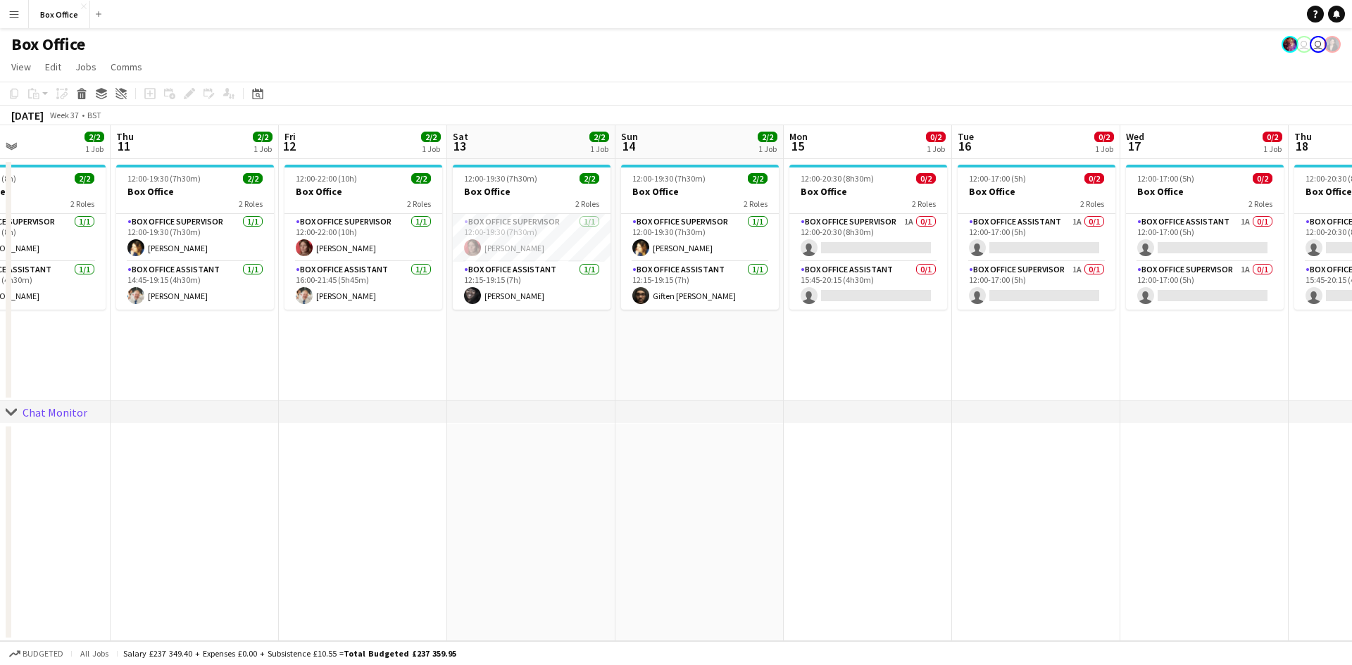
drag, startPoint x: 965, startPoint y: 353, endPoint x: 593, endPoint y: 352, distance: 372.5
click at [450, 358] on app-calendar-viewport "Sun 7 2/3 2 Jobs Mon 8 1/1 1 Job Tue 9 1/1 1 Job Wed 10 2/2 1 Job Thu 11 2/2 1 …" at bounding box center [676, 383] width 1352 height 516
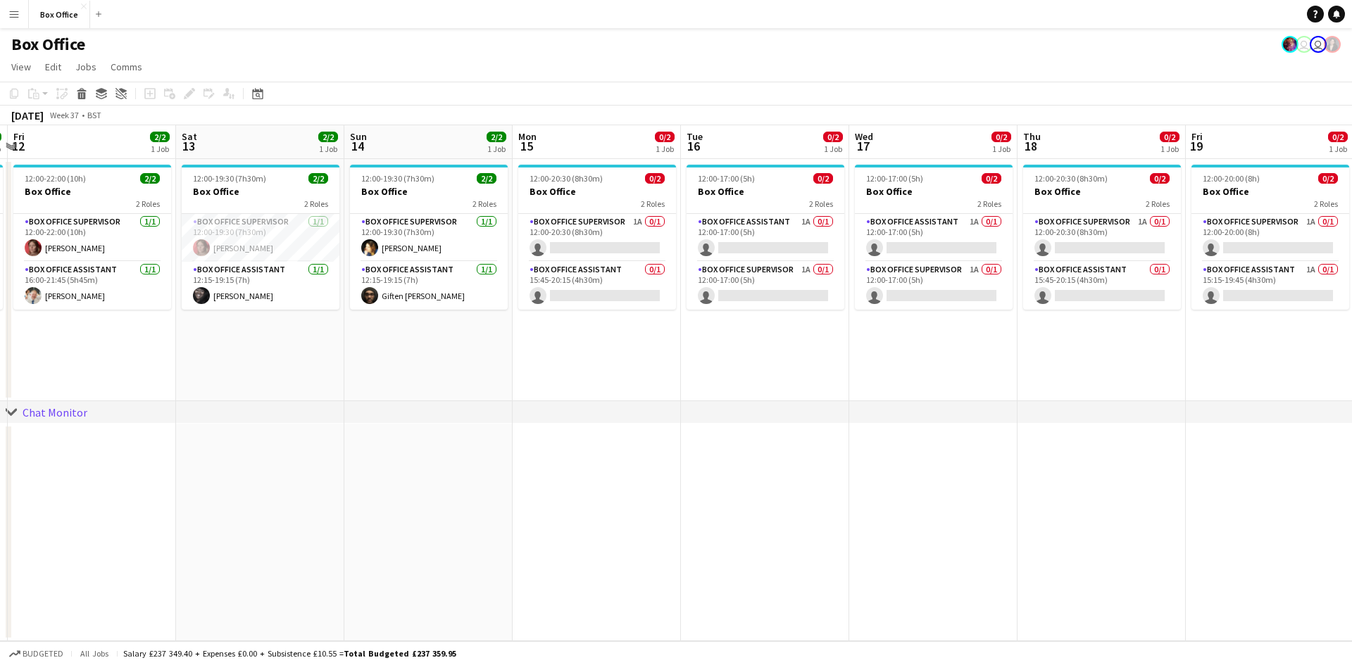
scroll to position [0, 506]
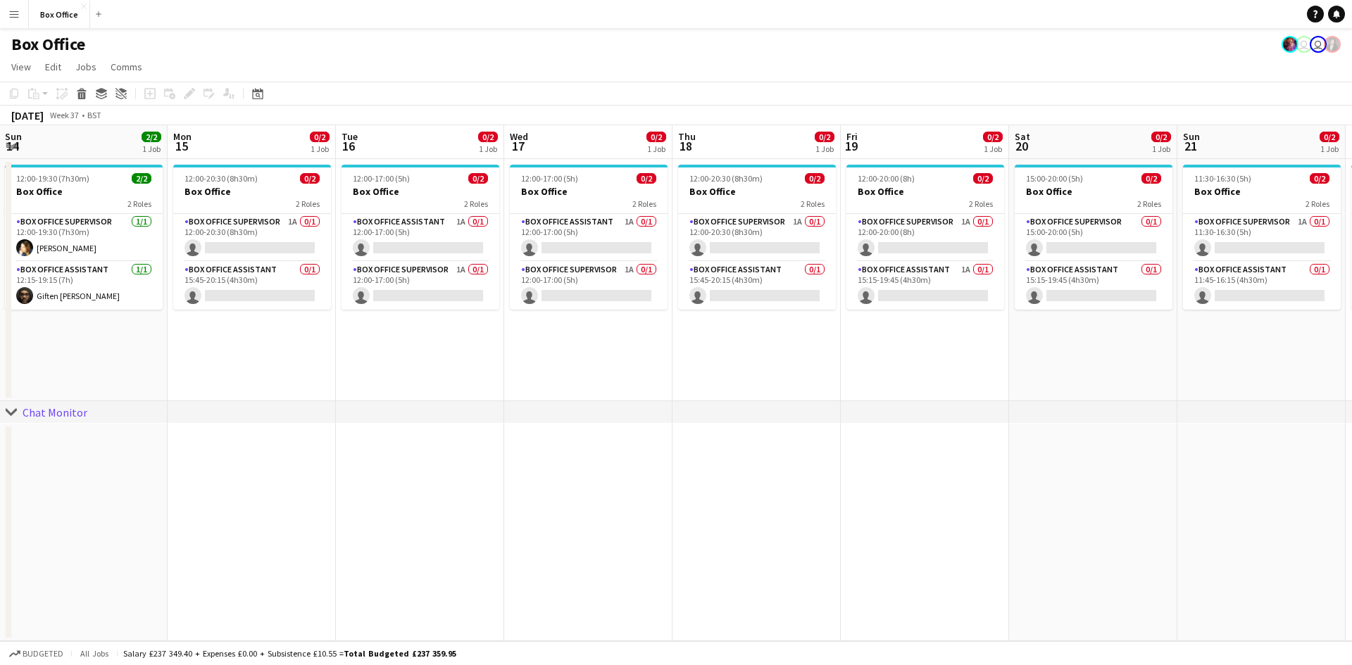
drag, startPoint x: 987, startPoint y: 381, endPoint x: 639, endPoint y: 381, distance: 347.9
click at [639, 381] on app-calendar-viewport "Thu 11 2/2 1 Job Fri 12 2/2 1 Job Sat 13 2/2 1 Job Sun 14 2/2 1 Job Mon 15 0/2 …" at bounding box center [676, 383] width 1352 height 516
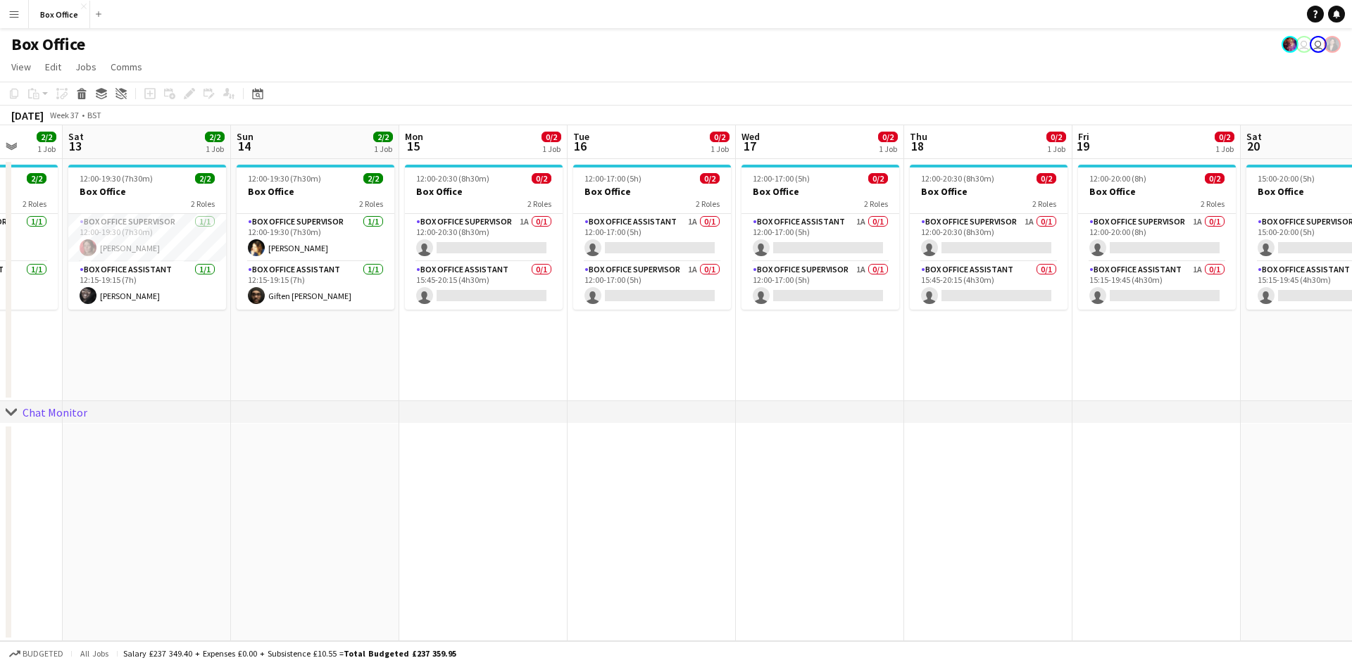
drag, startPoint x: 542, startPoint y: 480, endPoint x: 891, endPoint y: 422, distance: 354.0
click at [725, 412] on div "chevron-right Chat Monitor Wed 10 2/2 1 Job Thu 11 2/2 1 Job Fri 12 2/2 1 Job S…" at bounding box center [676, 383] width 1352 height 516
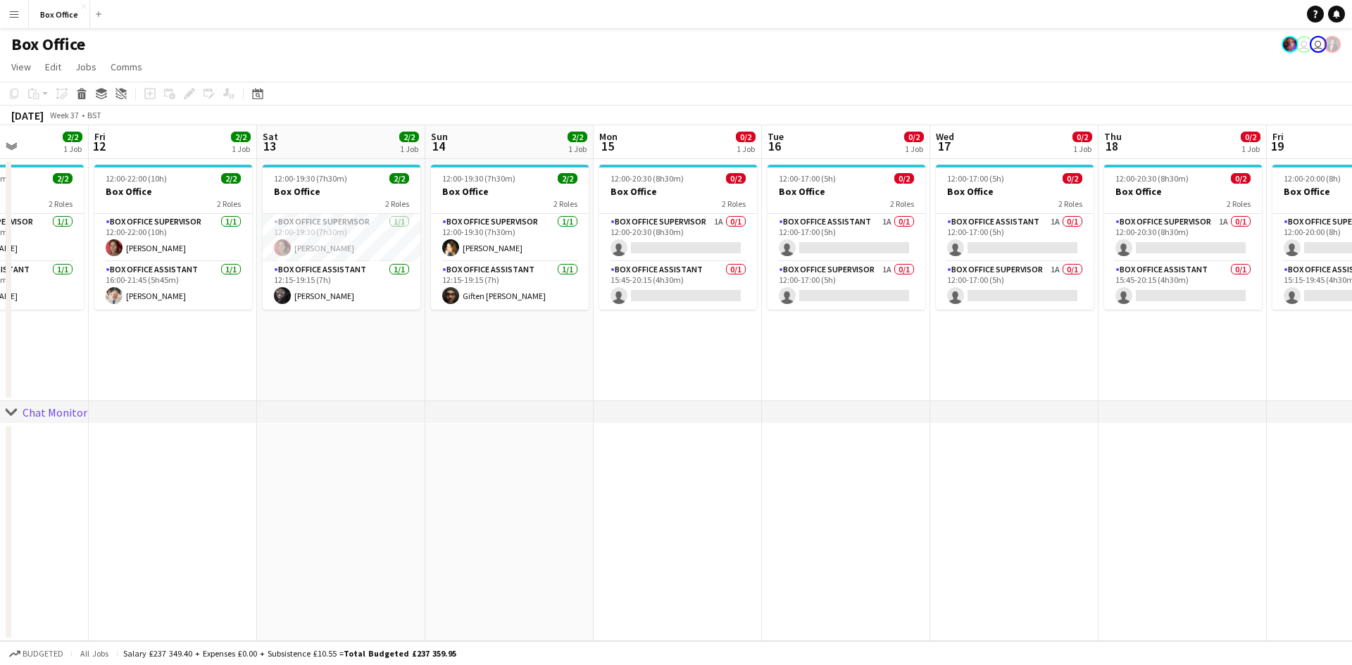
drag, startPoint x: 846, startPoint y: 353, endPoint x: 947, endPoint y: 334, distance: 103.2
click at [725, 334] on app-calendar-viewport "Tue 9 1/1 1 Job Wed 10 2/2 1 Job Thu 11 2/2 1 Job Fri 12 2/2 1 Job Sat 13 2/2 1…" at bounding box center [676, 383] width 1352 height 516
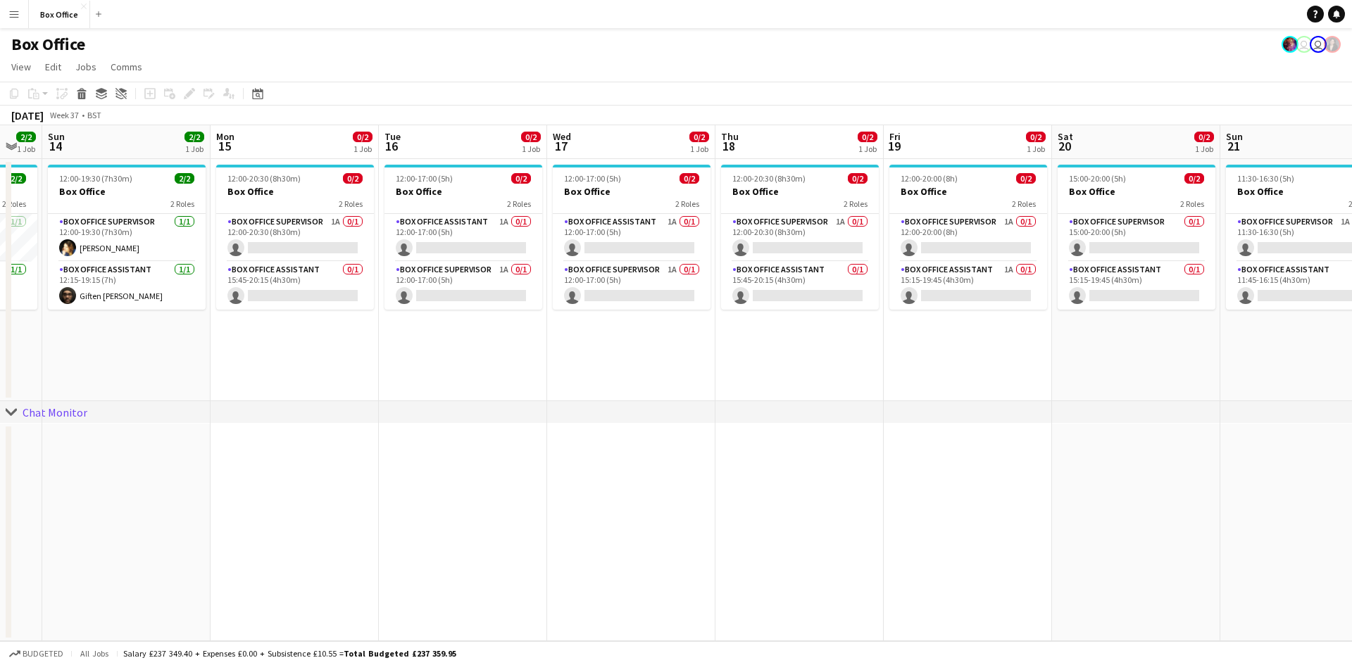
drag, startPoint x: 1070, startPoint y: 339, endPoint x: 516, endPoint y: 375, distance: 555.3
click at [517, 375] on app-calendar-viewport "Wed 10 2/2 1 Job Thu 11 2/2 1 Job Fri 12 2/2 1 Job Sat 13 2/2 1 Job Sun 14 2/2 …" at bounding box center [676, 383] width 1352 height 516
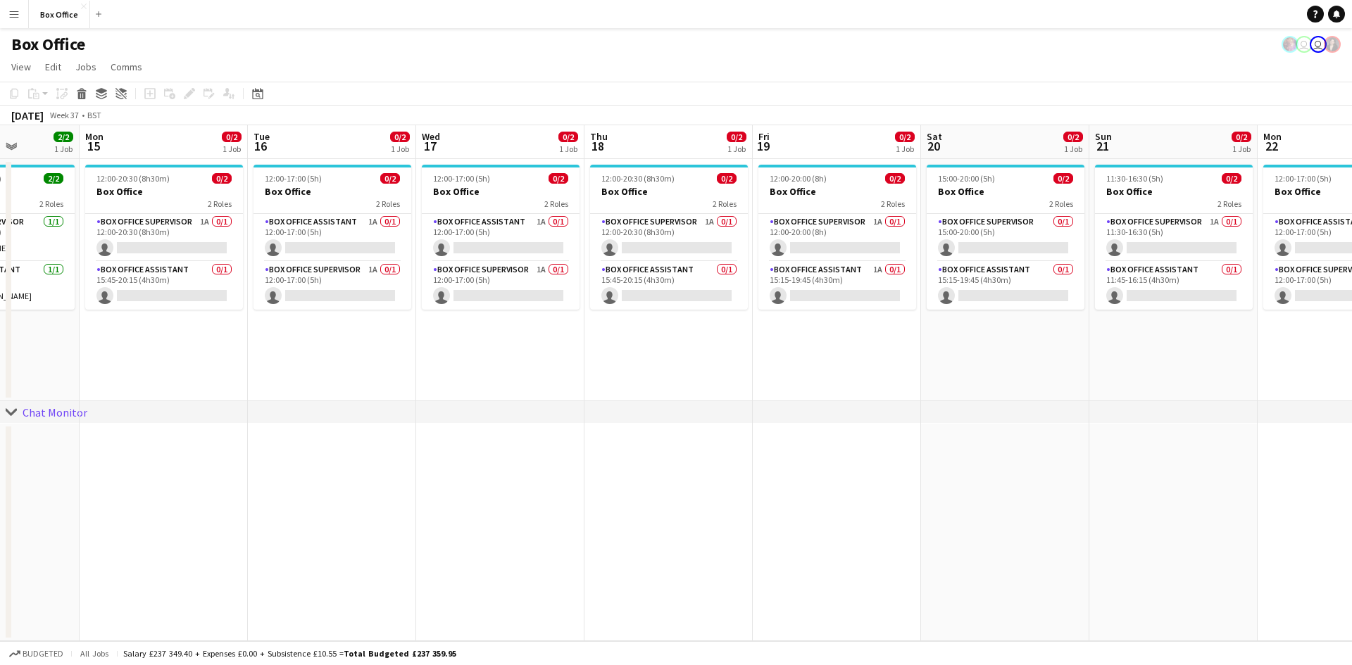
scroll to position [0, 426]
drag, startPoint x: 882, startPoint y: 338, endPoint x: 753, endPoint y: 330, distance: 129.8
click at [725, 330] on app-calendar-viewport "Fri 12 2/2 1 Job Sat 13 2/2 1 Job Sun 14 2/2 1 Job Mon 15 0/2 1 Job Tue 16 0/2 …" at bounding box center [676, 383] width 1352 height 516
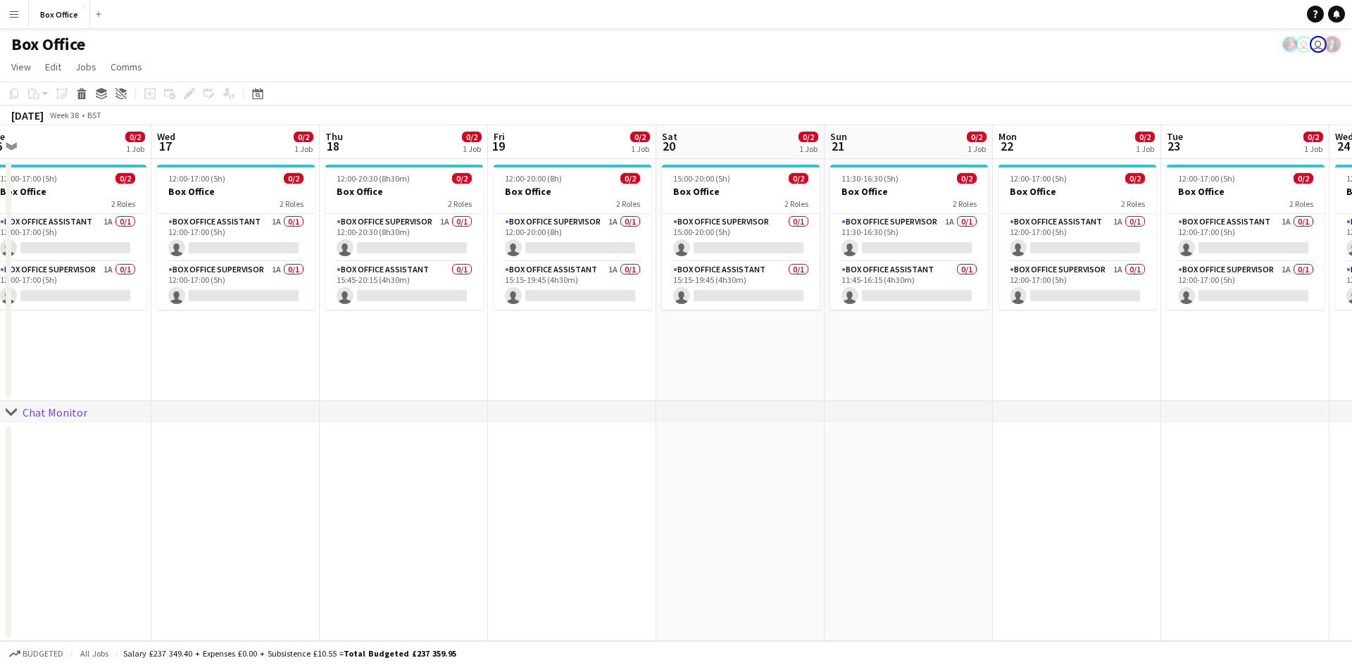
drag, startPoint x: 825, startPoint y: 323, endPoint x: 561, endPoint y: 328, distance: 264.8
click at [561, 328] on app-calendar-viewport "Fri 12 2/2 1 Job Sat 13 2/2 1 Job Sun 14 2/2 1 Job Mon 15 0/2 1 Job Tue 16 0/2 …" at bounding box center [676, 383] width 1352 height 516
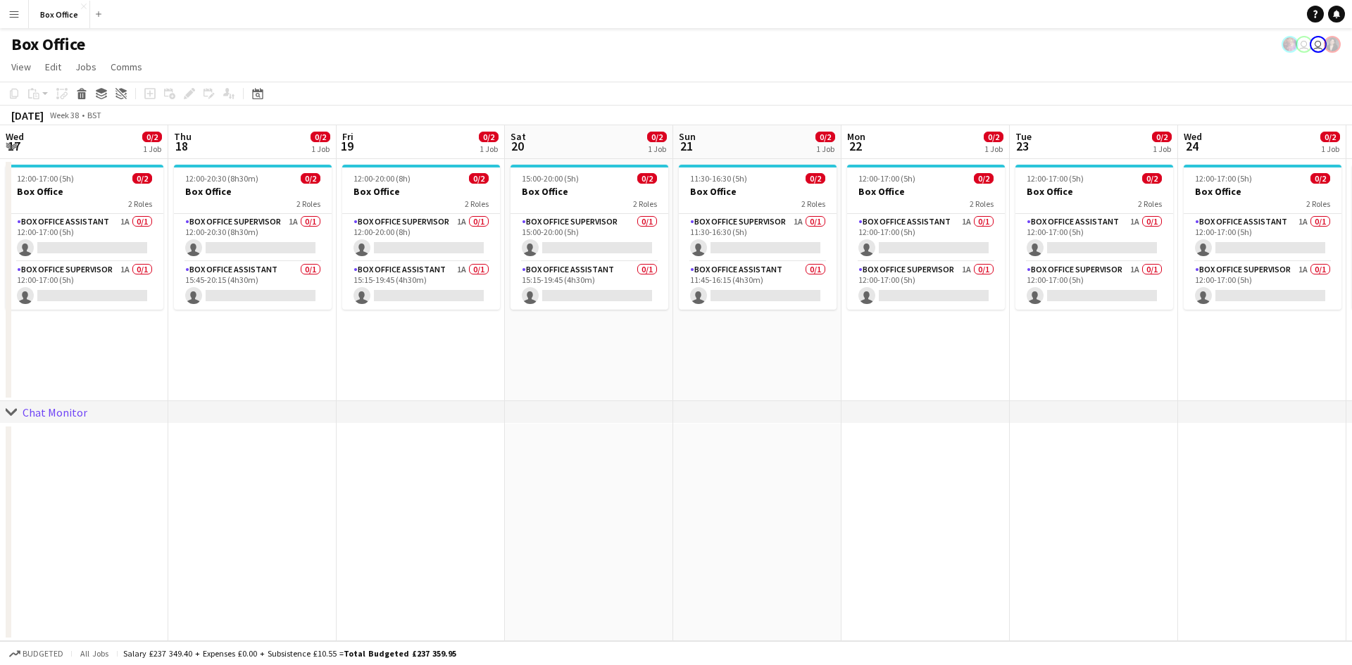
scroll to position [0, 507]
drag, startPoint x: 1116, startPoint y: 365, endPoint x: 963, endPoint y: 366, distance: 152.8
click at [725, 366] on app-calendar-viewport "Sun 14 2/2 1 Job Mon 15 0/2 1 Job Tue 16 0/2 1 Job Wed 17 0/2 1 Job Thu 18 0/2 …" at bounding box center [676, 383] width 1352 height 516
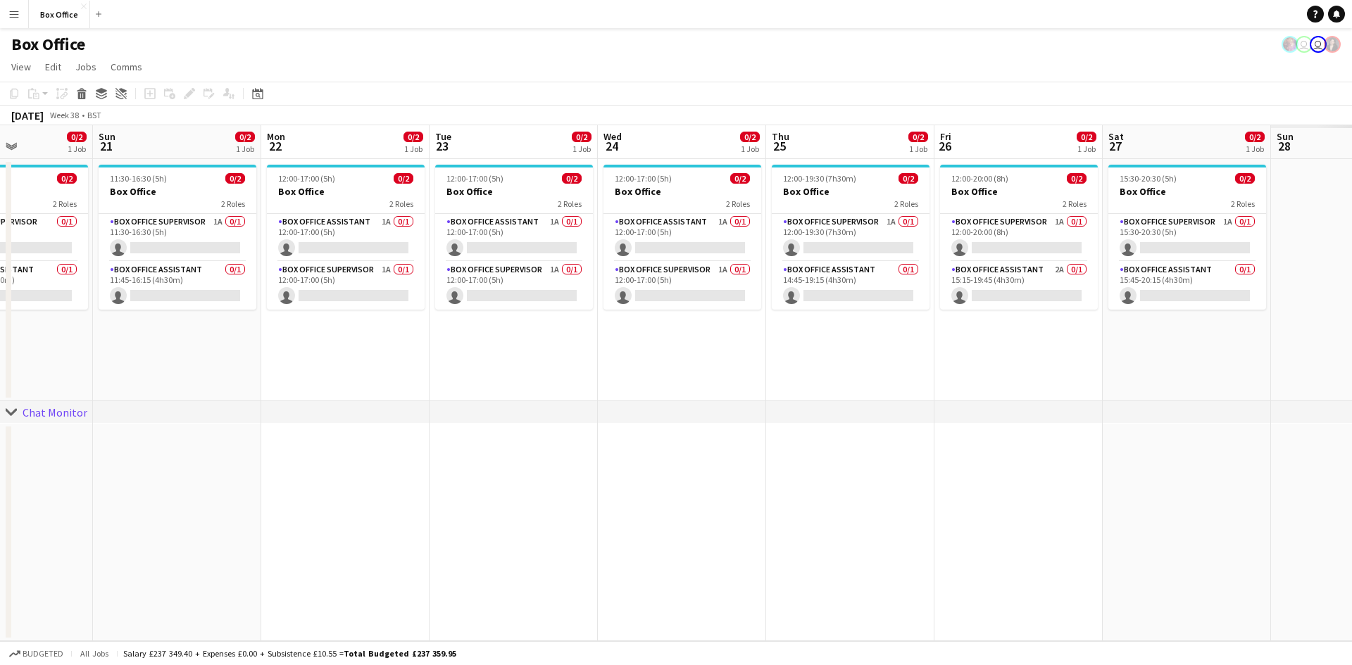
scroll to position [0, 503]
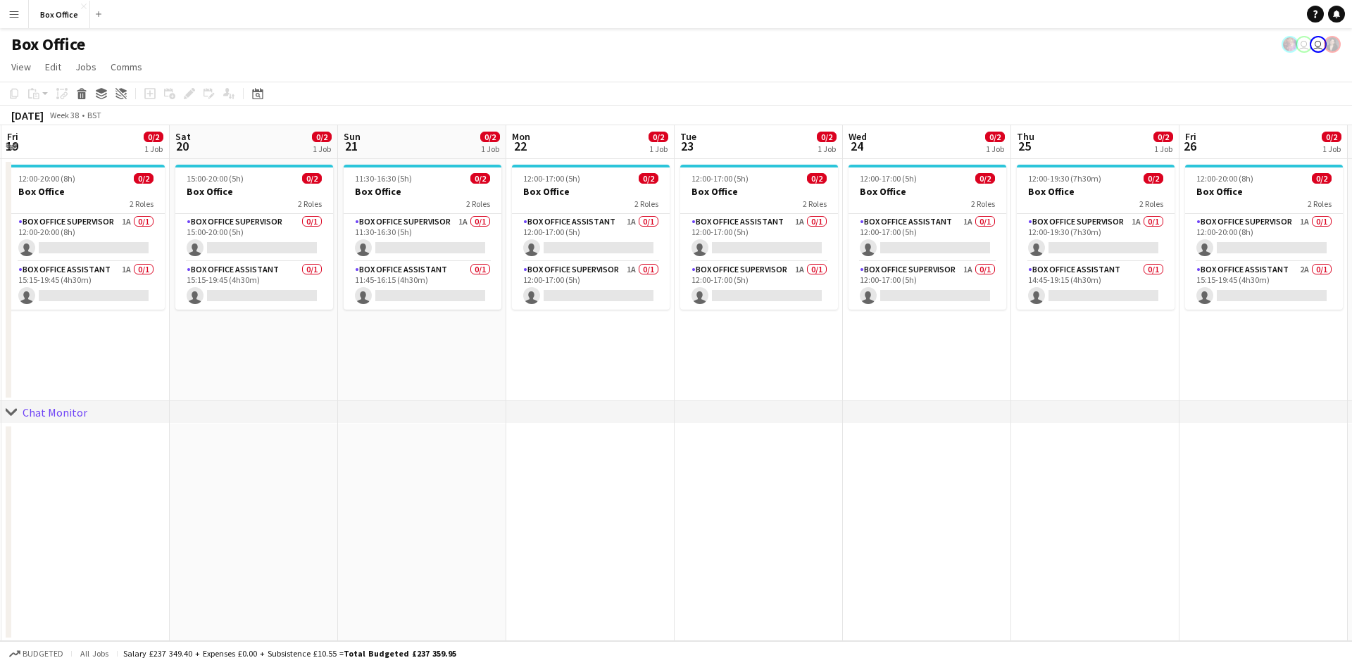
drag, startPoint x: 1084, startPoint y: 346, endPoint x: 751, endPoint y: 330, distance: 333.5
click at [725, 330] on app-calendar-viewport "Tue 16 0/2 1 Job Wed 17 0/2 1 Job Thu 18 0/2 1 Job Fri 19 0/2 1 Job Sat 20 0/2 …" at bounding box center [676, 383] width 1352 height 516
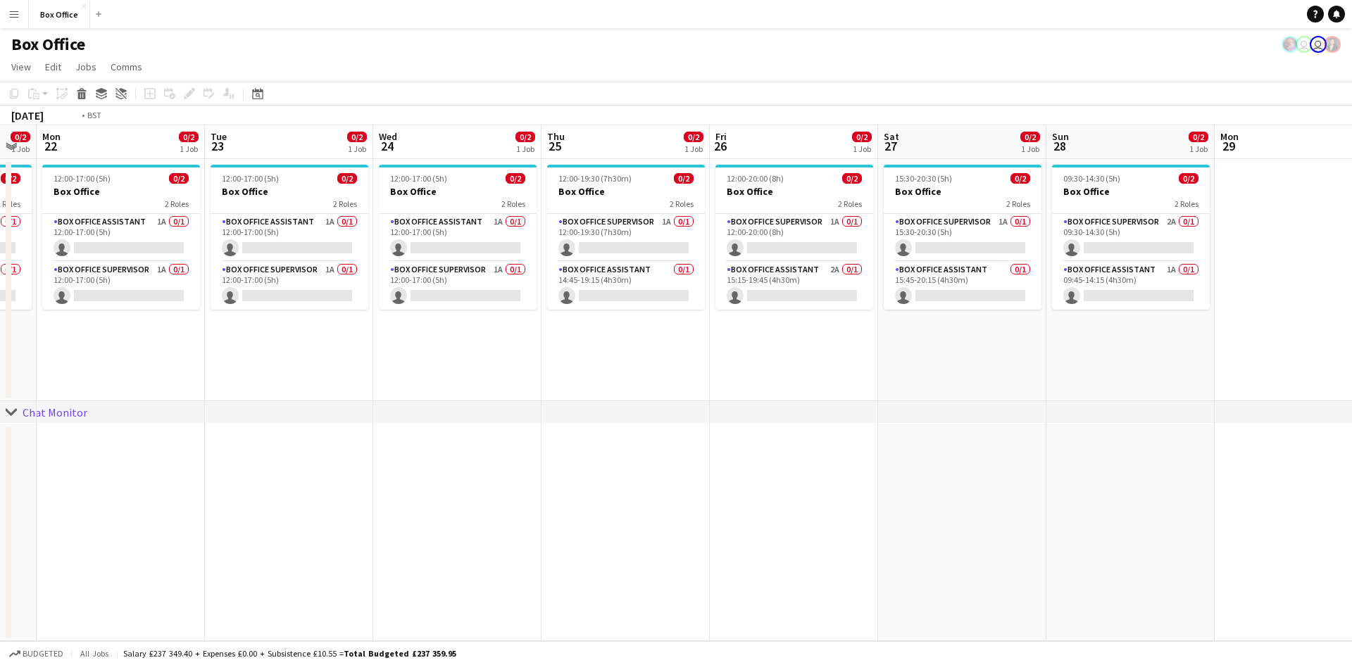
scroll to position [0, 682]
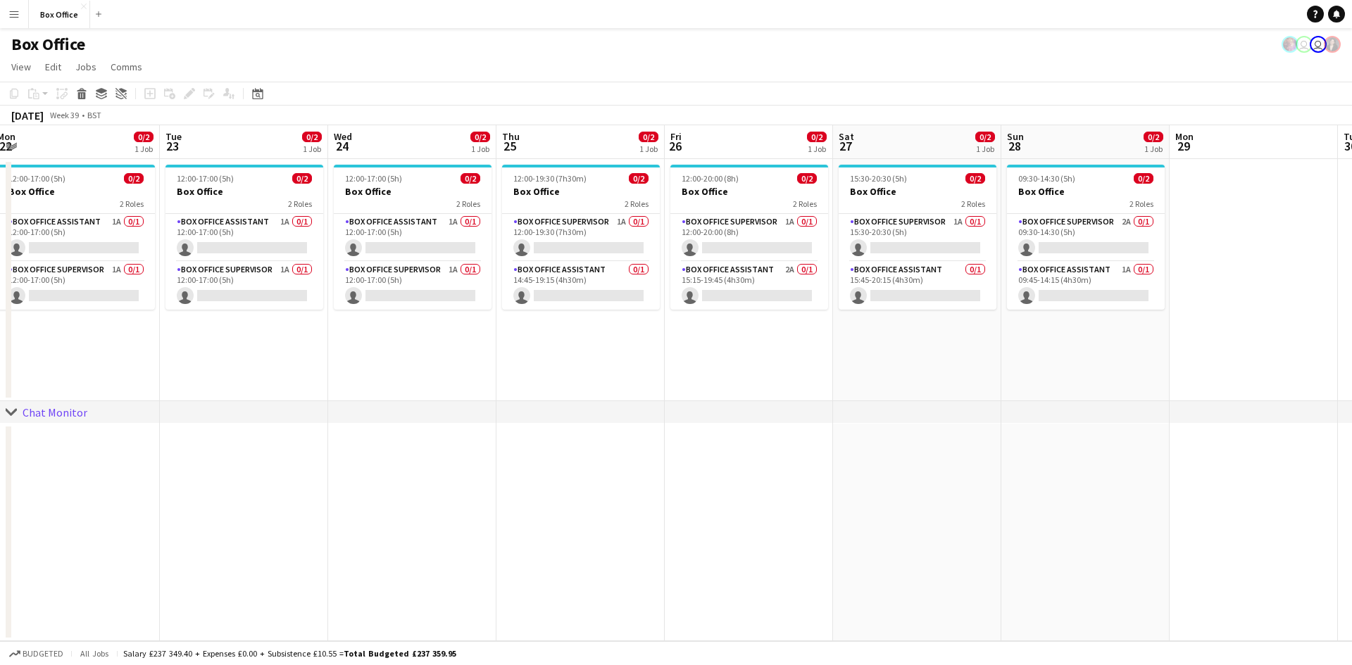
drag, startPoint x: 1179, startPoint y: 366, endPoint x: 665, endPoint y: 356, distance: 514.8
click at [665, 356] on app-calendar-viewport "Thu 18 0/2 1 Job Fri 19 0/2 1 Job Sat 20 0/2 1 Job Sun 21 0/2 1 Job Mon 22 0/2 …" at bounding box center [676, 383] width 1352 height 516
click at [530, 592] on app-date-cell at bounding box center [580, 533] width 168 height 218
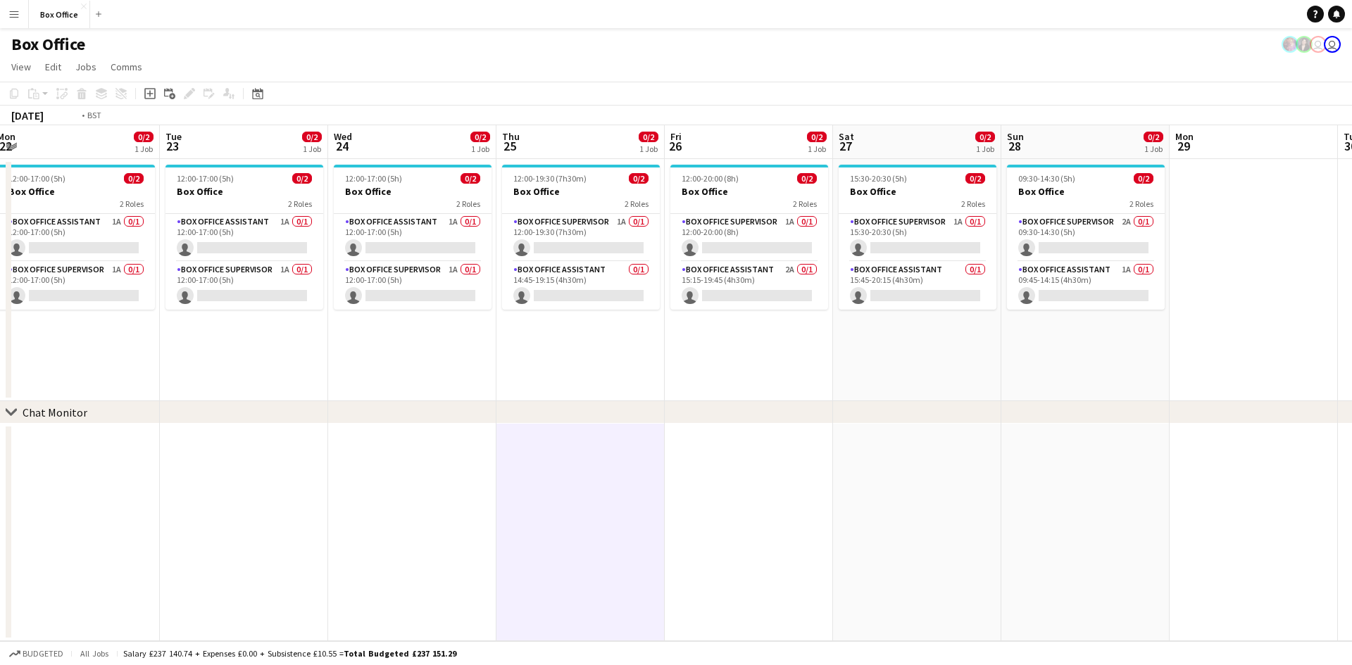
click at [725, 346] on app-calendar-viewport "Thu 18 0/2 1 Job Fri 19 0/2 1 Job Sat 20 0/2 1 Job Sun 21 0/2 1 Job Mon 22 0/2 …" at bounding box center [676, 383] width 1352 height 516
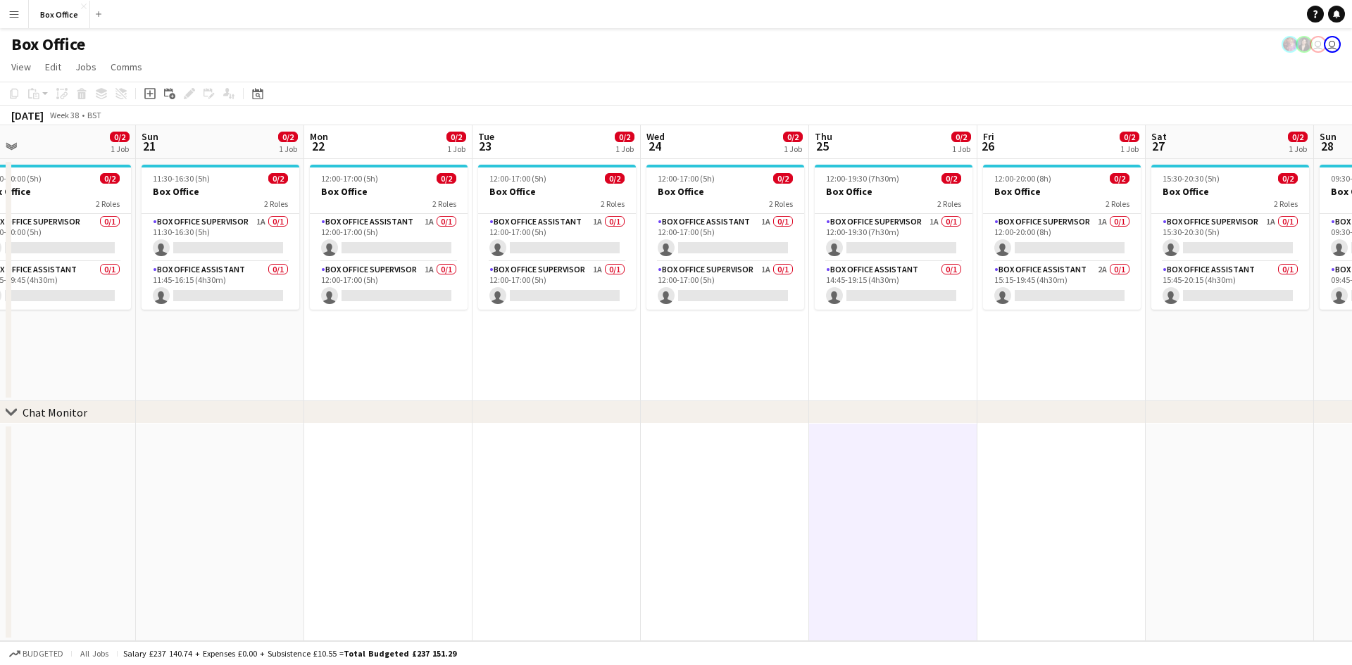
drag, startPoint x: 377, startPoint y: 380, endPoint x: 750, endPoint y: 335, distance: 375.2
click at [725, 330] on app-calendar-viewport "Thu 18 0/2 1 Job Fri 19 0/2 1 Job Sat 20 0/2 1 Job Sun 21 0/2 1 Job Mon 22 0/2 …" at bounding box center [676, 383] width 1352 height 516
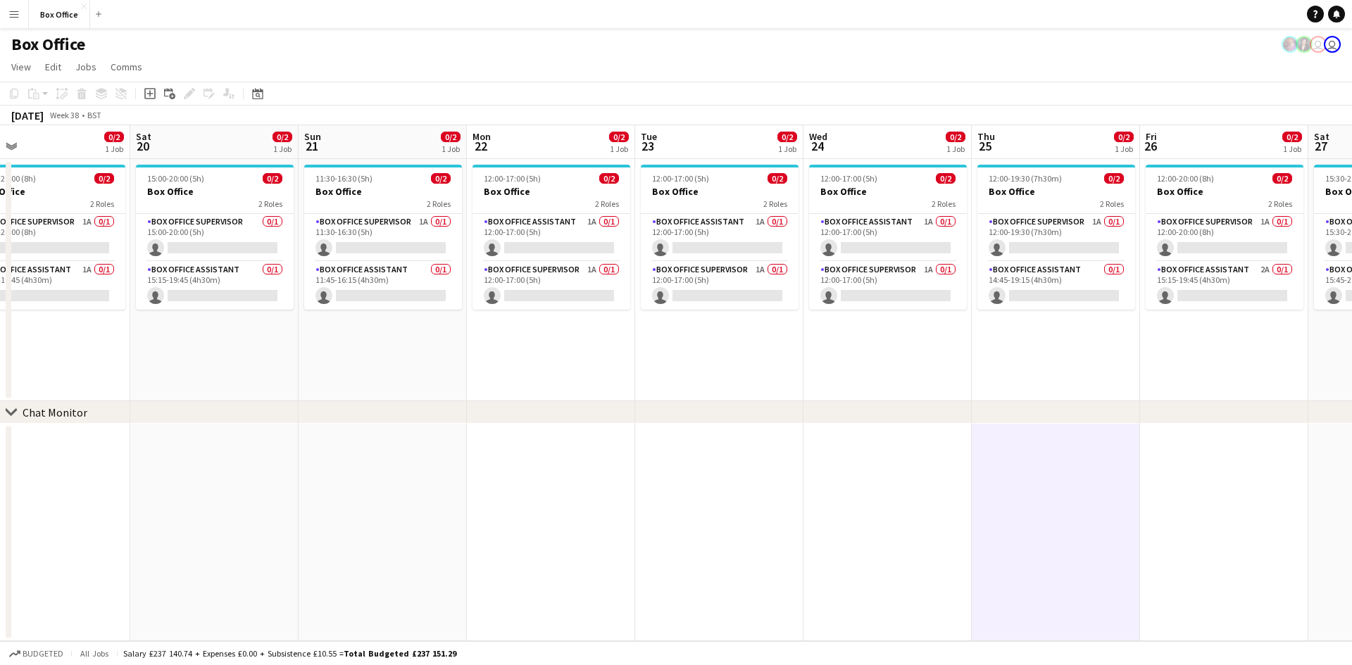
drag, startPoint x: 437, startPoint y: 405, endPoint x: 849, endPoint y: 351, distance: 415.5
click at [725, 351] on div "chevron-right Chat Monitor Wed 17 0/2 1 Job Thu 18 0/2 1 Job Fri 19 0/2 1 Job S…" at bounding box center [676, 383] width 1352 height 516
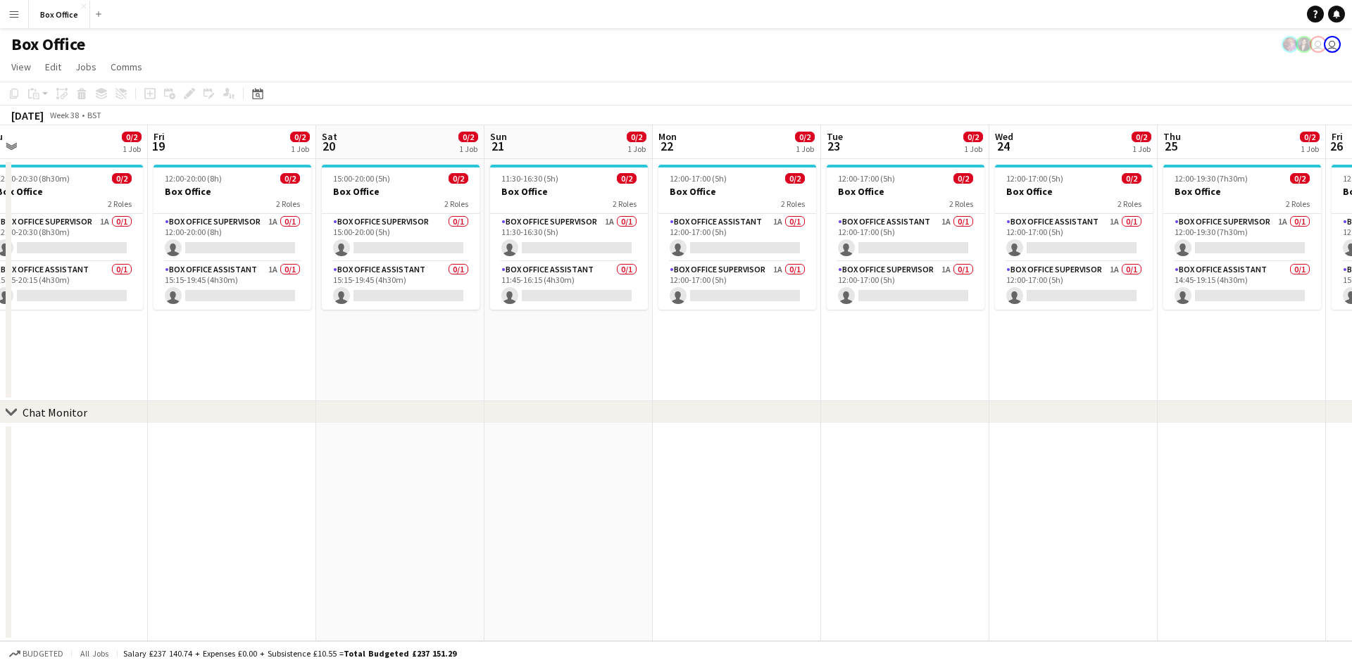
drag, startPoint x: 118, startPoint y: 349, endPoint x: 417, endPoint y: 342, distance: 298.6
click at [254, 368] on app-calendar-viewport "Sun 14 2/2 1 Job Mon 15 0/2 1 Job Tue 16 0/2 1 Job Wed 17 0/2 1 Job Thu 18 0/2 …" at bounding box center [676, 383] width 1352 height 516
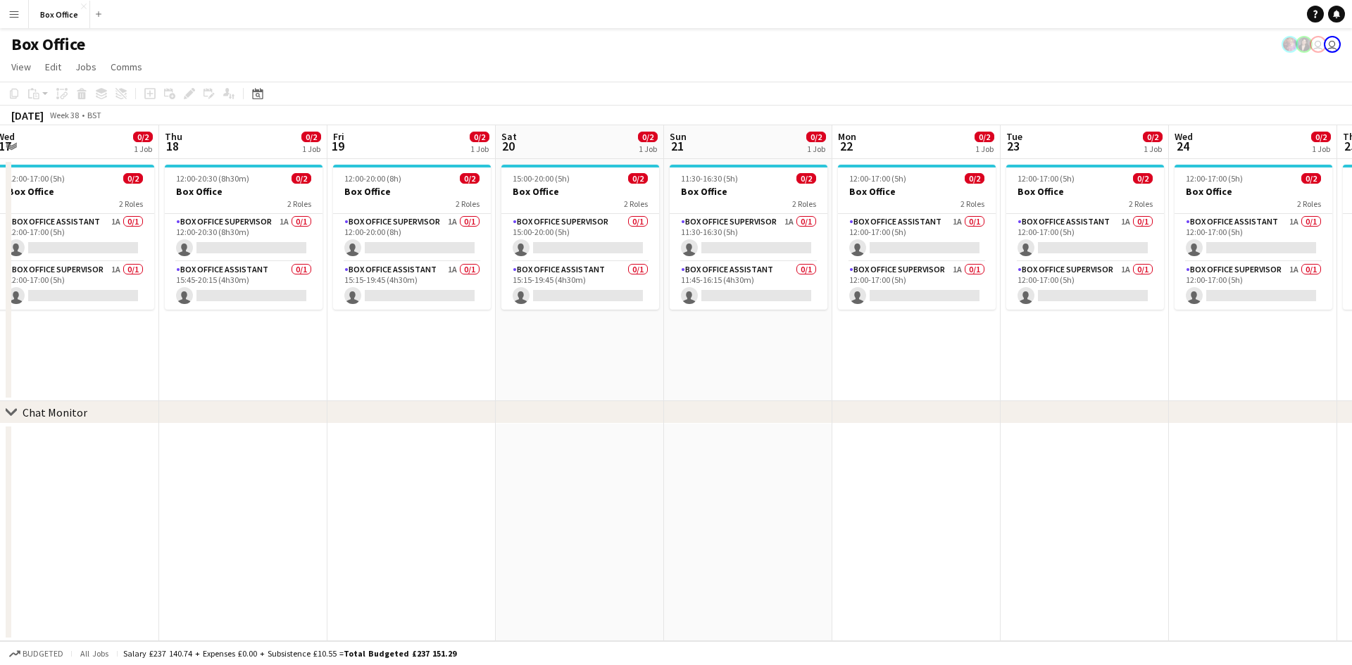
drag, startPoint x: 1012, startPoint y: 344, endPoint x: 519, endPoint y: 376, distance: 493.9
click at [510, 382] on app-calendar-viewport "Sun 14 2/2 1 Job Mon 15 0/2 1 Job Tue 16 0/2 1 Job Wed 17 0/2 1 Job Thu 18 0/2 …" at bounding box center [676, 383] width 1352 height 516
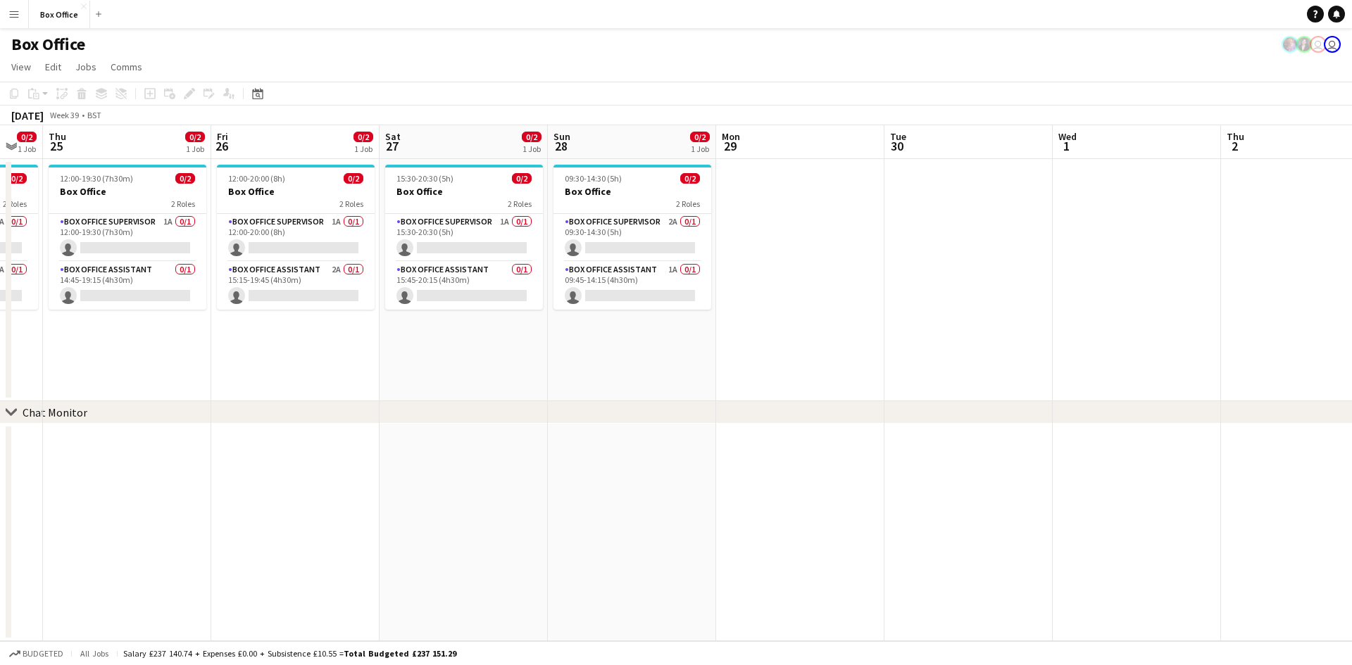
scroll to position [0, 462]
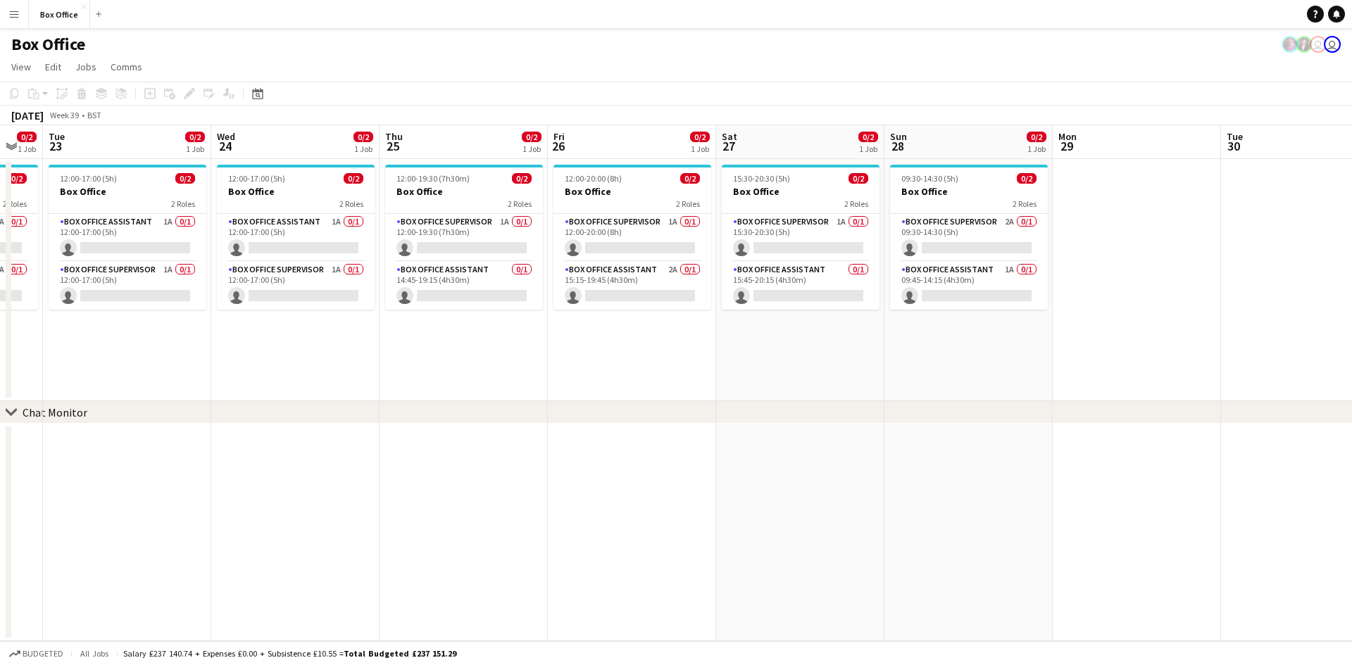
drag, startPoint x: 1095, startPoint y: 391, endPoint x: 604, endPoint y: 405, distance: 491.0
click at [605, 411] on div "chevron-right Chat Monitor Sat 20 0/2 1 Job Sun 21 0/2 1 Job Mon 22 0/2 1 Job T…" at bounding box center [676, 383] width 1352 height 516
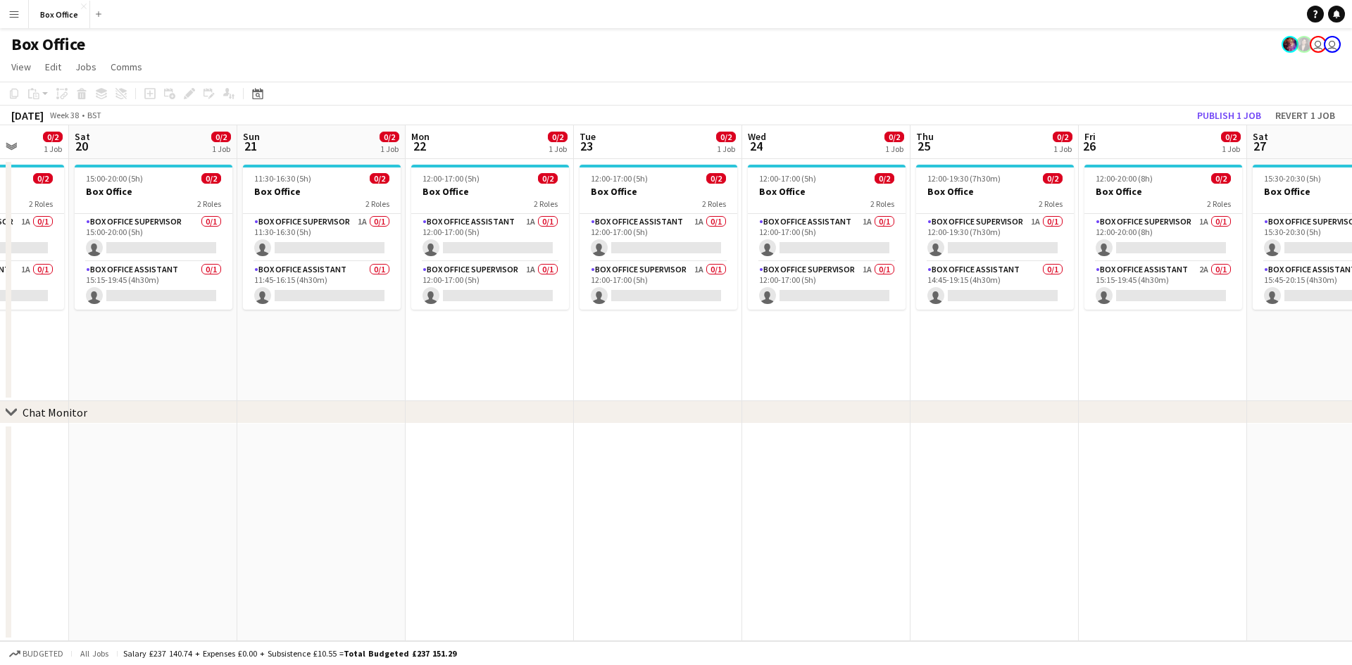
drag, startPoint x: 421, startPoint y: 340, endPoint x: 697, endPoint y: 333, distance: 276.1
click at [697, 333] on app-calendar-viewport "Wed 17 0/2 1 Job Thu 18 0/2 1 Job Fri 19 0/2 1 Job Sat 20 0/2 1 Job Sun 21 0/2 …" at bounding box center [676, 383] width 1352 height 516
drag, startPoint x: 570, startPoint y: 359, endPoint x: 641, endPoint y: 332, distance: 76.0
click at [699, 332] on div "chevron-right Chat Monitor Wed 17 0/2 1 Job Thu 18 0/2 1 Job Fri 19 0/2 1 Job S…" at bounding box center [676, 383] width 1352 height 516
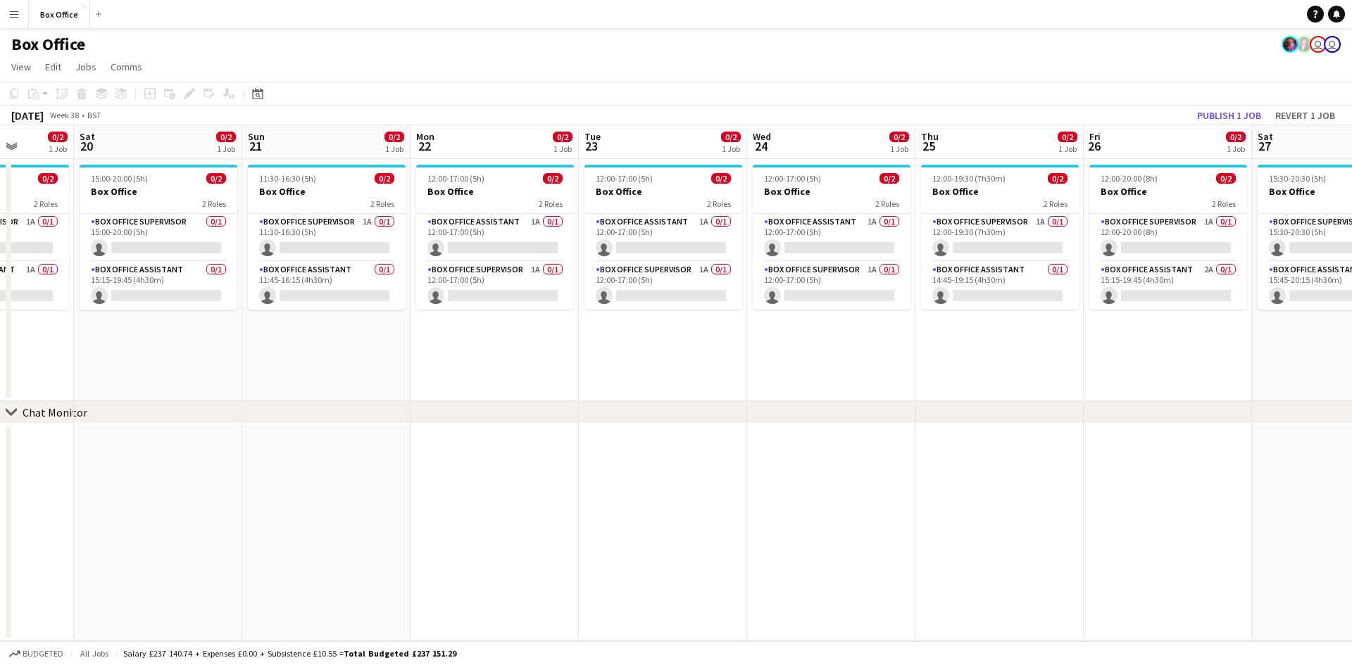
drag, startPoint x: 509, startPoint y: 345, endPoint x: 559, endPoint y: 386, distance: 64.6
click at [725, 338] on app-calendar-viewport "Wed 17 0/2 1 Job Thu 18 0/2 1 Job Fri 19 0/2 1 Job Sat 20 0/2 1 Job Sun 21 0/2 …" at bounding box center [676, 383] width 1352 height 516
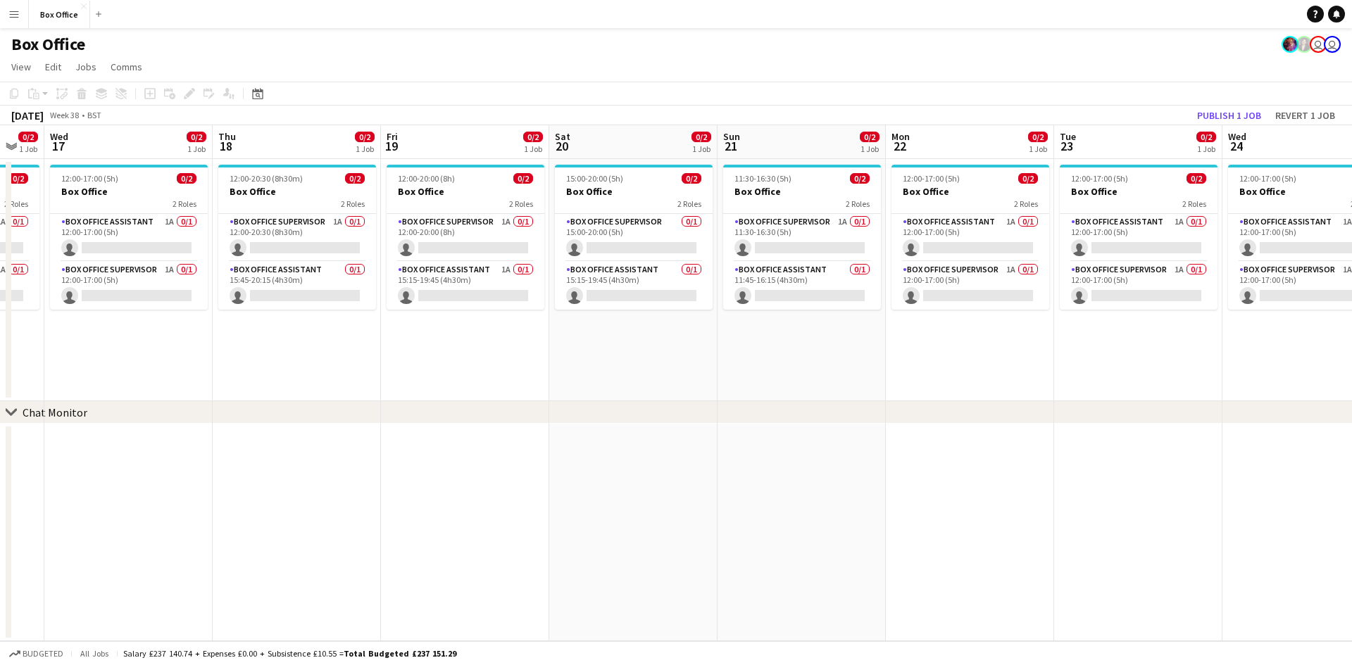
drag, startPoint x: 824, startPoint y: 395, endPoint x: 825, endPoint y: 422, distance: 27.5
click at [725, 400] on app-calendar-viewport "Mon 15 0/2 1 Job Tue 16 0/2 1 Job Wed 17 0/2 1 Job Thu 18 0/2 1 Job Fri 19 0/2 …" at bounding box center [676, 383] width 1352 height 516
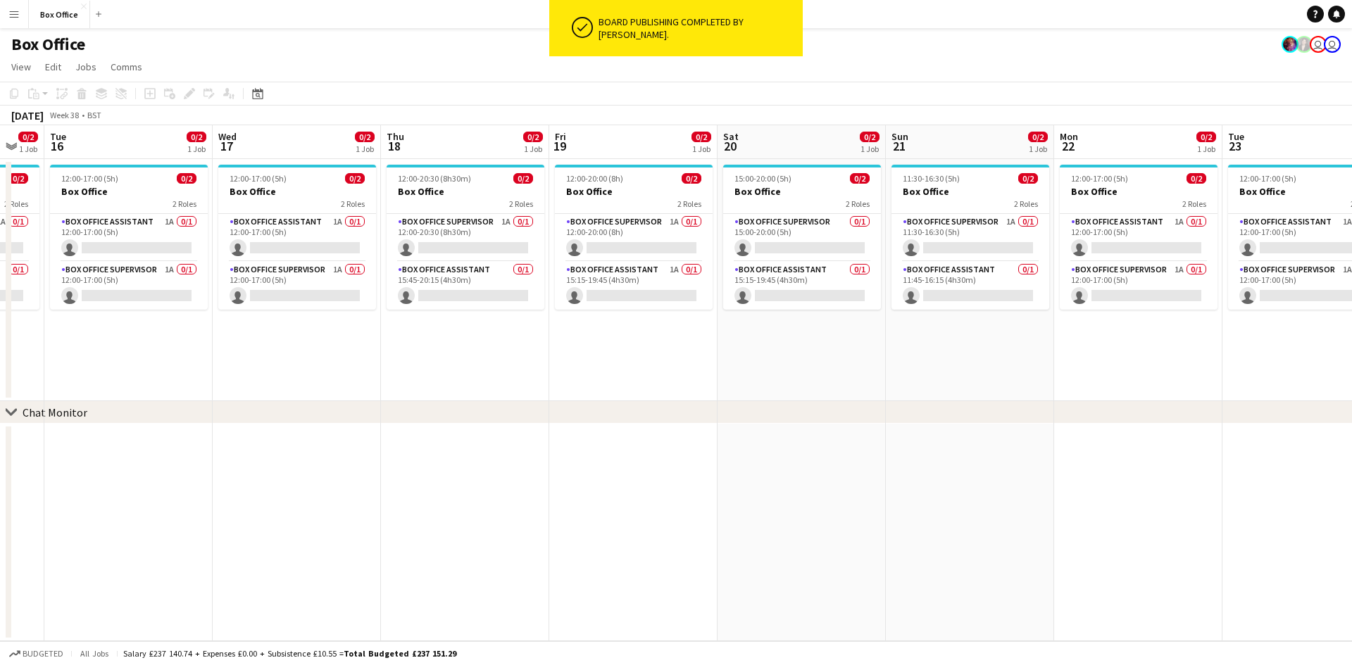
click at [568, 5] on div "ok-circled" at bounding box center [571, 28] width 44 height 56
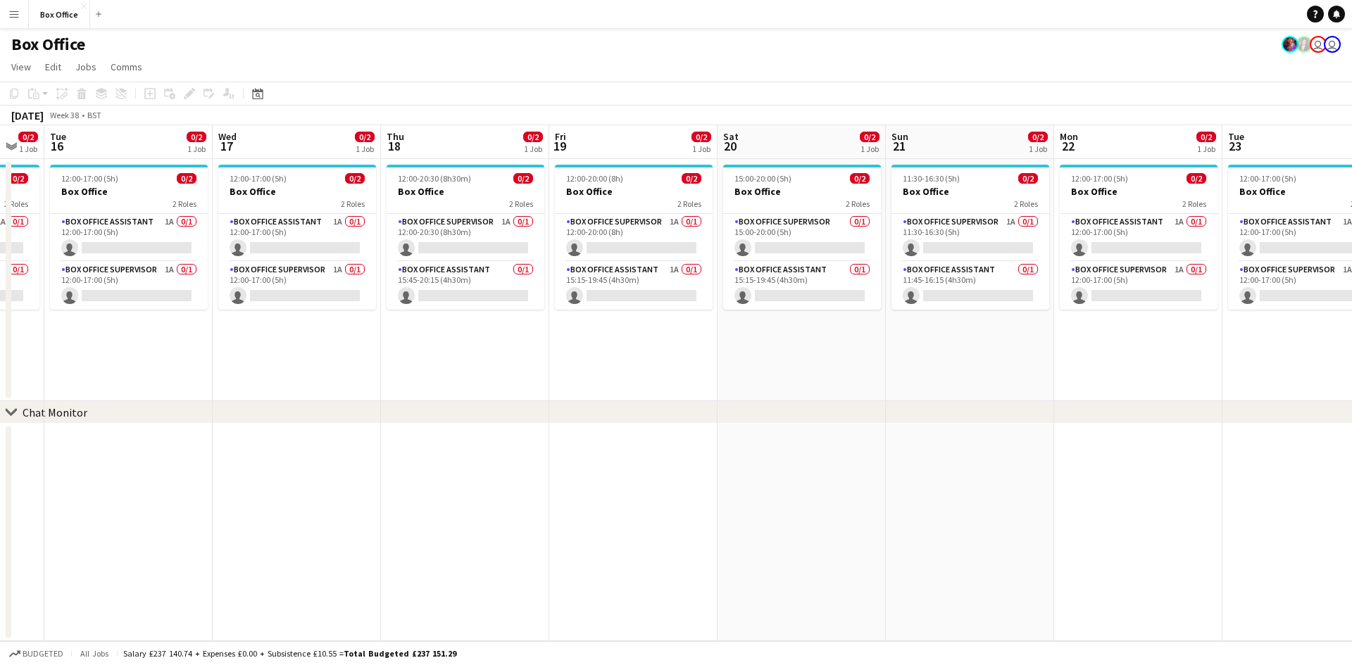
click at [25, 13] on button "Menu" at bounding box center [14, 14] width 28 height 28
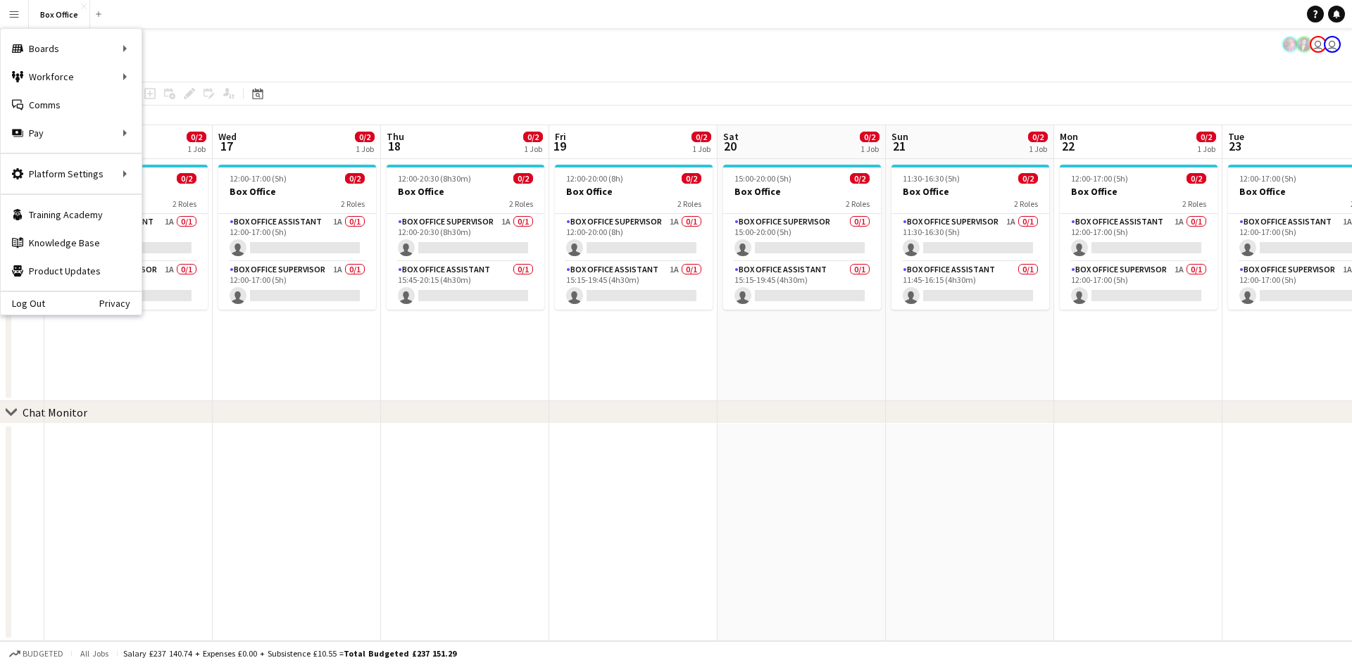
click at [608, 393] on app-date-cell "12:00-20:00 (8h) 0/2 Box Office 2 Roles Box Office Supervisor 1A 0/1 12:00-20:0…" at bounding box center [633, 280] width 168 height 242
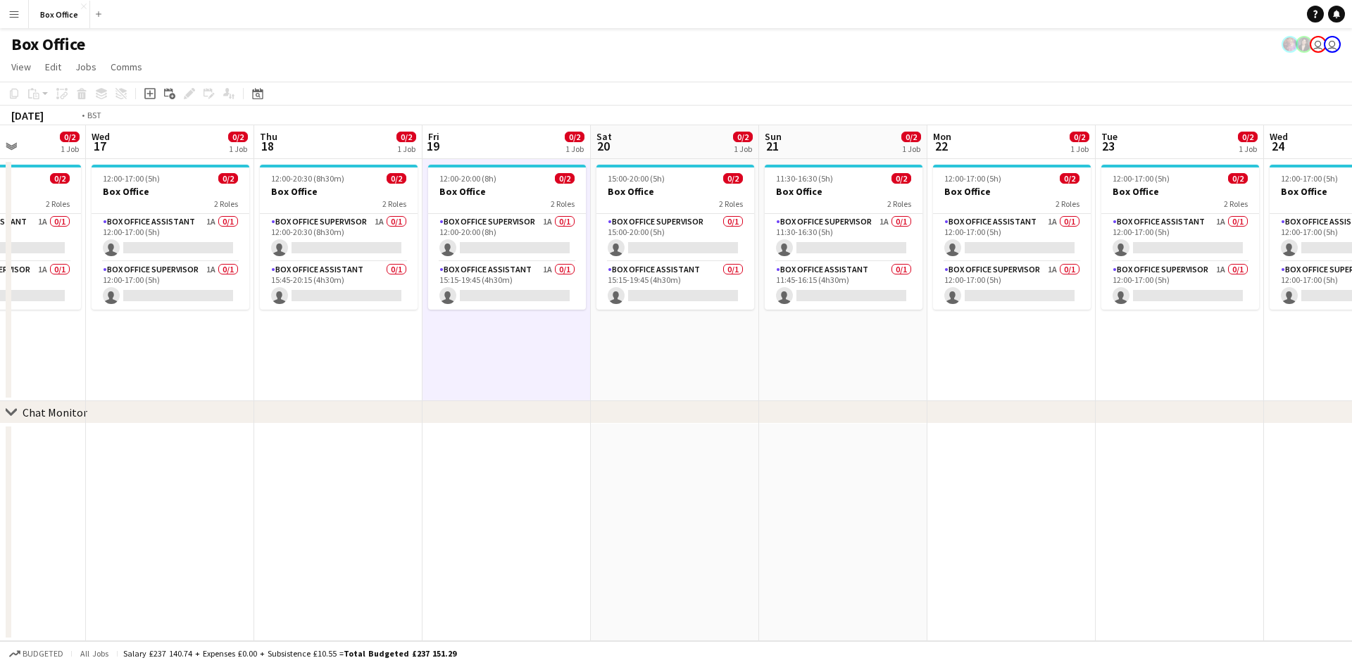
drag, startPoint x: 450, startPoint y: 358, endPoint x: 422, endPoint y: 332, distance: 37.9
click at [725, 315] on app-calendar-viewport "Sun 14 2/2 1 Job Mon 15 0/2 1 Job Tue 16 0/2 1 Job Wed 17 0/2 1 Job Thu 18 0/2 …" at bounding box center [676, 383] width 1352 height 516
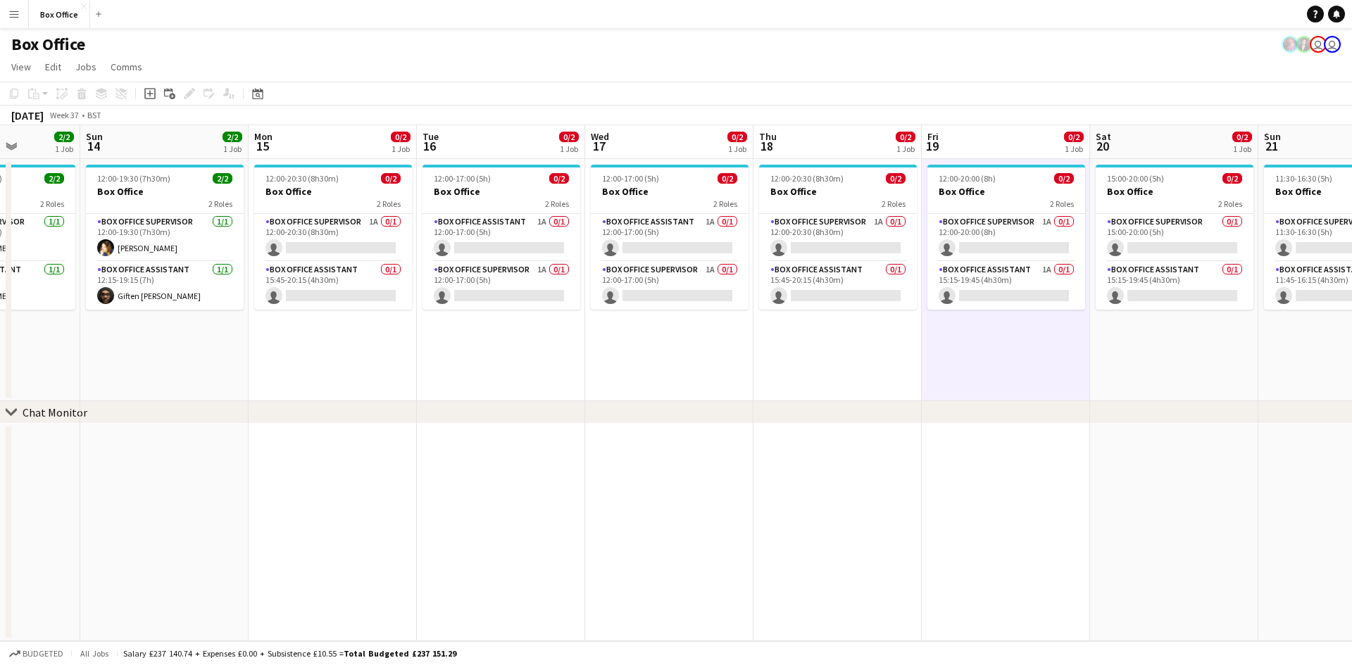
drag, startPoint x: 395, startPoint y: 347, endPoint x: 638, endPoint y: 311, distance: 245.6
click at [648, 311] on app-calendar-viewport "Thu 11 2/2 1 Job Fri 12 2/2 1 Job Sat 13 2/2 1 Job Sun 14 2/2 1 Job Mon 15 0/2 …" at bounding box center [676, 383] width 1352 height 516
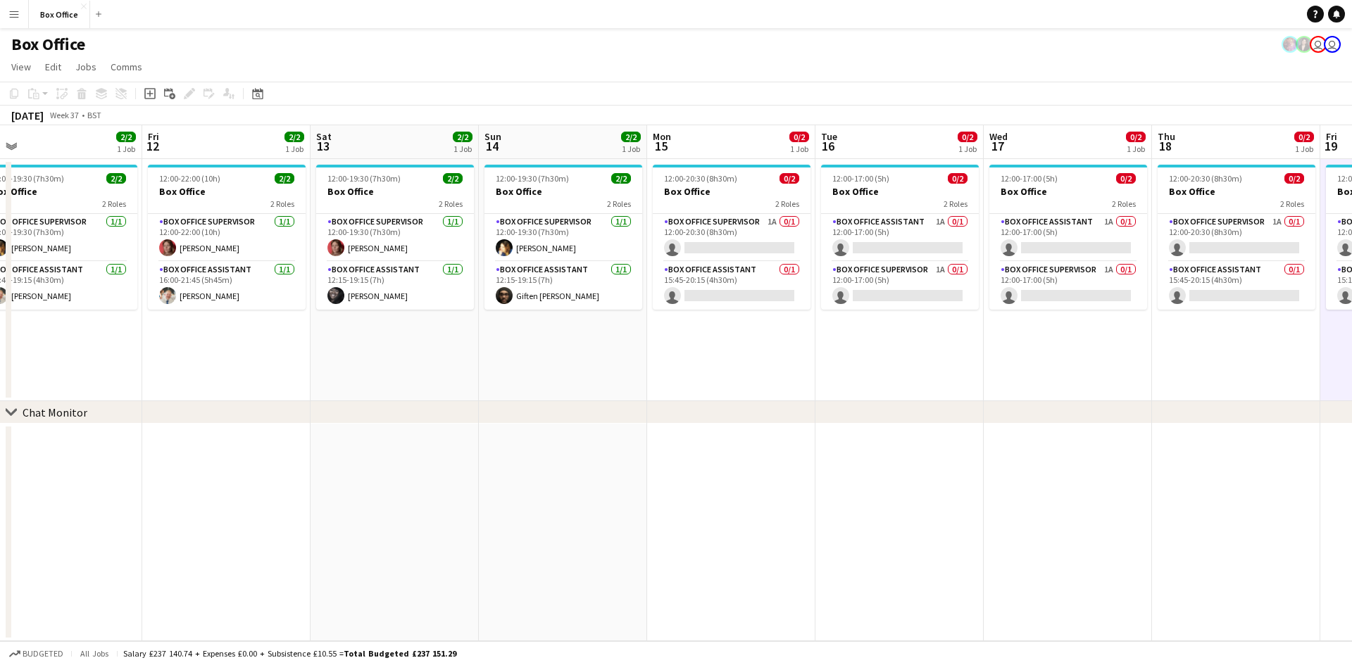
drag, startPoint x: 402, startPoint y: 361, endPoint x: 674, endPoint y: 340, distance: 272.6
click at [678, 340] on app-calendar-viewport "Tue 9 1/1 1 Job Wed 10 2/2 1 Job Thu 11 2/2 1 Job Fri 12 2/2 1 Job Sat 13 2/2 1…" at bounding box center [676, 383] width 1352 height 516
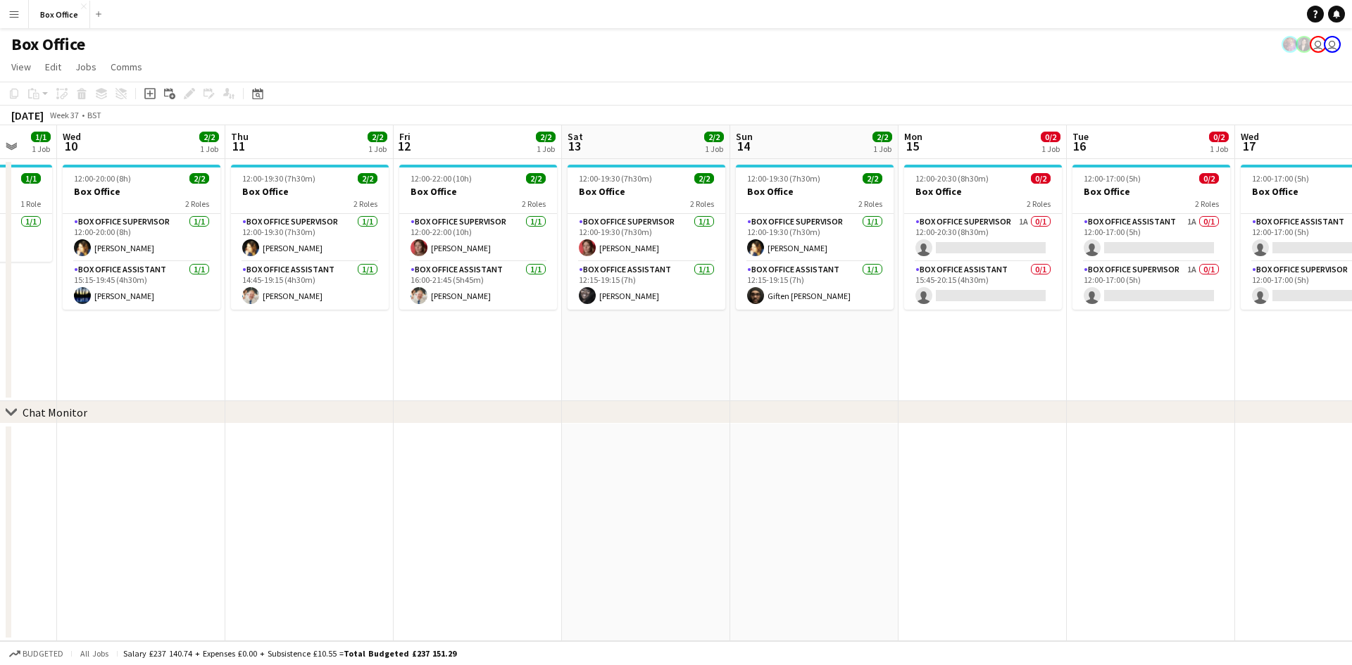
drag, startPoint x: 392, startPoint y: 378, endPoint x: 640, endPoint y: 368, distance: 248.8
click at [642, 368] on app-calendar-viewport "Mon 8 1/1 1 Job Tue 9 1/1 1 Job Wed 10 2/2 1 Job Thu 11 2/2 1 Job Fri 12 2/2 1 …" at bounding box center [676, 383] width 1352 height 516
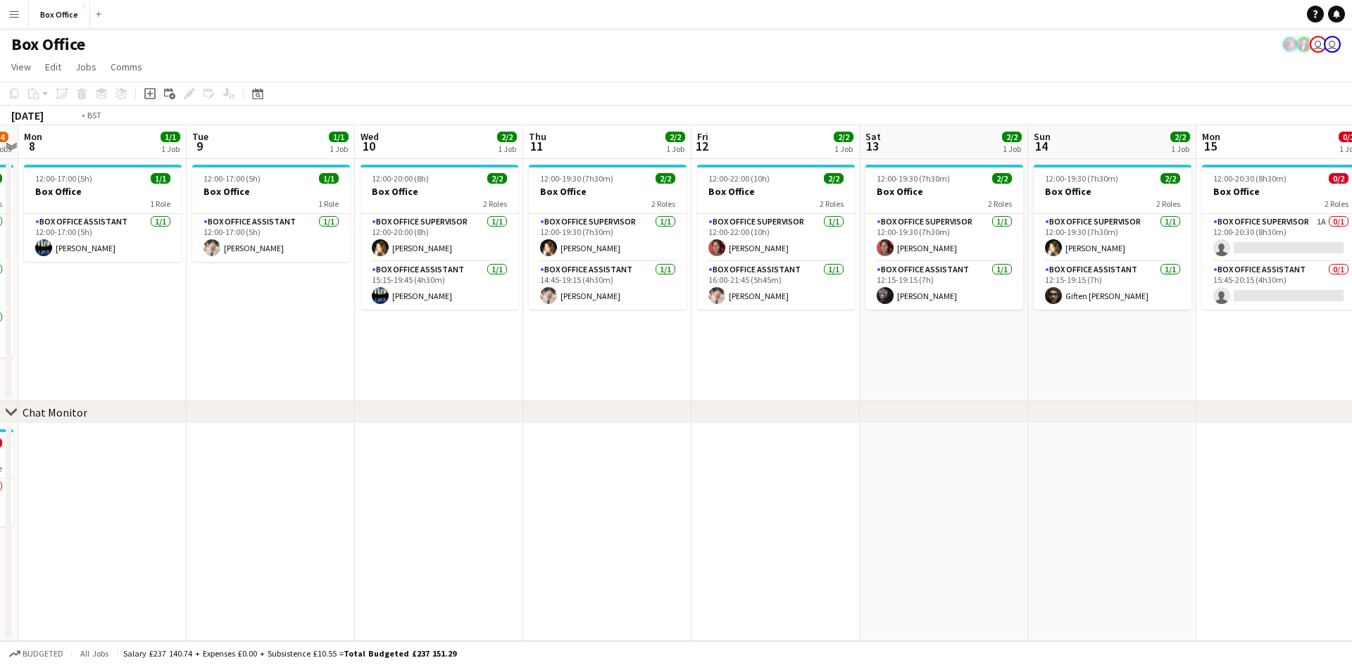
drag, startPoint x: 328, startPoint y: 387, endPoint x: 799, endPoint y: 343, distance: 472.5
click at [725, 342] on app-calendar-viewport "Sat 6 4/5 2 Jobs Sun 7 3/4 2 Jobs Mon 8 1/1 1 Job Tue 9 1/1 1 Job Wed 10 2/2 1 …" at bounding box center [676, 383] width 1352 height 516
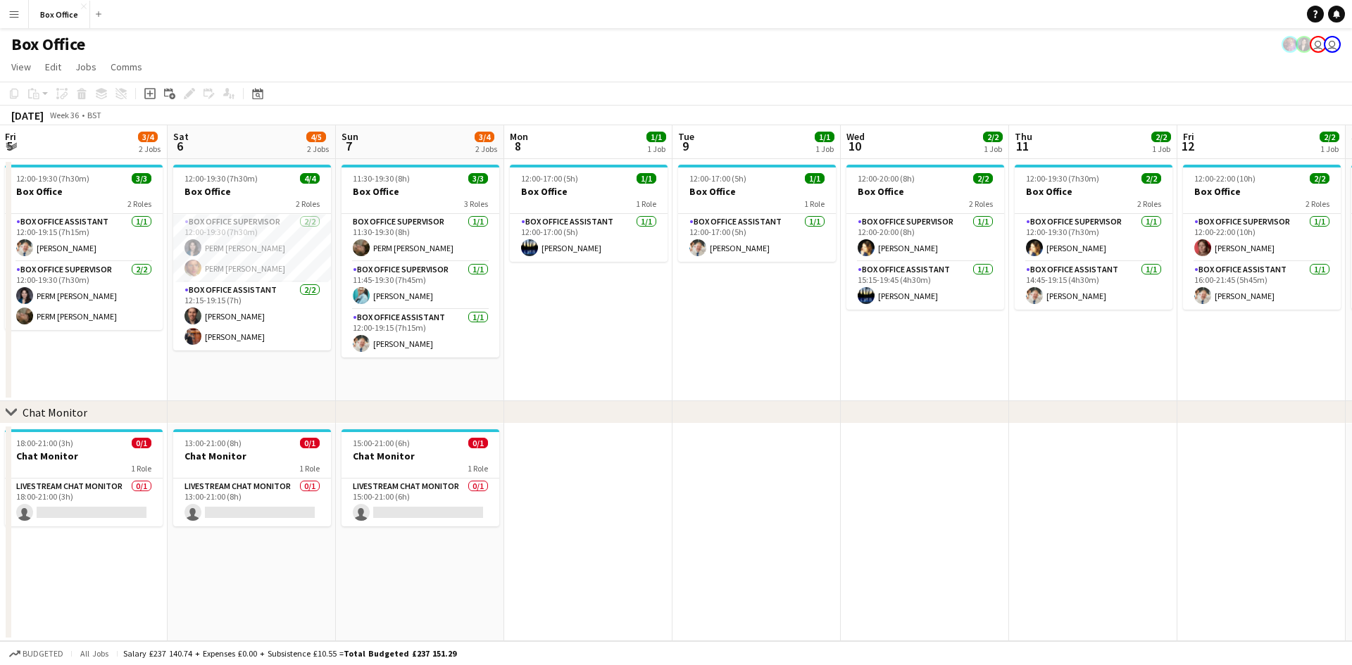
scroll to position [0, 291]
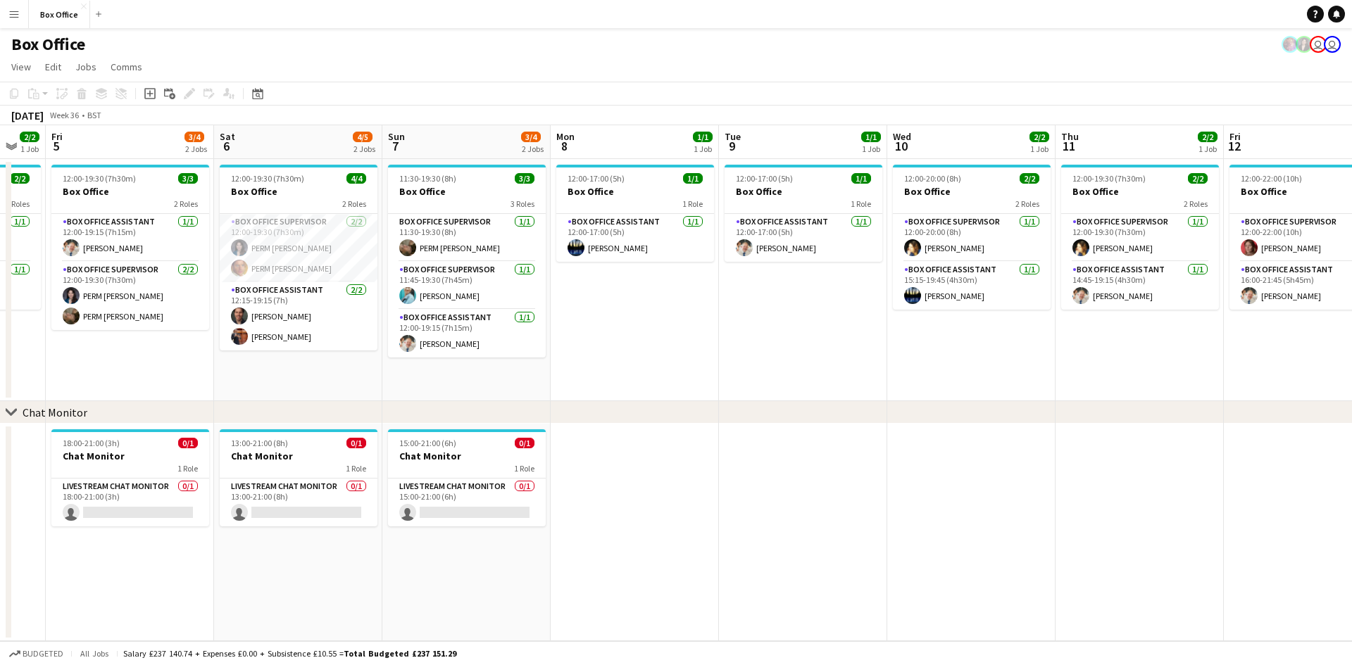
drag, startPoint x: 354, startPoint y: 358, endPoint x: 521, endPoint y: 354, distance: 166.9
click at [521, 354] on app-calendar-viewport "Wed 3 1/1 1 Job Thu 4 2/2 1 Job Fri 5 3/4 2 Jobs Sat 6 4/5 2 Jobs Sun 7 3/4 2 J…" at bounding box center [676, 383] width 1352 height 516
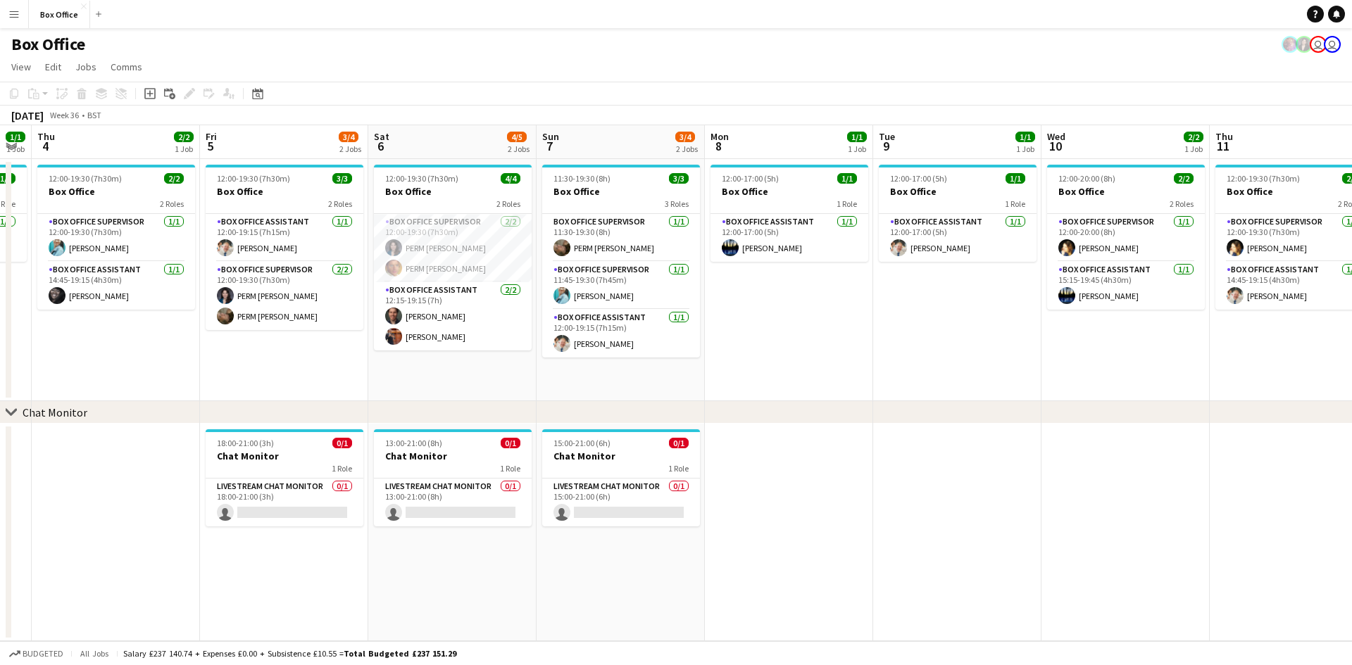
scroll to position [0, 306]
drag, startPoint x: 672, startPoint y: 327, endPoint x: 825, endPoint y: 318, distance: 153.1
click at [725, 318] on app-calendar-viewport "Tue 2 1/1 1 Job Wed 3 1/1 1 Job Thu 4 2/2 1 Job Fri 5 3/4 2 Jobs Sat 6 4/5 2 Jo…" at bounding box center [676, 383] width 1352 height 516
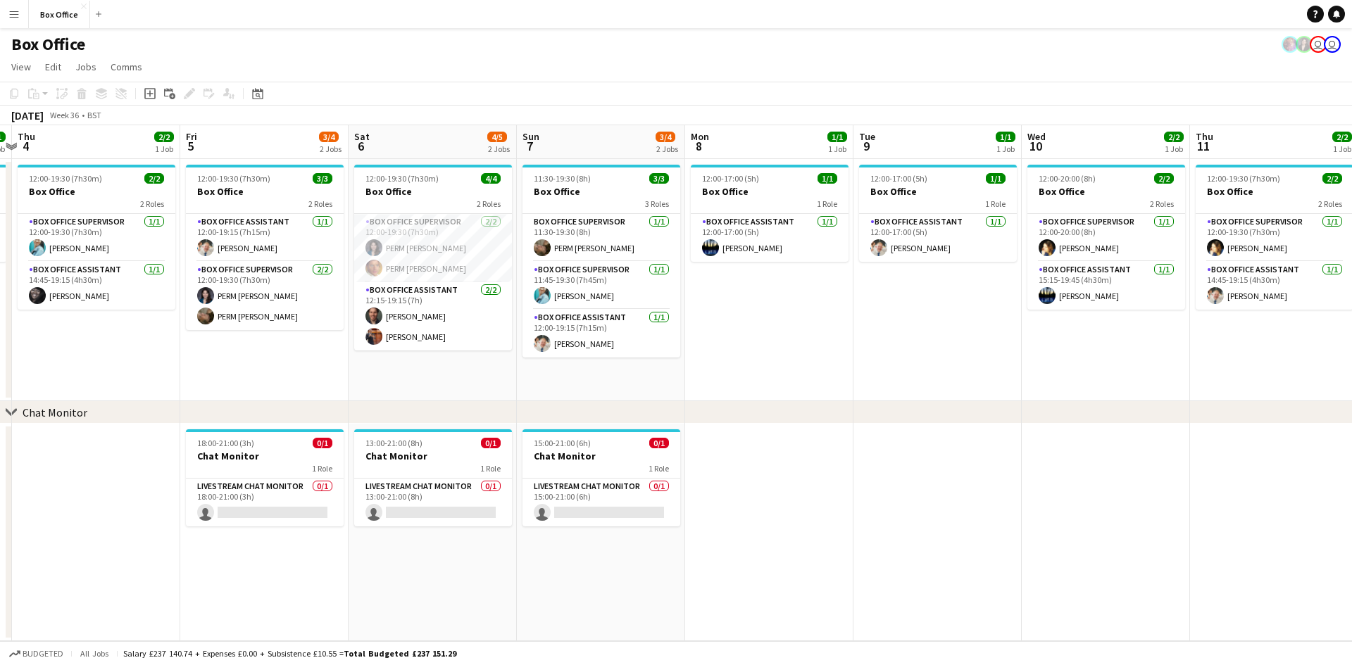
drag, startPoint x: 895, startPoint y: 349, endPoint x: 837, endPoint y: 358, distance: 59.1
click at [725, 352] on app-calendar-viewport "Tue 2 1/1 1 Job Wed 3 1/1 1 Job Thu 4 2/2 1 Job Fri 5 3/4 2 Jobs Sat 6 4/5 2 Jo…" at bounding box center [676, 383] width 1352 height 516
click at [382, 266] on app-card-role "Box Office Supervisor 2/2 12:00-19:30 (7h30m) PERM Lexi Clare PERM Frazer Mclean" at bounding box center [432, 248] width 158 height 68
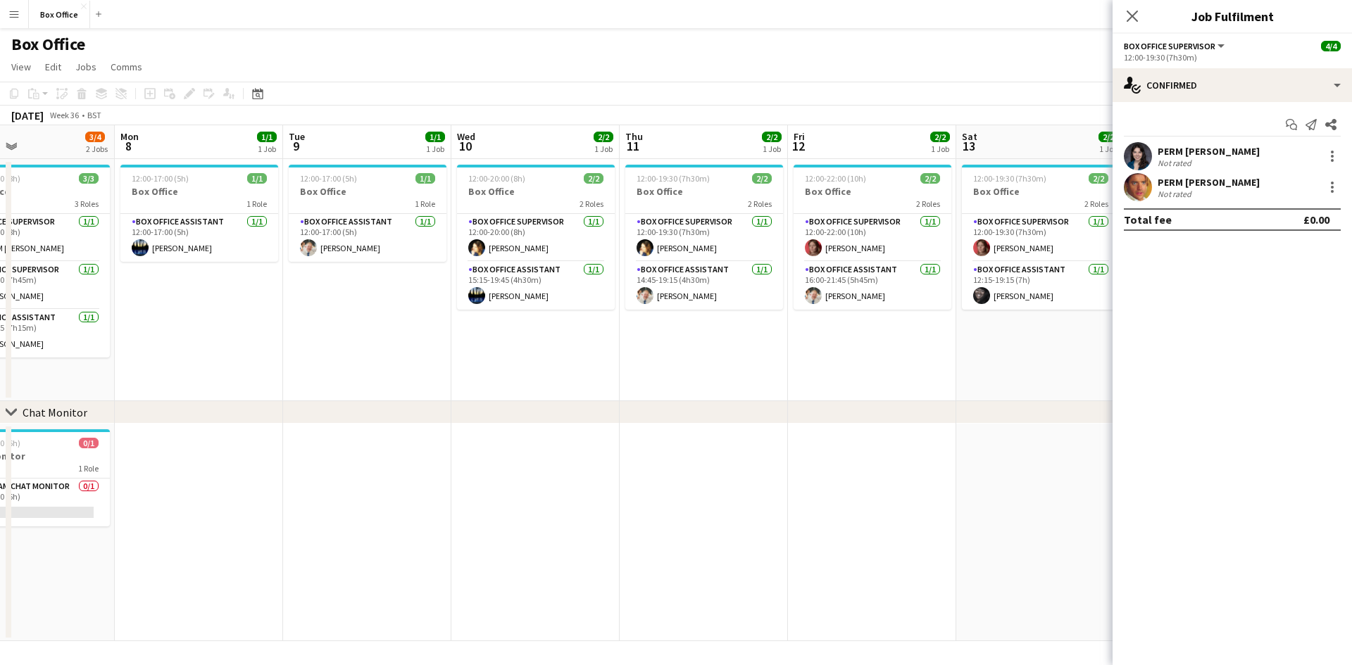
drag, startPoint x: 903, startPoint y: 264, endPoint x: 327, endPoint y: 344, distance: 582.2
click at [324, 345] on app-calendar-viewport "Thu 4 2/2 1 Job Fri 5 3/4 2 Jobs Sat 6 4/5 2 Jobs Sun 7 3/4 2 Jobs Mon 8 1/1 1 …" at bounding box center [676, 383] width 1352 height 516
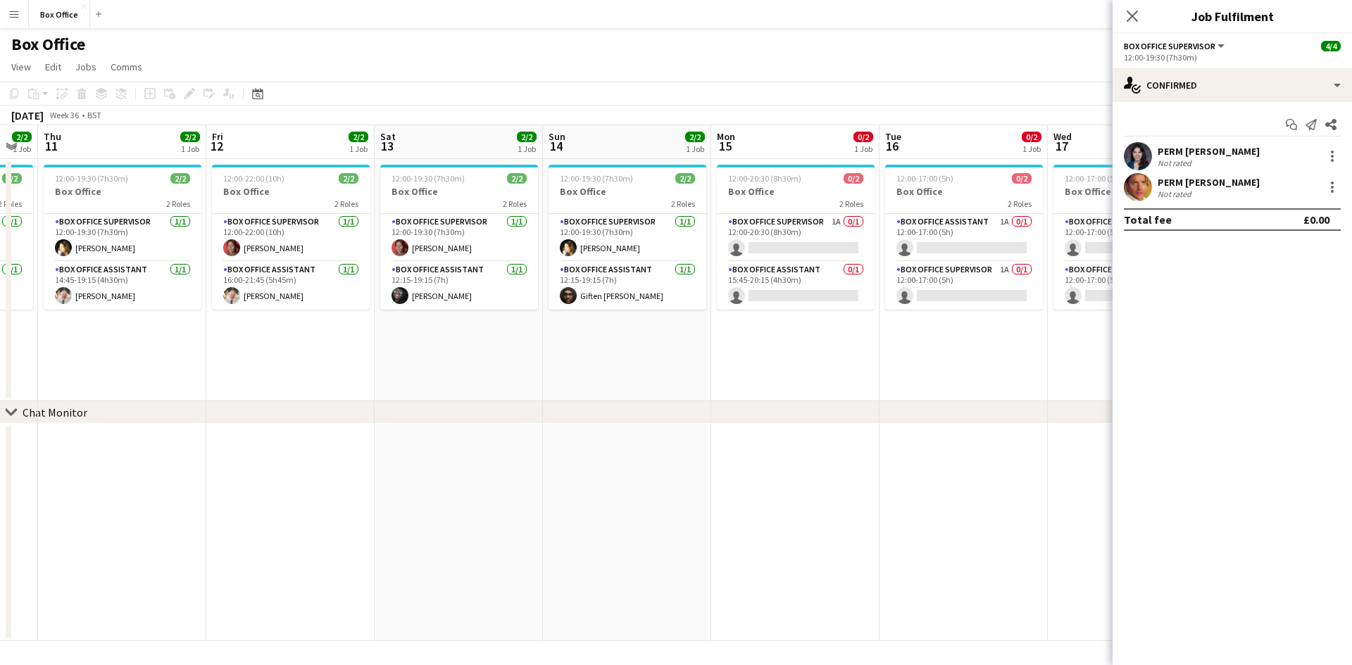
drag, startPoint x: 897, startPoint y: 361, endPoint x: 396, endPoint y: 375, distance: 501.5
click at [325, 392] on app-calendar-viewport "Mon 8 1/1 1 Job Tue 9 1/1 1 Job Wed 10 2/2 1 Job Thu 11 2/2 1 Job Fri 12 2/2 1 …" at bounding box center [676, 383] width 1352 height 516
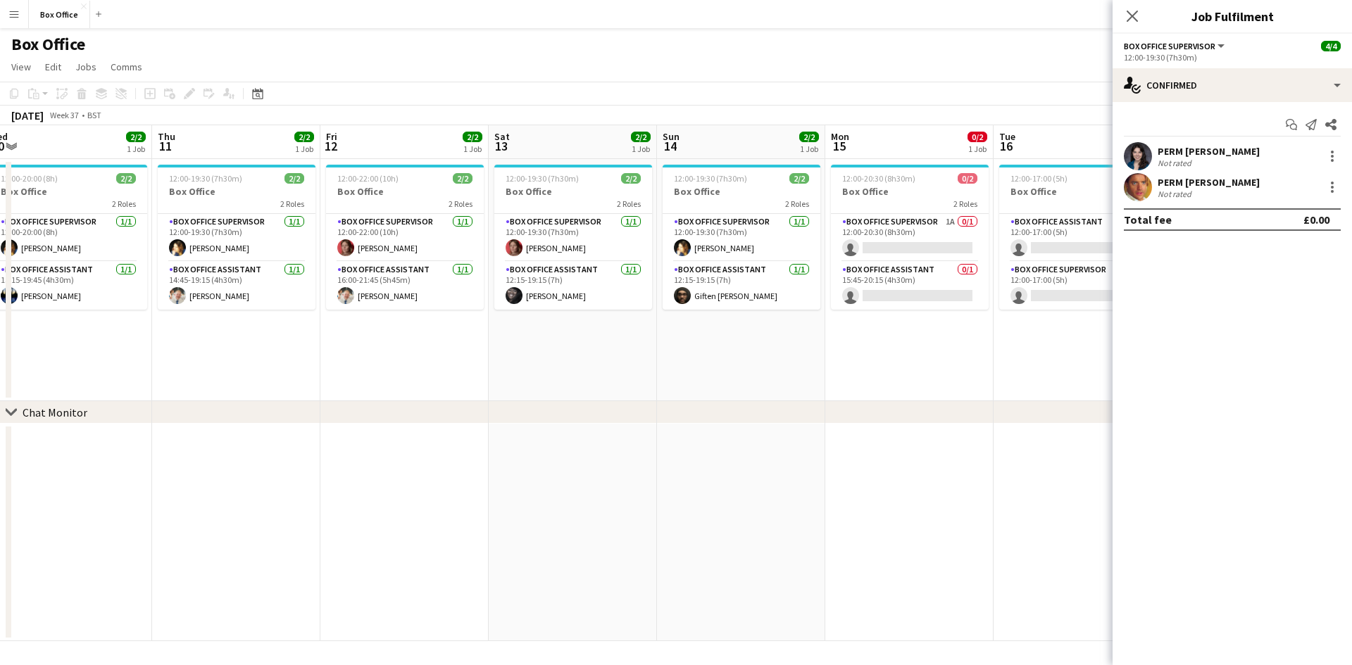
drag, startPoint x: 983, startPoint y: 368, endPoint x: 1084, endPoint y: 354, distance: 101.7
click at [725, 351] on app-calendar-viewport "Mon 8 1/1 1 Job Tue 9 1/1 1 Job Wed 10 2/2 1 Job Thu 11 2/2 1 Job Fri 12 2/2 1 …" at bounding box center [676, 383] width 1352 height 516
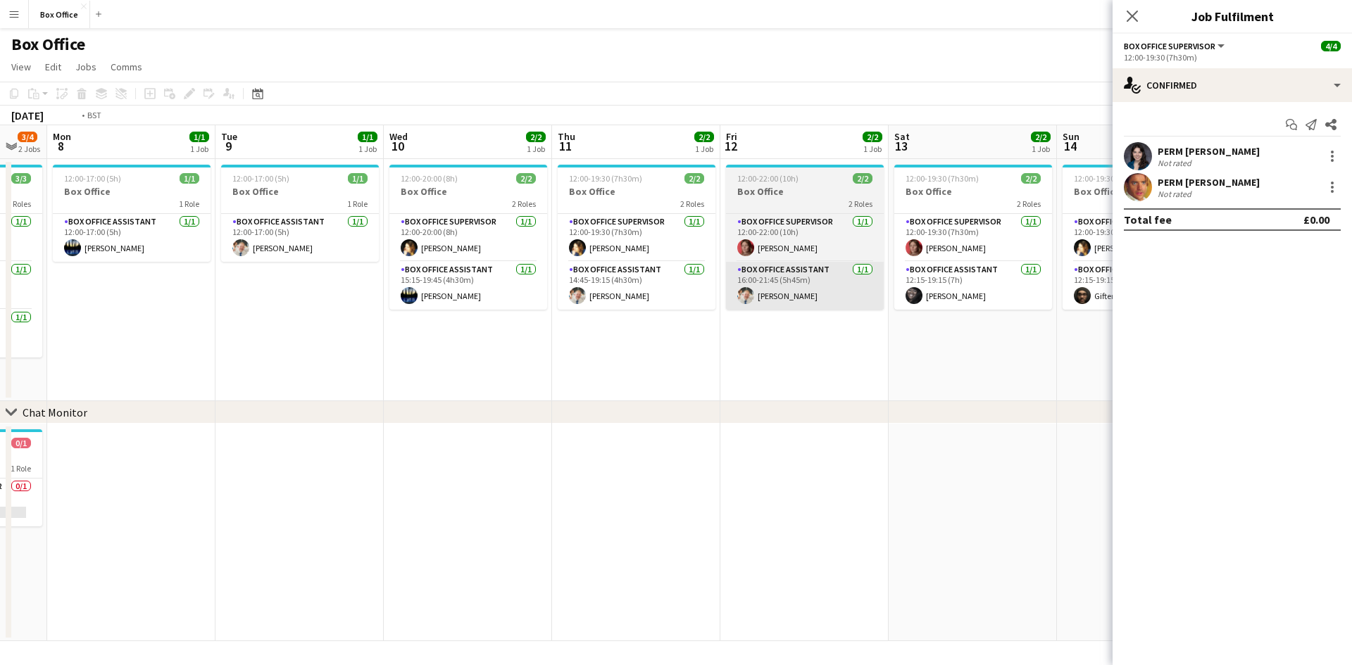
drag, startPoint x: 455, startPoint y: 383, endPoint x: 998, endPoint y: 270, distance: 555.2
click at [725, 269] on app-calendar-viewport "Sat 6 4/5 2 Jobs Sun 7 3/4 2 Jobs Mon 8 1/1 1 Job Tue 9 1/1 1 Job Wed 10 2/2 1 …" at bounding box center [676, 383] width 1352 height 516
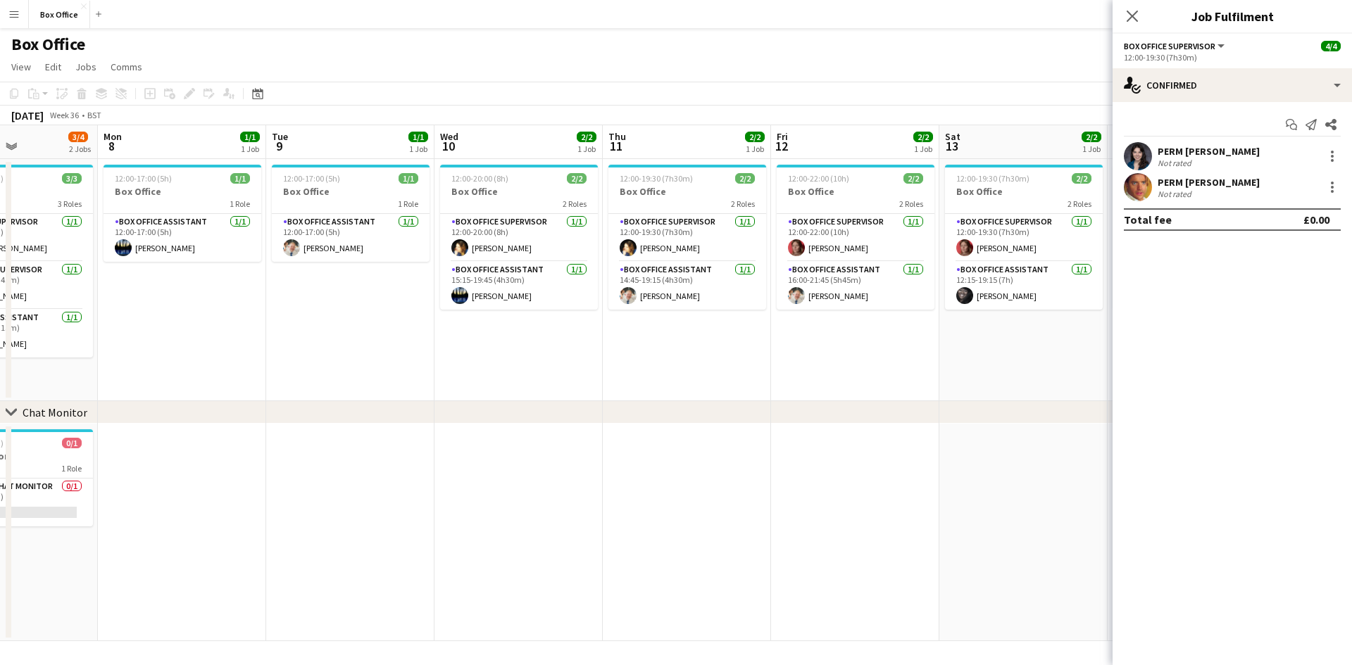
drag, startPoint x: 528, startPoint y: 346, endPoint x: 755, endPoint y: 287, distance: 234.3
click at [725, 287] on app-calendar-viewport "Fri 5 3/4 2 Jobs Sat 6 4/5 2 Jobs Sun 7 3/4 2 Jobs Mon 8 1/1 1 Job Tue 9 1/1 1 …" at bounding box center [676, 383] width 1352 height 516
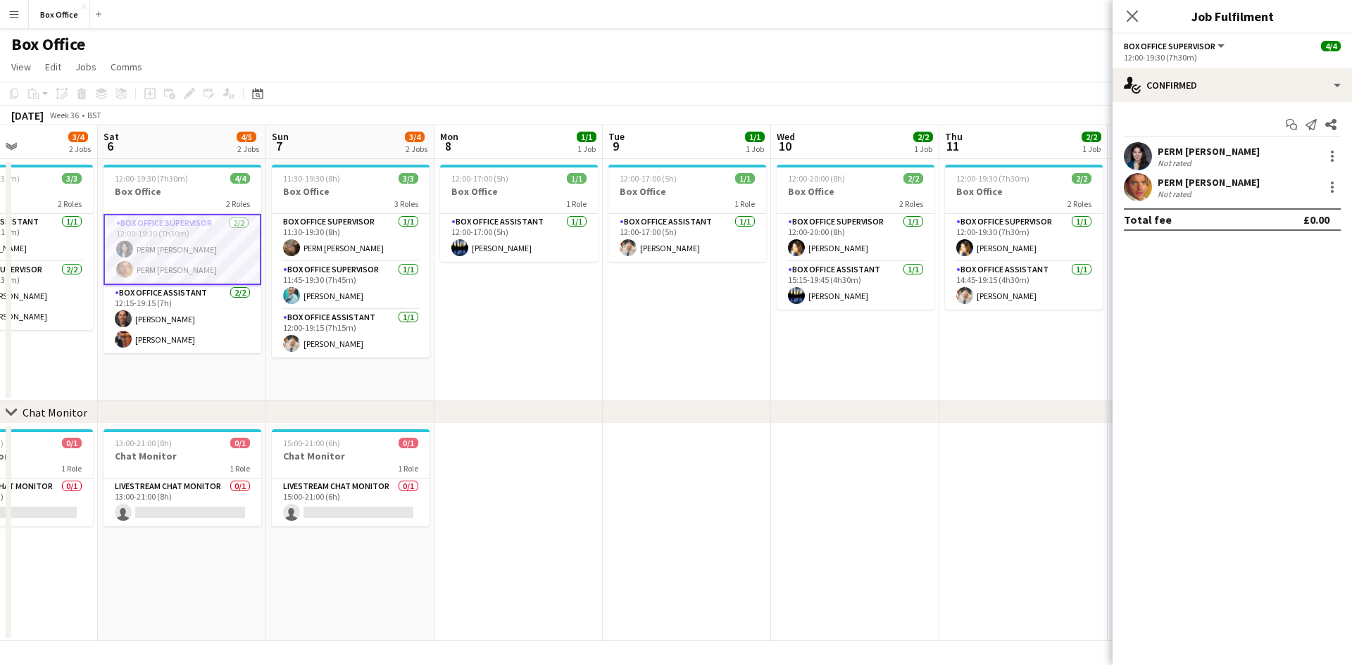
scroll to position [0, 392]
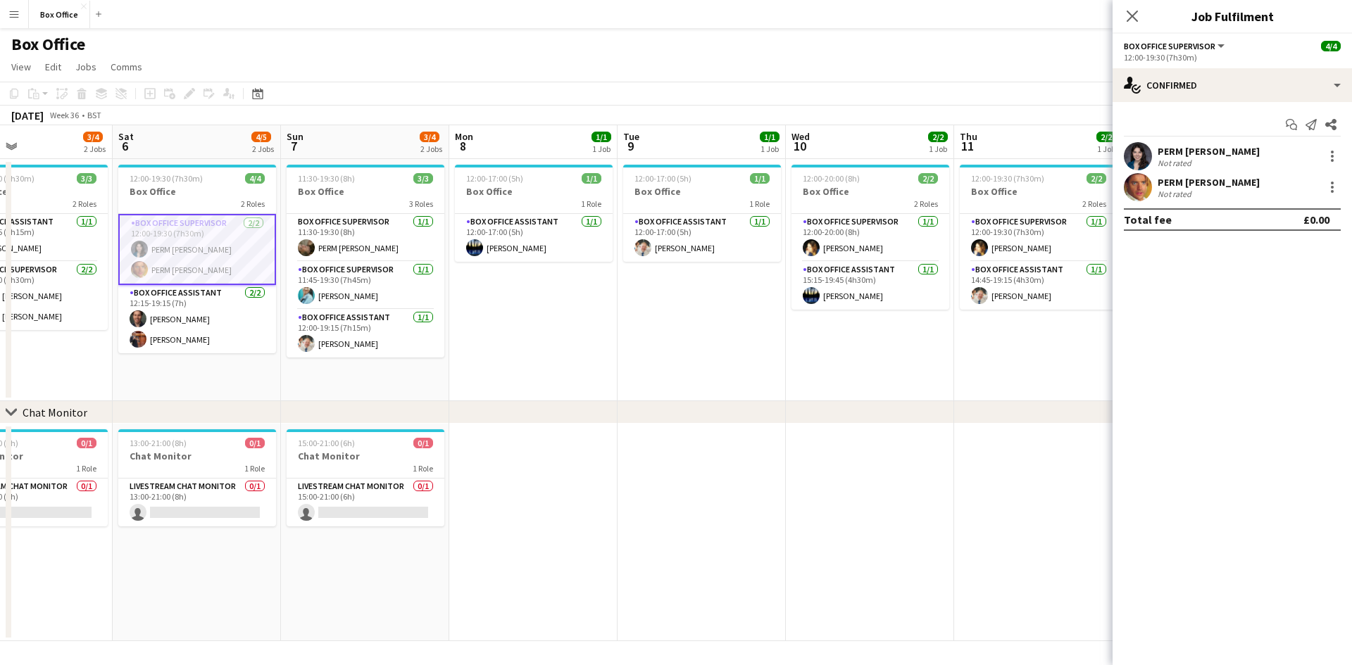
drag, startPoint x: 970, startPoint y: 59, endPoint x: 1180, endPoint y: 46, distance: 210.3
click at [725, 59] on app-page-menu "View Day view expanded Day view collapsed Month view Date picker Jump to today …" at bounding box center [676, 68] width 1352 height 27
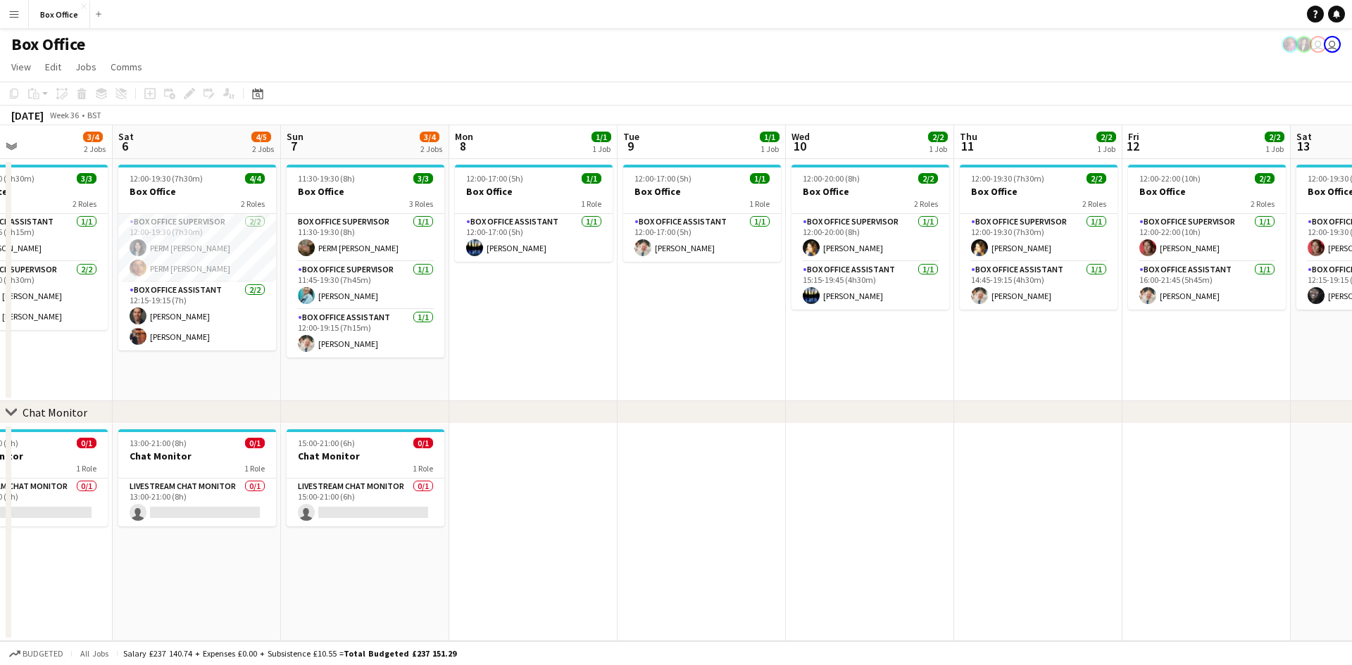
click at [656, 346] on app-date-cell "12:00-17:00 (5h) 1/1 Box Office 1 Role Box Office Assistant [DATE] 12:00-17:00 …" at bounding box center [702, 280] width 168 height 242
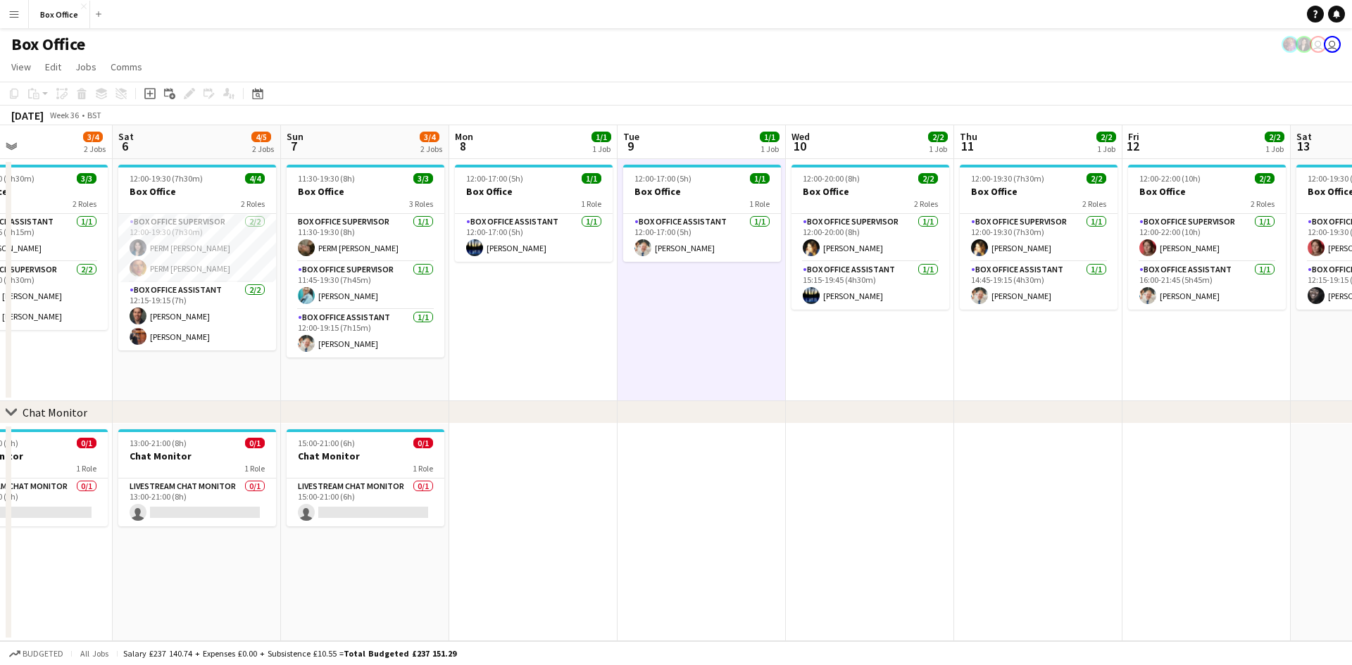
scroll to position [0, 392]
click at [618, 523] on app-date-cell at bounding box center [534, 533] width 168 height 218
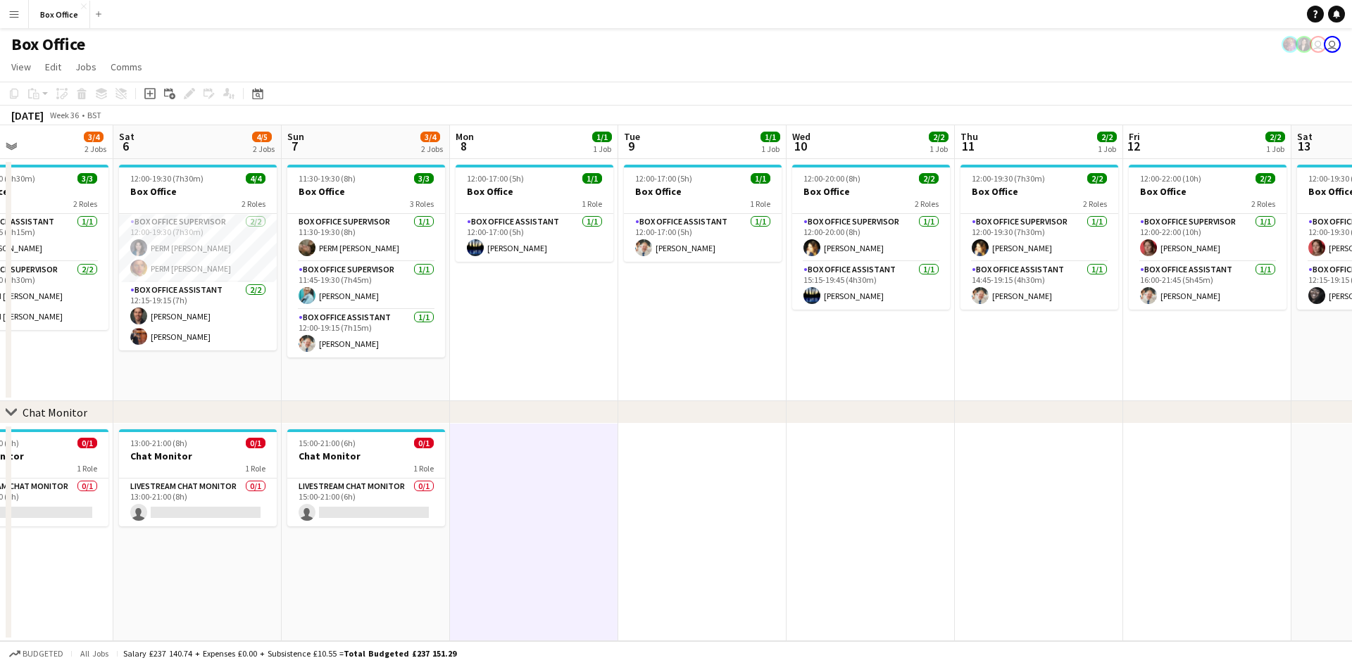
scroll to position [0, 553]
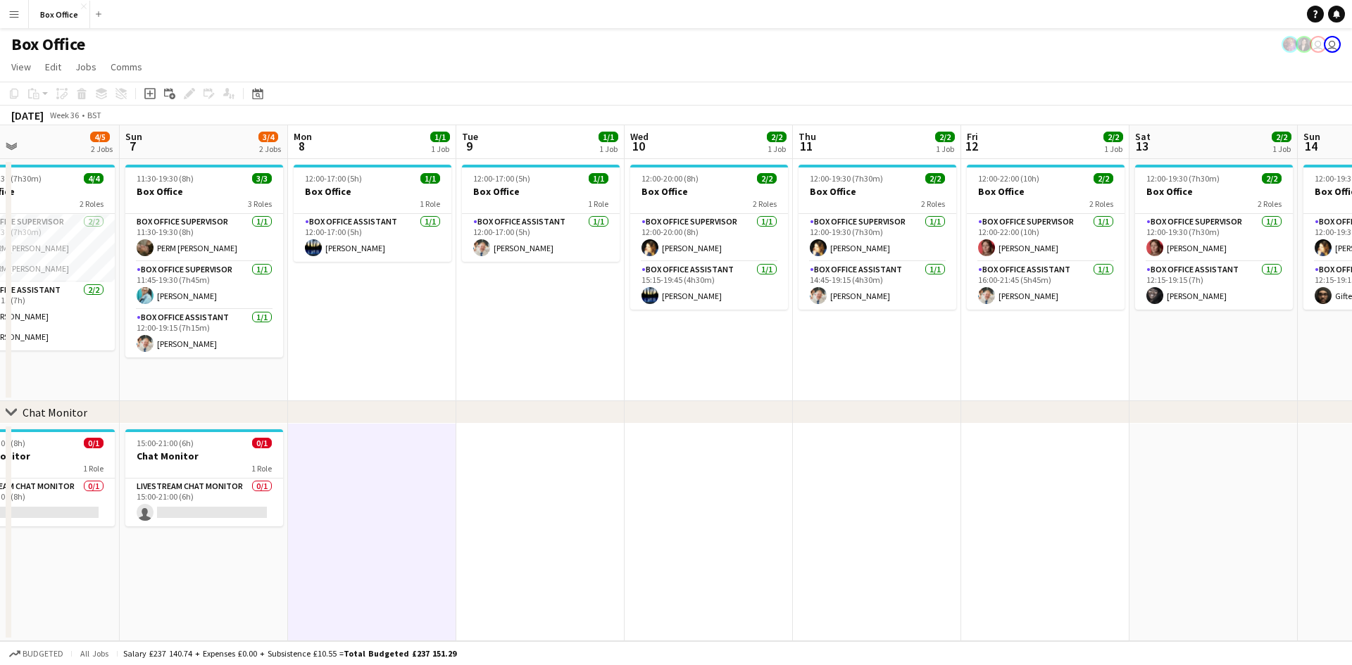
drag, startPoint x: 1013, startPoint y: 487, endPoint x: 851, endPoint y: 487, distance: 162.0
click at [725, 487] on app-calendar-viewport "Wed 3 1/1 1 Job Thu 4 2/2 1 Job Fri 5 3/4 2 Jobs Sat 6 4/5 2 Jobs Sun 7 3/4 2 J…" at bounding box center [676, 383] width 1352 height 516
click at [725, 404] on div "chevron-right Chat Monitor" at bounding box center [676, 412] width 1352 height 23
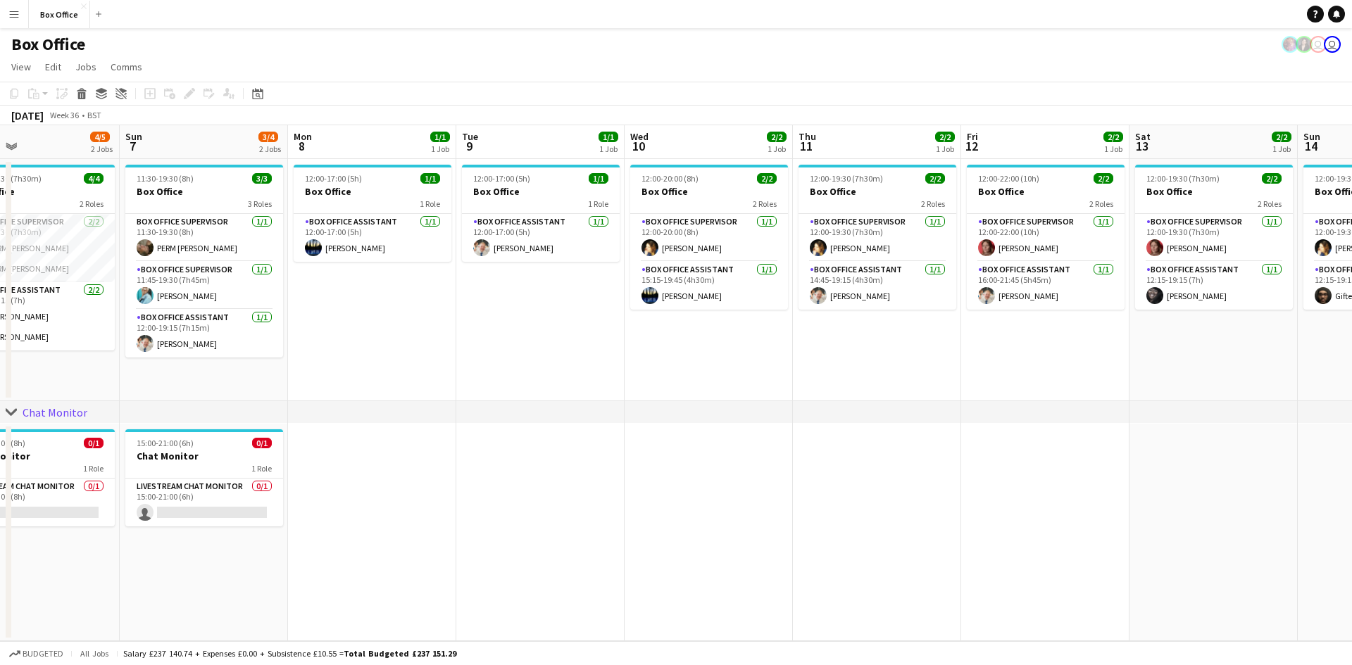
scroll to position [0, 369]
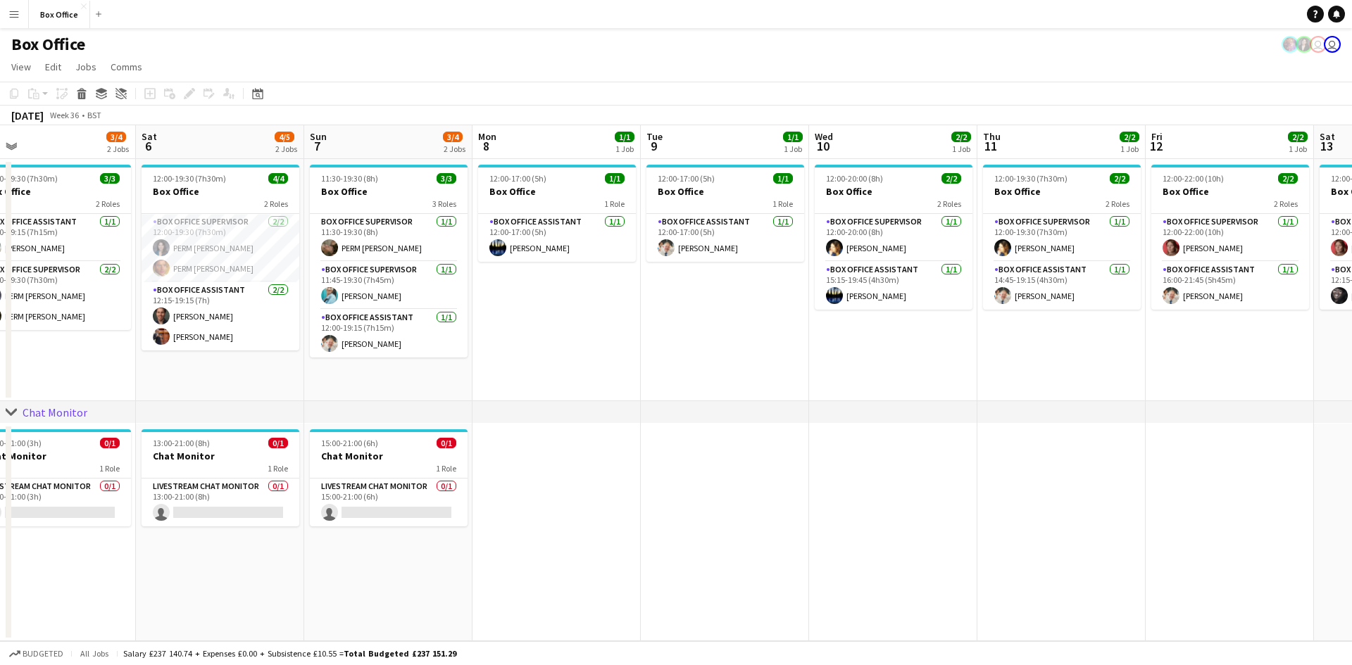
drag, startPoint x: 551, startPoint y: 488, endPoint x: 736, endPoint y: 461, distance: 186.5
click at [725, 461] on app-calendar-viewport "Wed 3 1/1 1 Job Thu 4 2/2 1 Job Fri 5 3/4 2 Jobs Sat 6 4/5 2 Jobs Sun 7 3/4 2 J…" at bounding box center [676, 383] width 1352 height 516
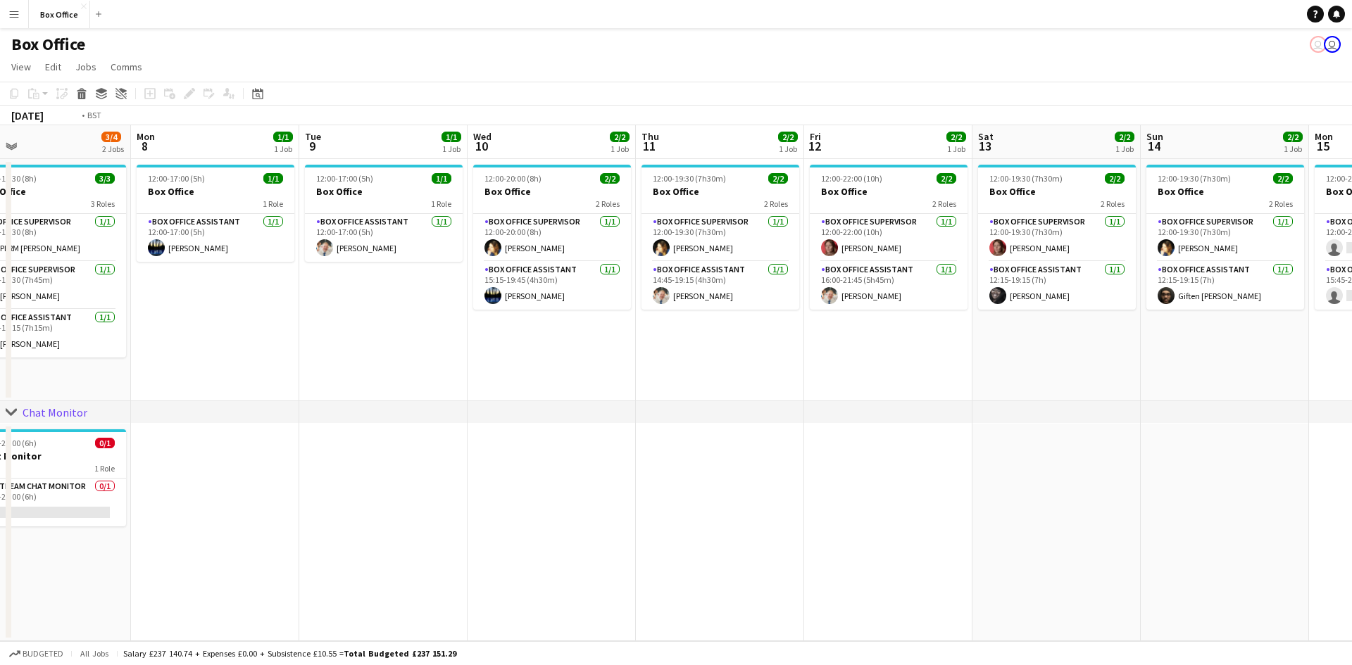
scroll to position [0, 561]
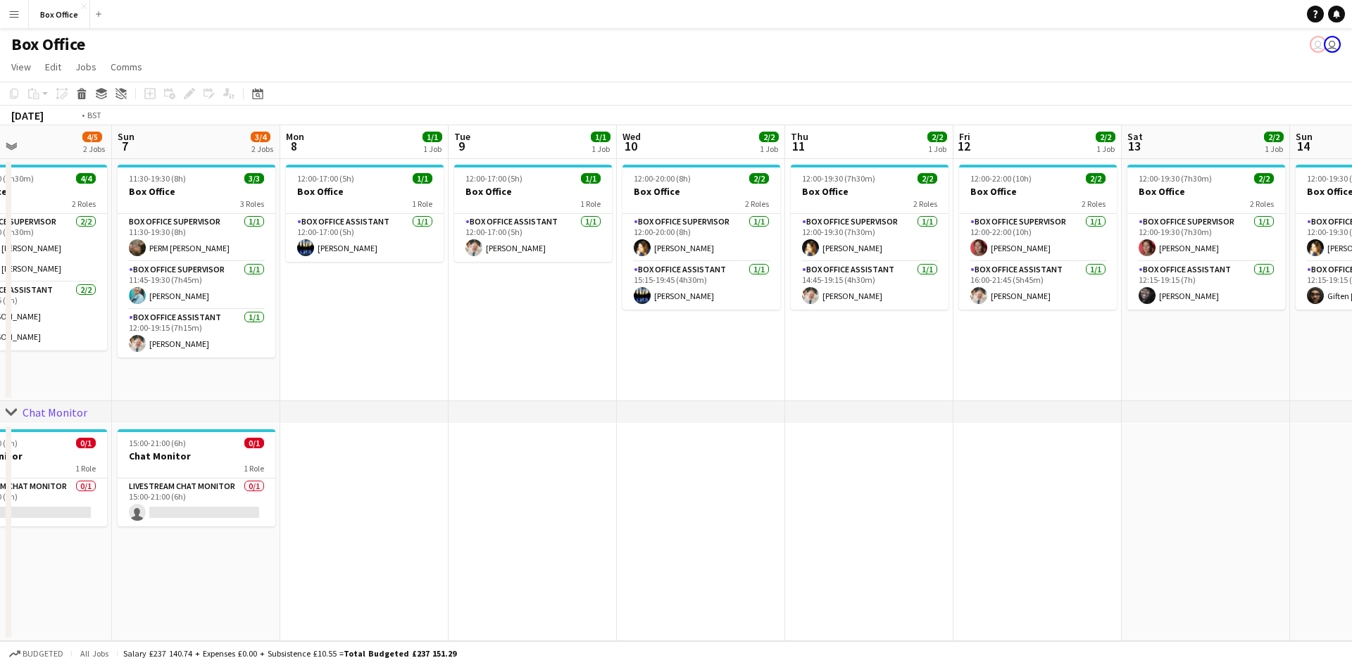
drag, startPoint x: 1051, startPoint y: 464, endPoint x: 534, endPoint y: 453, distance: 517.7
click at [534, 453] on app-calendar-viewport "Wed 3 1/1 1 Job Thu 4 2/2 1 Job Fri 5 3/4 2 Jobs Sat 6 4/5 2 Jobs Sun 7 3/4 2 J…" at bounding box center [676, 383] width 1352 height 516
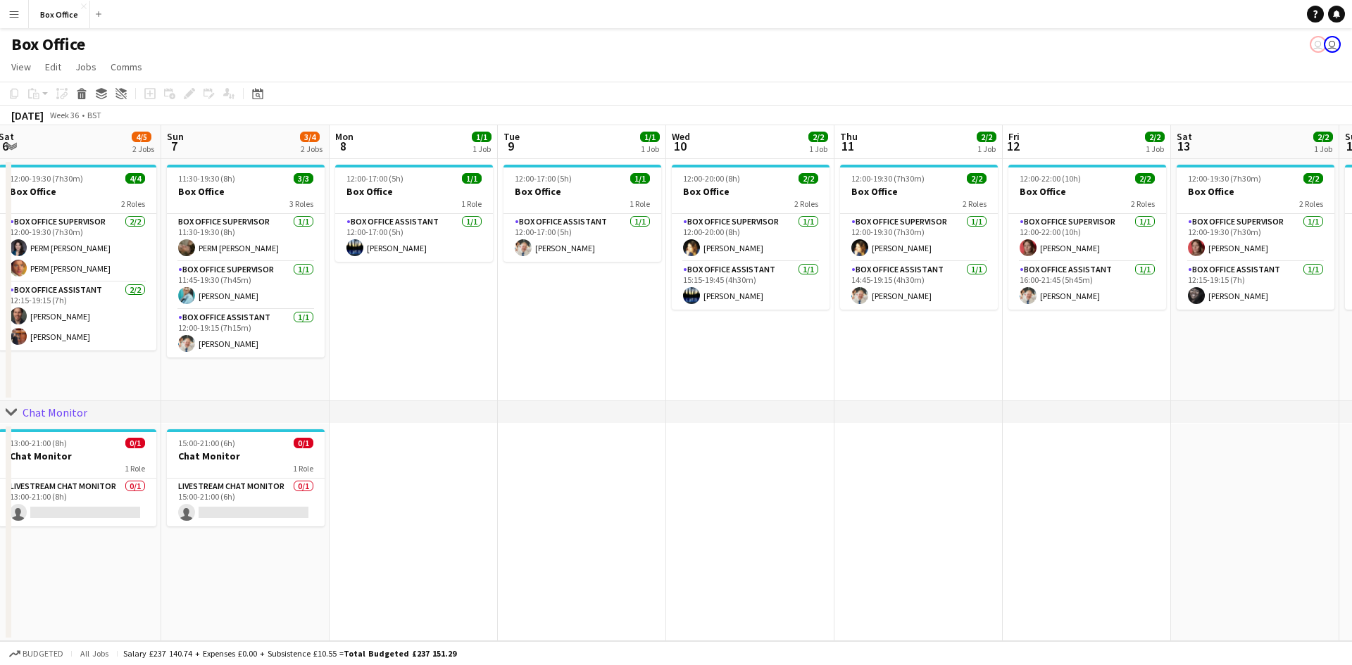
drag, startPoint x: 442, startPoint y: 361, endPoint x: 852, endPoint y: 368, distance: 410.6
click at [725, 342] on app-calendar-viewport "Thu 4 2/2 1 Job Fri 5 3/4 2 Jobs Sat 6 4/5 2 Jobs Sun 7 3/4 2 Jobs Mon 8 1/1 1 …" at bounding box center [676, 383] width 1352 height 516
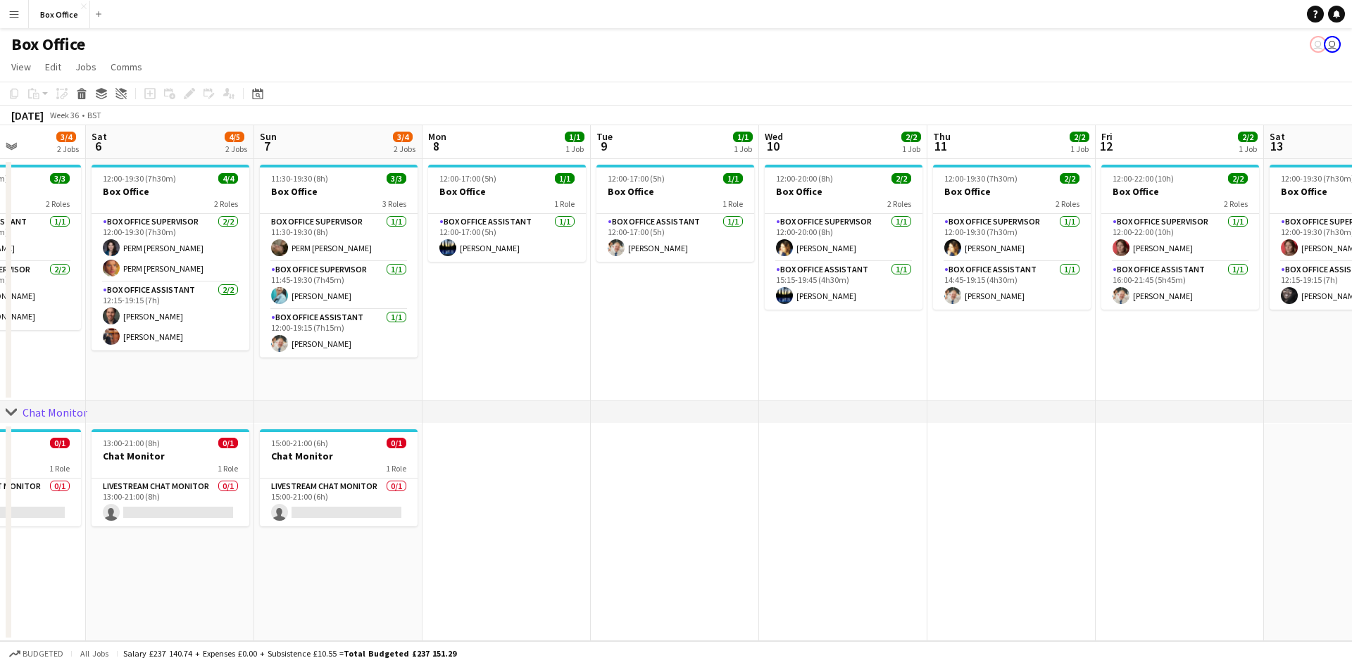
scroll to position [0, 333]
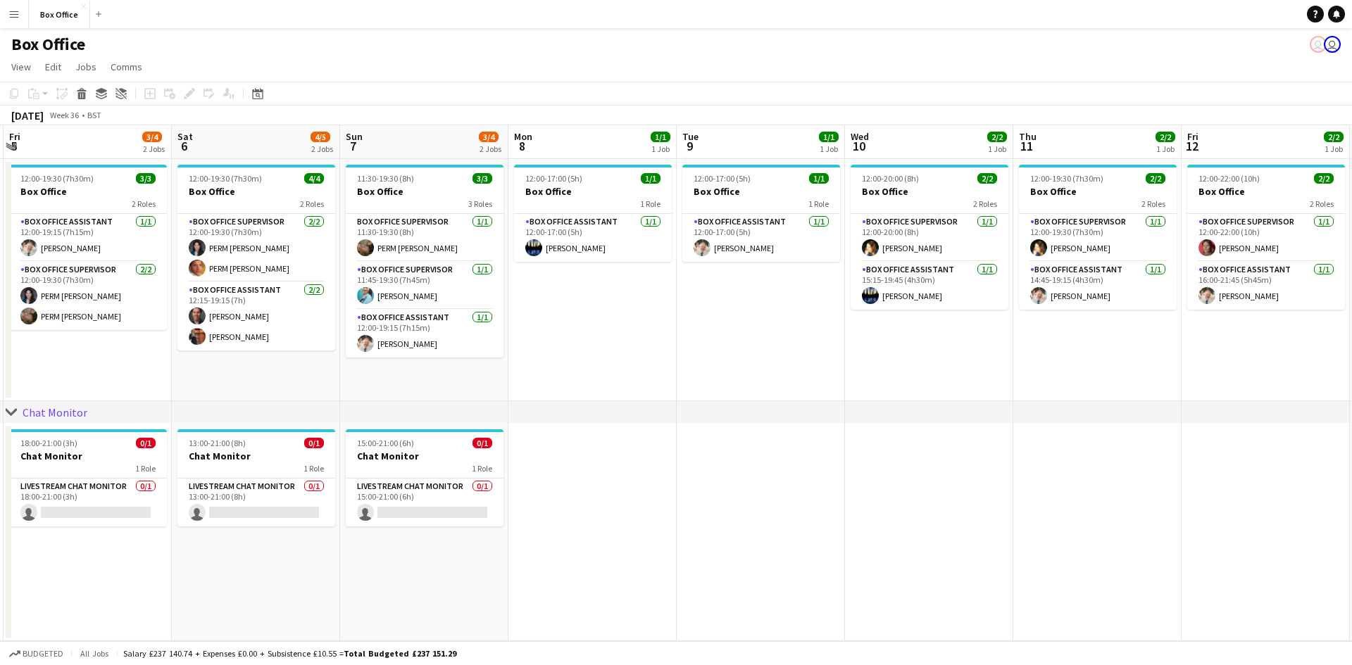
drag, startPoint x: 711, startPoint y: 375, endPoint x: 797, endPoint y: 369, distance: 86.1
click at [725, 369] on app-calendar-viewport "Wed 3 1/1 1 Job Thu 4 2/2 1 Job Fri 5 3/4 2 Jobs Sat 6 4/5 2 Jobs Sun 7 3/4 2 J…" at bounding box center [676, 383] width 1352 height 516
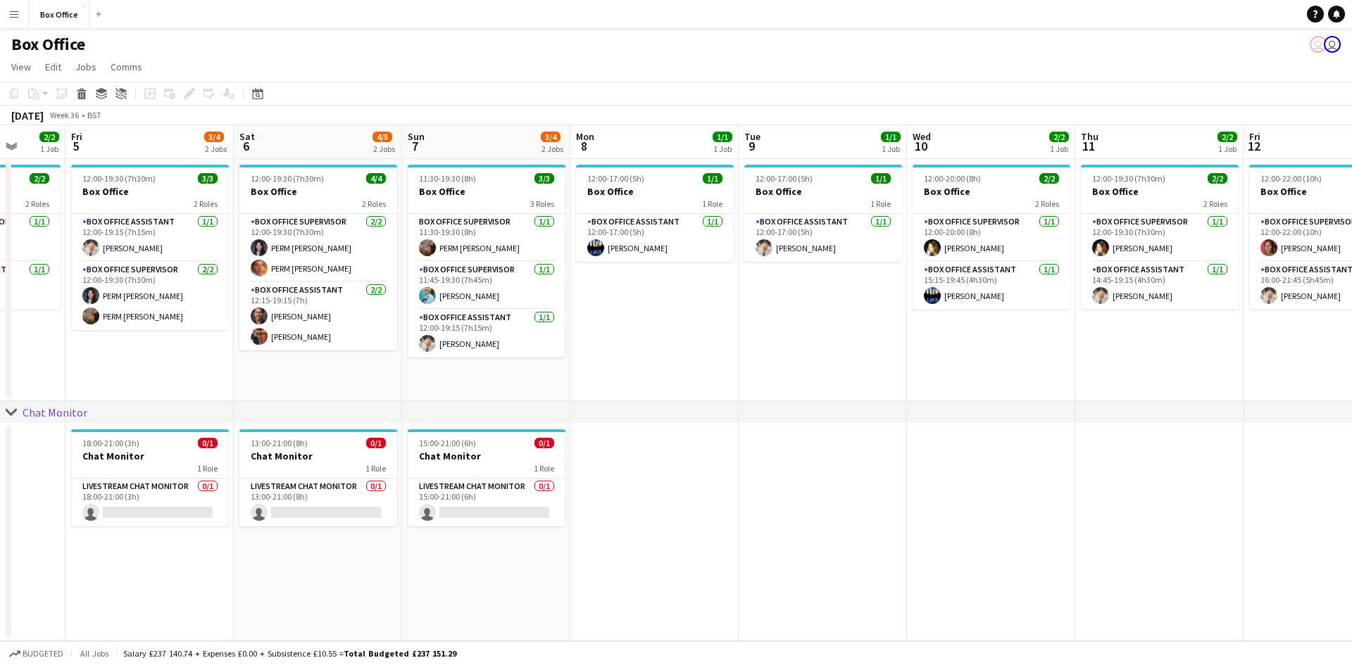
scroll to position [0, 395]
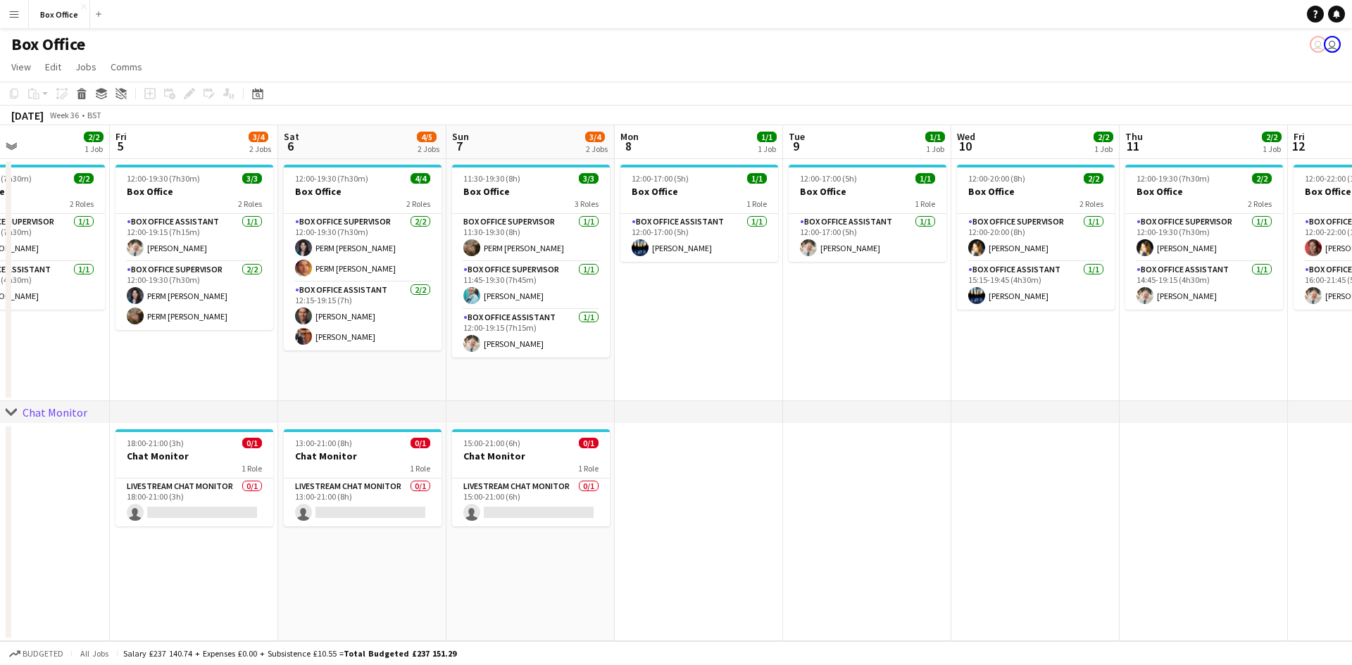
drag, startPoint x: 797, startPoint y: 361, endPoint x: 903, endPoint y: 351, distance: 106.8
click at [725, 351] on app-calendar-viewport "Tue 2 1/1 1 Job Wed 3 1/1 1 Job Thu 4 2/2 1 Job Fri 5 3/4 2 Jobs Sat 6 4/5 2 Jo…" at bounding box center [676, 383] width 1352 height 516
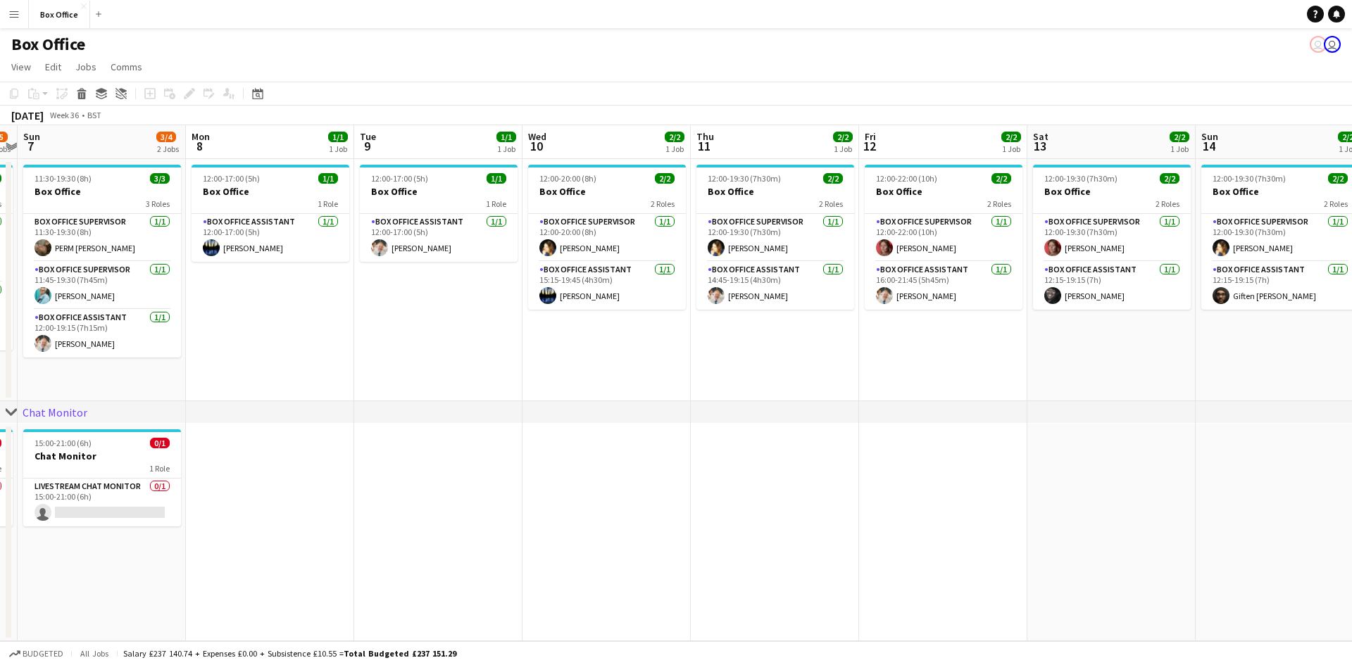
drag, startPoint x: 1103, startPoint y: 343, endPoint x: 701, endPoint y: 337, distance: 402.1
click at [653, 347] on app-calendar-viewport "Thu 4 2/2 1 Job Fri 5 3/4 2 Jobs Sat 6 4/5 2 Jobs Sun 7 3/4 2 Jobs Mon 8 1/1 1 …" at bounding box center [676, 383] width 1352 height 516
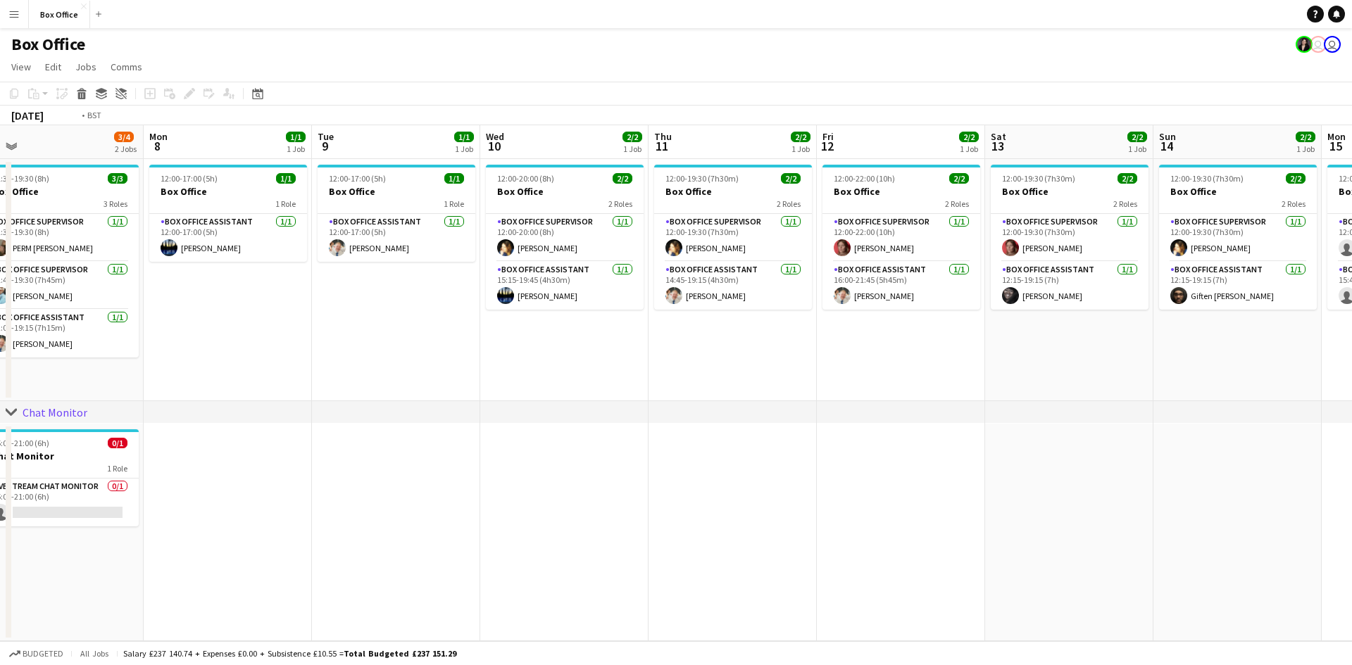
scroll to position [0, 720]
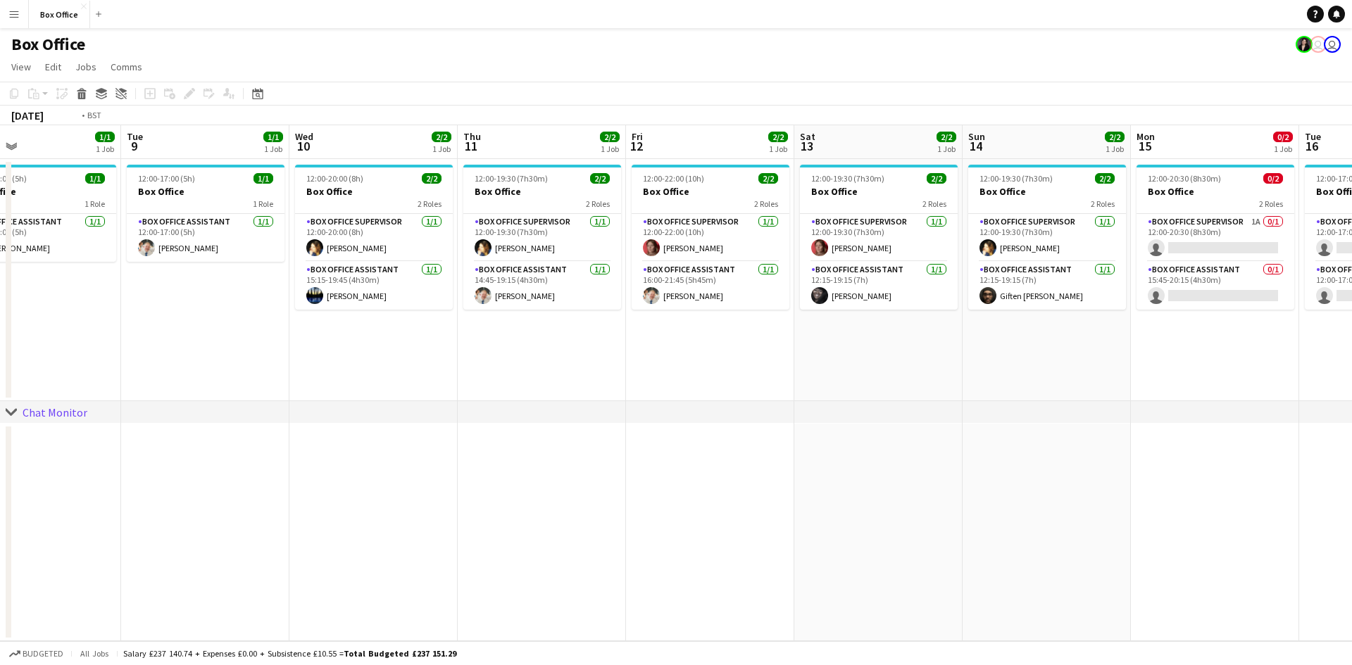
drag, startPoint x: 941, startPoint y: 493, endPoint x: 751, endPoint y: 530, distance: 194.3
click at [725, 530] on app-calendar-viewport "Thu 4 2/2 1 Job Fri 5 3/4 2 Jobs Sat 6 4/5 2 Jobs Sun 7 3/4 2 Jobs Mon 8 1/1 1 …" at bounding box center [676, 383] width 1352 height 516
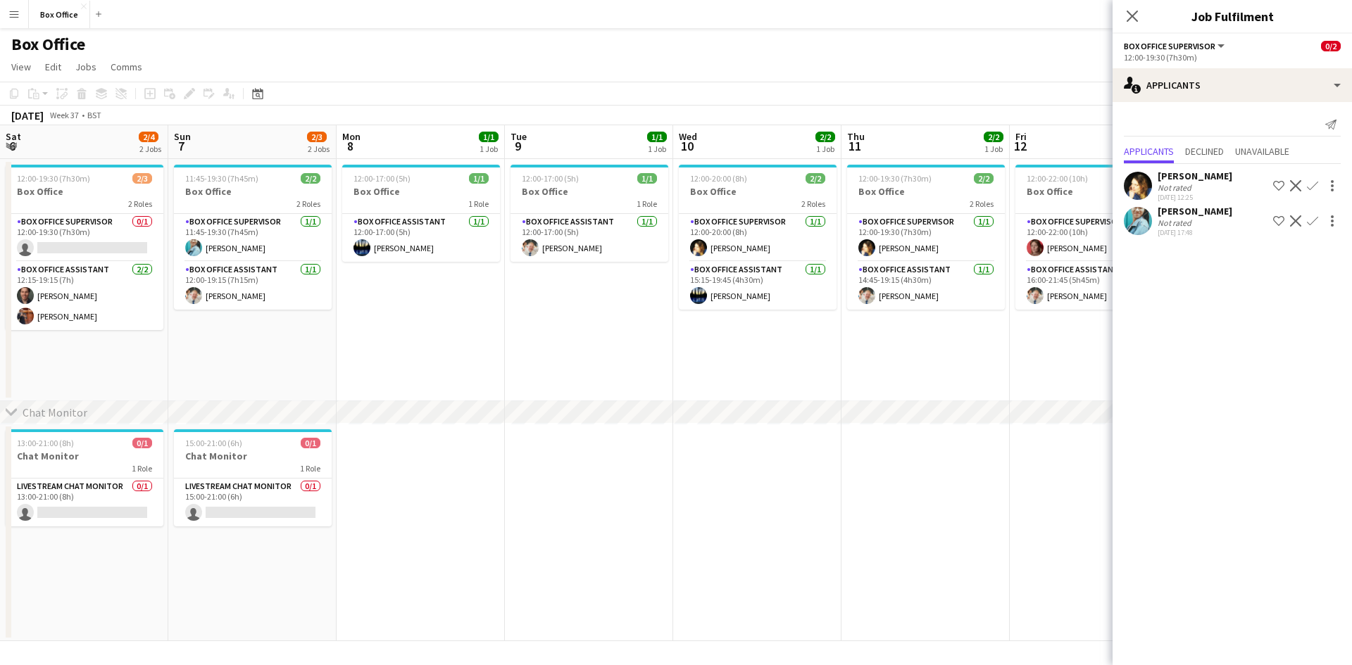
scroll to position [0, 672]
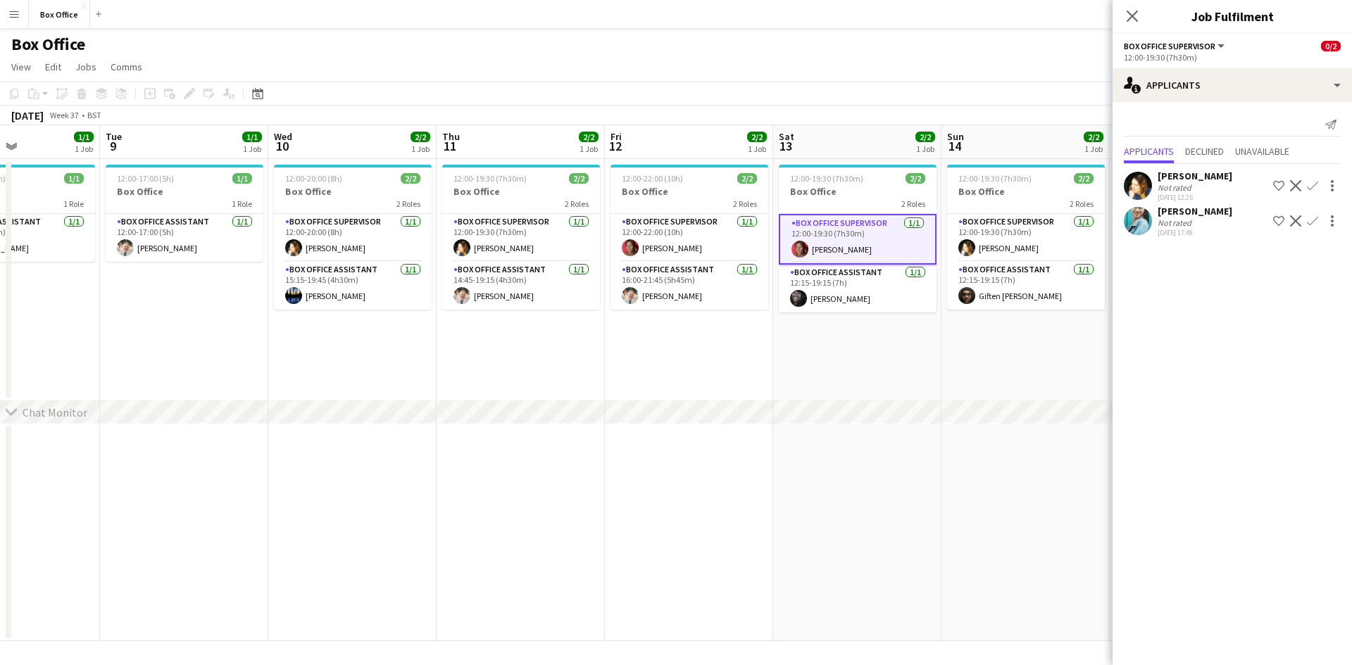
drag, startPoint x: 357, startPoint y: 500, endPoint x: 624, endPoint y: 480, distance: 267.6
click at [624, 480] on app-calendar-viewport "Sat 6 2/4 2 Jobs Sun 7 2/3 2 Jobs Mon 8 1/1 1 Job Tue 9 1/1 1 Job Wed 10 2/2 1 …" at bounding box center [676, 383] width 1352 height 516
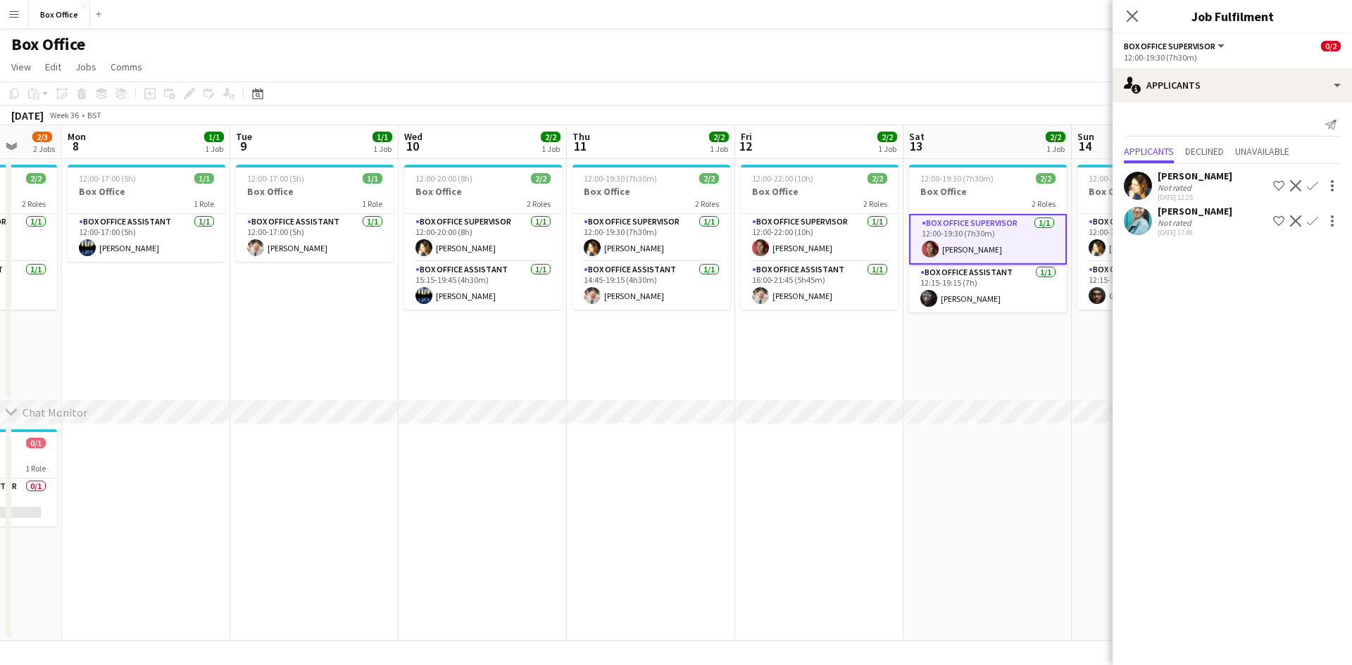
drag, startPoint x: 284, startPoint y: 507, endPoint x: 737, endPoint y: 471, distance: 453.5
click at [737, 471] on app-calendar-viewport "Sat 6 2/4 2 Jobs Sun 7 2/3 2 Jobs Mon 8 1/1 1 Job Tue 9 1/1 1 Job Wed 10 2/2 1 …" at bounding box center [676, 383] width 1352 height 516
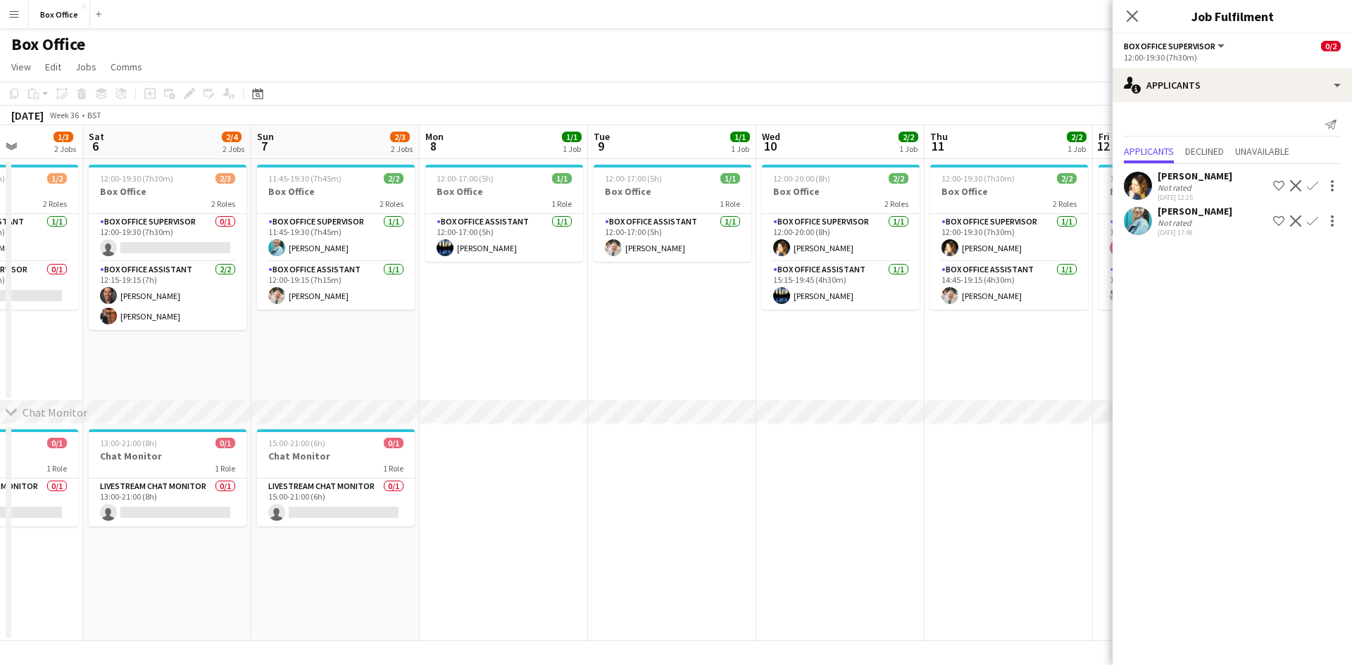
click at [477, 363] on app-date-cell "12:00-17:00 (5h) 1/1 Box Office 1 Role Box Office Assistant [DATE] 12:00-17:00 …" at bounding box center [504, 280] width 168 height 242
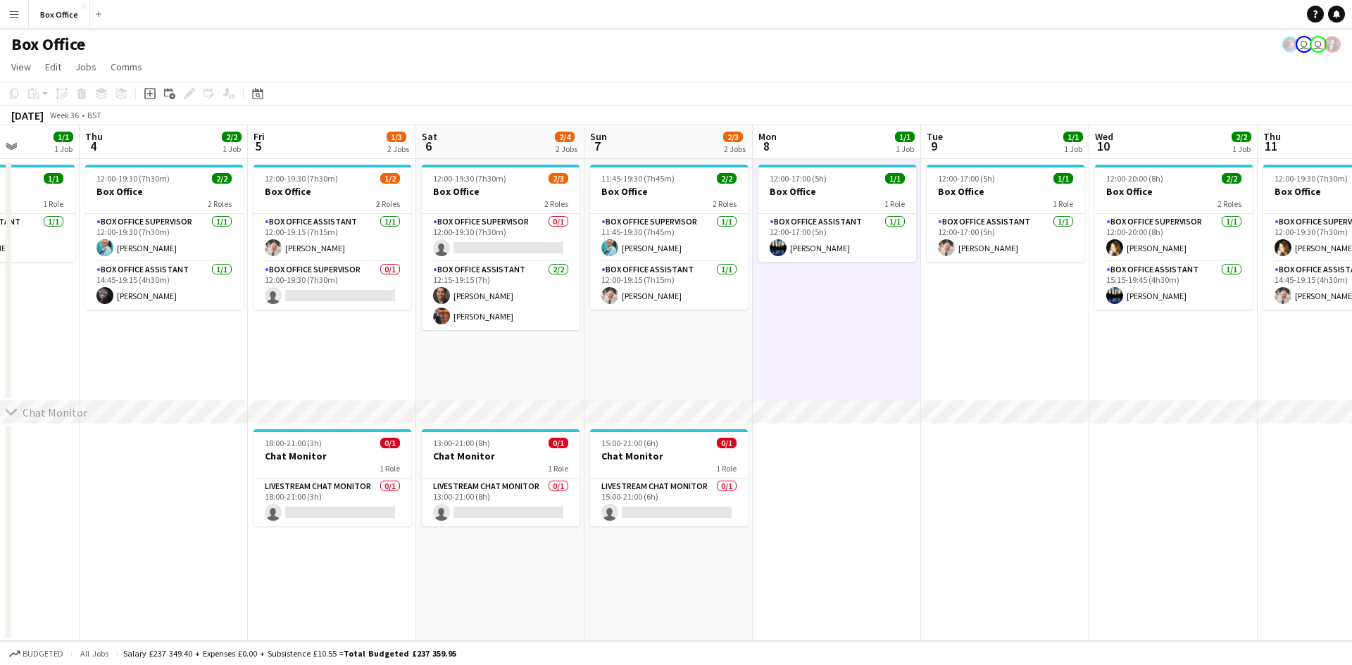
drag, startPoint x: 191, startPoint y: 353, endPoint x: 538, endPoint y: 358, distance: 347.2
click at [575, 345] on app-calendar-viewport "Mon 1 1/1 1 Job Tue 2 1/1 1 Job Wed 3 1/1 1 Job Thu 4 2/2 1 Job Fri 5 1/3 2 Job…" at bounding box center [676, 383] width 1352 height 516
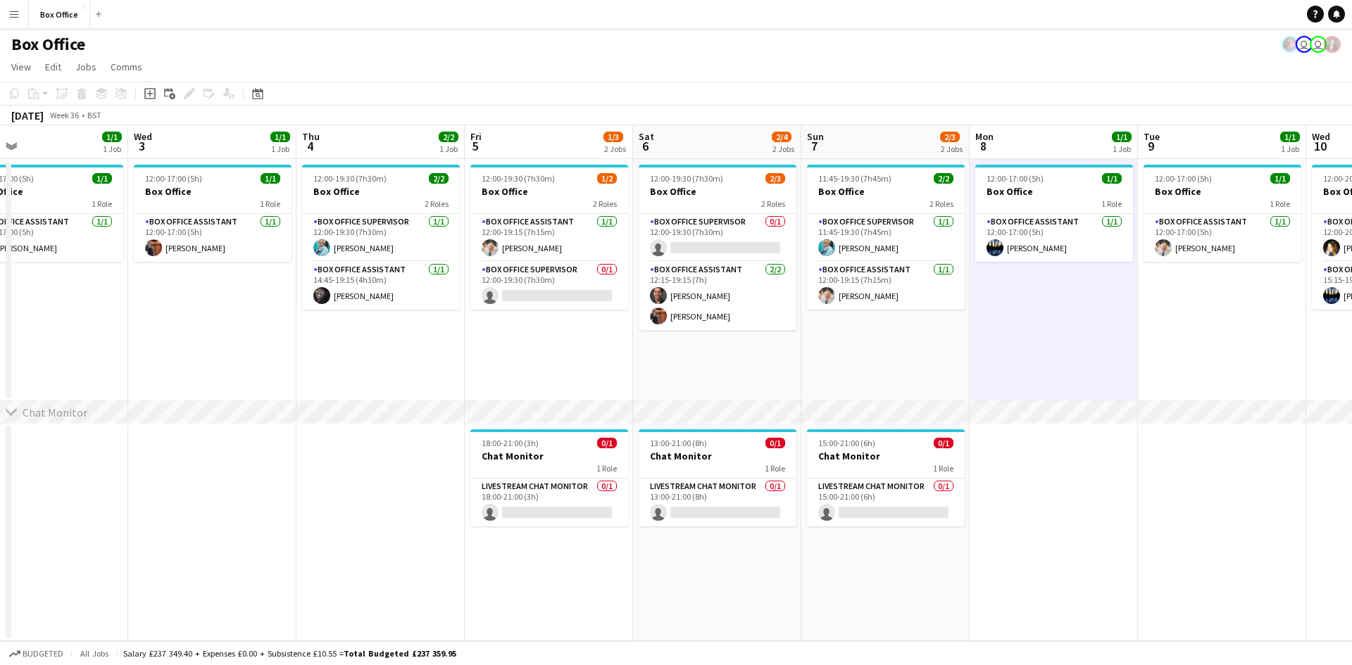
drag, startPoint x: 303, startPoint y: 346, endPoint x: 627, endPoint y: 346, distance: 323.9
click at [638, 338] on app-calendar-viewport "Sun 31 Mon 1 1/1 1 Job Tue 2 1/1 1 Job Wed 3 1/1 1 Job Thu 4 2/2 1 Job Fri 5 1/…" at bounding box center [676, 383] width 1352 height 516
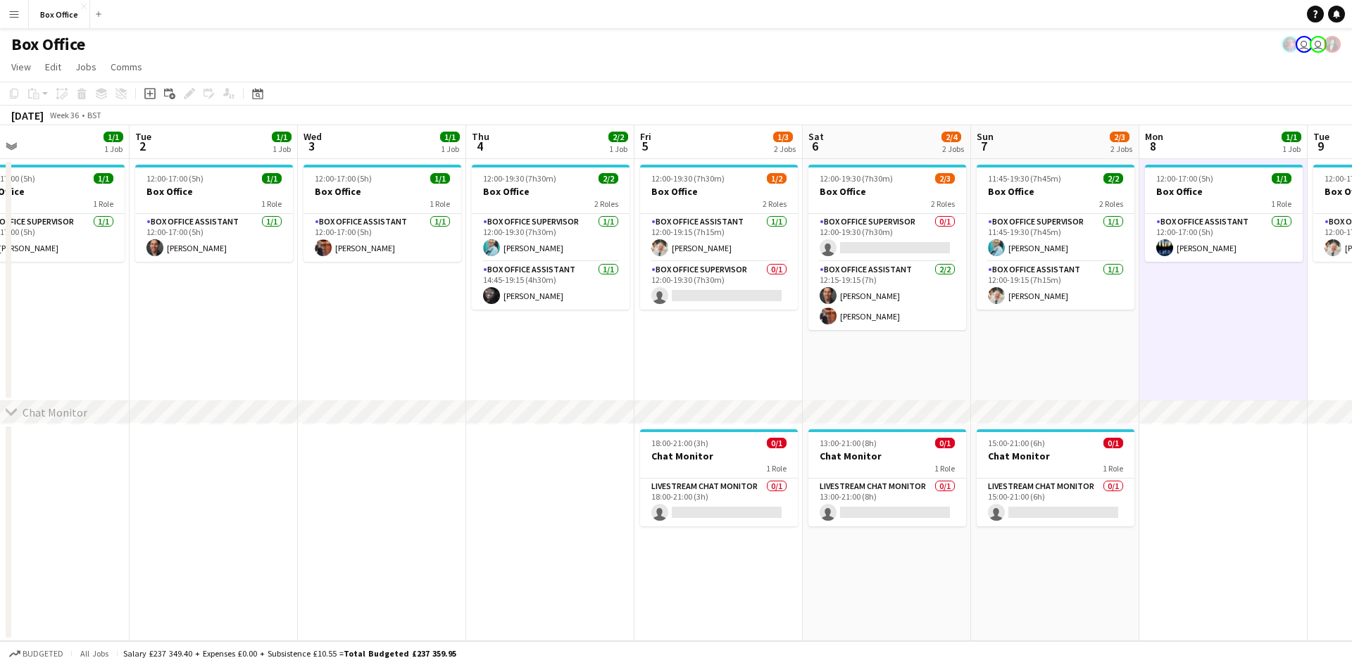
click at [60, 413] on div "Chat Monitor" at bounding box center [55, 413] width 65 height 14
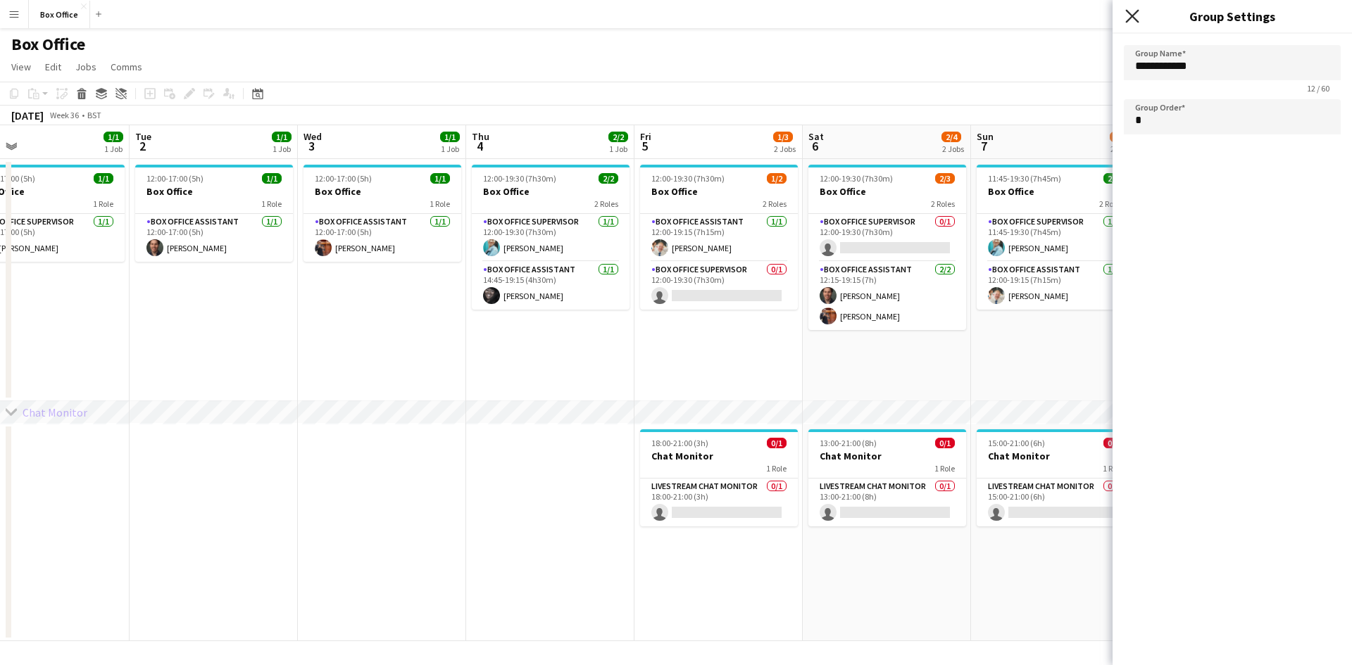
click at [1129, 14] on icon "Close pop-in" at bounding box center [1131, 15] width 13 height 13
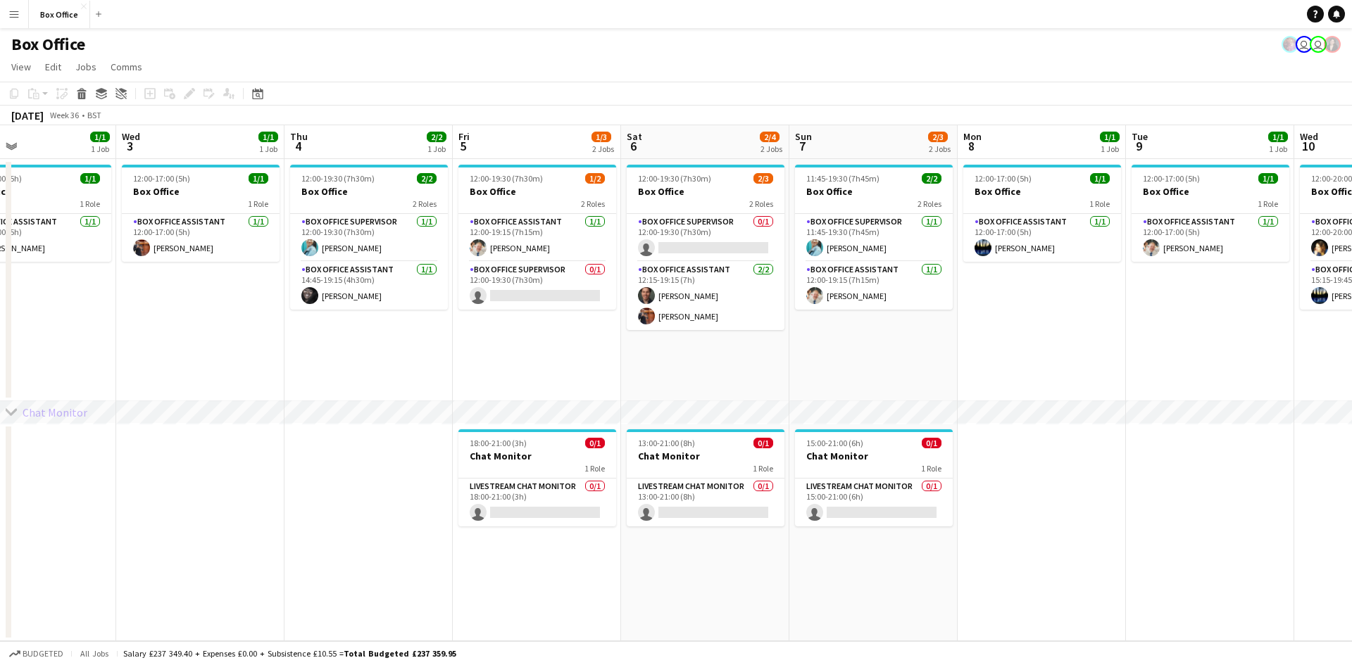
scroll to position [0, 394]
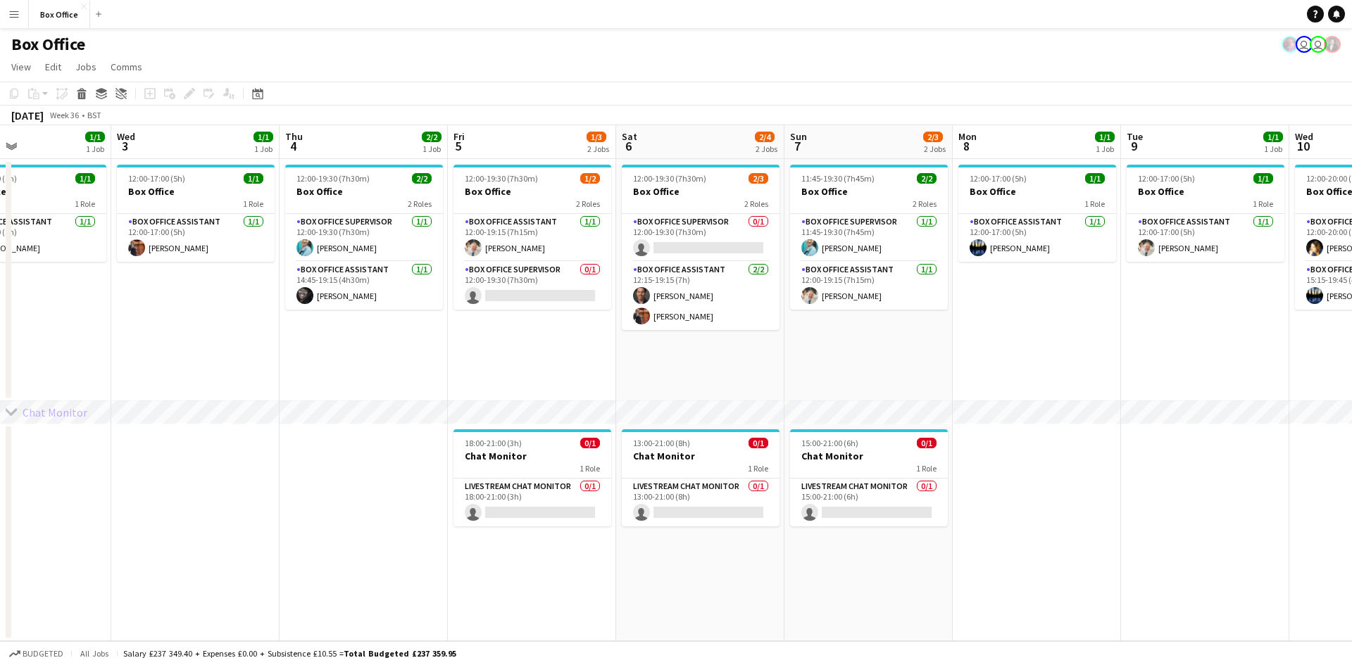
drag, startPoint x: 384, startPoint y: 353, endPoint x: 197, endPoint y: 296, distance: 195.3
click at [197, 296] on app-calendar-viewport "Sun 31 Mon 1 1/1 1 Job Tue 2 1/1 1 Job Wed 3 1/1 1 Job Thu 4 2/2 1 Job Fri 5 1/…" at bounding box center [676, 383] width 1352 height 516
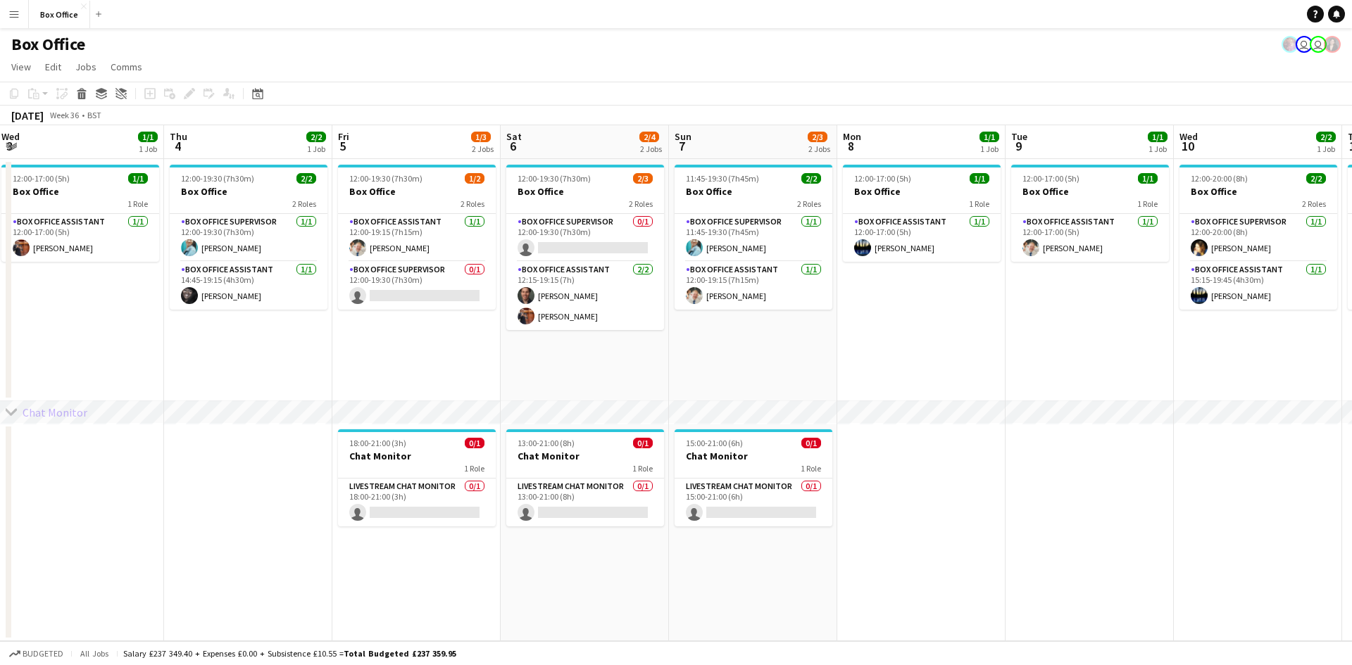
drag, startPoint x: 1115, startPoint y: 329, endPoint x: 998, endPoint y: 334, distance: 116.3
click at [998, 334] on app-calendar-viewport "Sun 31 Mon 1 1/1 1 Job Tue 2 1/1 1 Job Wed 3 1/1 1 Job Thu 4 2/2 1 Job Fri 5 1/…" at bounding box center [676, 383] width 1352 height 516
click at [239, 439] on app-date-cell at bounding box center [247, 533] width 168 height 218
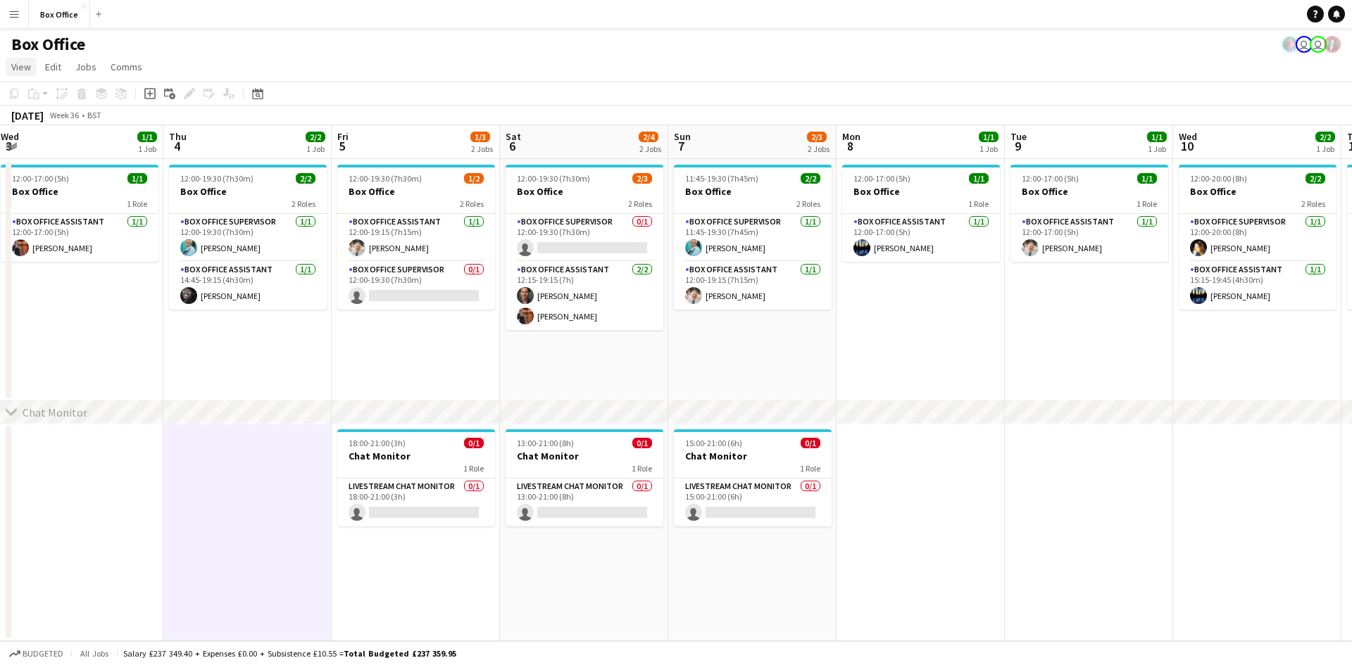
click at [23, 66] on span "View" at bounding box center [21, 67] width 20 height 13
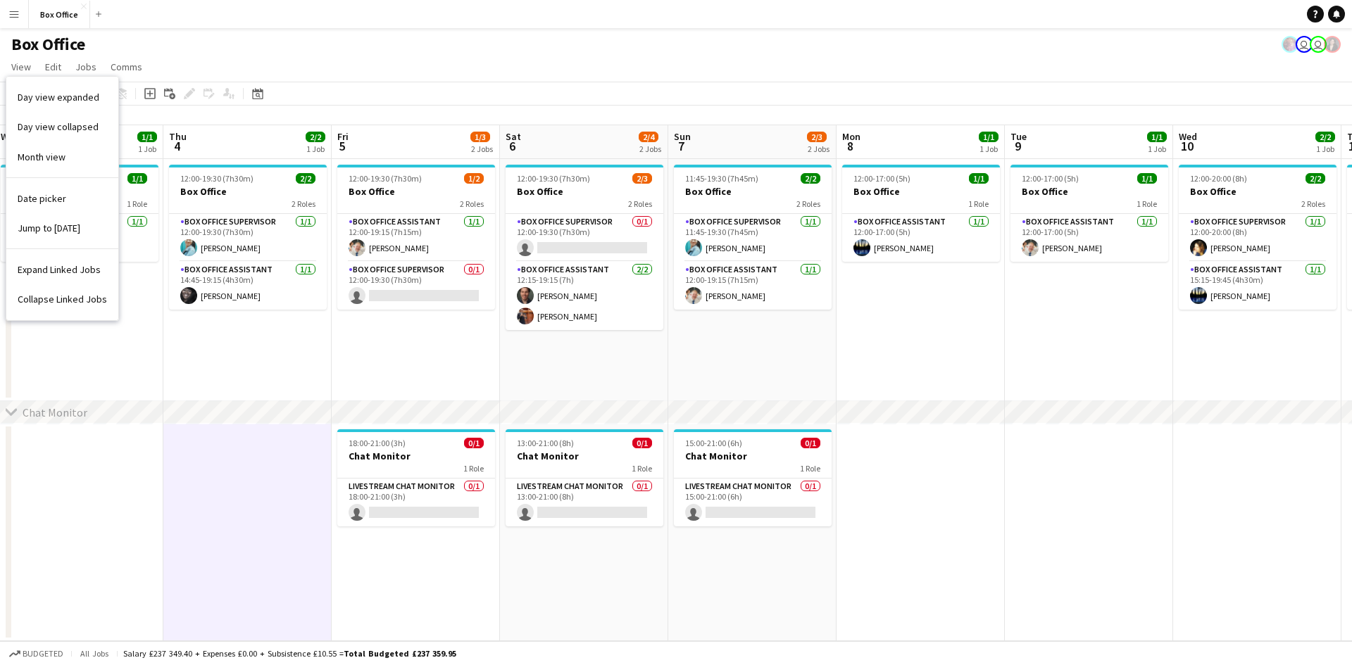
click at [21, 15] on button "Menu" at bounding box center [14, 14] width 28 height 28
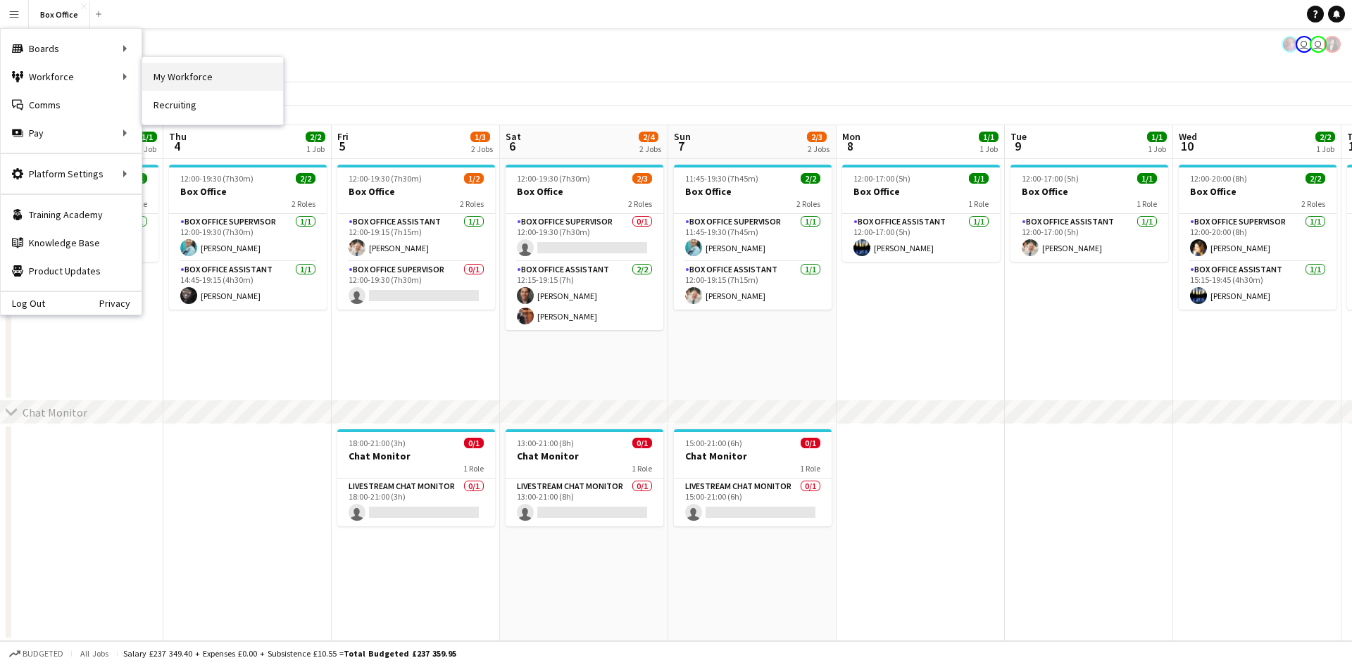
click at [199, 82] on link "My Workforce" at bounding box center [212, 77] width 141 height 28
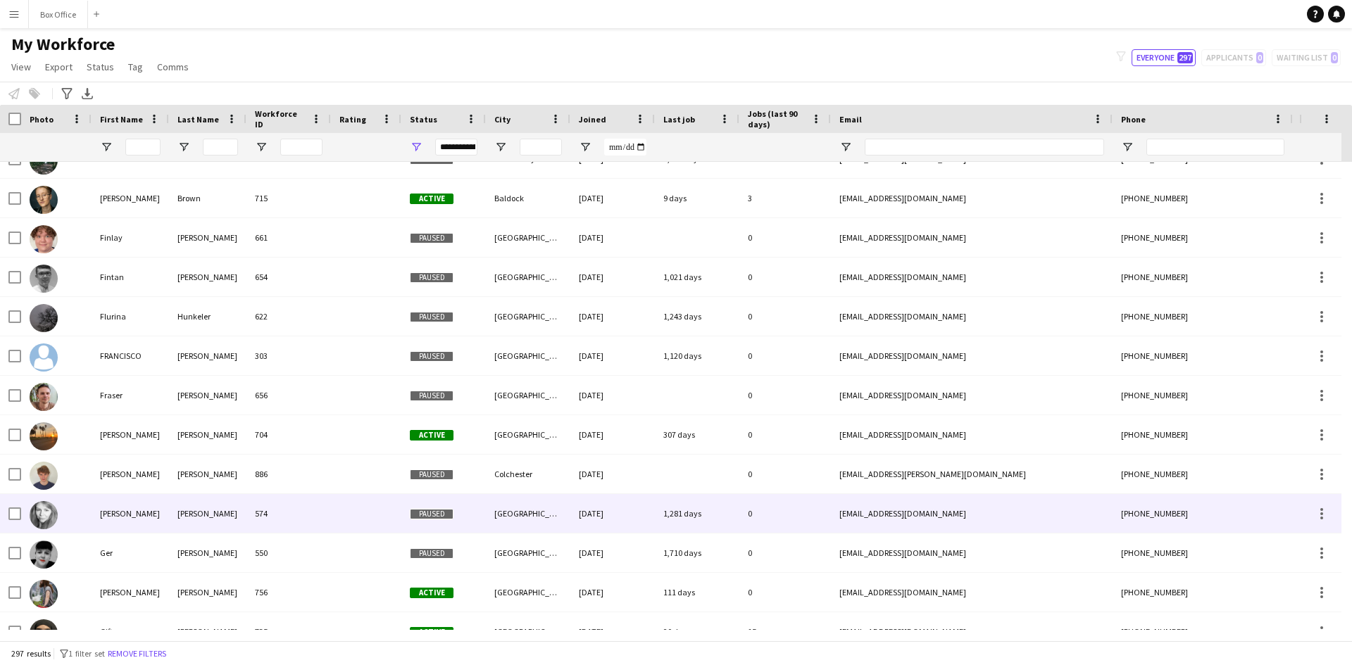
scroll to position [4556, 0]
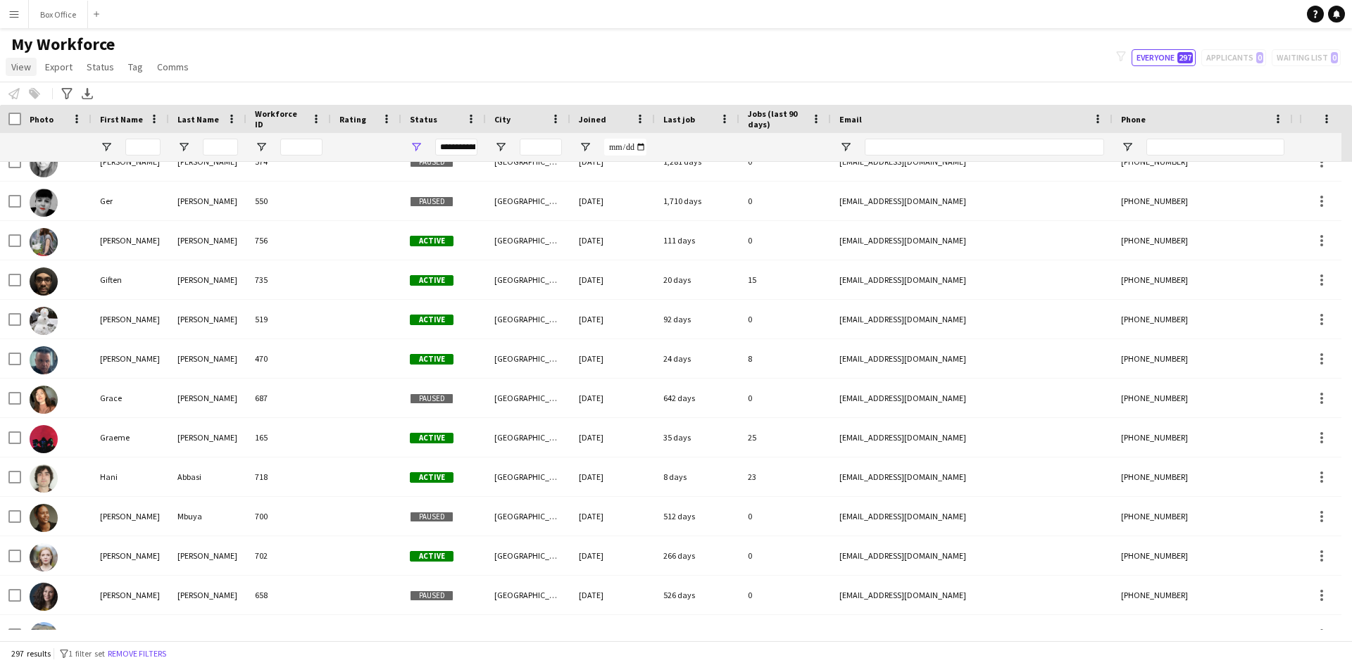
click at [30, 74] on link "View" at bounding box center [21, 67] width 31 height 18
click at [353, 42] on div "My Workforce View Views Default view Tech Staff New view Update view Delete vie…" at bounding box center [676, 58] width 1352 height 48
click at [17, 15] on app-icon "Menu" at bounding box center [13, 13] width 11 height 11
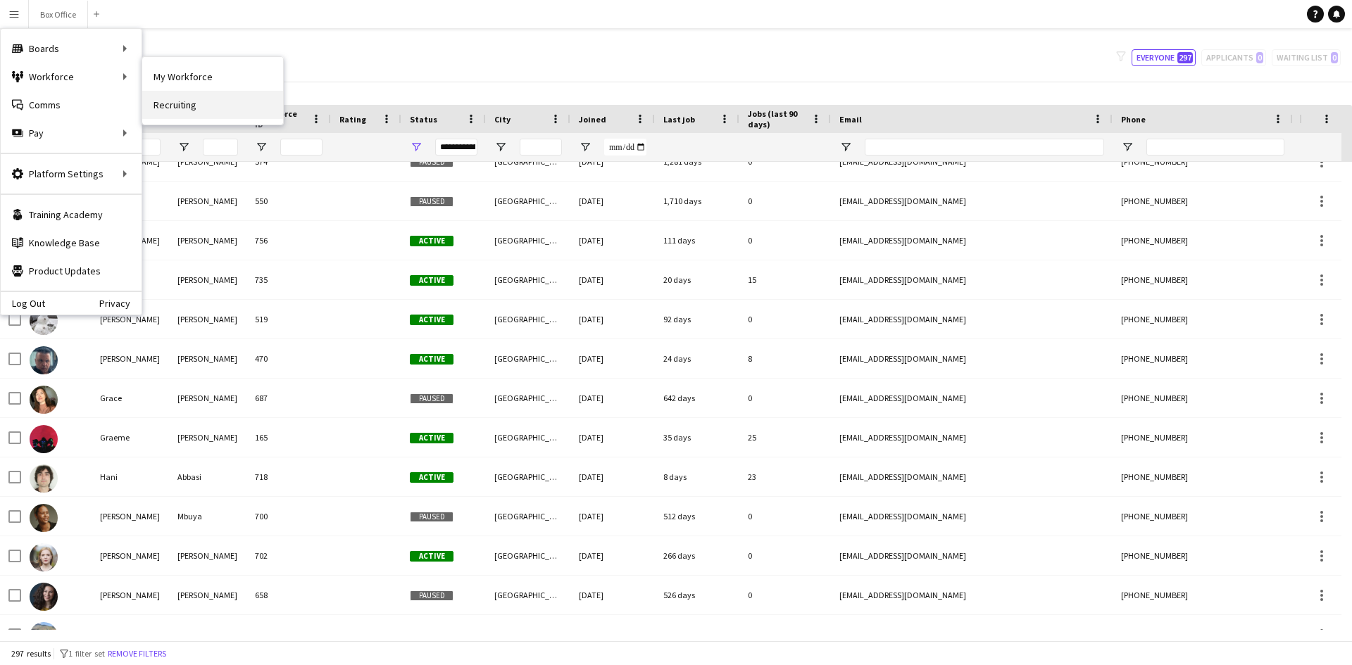
click at [198, 101] on link "Recruiting" at bounding box center [212, 105] width 141 height 28
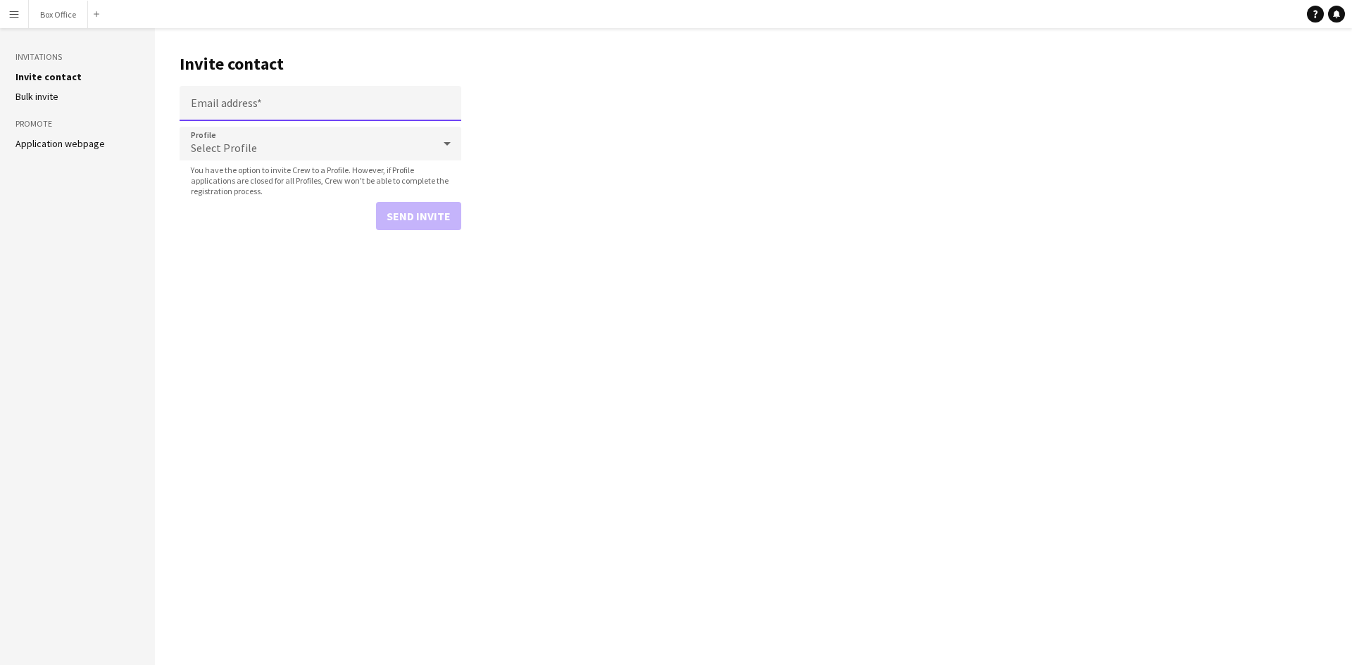
click at [262, 104] on input "Email address" at bounding box center [321, 103] width 282 height 35
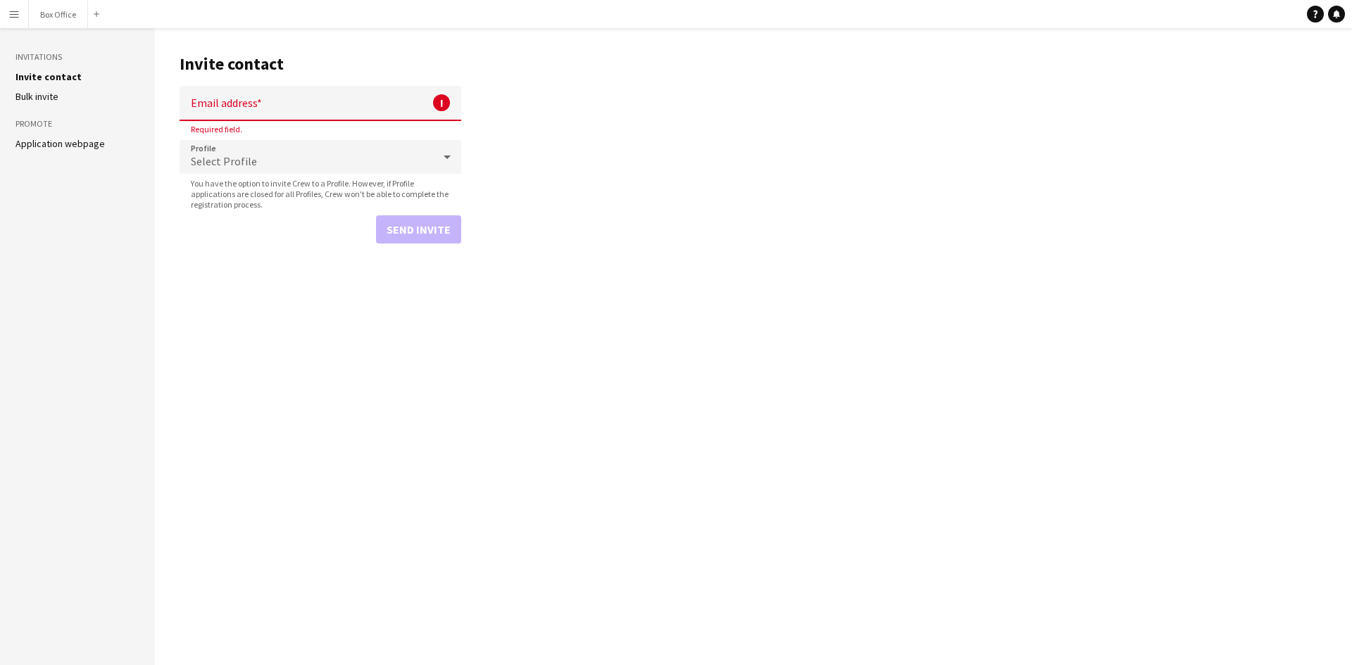
click at [269, 101] on input "Email address" at bounding box center [321, 103] width 282 height 35
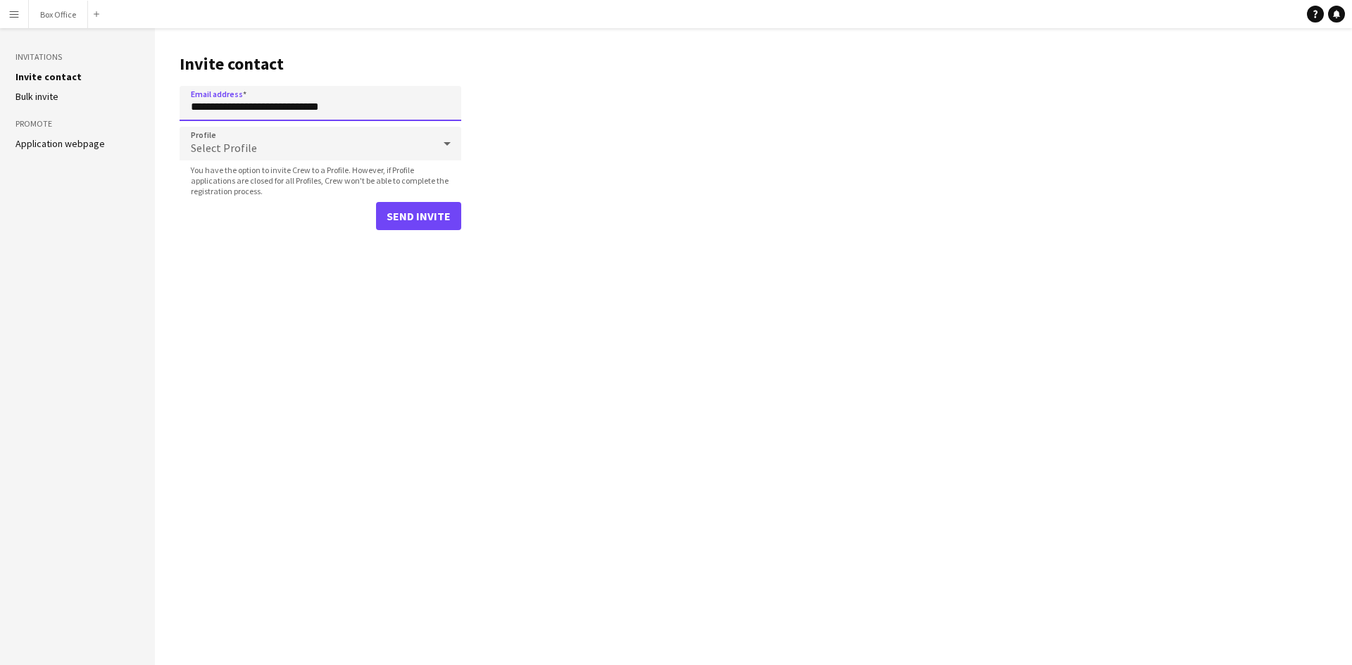
type input "**********"
click at [285, 137] on div "Select Profile" at bounding box center [306, 144] width 253 height 34
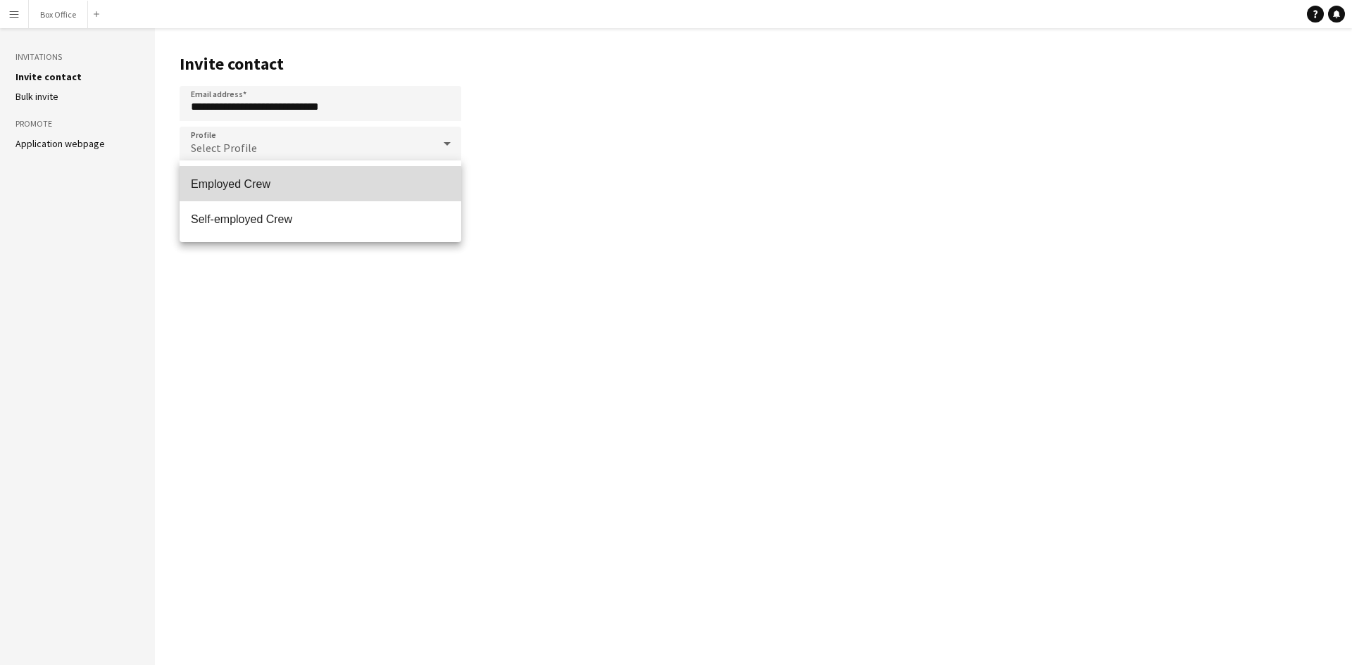
click at [255, 184] on span "Employed Crew" at bounding box center [320, 183] width 259 height 13
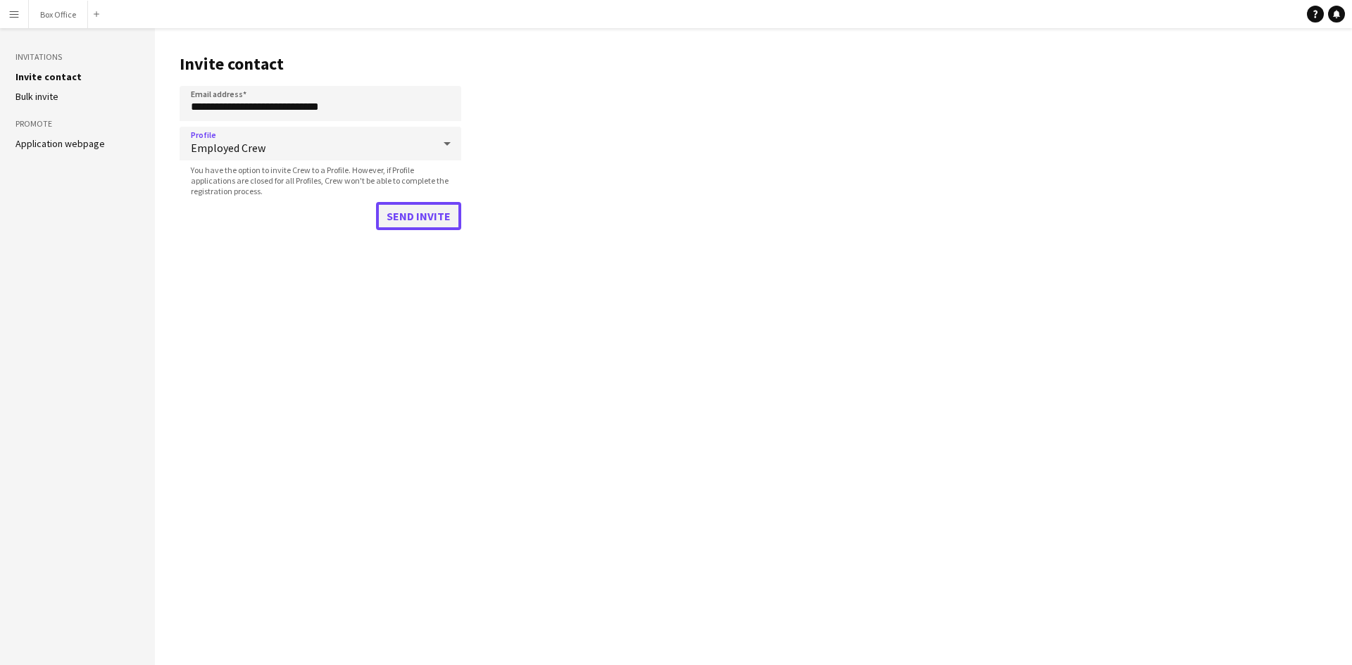
click at [414, 218] on button "Send invite" at bounding box center [418, 216] width 85 height 28
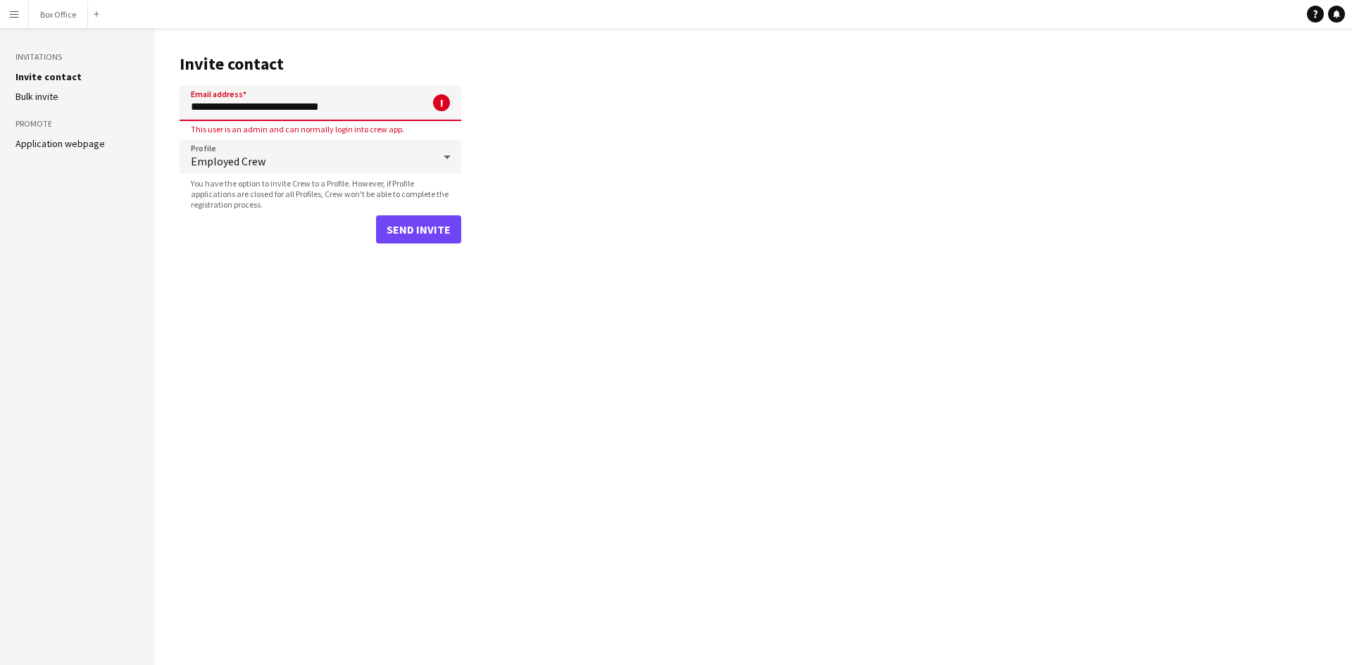
drag, startPoint x: 367, startPoint y: 104, endPoint x: -213, endPoint y: 139, distance: 581.3
click at [0, 139] on html "**********" at bounding box center [676, 332] width 1352 height 665
click at [284, 110] on input "Email address" at bounding box center [321, 103] width 282 height 35
paste input "**********"
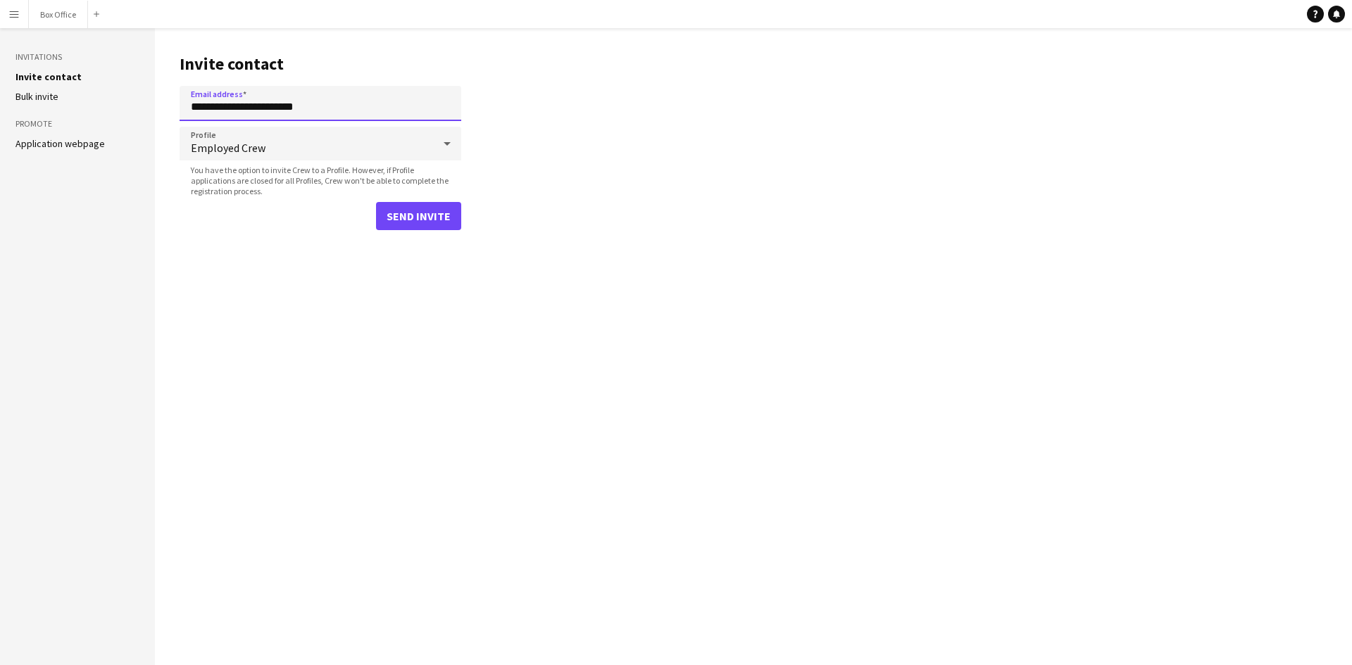
type input "**********"
click at [416, 213] on button "Send invite" at bounding box center [418, 216] width 85 height 28
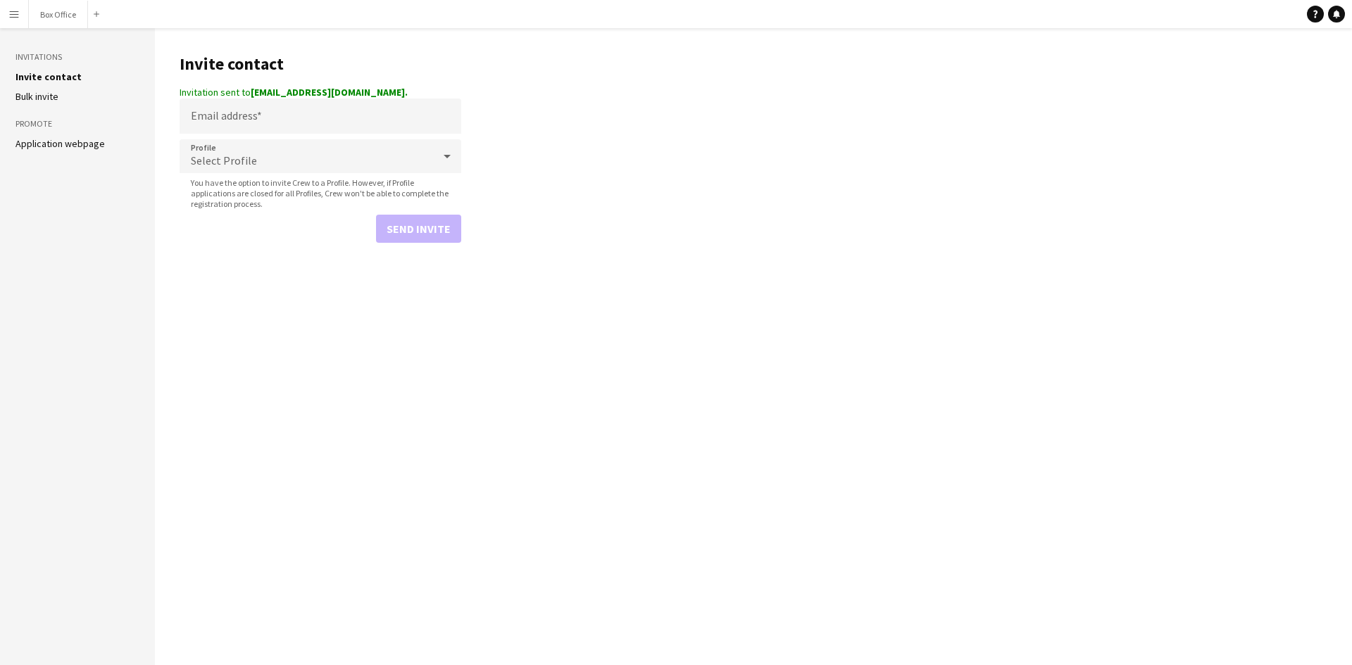
click at [15, 7] on button "Menu" at bounding box center [14, 14] width 28 height 28
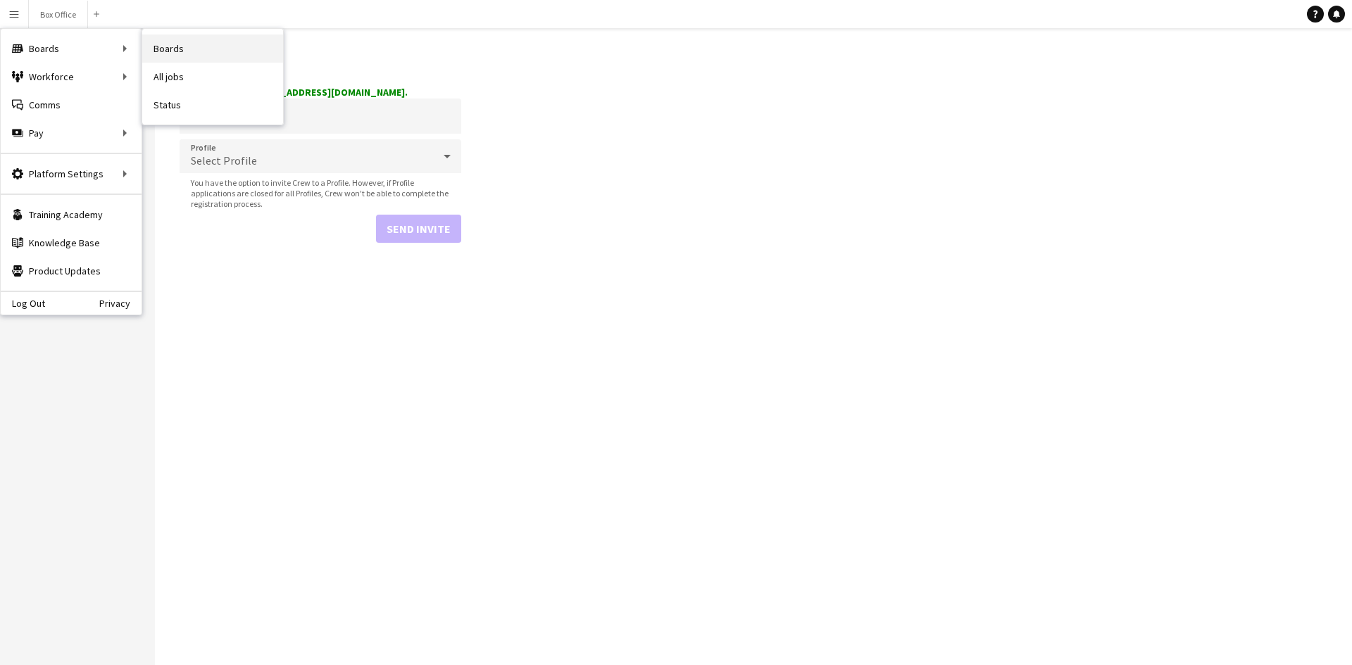
click at [202, 44] on link "Boards" at bounding box center [212, 49] width 141 height 28
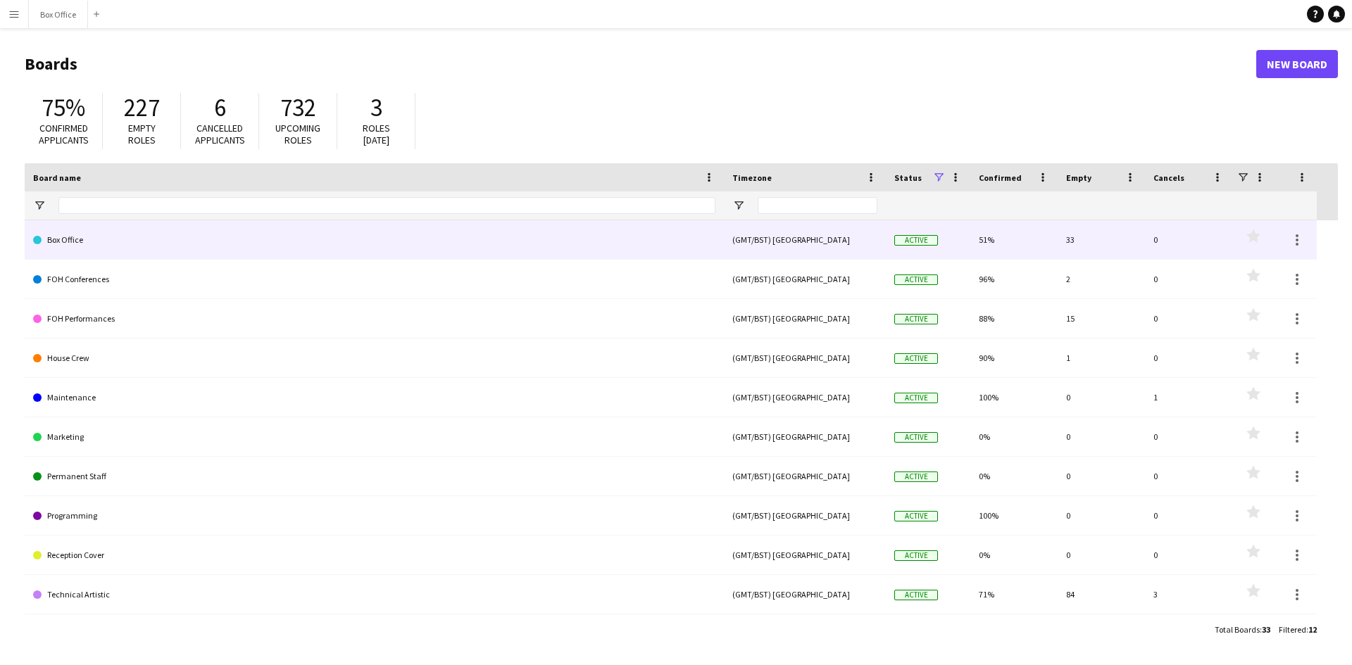
click at [92, 231] on link "Box Office" at bounding box center [374, 239] width 682 height 39
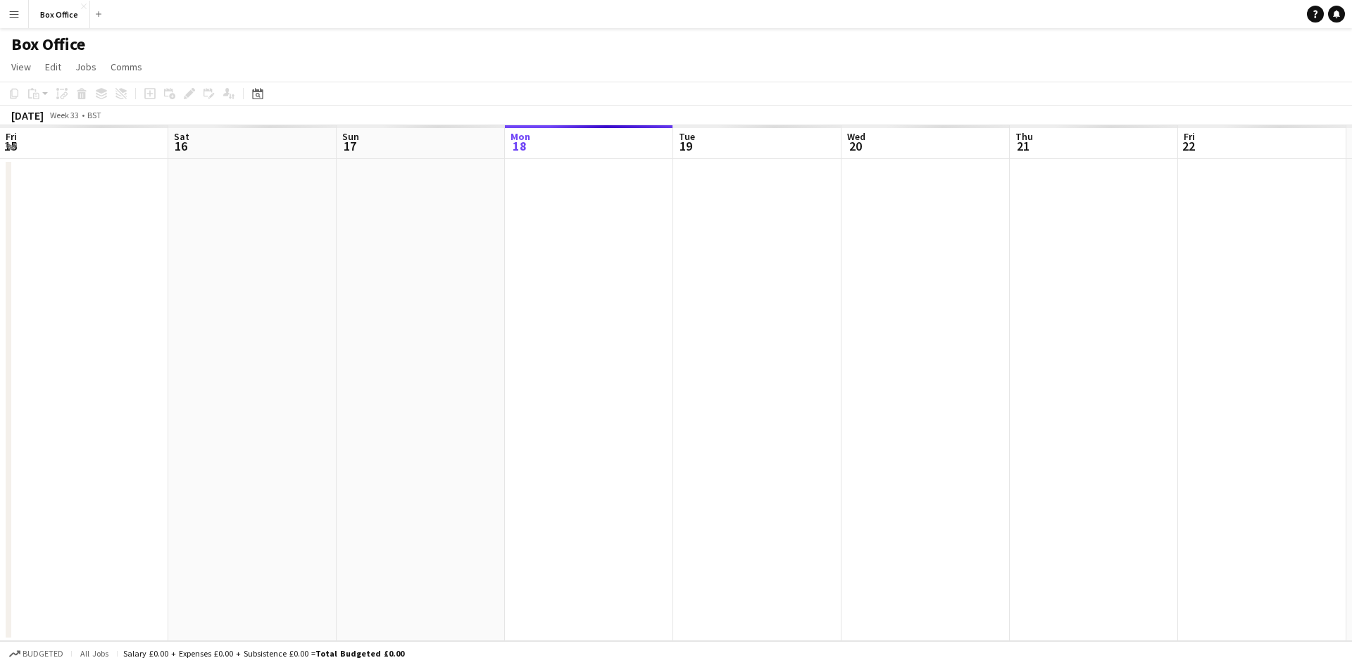
scroll to position [0, 337]
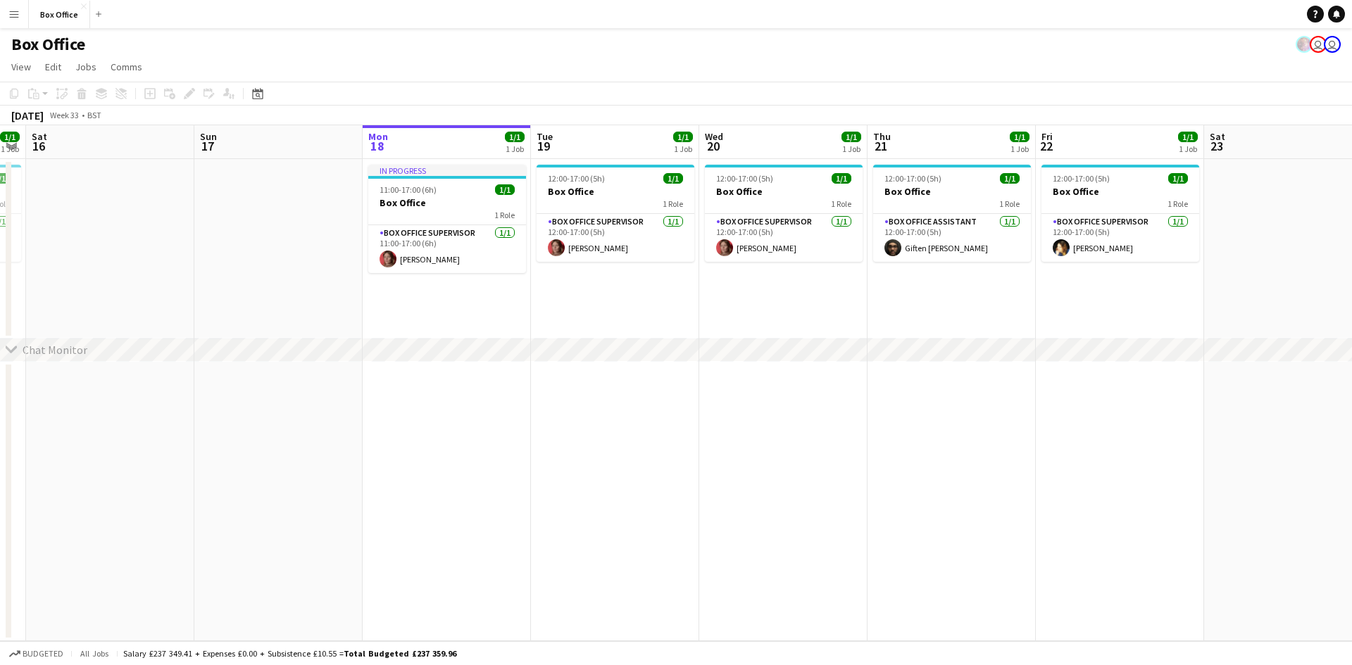
drag, startPoint x: 489, startPoint y: 296, endPoint x: 857, endPoint y: 315, distance: 368.1
click at [856, 315] on app-calendar-viewport "Thu 14 Fri 15 1/1 1 Job Sat 16 Sun 17 Mon 18 1/1 1 Job Tue 19 1/1 1 Job Wed 20 …" at bounding box center [676, 383] width 1352 height 516
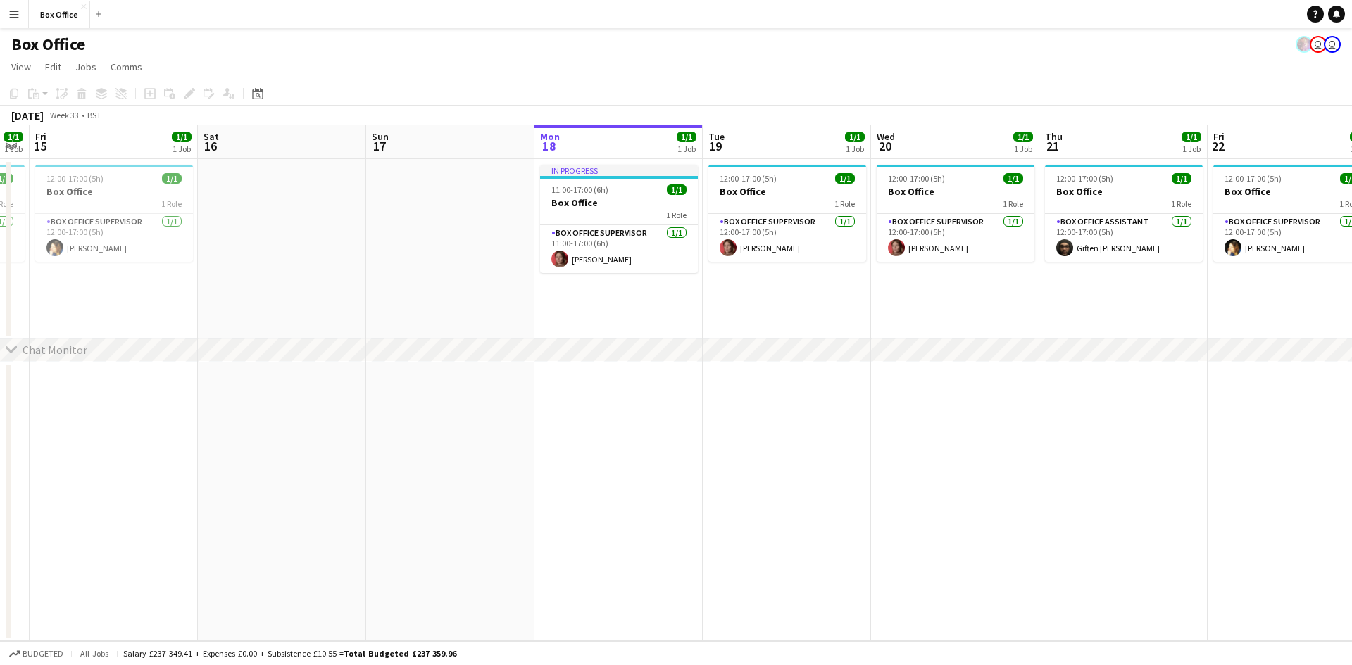
drag, startPoint x: 144, startPoint y: 290, endPoint x: 638, endPoint y: 194, distance: 503.5
click at [638, 194] on app-calendar-viewport "Wed 13 1/1 1 Job Thu 14 1/1 1 Job Fri 15 1/1 1 Job Sat 16 Sun 17 Mon 18 1/1 1 J…" at bounding box center [676, 383] width 1352 height 516
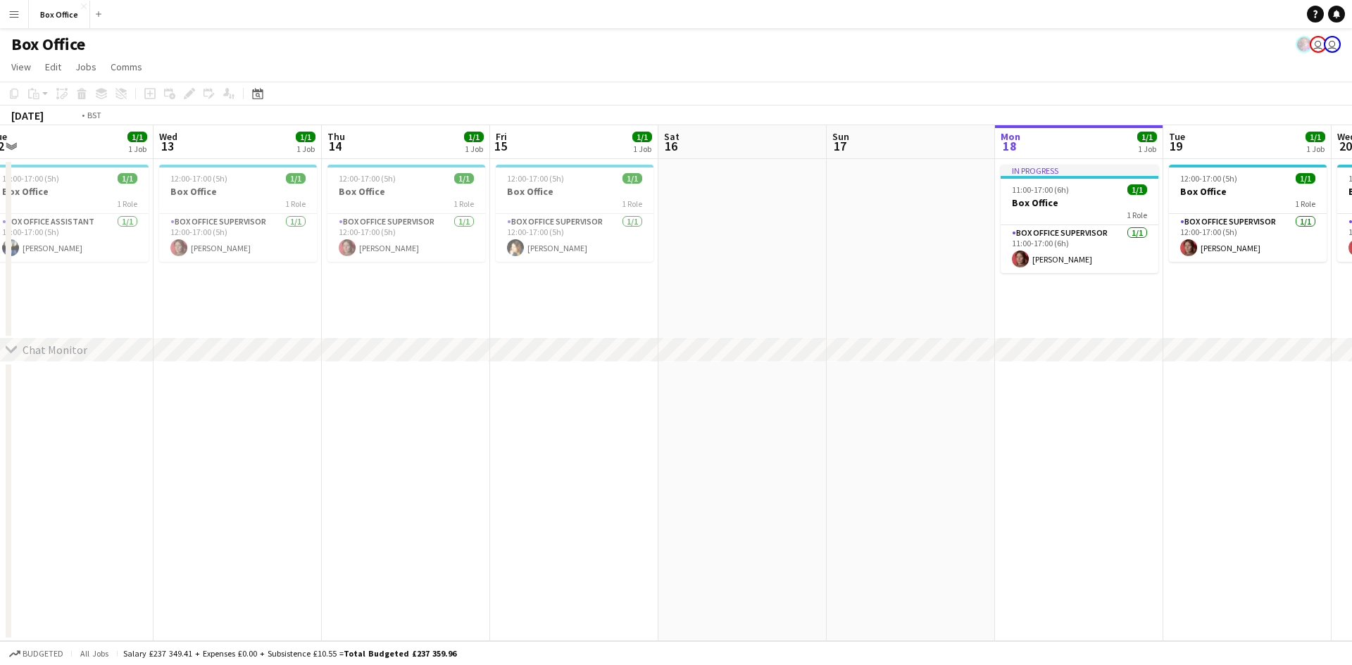
drag, startPoint x: 176, startPoint y: 287, endPoint x: 609, endPoint y: 250, distance: 434.7
click at [608, 250] on app-calendar-viewport "Sun 10 Mon 11 1/1 1 Job Tue 12 1/1 1 Job Wed 13 1/1 1 Job Thu 14 1/1 1 Job Fri …" at bounding box center [676, 383] width 1352 height 516
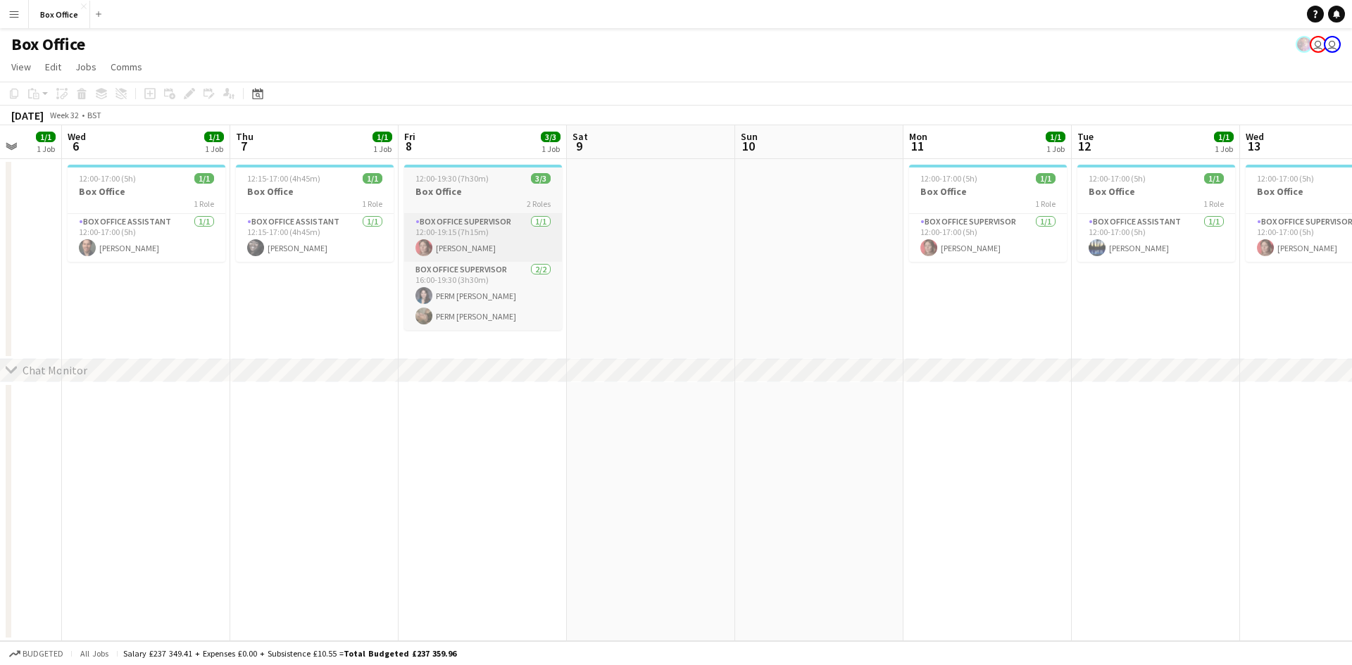
drag, startPoint x: 199, startPoint y: 280, endPoint x: 378, endPoint y: 245, distance: 182.3
click at [736, 225] on app-calendar-viewport "Mon 4 Tue 5 1/1 1 Job Wed 6 1/1 1 Job Thu 7 1/1 1 Job Fri 8 3/3 1 Job Sat 9 Sun…" at bounding box center [676, 383] width 1352 height 516
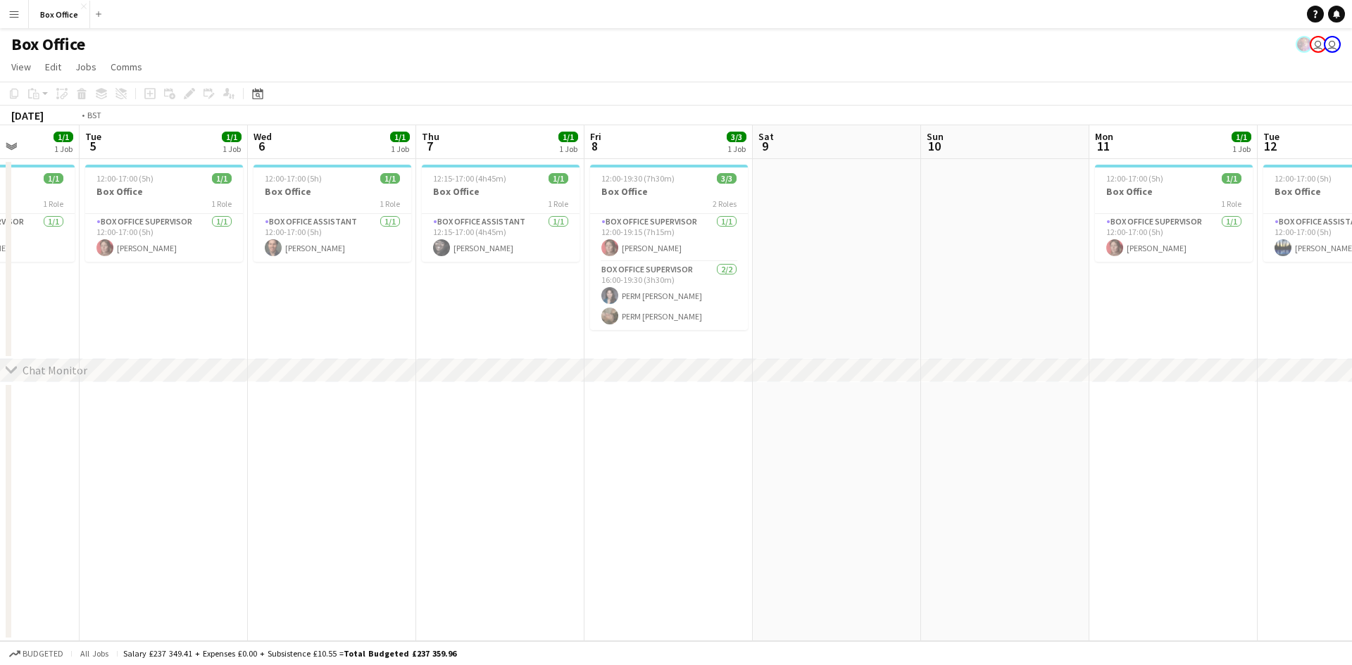
scroll to position [0, 422]
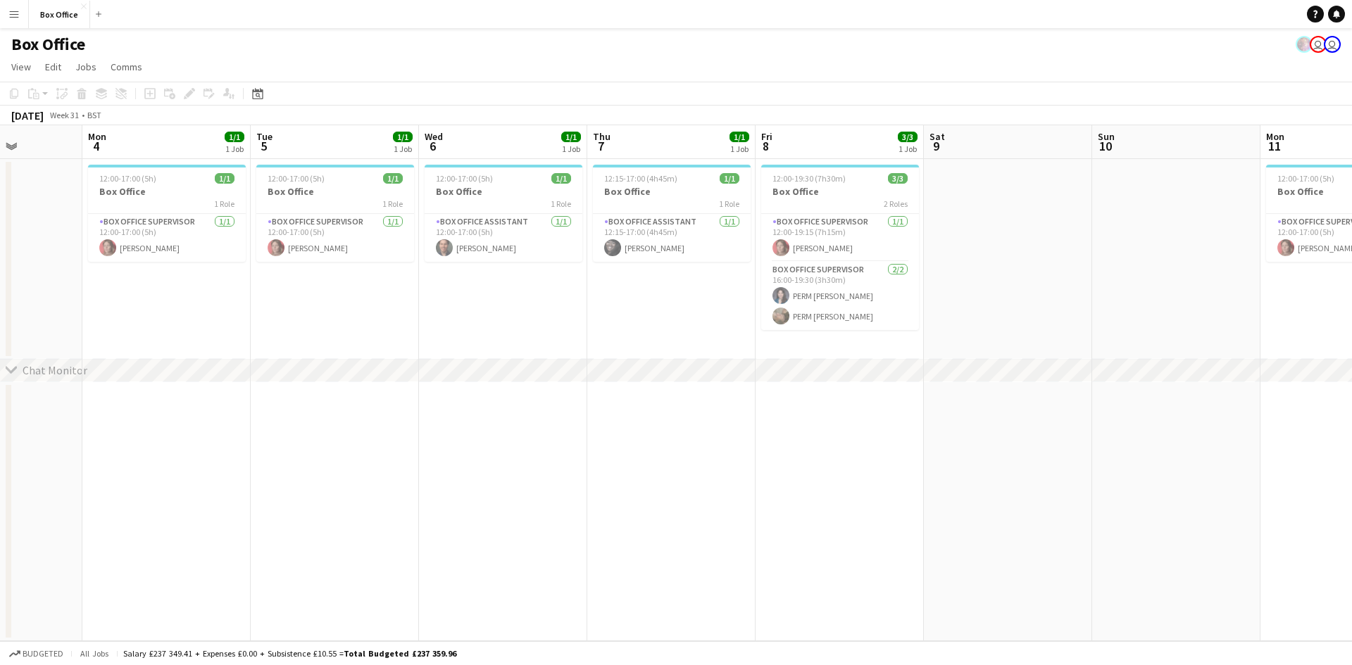
drag, startPoint x: 212, startPoint y: 324, endPoint x: 637, endPoint y: 265, distance: 429.3
click at [637, 265] on app-calendar-viewport "Fri 1 2/2 1 Job Sat 2 Sun 3 Mon 4 1/1 1 Job Tue 5 1/1 1 Job Wed 6 1/1 1 Job Thu…" at bounding box center [676, 383] width 1352 height 516
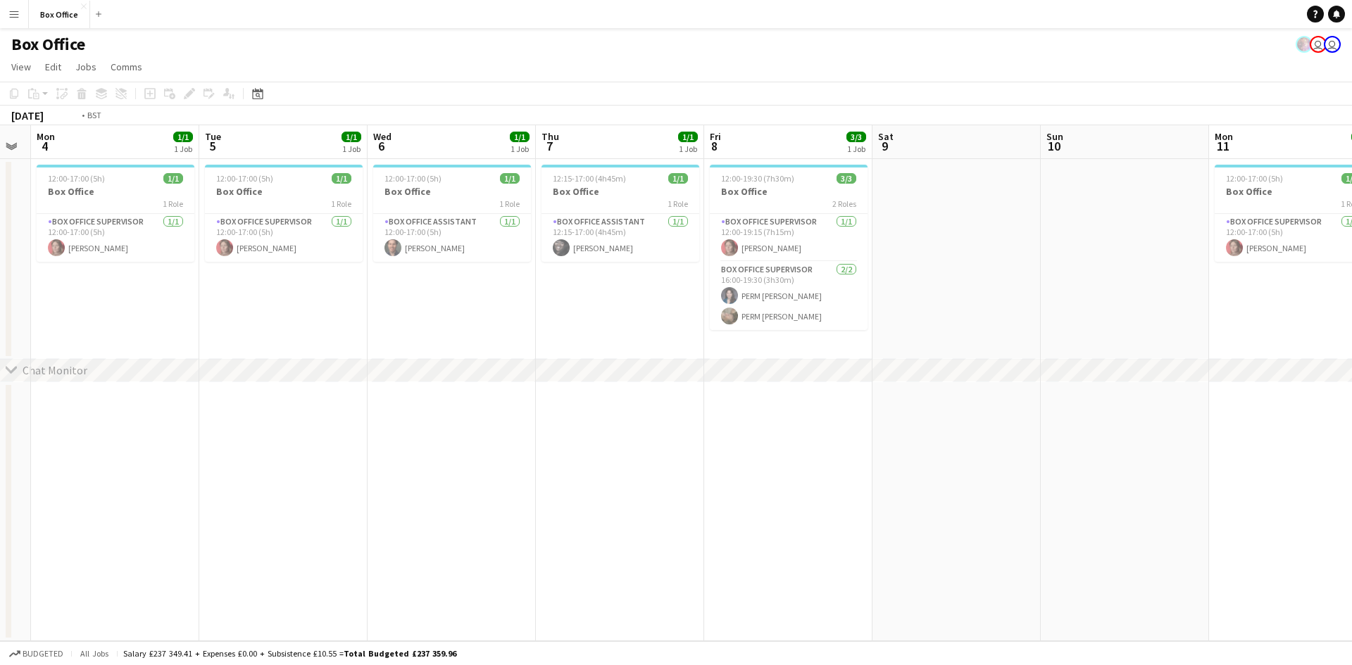
drag, startPoint x: 620, startPoint y: 278, endPoint x: 63, endPoint y: 246, distance: 557.9
click at [63, 246] on app-calendar-viewport "Fri 1 2/2 1 Job Sat 2 Sun 3 Mon 4 1/1 1 Job Tue 5 1/1 1 Job Wed 6 1/1 1 Job Thu…" at bounding box center [676, 383] width 1352 height 516
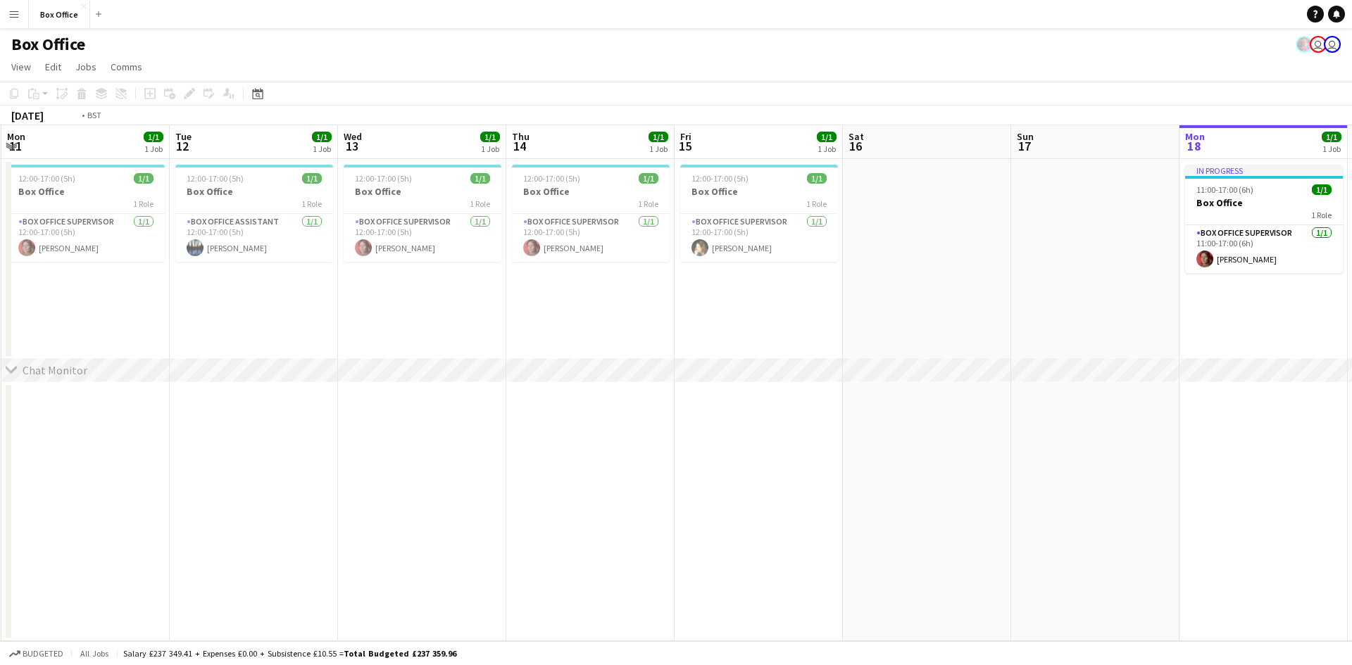
drag, startPoint x: 927, startPoint y: 261, endPoint x: 570, endPoint y: 277, distance: 357.3
click at [235, 261] on app-calendar-viewport "Fri 8 3/3 1 Job Sat 9 Sun 10 Mon 11 1/1 1 Job Tue 12 1/1 1 Job Wed 13 1/1 1 Job…" at bounding box center [676, 383] width 1352 height 516
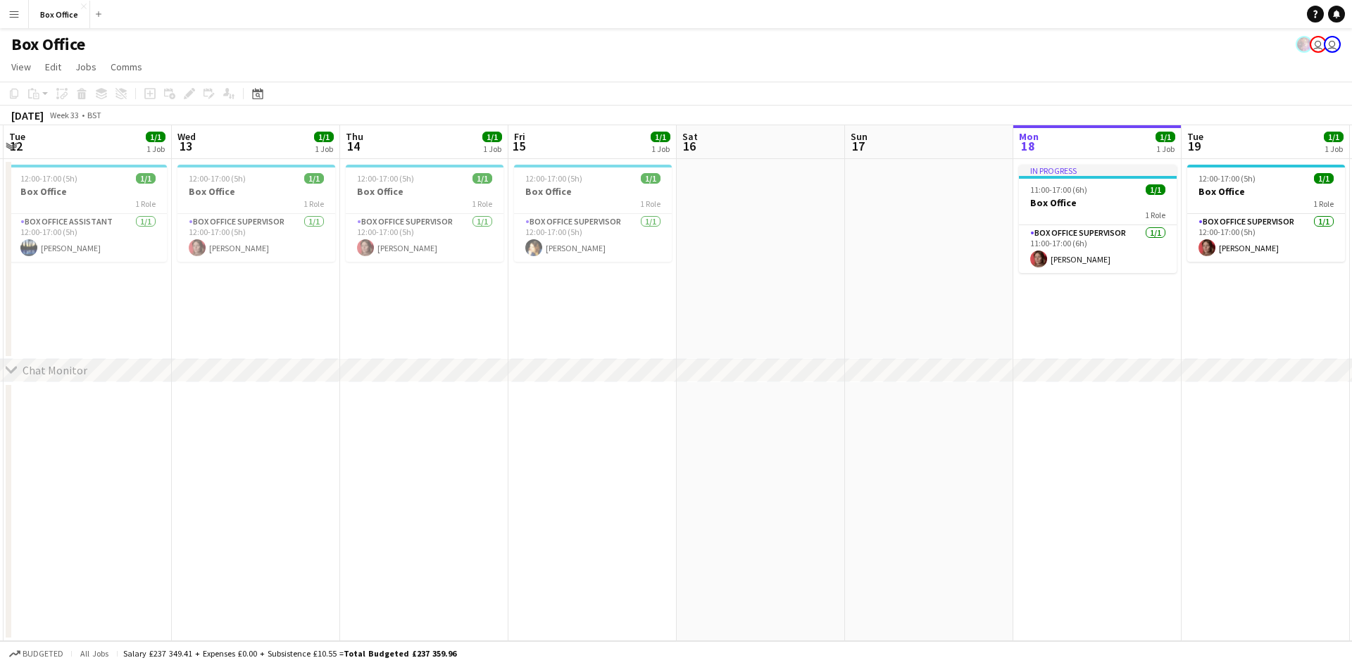
drag, startPoint x: 888, startPoint y: 300, endPoint x: 303, endPoint y: 308, distance: 585.2
click at [289, 311] on app-calendar-viewport "Sat 9 Sun 10 Mon 11 1/1 1 Job Tue 12 1/1 1 Job Wed 13 1/1 1 Job Thu 14 1/1 1 Jo…" at bounding box center [676, 383] width 1352 height 516
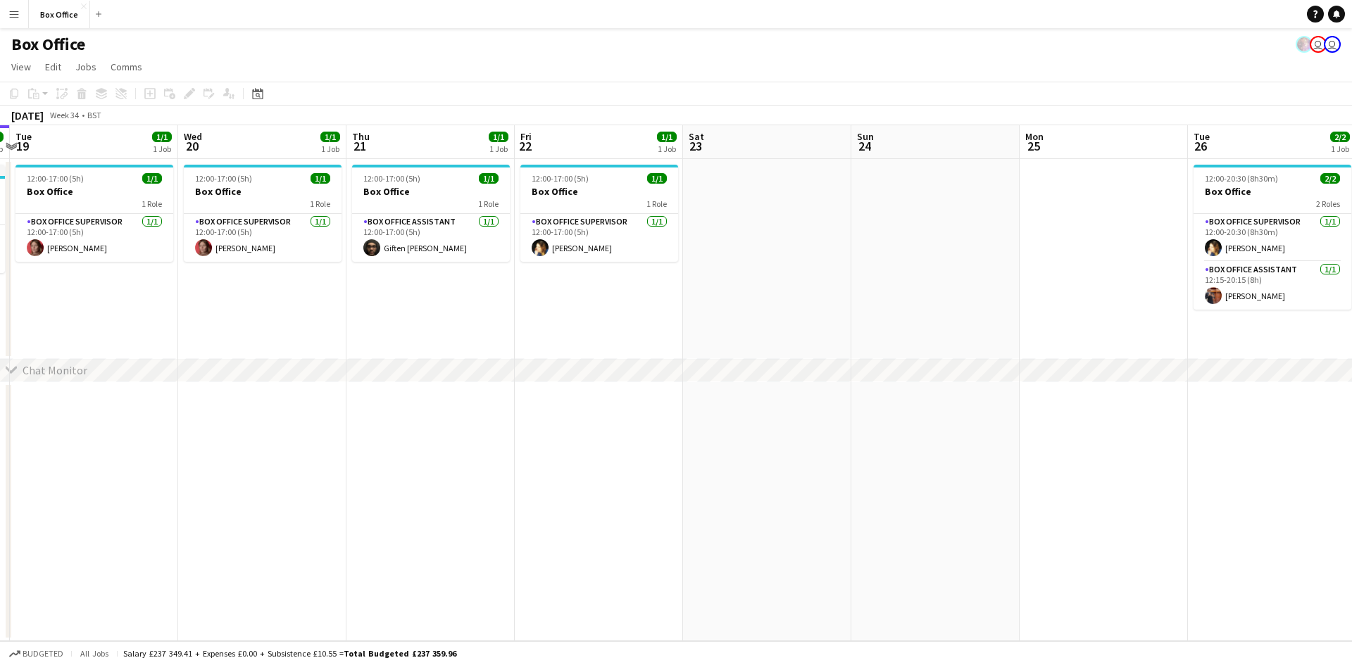
drag, startPoint x: 644, startPoint y: 273, endPoint x: 102, endPoint y: 280, distance: 541.5
click at [82, 289] on app-calendar-viewport "Sat 16 Sun 17 Mon 18 1/1 1 Job Tue 19 1/1 1 Job Wed 20 1/1 1 Job Thu 21 1/1 1 J…" at bounding box center [676, 383] width 1352 height 516
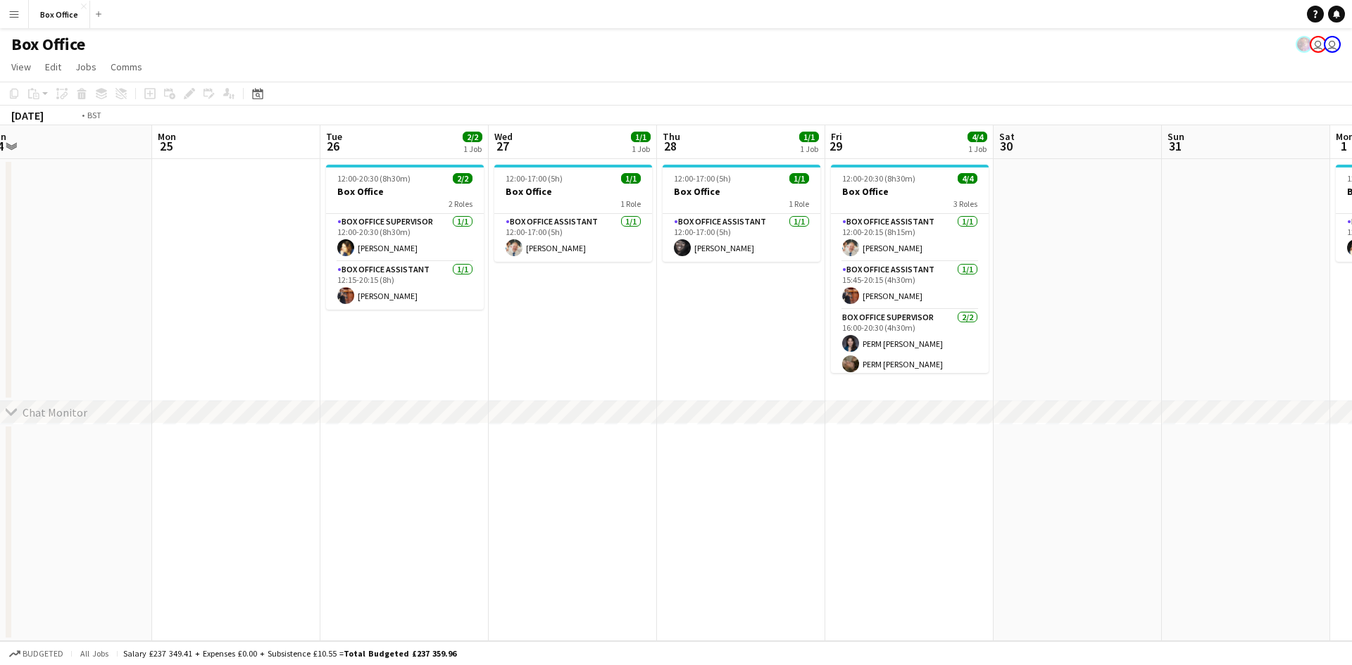
drag, startPoint x: 975, startPoint y: 339, endPoint x: 268, endPoint y: 318, distance: 706.6
click at [268, 318] on app-calendar-viewport "Thu 21 1/1 1 Job Fri 22 1/1 1 Job Sat 23 Sun 24 Mon 25 Tue 26 2/2 1 Job Wed 27 …" at bounding box center [676, 383] width 1352 height 516
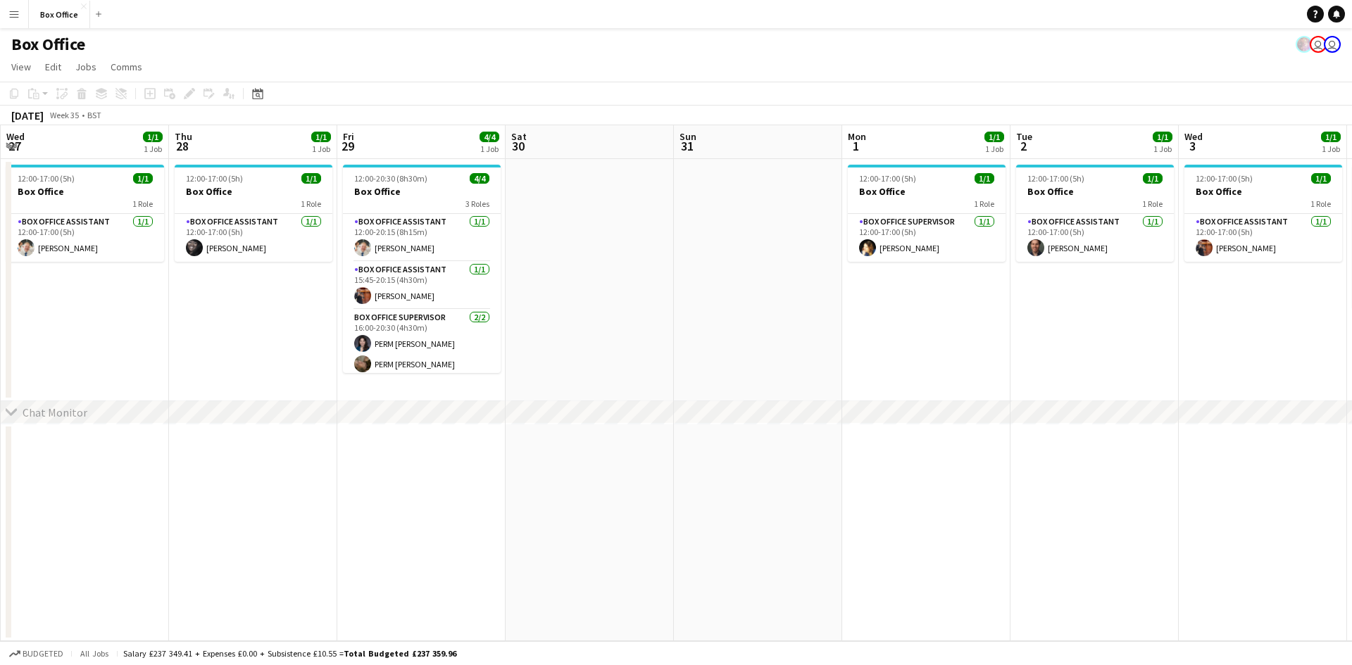
drag, startPoint x: 1106, startPoint y: 318, endPoint x: 373, endPoint y: 301, distance: 732.5
click at [373, 301] on app-calendar-viewport "Sun 24 Mon 25 Tue 26 2/2 1 Job Wed 27 1/1 1 Job Thu 28 1/1 1 Job Fri 29 4/4 1 J…" at bounding box center [676, 383] width 1352 height 516
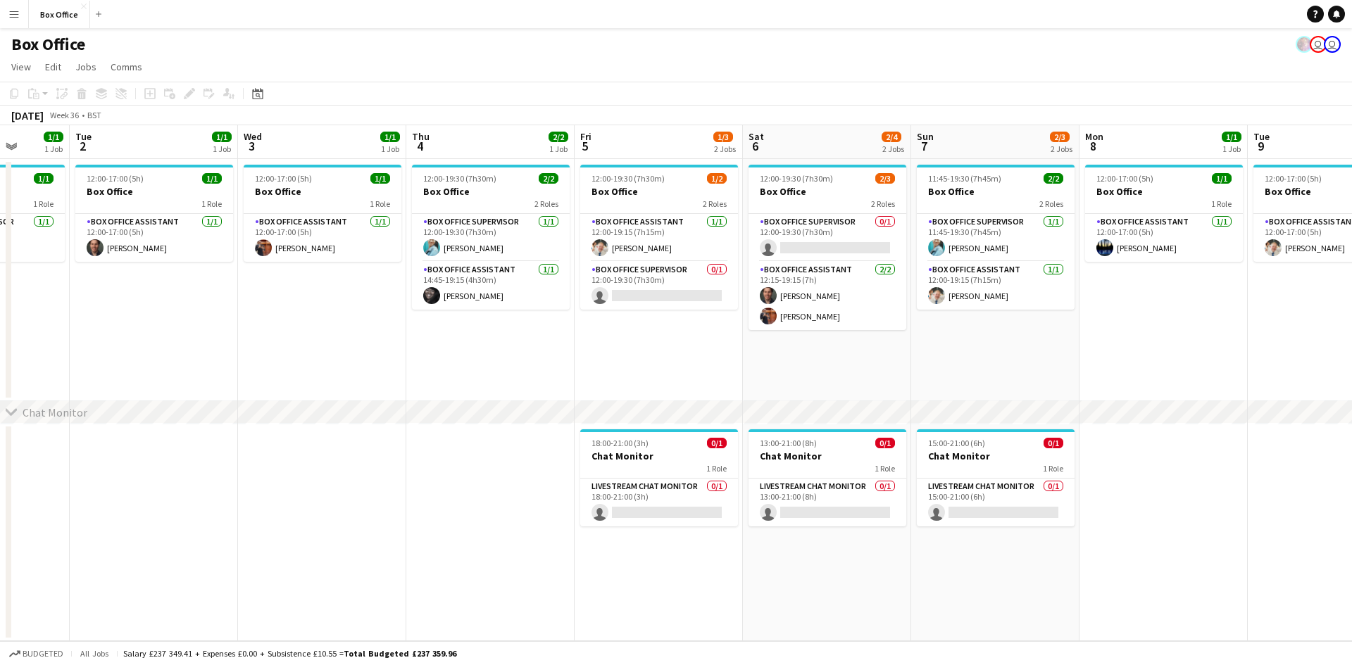
drag, startPoint x: 849, startPoint y: 332, endPoint x: 411, endPoint y: 320, distance: 437.5
click at [411, 320] on app-calendar-viewport "Sat 30 Sun 31 Mon 1 1/1 1 Job Tue 2 1/1 1 Job Wed 3 1/1 1 Job Thu 4 2/2 1 Job F…" at bounding box center [676, 383] width 1352 height 516
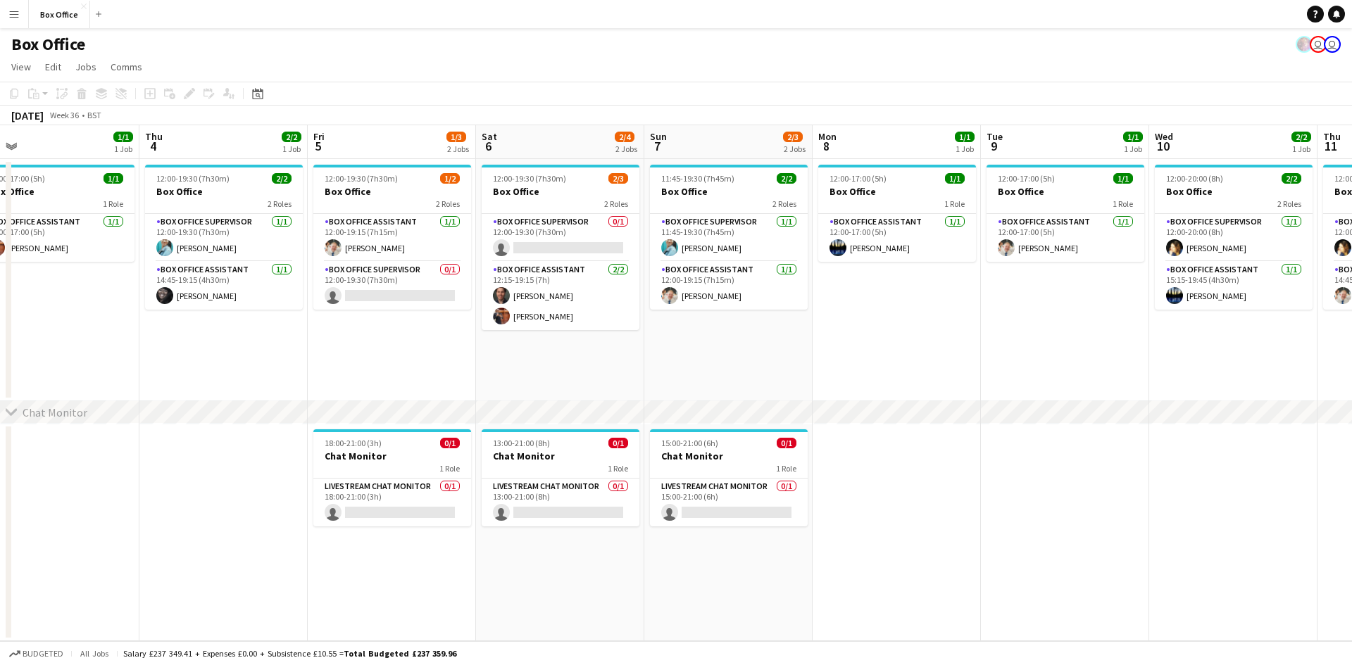
drag, startPoint x: 627, startPoint y: 334, endPoint x: 480, endPoint y: 334, distance: 147.2
click at [481, 334] on app-calendar-viewport "Sun 31 Mon 1 1/1 1 Job Tue 2 1/1 1 Job Wed 3 1/1 1 Job Thu 4 2/2 1 Job Fri 5 1/…" at bounding box center [676, 383] width 1352 height 516
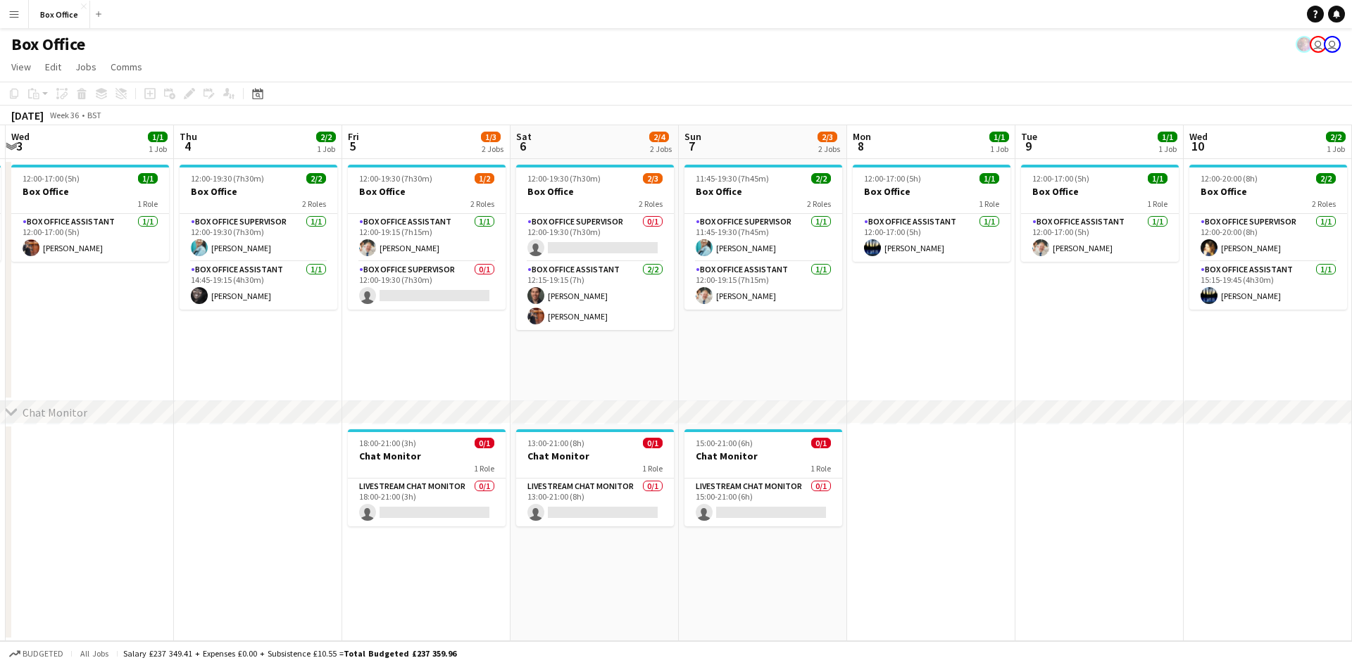
scroll to position [0, 500]
drag, startPoint x: 987, startPoint y: 362, endPoint x: 900, endPoint y: 363, distance: 86.6
click at [900, 363] on app-calendar-viewport "Sun 31 Mon 1 1/1 1 Job Tue 2 1/1 1 Job Wed 3 1/1 1 Job Thu 4 2/2 1 Job Fri 5 1/…" at bounding box center [676, 383] width 1352 height 516
click at [399, 273] on app-card-role "Box Office Supervisor 0/1 12:00-19:30 (7h30m) single-neutral-actions" at bounding box center [426, 286] width 158 height 48
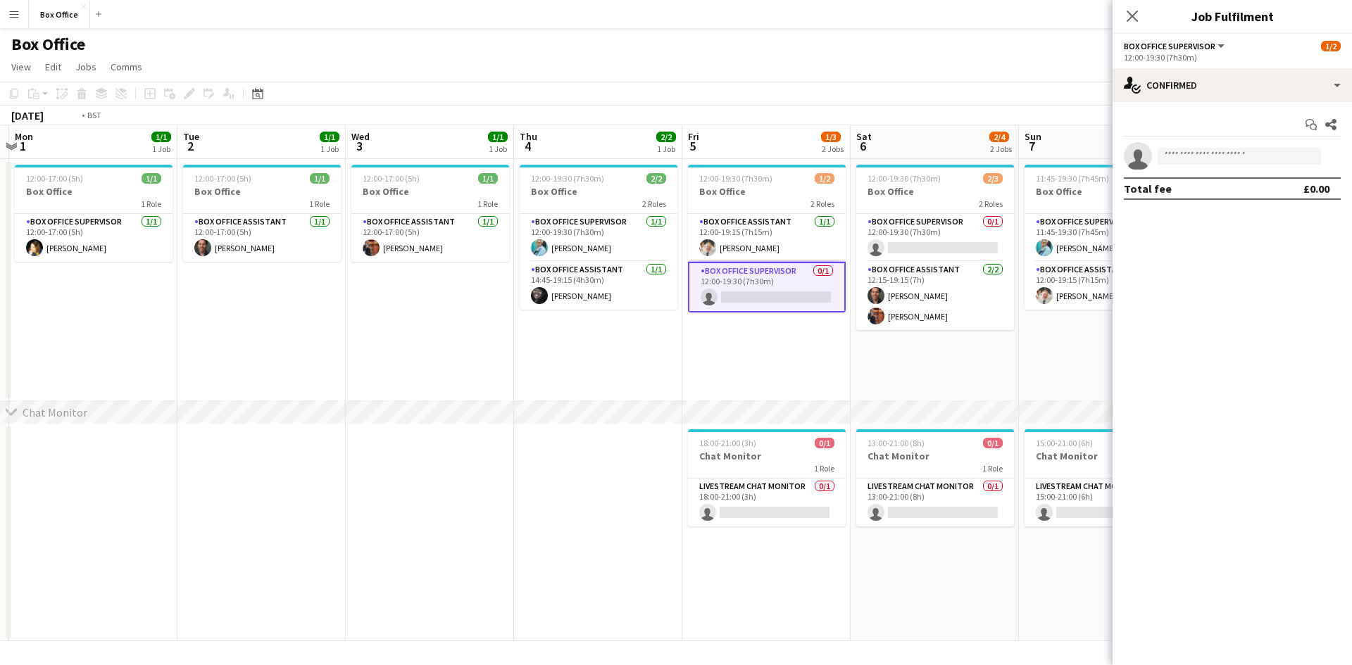
drag, startPoint x: 353, startPoint y: 342, endPoint x: 753, endPoint y: 299, distance: 402.3
click at [753, 299] on app-calendar-viewport "Sat 30 Sun 31 Mon 1 1/1 1 Job Tue 2 1/1 1 Job Wed 3 1/1 1 Job Thu 4 2/2 1 Job F…" at bounding box center [676, 383] width 1352 height 516
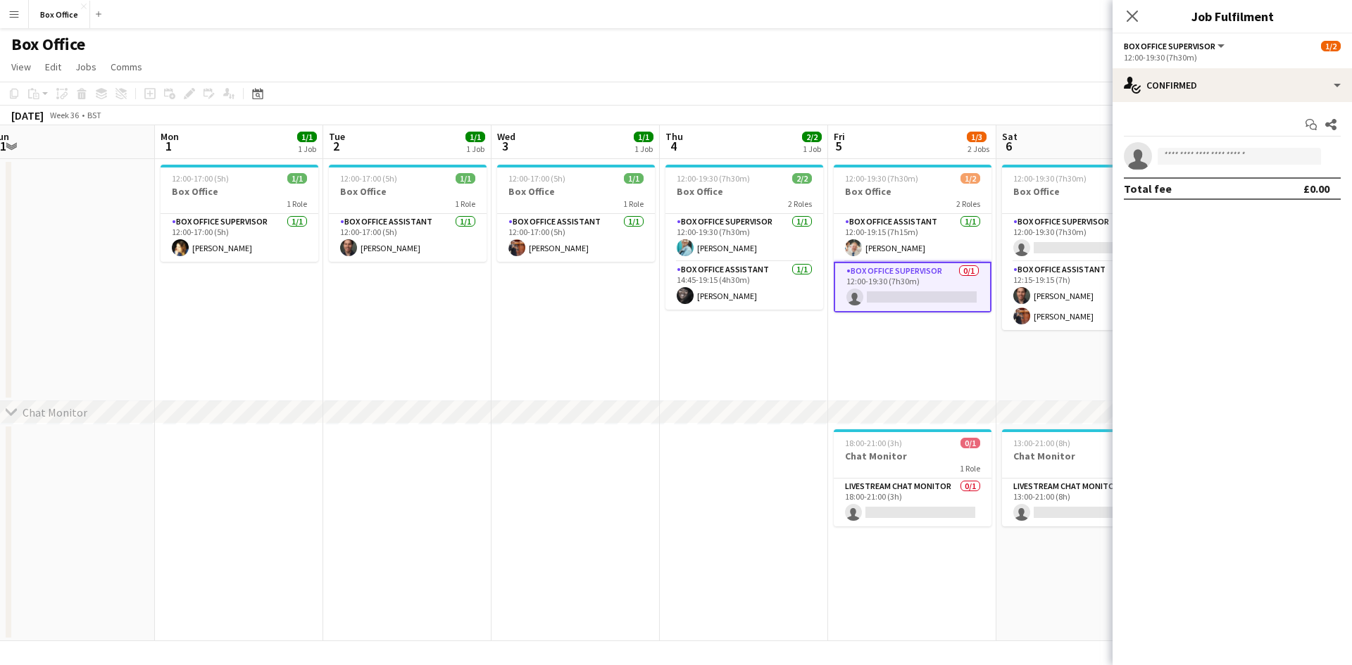
drag, startPoint x: 422, startPoint y: 348, endPoint x: 734, endPoint y: 317, distance: 314.2
click at [739, 319] on app-calendar-viewport "Fri 29 4/4 1 Job Sat 30 Sun 31 Mon 1 1/1 1 Job Tue 2 1/1 1 Job Wed 3 1/1 1 Job …" at bounding box center [676, 383] width 1352 height 516
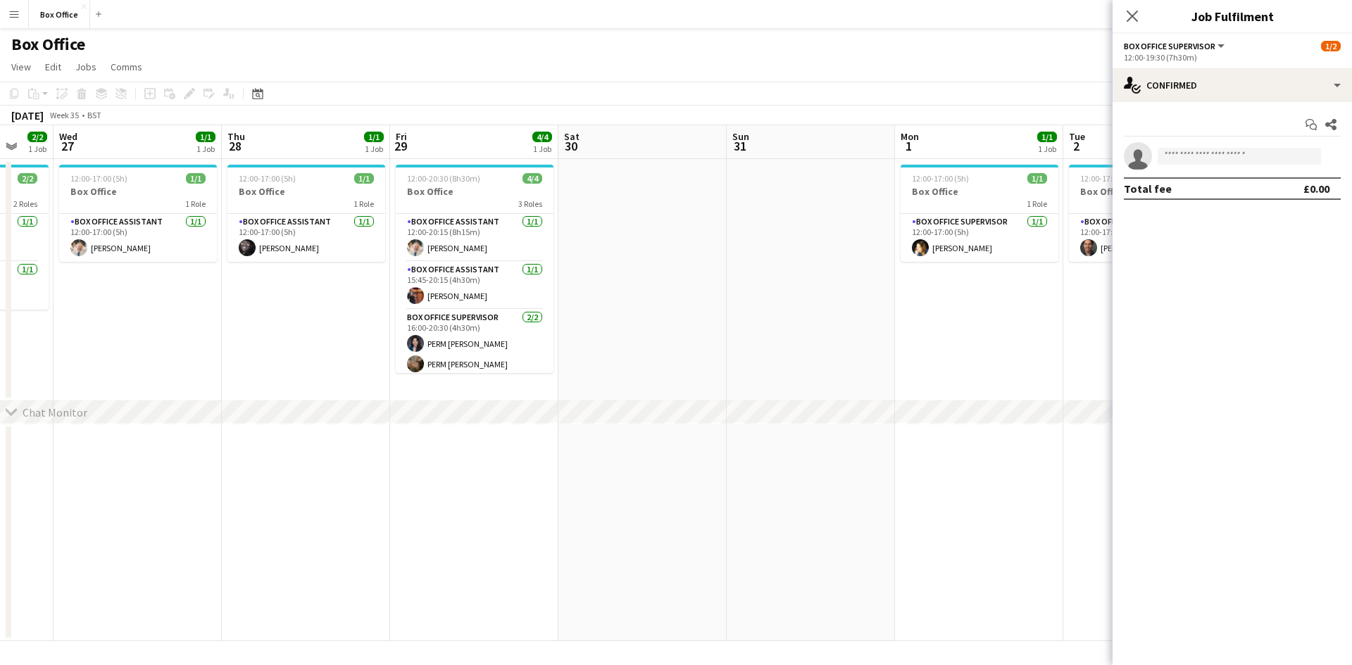
drag, startPoint x: 315, startPoint y: 327, endPoint x: 557, endPoint y: 323, distance: 241.5
click at [559, 323] on app-calendar-viewport "Mon 25 Tue 26 2/2 1 Job Wed 27 1/1 1 Job Thu 28 1/1 1 Job Fri 29 4/4 1 Job Sat …" at bounding box center [676, 383] width 1352 height 516
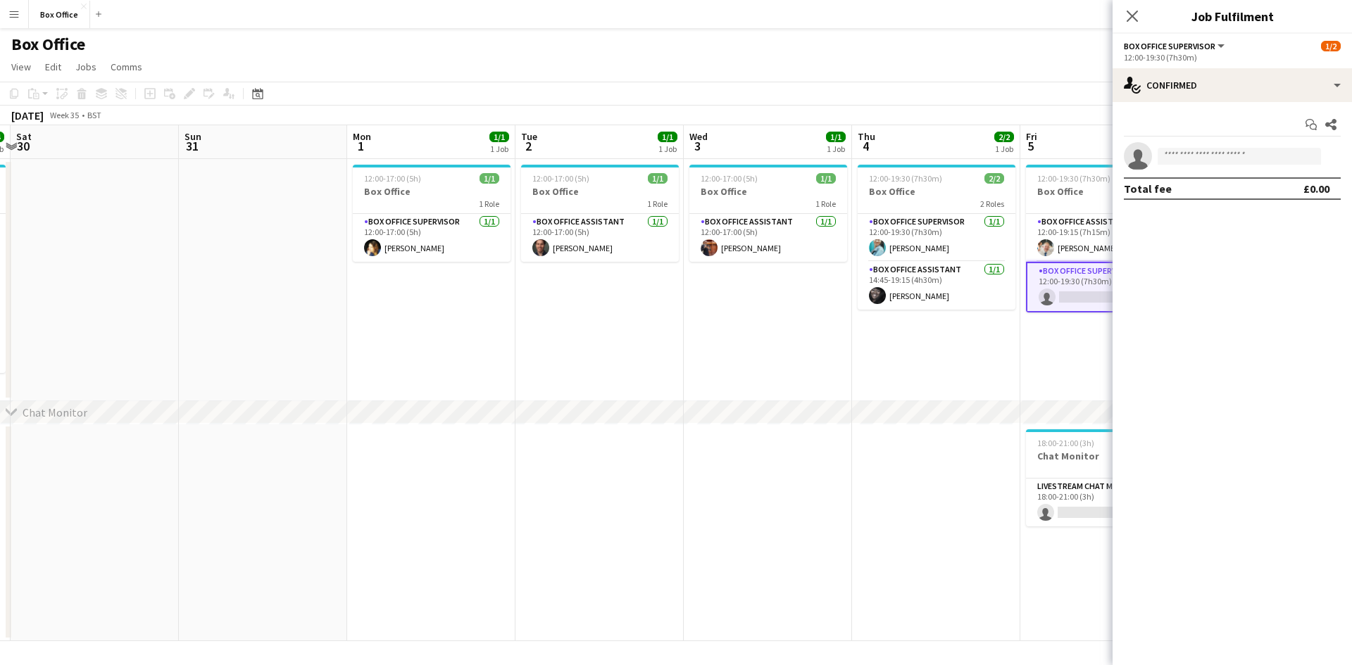
drag, startPoint x: 978, startPoint y: 353, endPoint x: 493, endPoint y: 297, distance: 488.4
click at [432, 295] on app-calendar-viewport "Wed 27 1/1 1 Job Thu 28 1/1 1 Job Fri 29 4/4 1 Job Sat 30 Sun 31 Mon 1 1/1 1 Jo…" at bounding box center [676, 383] width 1352 height 516
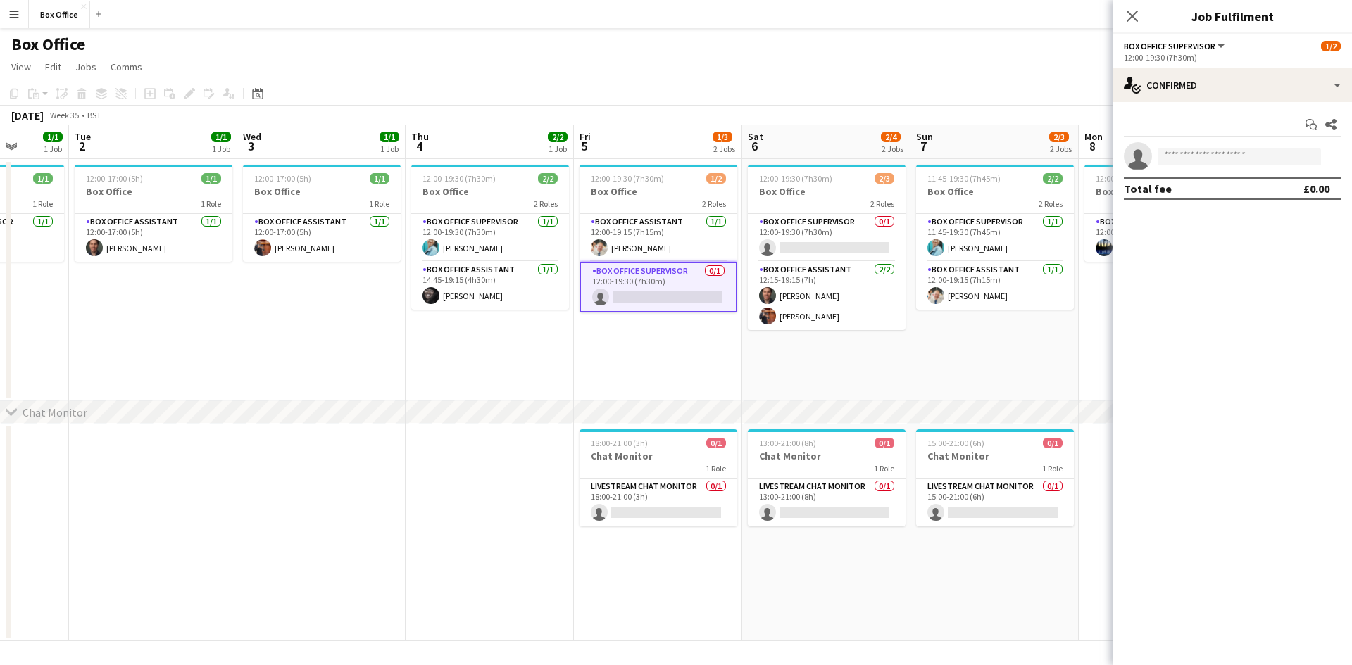
drag, startPoint x: 859, startPoint y: 360, endPoint x: 241, endPoint y: 314, distance: 619.9
click at [241, 314] on app-calendar-viewport "Sat 30 Sun 31 Mon 1 1/1 1 Job Tue 2 1/1 1 Job Wed 3 1/1 1 Job Thu 4 2/2 1 Job F…" at bounding box center [676, 383] width 1352 height 516
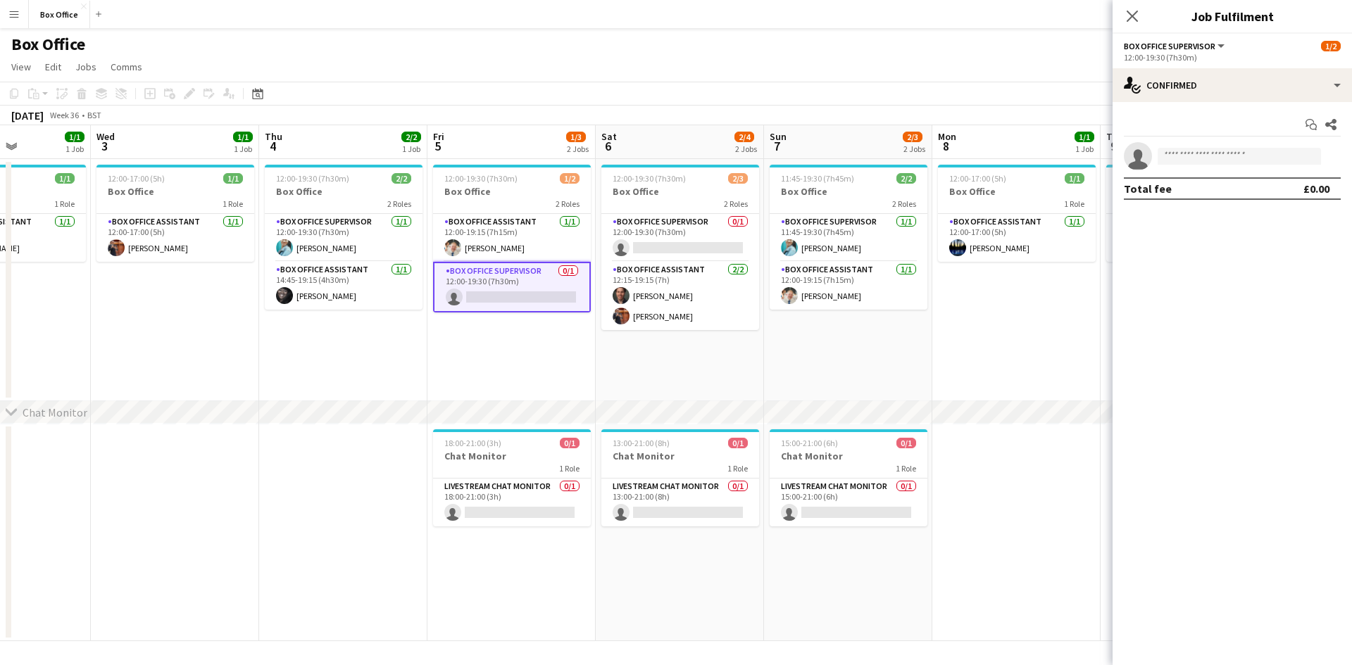
drag, startPoint x: 452, startPoint y: 366, endPoint x: 322, endPoint y: 359, distance: 130.5
click at [322, 359] on app-calendar-viewport "Sun 31 Mon 1 1/1 1 Job Tue 2 1/1 1 Job Wed 3 1/1 1 Job Thu 4 2/2 1 Job Fri 5 1/…" at bounding box center [676, 383] width 1352 height 516
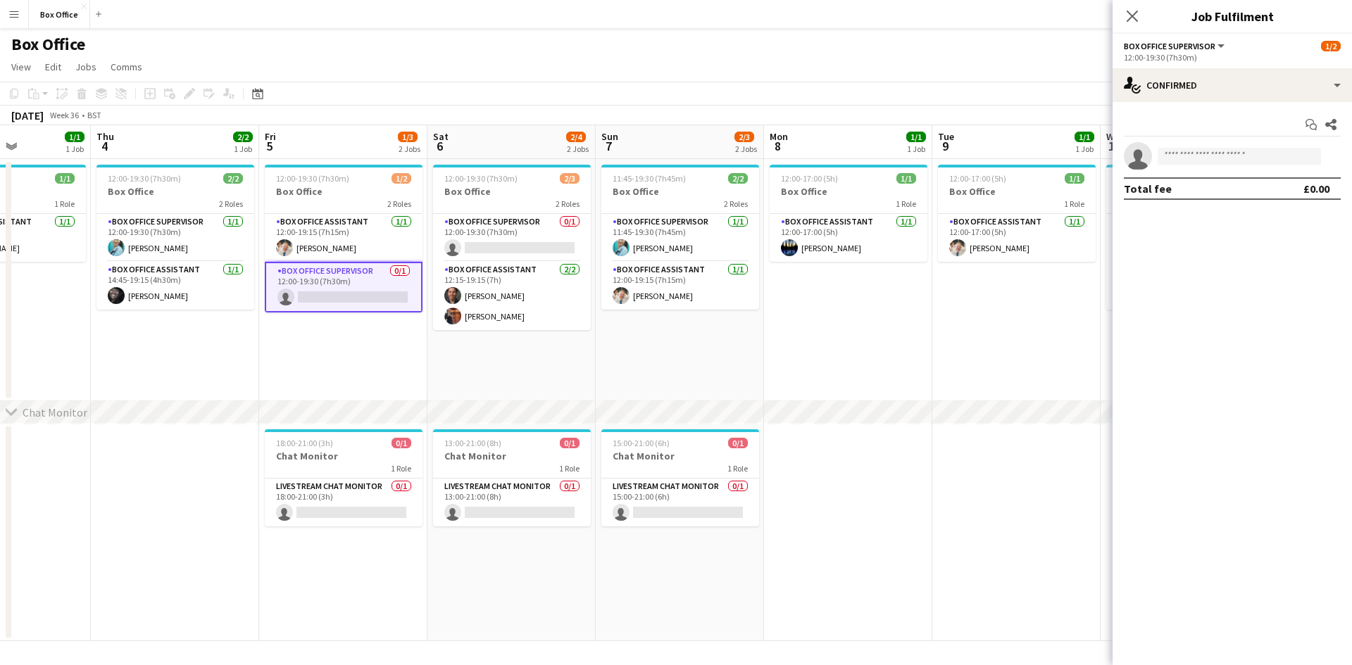
scroll to position [0, 416]
click at [335, 268] on app-card-role "Box Office Supervisor 0/1 12:00-19:30 (7h30m) single-neutral-actions" at bounding box center [342, 287] width 158 height 51
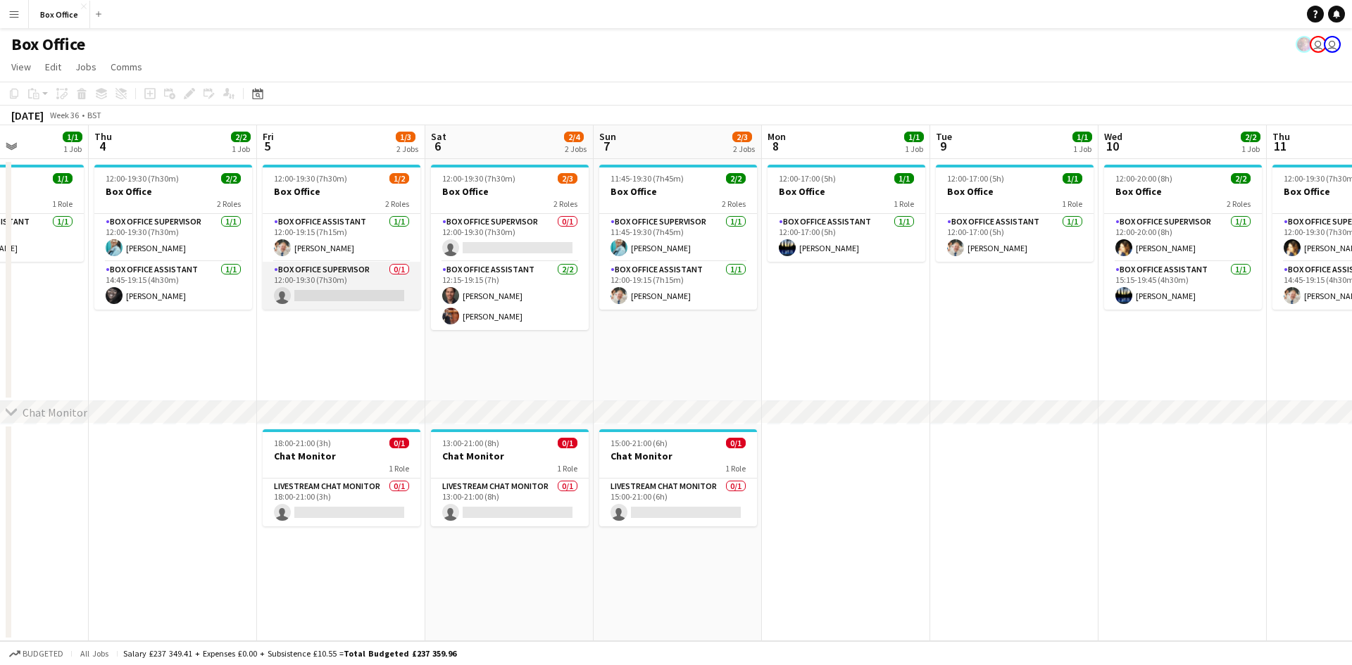
click at [347, 267] on app-card-role "Box Office Supervisor 0/1 12:00-19:30 (7h30m) single-neutral-actions" at bounding box center [342, 286] width 158 height 48
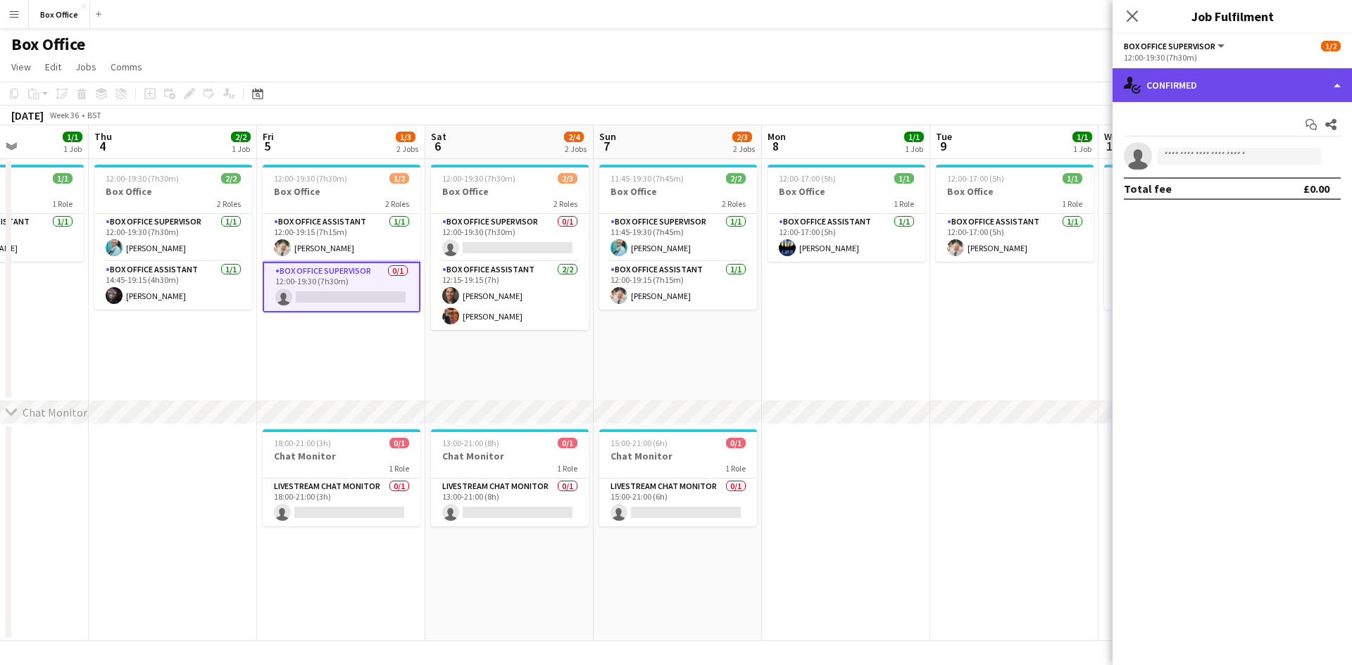
click at [1304, 80] on div "single-neutral-actions-check-2 Confirmed" at bounding box center [1232, 85] width 239 height 34
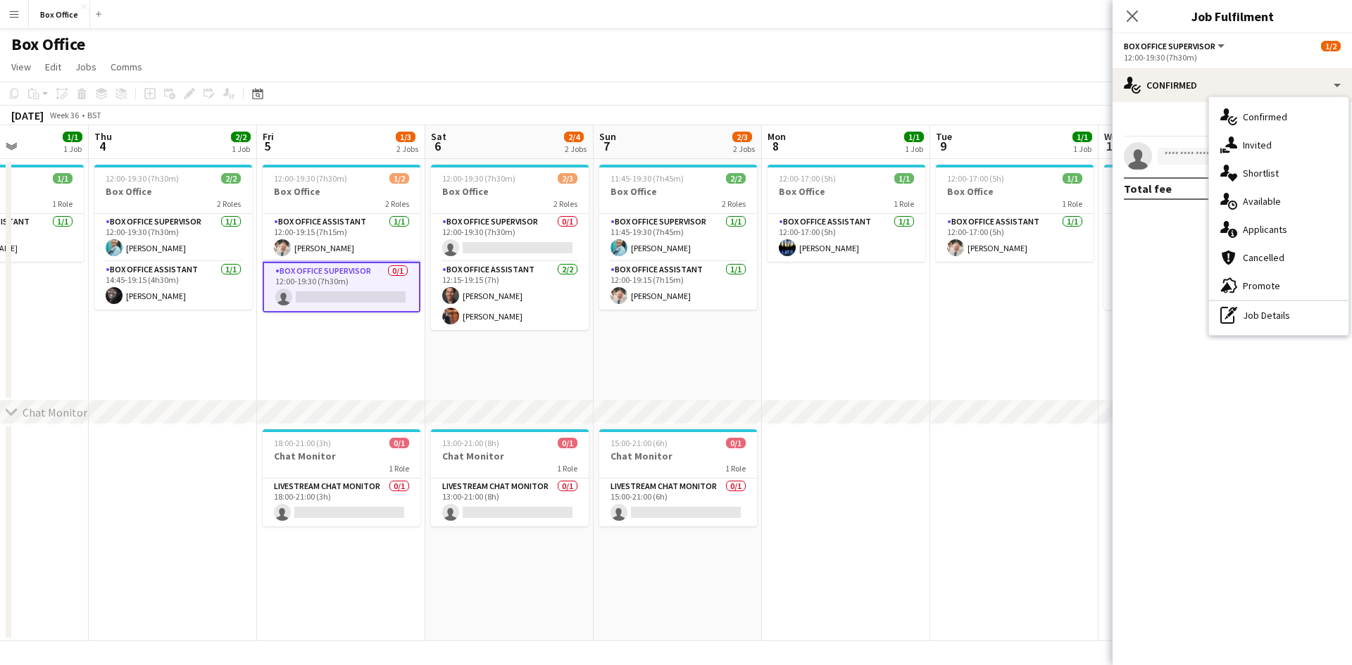
click at [1275, 320] on div "pen-write Job Details" at bounding box center [1278, 315] width 139 height 28
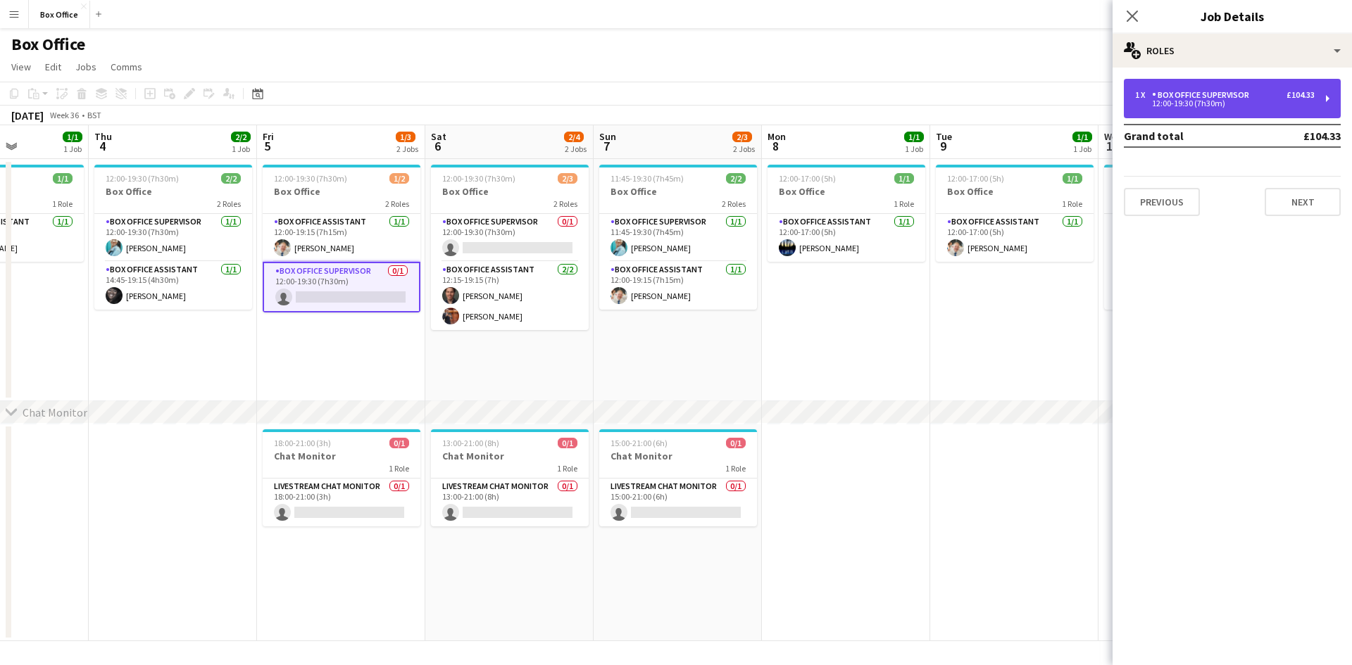
click at [1198, 101] on div "12:00-19:30 (7h30m)" at bounding box center [1225, 103] width 180 height 7
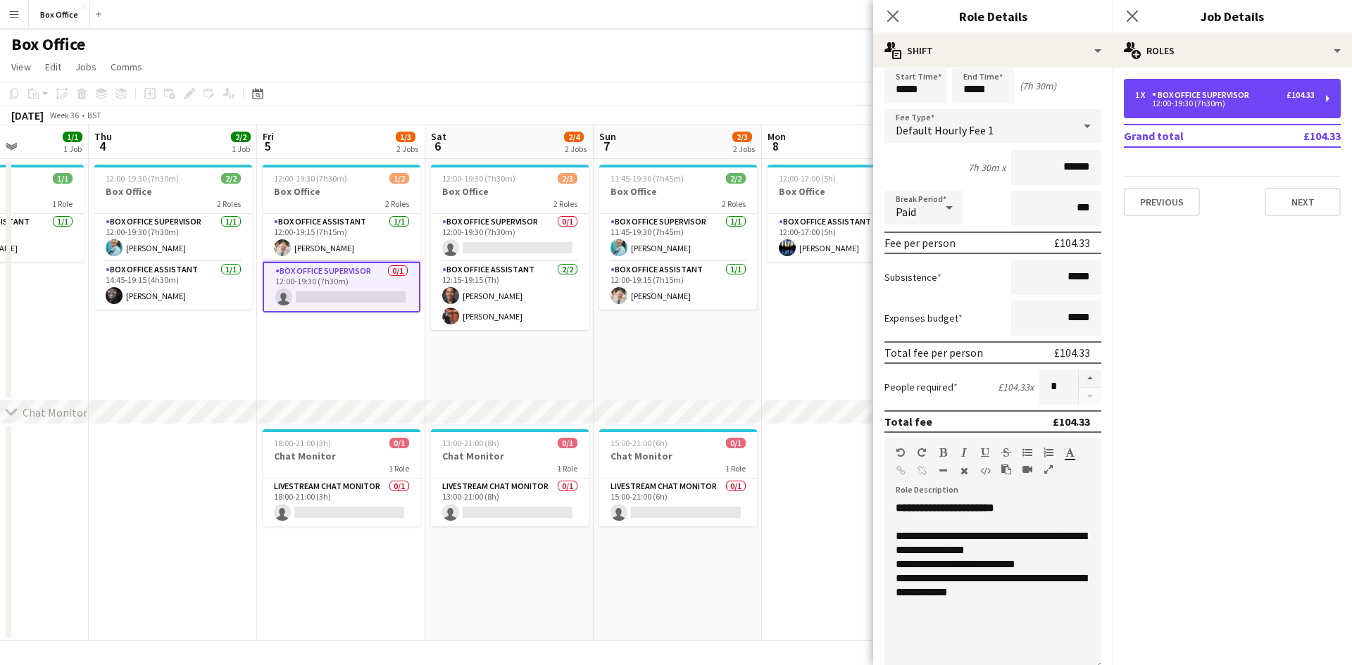
scroll to position [70, 0]
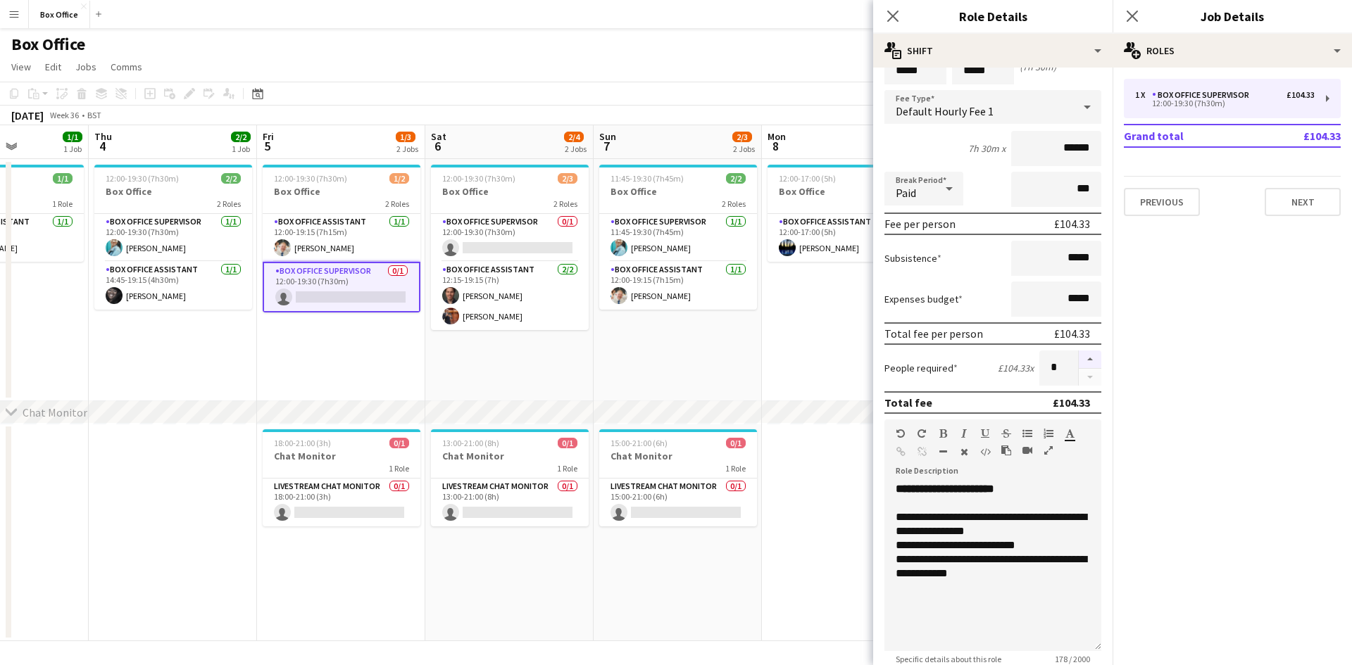
click at [1085, 356] on button "button" at bounding box center [1090, 360] width 23 height 18
type input "*"
click at [977, 298] on div "Expenses budget *****" at bounding box center [992, 299] width 217 height 35
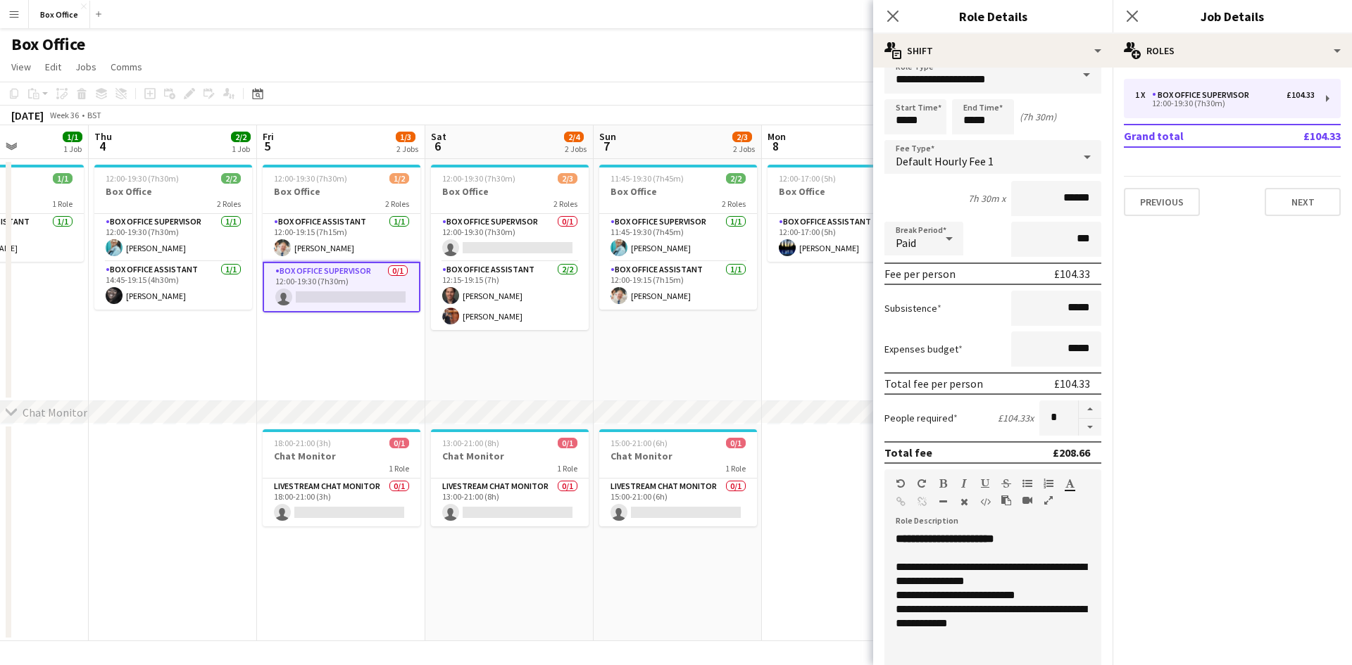
scroll to position [0, 0]
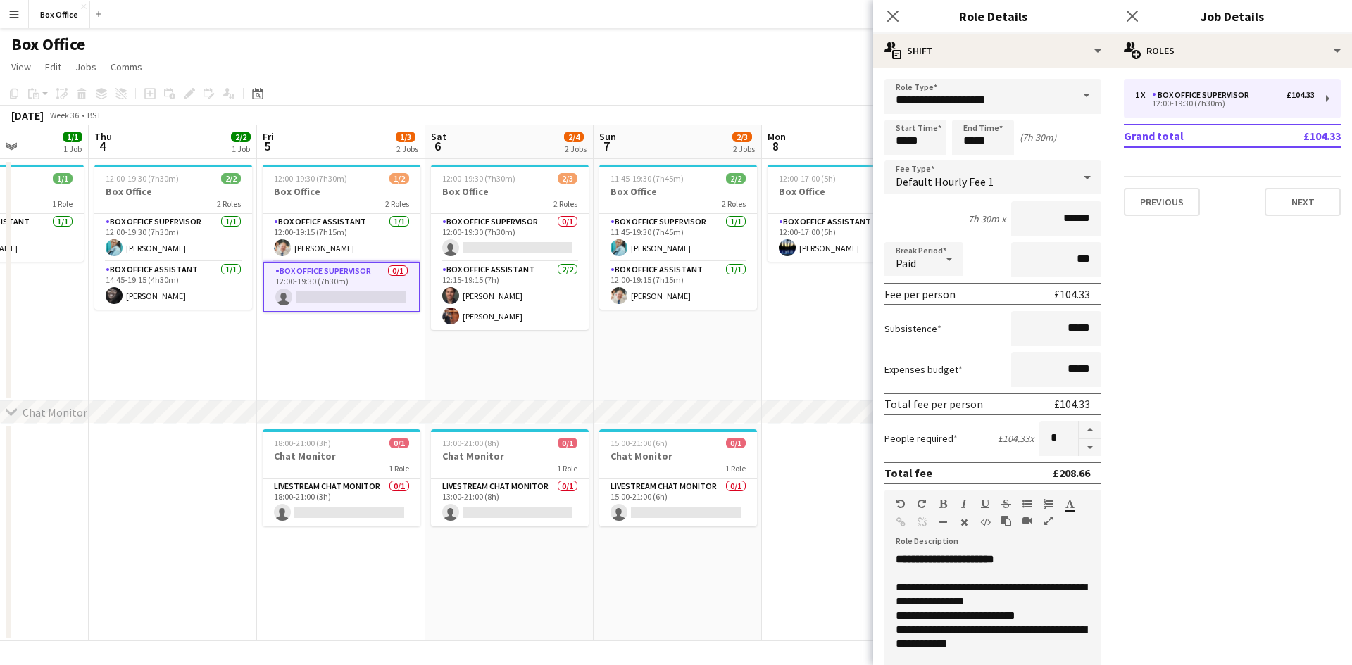
click at [987, 180] on span "Default Hourly Fee 1" at bounding box center [945, 182] width 98 height 14
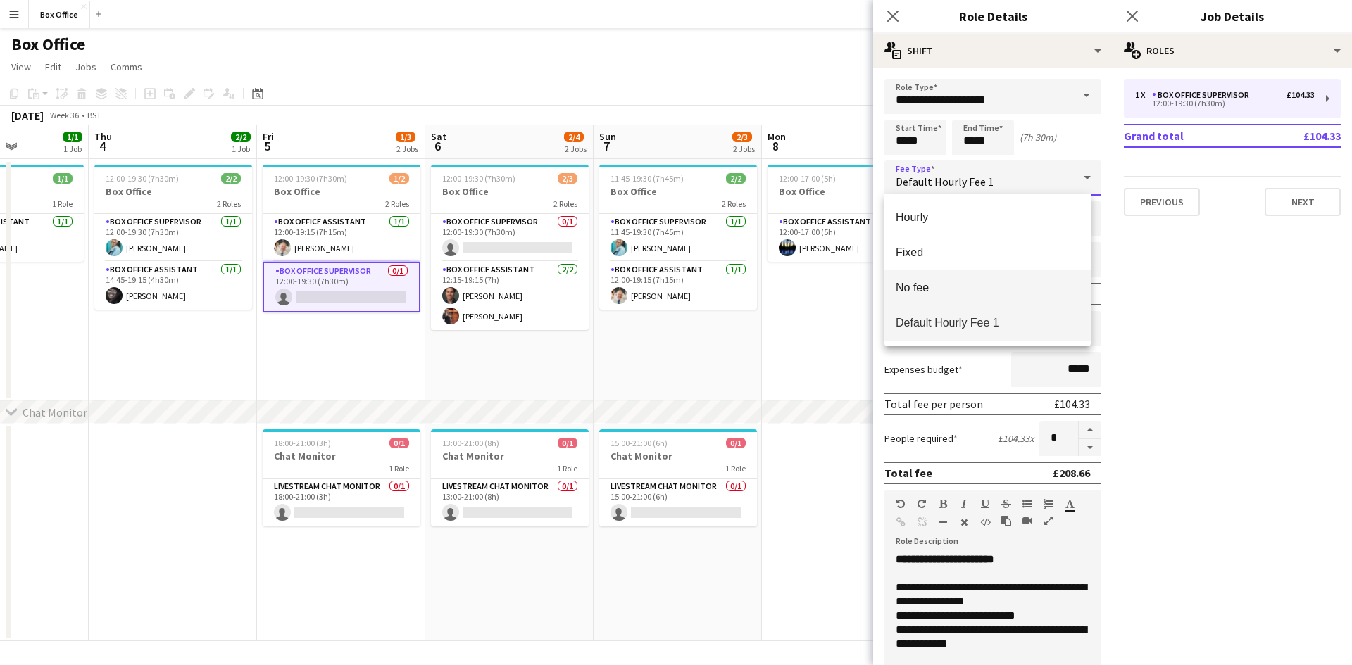
click at [950, 289] on span "No fee" at bounding box center [988, 287] width 184 height 13
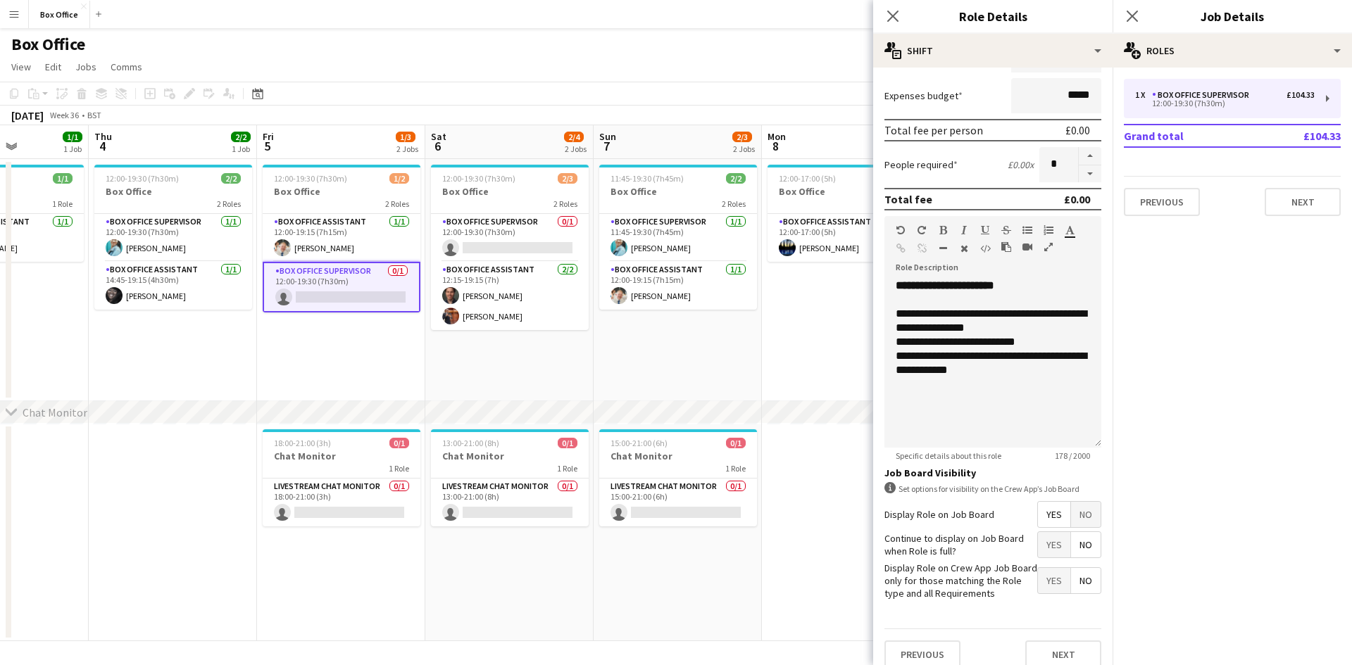
scroll to position [184, 0]
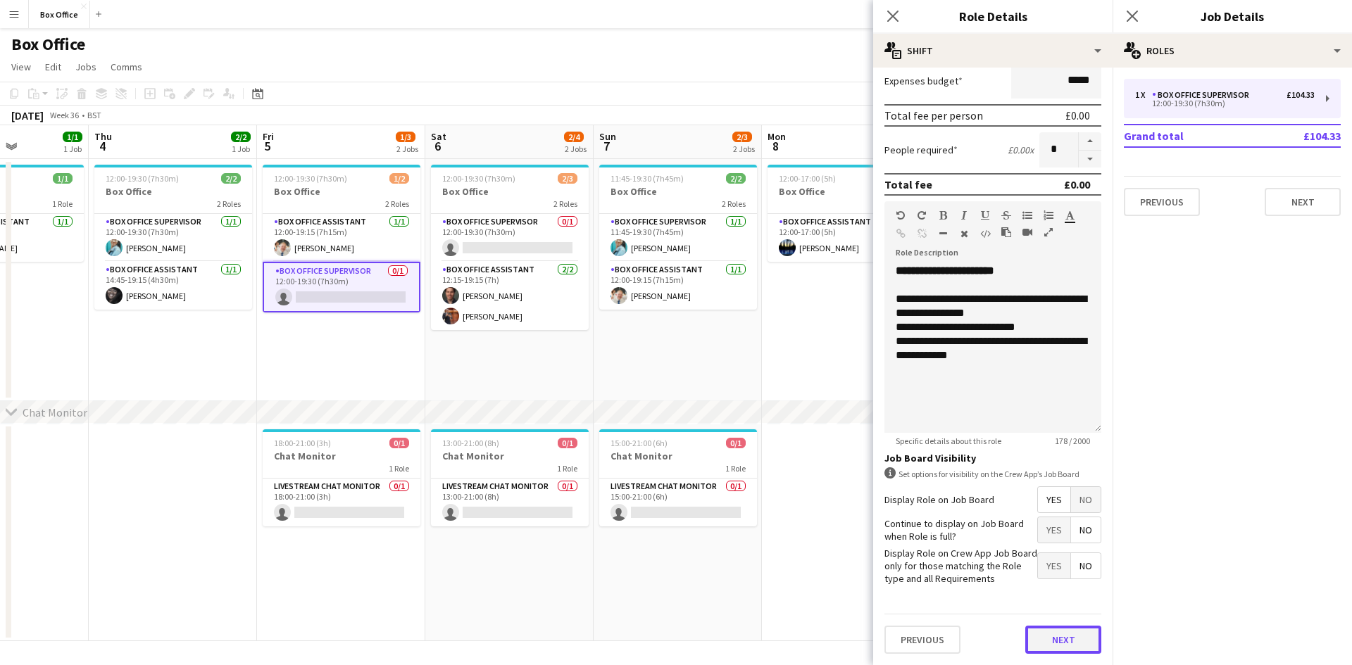
click at [1070, 646] on button "Next" at bounding box center [1063, 640] width 76 height 28
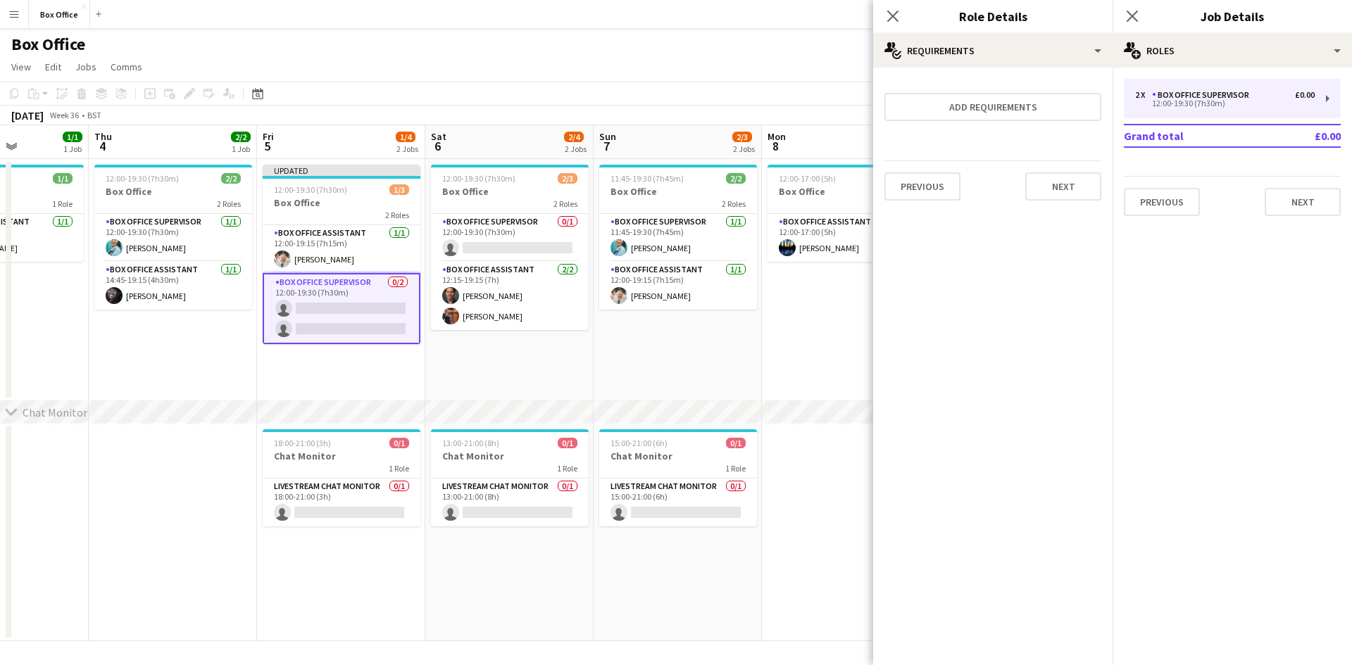
scroll to position [0, 0]
click at [388, 289] on app-card-role "Box Office Supervisor 0/2 12:00-19:30 (7h30m) single-neutral-actions single-neu…" at bounding box center [342, 308] width 158 height 71
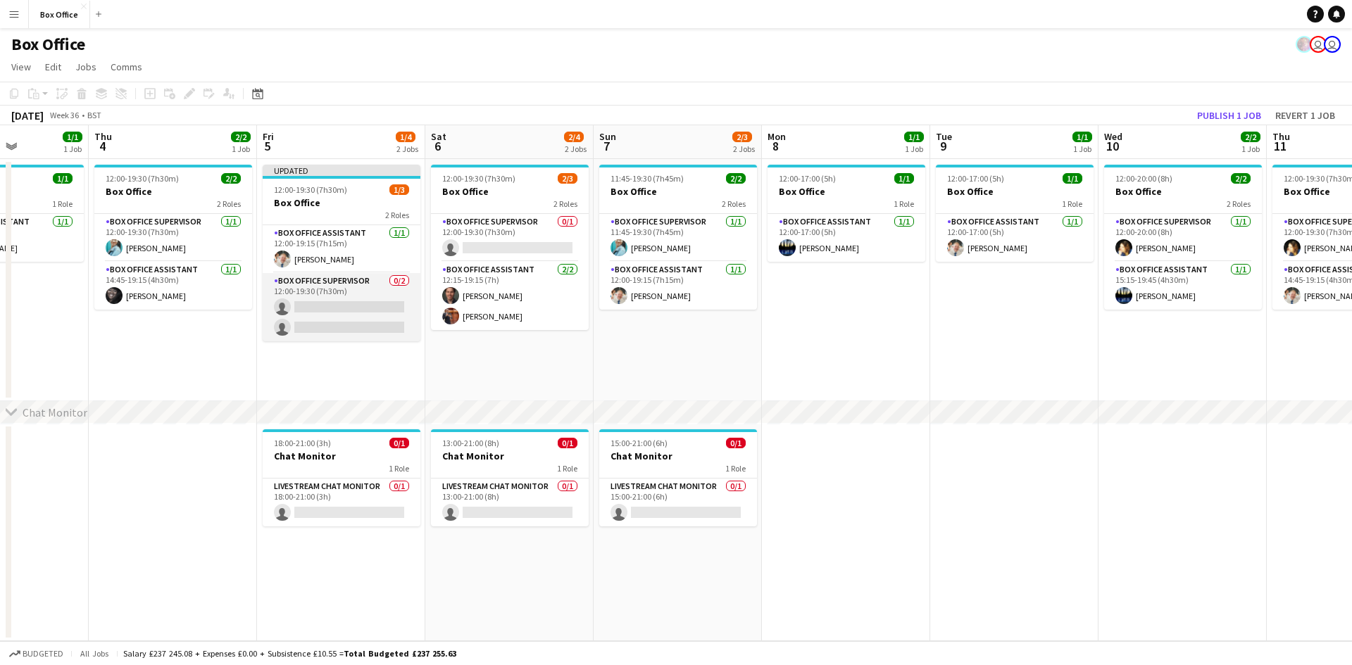
click at [337, 292] on app-card-role "Box Office Supervisor 0/2 12:00-19:30 (7h30m) single-neutral-actions single-neu…" at bounding box center [342, 307] width 158 height 68
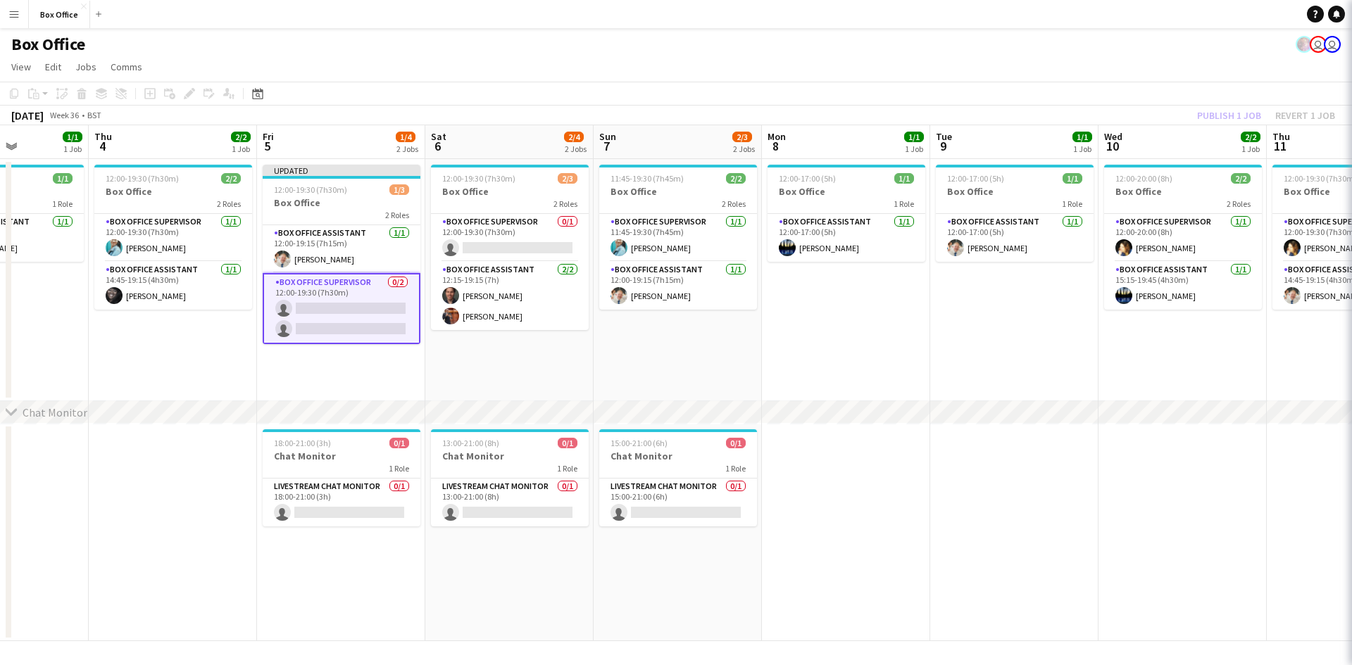
scroll to position [0, 415]
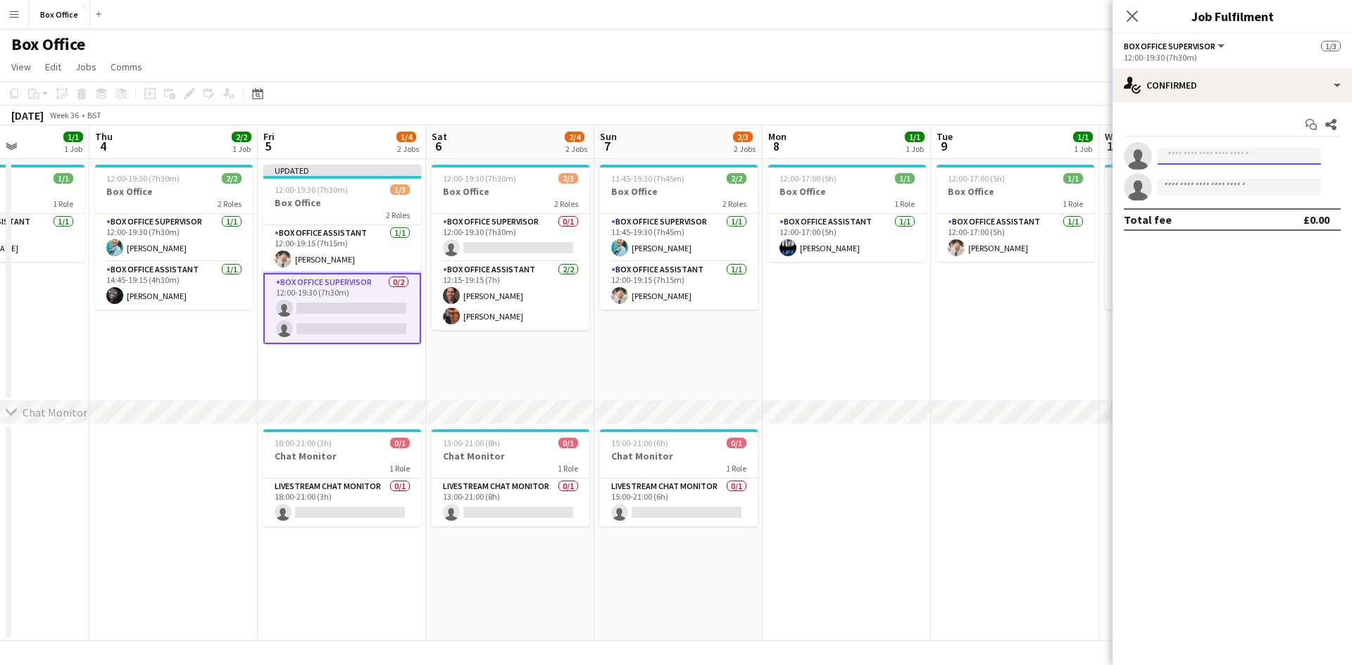
click at [1217, 153] on input at bounding box center [1239, 156] width 163 height 17
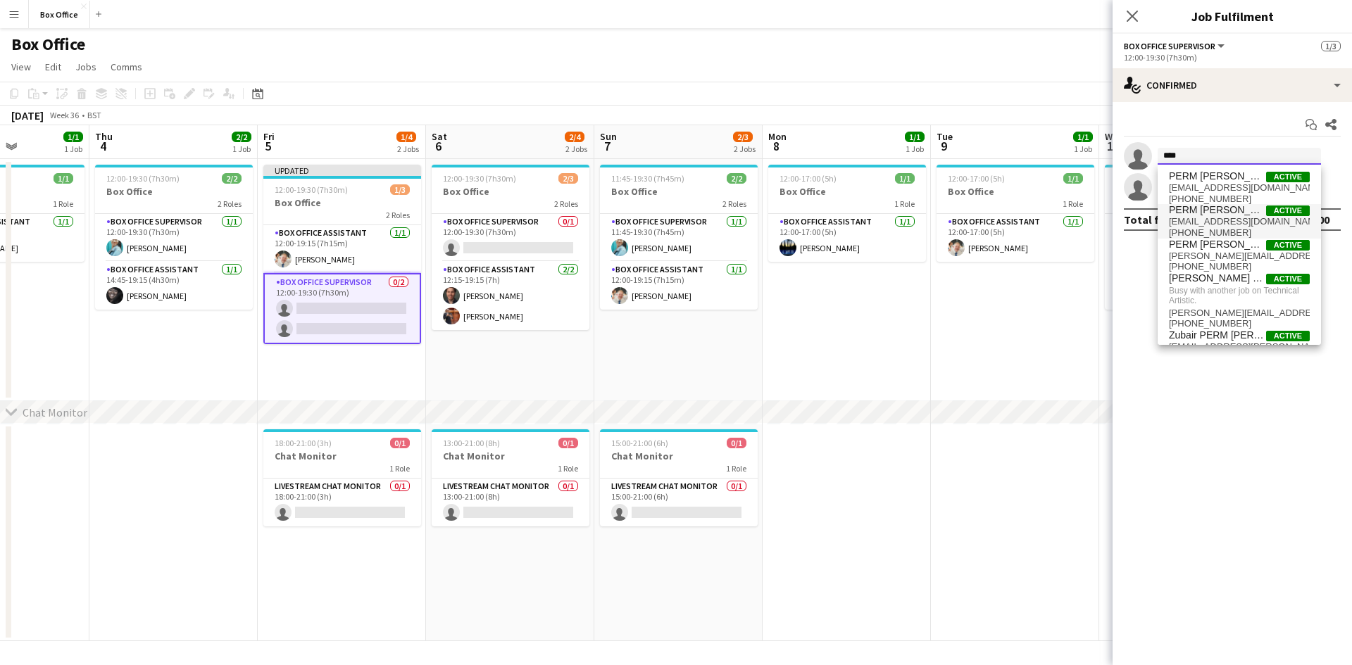
type input "****"
click at [1275, 208] on span "Active" at bounding box center [1288, 211] width 44 height 11
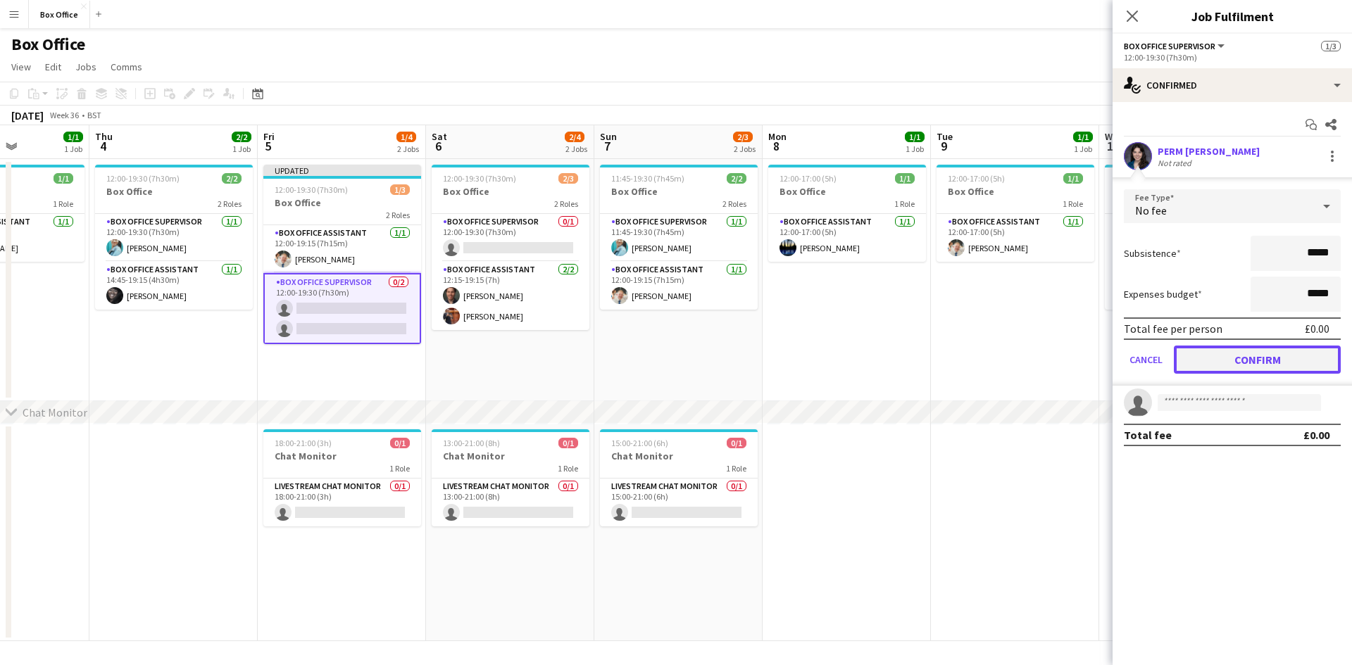
click at [1236, 362] on button "Confirm" at bounding box center [1257, 360] width 167 height 28
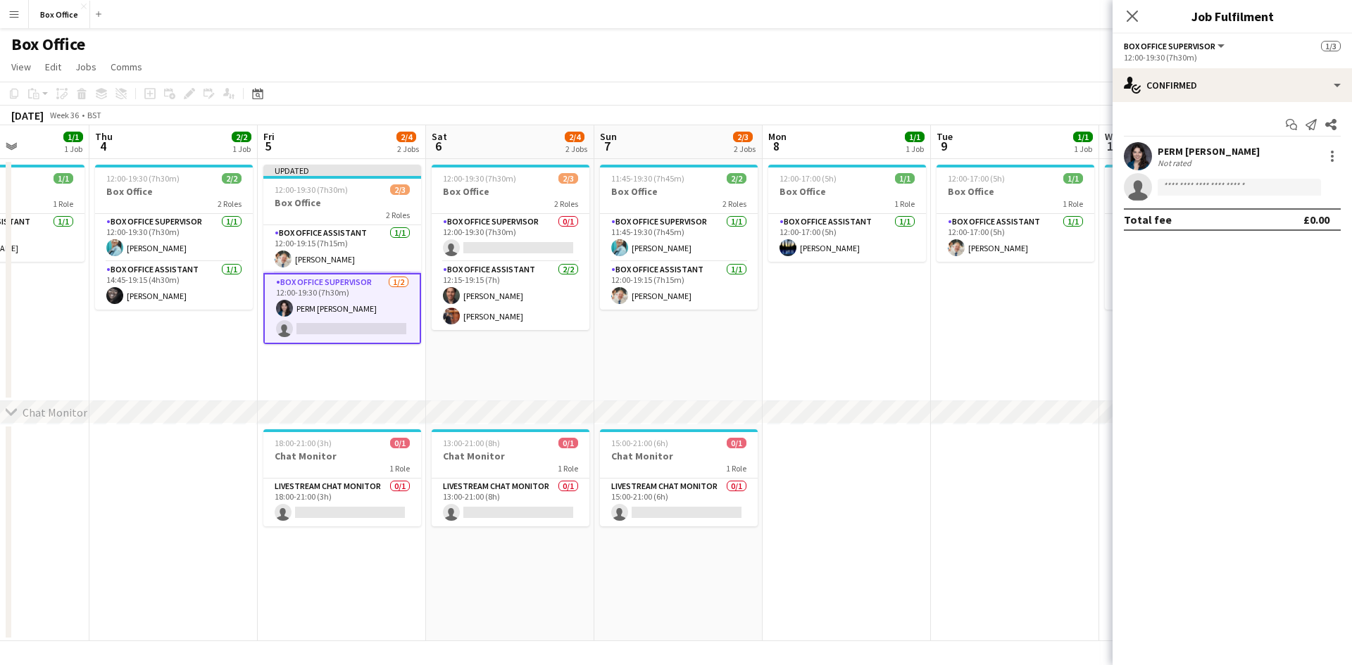
click at [339, 327] on app-card-role "Box Office Supervisor [DATE] 12:00-19:30 (7h30m) PERM [PERSON_NAME] single-neut…" at bounding box center [342, 308] width 158 height 71
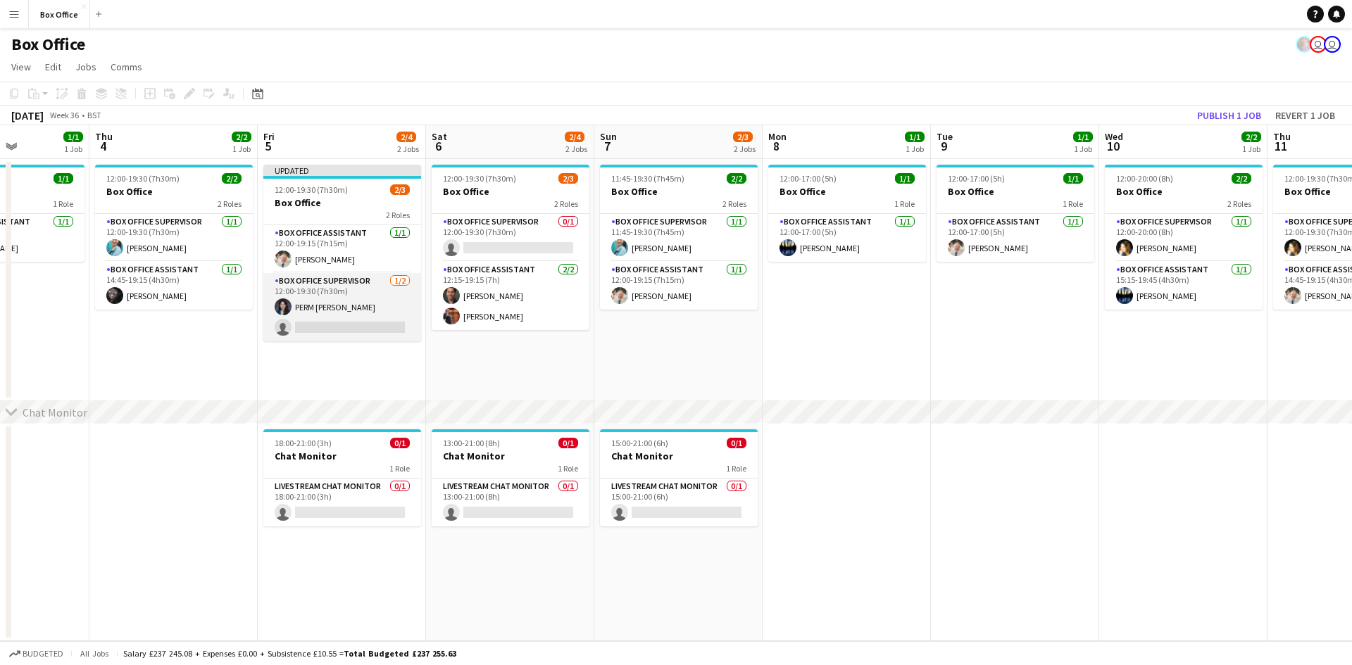
click at [352, 334] on app-card-role "Box Office Supervisor [DATE] 12:00-19:30 (7h30m) PERM [PERSON_NAME] single-neut…" at bounding box center [342, 307] width 158 height 68
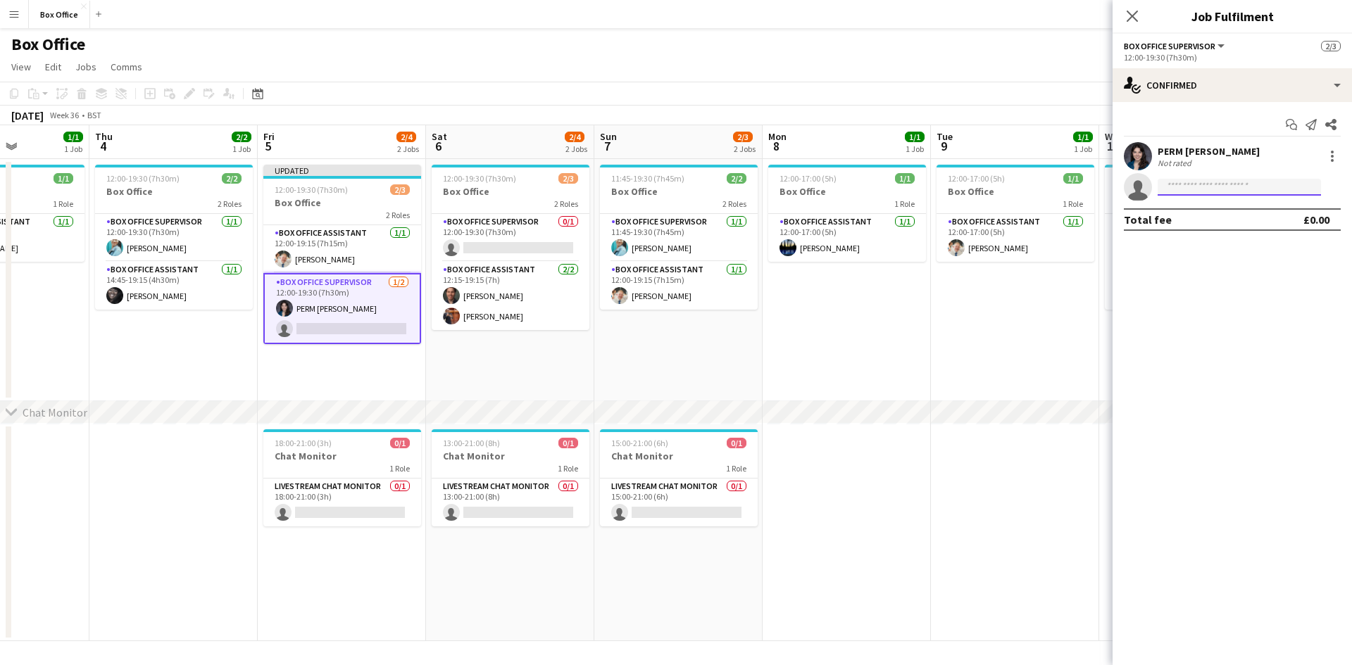
click at [1239, 184] on input at bounding box center [1239, 187] width 163 height 17
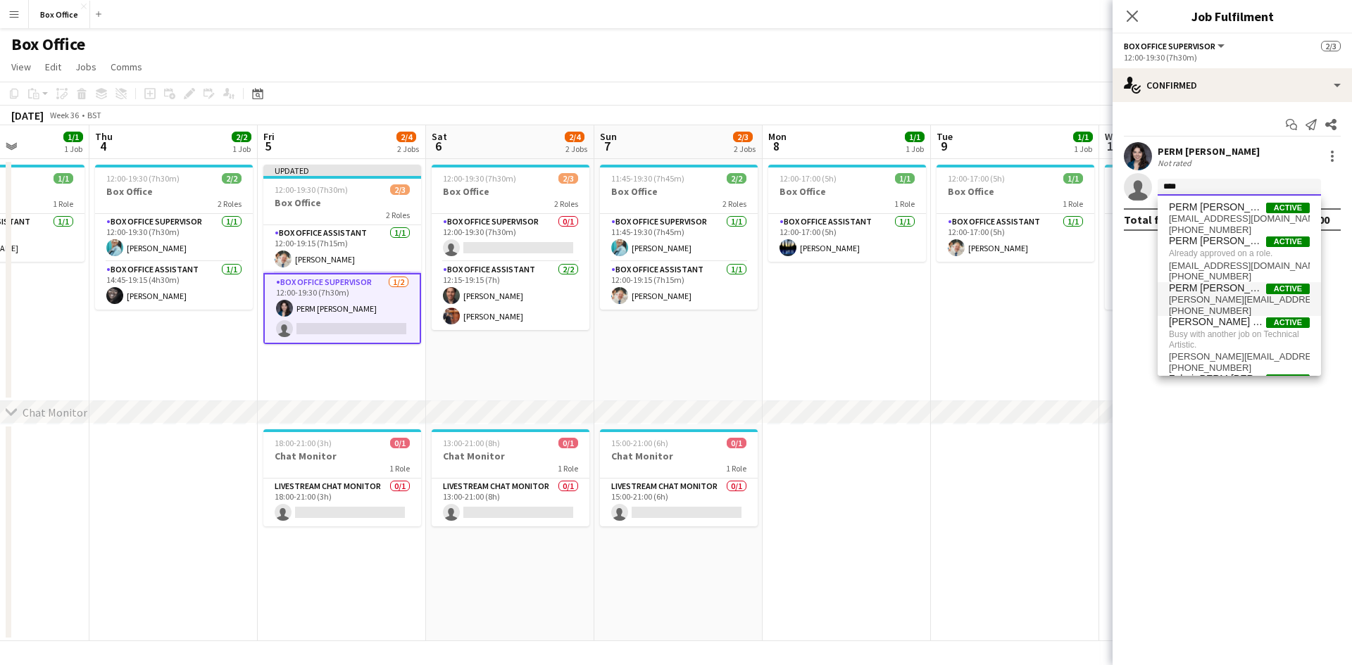
type input "****"
click at [1284, 289] on span "Active" at bounding box center [1288, 289] width 44 height 11
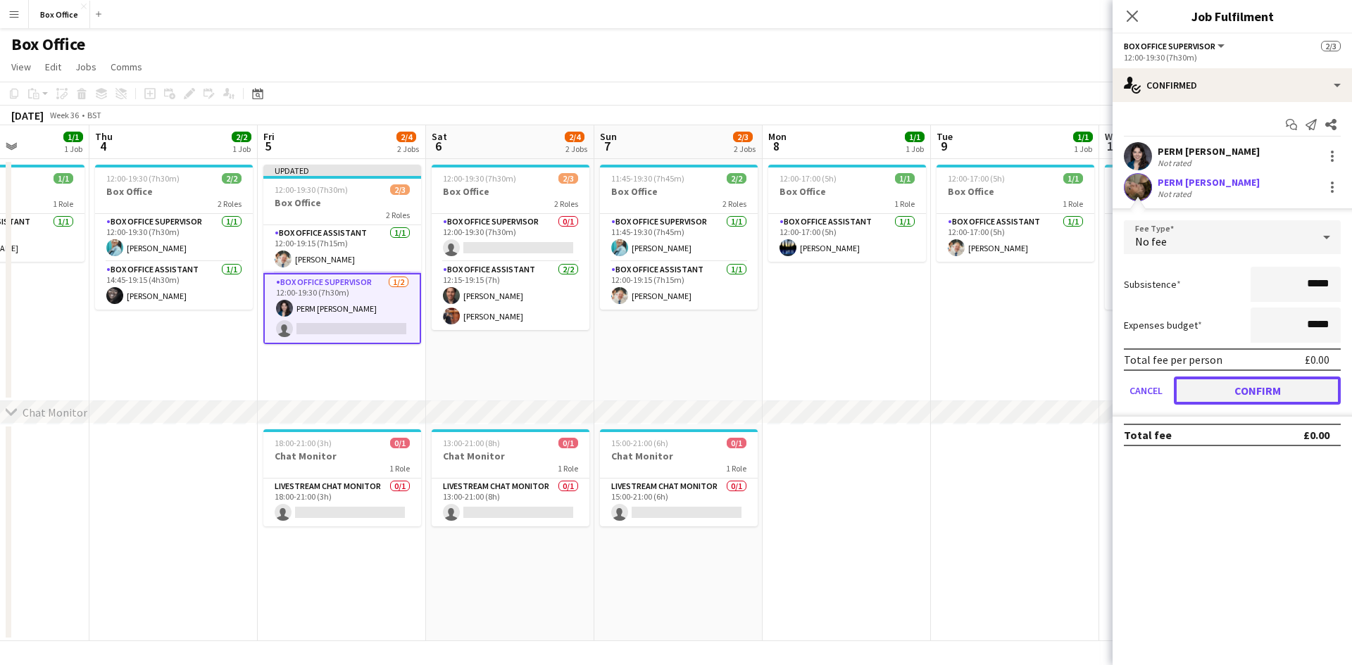
click at [1265, 395] on button "Confirm" at bounding box center [1257, 391] width 167 height 28
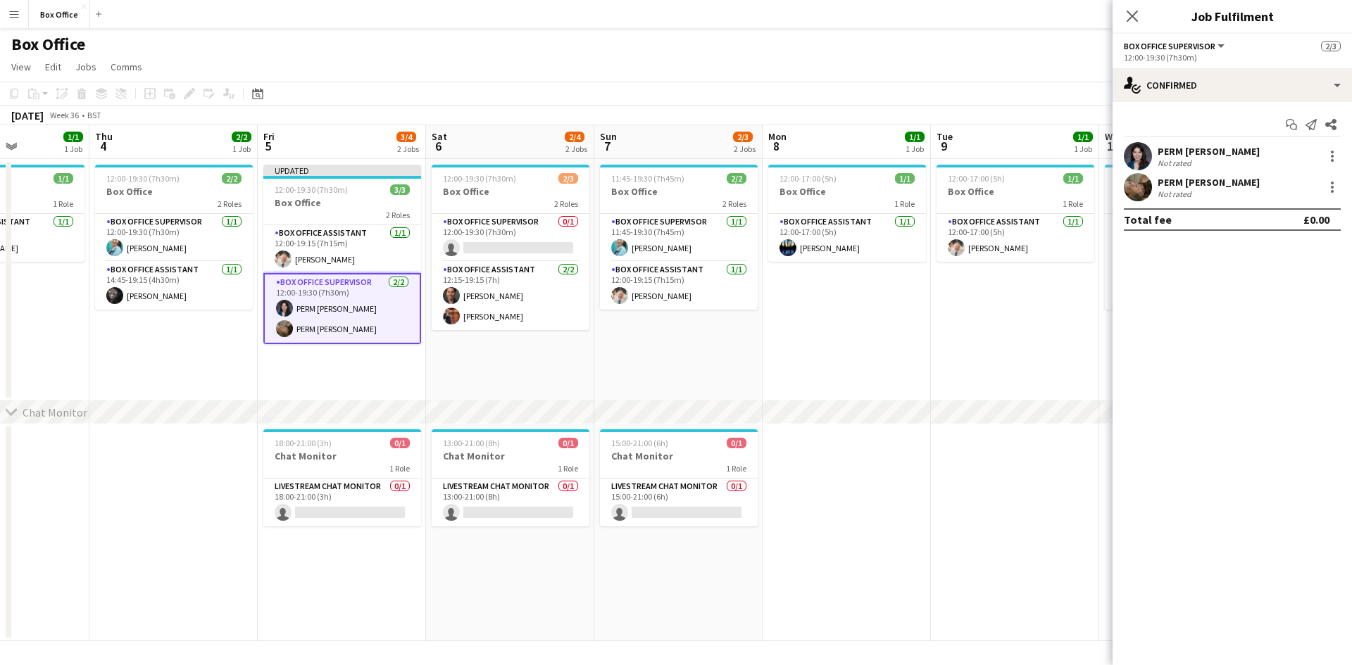
click at [902, 296] on app-date-cell "12:00-17:00 (5h) 1/1 Box Office 1 Role Box Office Assistant [DATE] 12:00-17:00 …" at bounding box center [847, 280] width 168 height 242
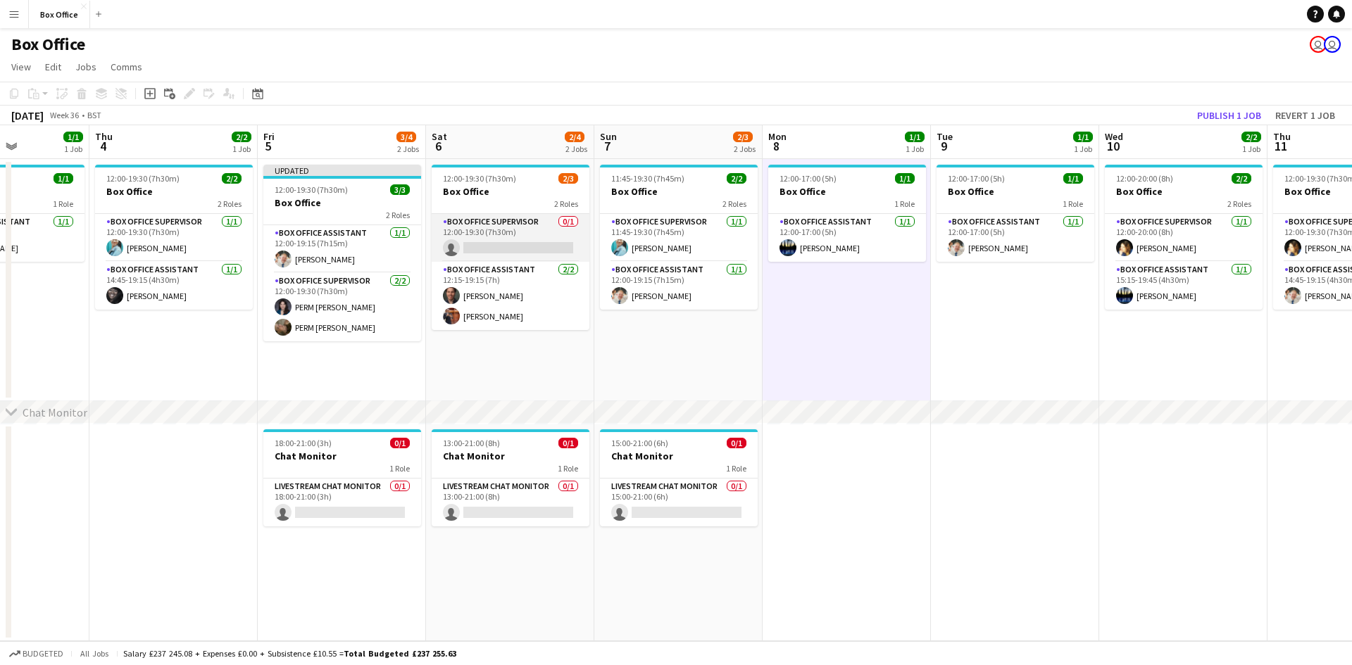
click at [507, 224] on app-card-role "Box Office Supervisor 0/1 12:00-19:30 (7h30m) single-neutral-actions" at bounding box center [511, 238] width 158 height 48
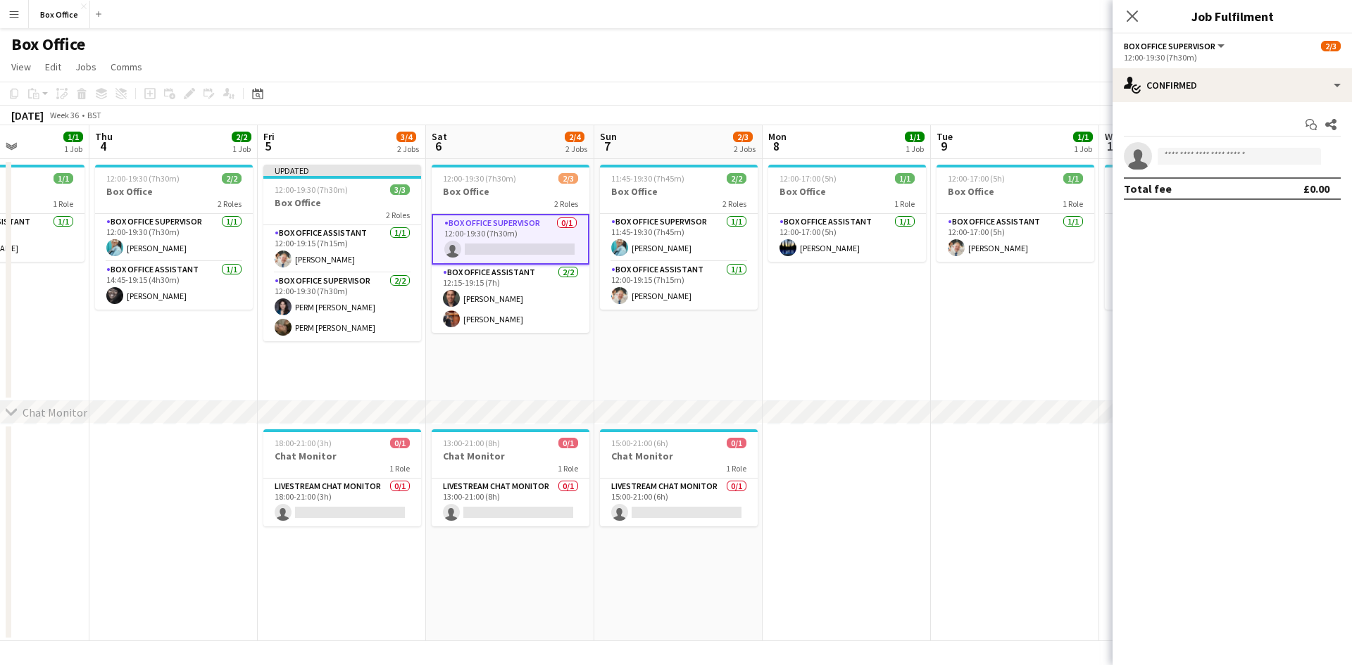
click at [1189, 45] on span "Box Office Supervisor" at bounding box center [1170, 46] width 92 height 11
click at [1334, 69] on div "single-neutral-actions-check-2 Confirmed" at bounding box center [1232, 85] width 239 height 34
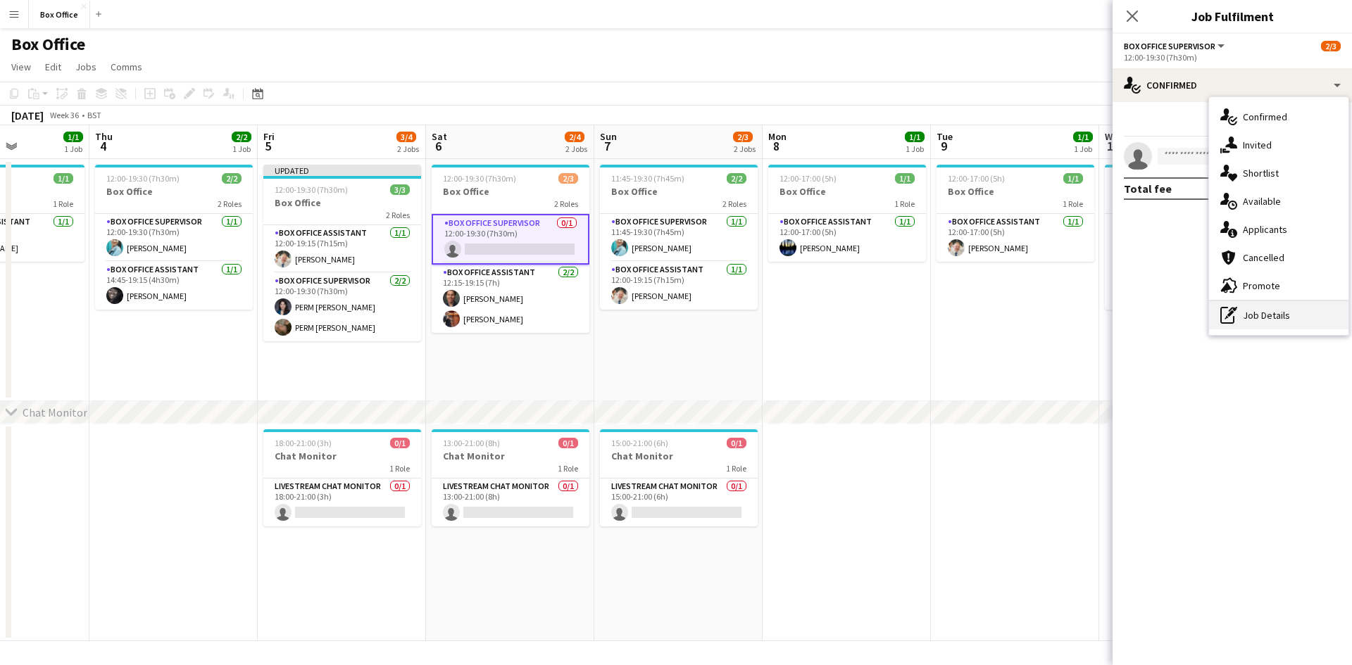
click at [1265, 318] on div "pen-write Job Details" at bounding box center [1278, 315] width 139 height 28
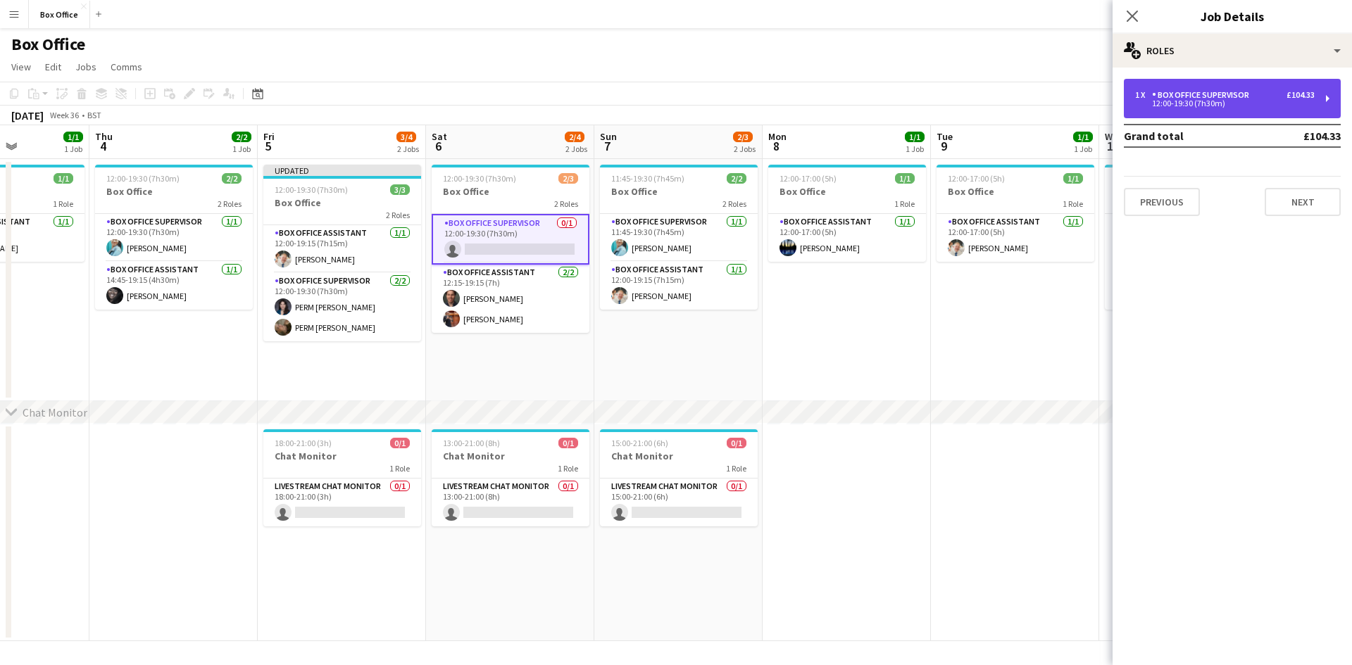
click at [1198, 92] on div "Box Office Supervisor" at bounding box center [1203, 95] width 103 height 10
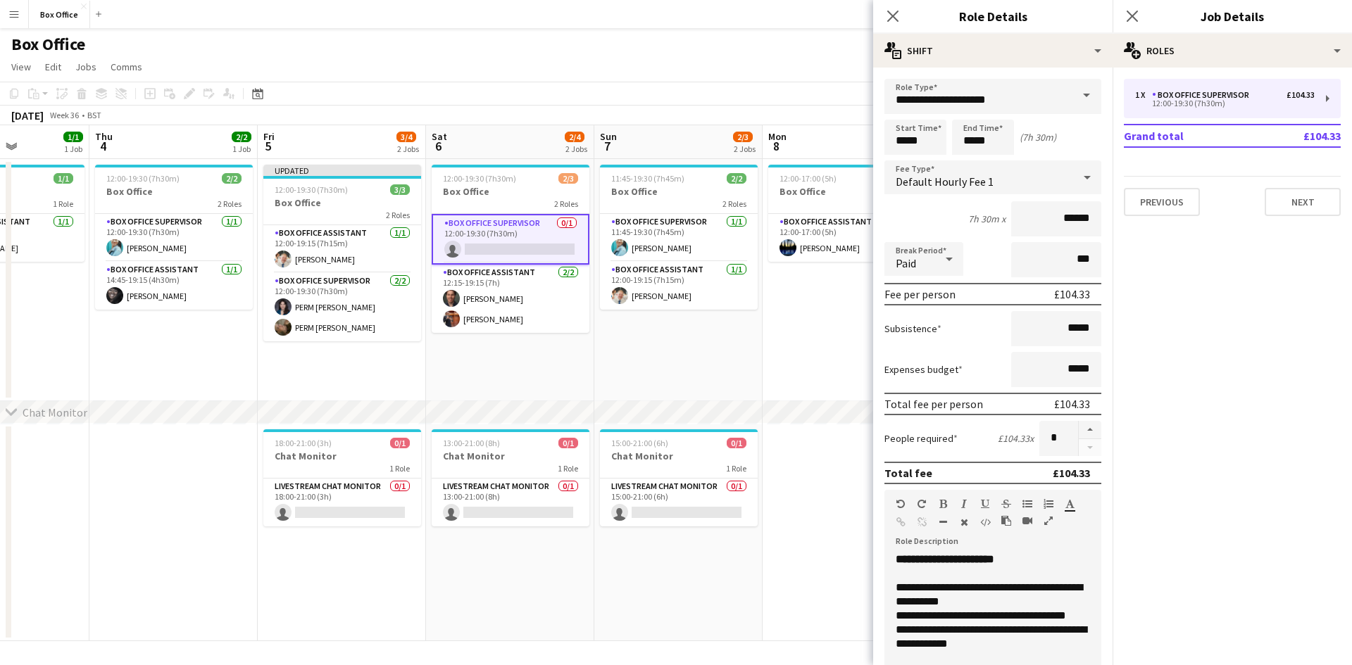
click at [987, 177] on span "Default Hourly Fee 1" at bounding box center [945, 182] width 98 height 14
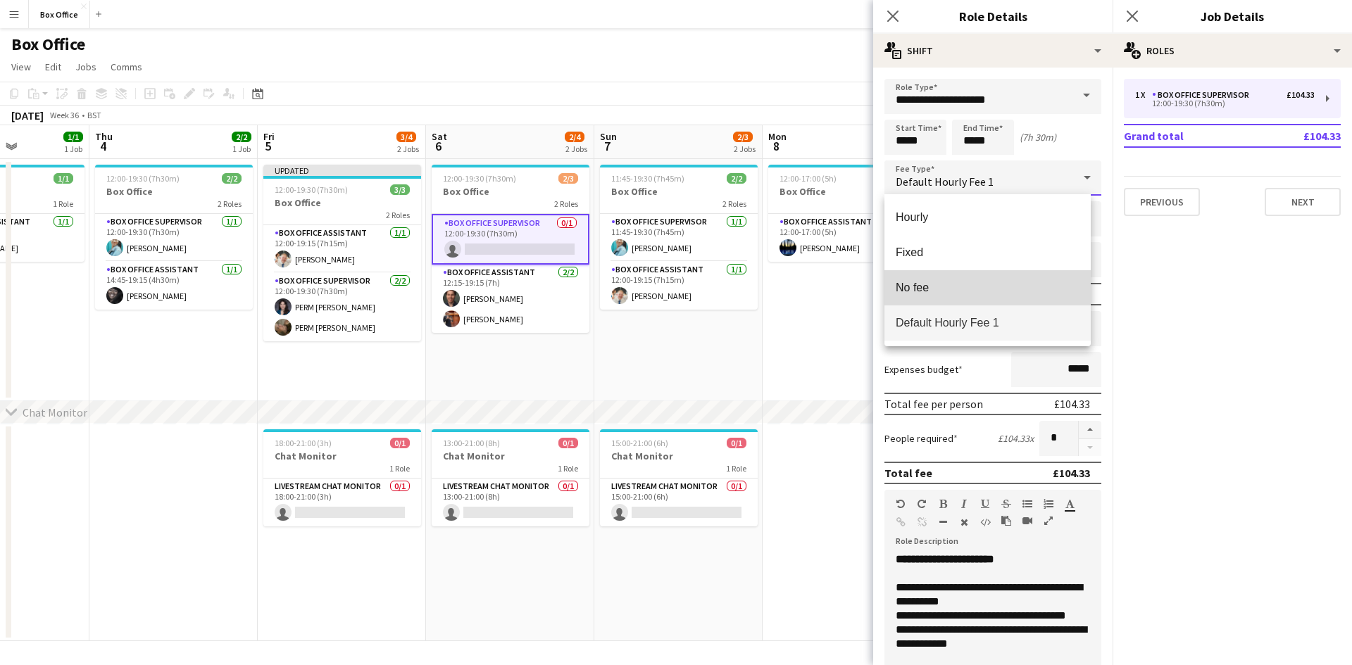
click at [942, 284] on span "No fee" at bounding box center [988, 287] width 184 height 13
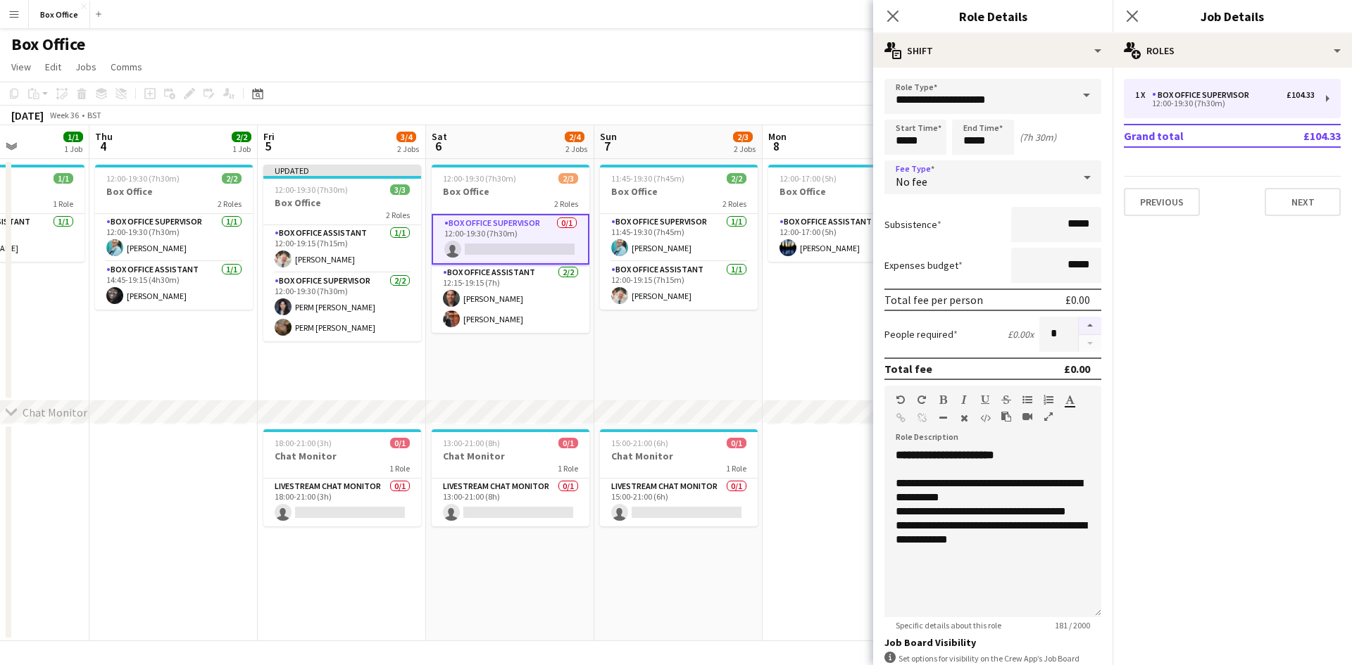
click at [1079, 320] on button "button" at bounding box center [1090, 326] width 23 height 18
type input "*"
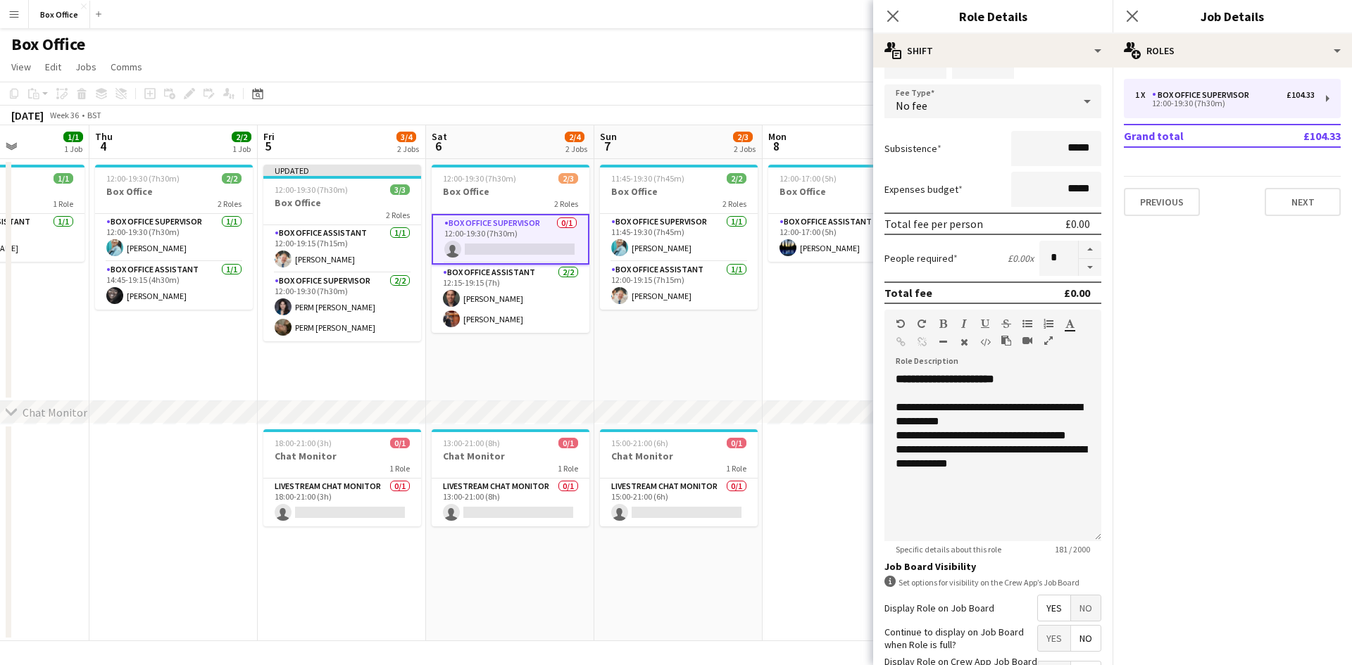
scroll to position [184, 0]
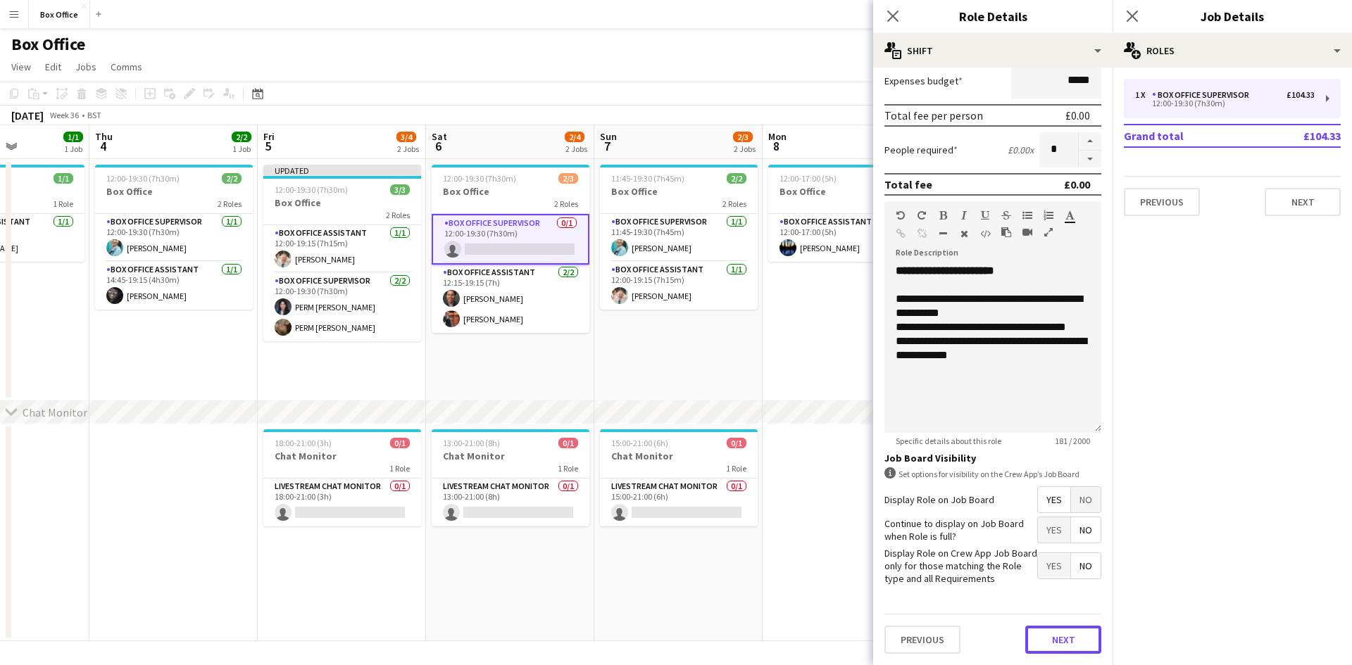
click at [1044, 637] on button "Next" at bounding box center [1063, 640] width 76 height 28
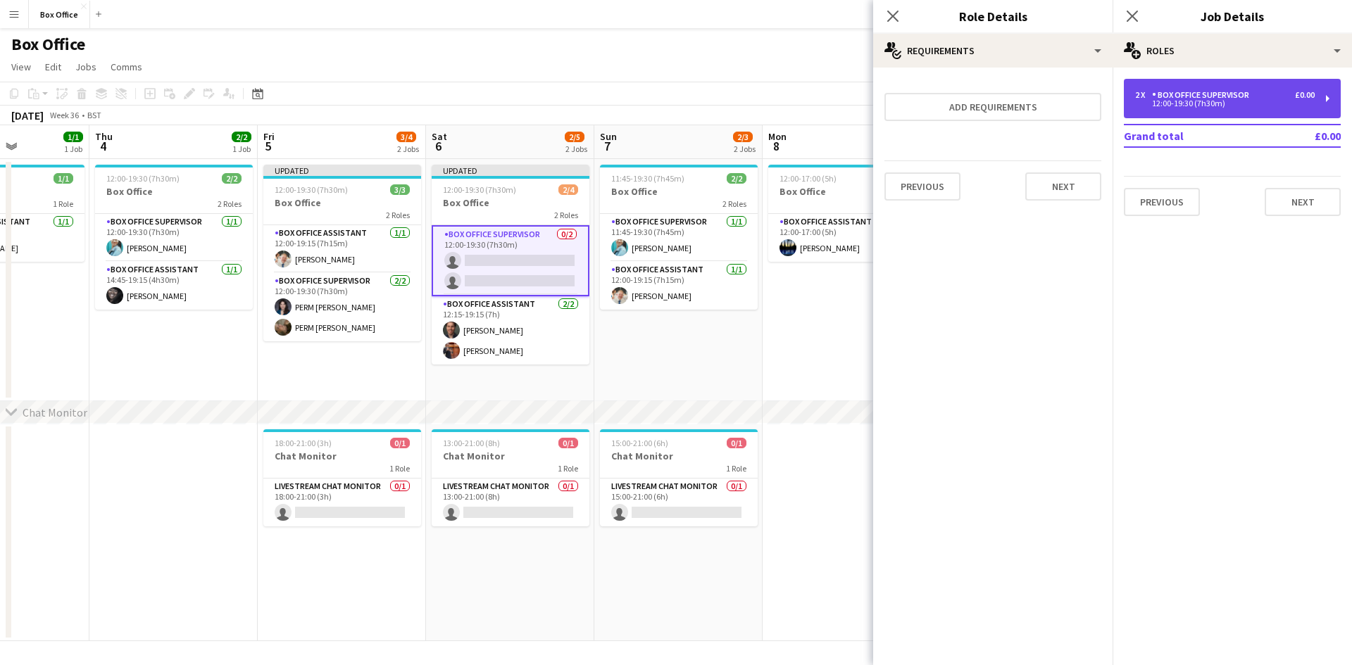
click at [1219, 89] on div "2 x Box Office Supervisor £0.00 12:00-19:30 (7h30m)" at bounding box center [1232, 98] width 217 height 39
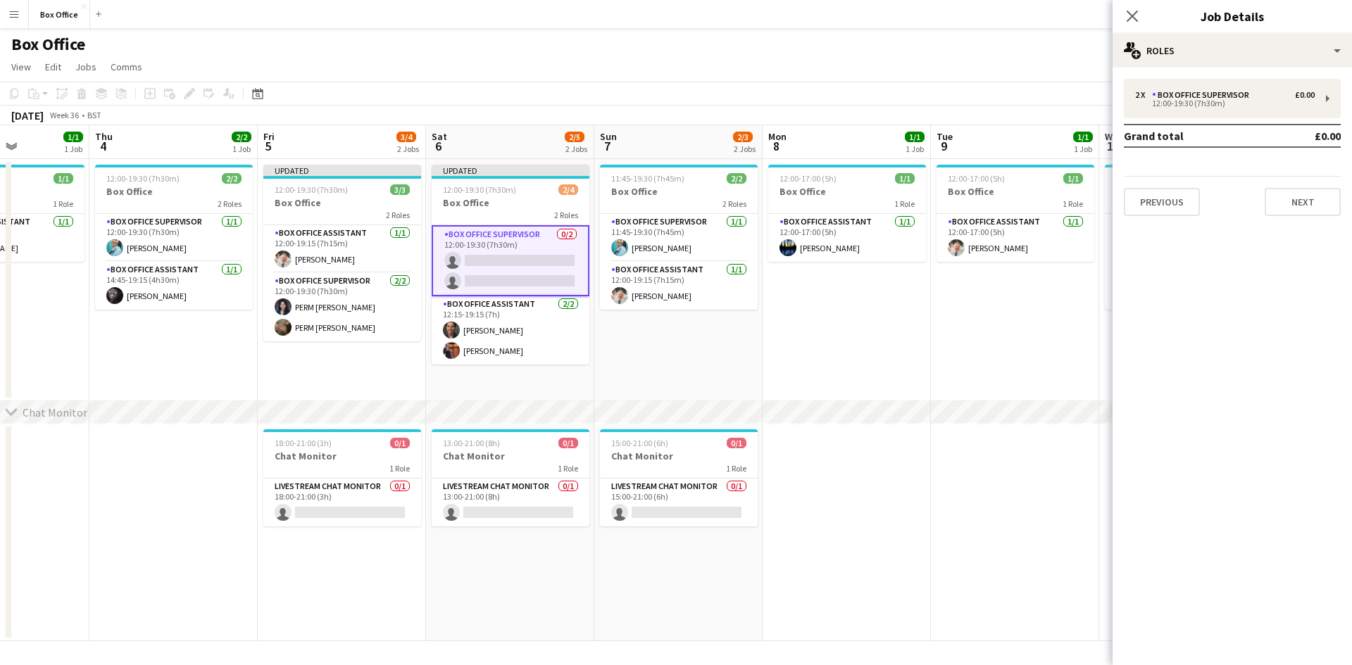
click at [520, 256] on app-card-role "Box Office Supervisor 0/2 12:00-19:30 (7h30m) single-neutral-actions single-neu…" at bounding box center [511, 260] width 158 height 71
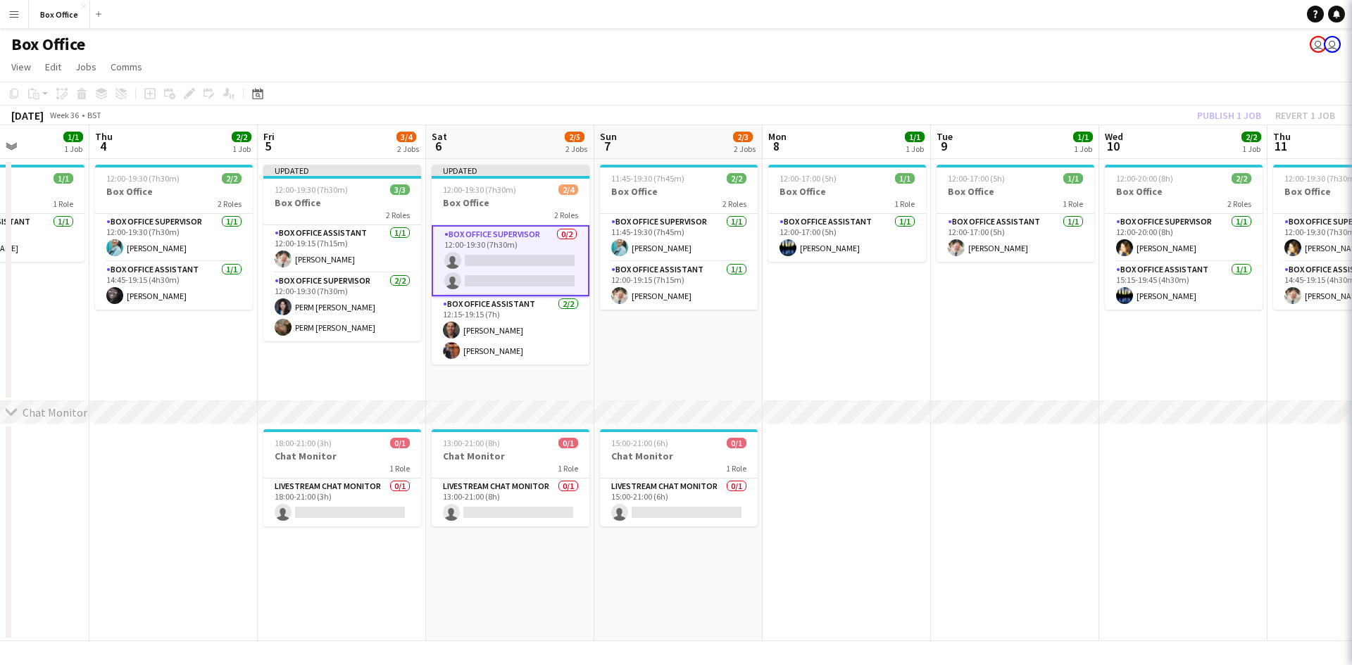
scroll to position [0, 415]
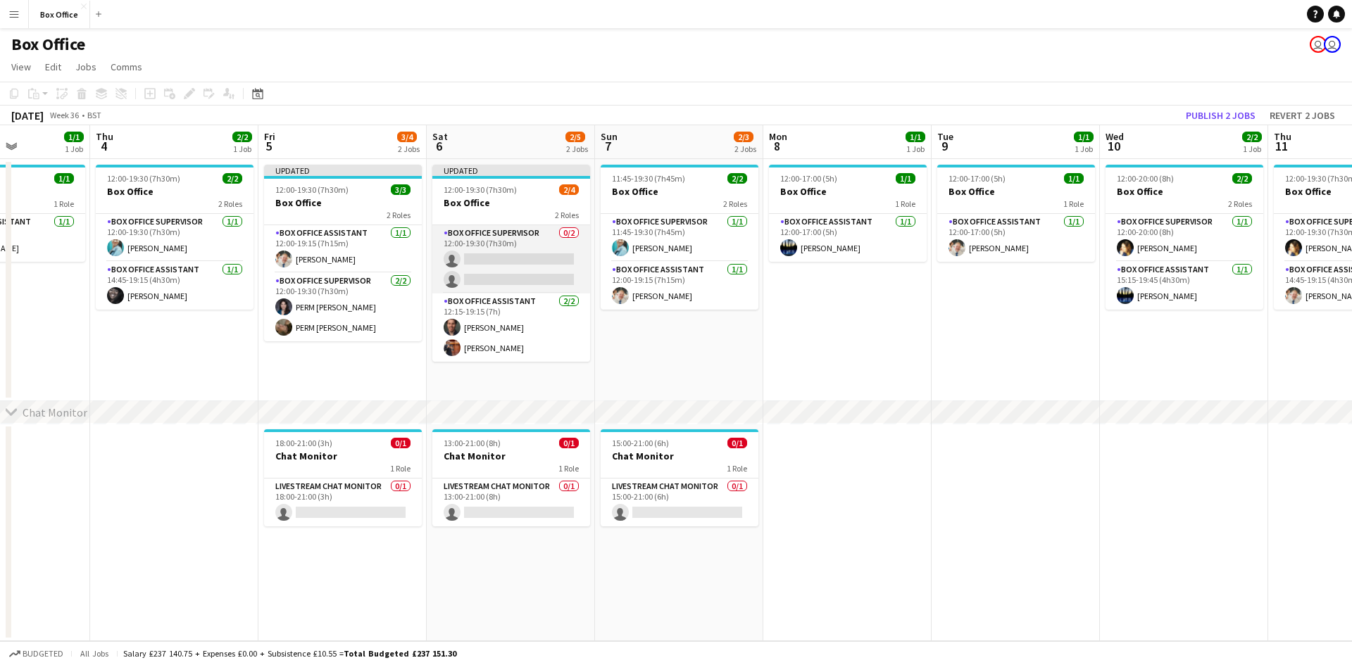
click at [519, 256] on app-card-role "Box Office Supervisor 0/2 12:00-19:30 (7h30m) single-neutral-actions single-neu…" at bounding box center [511, 259] width 158 height 68
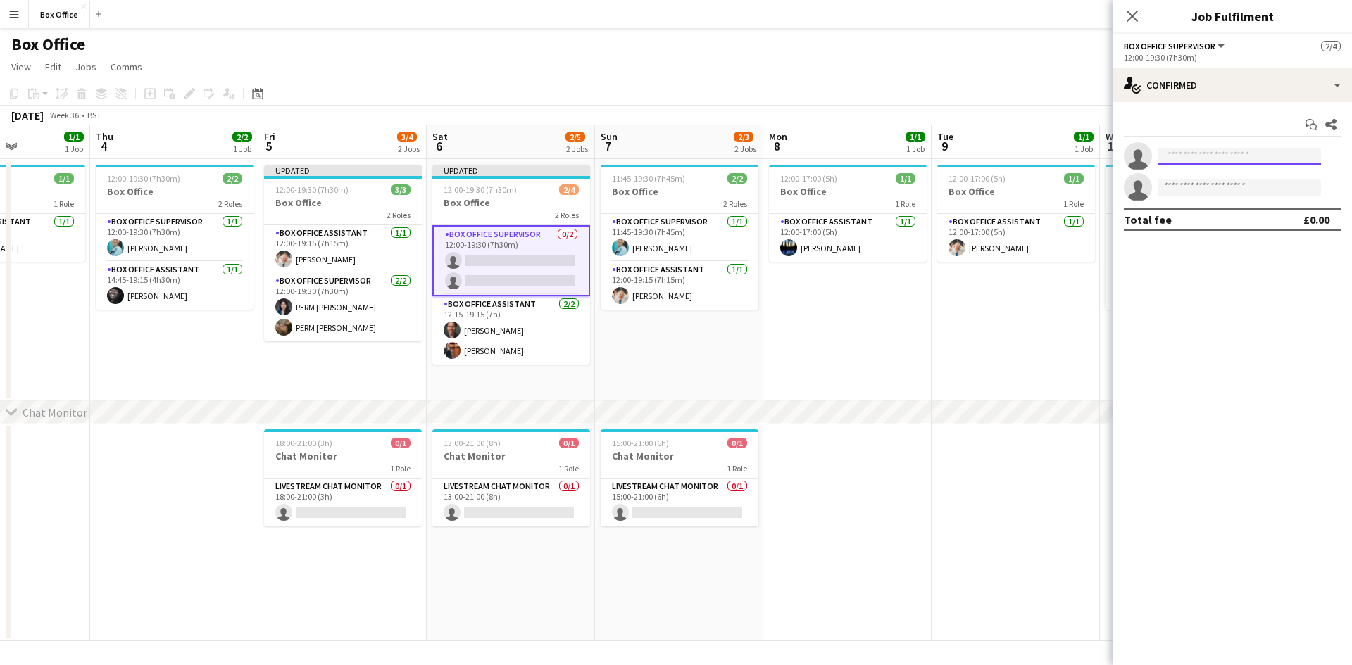
click at [1196, 156] on input at bounding box center [1239, 156] width 163 height 17
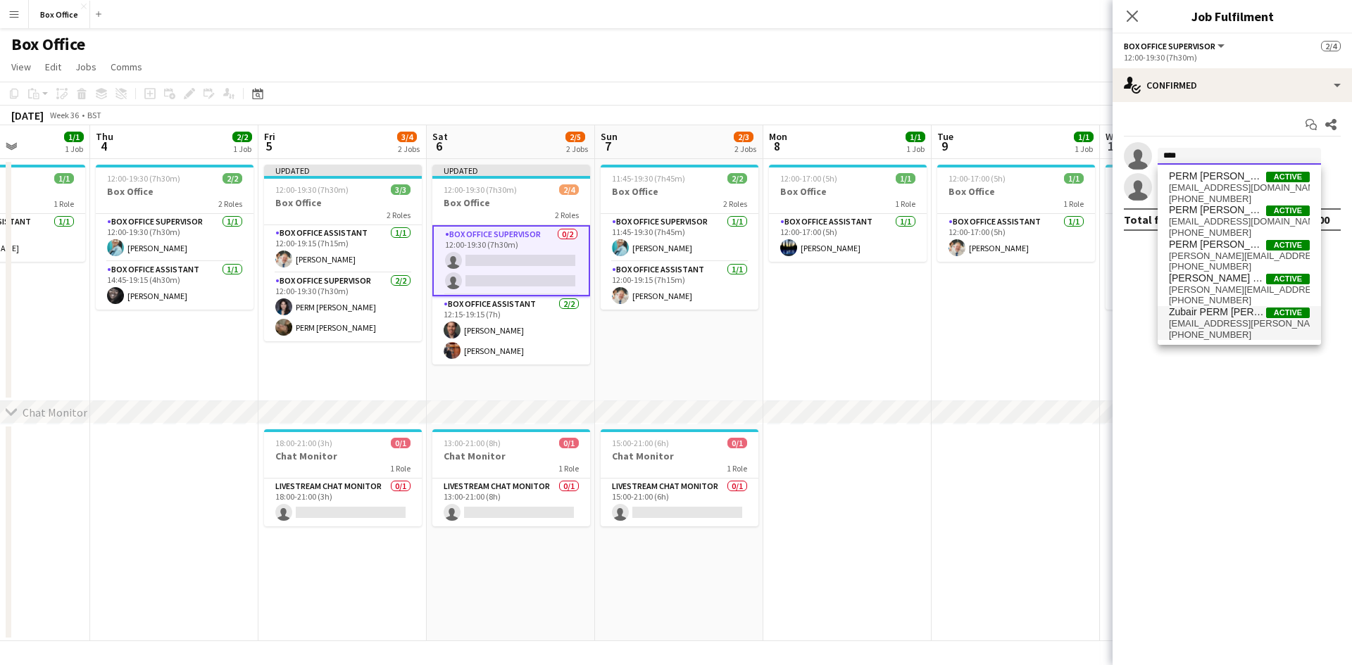
scroll to position [1, 0]
type input "****"
click at [1240, 216] on span "[EMAIL_ADDRESS][DOMAIN_NAME]" at bounding box center [1239, 220] width 141 height 11
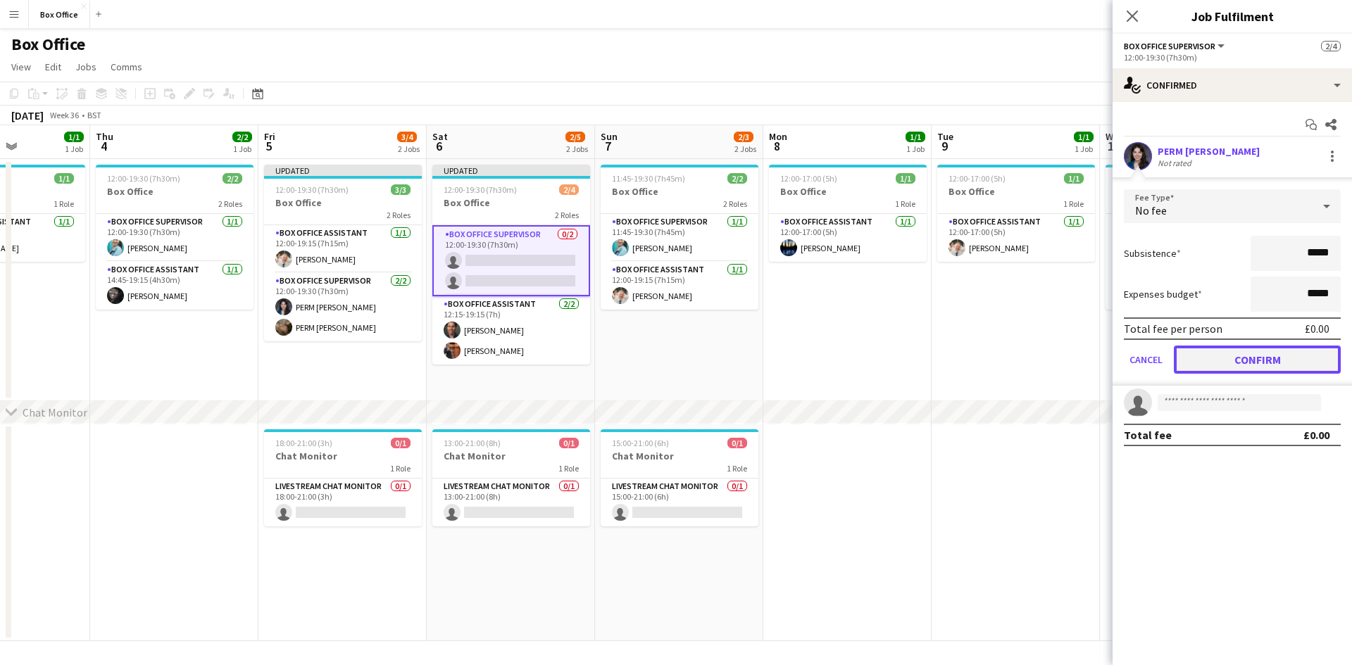
click at [1205, 351] on button "Confirm" at bounding box center [1257, 360] width 167 height 28
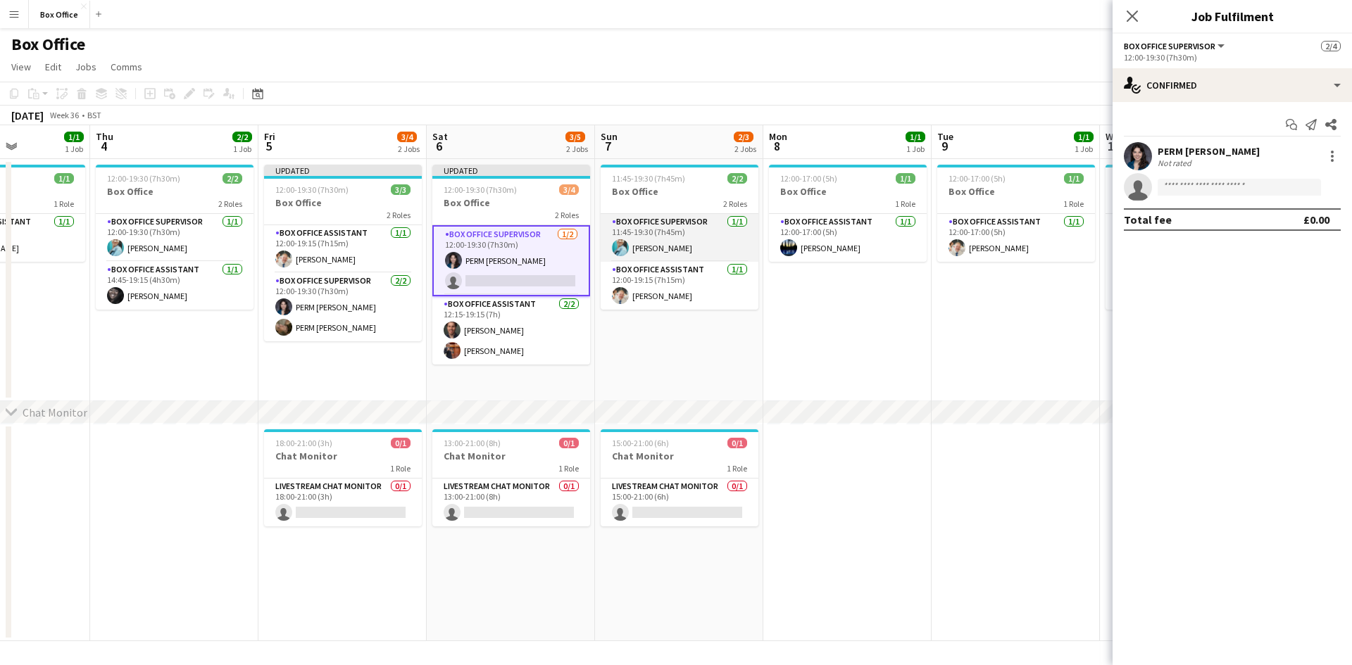
click at [677, 238] on app-card-role "Box Office Supervisor [DATE] 11:45-19:30 (7h45m) [PERSON_NAME]" at bounding box center [680, 238] width 158 height 48
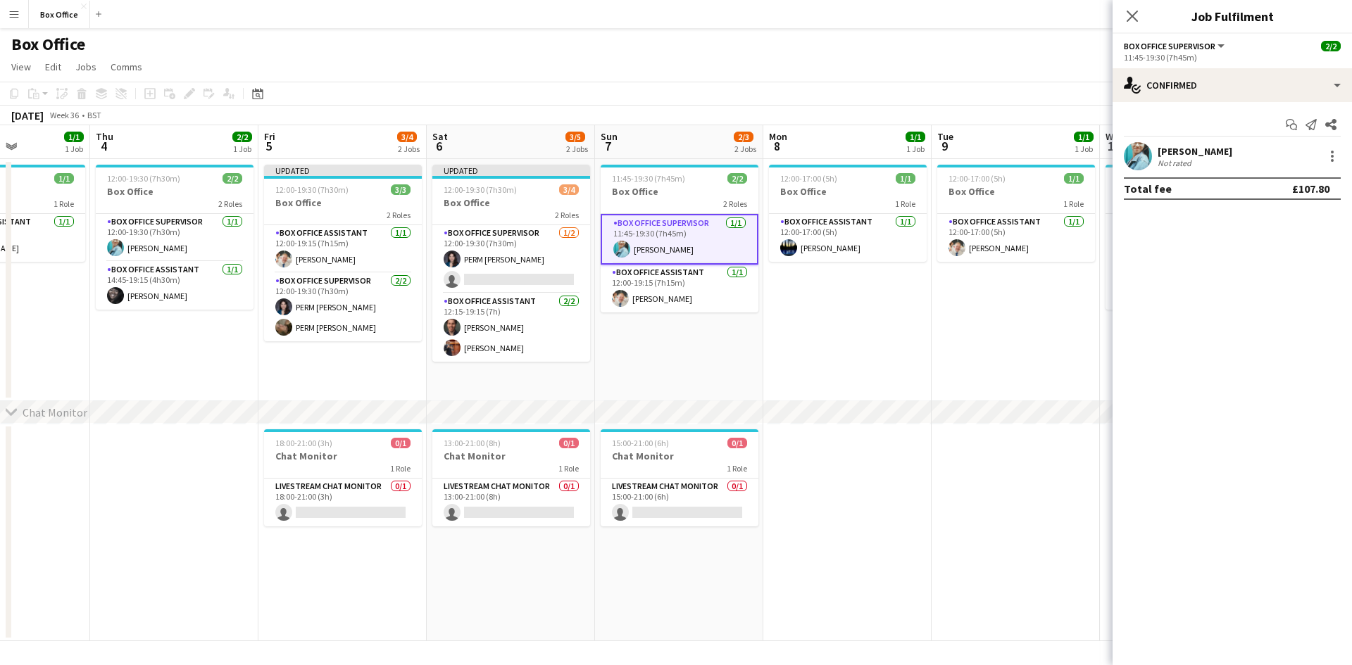
click at [711, 335] on app-date-cell "11:45-19:30 (7h45m) 2/2 Box Office 2 Roles Box Office Supervisor [DATE] 11:45-1…" at bounding box center [679, 280] width 168 height 242
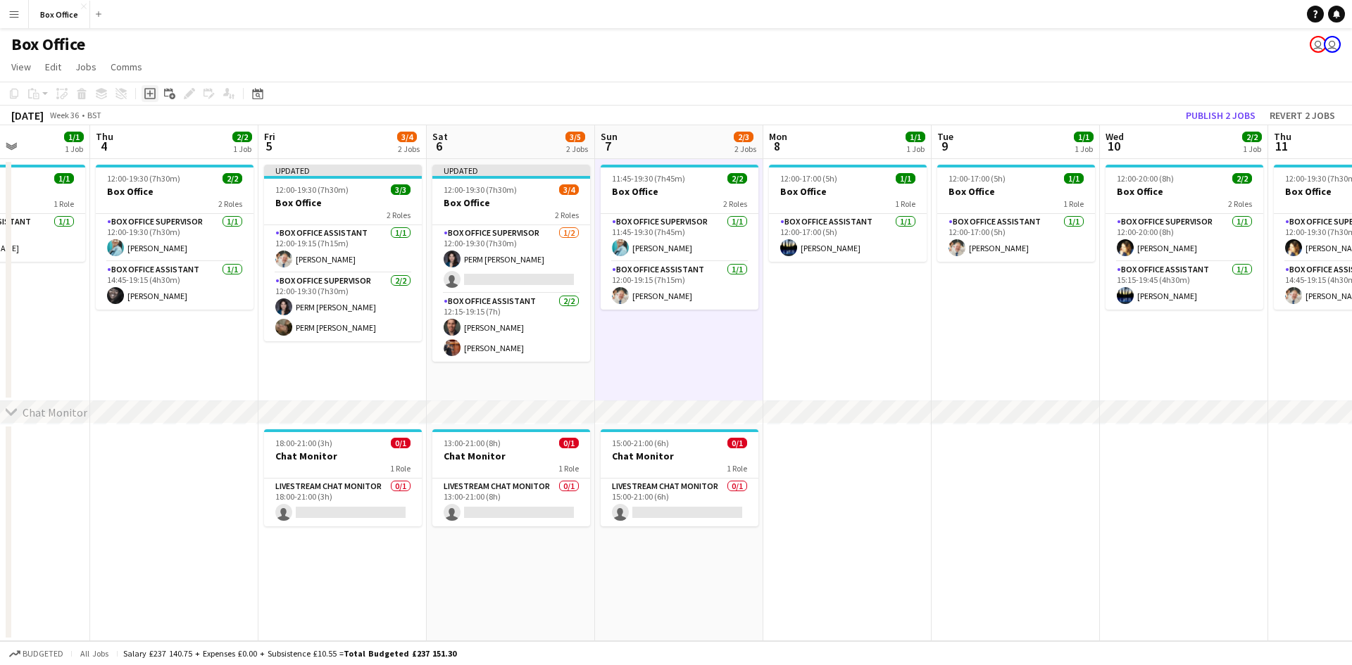
click at [153, 90] on icon "Add job" at bounding box center [149, 93] width 11 height 11
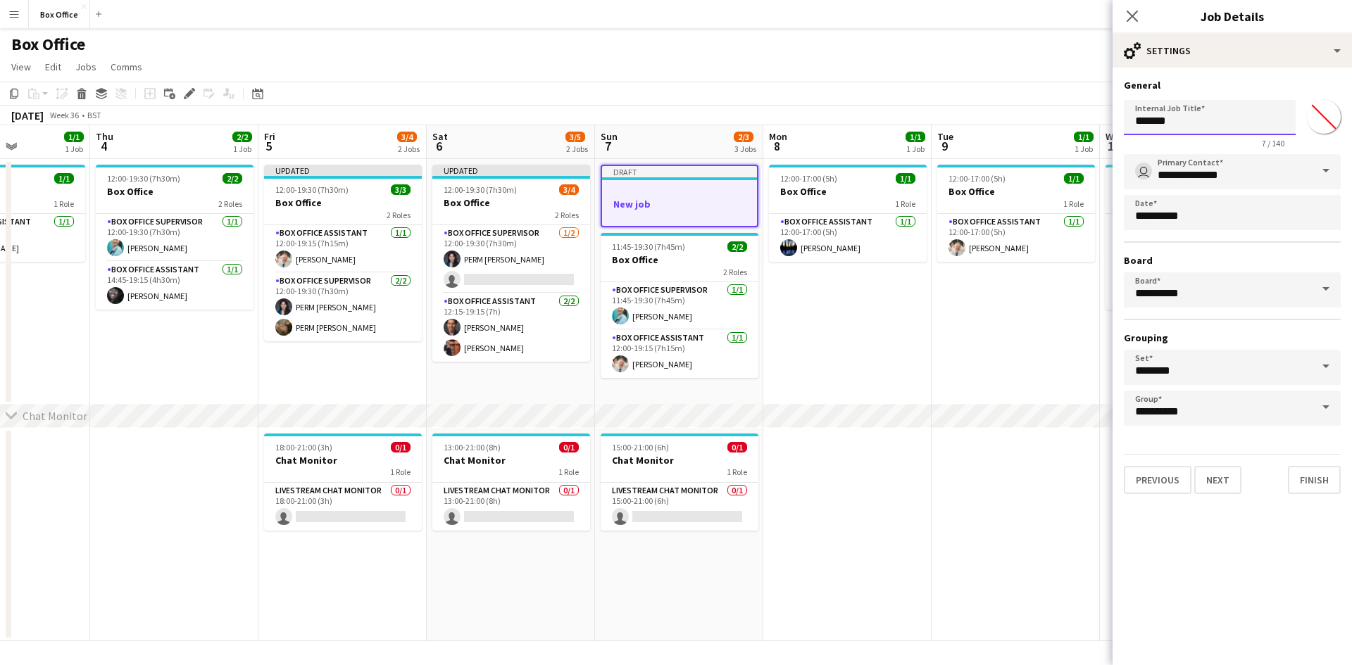
click at [1210, 117] on input "*******" at bounding box center [1210, 117] width 172 height 35
drag, startPoint x: 1132, startPoint y: 13, endPoint x: 1105, endPoint y: 51, distance: 47.1
click at [1132, 13] on icon "Close pop-in" at bounding box center [1132, 16] width 11 height 11
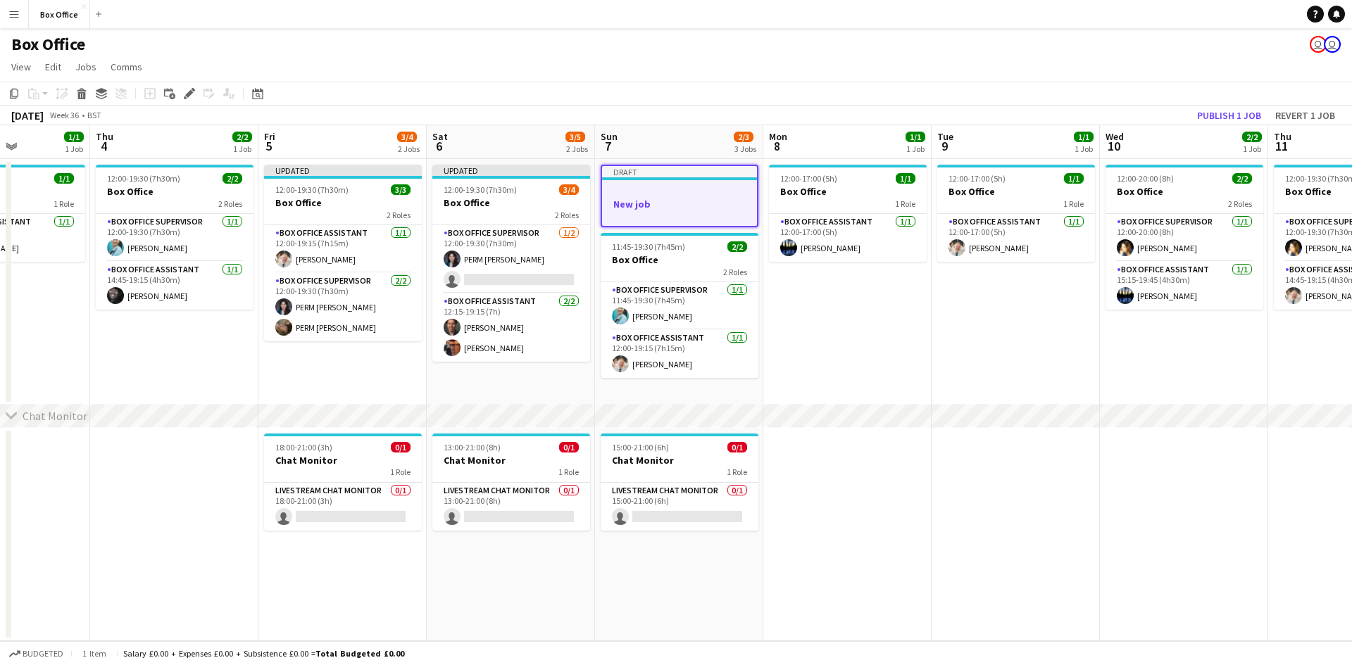
click at [908, 334] on app-date-cell "12:00-17:00 (5h) 1/1 Box Office 1 Role Box Office Assistant [DATE] 12:00-17:00 …" at bounding box center [847, 282] width 168 height 246
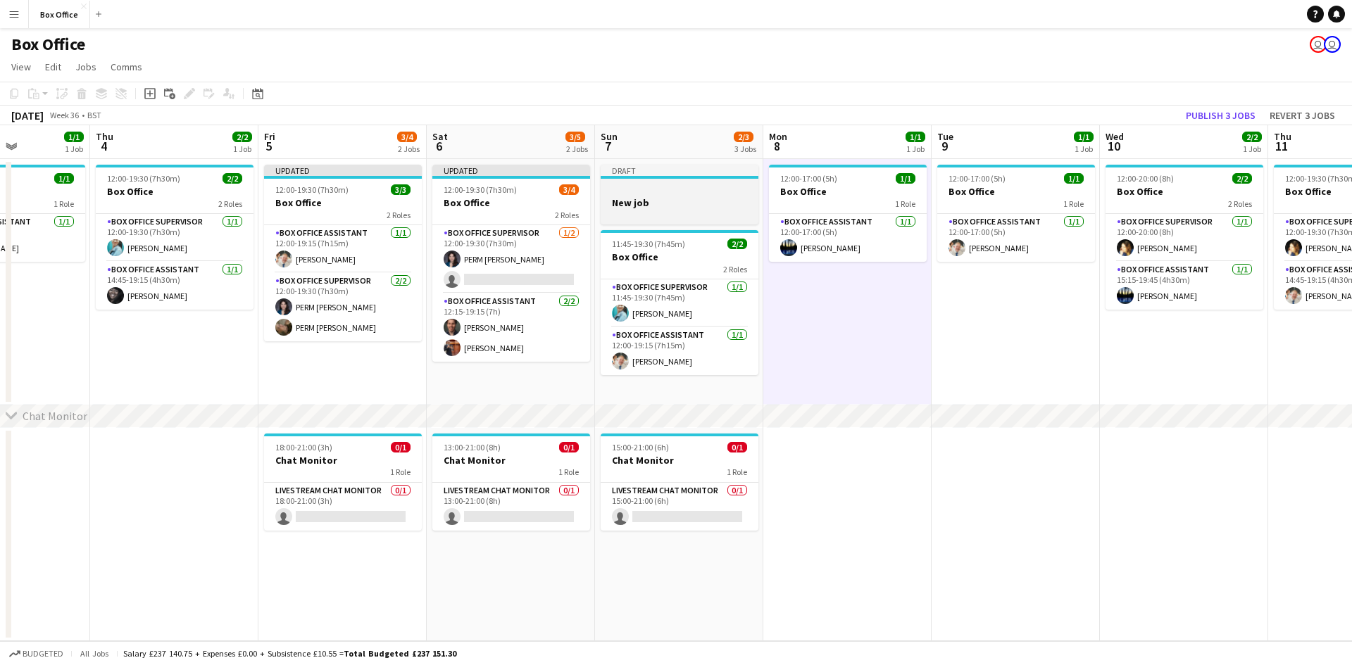
click at [683, 208] on h3 "New job" at bounding box center [680, 202] width 158 height 13
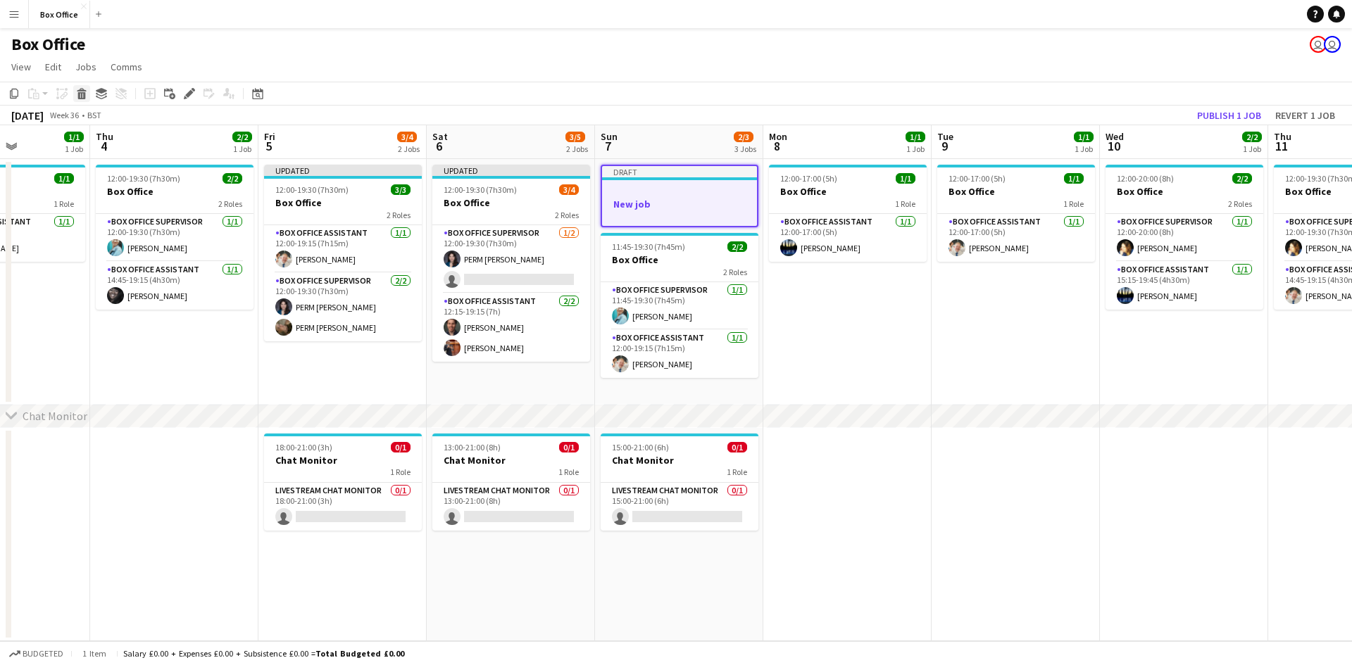
click at [79, 98] on icon at bounding box center [82, 95] width 8 height 7
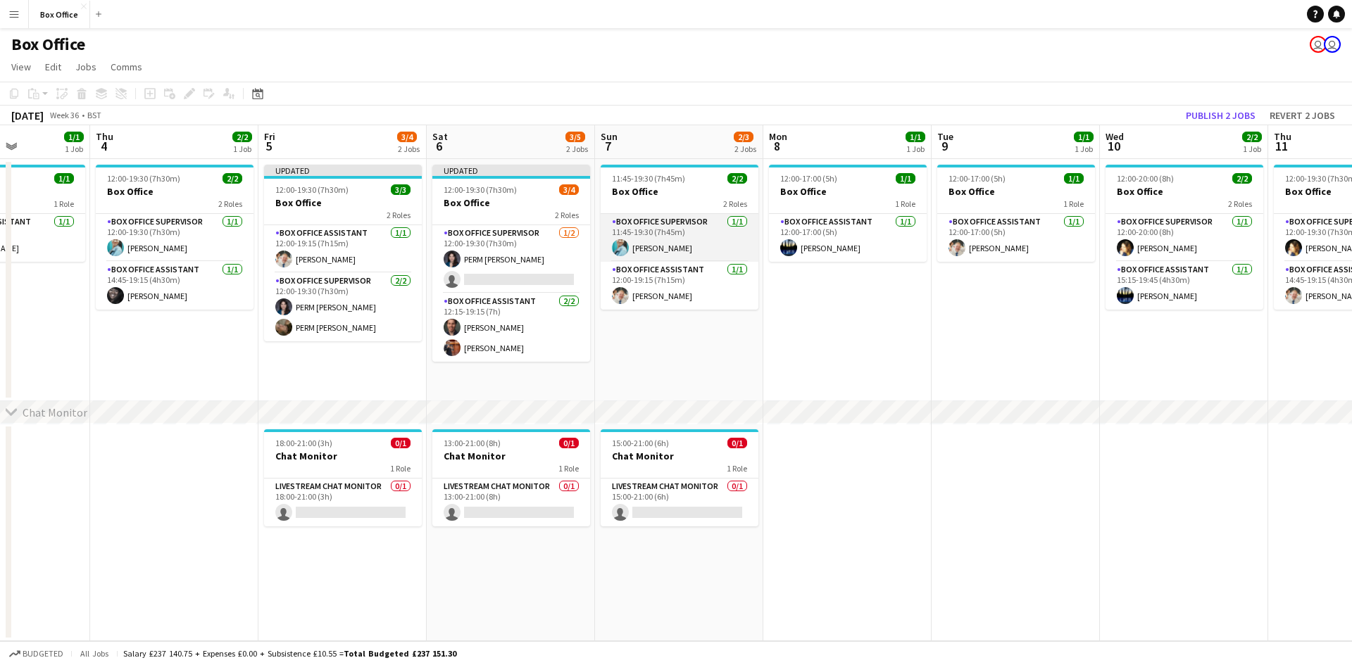
click at [696, 236] on app-card-role "Box Office Supervisor [DATE] 11:45-19:30 (7h45m) [PERSON_NAME]" at bounding box center [680, 238] width 158 height 48
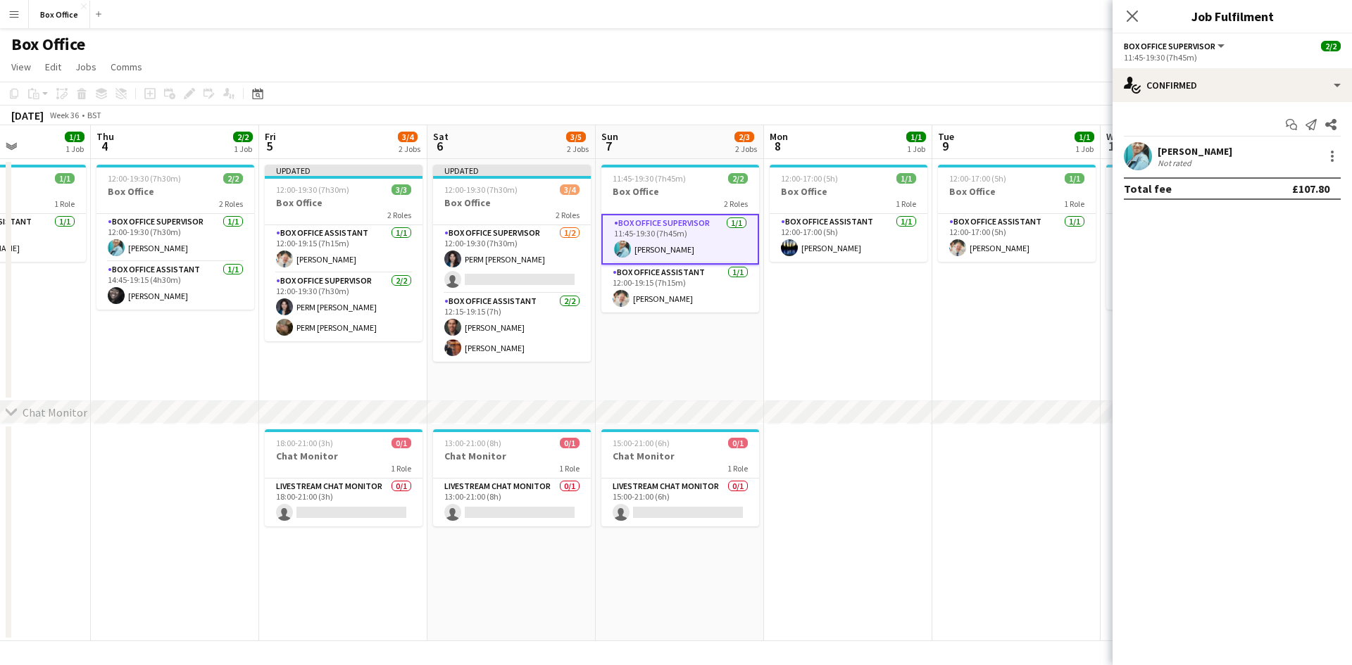
click at [1219, 208] on div "Start chat Send notification Share [PERSON_NAME] Not rated Total fee £107.80" at bounding box center [1232, 156] width 239 height 109
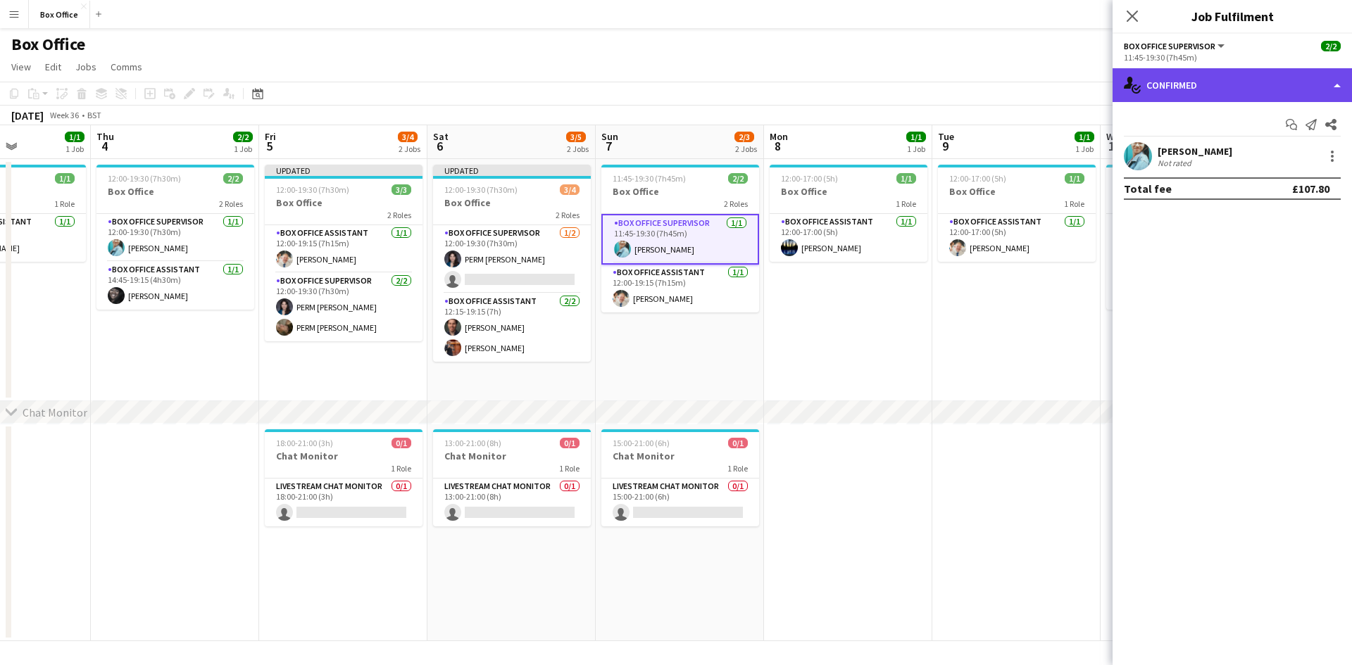
click at [1335, 84] on div "single-neutral-actions-check-2 Confirmed" at bounding box center [1232, 85] width 239 height 34
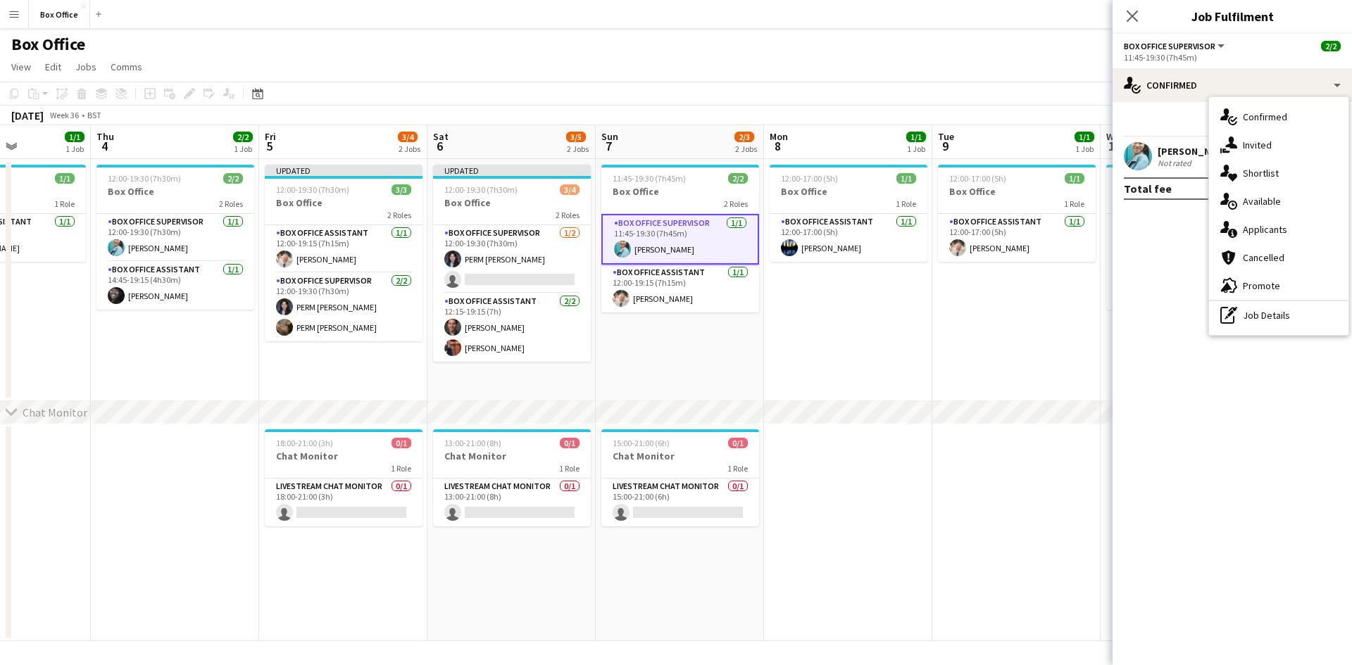
drag, startPoint x: 1275, startPoint y: 515, endPoint x: 1026, endPoint y: 413, distance: 269.4
click at [1273, 515] on mat-expansion-panel "check Confirmed Start chat Send notification Share [PERSON_NAME] Not rated Tota…" at bounding box center [1232, 383] width 239 height 563
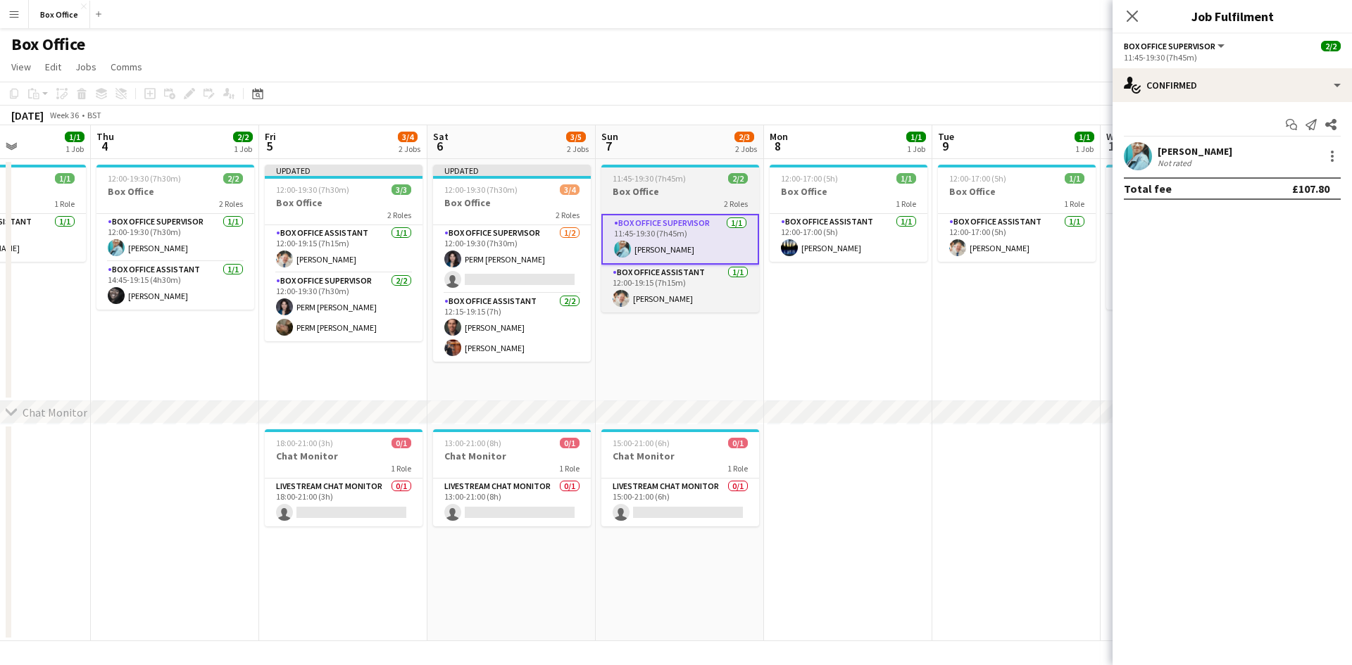
drag, startPoint x: 653, startPoint y: 188, endPoint x: 638, endPoint y: 193, distance: 16.3
click at [638, 193] on h3 "Box Office" at bounding box center [680, 191] width 158 height 13
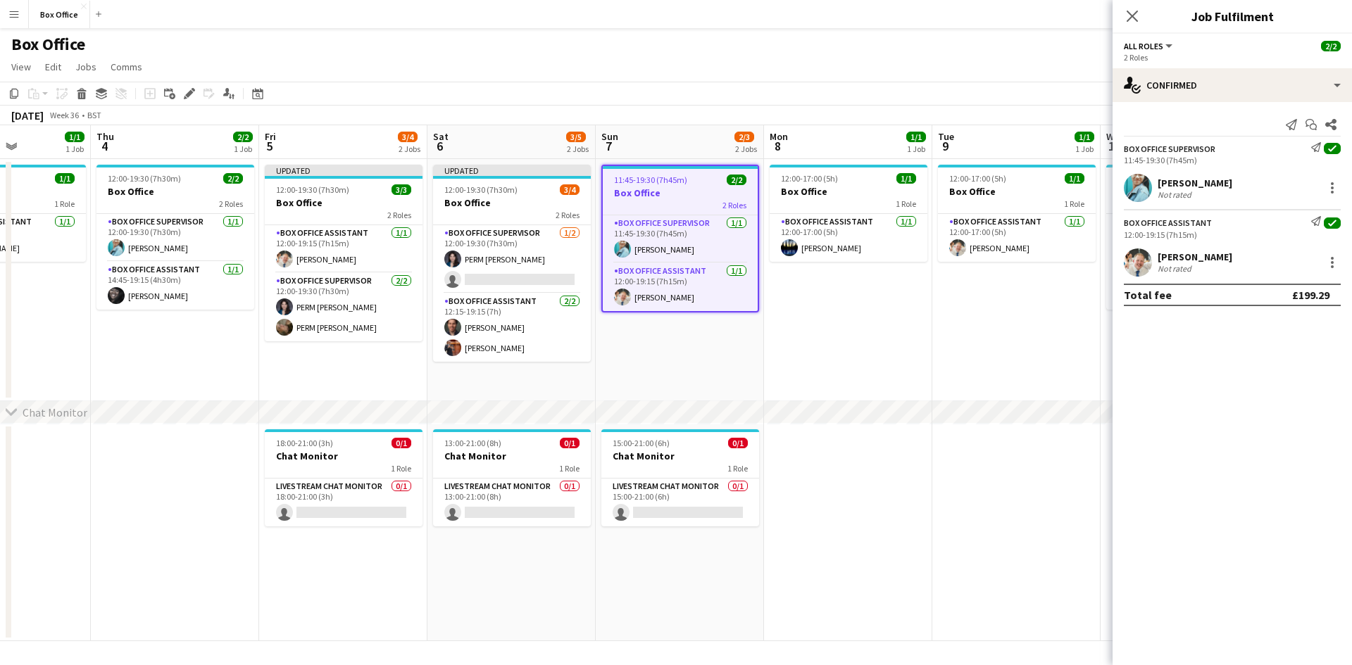
click at [638, 193] on h3 "Box Office" at bounding box center [680, 193] width 155 height 13
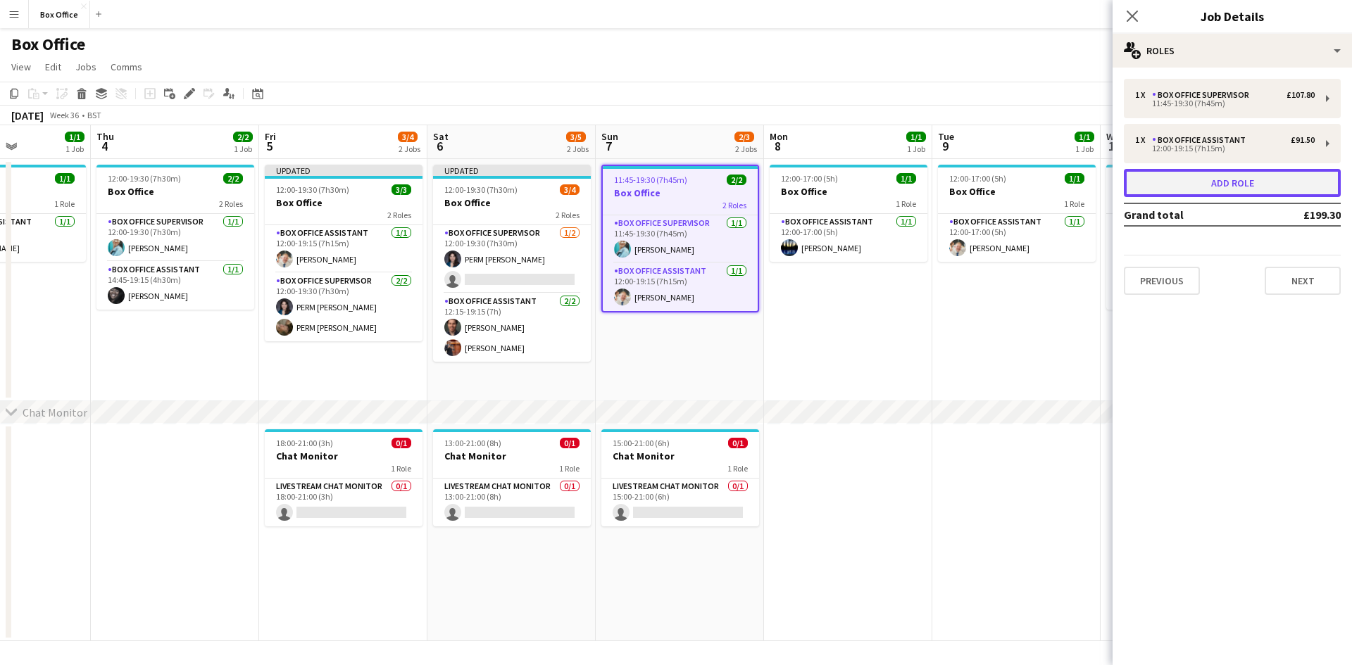
click at [1187, 182] on button "Add role" at bounding box center [1232, 183] width 217 height 28
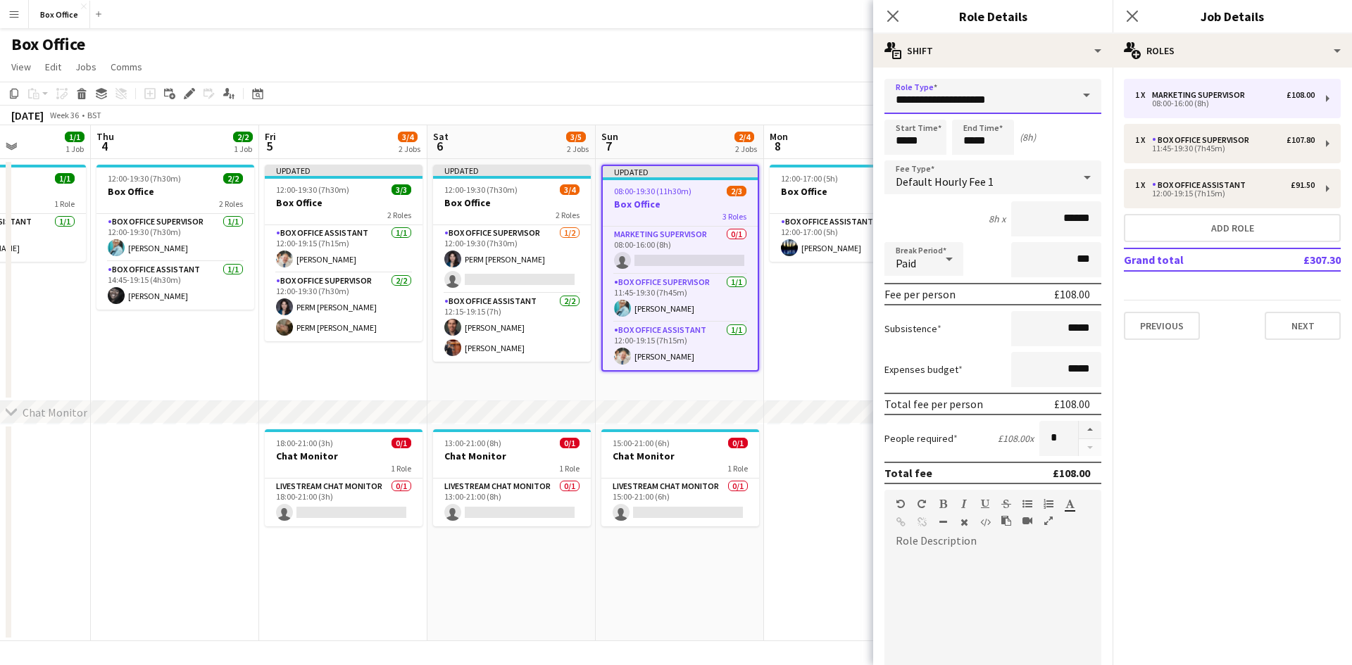
click at [1015, 100] on input "**********" at bounding box center [992, 96] width 217 height 35
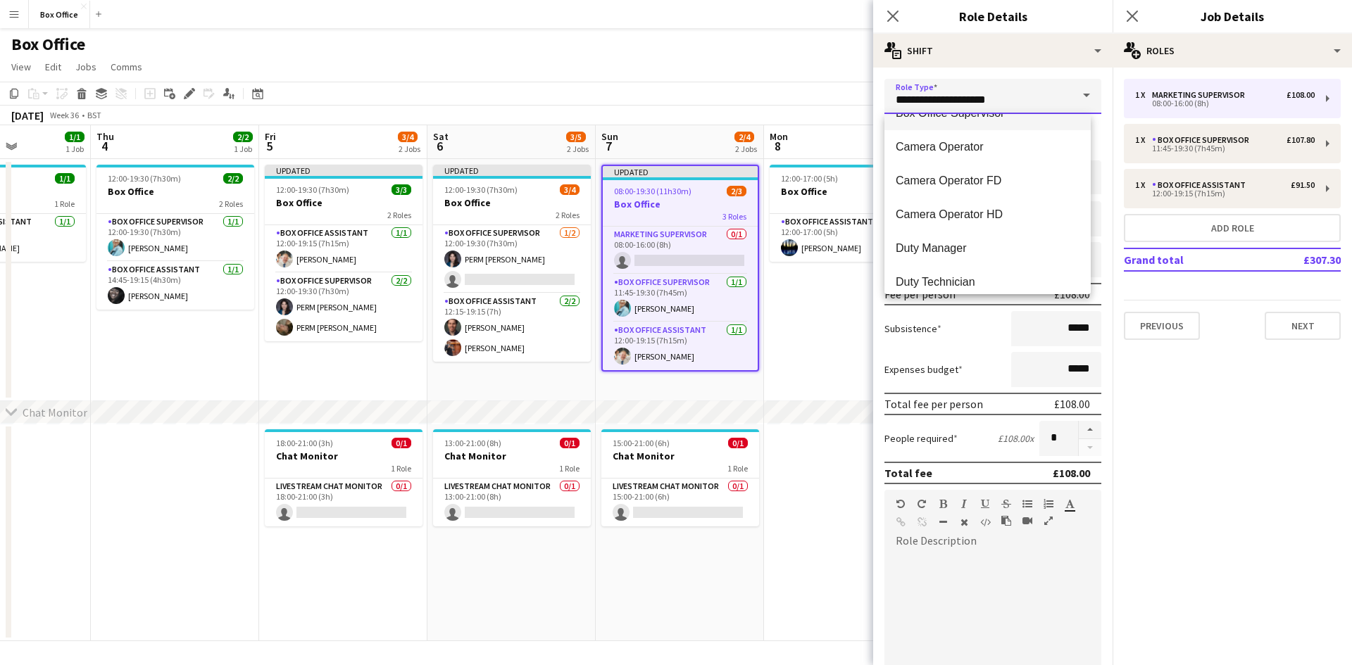
scroll to position [563, 0]
click at [979, 205] on mat-option "Box Office Supervisor" at bounding box center [987, 216] width 206 height 34
type input "**********"
type input "******"
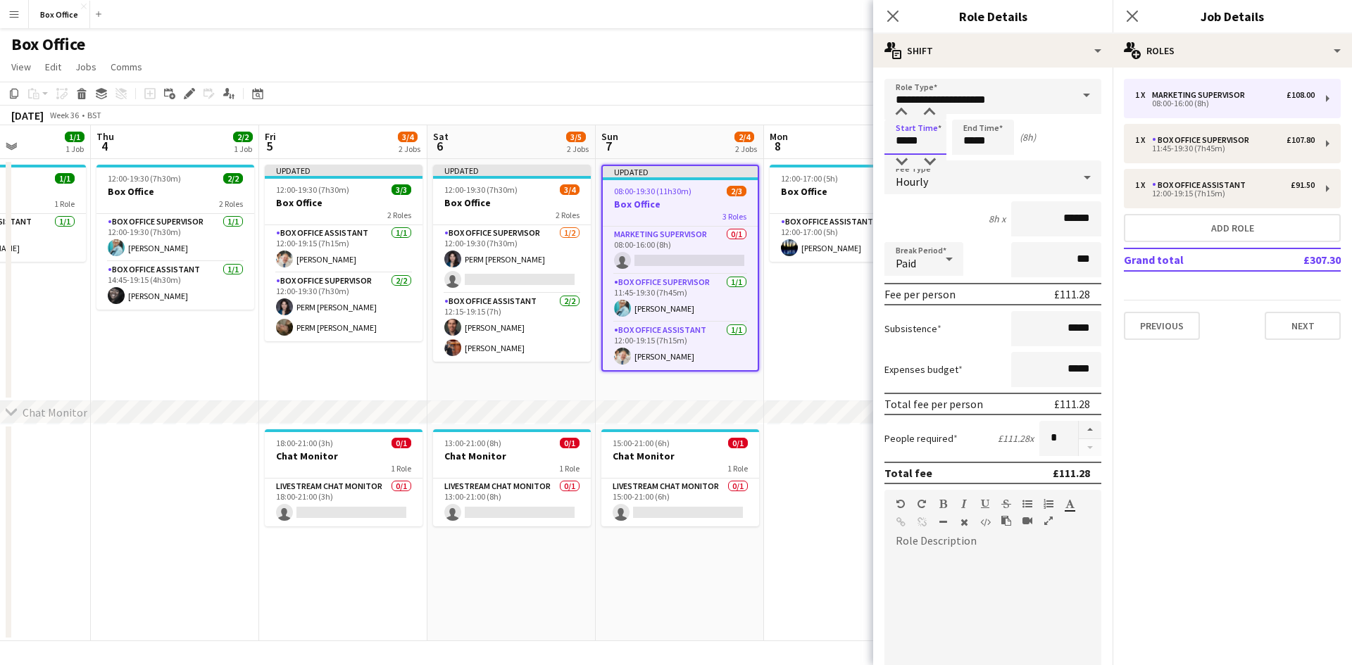
drag, startPoint x: 932, startPoint y: 142, endPoint x: 864, endPoint y: 138, distance: 68.4
click at [864, 138] on body "Menu Boards Boards Boards All jobs Status Workforce Workforce My Workforce Recr…" at bounding box center [676, 332] width 1352 height 665
type input "*****"
click at [995, 138] on input "*****" at bounding box center [983, 137] width 62 height 35
type input "*****"
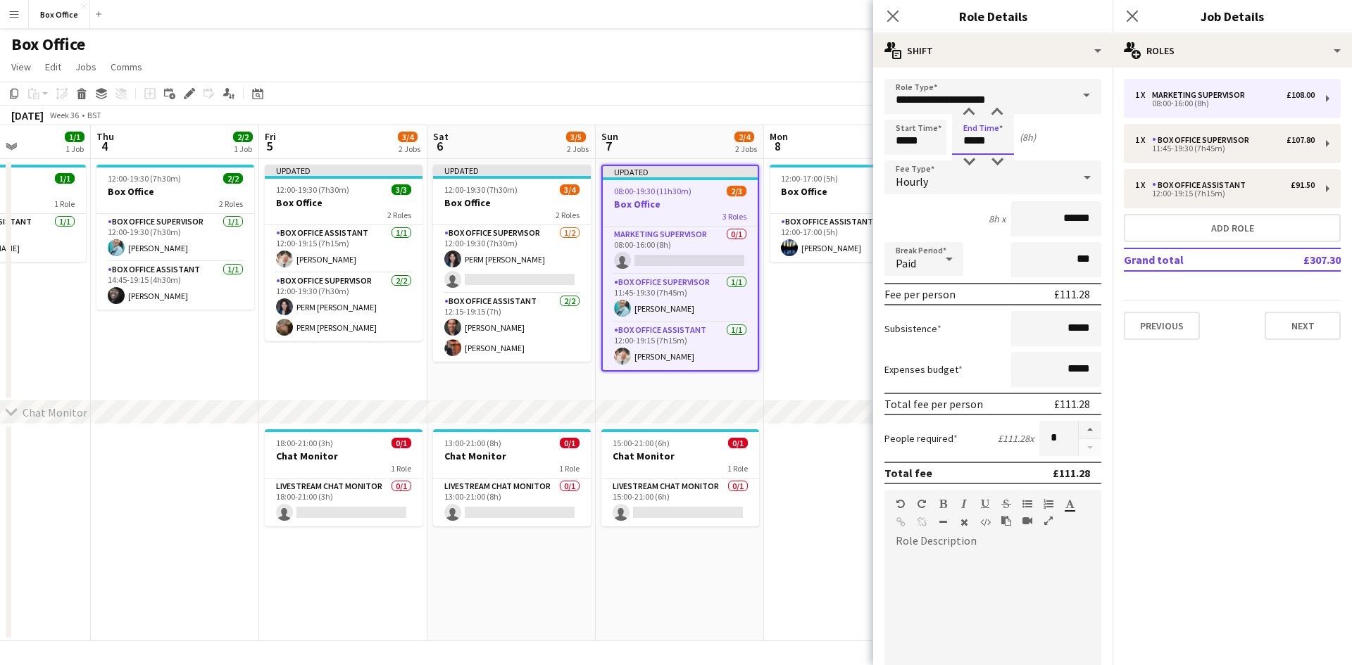
type input "*****"
click at [995, 176] on div "Hourly" at bounding box center [978, 178] width 189 height 34
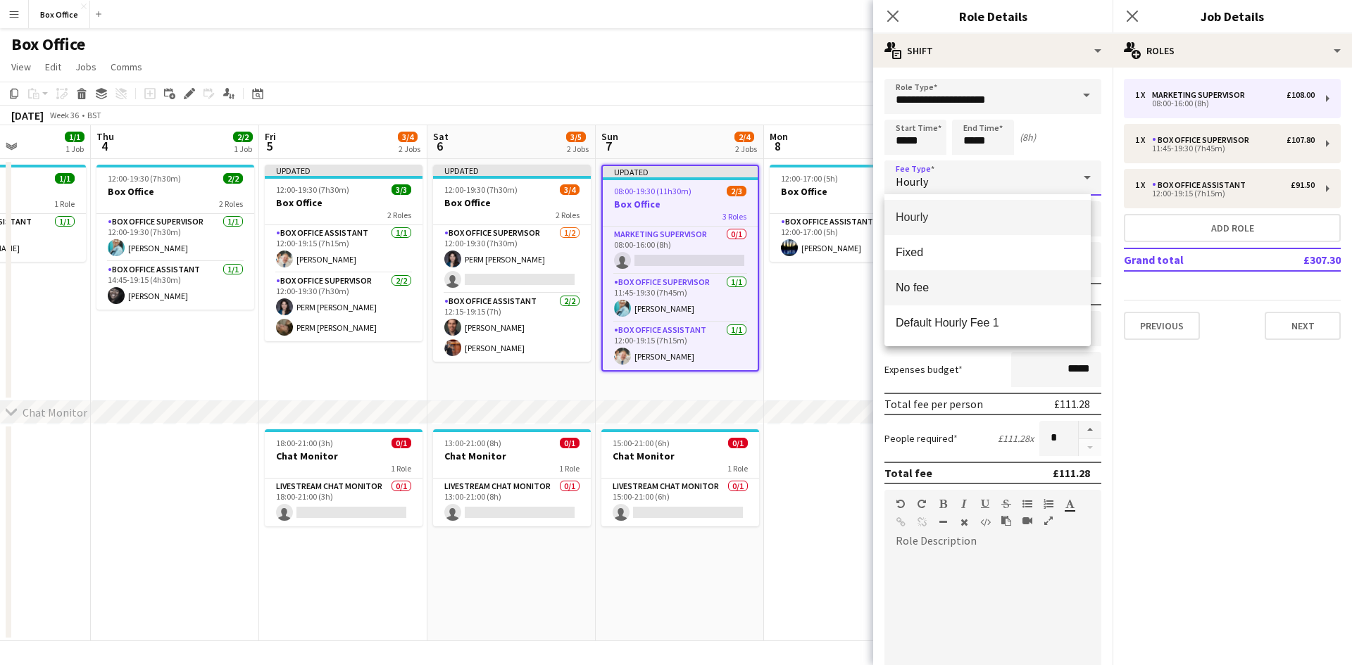
click at [940, 292] on span "No fee" at bounding box center [988, 287] width 184 height 13
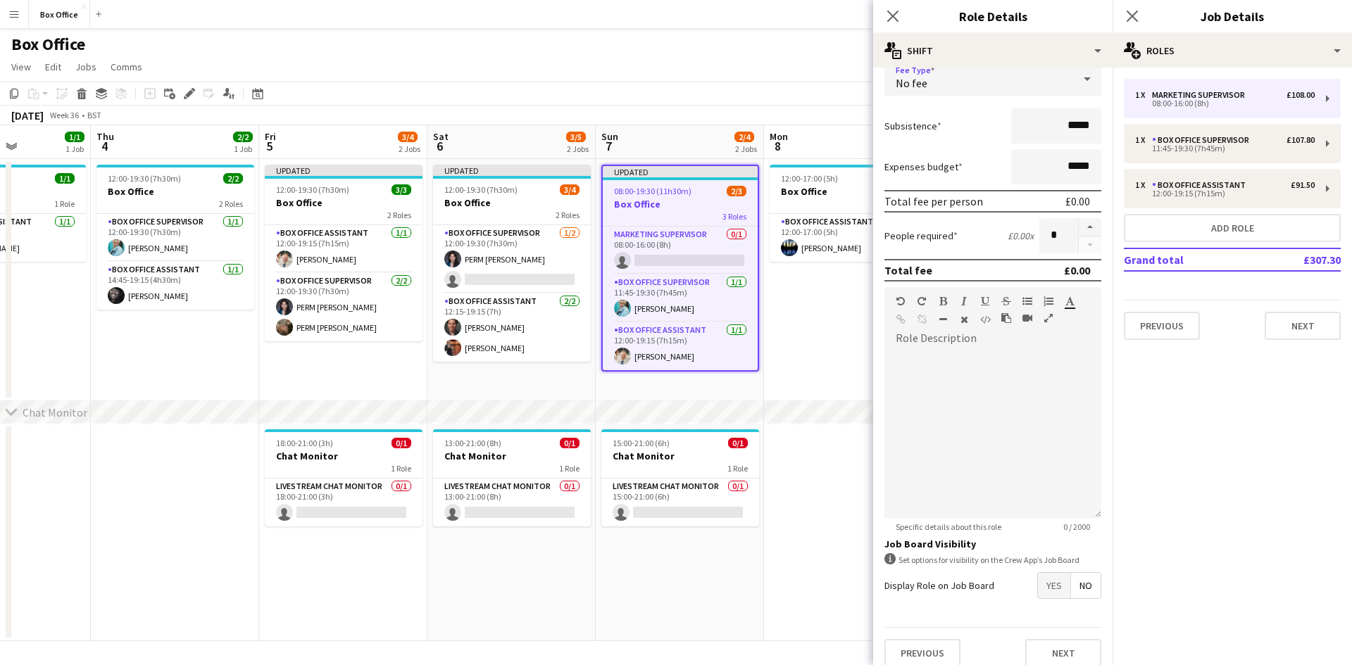
scroll to position [112, 0]
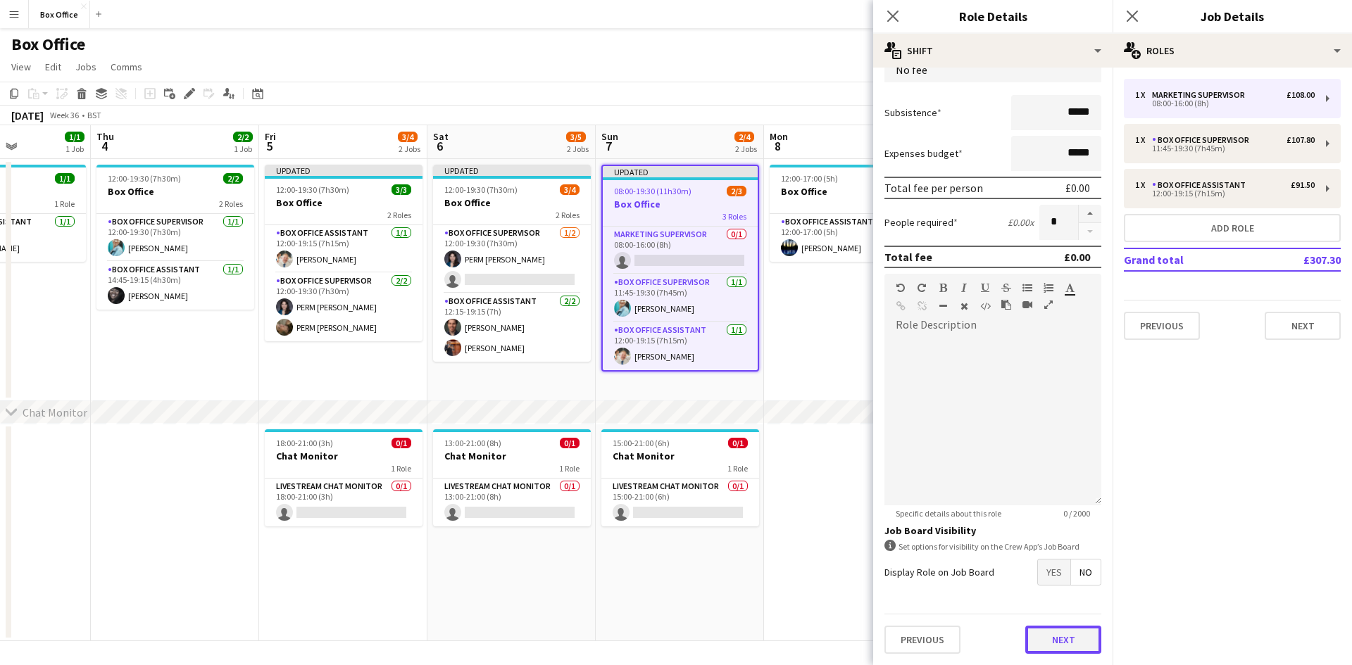
click at [1059, 639] on button "Next" at bounding box center [1063, 640] width 76 height 28
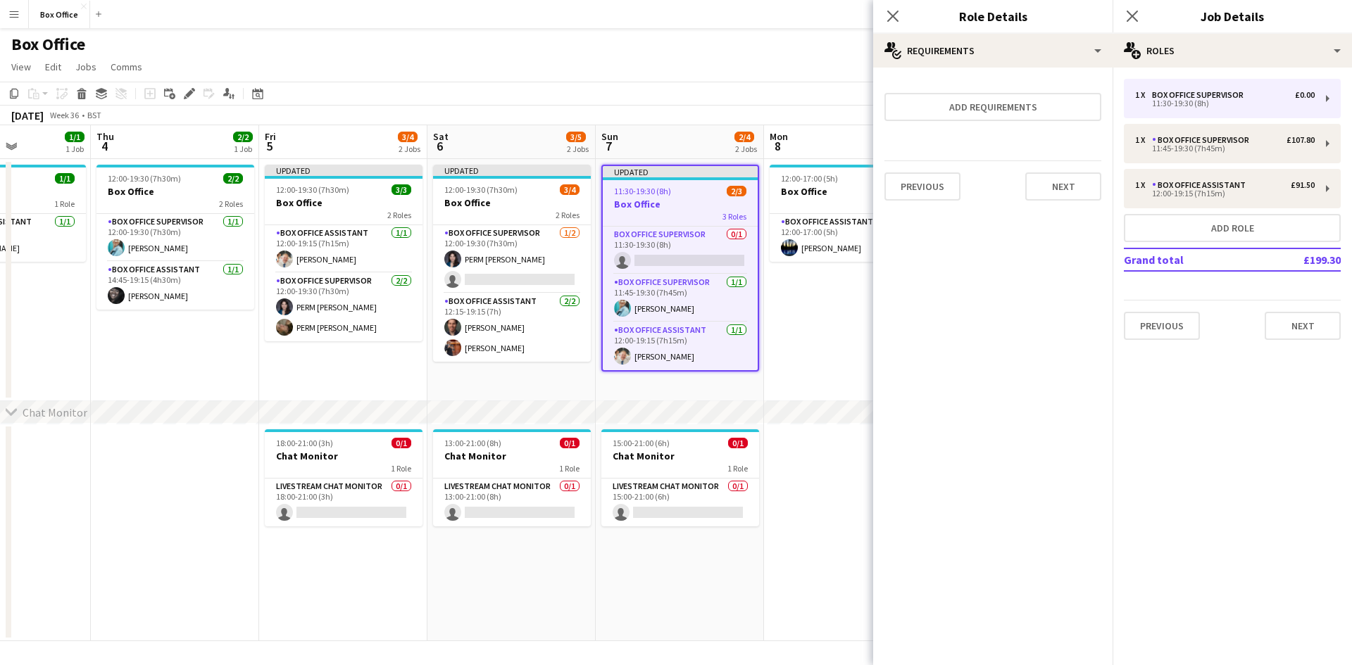
click at [831, 294] on app-date-cell "12:00-17:00 (5h) 1/1 Box Office 1 Role Box Office Assistant [DATE] 12:00-17:00 …" at bounding box center [848, 280] width 168 height 242
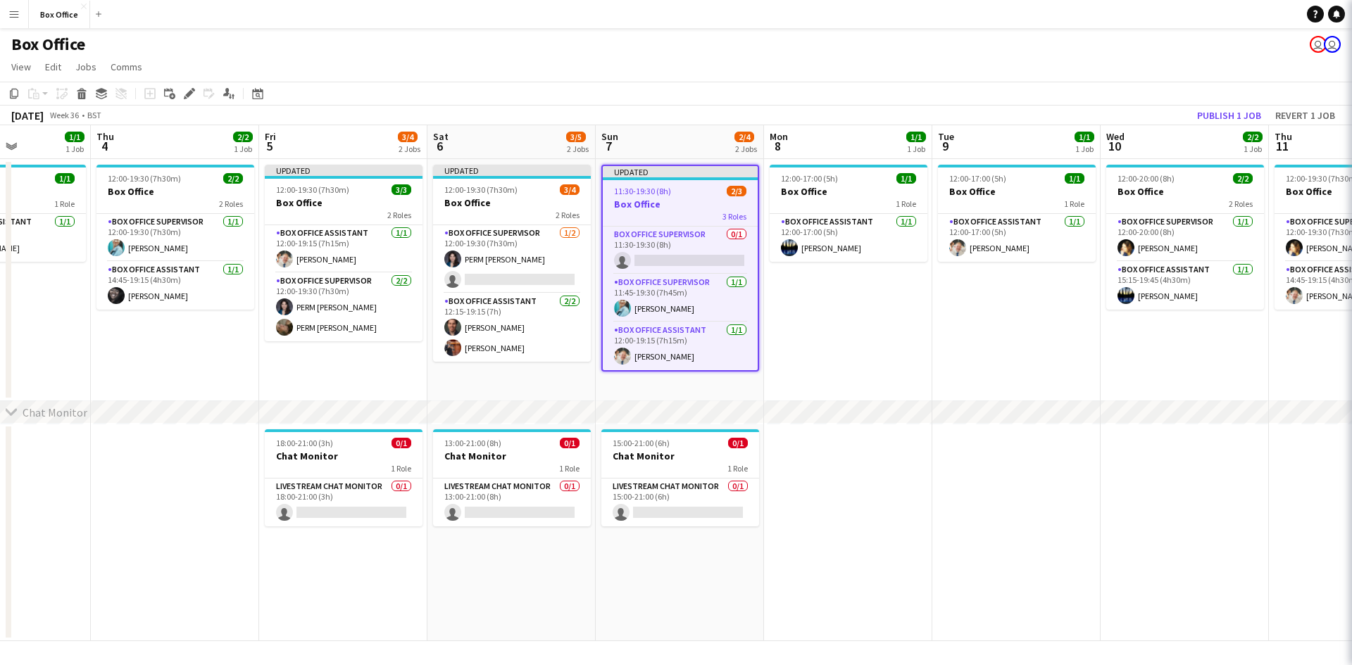
scroll to position [0, 412]
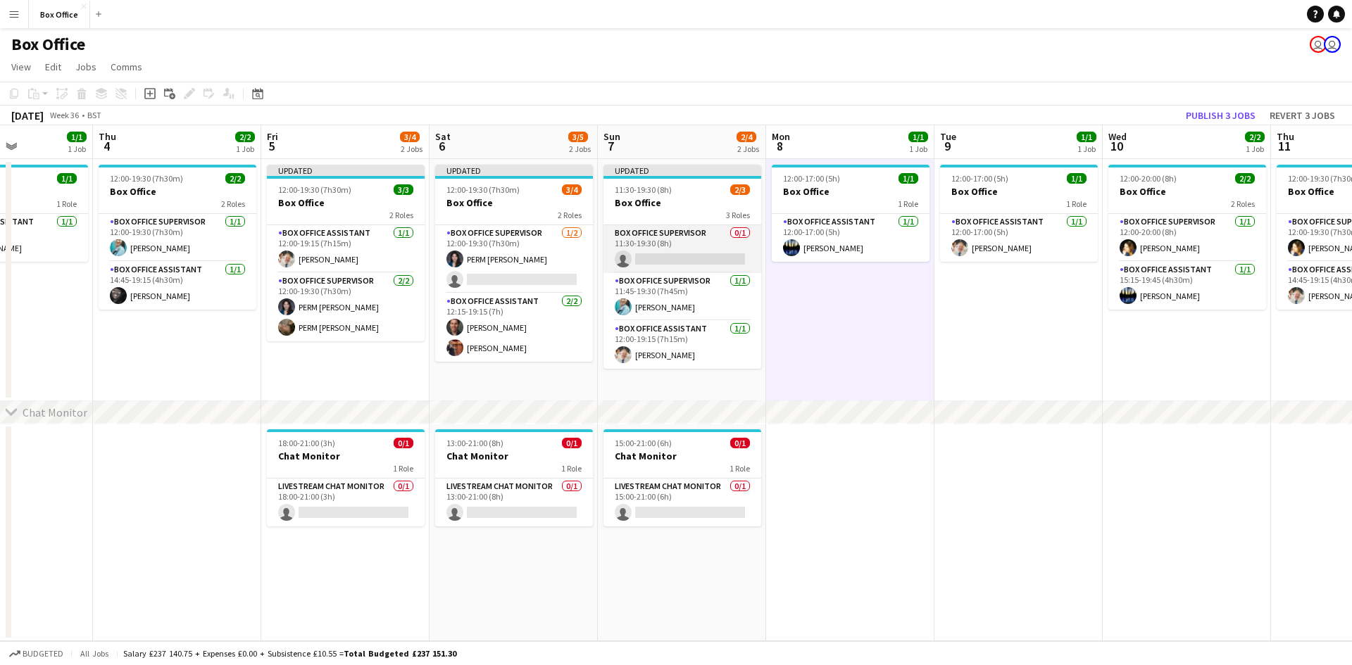
click at [673, 231] on app-card-role "Box Office Supervisor 0/1 11:30-19:30 (8h) single-neutral-actions" at bounding box center [682, 249] width 158 height 48
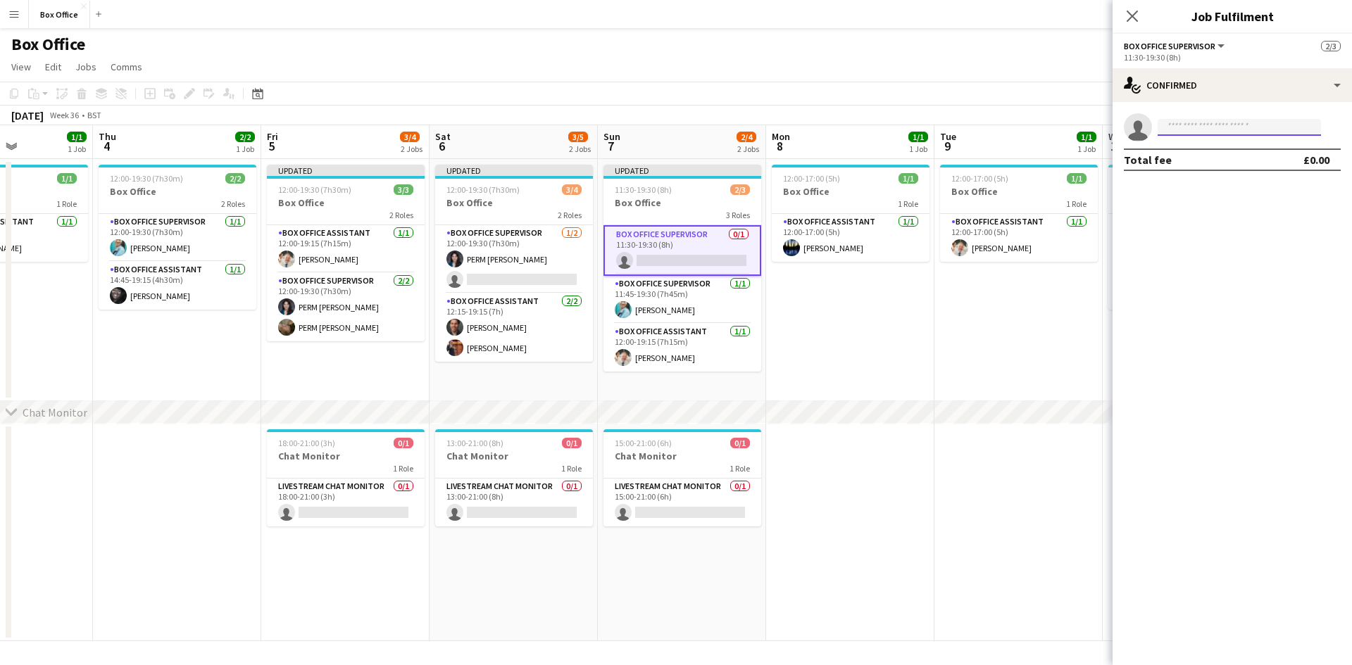
click at [1191, 123] on input at bounding box center [1239, 127] width 163 height 17
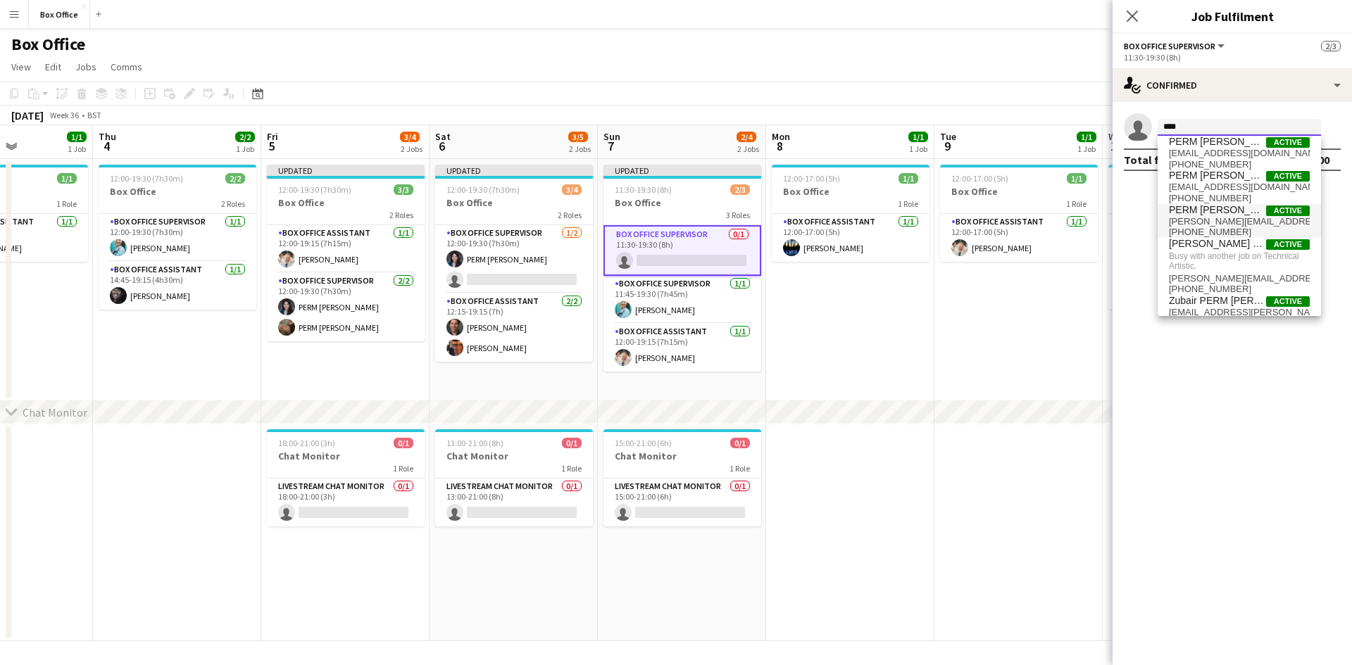
scroll to position [0, 0]
type input "****"
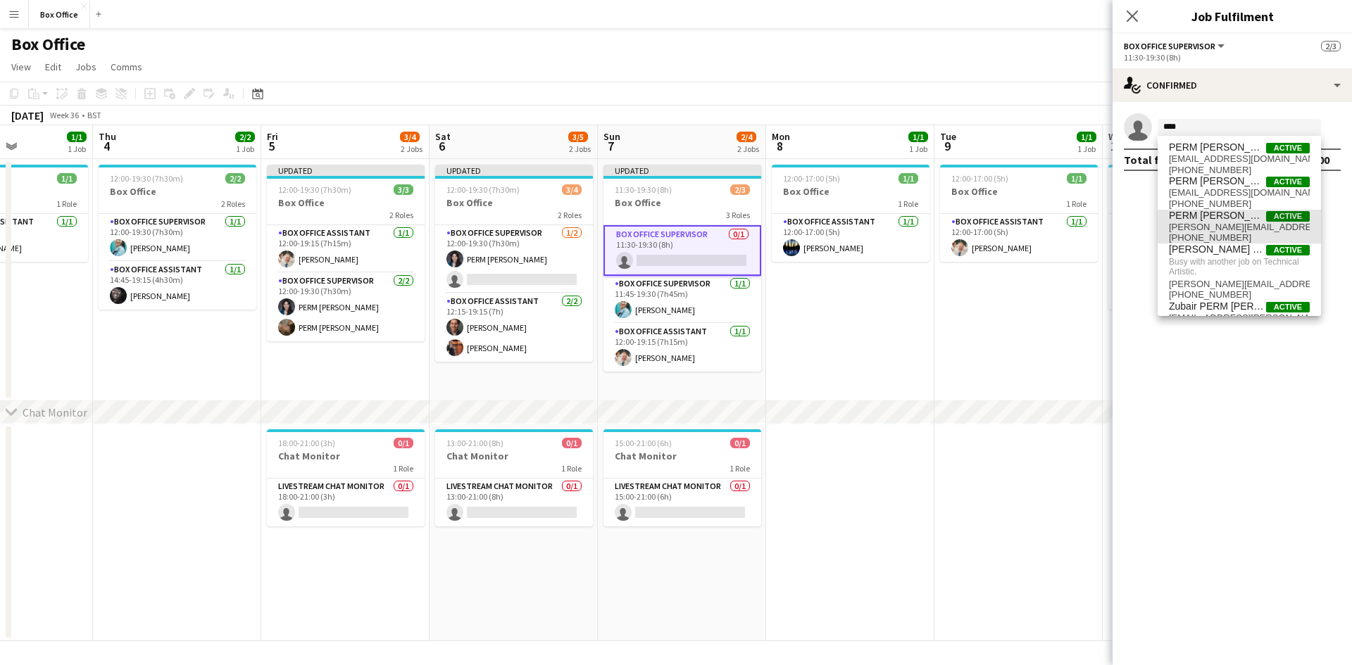
click at [1260, 222] on span "[PERSON_NAME][EMAIL_ADDRESS][PERSON_NAME][DOMAIN_NAME]" at bounding box center [1239, 227] width 141 height 11
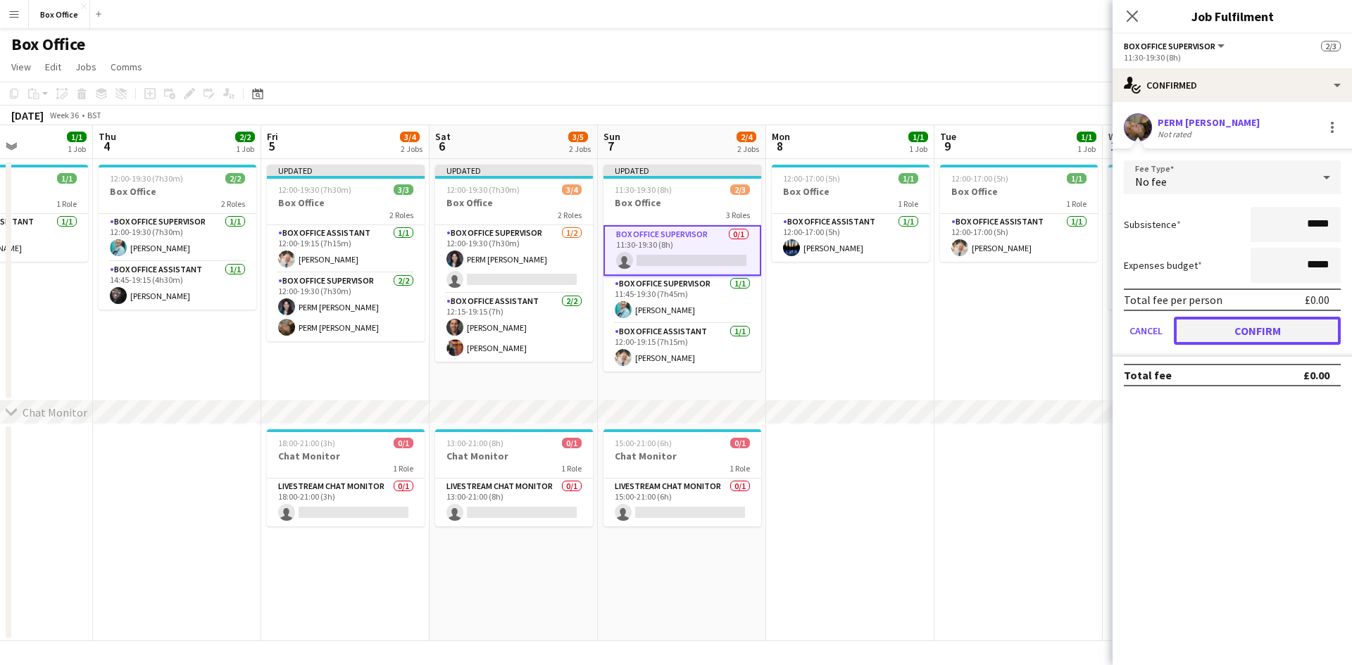
click at [1257, 329] on button "Confirm" at bounding box center [1257, 331] width 167 height 28
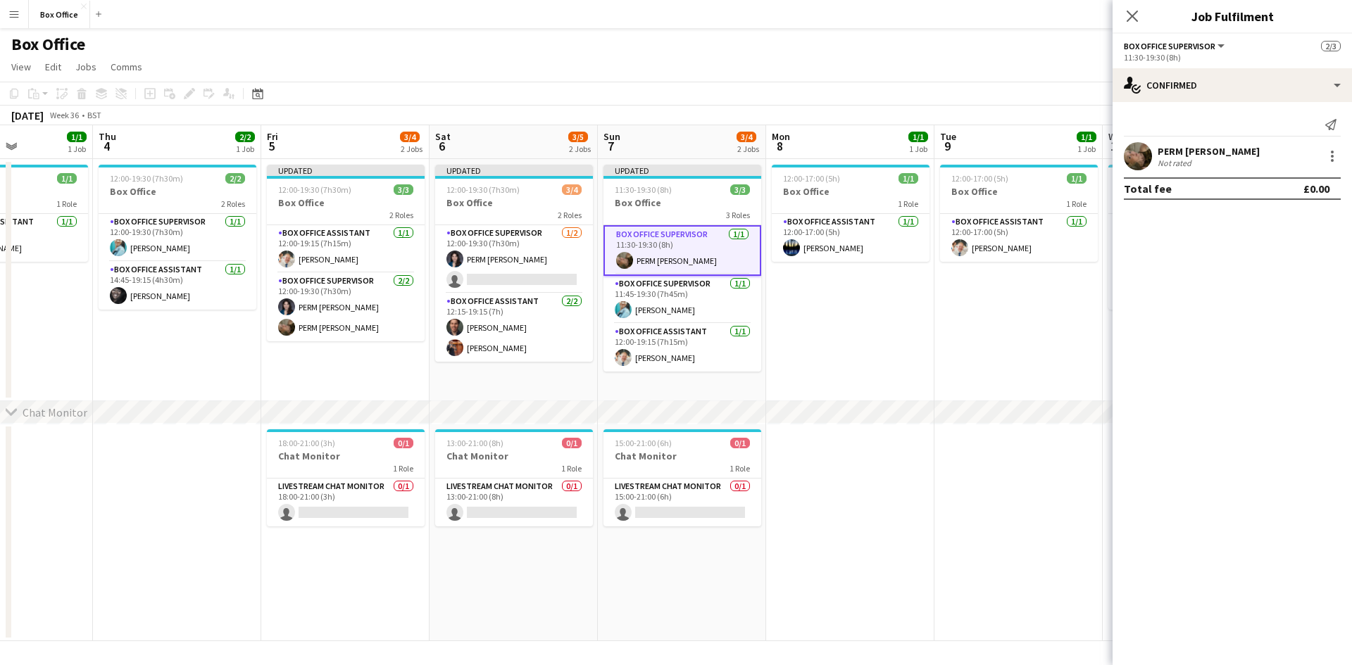
click at [841, 346] on app-date-cell "12:00-17:00 (5h) 1/1 Box Office 1 Role Box Office Assistant [DATE] 12:00-17:00 …" at bounding box center [850, 280] width 168 height 242
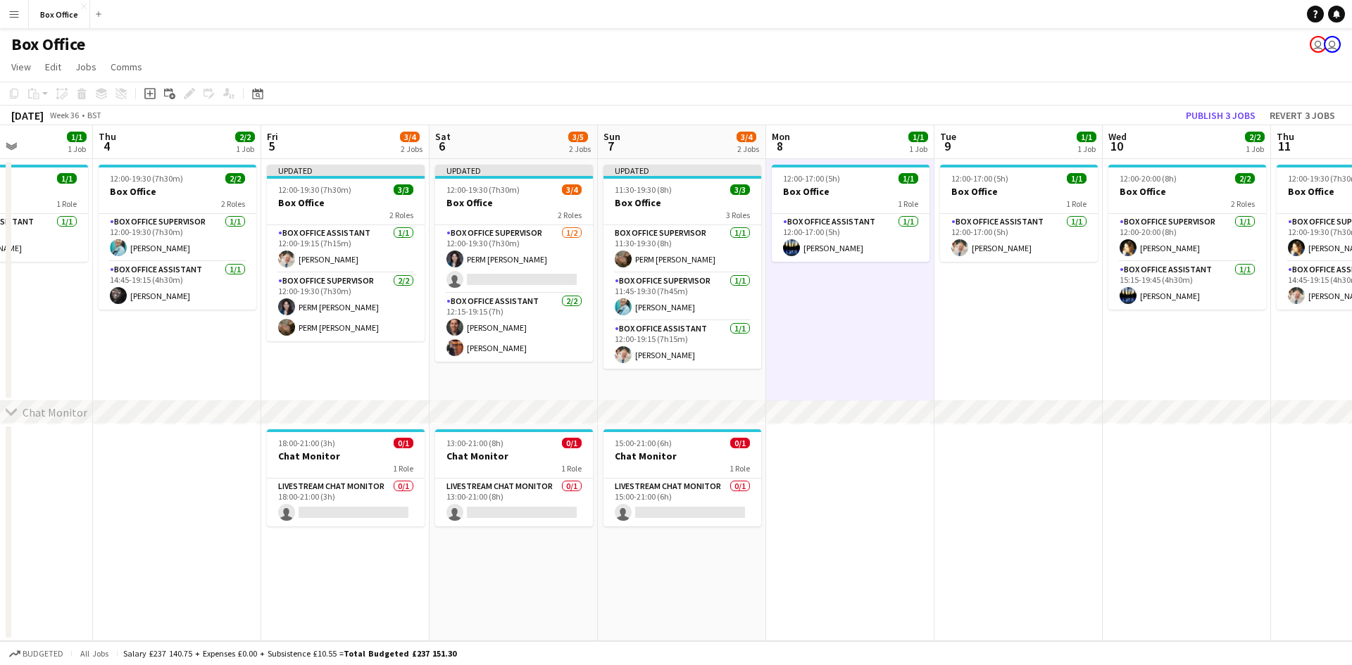
drag, startPoint x: 1061, startPoint y: 360, endPoint x: 1046, endPoint y: 367, distance: 16.4
click at [1061, 359] on app-date-cell "12:00-17:00 (5h) 1/1 Box Office 1 Role Box Office Assistant [DATE] 12:00-17:00 …" at bounding box center [1018, 280] width 168 height 242
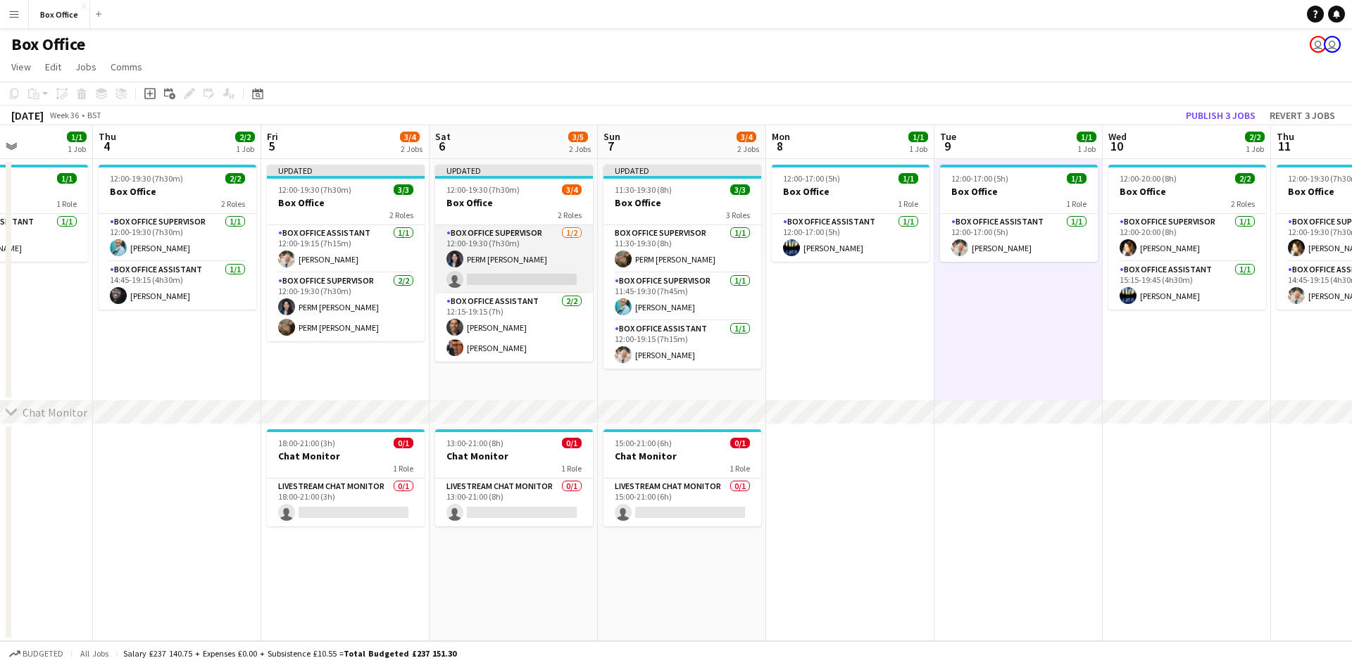
click at [511, 231] on app-card-role "Box Office Supervisor [DATE] 12:00-19:30 (7h30m) PERM [PERSON_NAME] single-neut…" at bounding box center [514, 259] width 158 height 68
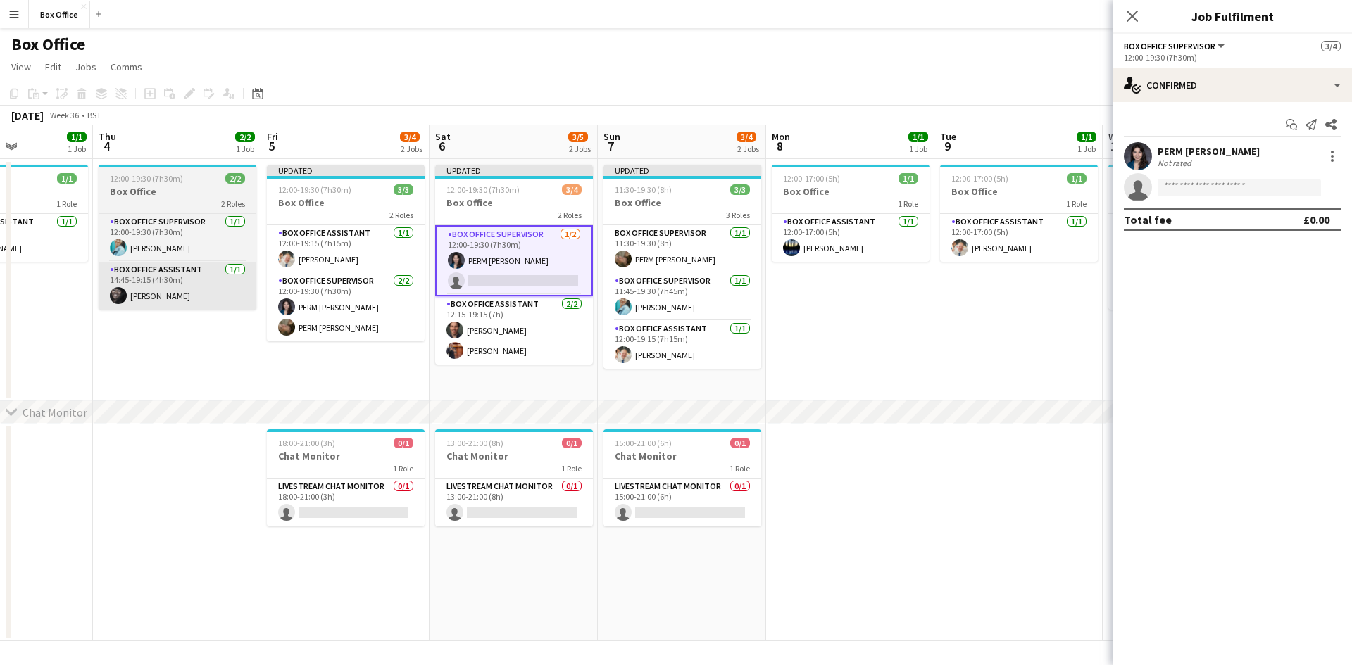
drag, startPoint x: 158, startPoint y: 402, endPoint x: 101, endPoint y: 269, distance: 144.8
click at [155, 394] on div "chevron-right Chat Monitor Mon 1 1/1 1 Job Tue 2 1/1 1 Job Wed 3 1/1 1 Job Thu …" at bounding box center [676, 383] width 1352 height 516
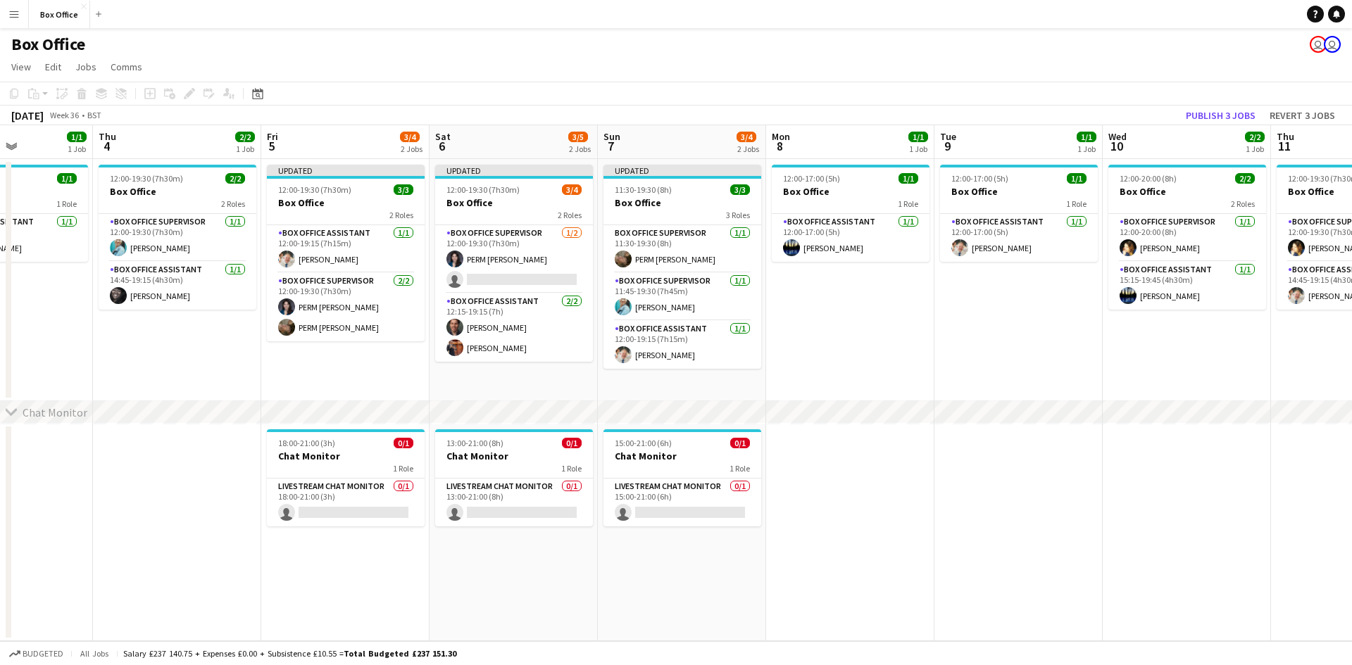
click at [20, 14] on button "Menu" at bounding box center [14, 14] width 28 height 28
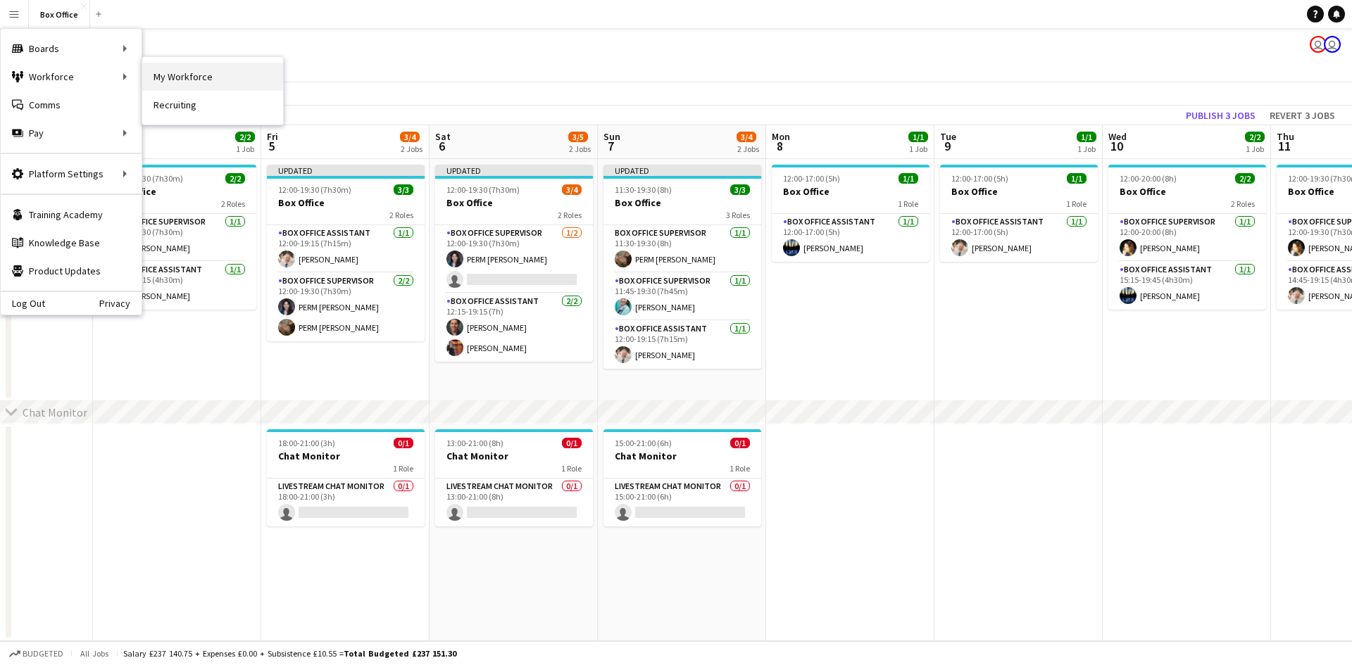
click at [184, 76] on link "My Workforce" at bounding box center [212, 77] width 141 height 28
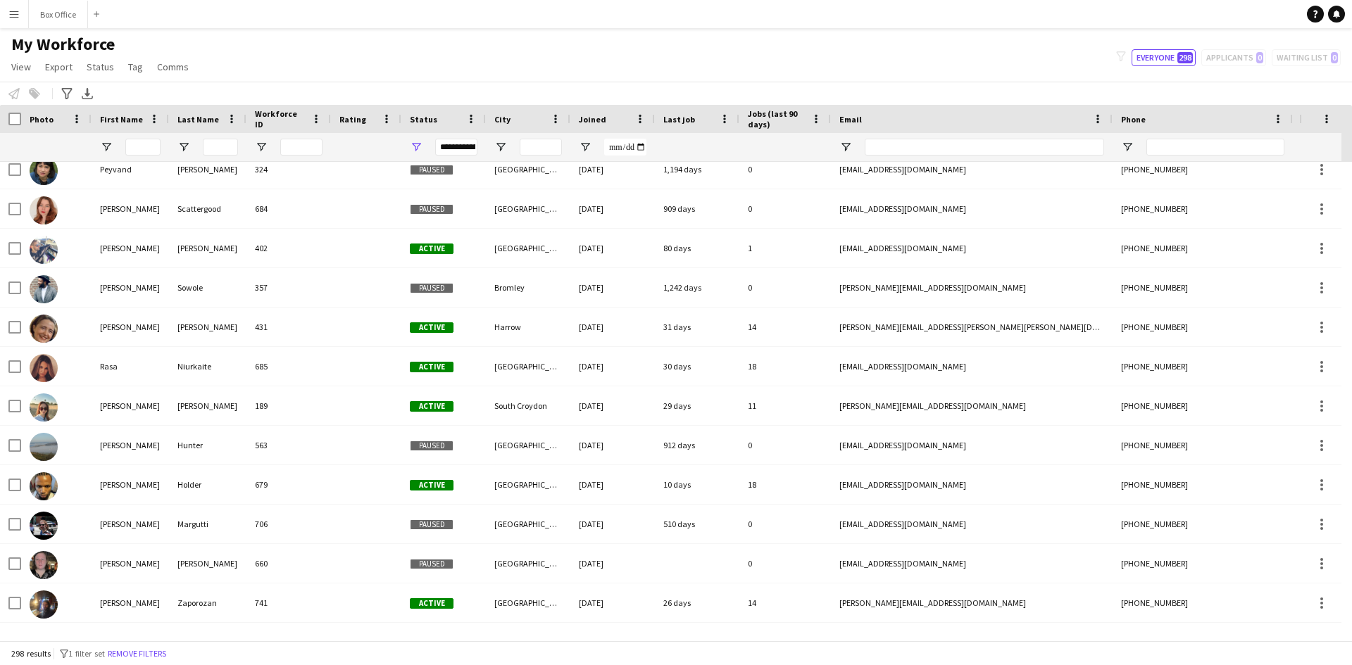
scroll to position [9683, 0]
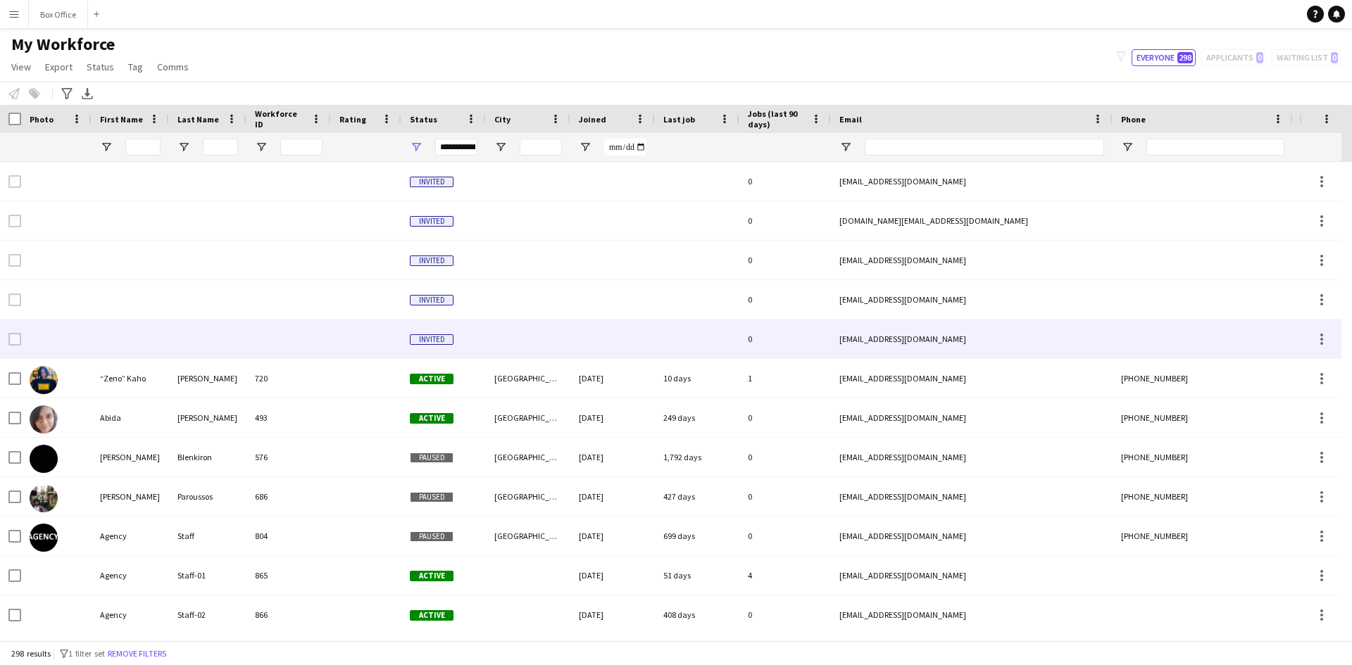
click at [343, 336] on div at bounding box center [366, 339] width 70 height 39
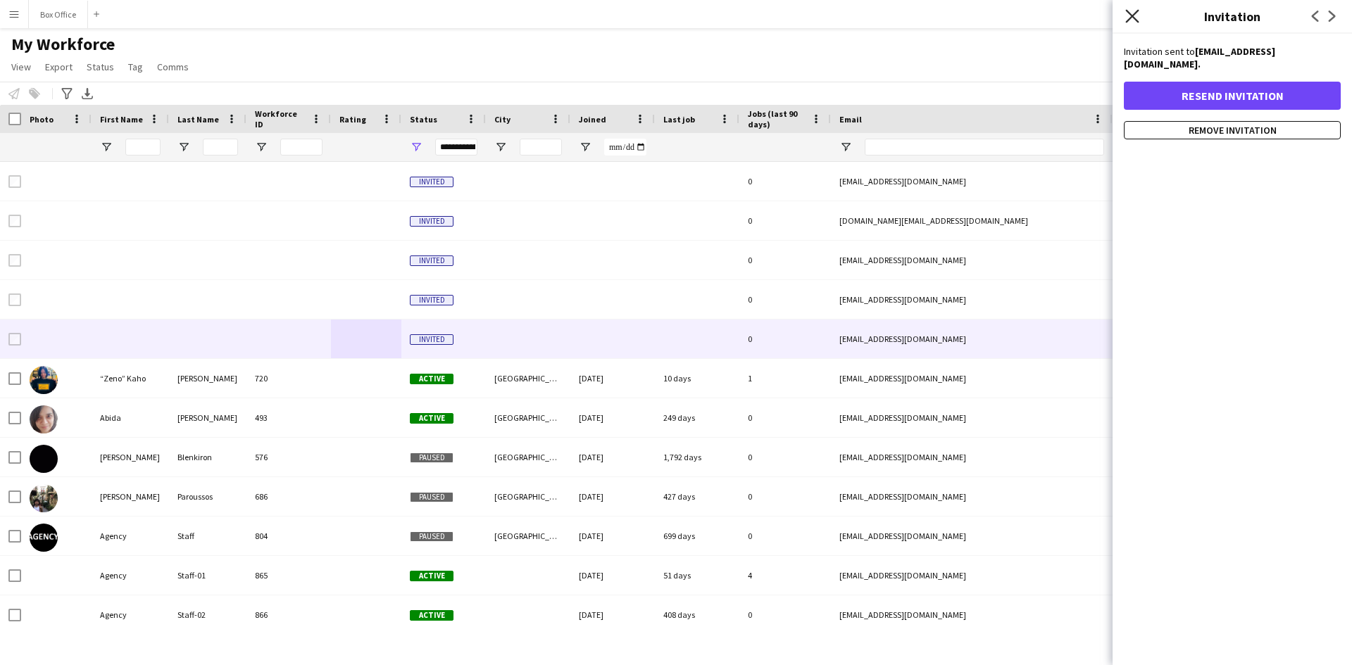
click at [1132, 15] on icon at bounding box center [1131, 15] width 13 height 13
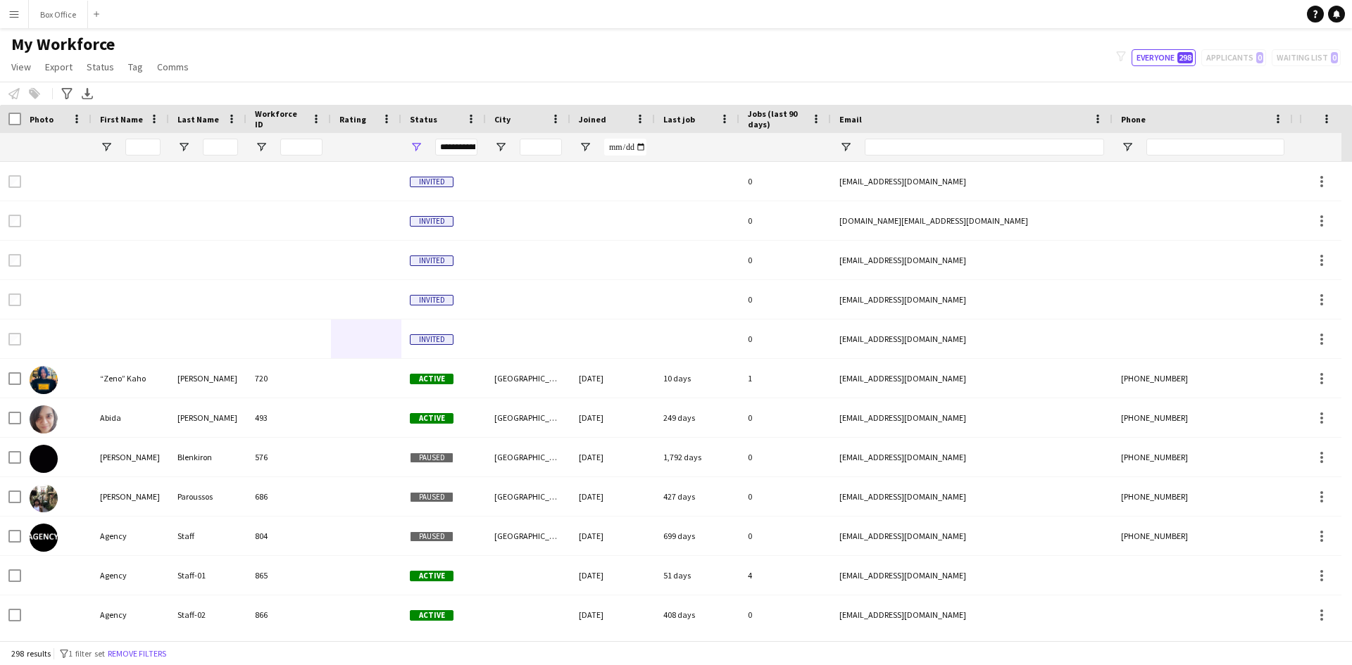
click at [1, 17] on button "Menu" at bounding box center [14, 14] width 28 height 28
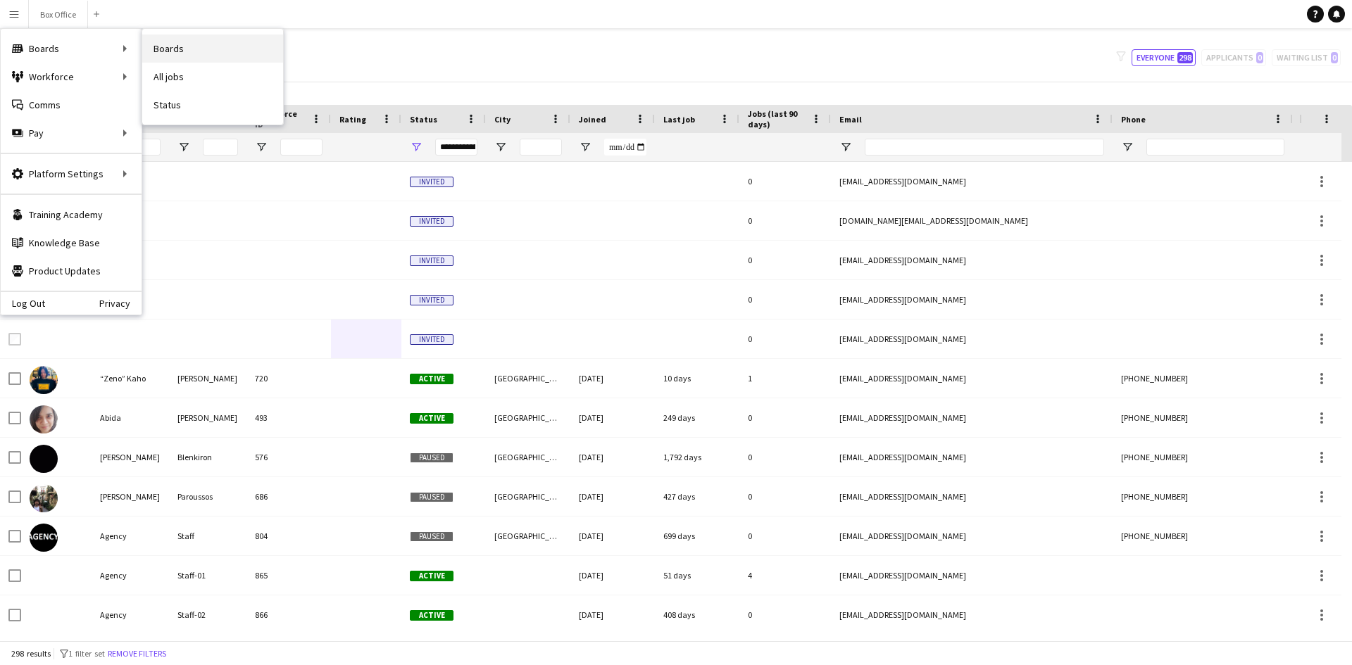
click at [154, 43] on link "Boards" at bounding box center [212, 49] width 141 height 28
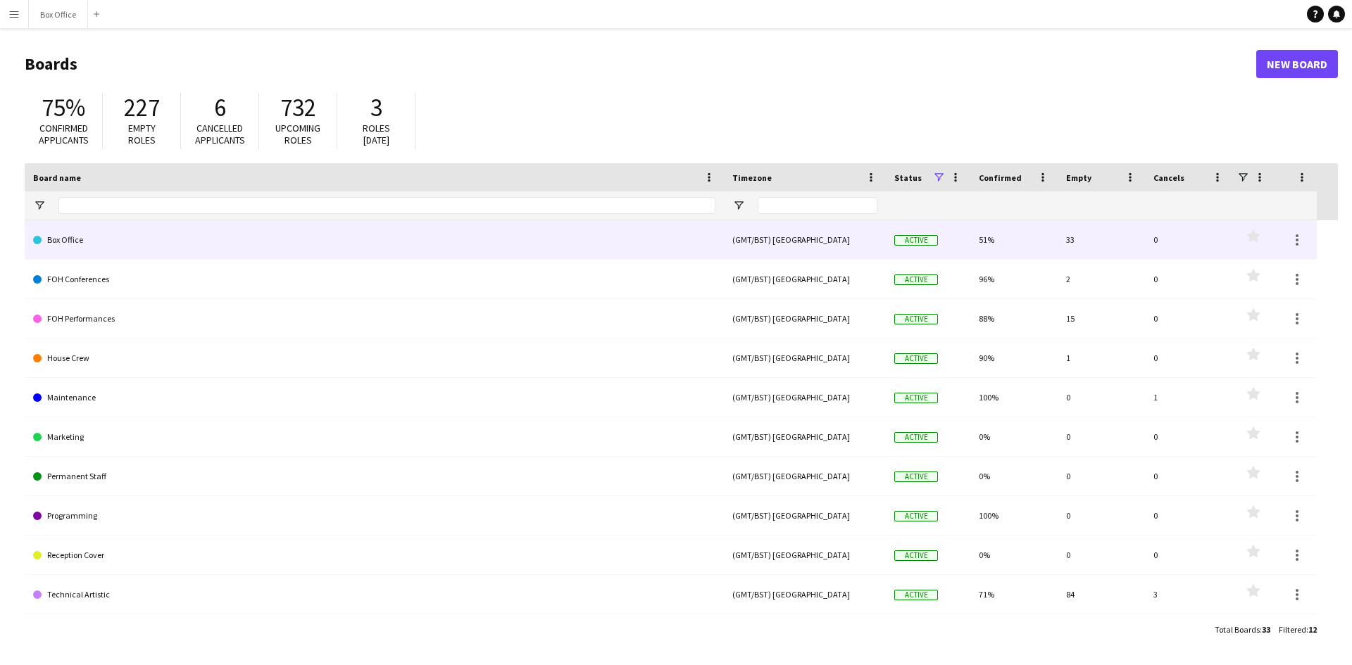
click at [87, 232] on link "Box Office" at bounding box center [374, 239] width 682 height 39
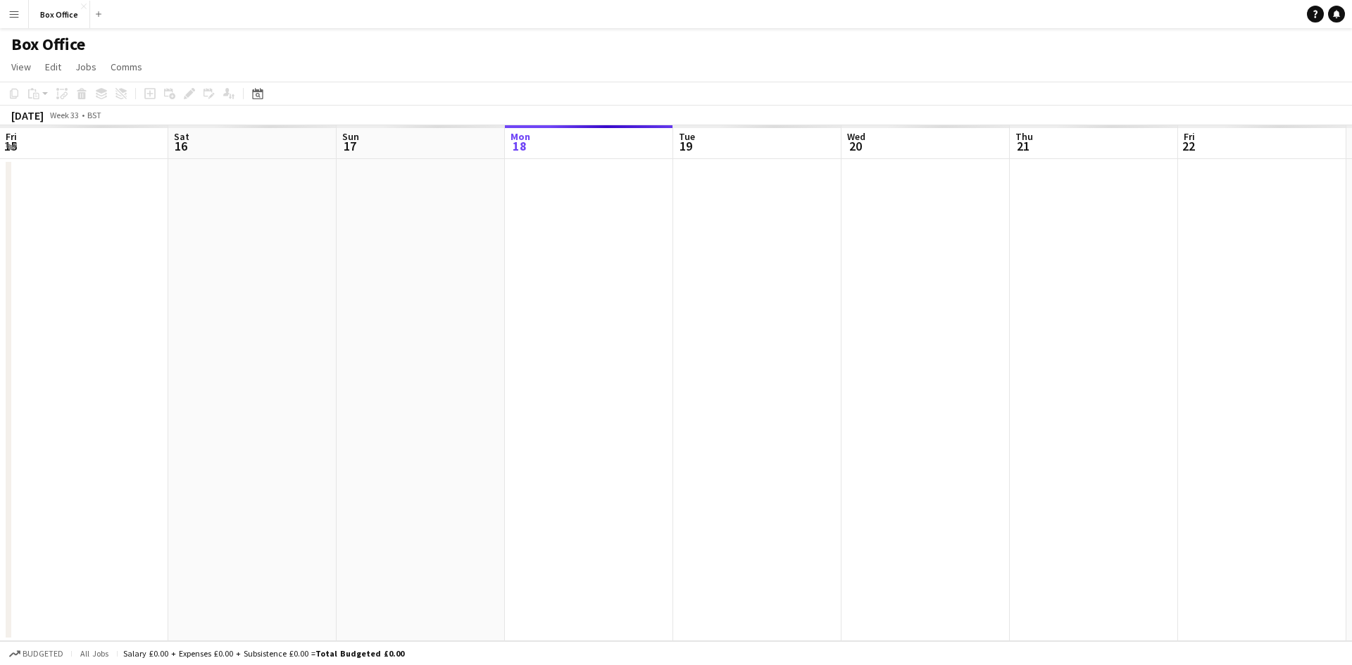
scroll to position [0, 337]
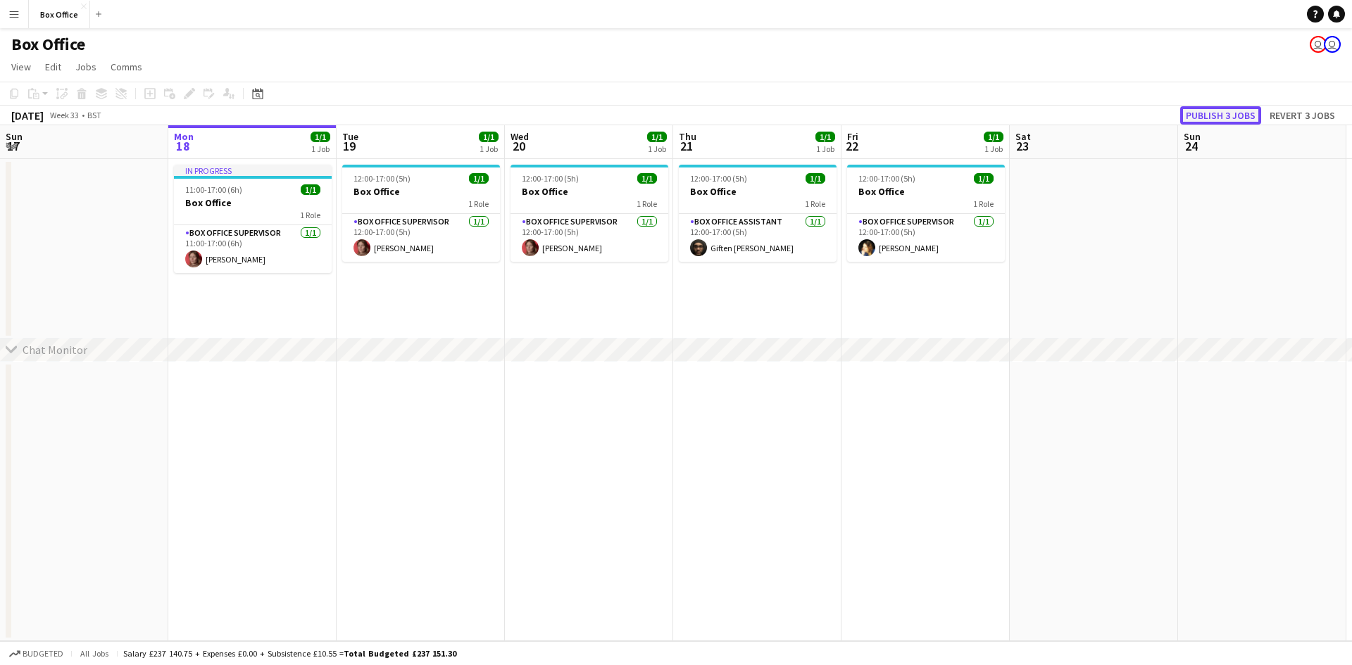
click at [1206, 113] on button "Publish 3 jobs" at bounding box center [1220, 115] width 81 height 18
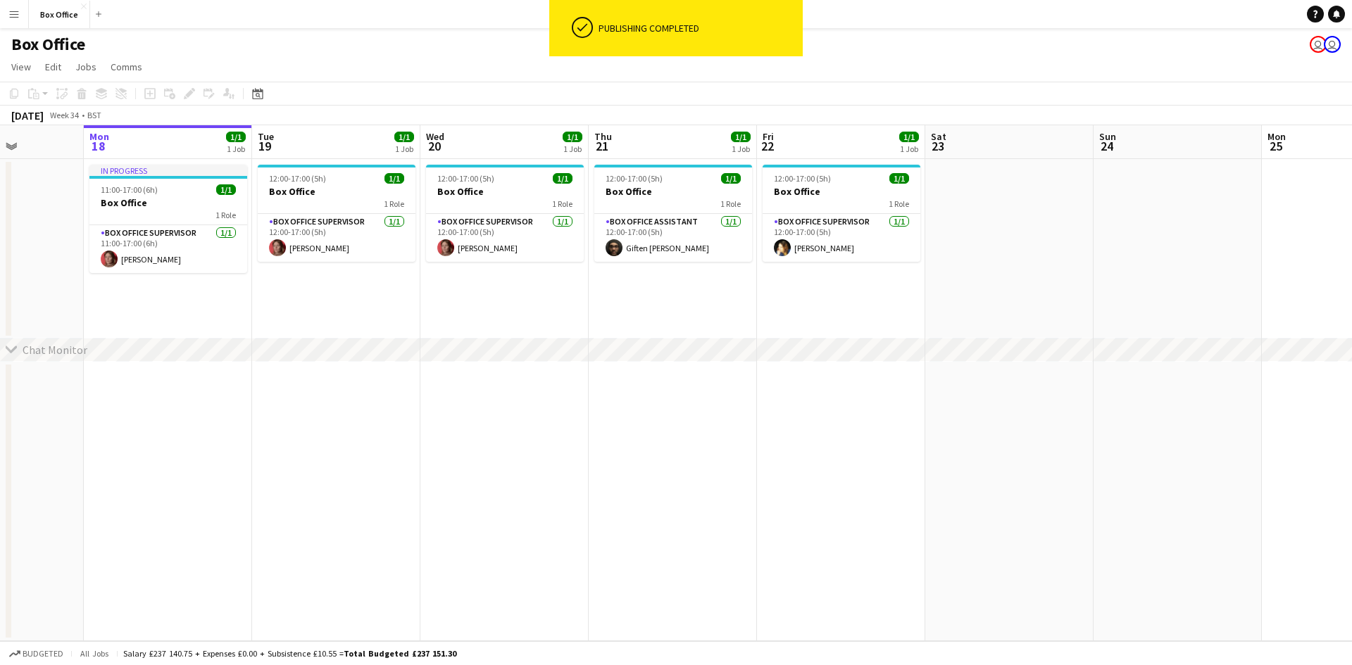
drag, startPoint x: 886, startPoint y: 305, endPoint x: 465, endPoint y: 308, distance: 421.1
click at [465, 308] on app-calendar-viewport "Fri 15 1/1 1 Job Sat 16 Sun 17 Mon 18 1/1 1 Job Tue 19 1/1 1 Job Wed 20 1/1 1 J…" at bounding box center [676, 383] width 1352 height 516
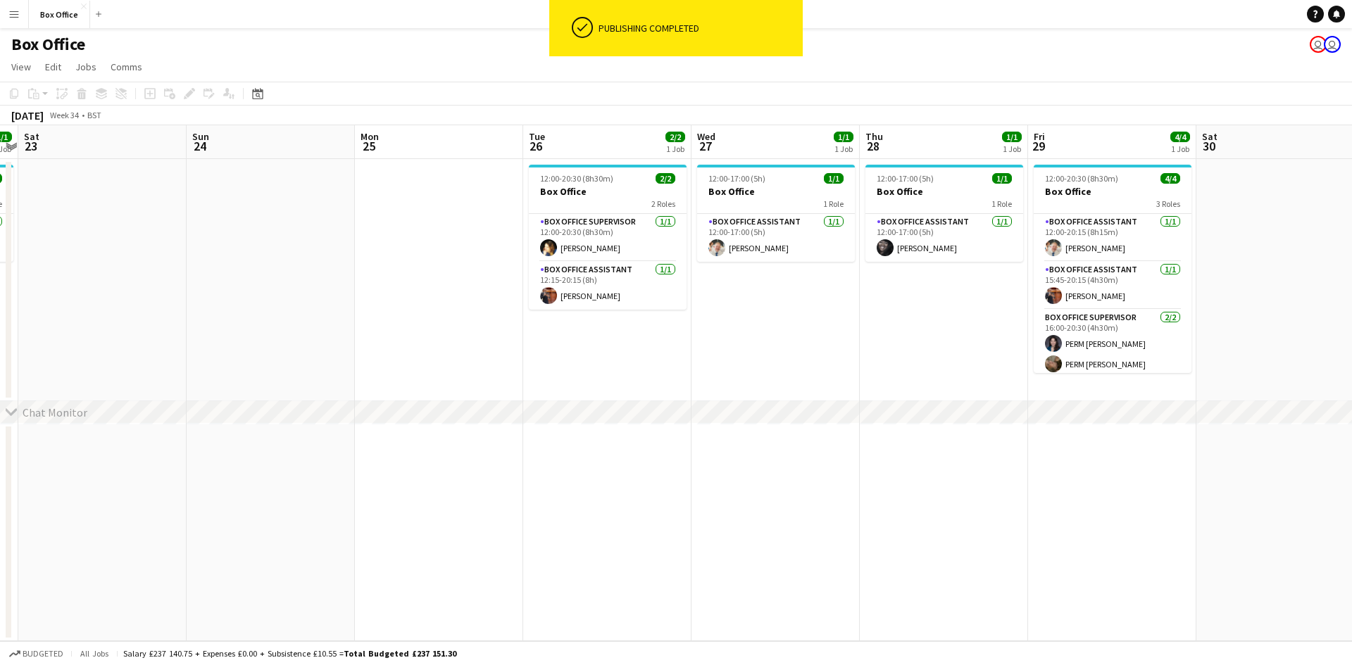
scroll to position [0, 445]
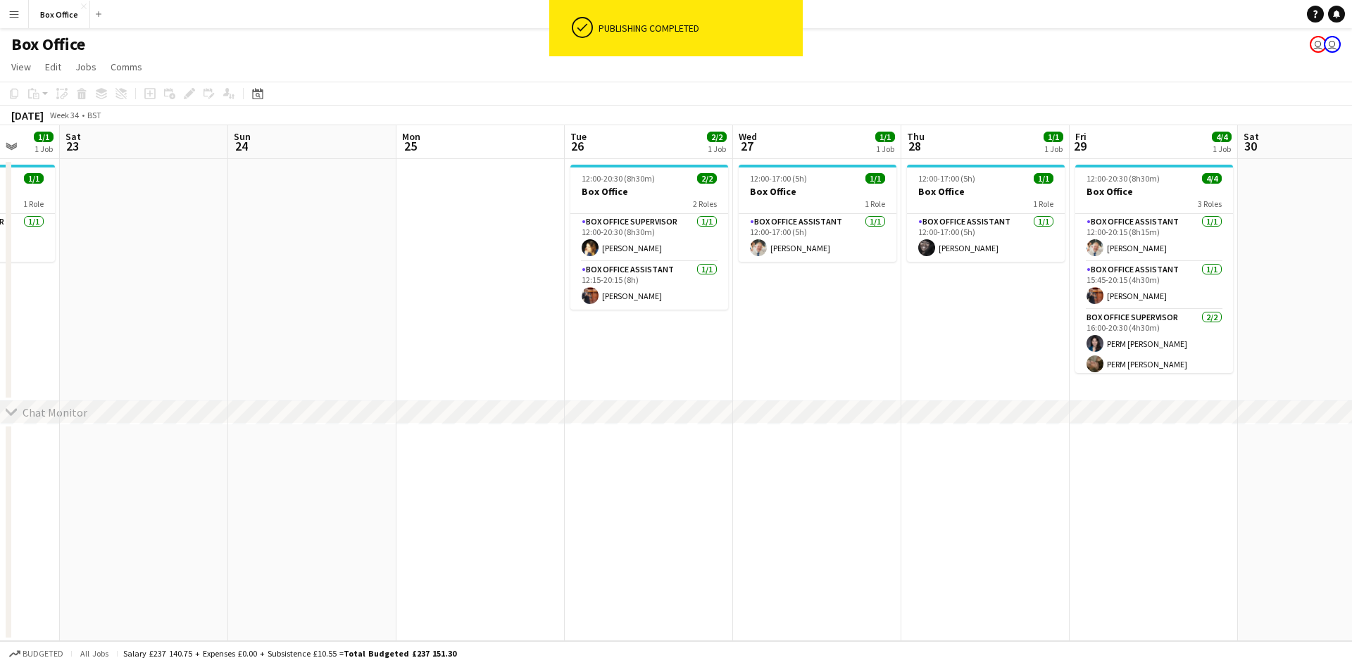
drag, startPoint x: 1153, startPoint y: 323, endPoint x: 624, endPoint y: 325, distance: 529.5
click at [625, 325] on app-calendar-viewport "Wed 20 1/1 1 Job Thu 21 1/1 1 Job Fri 22 1/1 1 Job Sat 23 Sun 24 Mon 25 Tue 26 …" at bounding box center [676, 383] width 1352 height 516
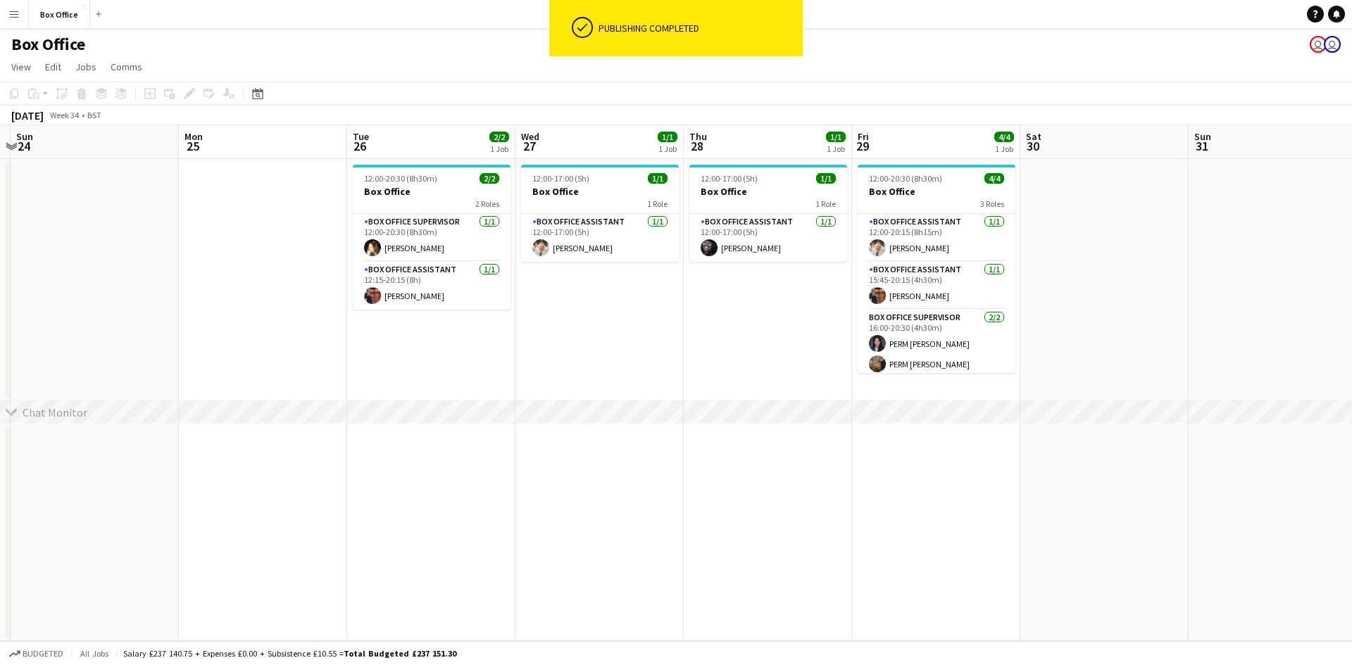
scroll to position [0, 526]
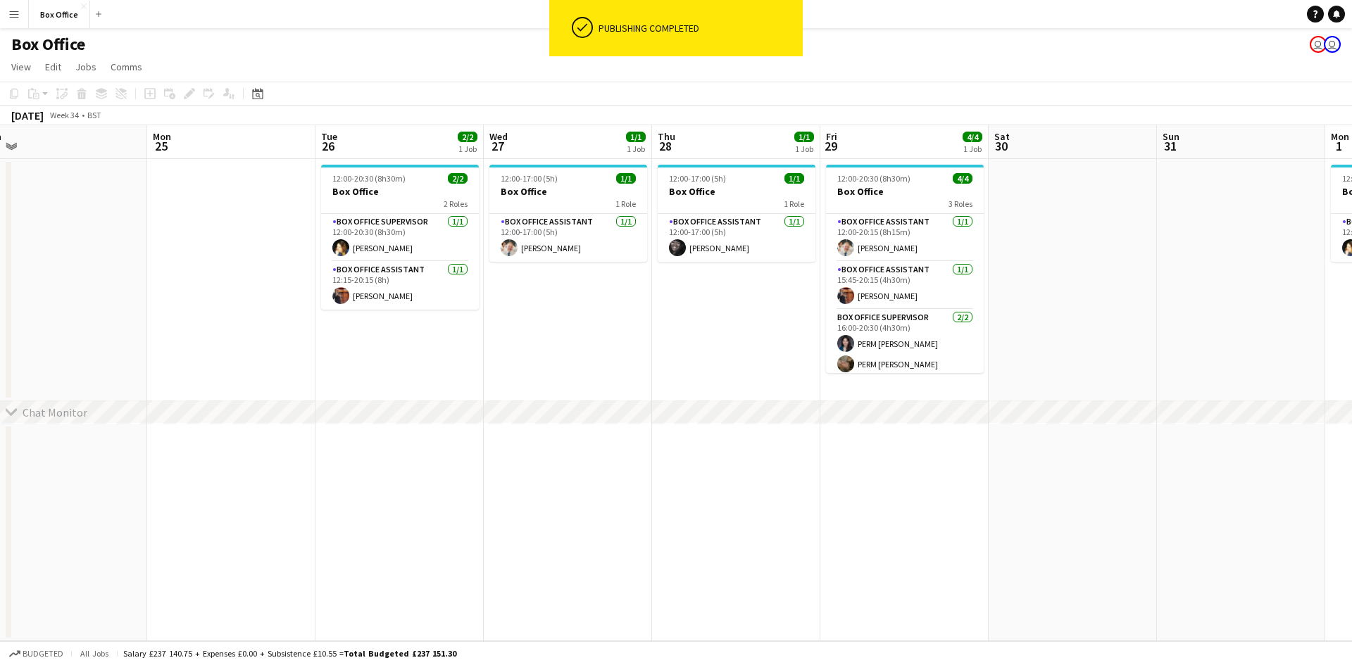
drag, startPoint x: 835, startPoint y: 356, endPoint x: 586, endPoint y: 323, distance: 251.6
click at [586, 323] on app-calendar-viewport "Thu 21 1/1 1 Job Fri 22 1/1 1 Job Sat 23 Sun 24 Mon 25 Tue 26 2/2 1 Job Wed 27 …" at bounding box center [676, 383] width 1352 height 516
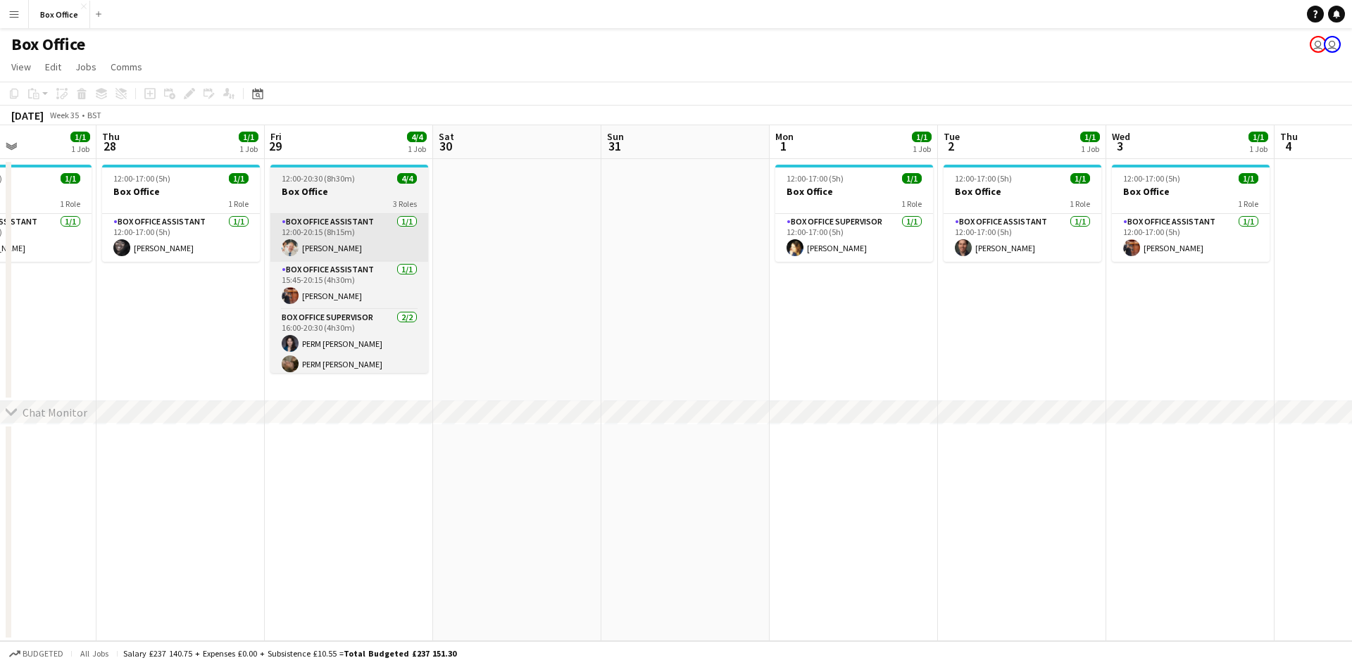
drag, startPoint x: 703, startPoint y: 303, endPoint x: 304, endPoint y: 249, distance: 402.2
click at [64, 267] on app-calendar-viewport "Sat 23 Sun 24 Mon 25 Tue 26 2/2 1 Job Wed 27 1/1 1 Job Thu 28 1/1 1 Job Fri 29 …" at bounding box center [676, 383] width 1352 height 516
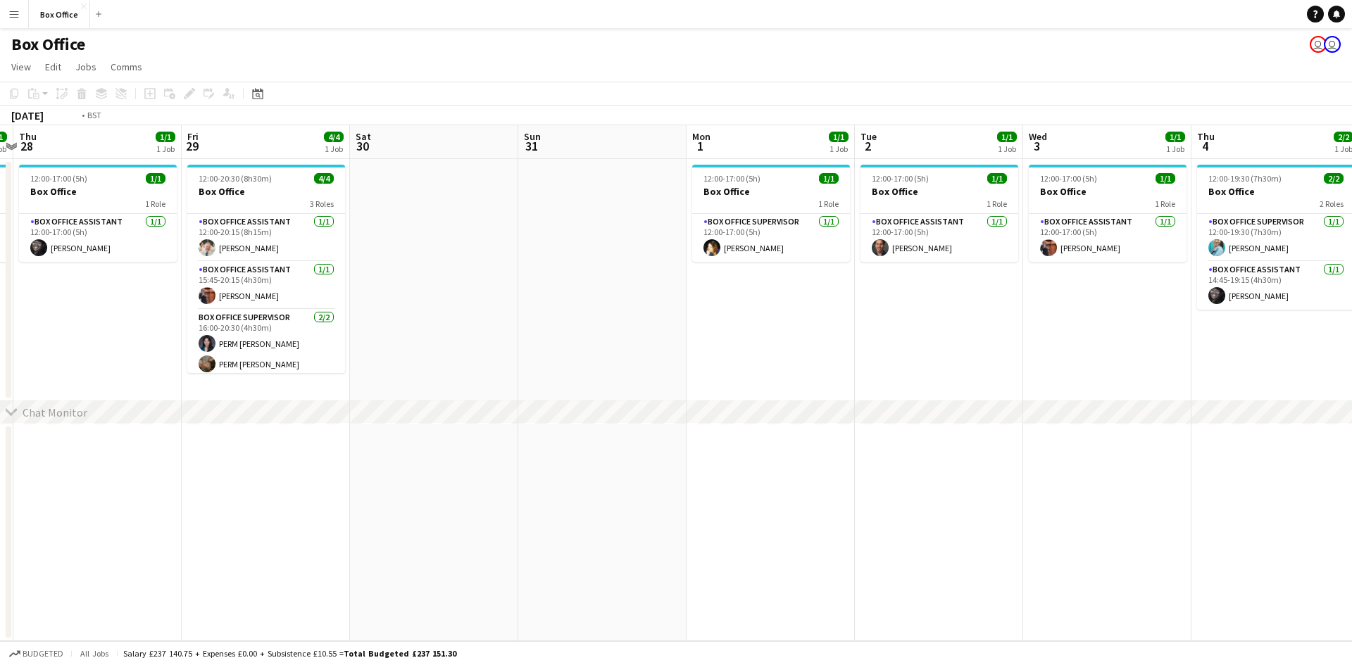
scroll to position [0, 411]
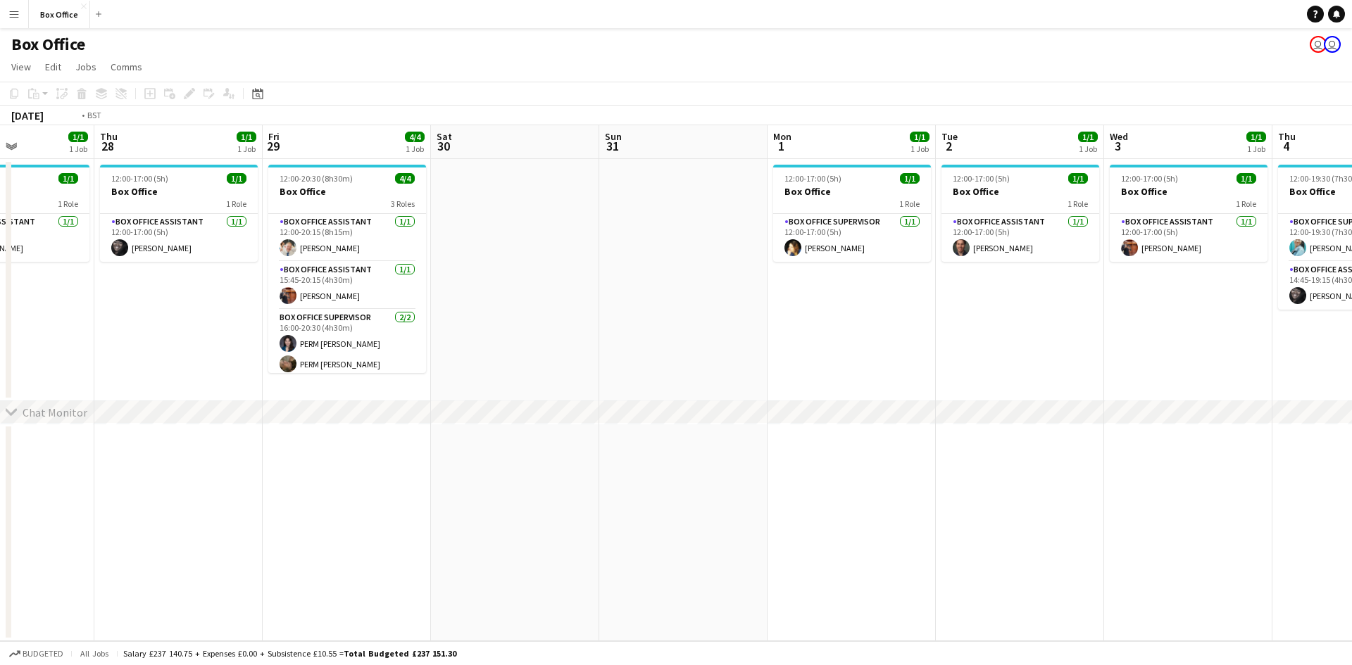
drag, startPoint x: 962, startPoint y: 312, endPoint x: 212, endPoint y: 244, distance: 753.0
click at [201, 247] on app-calendar-viewport "Mon 25 Tue 26 2/2 1 Job Wed 27 1/1 1 Job Thu 28 1/1 1 Job Fri 29 4/4 1 Job Sat …" at bounding box center [676, 383] width 1352 height 516
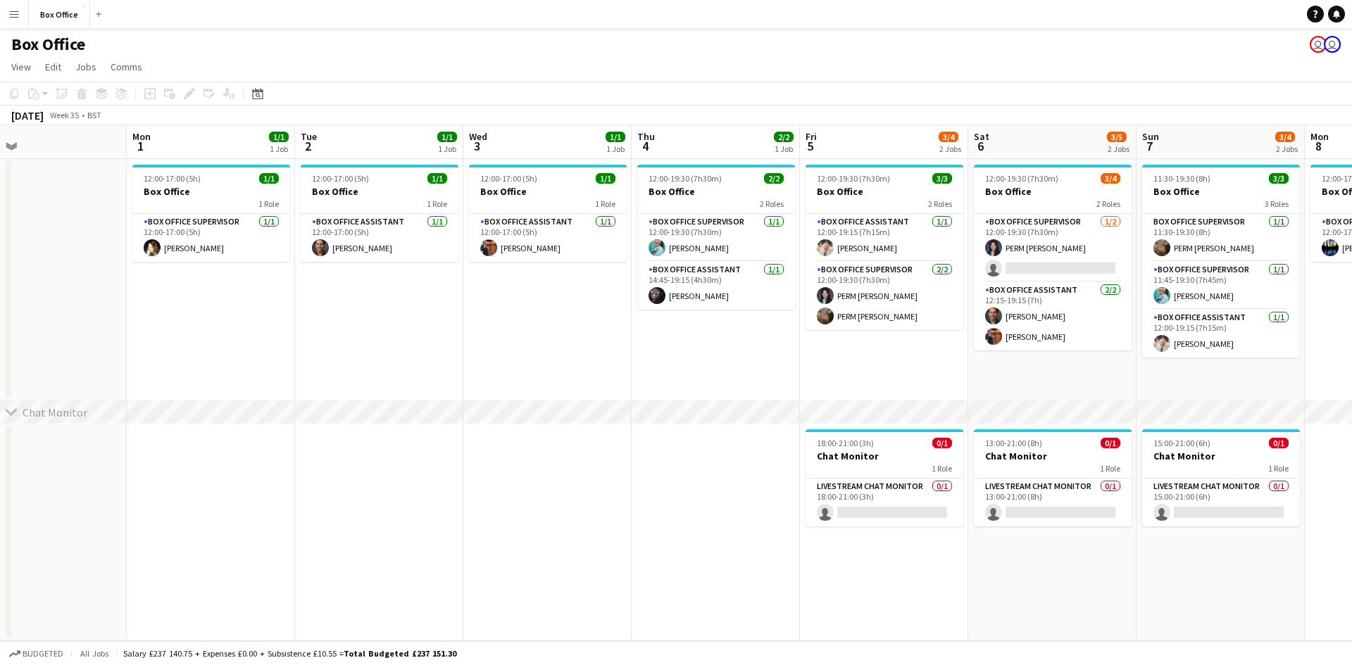
drag, startPoint x: 292, startPoint y: 327, endPoint x: 492, endPoint y: 311, distance: 200.6
click at [499, 314] on app-calendar-viewport "Fri 29 4/4 1 Job Sat 30 Sun 31 Mon 1 1/1 1 Job Tue 2 1/1 1 Job Wed 3 1/1 1 Job …" at bounding box center [676, 383] width 1352 height 516
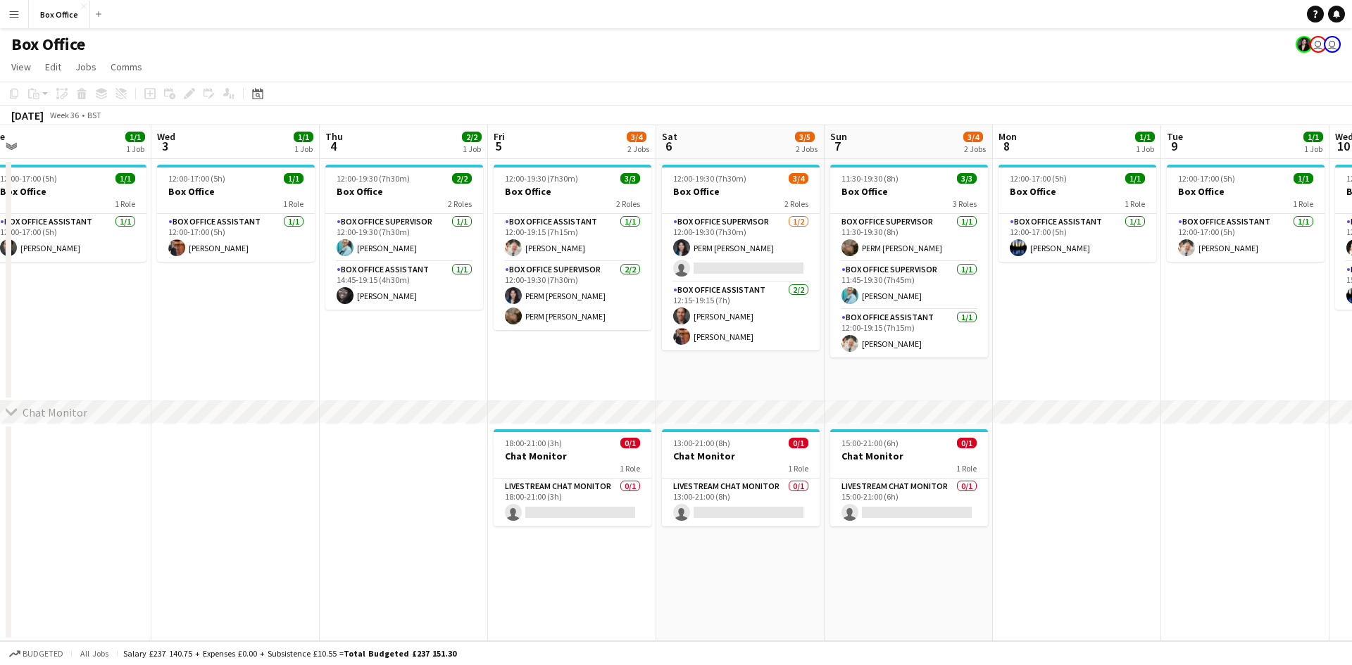
drag, startPoint x: 508, startPoint y: 342, endPoint x: 190, endPoint y: 328, distance: 318.6
click at [190, 328] on app-calendar-viewport "Sat 30 Sun 31 Mon 1 1/1 1 Job Tue 2 1/1 1 Job Wed 3 1/1 1 Job Thu 4 2/2 1 Job F…" at bounding box center [676, 383] width 1352 height 516
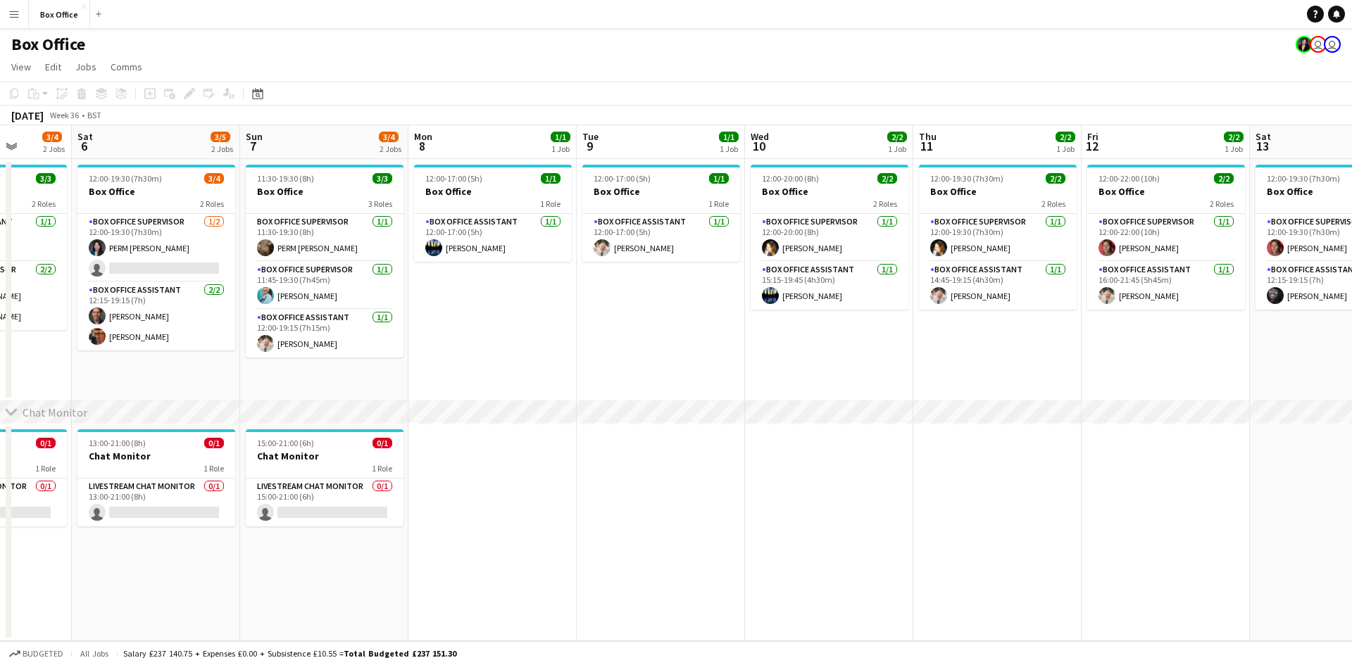
scroll to position [0, 434]
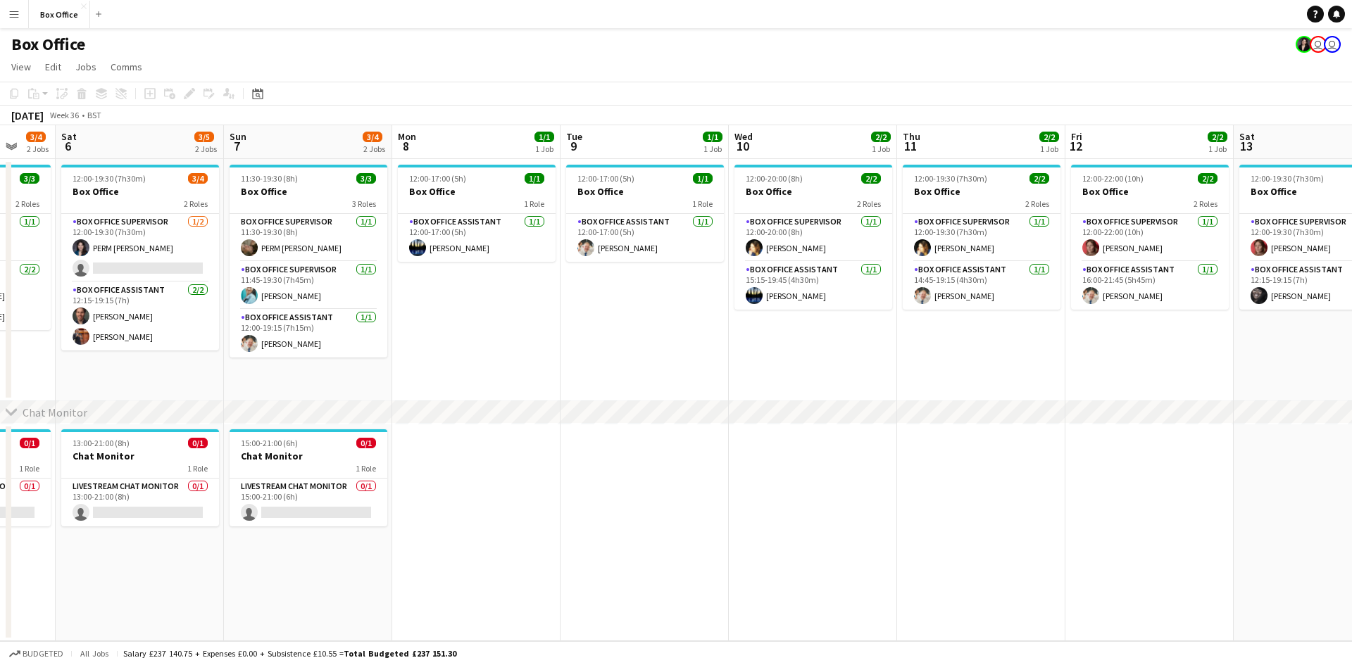
drag, startPoint x: 1112, startPoint y: 348, endPoint x: 528, endPoint y: 326, distance: 584.2
click at [531, 326] on app-calendar-viewport "Wed 3 1/1 1 Job Thu 4 2/2 1 Job Fri 5 3/4 2 Jobs Sat 6 3/5 2 Jobs Sun 7 3/4 2 J…" at bounding box center [676, 383] width 1352 height 516
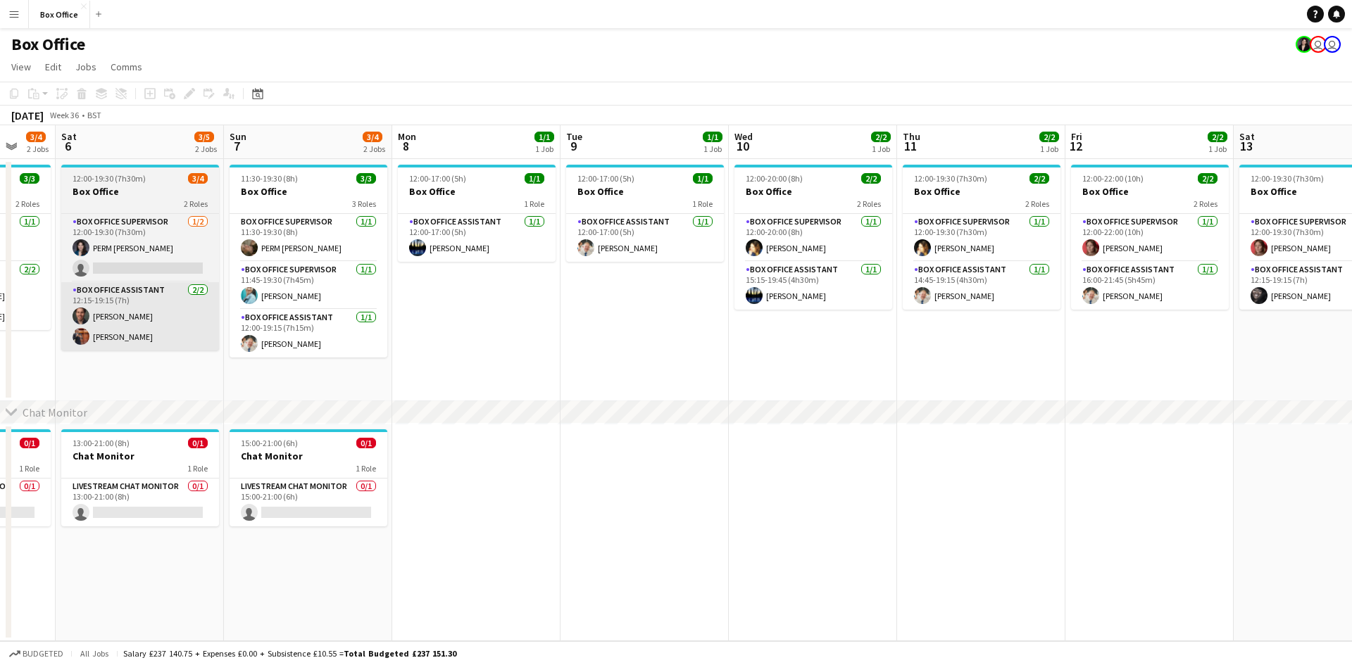
scroll to position [0, 450]
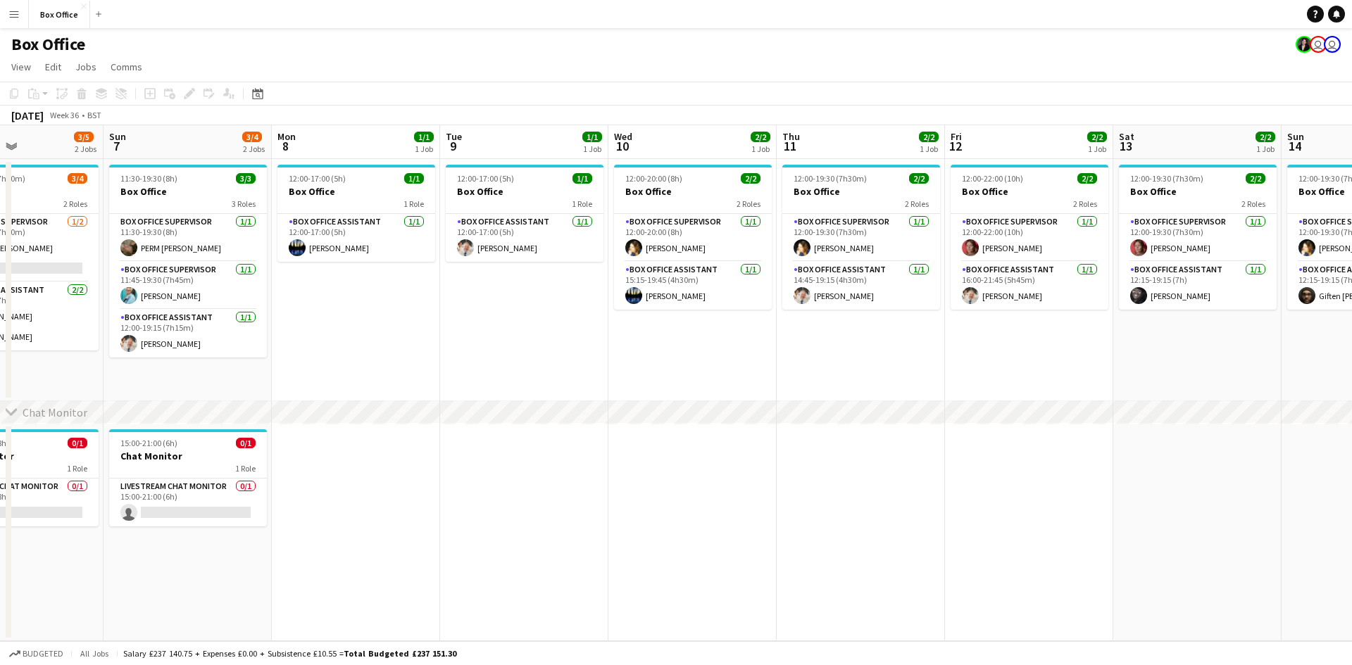
drag, startPoint x: 699, startPoint y: 320, endPoint x: 384, endPoint y: 302, distance: 315.3
click at [383, 306] on app-calendar-viewport "Wed 3 1/1 1 Job Thu 4 2/2 1 Job Fri 5 3/4 2 Jobs Sat 6 3/5 2 Jobs Sun 7 3/4 2 J…" at bounding box center [676, 383] width 1352 height 516
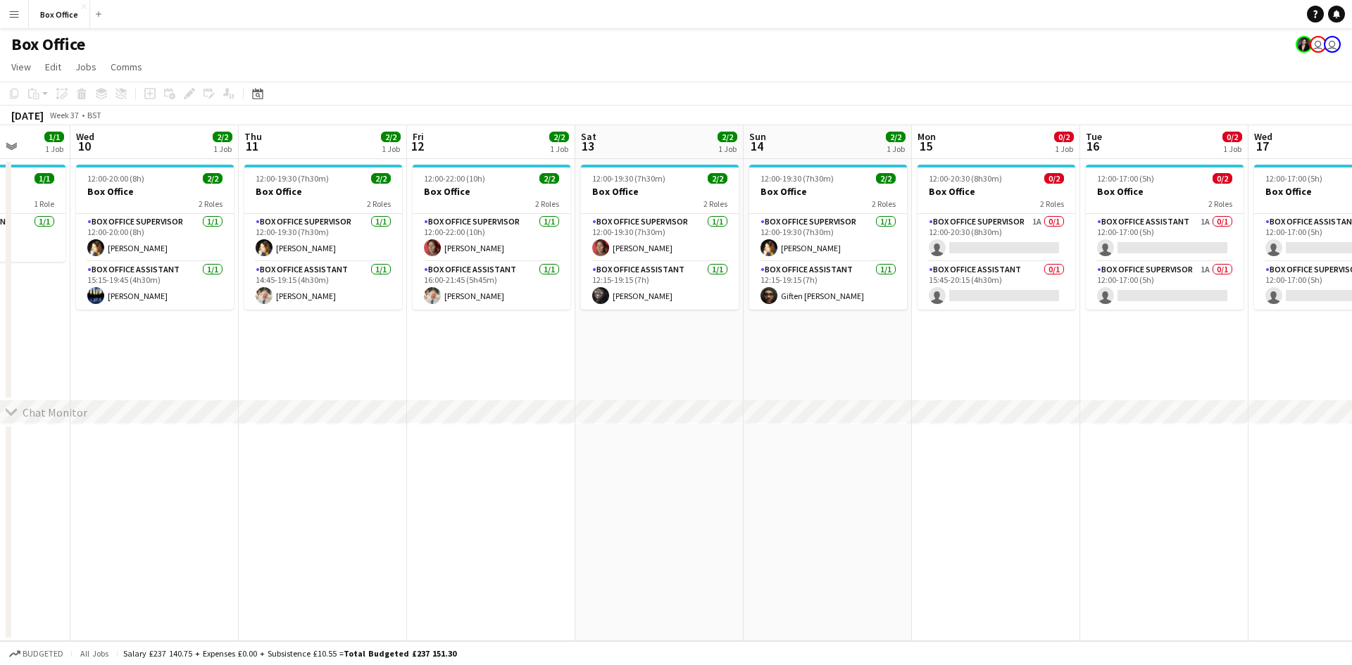
scroll to position [0, 434]
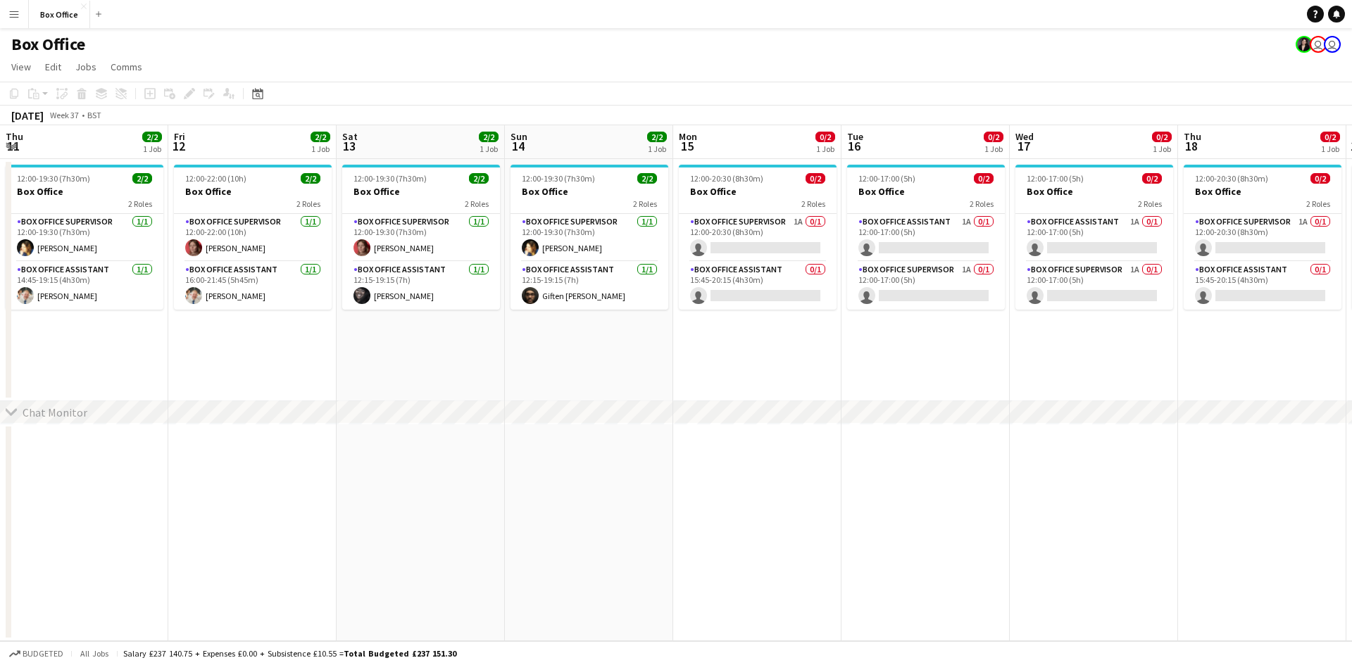
drag, startPoint x: 775, startPoint y: 354, endPoint x: 349, endPoint y: 344, distance: 425.4
click at [225, 346] on app-calendar-viewport "Mon 8 1/1 1 Job Tue 9 1/1 1 Job Wed 10 2/2 1 Job Thu 11 2/2 1 Job Fri 12 2/2 1 …" at bounding box center [676, 383] width 1352 height 516
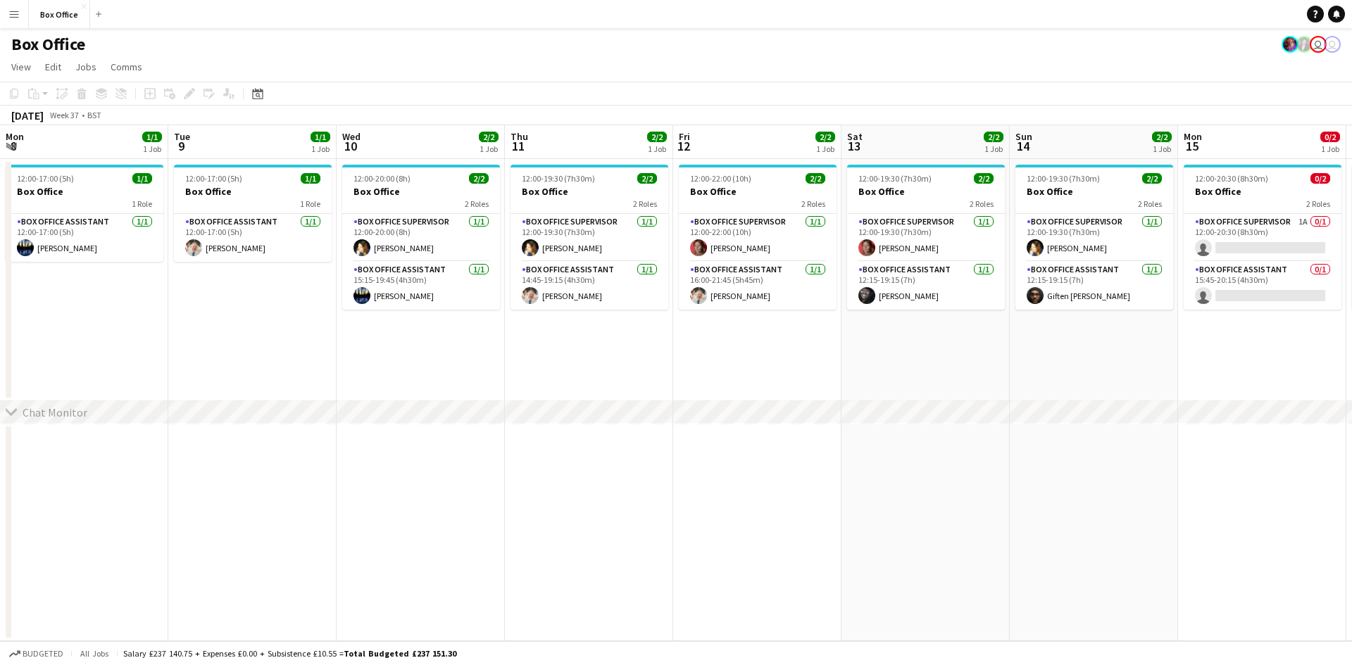
scroll to position [0, 507]
